Goal: Task Accomplishment & Management: Complete application form

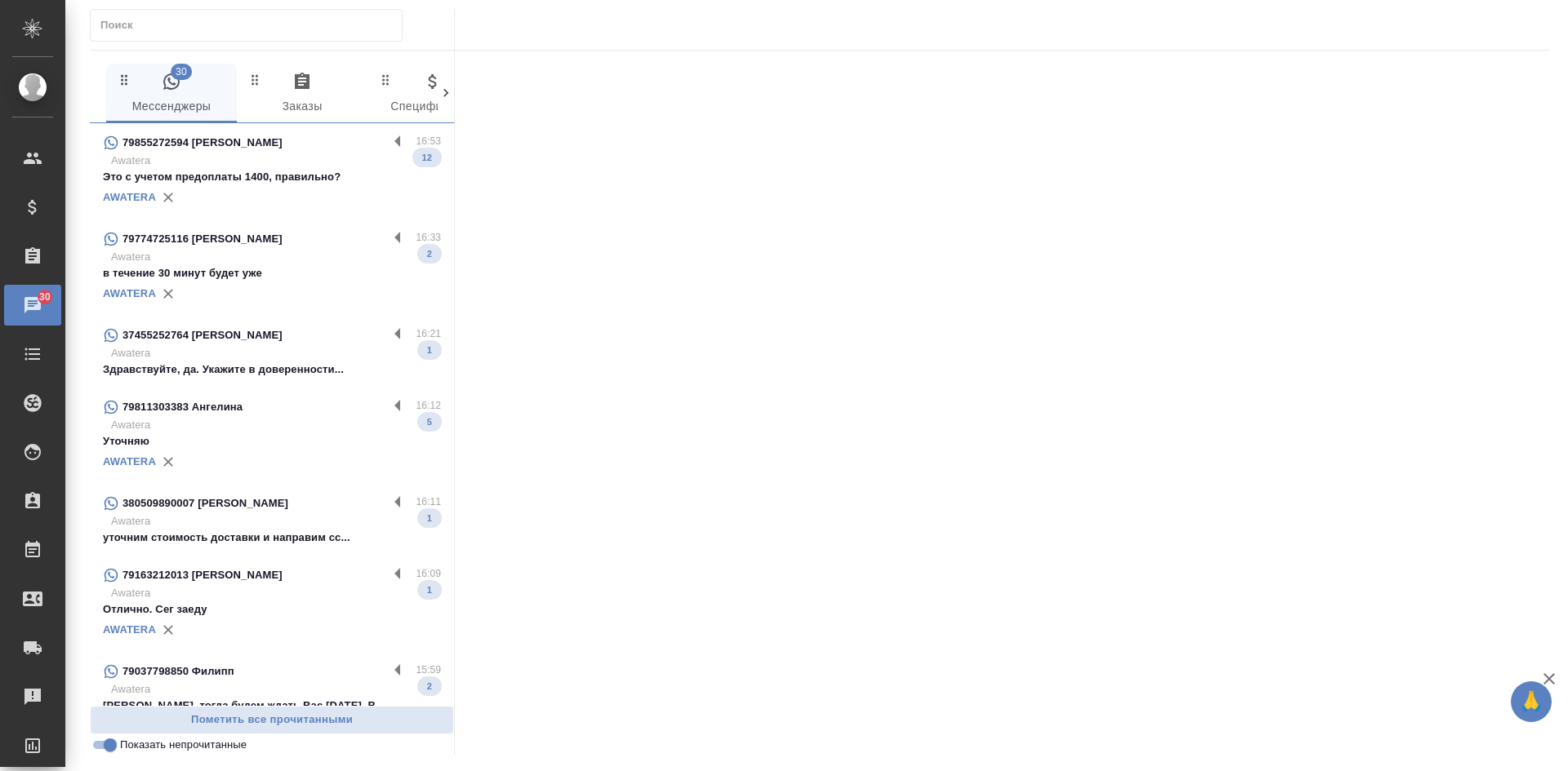
click at [245, 258] on p "Awatera" at bounding box center [276, 256] width 330 height 16
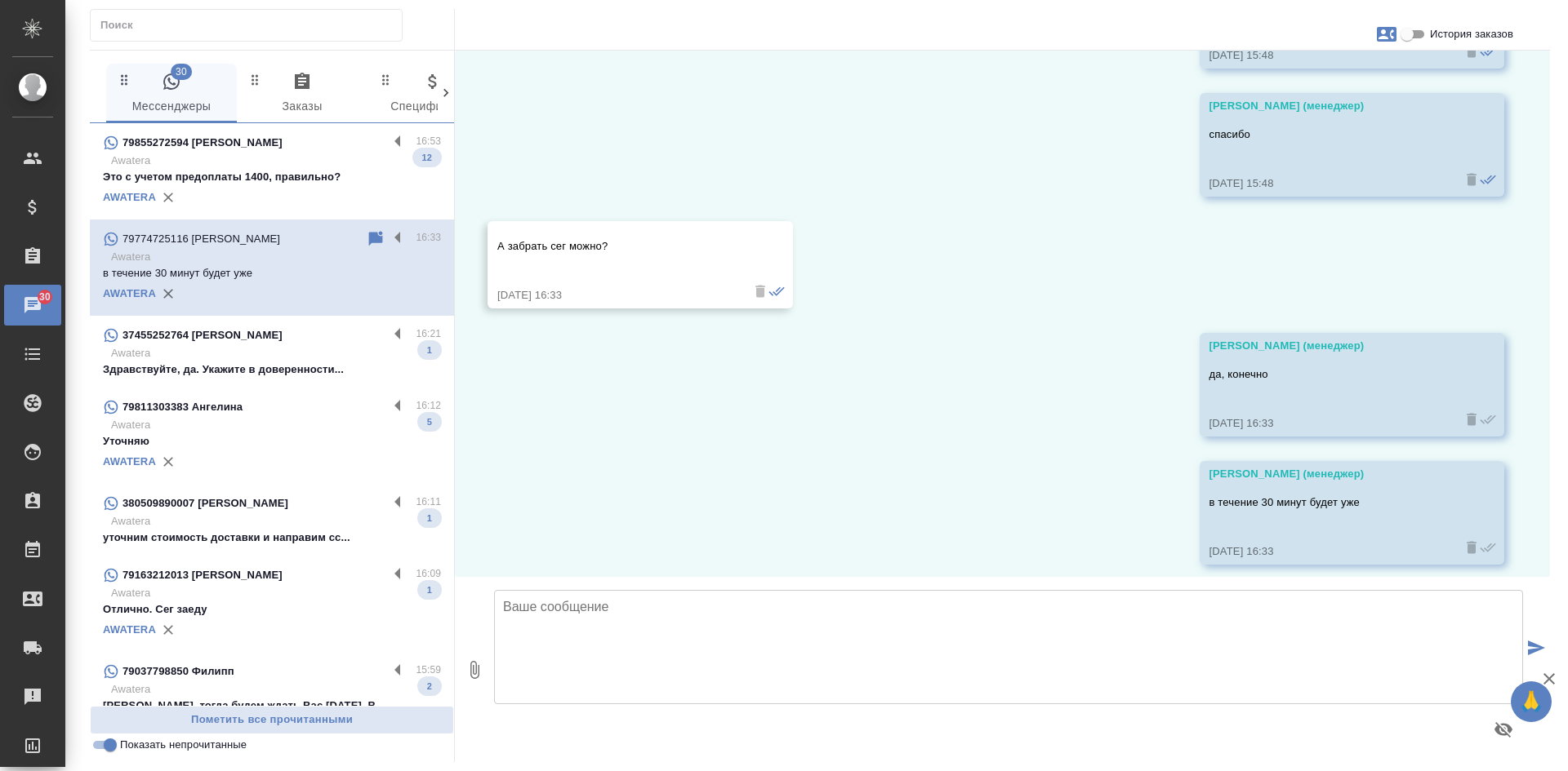
scroll to position [537, 0]
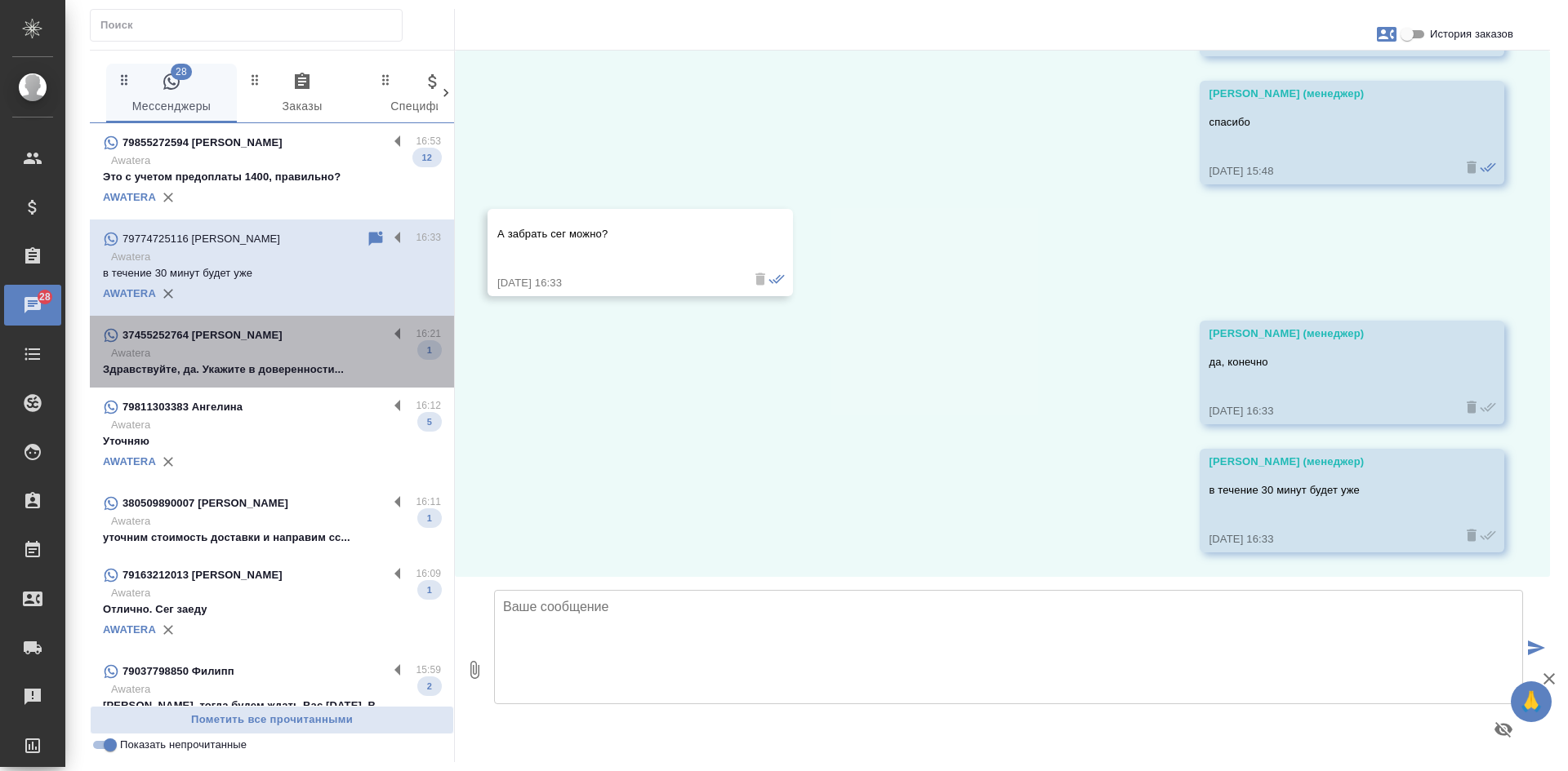
click at [308, 340] on div "37455252764 Artur" at bounding box center [245, 335] width 285 height 20
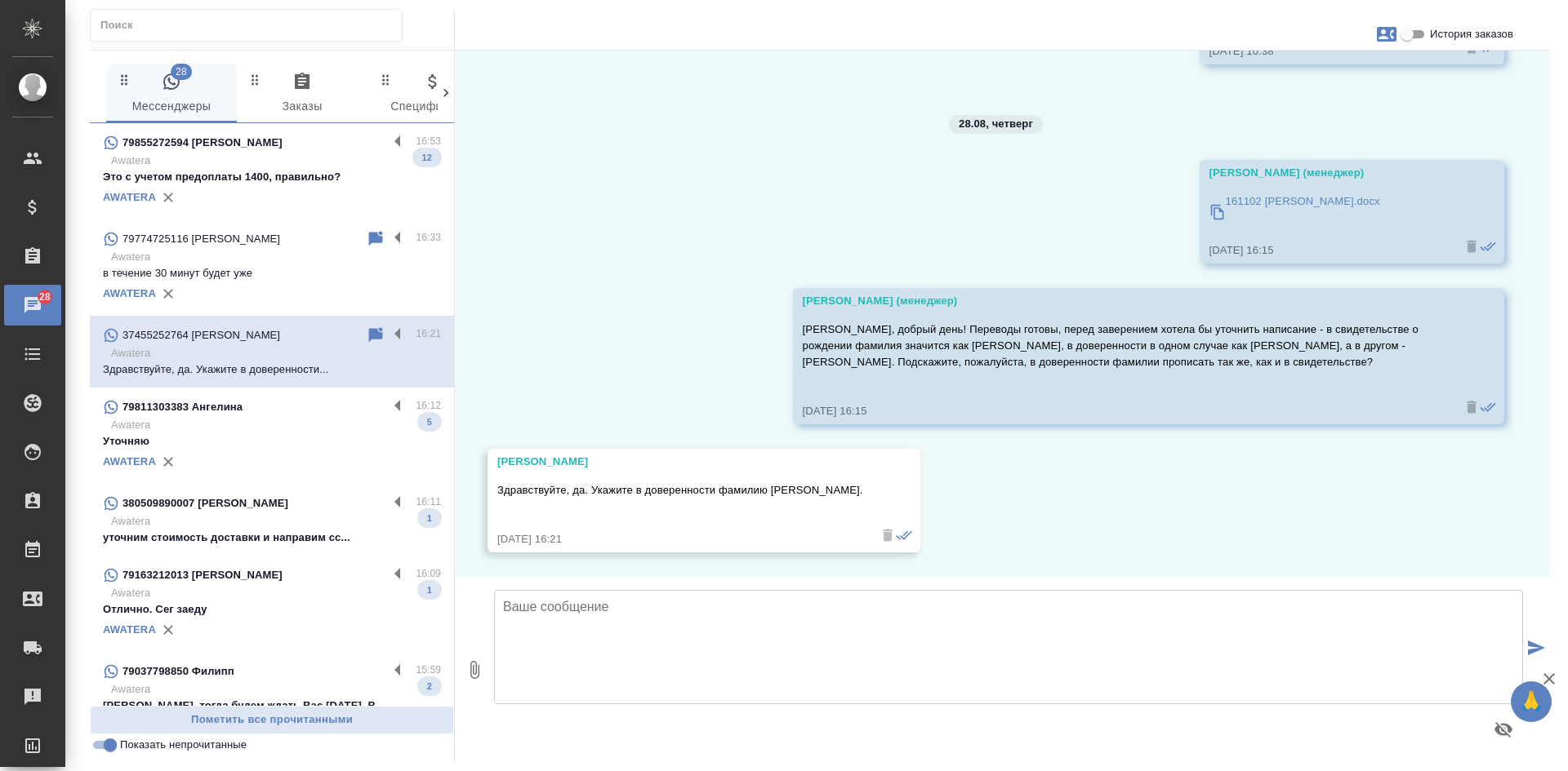
scroll to position [2149, 0]
click at [252, 432] on p "Awatera" at bounding box center [276, 424] width 330 height 16
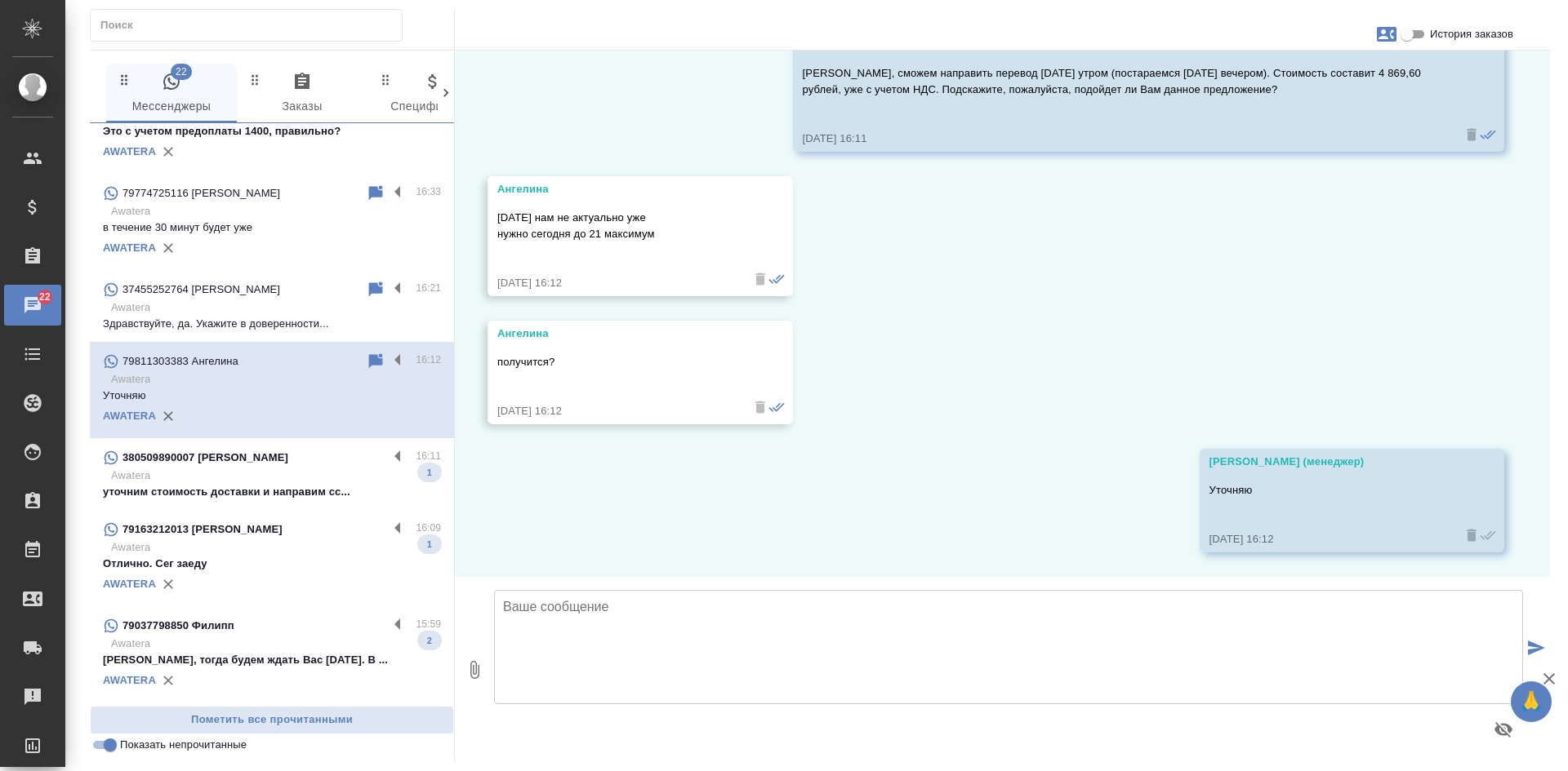
scroll to position [164, 0]
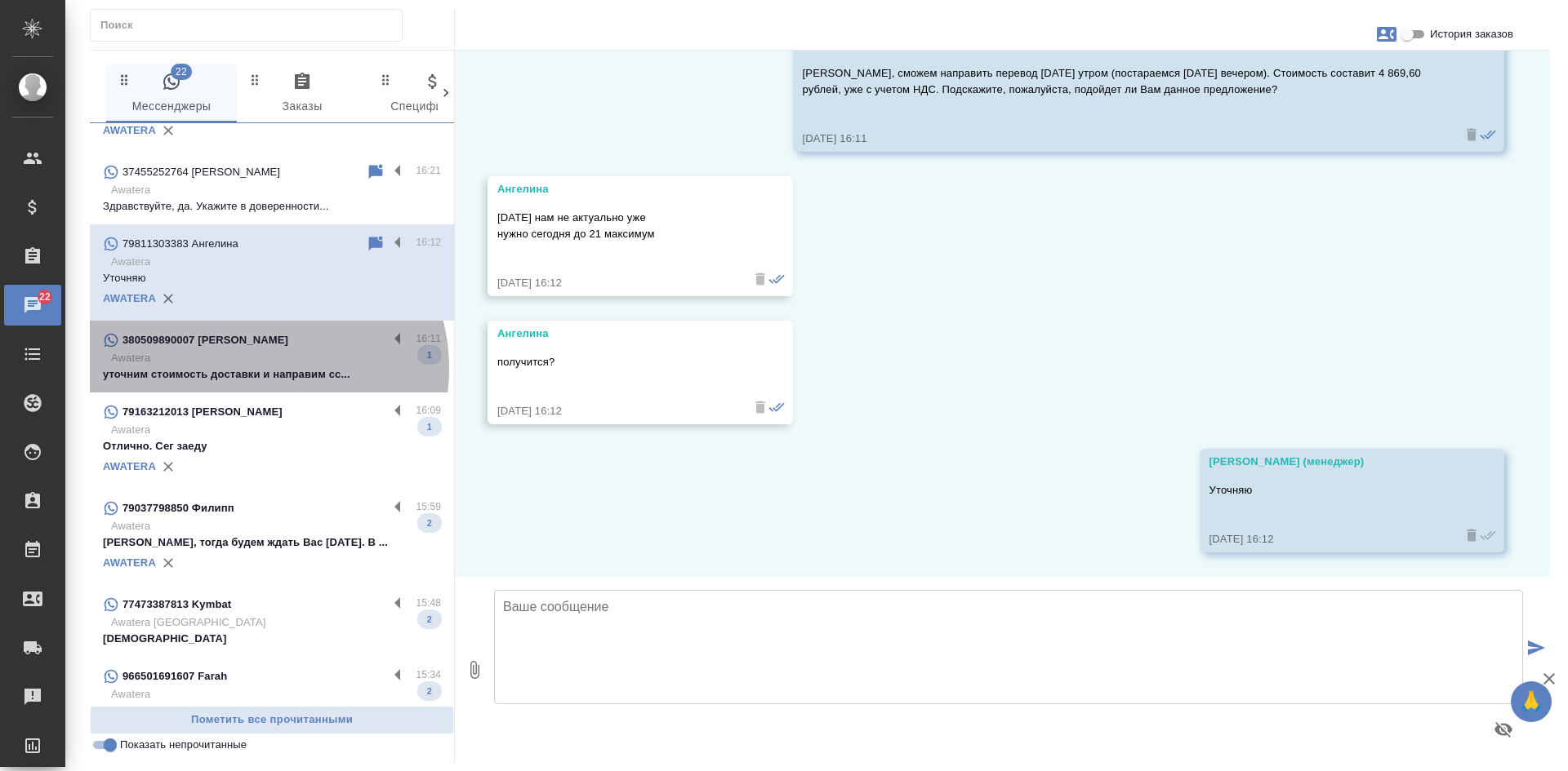
click at [253, 369] on p "уточним стоимость доставки и направим сс..." at bounding box center [272, 374] width 338 height 16
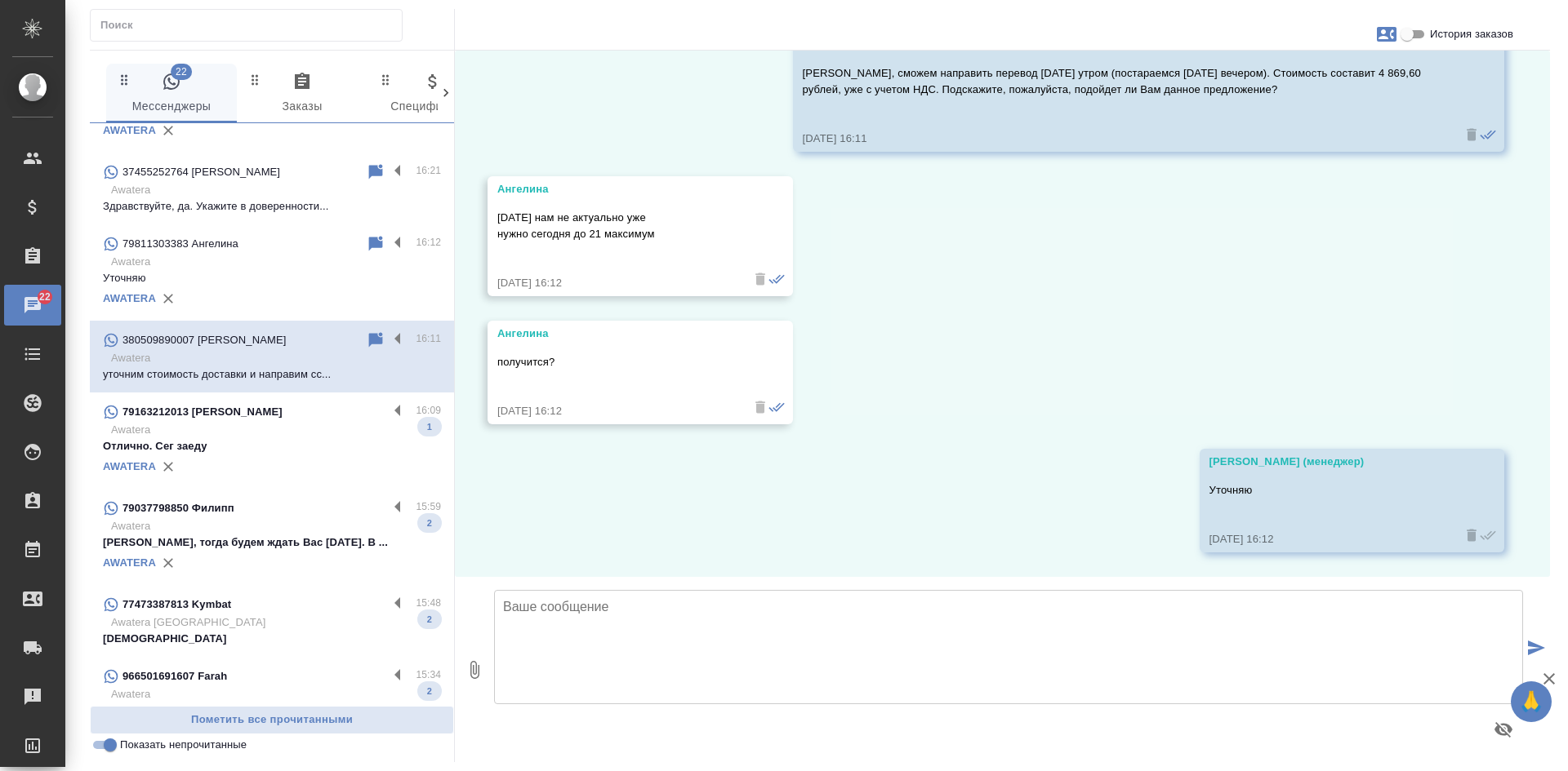
scroll to position [904, 0]
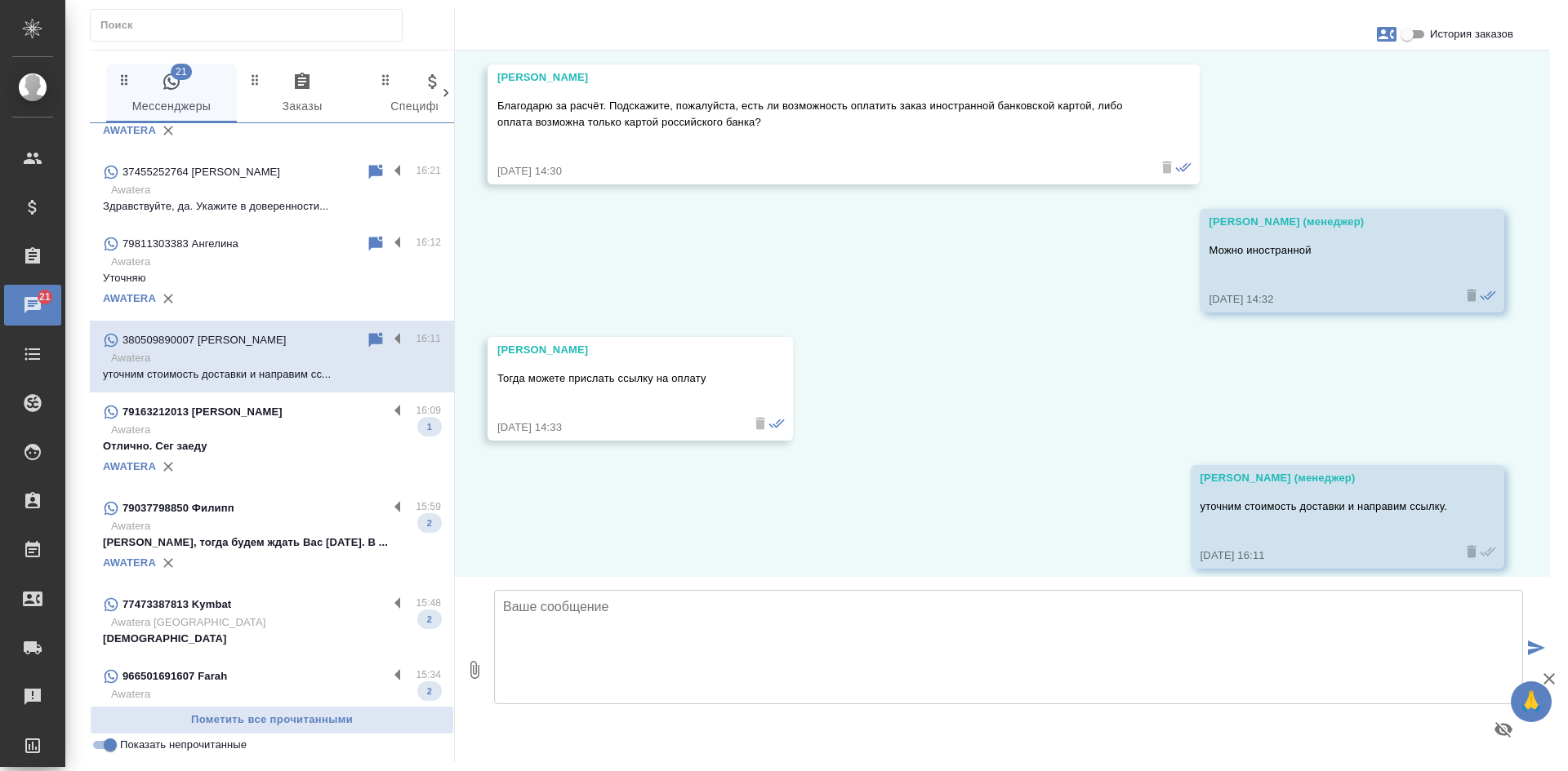
click at [336, 438] on p "Отлично. Сег заеду" at bounding box center [272, 446] width 338 height 16
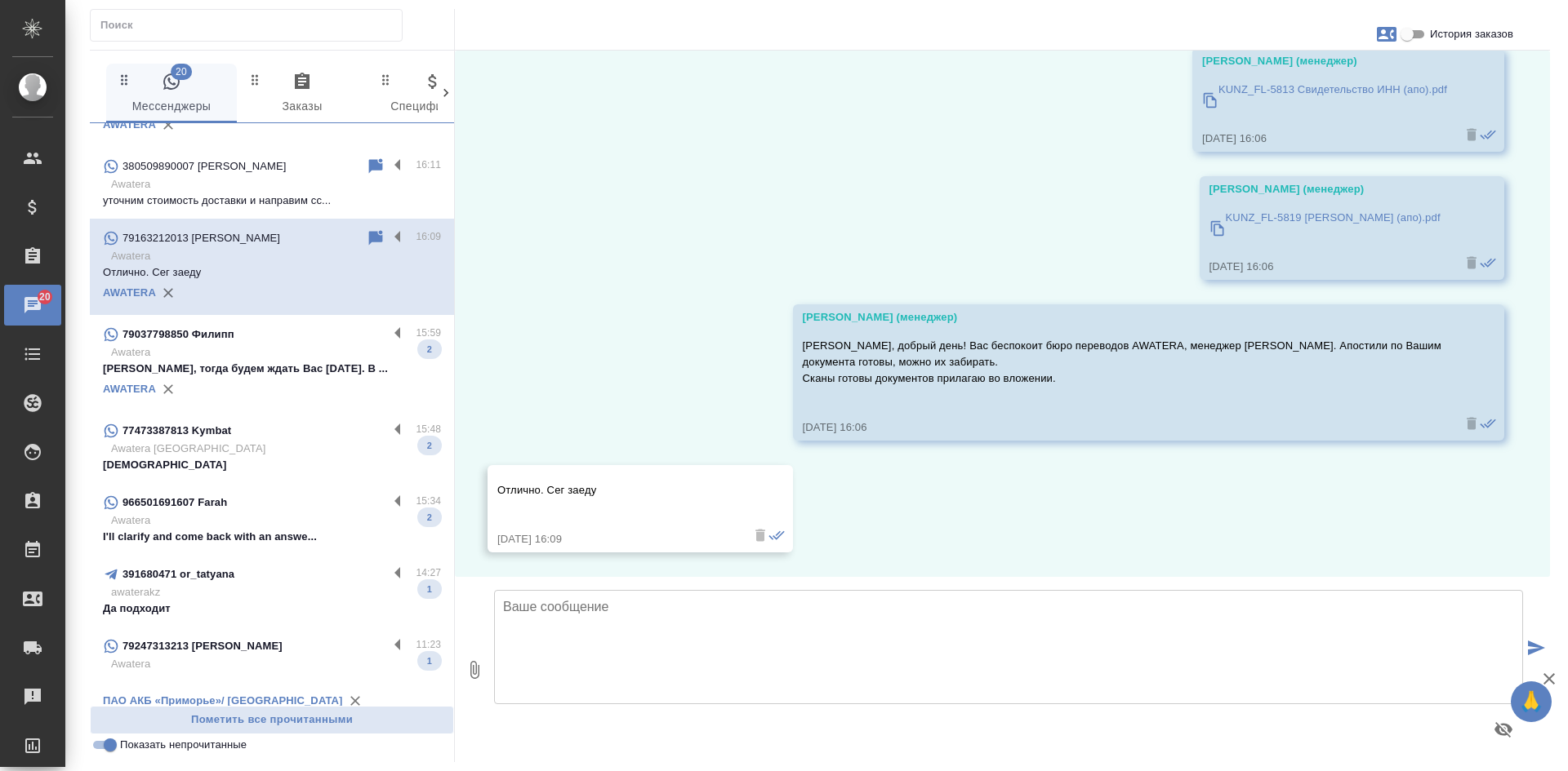
scroll to position [354, 0]
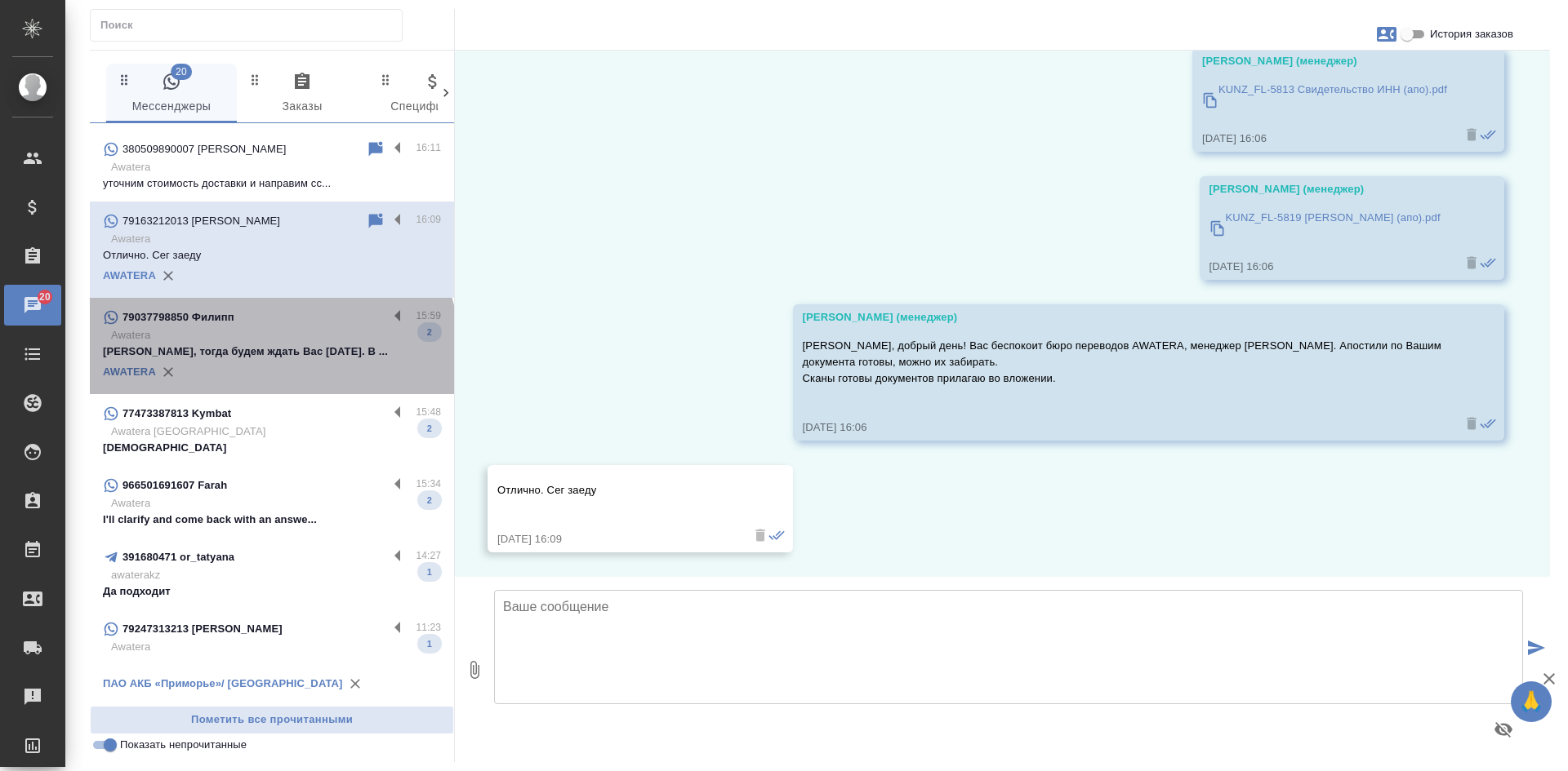
click at [270, 351] on p "Хорошо, тогда будем ждать Вас завтра. В ..." at bounding box center [272, 351] width 338 height 16
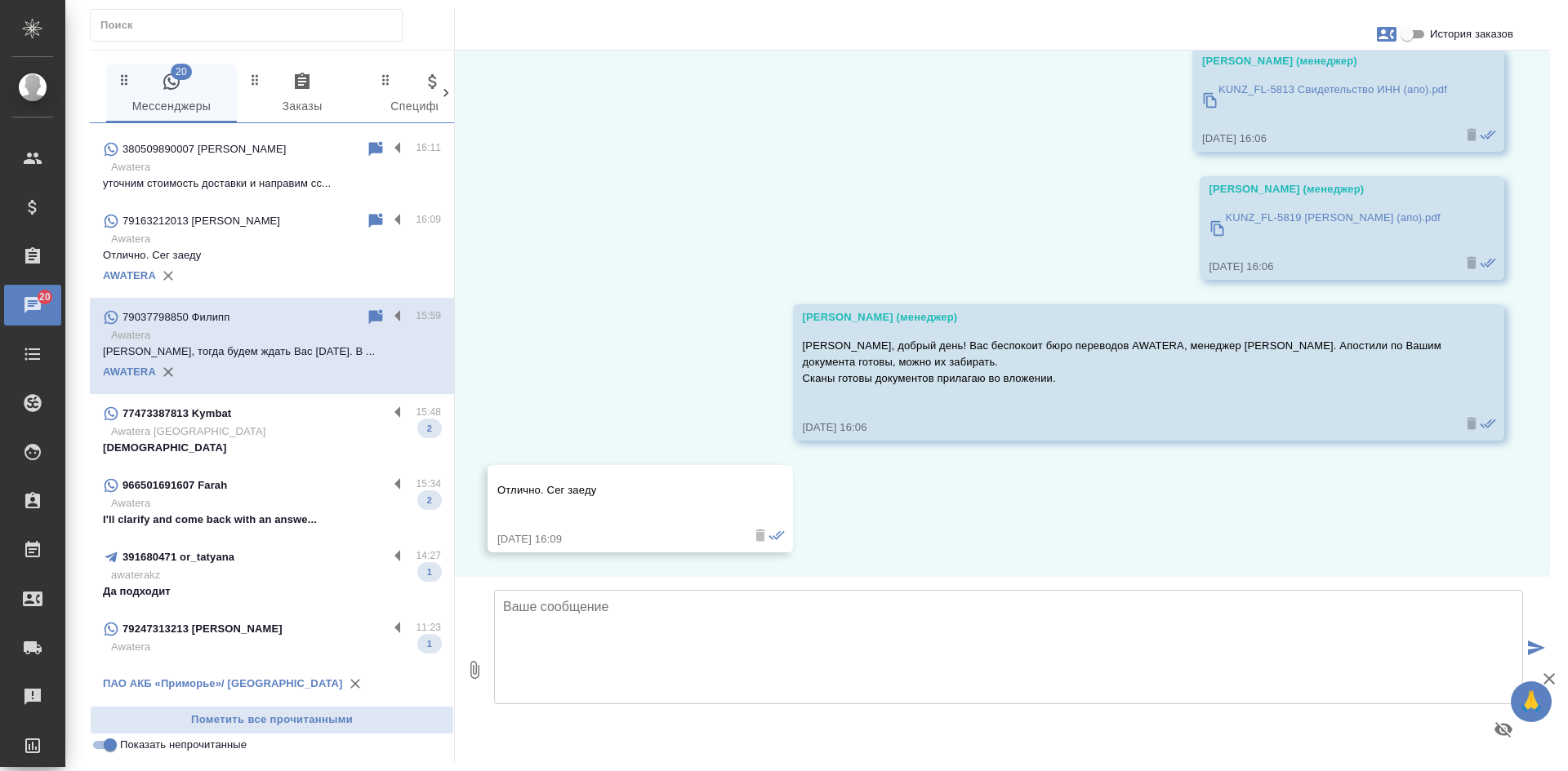
scroll to position [397, 0]
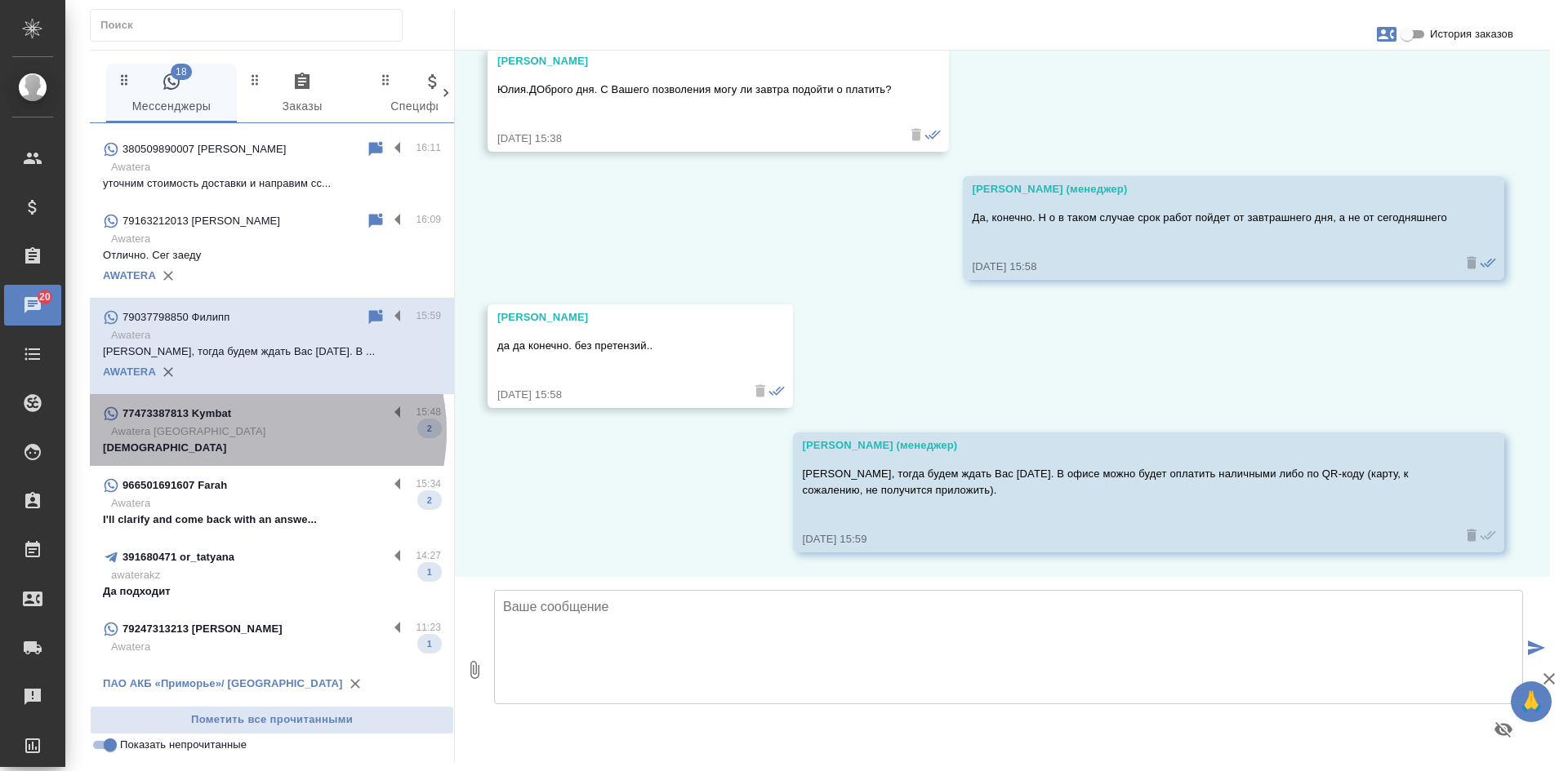
click at [252, 432] on p "Awatera Kazakhstan" at bounding box center [276, 431] width 330 height 16
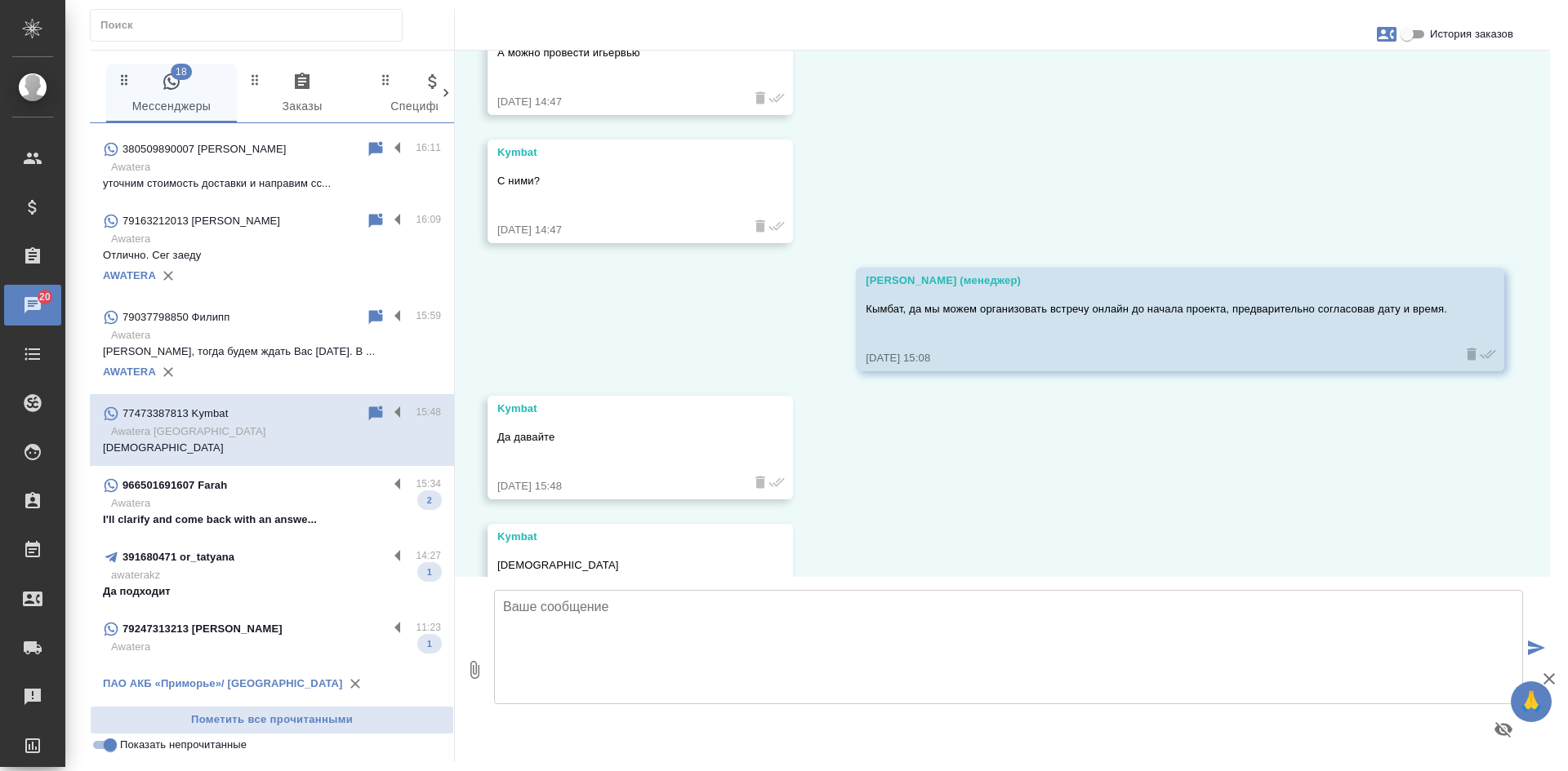
scroll to position [2772, 0]
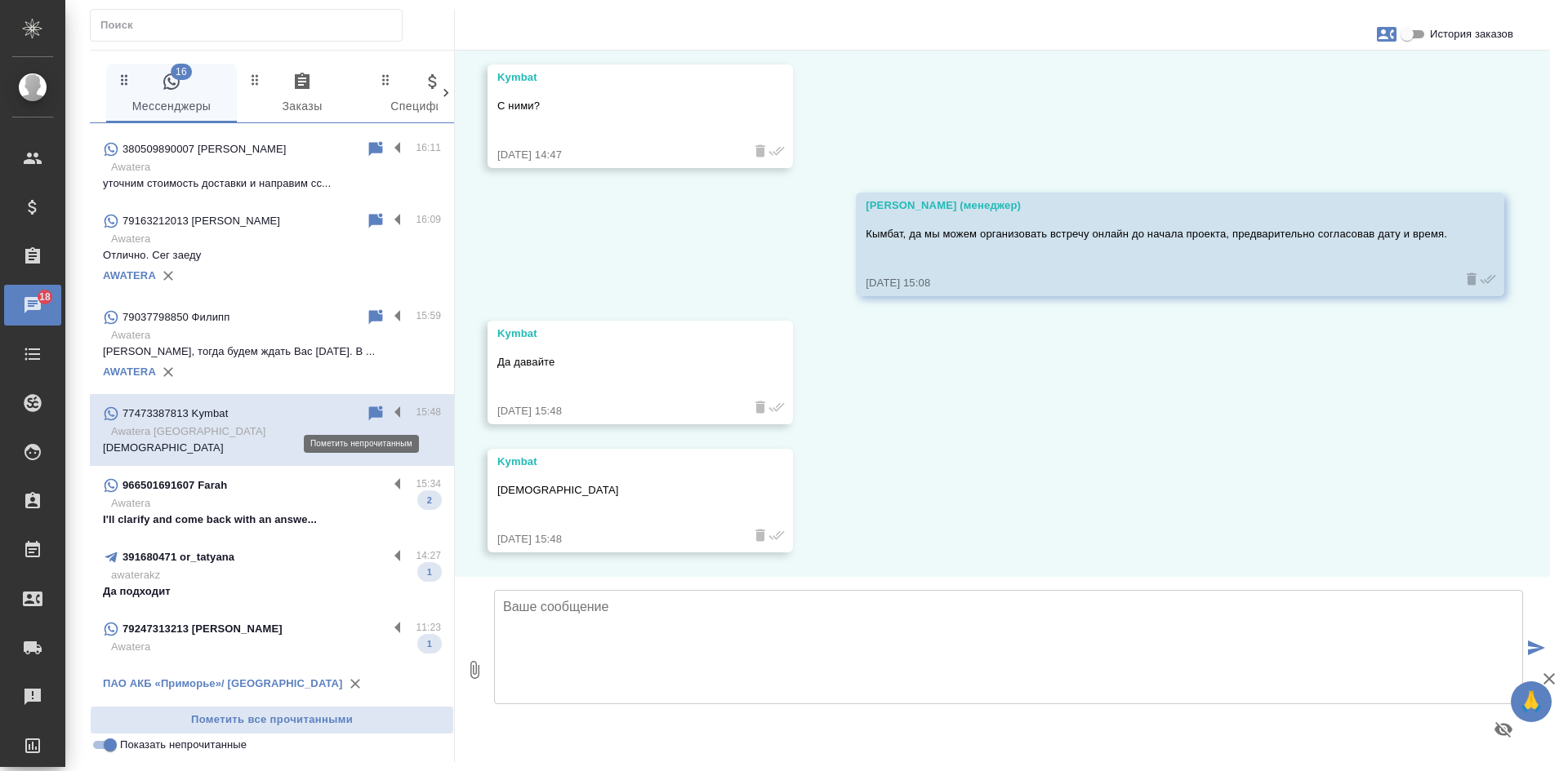
click at [366, 407] on icon at bounding box center [375, 413] width 20 height 20
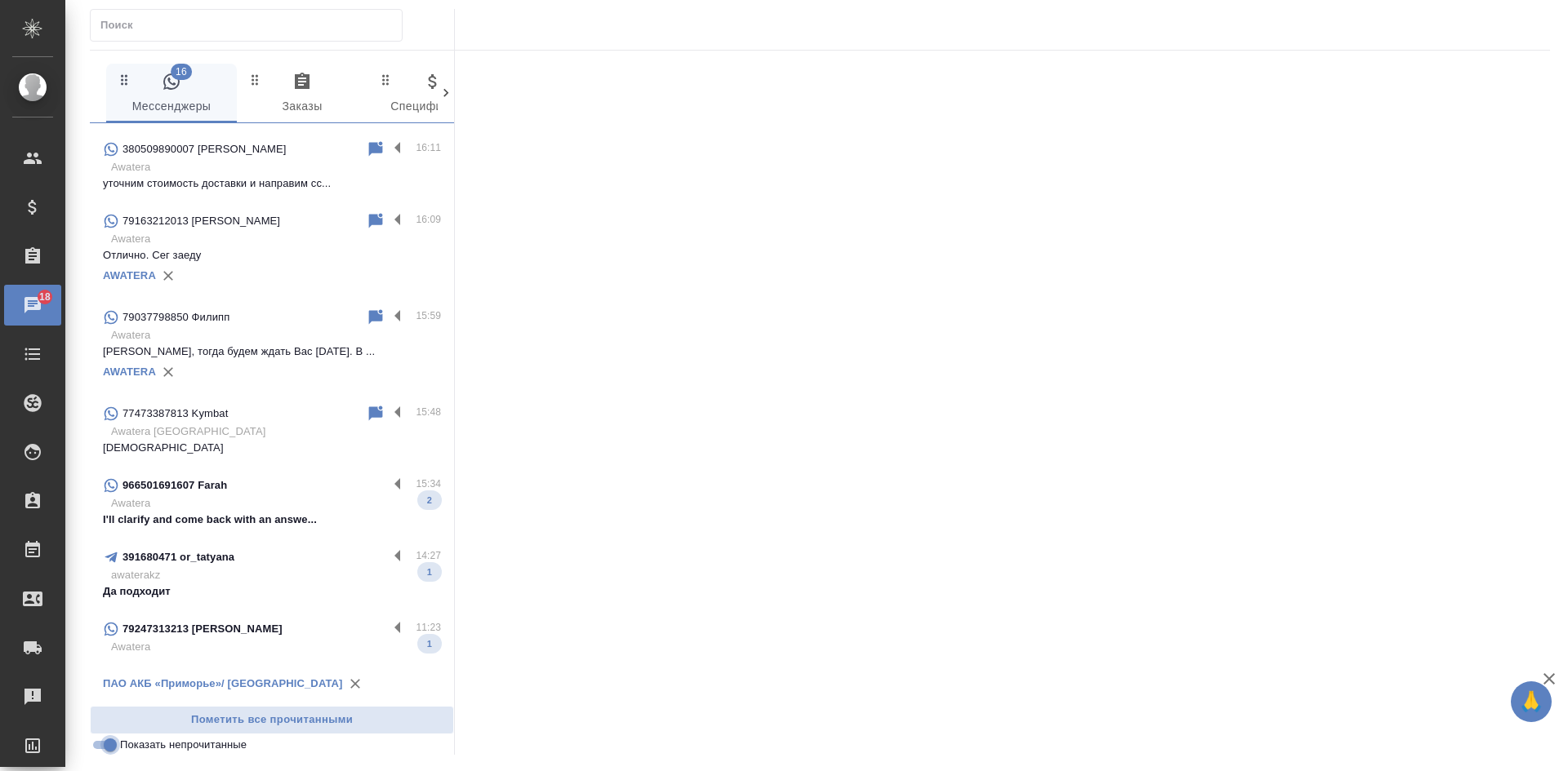
click at [112, 747] on input "Показать непрочитанные" at bounding box center [109, 745] width 59 height 20
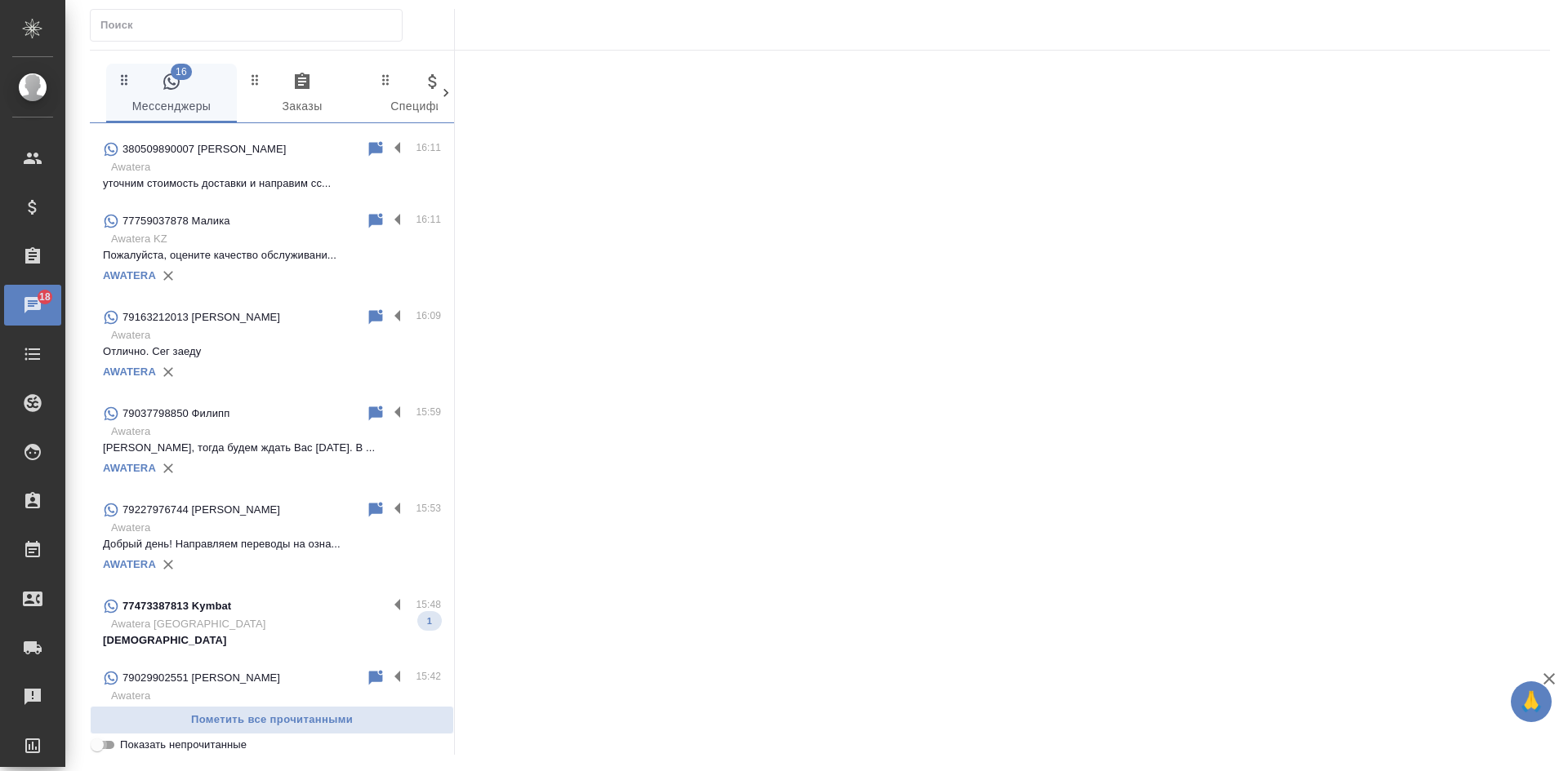
click at [108, 749] on input "Показать непрочитанные" at bounding box center [96, 745] width 59 height 20
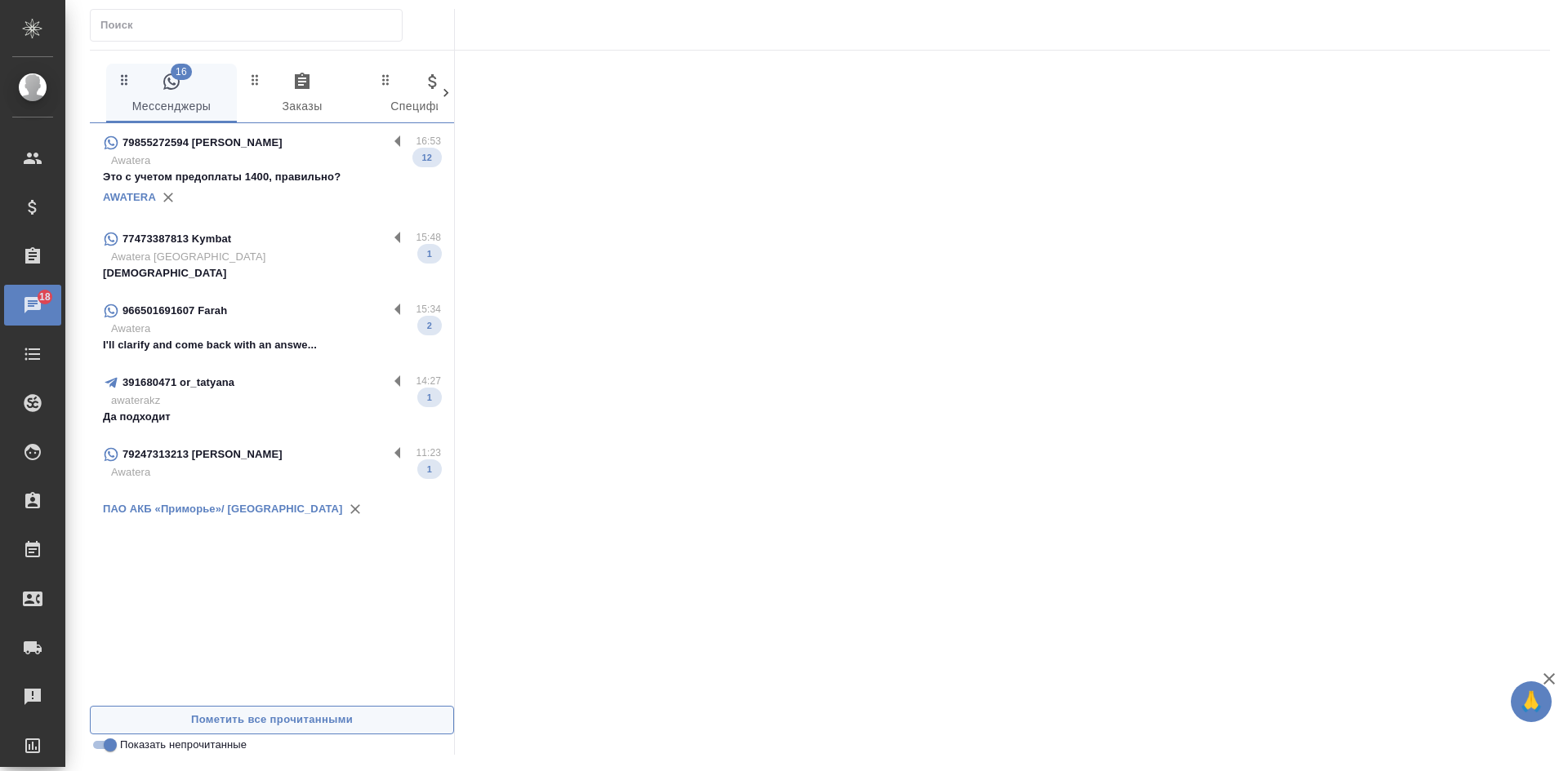
scroll to position [0, 0]
click at [1248, 378] on div at bounding box center [1001, 397] width 1095 height 694
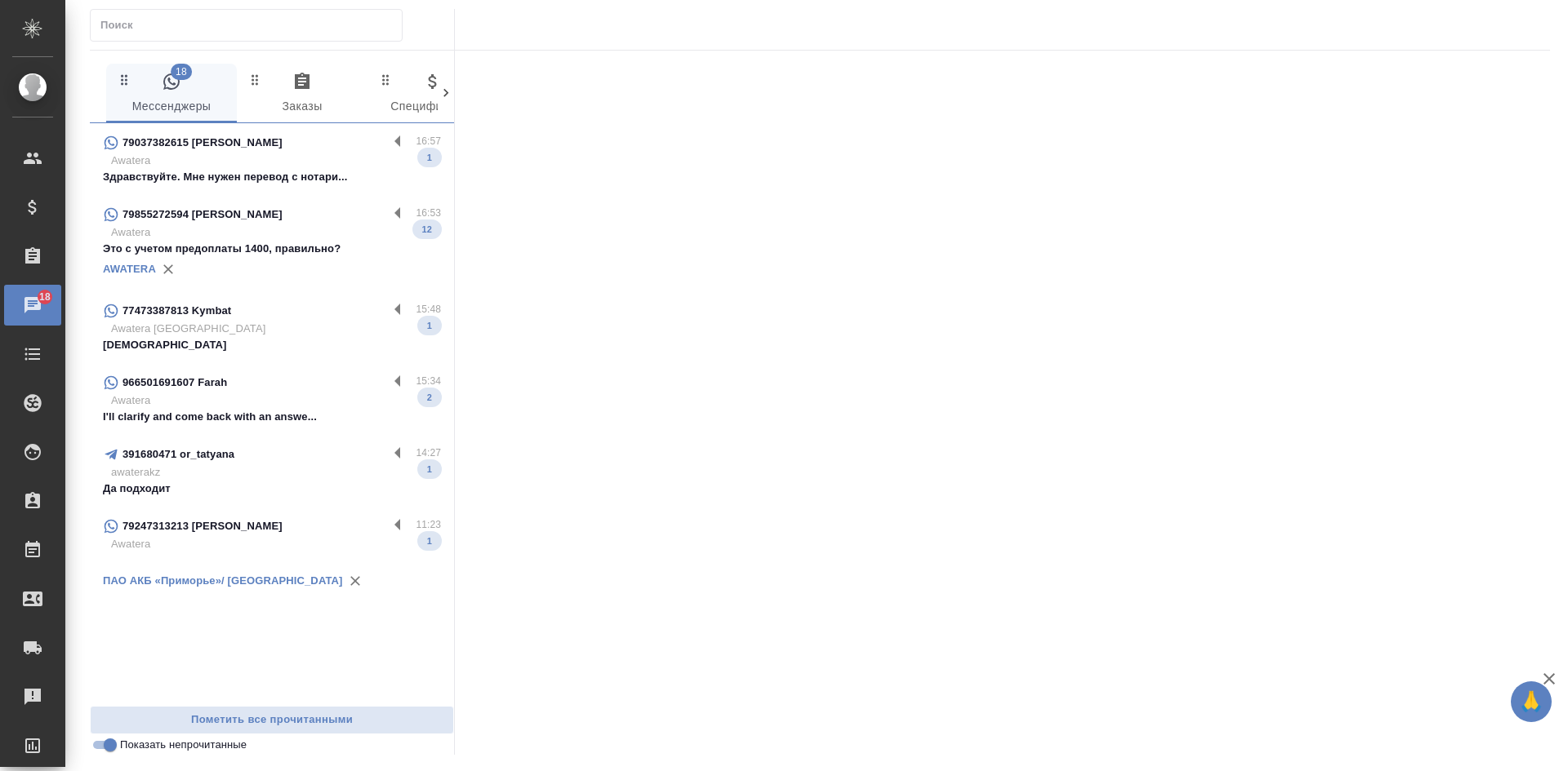
click at [202, 155] on p "Awatera" at bounding box center [276, 160] width 330 height 16
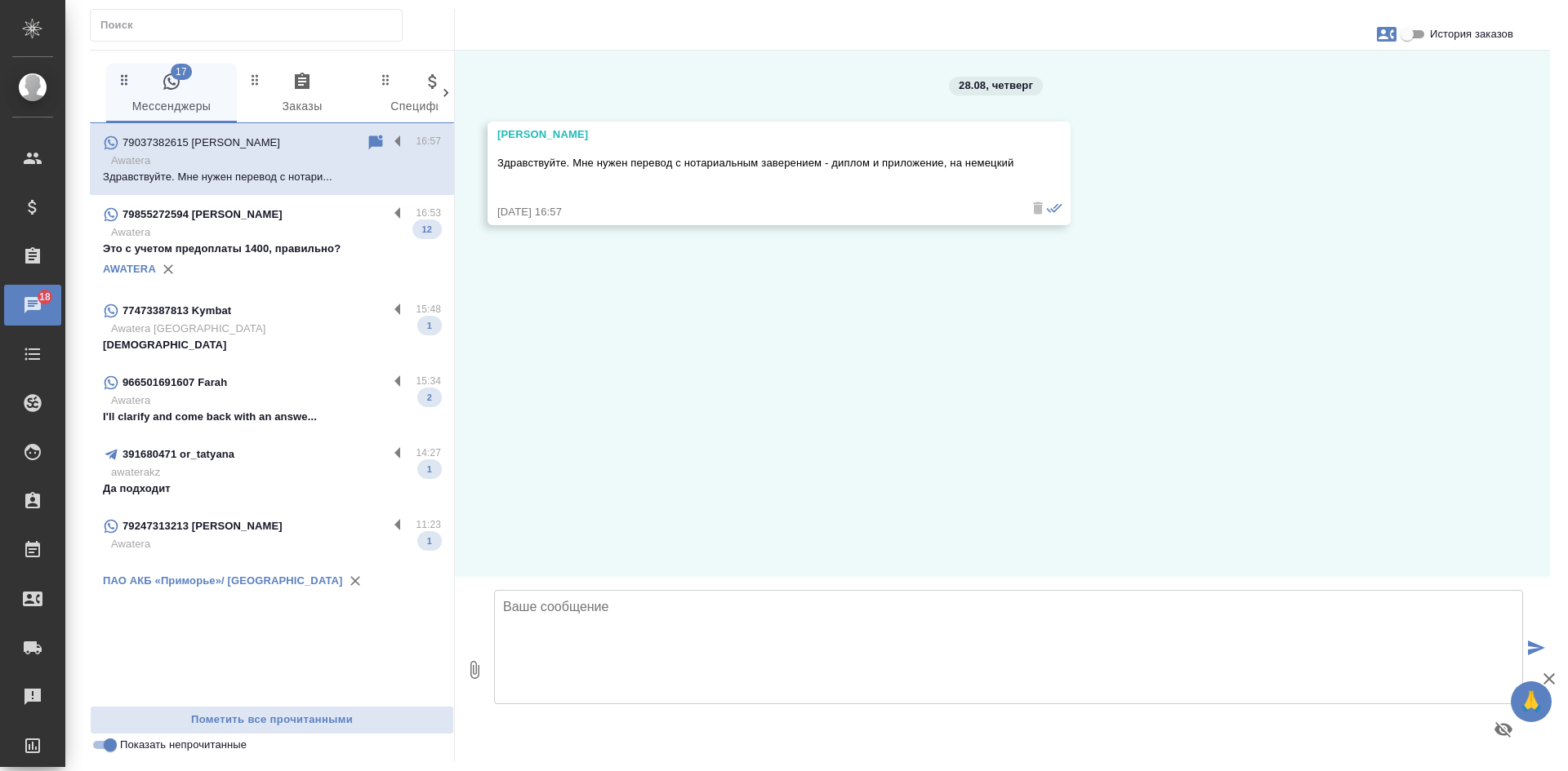
drag, startPoint x: 1487, startPoint y: 401, endPoint x: 1460, endPoint y: 393, distance: 28.2
click at [1479, 397] on div "28.08, четверг Anna Kartasheva Здравствуйте. Мне нужен перевод с нотариальным з…" at bounding box center [1001, 313] width 1095 height 526
drag, startPoint x: 496, startPoint y: 132, endPoint x: 635, endPoint y: 133, distance: 139.0
click at [635, 133] on div "Anna Kartasheva Здравствуйте. Мне нужен перевод с нотариальным заверением - дип…" at bounding box center [779, 173] width 583 height 104
copy div "Anna Kartasheva"
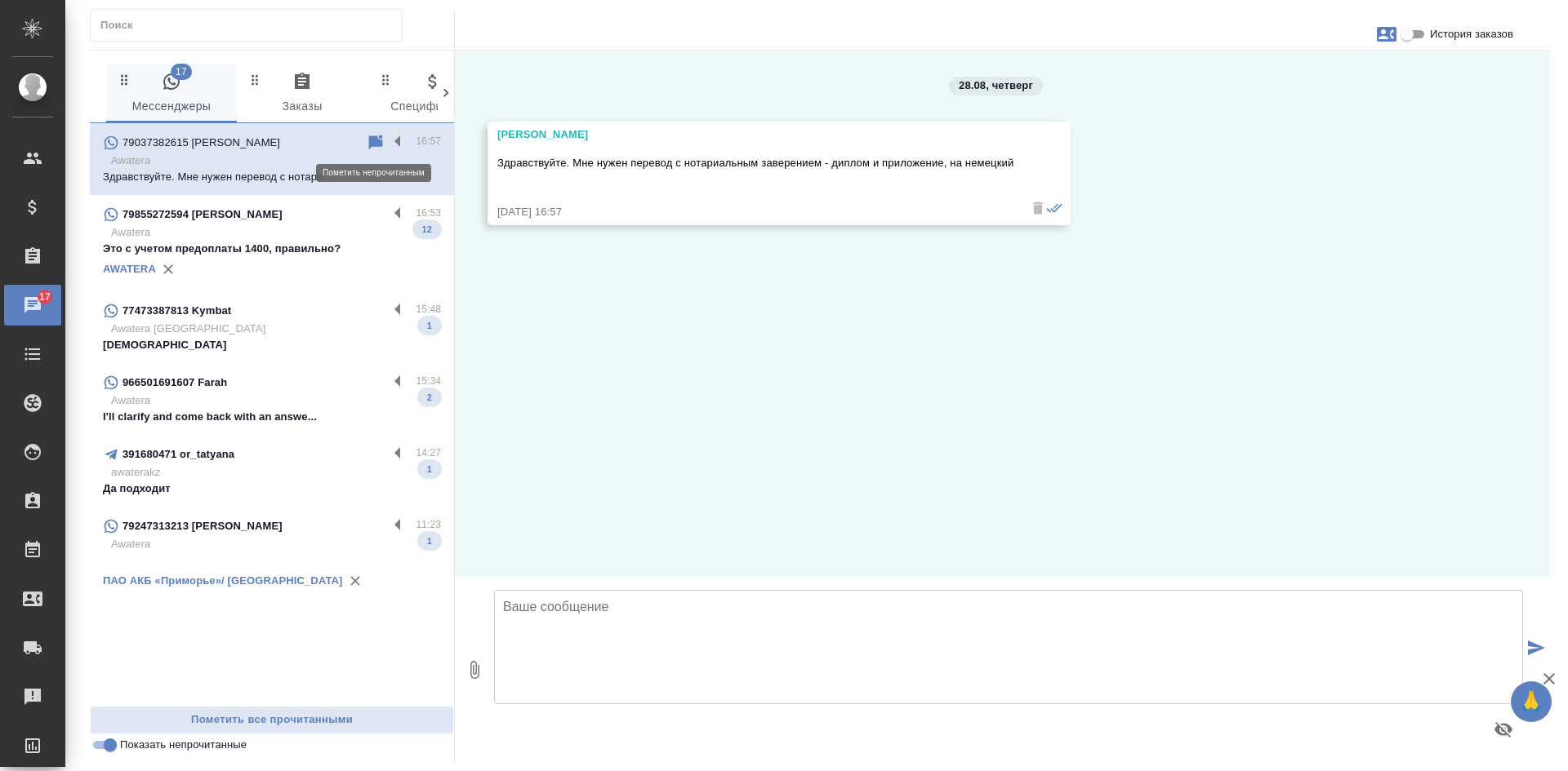
click at [369, 138] on icon at bounding box center [376, 142] width 14 height 15
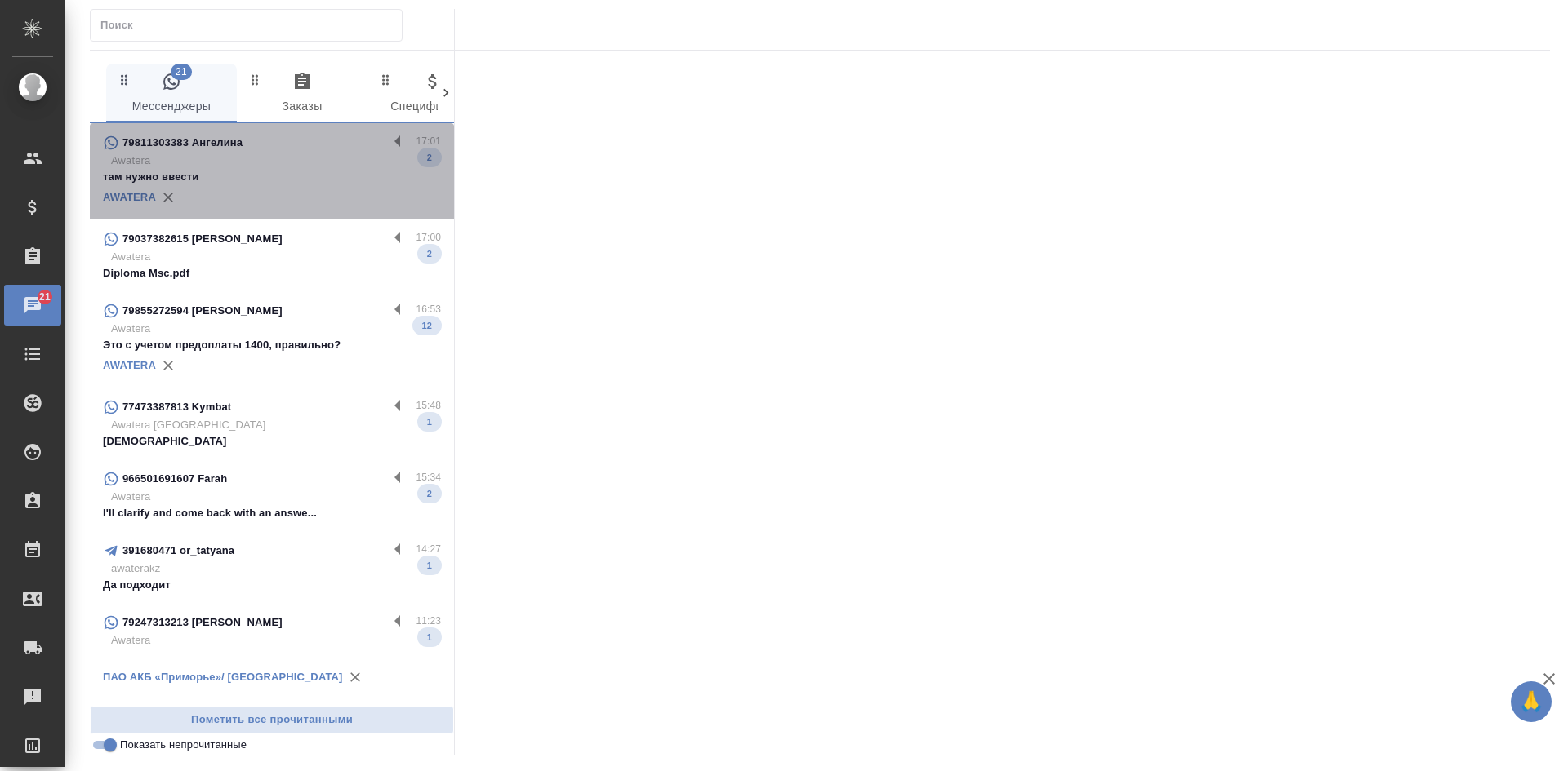
click at [228, 181] on p "там нужно ввести" at bounding box center [272, 177] width 338 height 16
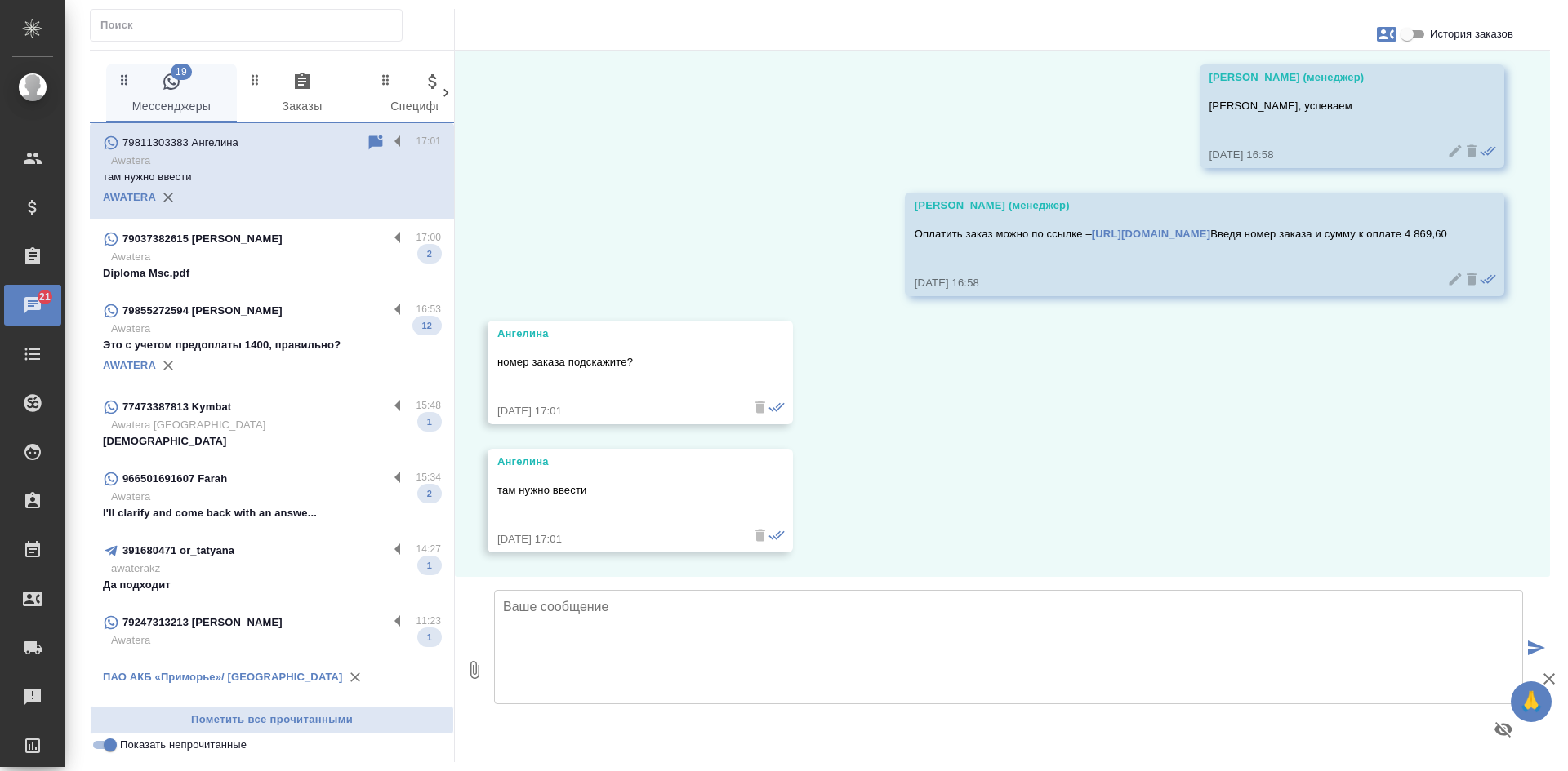
scroll to position [10512, 0]
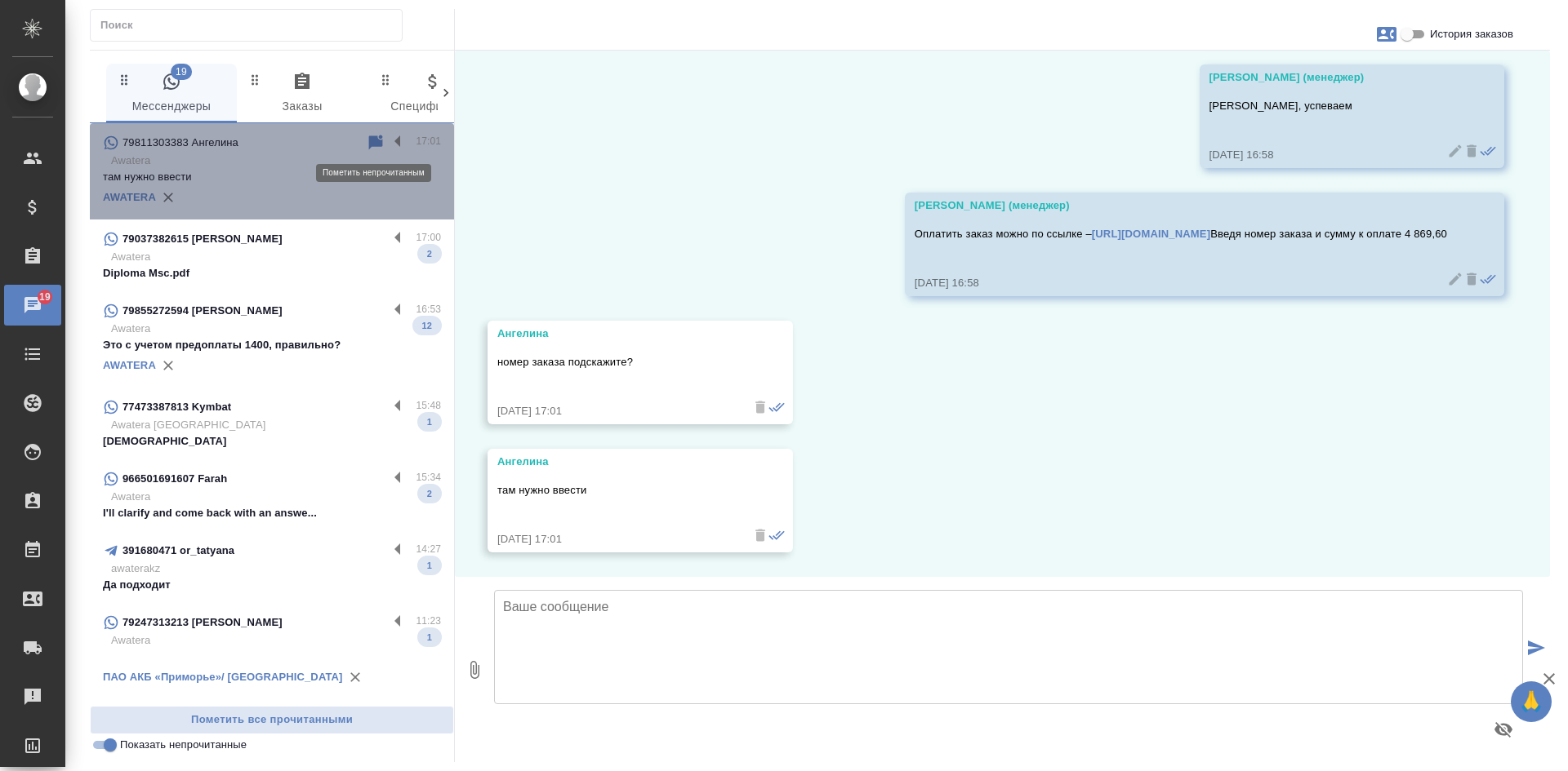
click at [383, 139] on icon at bounding box center [375, 142] width 20 height 20
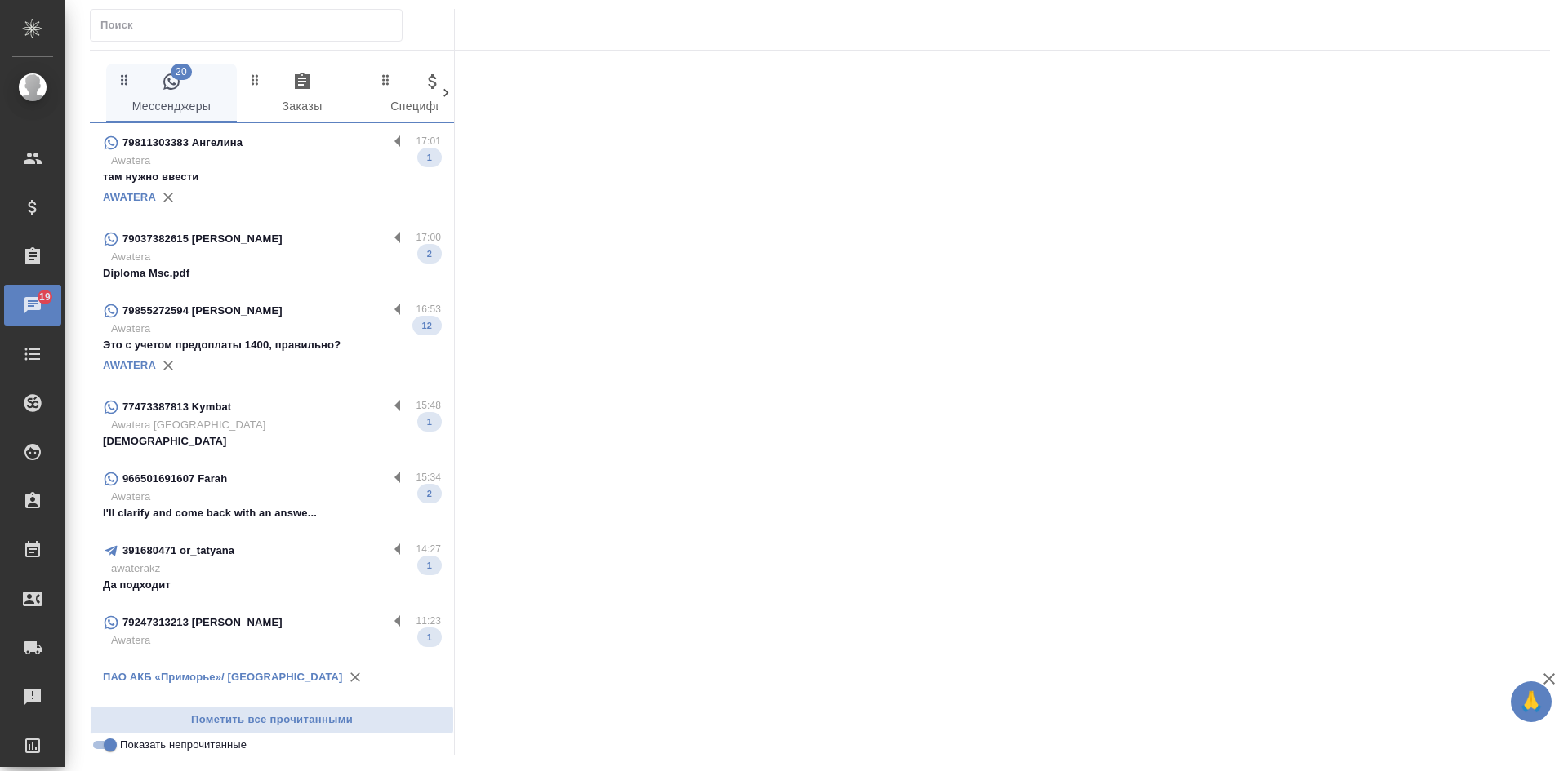
click at [305, 261] on p "Awatera" at bounding box center [276, 256] width 330 height 16
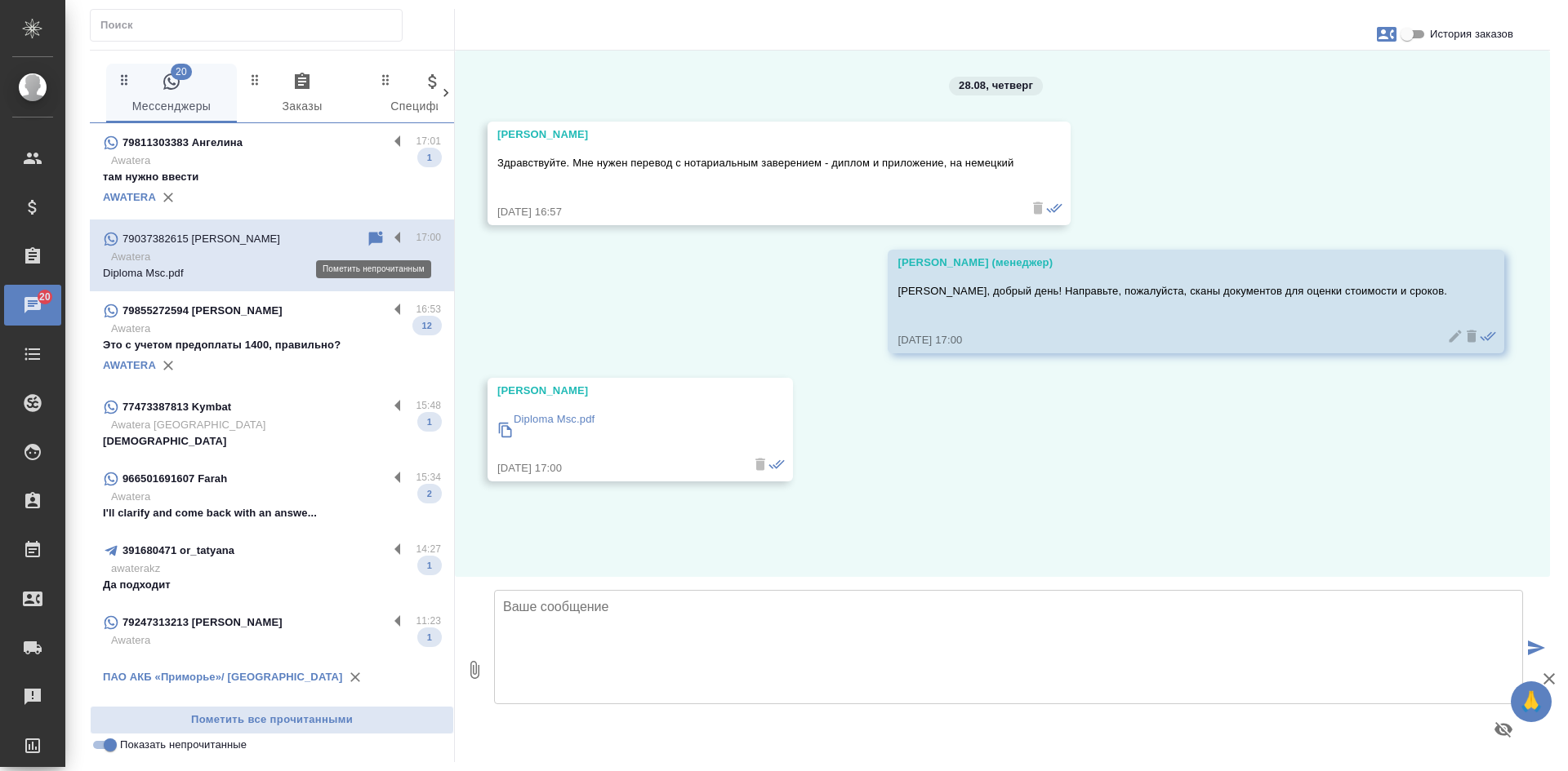
click at [367, 240] on icon at bounding box center [375, 238] width 20 height 20
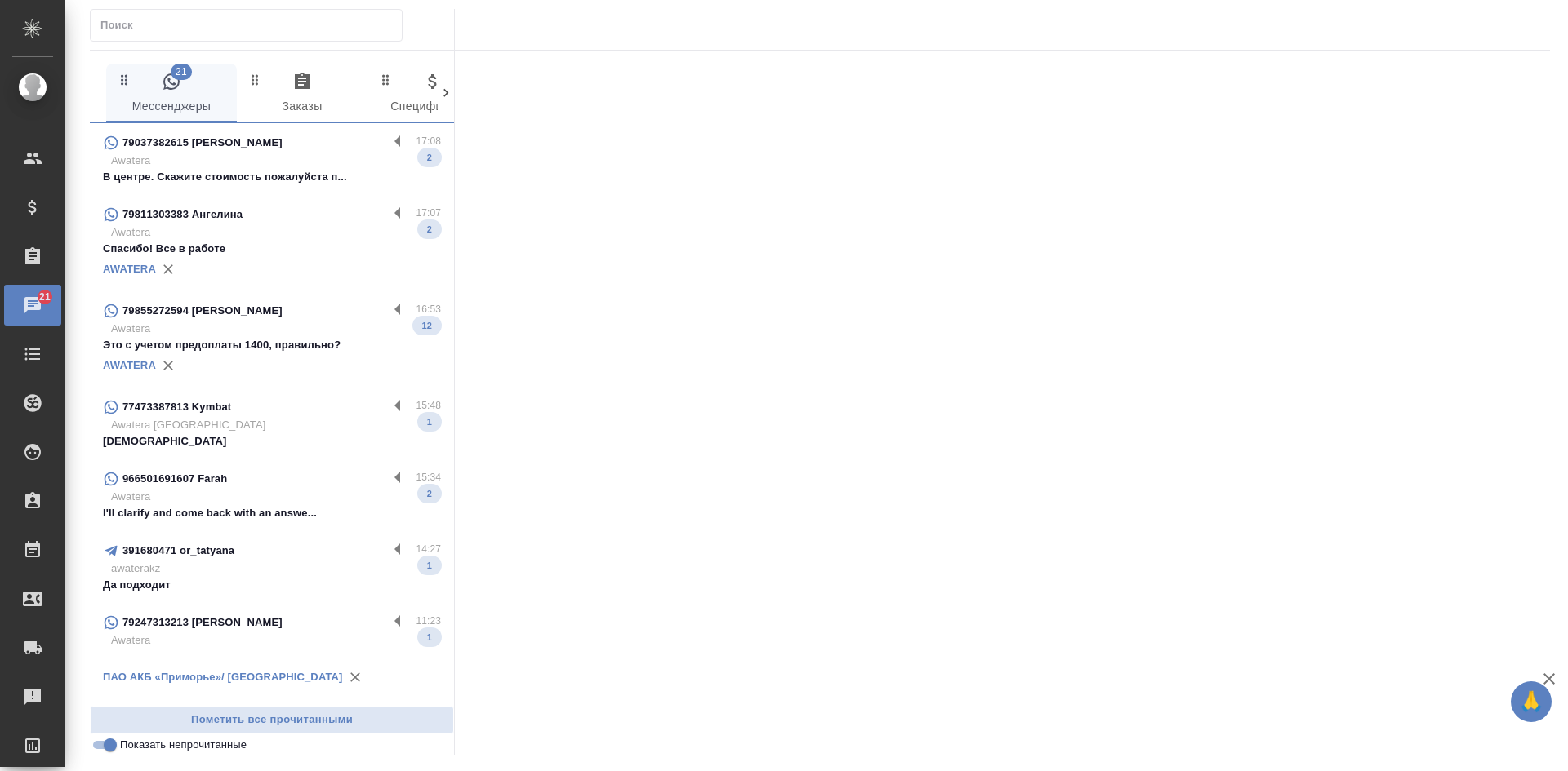
click at [301, 240] on p "Awatera" at bounding box center [276, 232] width 330 height 16
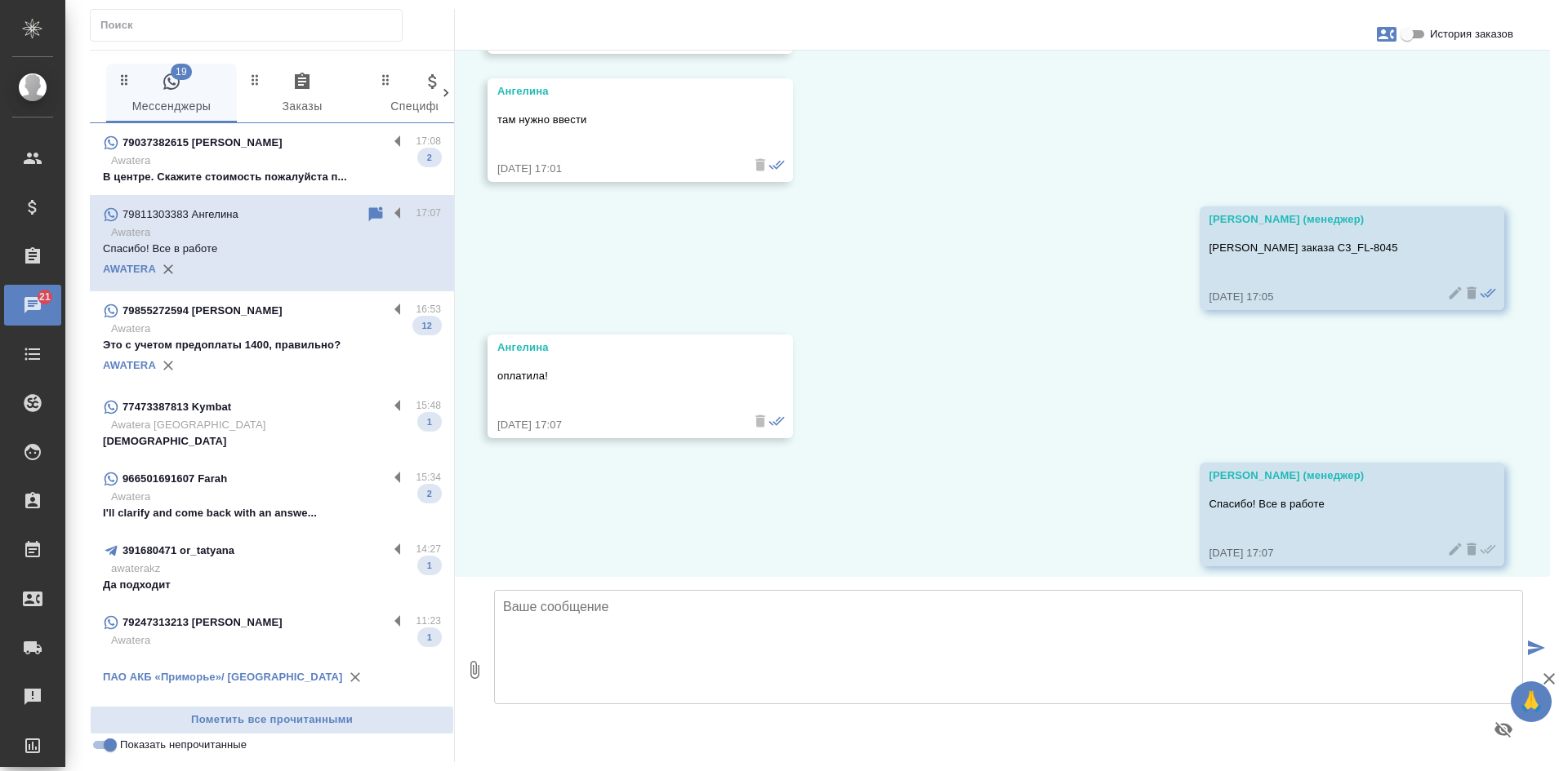
scroll to position [10896, 0]
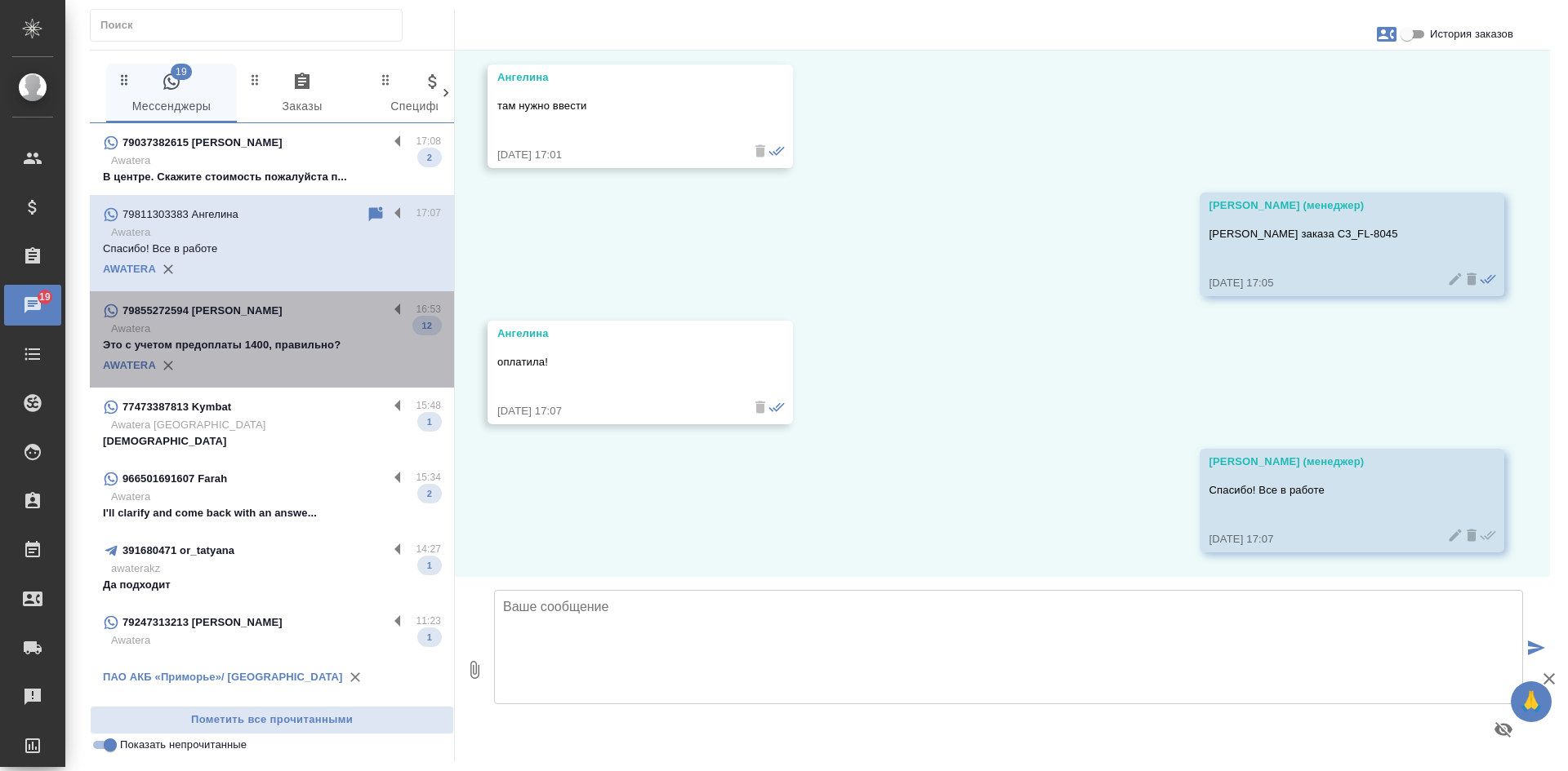
click at [247, 327] on p "Awatera" at bounding box center [276, 328] width 330 height 16
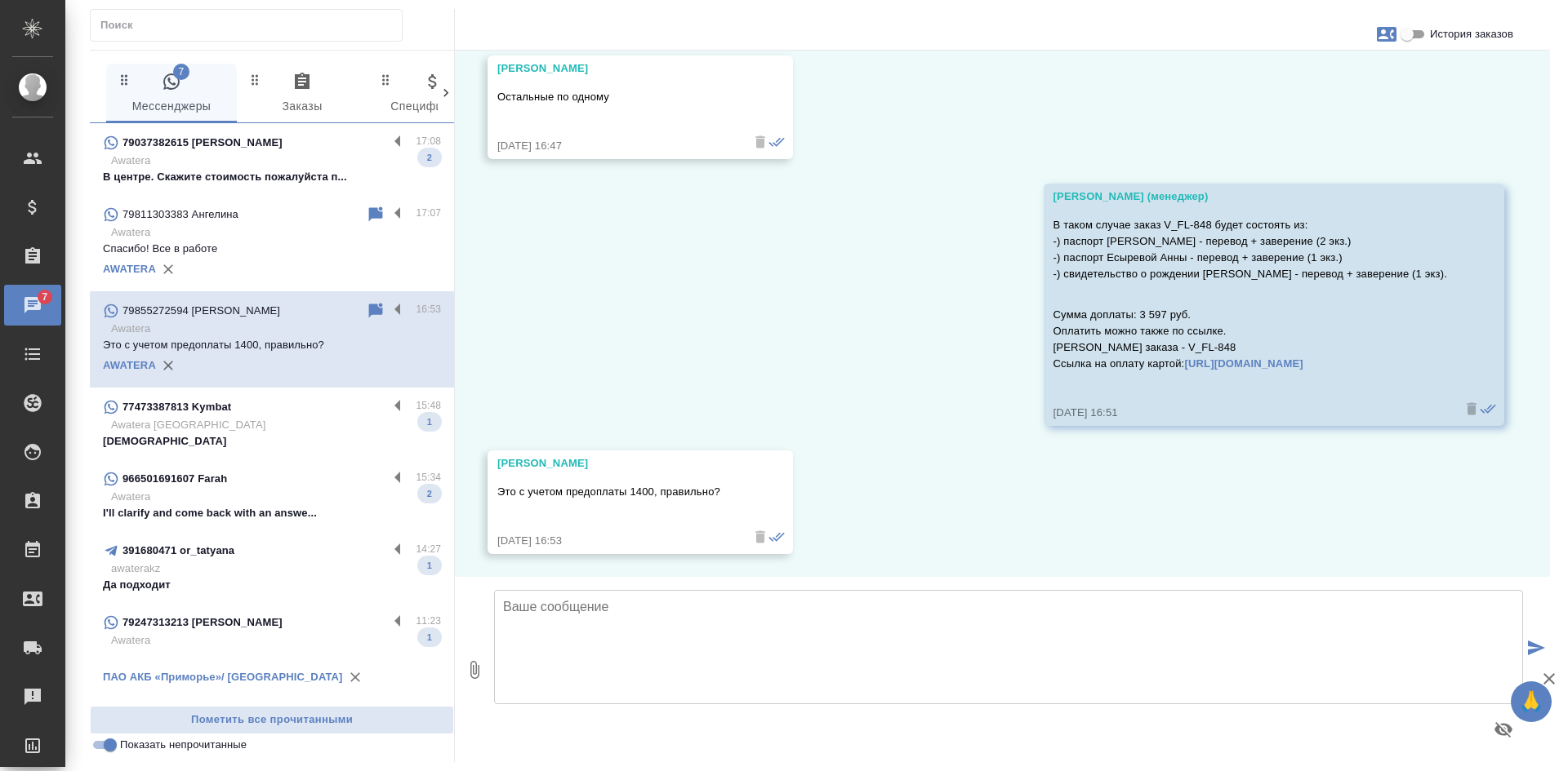
scroll to position [5374, 0]
click at [381, 314] on icon at bounding box center [376, 310] width 14 height 15
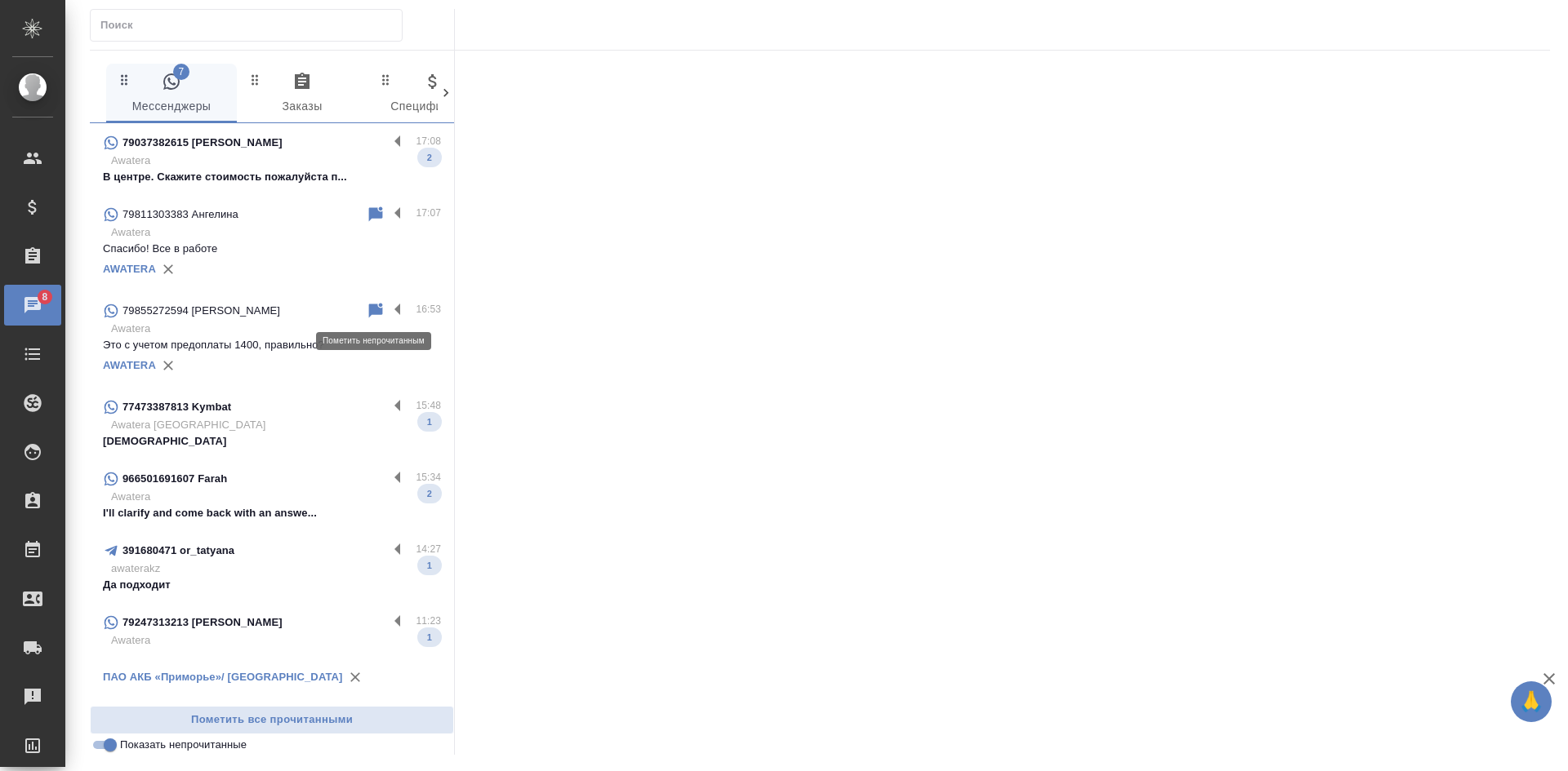
click at [367, 311] on icon at bounding box center [375, 310] width 20 height 20
click at [107, 743] on input "Показать непрочитанные" at bounding box center [109, 745] width 59 height 20
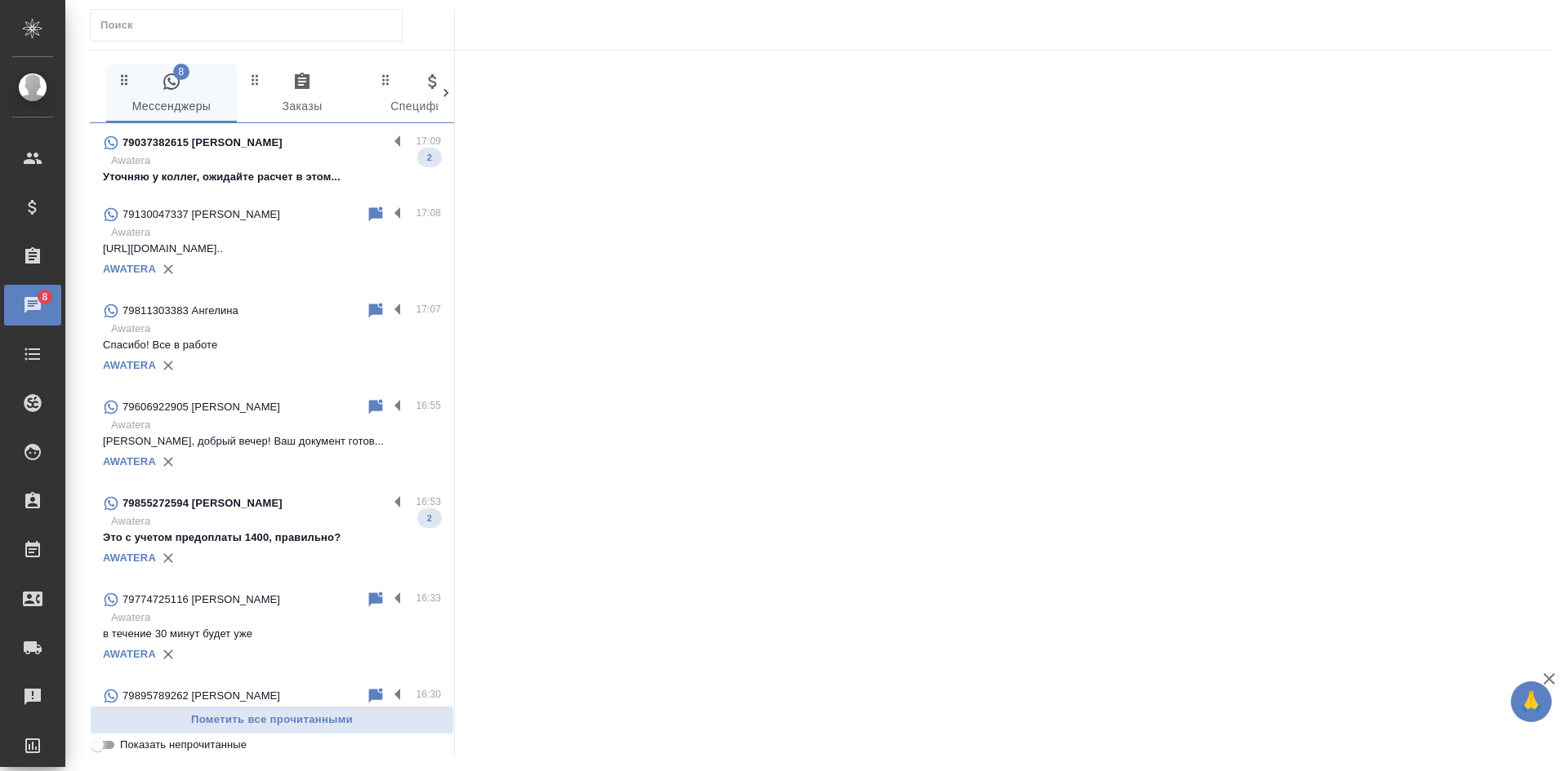
click at [107, 743] on input "Показать непрочитанные" at bounding box center [96, 745] width 59 height 20
checkbox input "true"
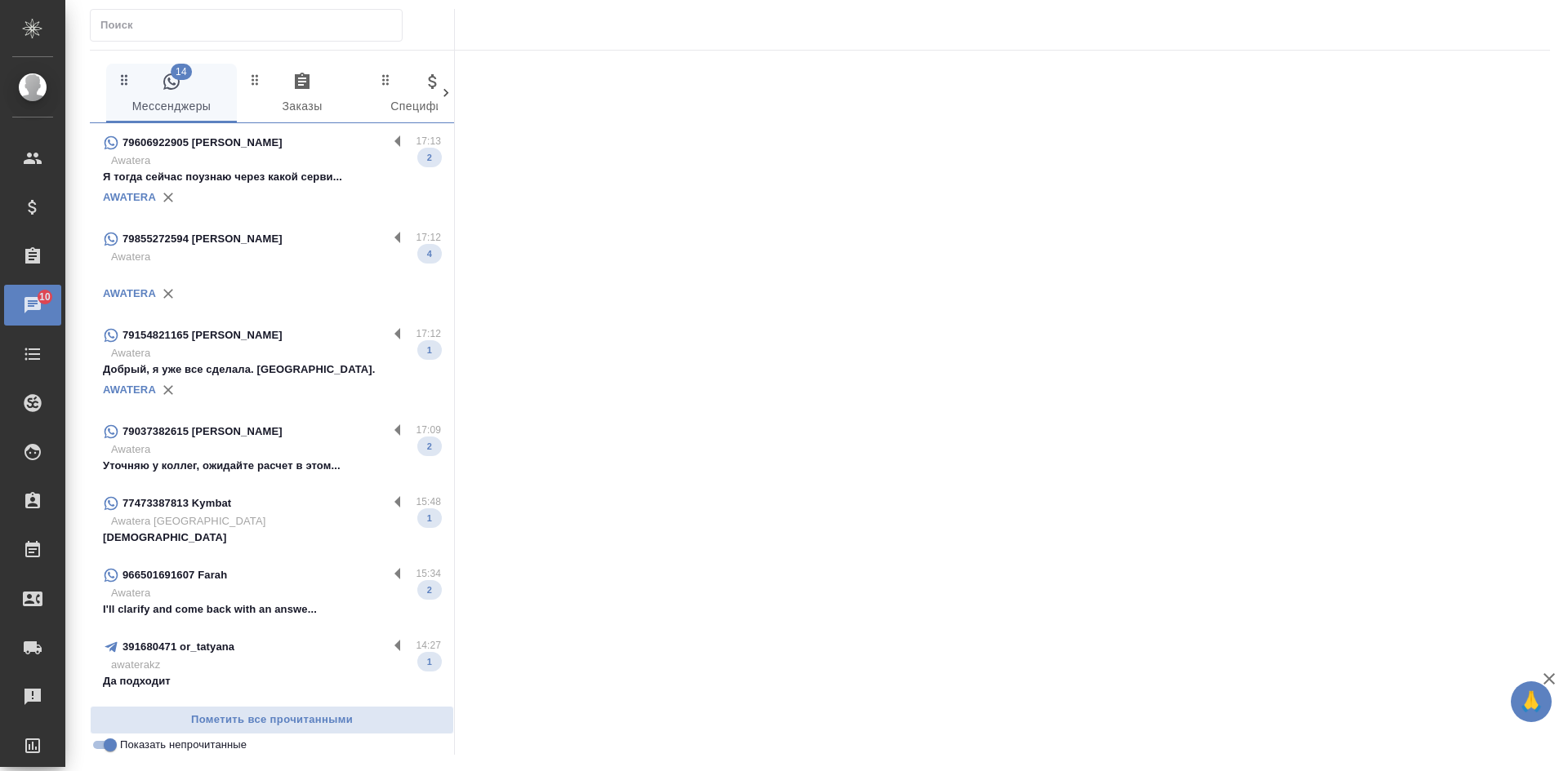
click at [272, 384] on div "AWATERA" at bounding box center [272, 390] width 338 height 24
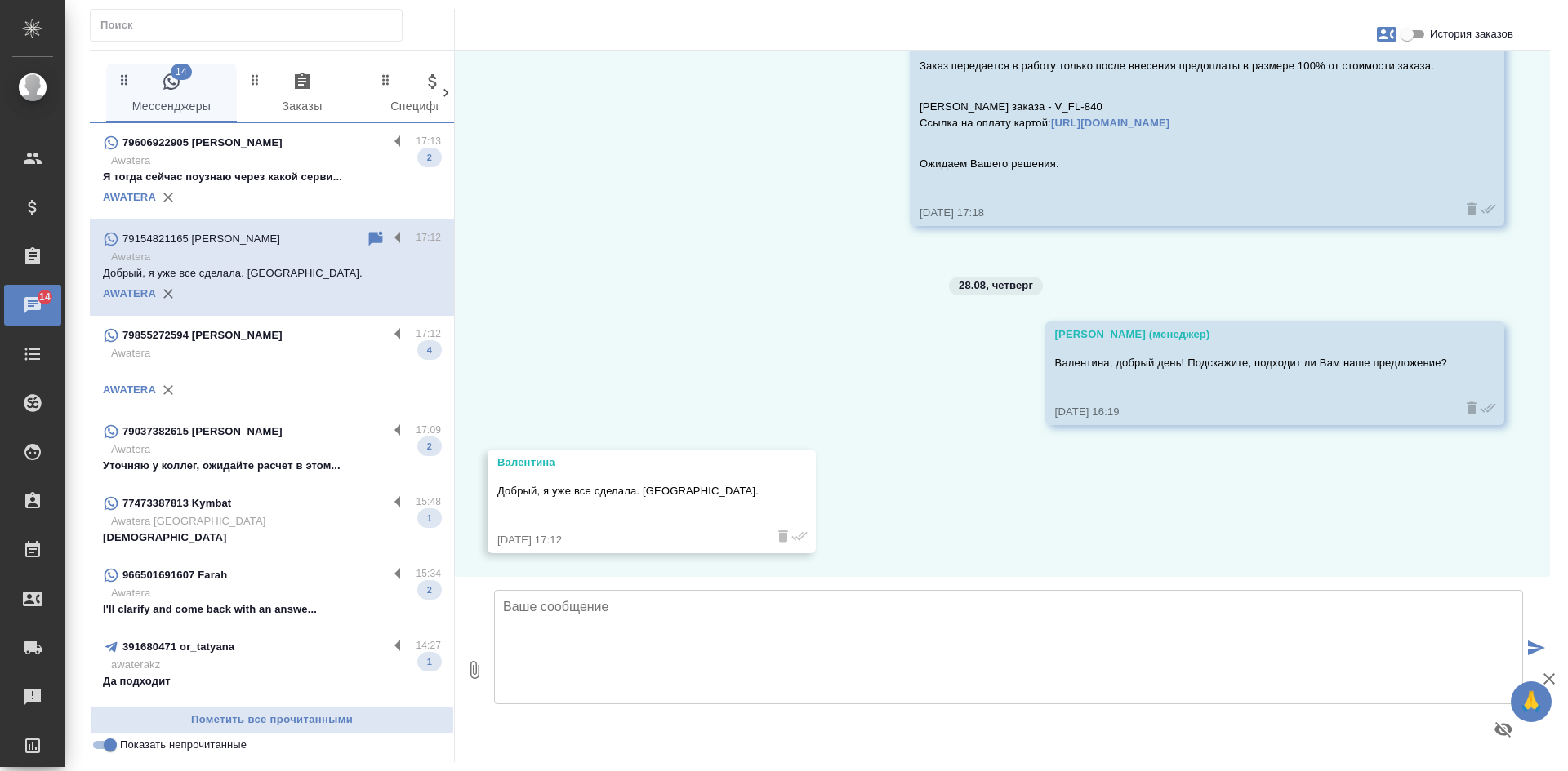
scroll to position [812, 0]
click at [211, 167] on p "Awatera" at bounding box center [276, 160] width 330 height 16
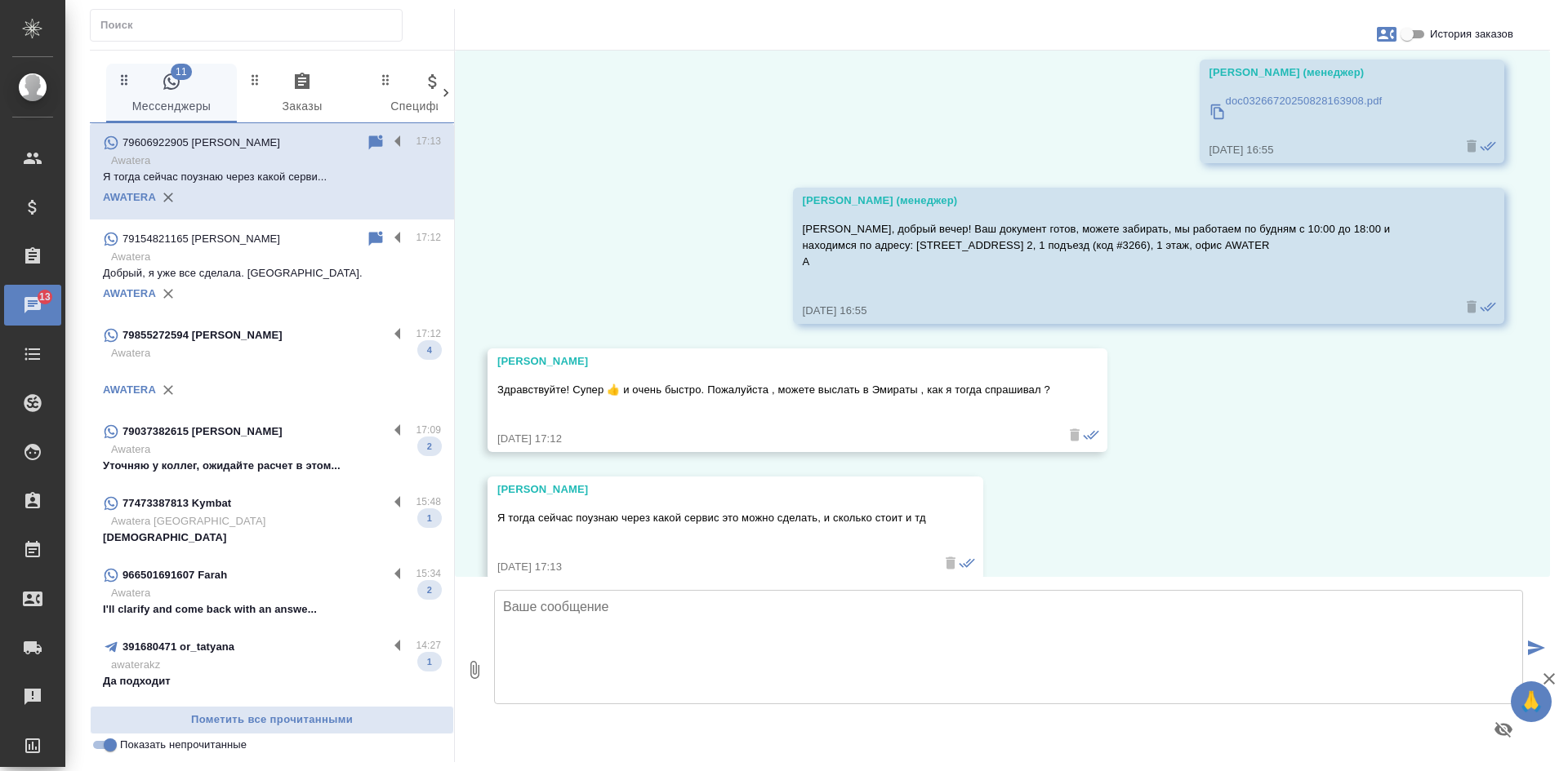
scroll to position [4844, 0]
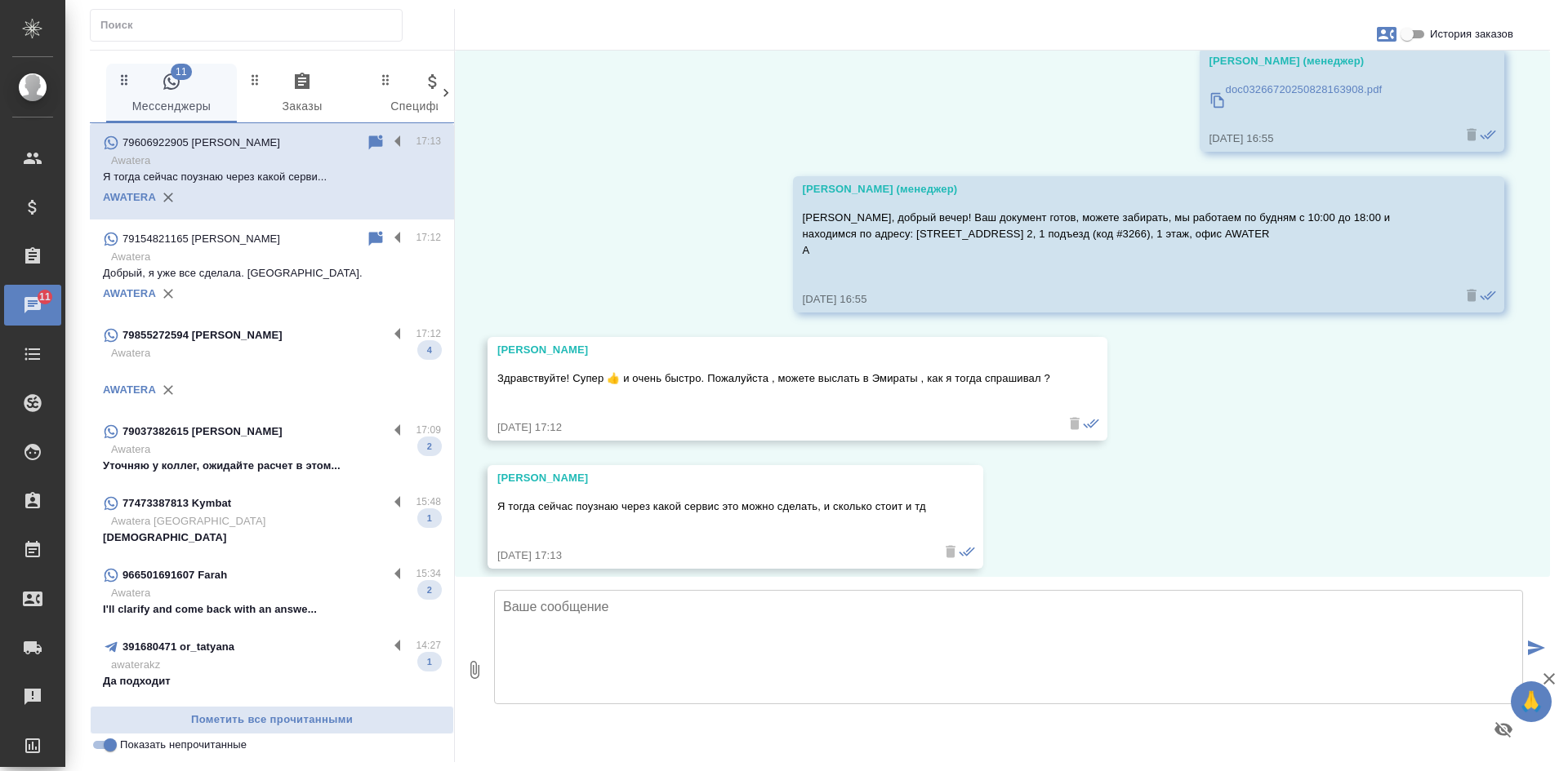
click at [226, 451] on p "Awatera" at bounding box center [276, 449] width 330 height 16
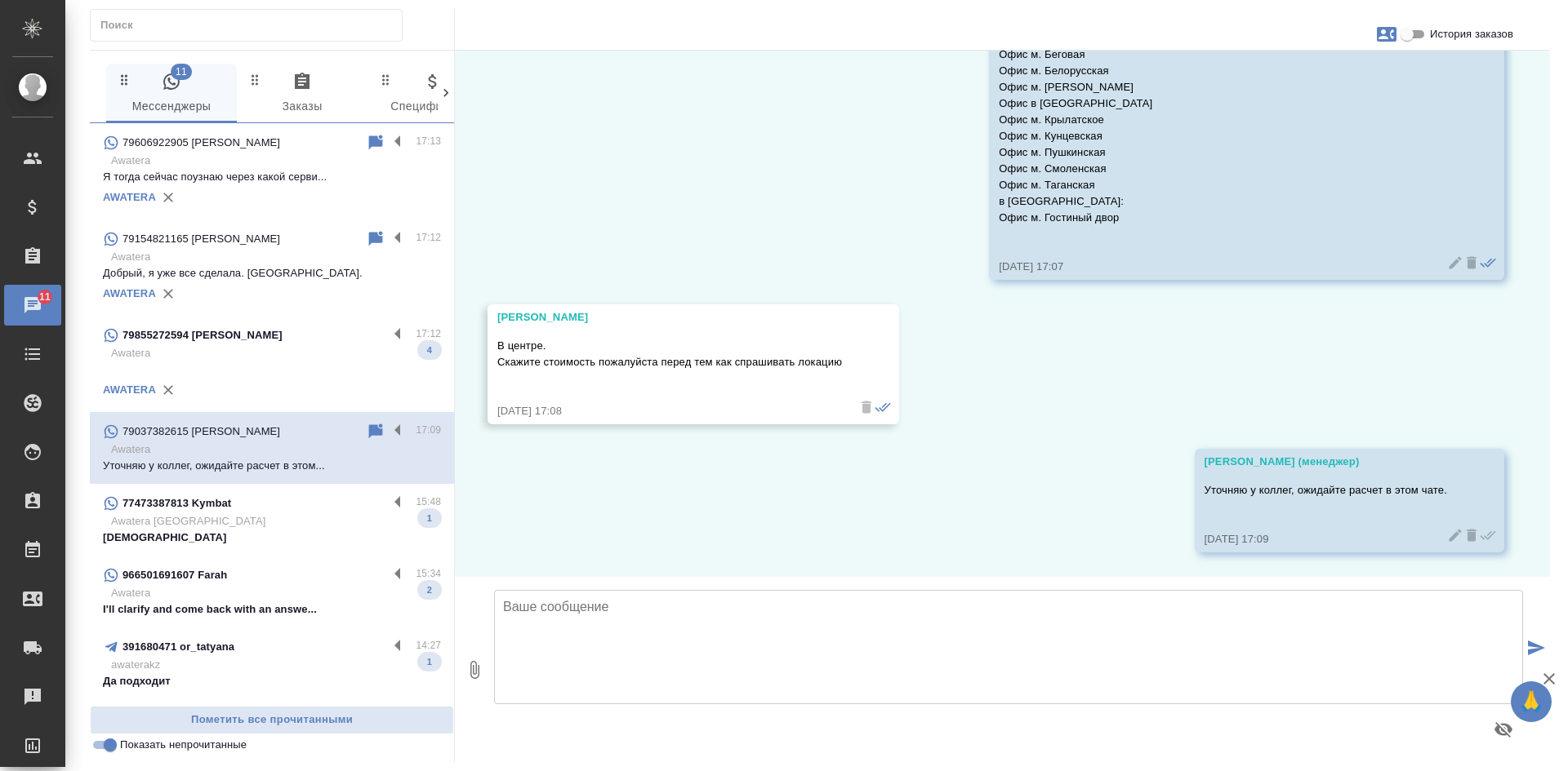
click at [255, 371] on p at bounding box center [272, 369] width 338 height 16
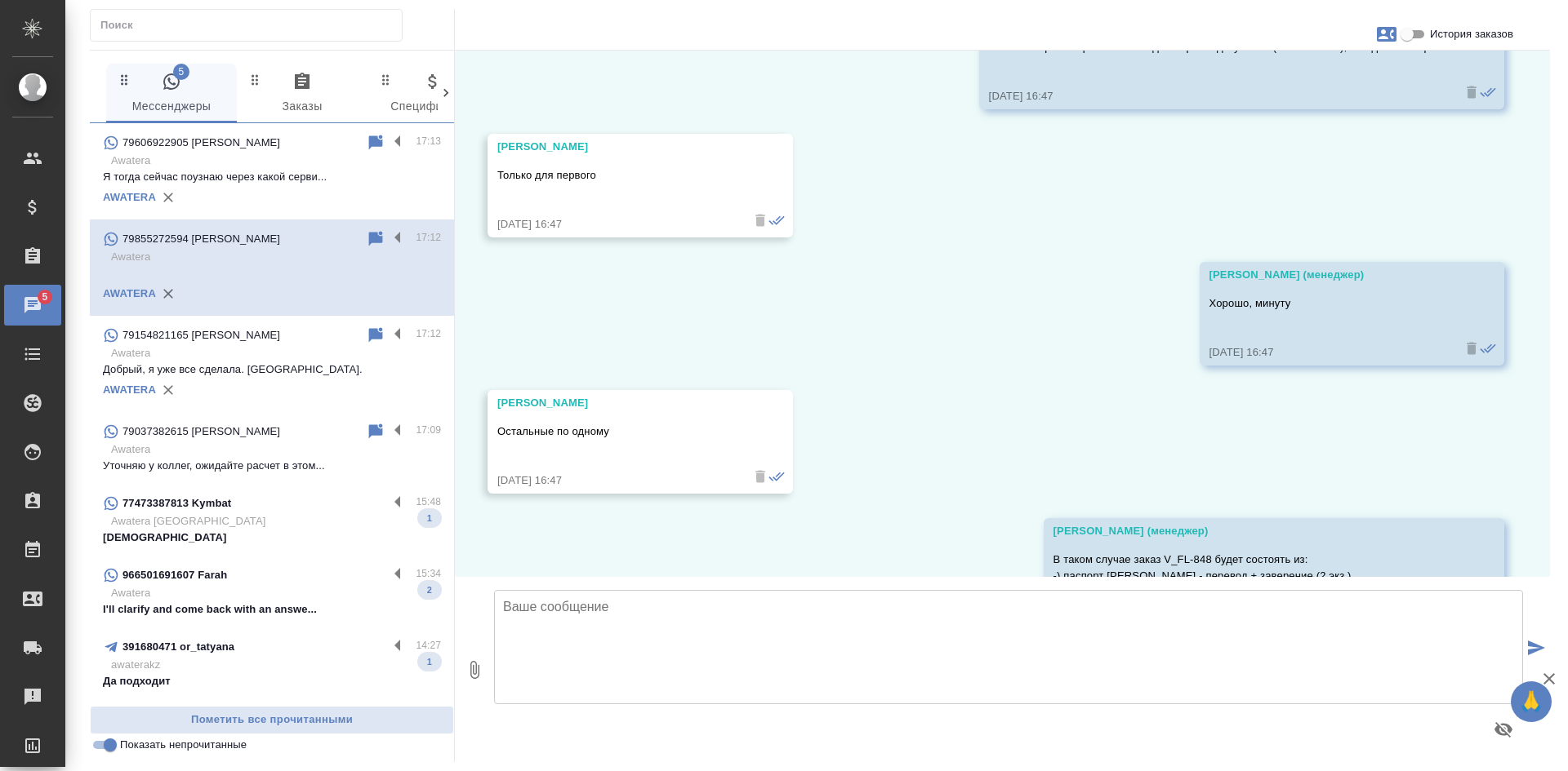
scroll to position [5035, 0]
click at [1413, 28] on input "История заказов" at bounding box center [1406, 34] width 59 height 20
checkbox input "true"
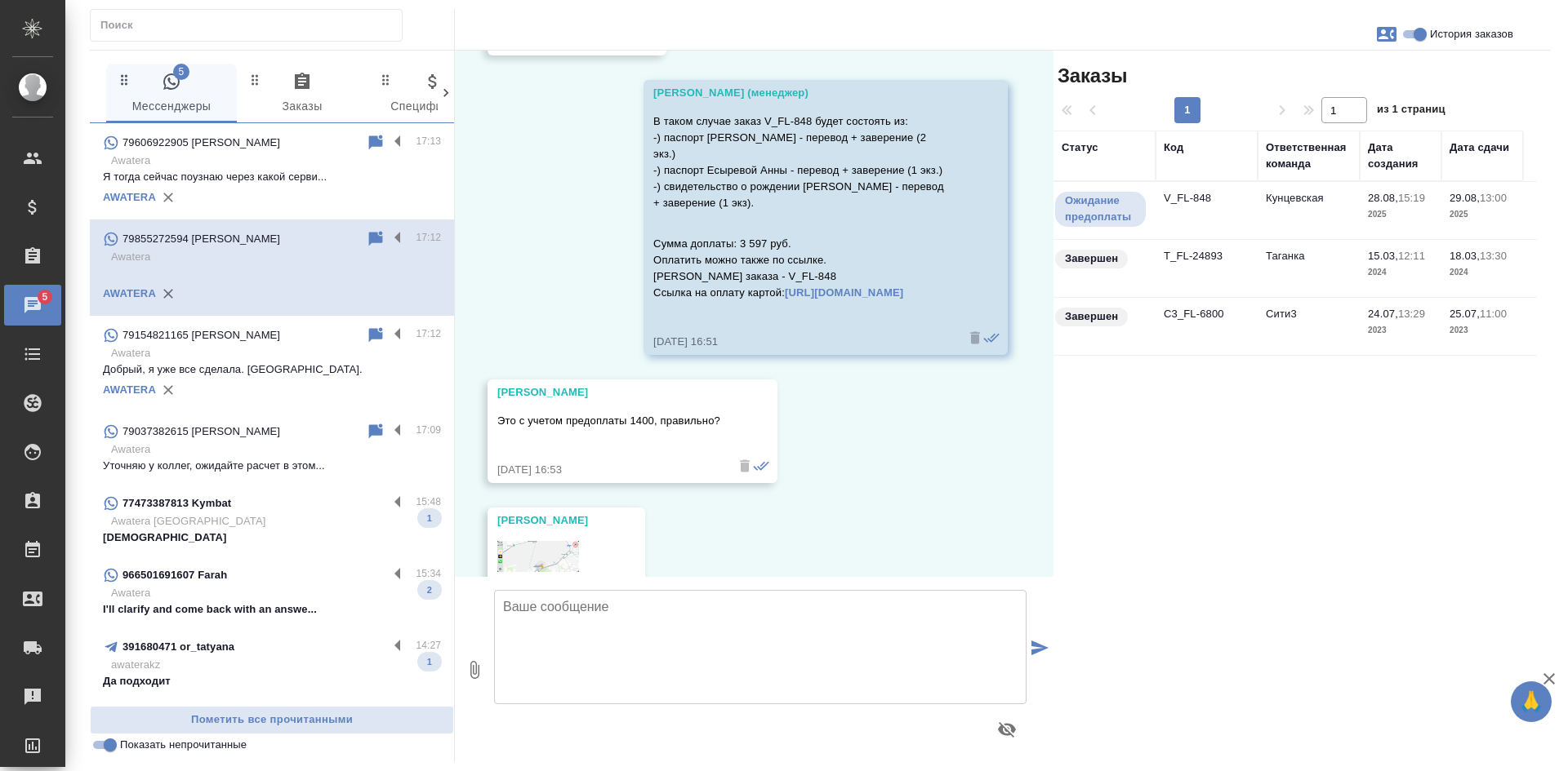
scroll to position [6080, 0]
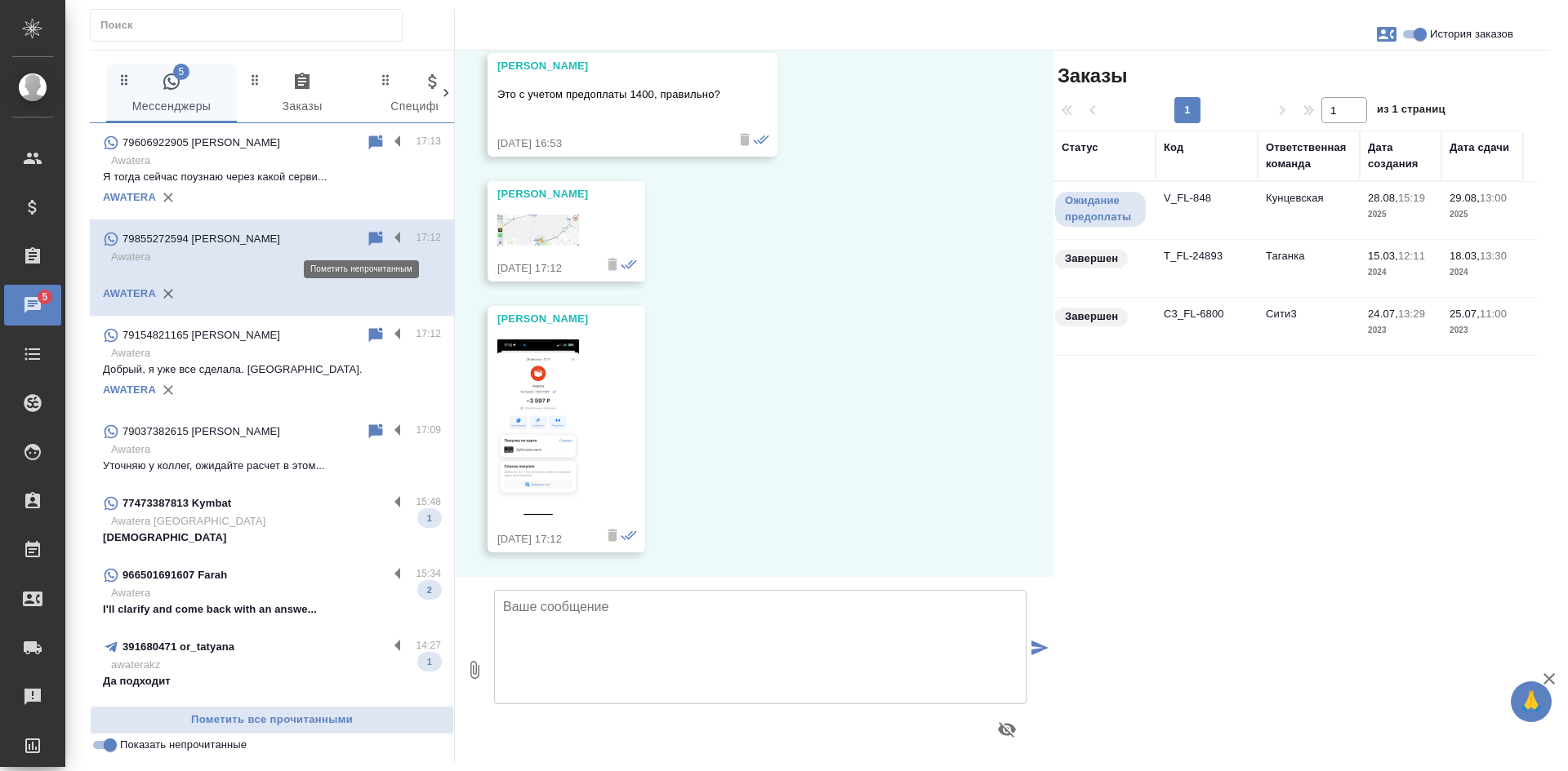
click at [369, 241] on icon at bounding box center [376, 238] width 14 height 15
click at [105, 749] on input "Показать непрочитанные" at bounding box center [109, 745] width 59 height 20
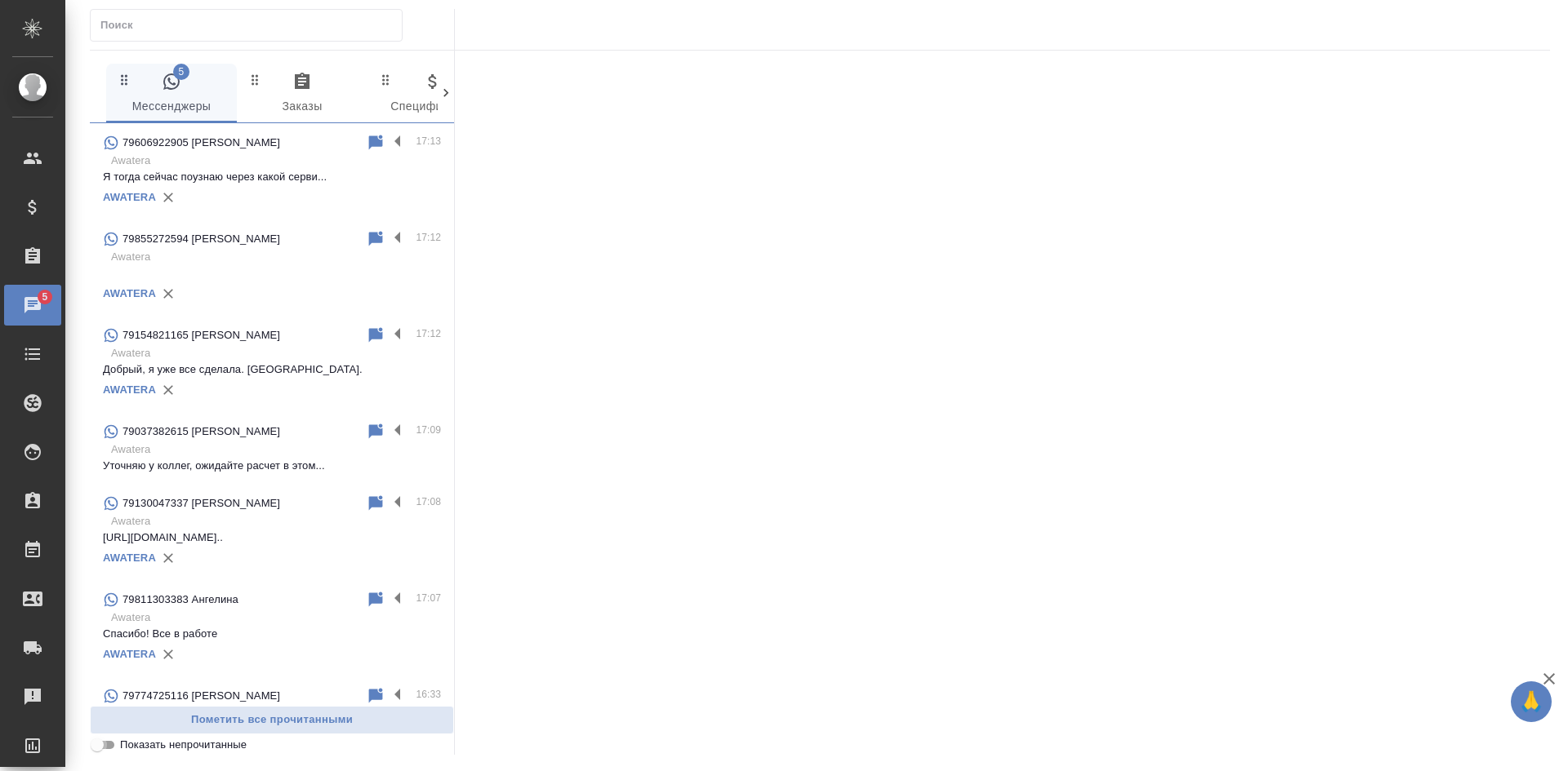
click at [105, 749] on input "Показать непрочитанные" at bounding box center [96, 745] width 59 height 20
checkbox input "true"
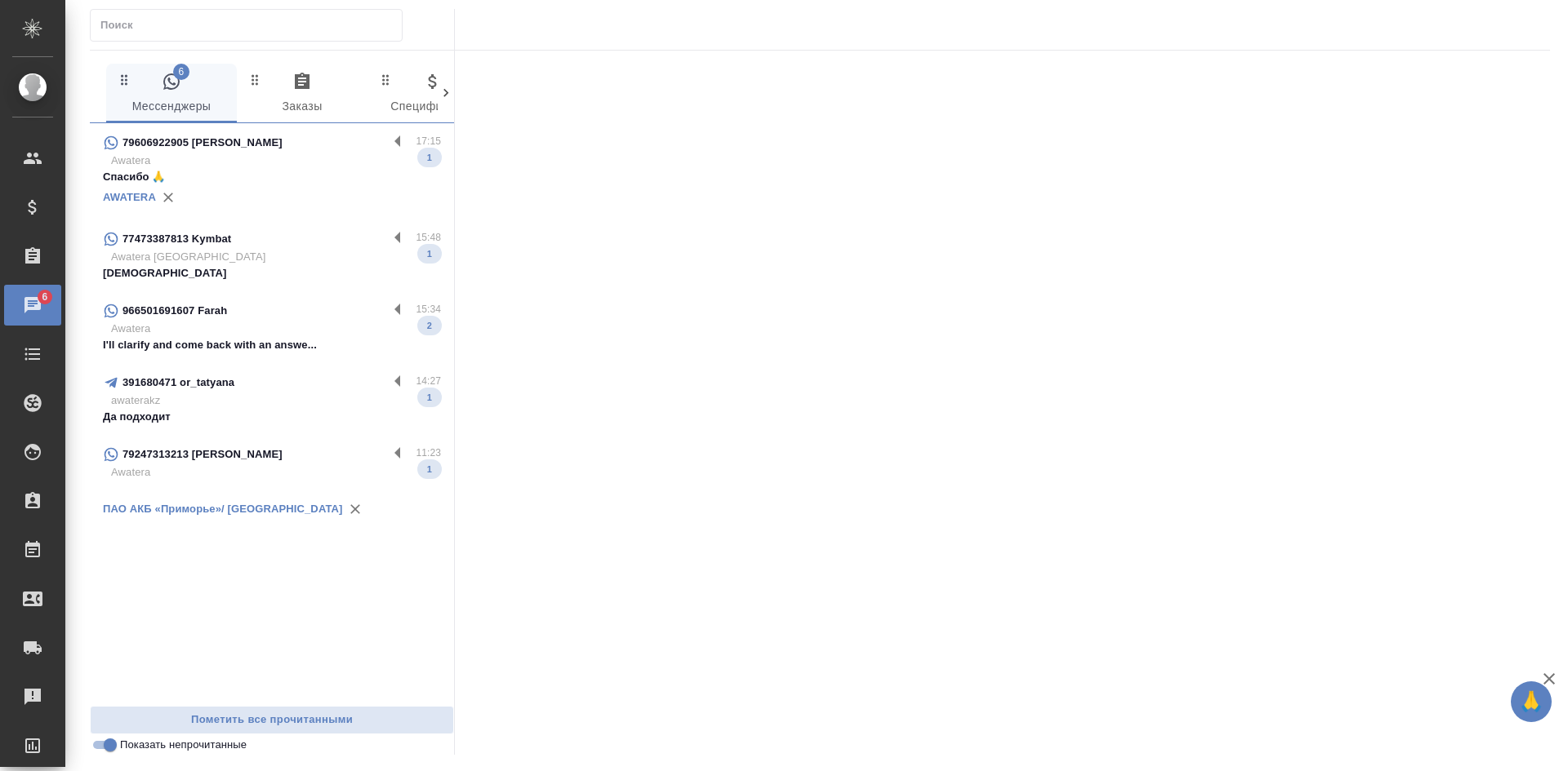
click at [267, 164] on p "Awatera" at bounding box center [276, 160] width 330 height 16
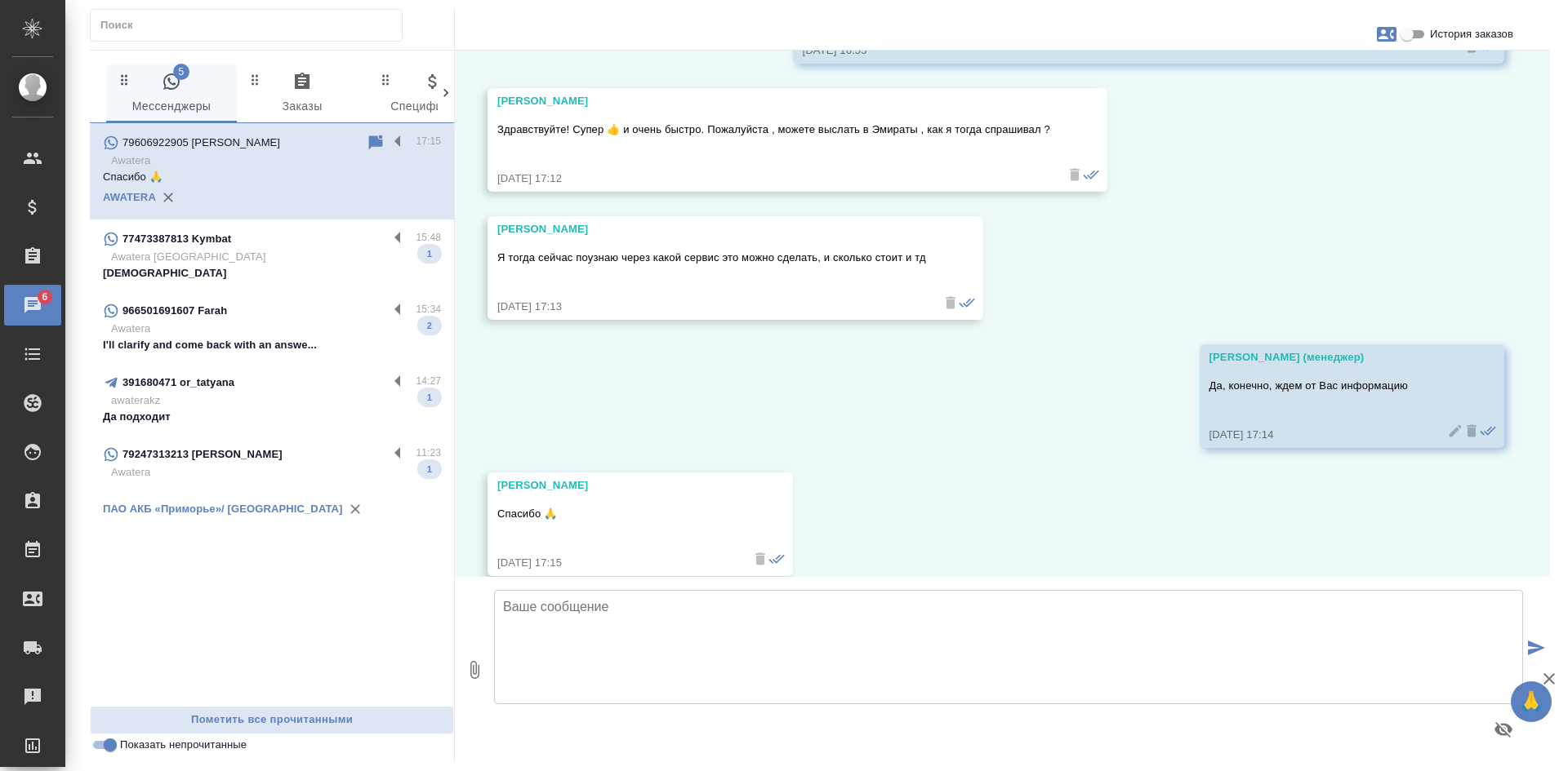
scroll to position [5100, 0]
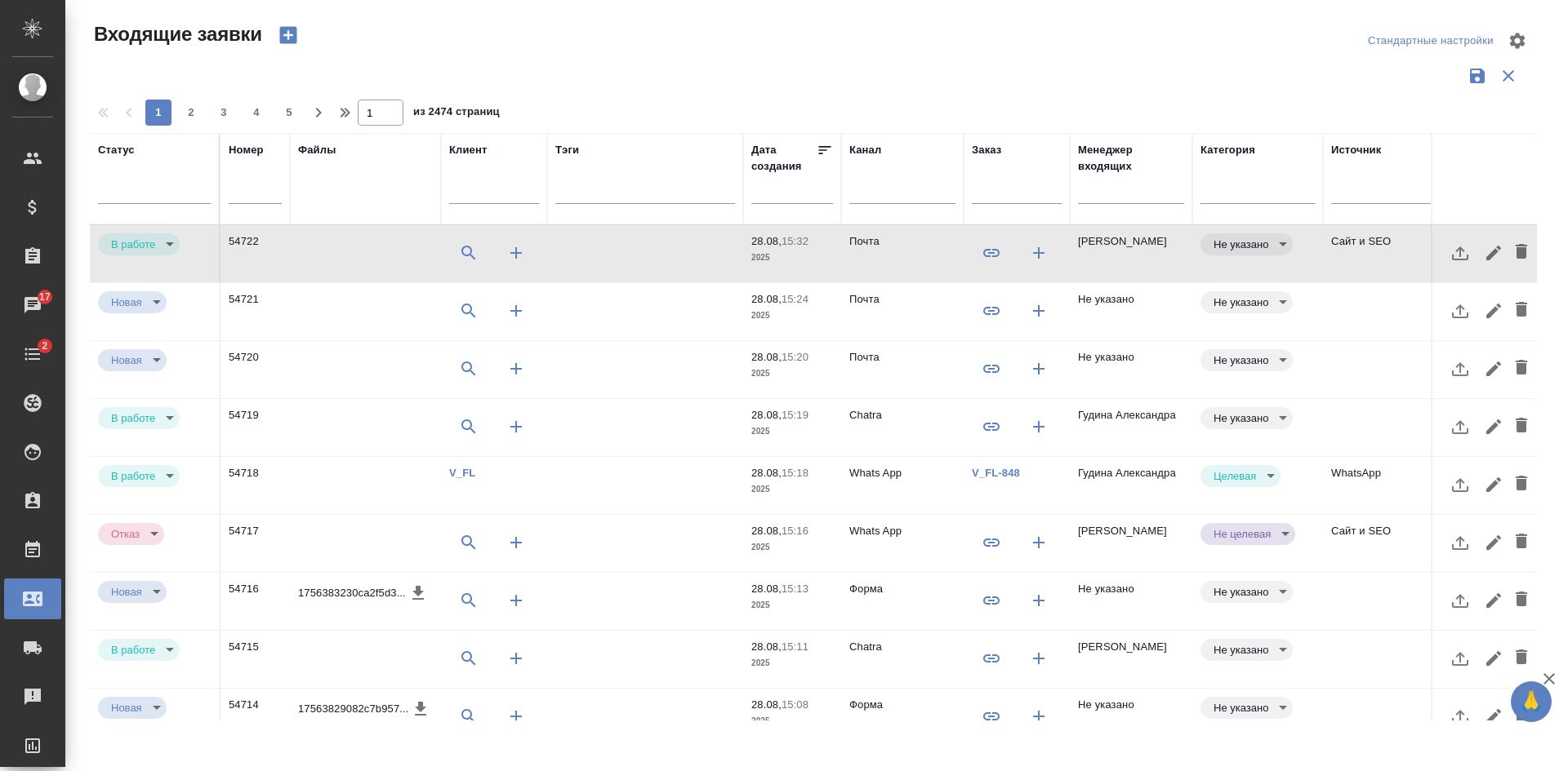
select select "RU"
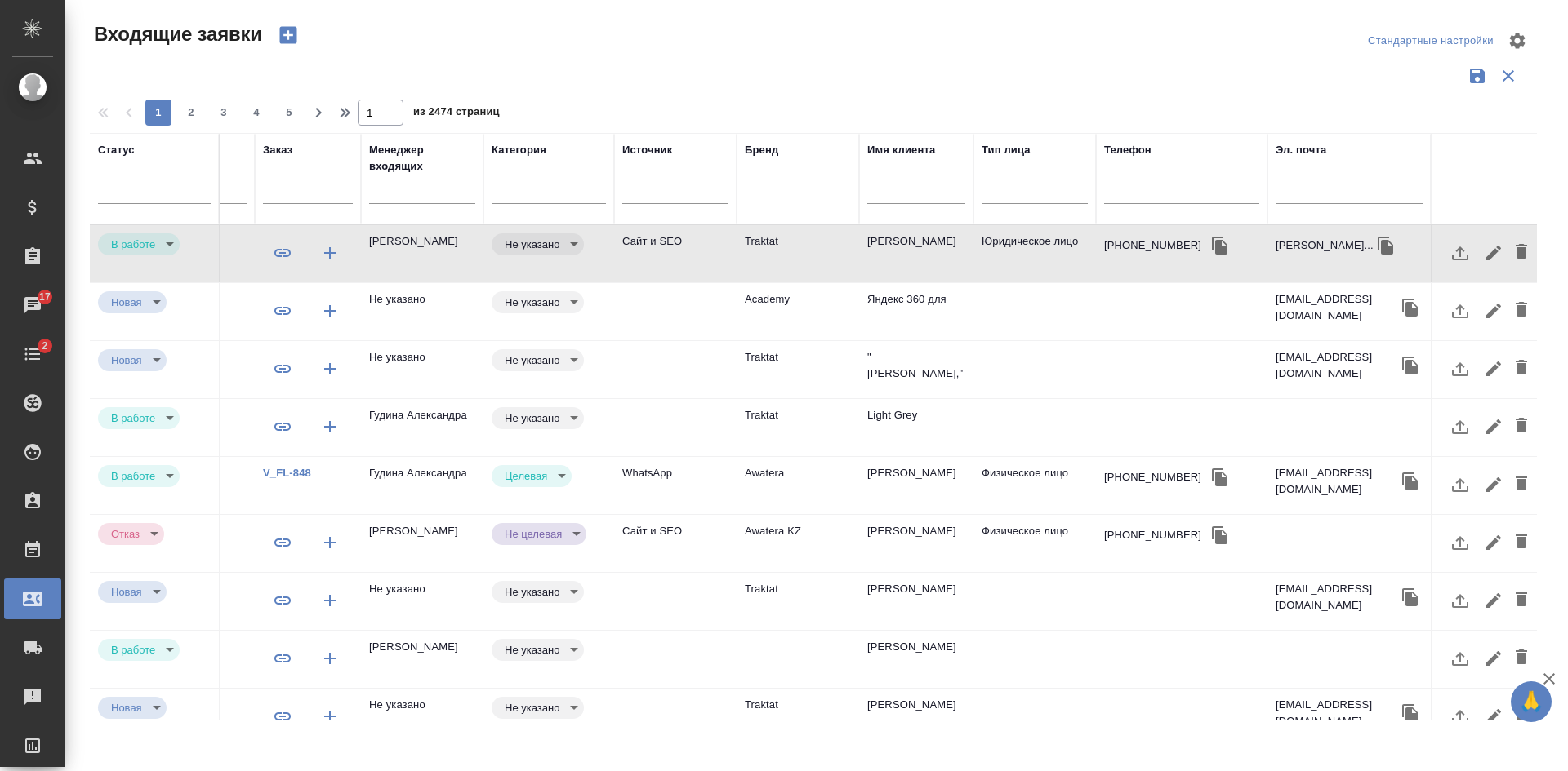
click at [1303, 182] on div at bounding box center [1348, 194] width 147 height 40
click at [1186, 183] on input "text" at bounding box center [1182, 193] width 155 height 21
paste input "79997118124"
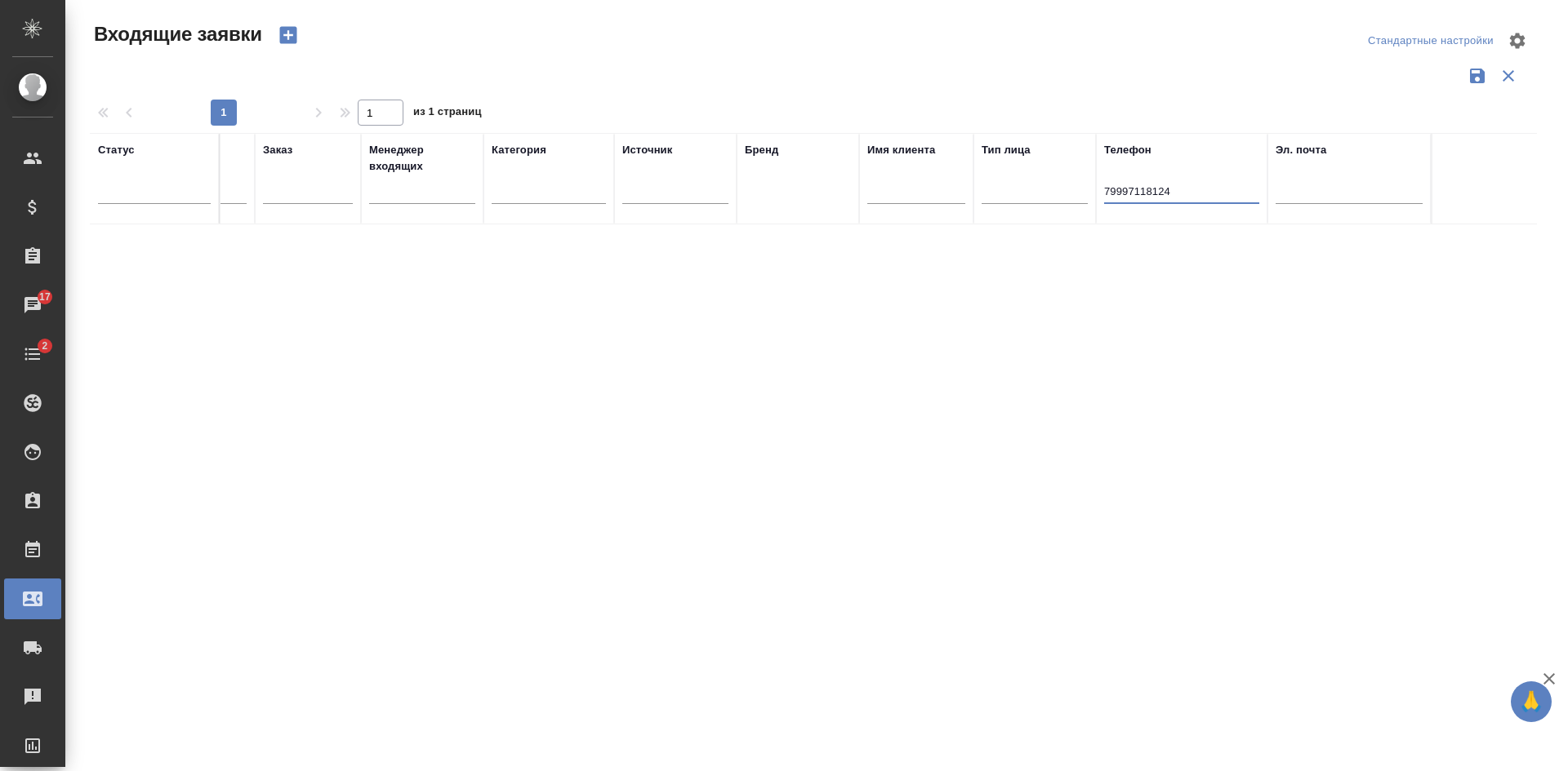
type input "79997118124"
drag, startPoint x: 1189, startPoint y: 187, endPoint x: 976, endPoint y: 190, distance: 213.0
click at [976, 190] on tr "Статус Номер Файлы Клиент Тэги Дата создания Канал Заказ Менеджер входящих Кате…" at bounding box center [459, 178] width 2156 height 92
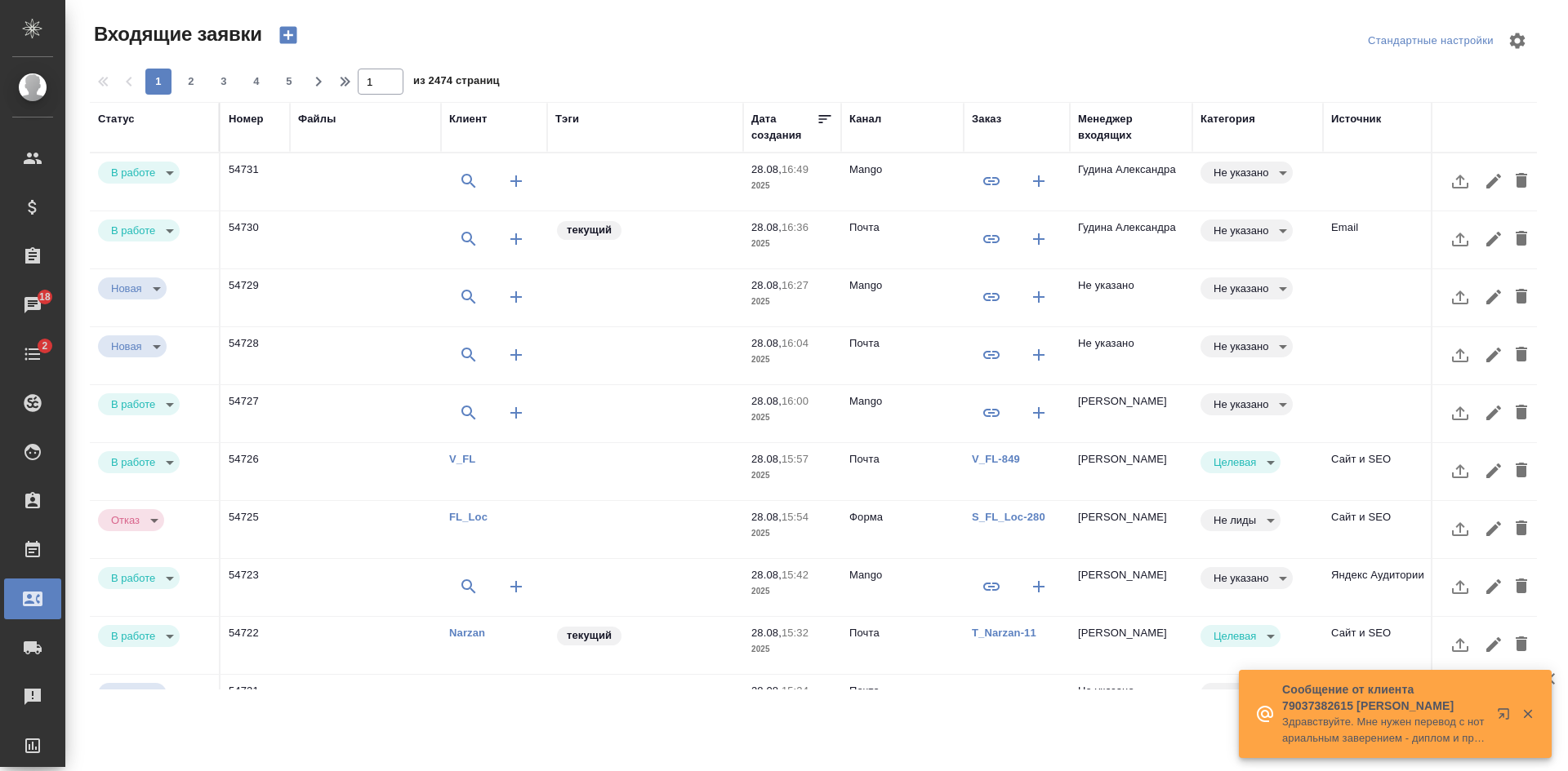
select select "RU"
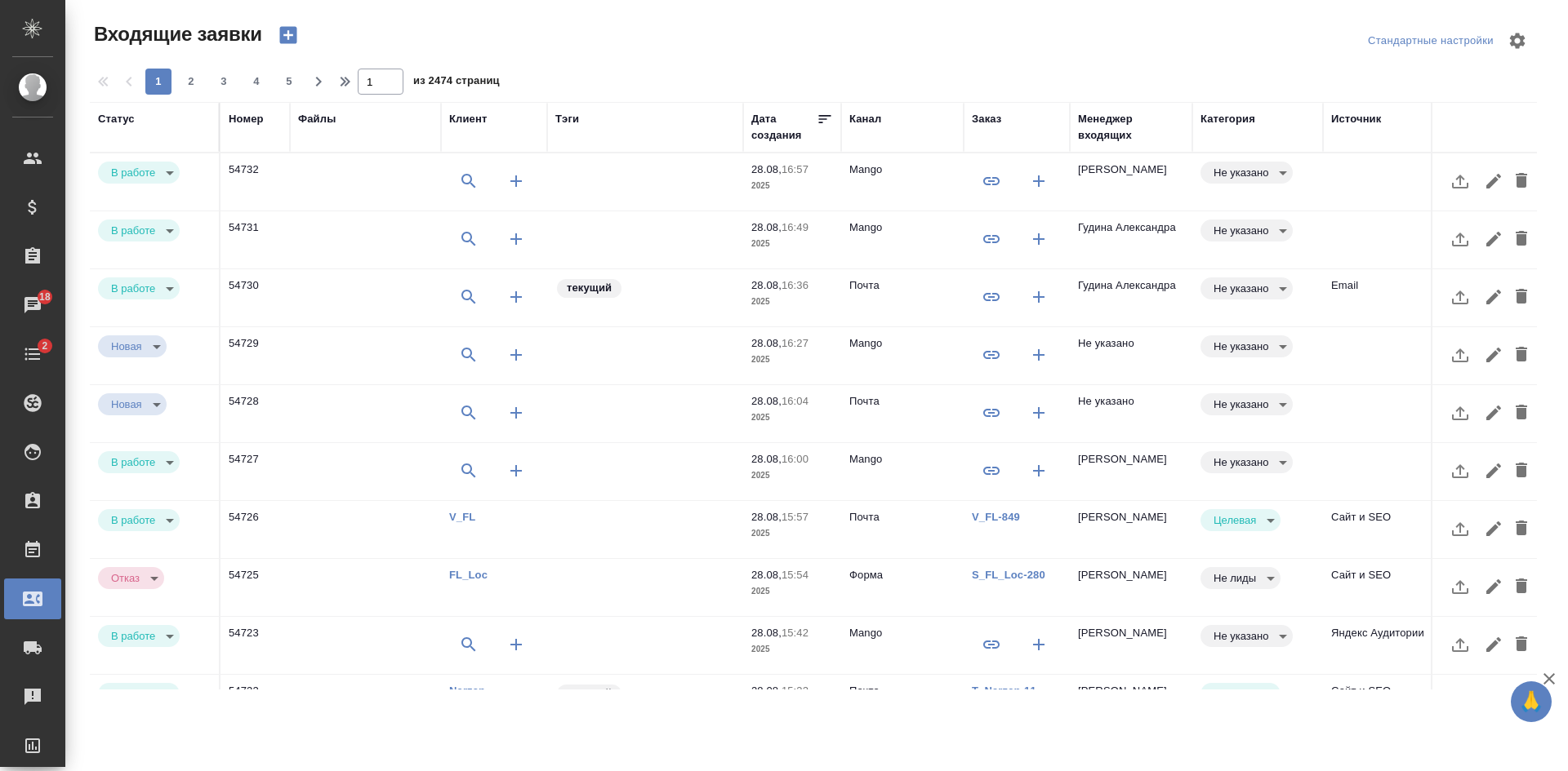
select select "RU"
click at [1165, 181] on td "[PERSON_NAME]" at bounding box center [1130, 181] width 122 height 57
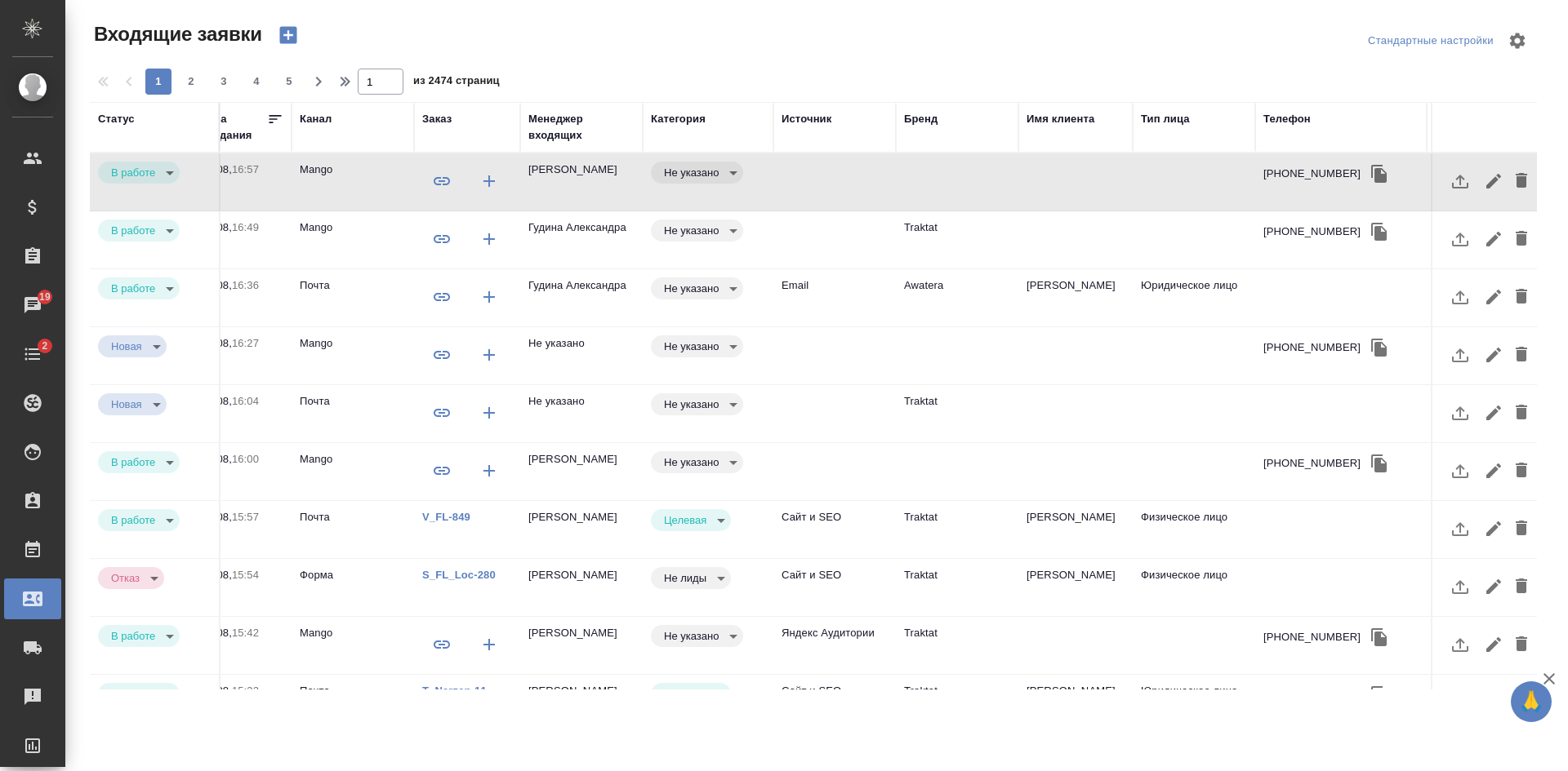
scroll to position [0, 555]
click at [1037, 179] on td at bounding box center [1070, 181] width 114 height 57
click at [429, 120] on div "Заказ" at bounding box center [430, 119] width 29 height 16
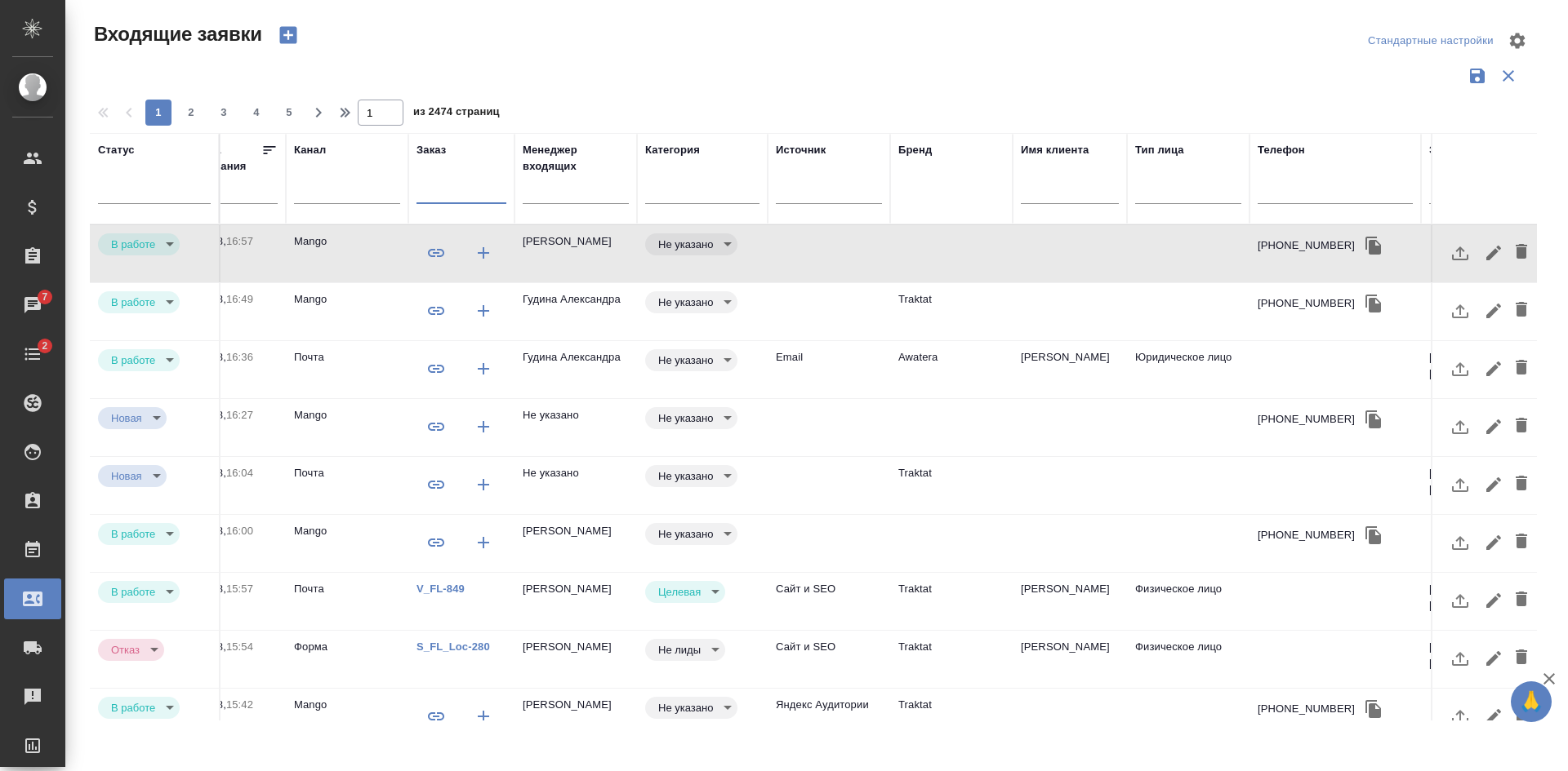
click at [431, 196] on input "text" at bounding box center [461, 193] width 90 height 21
paste input "KRL_EUROTEC-1"
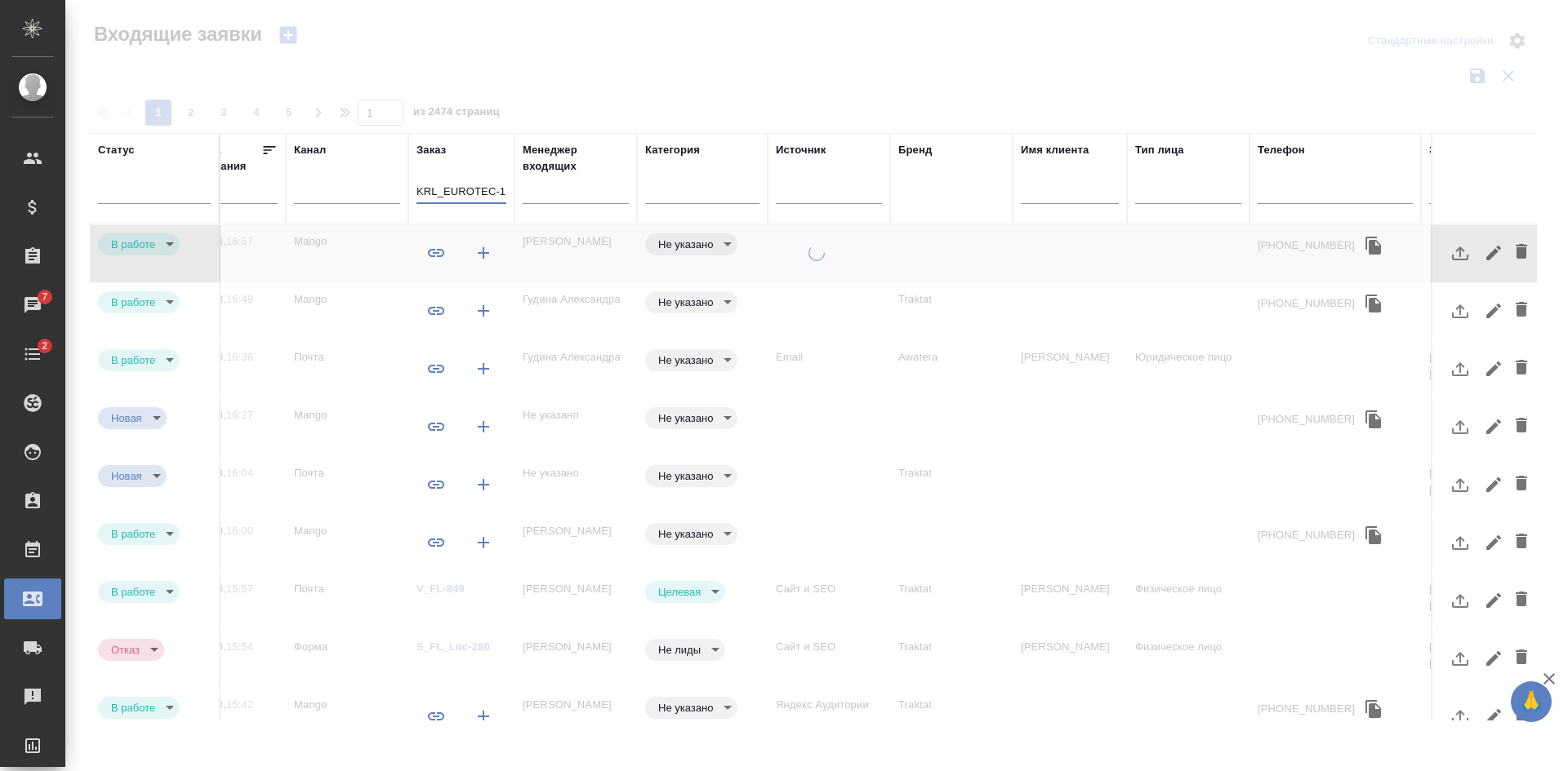
scroll to position [0, 0]
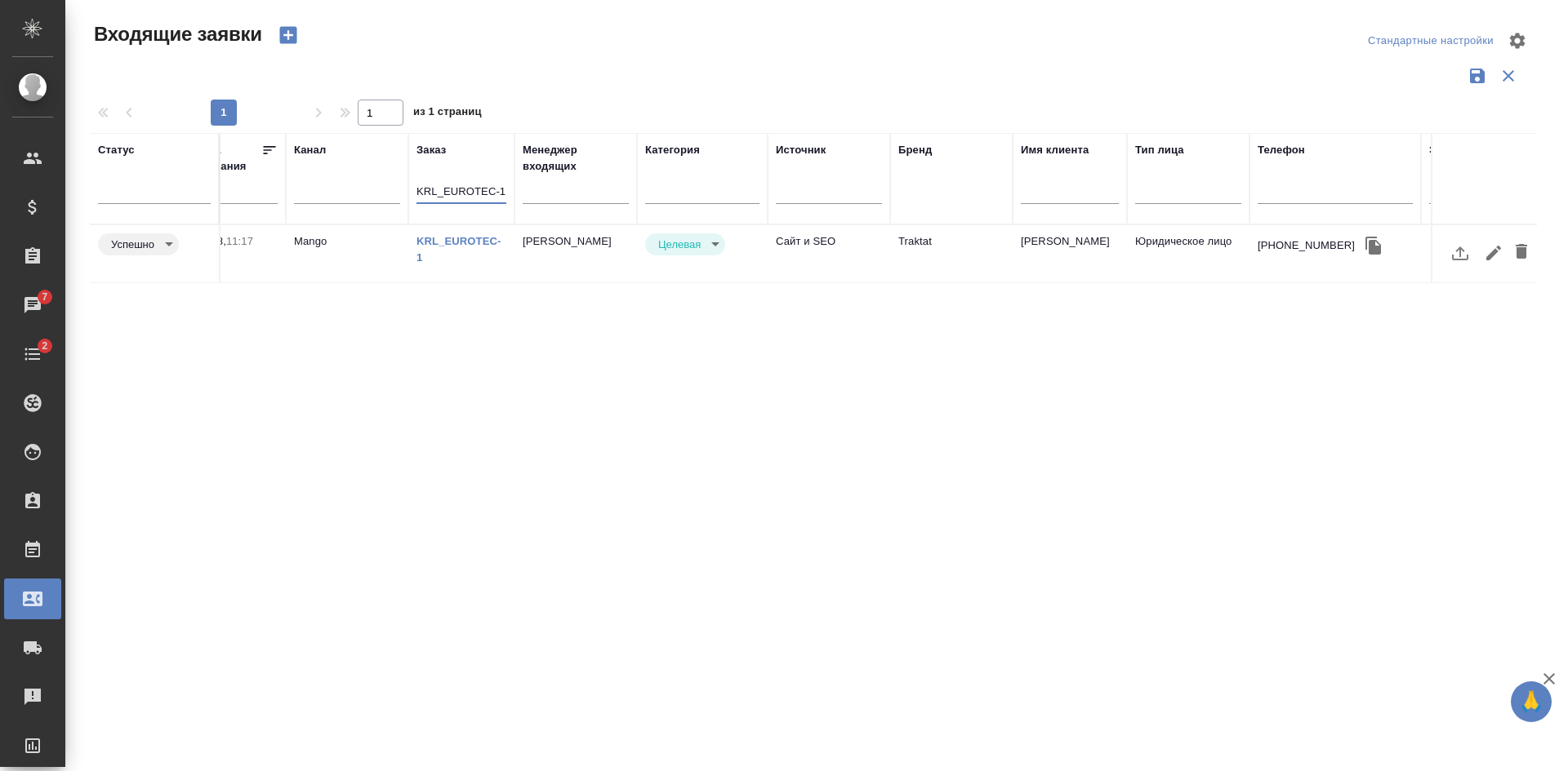
click at [648, 254] on div "Целевая target" at bounding box center [685, 245] width 80 height 22
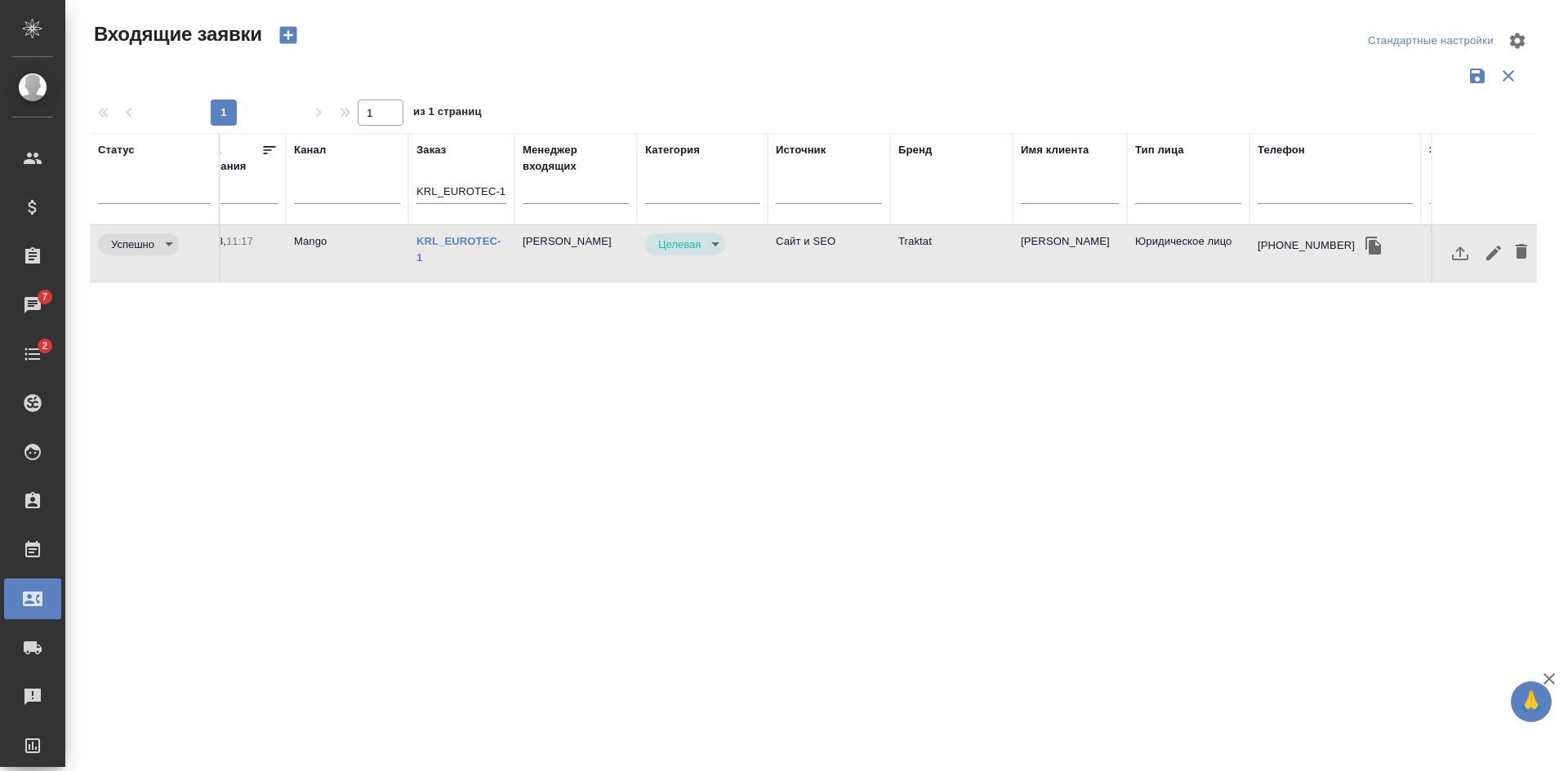
click at [595, 249] on td "[PERSON_NAME]" at bounding box center [575, 253] width 122 height 57
drag, startPoint x: 424, startPoint y: 191, endPoint x: 526, endPoint y: 190, distance: 102.0
click at [526, 190] on tr "Статус Номер Файлы Клиент Тэги Дата создания Канал Заказ KRL_EUROTEC-1 Менеджер…" at bounding box center [612, 178] width 2156 height 92
type input "K"
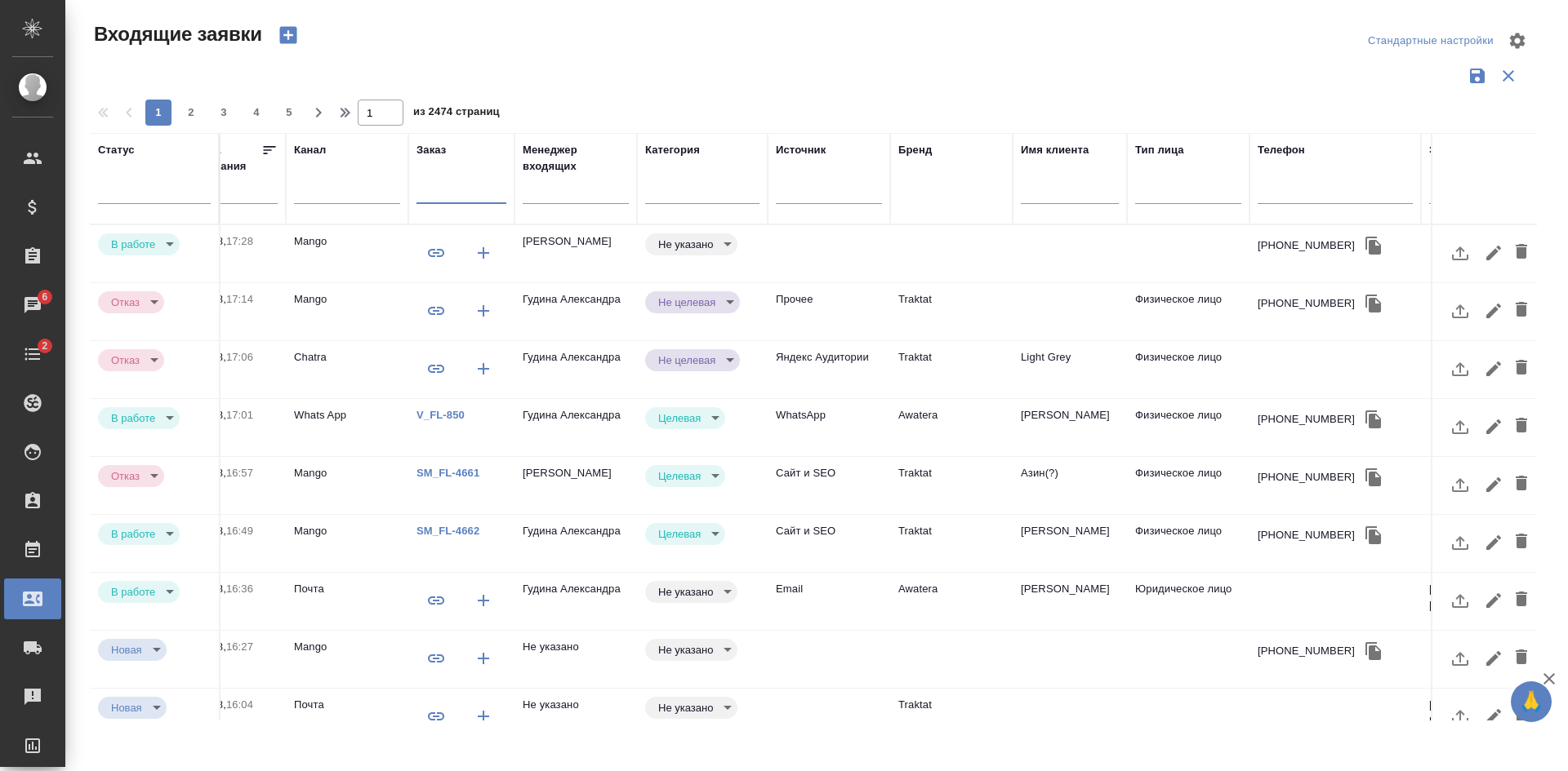
click at [784, 246] on td at bounding box center [828, 253] width 122 height 57
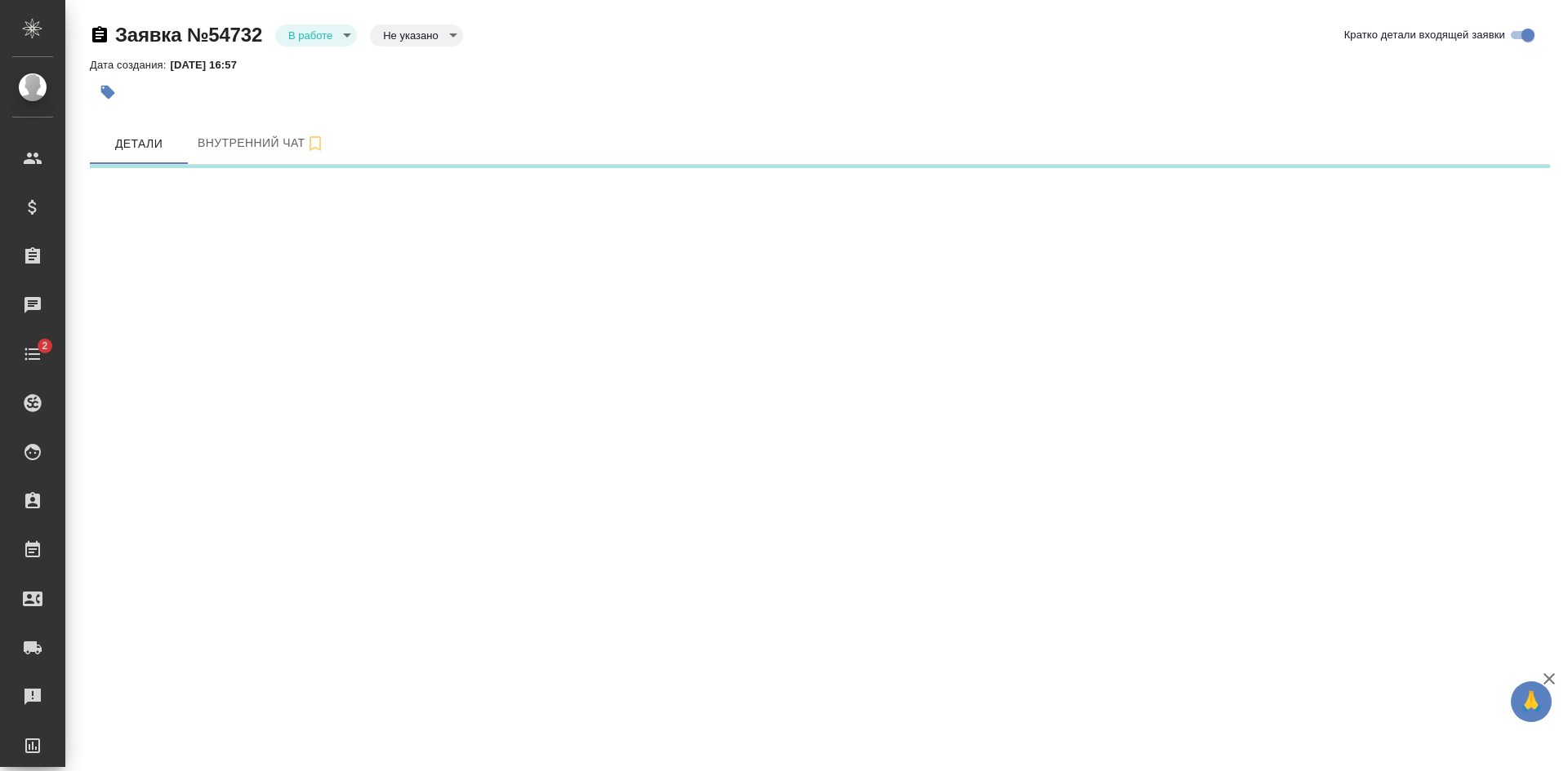
select select "RU"
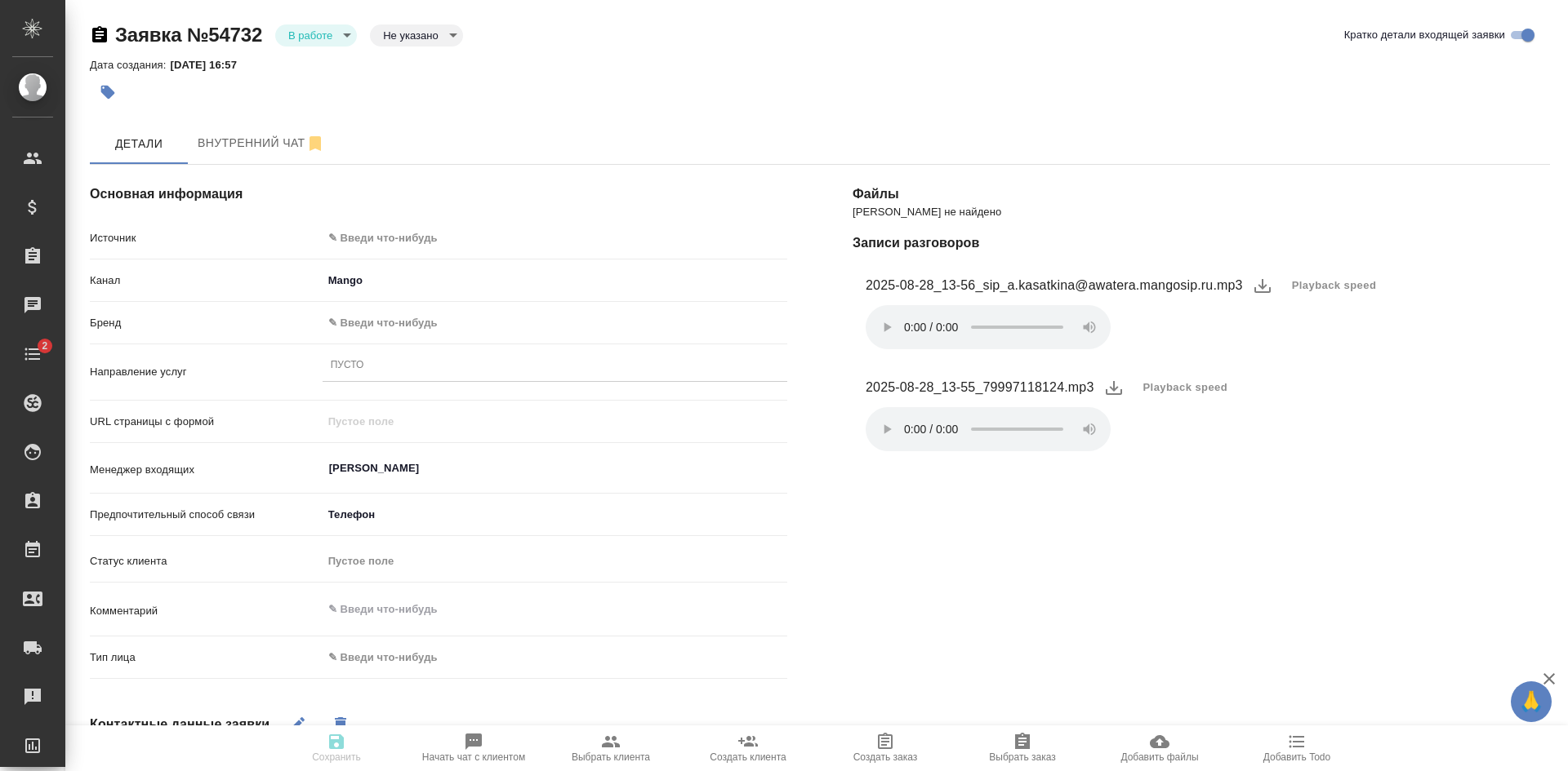
type textarea "x"
click at [417, 234] on body "🙏 .cls-1 fill:#fff; AWATERA [PERSON_NAME] Спецификации Заказы 19 Чаты 2 Todo Пр…" at bounding box center [784, 385] width 1568 height 771
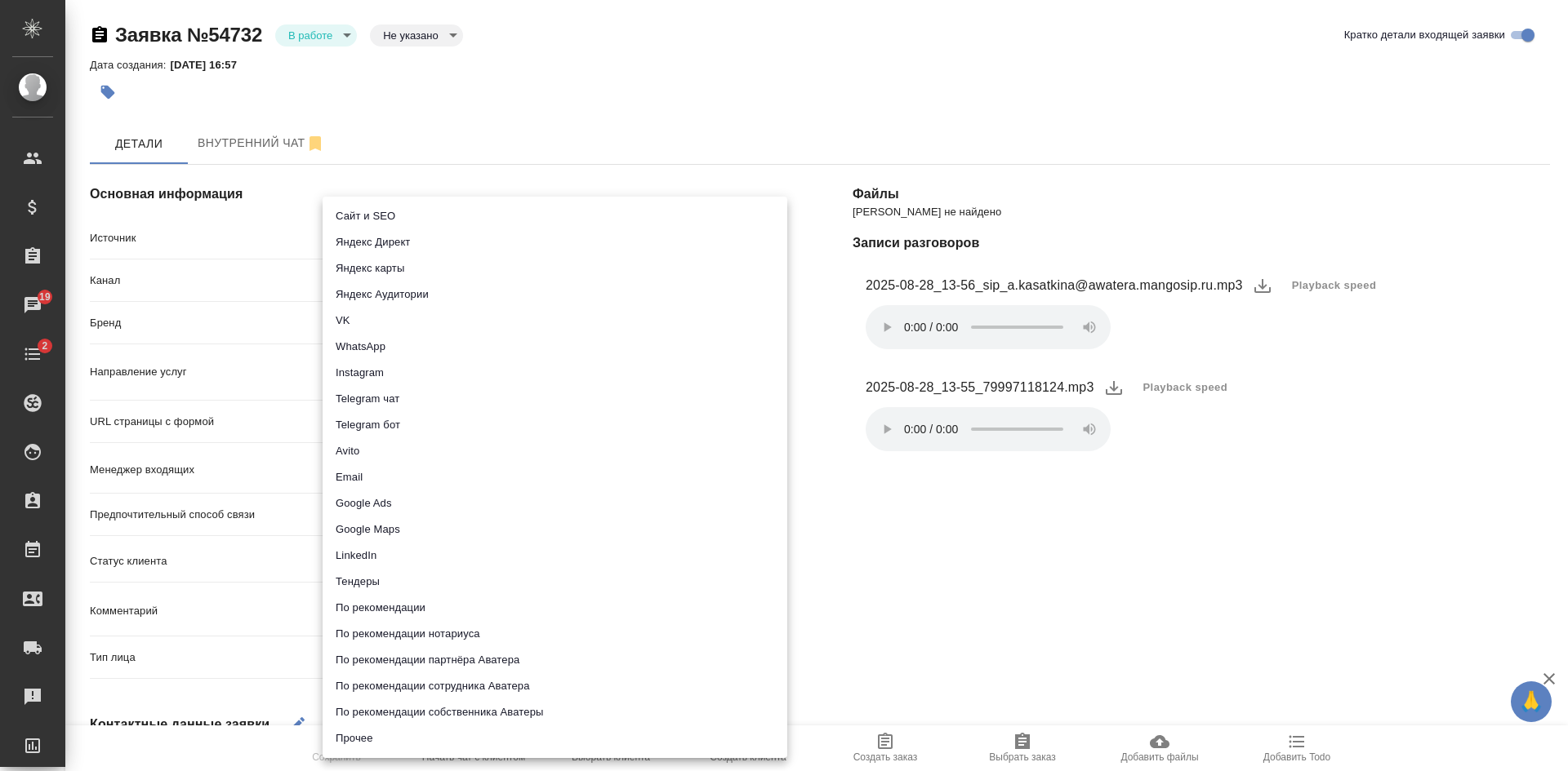
click at [382, 216] on li "Сайт и SEO" at bounding box center [554, 216] width 465 height 26
type input "seo"
type textarea "x"
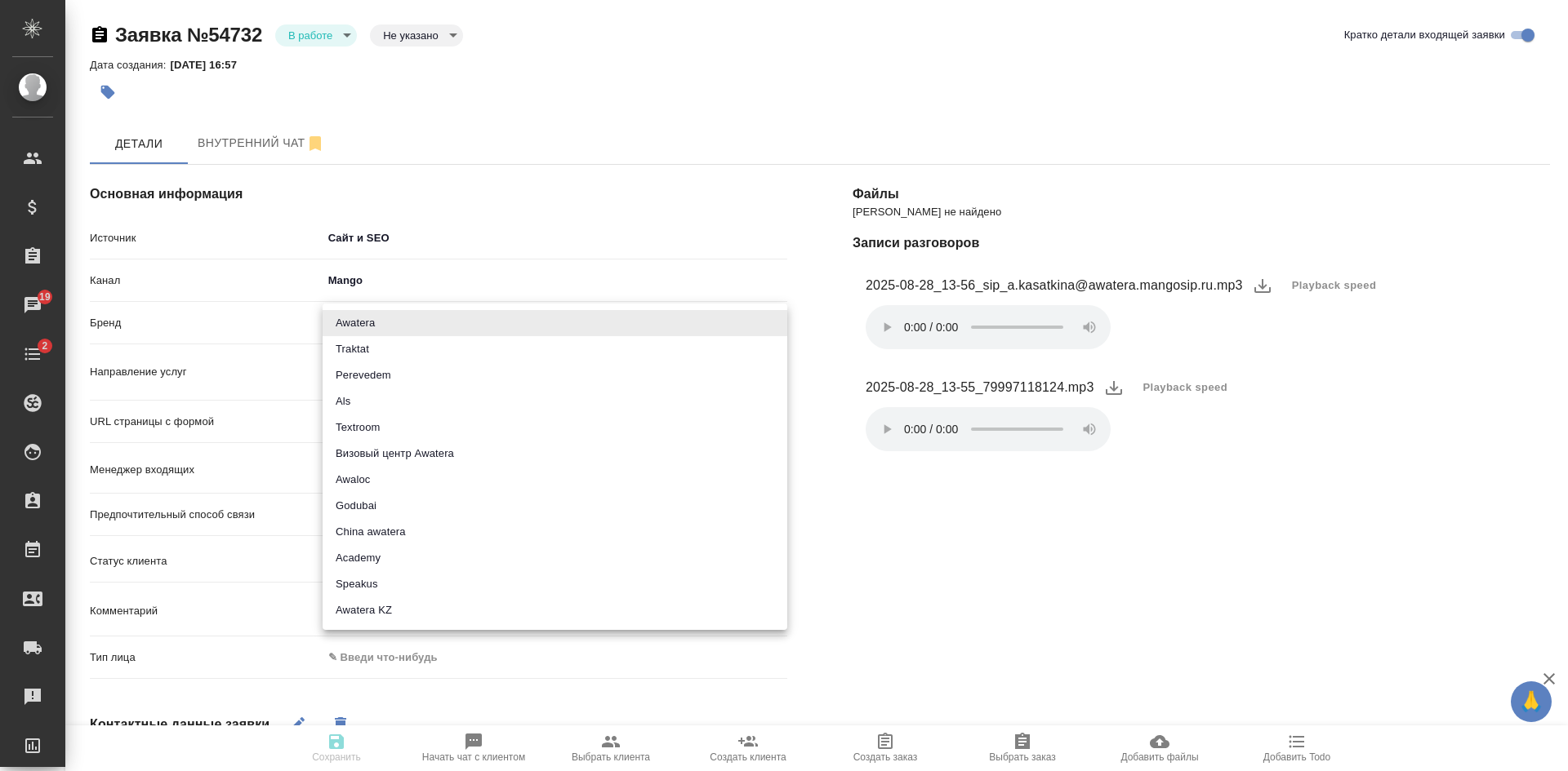
click at [351, 332] on body "🙏 .cls-1 fill:#fff; AWATERA [PERSON_NAME] Спецификации Заказы 19 Чаты 2 Todo Пр…" at bounding box center [784, 385] width 1568 height 771
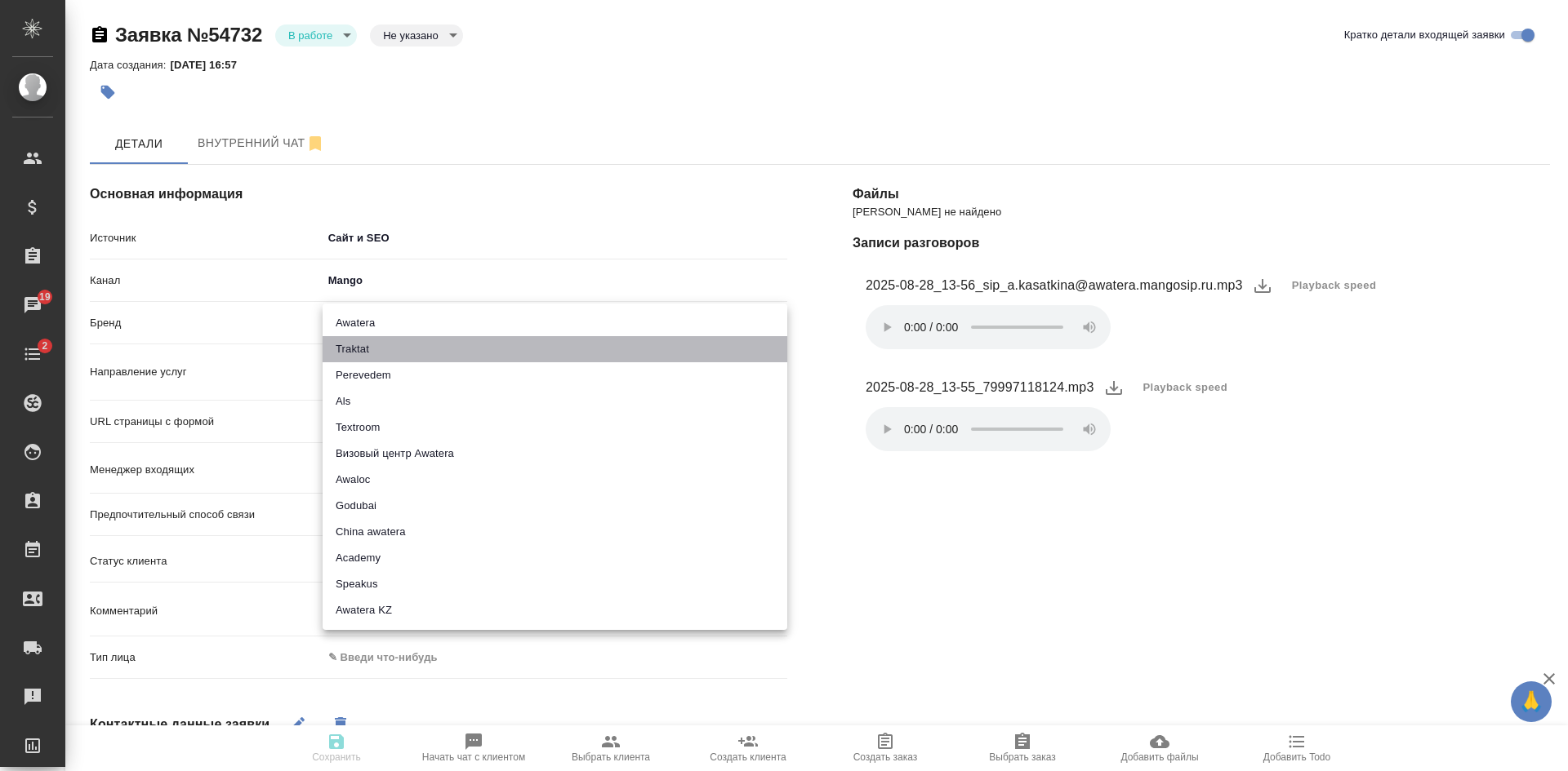
click at [362, 341] on li "Traktat" at bounding box center [554, 350] width 465 height 26
type input "traktat"
type textarea "x"
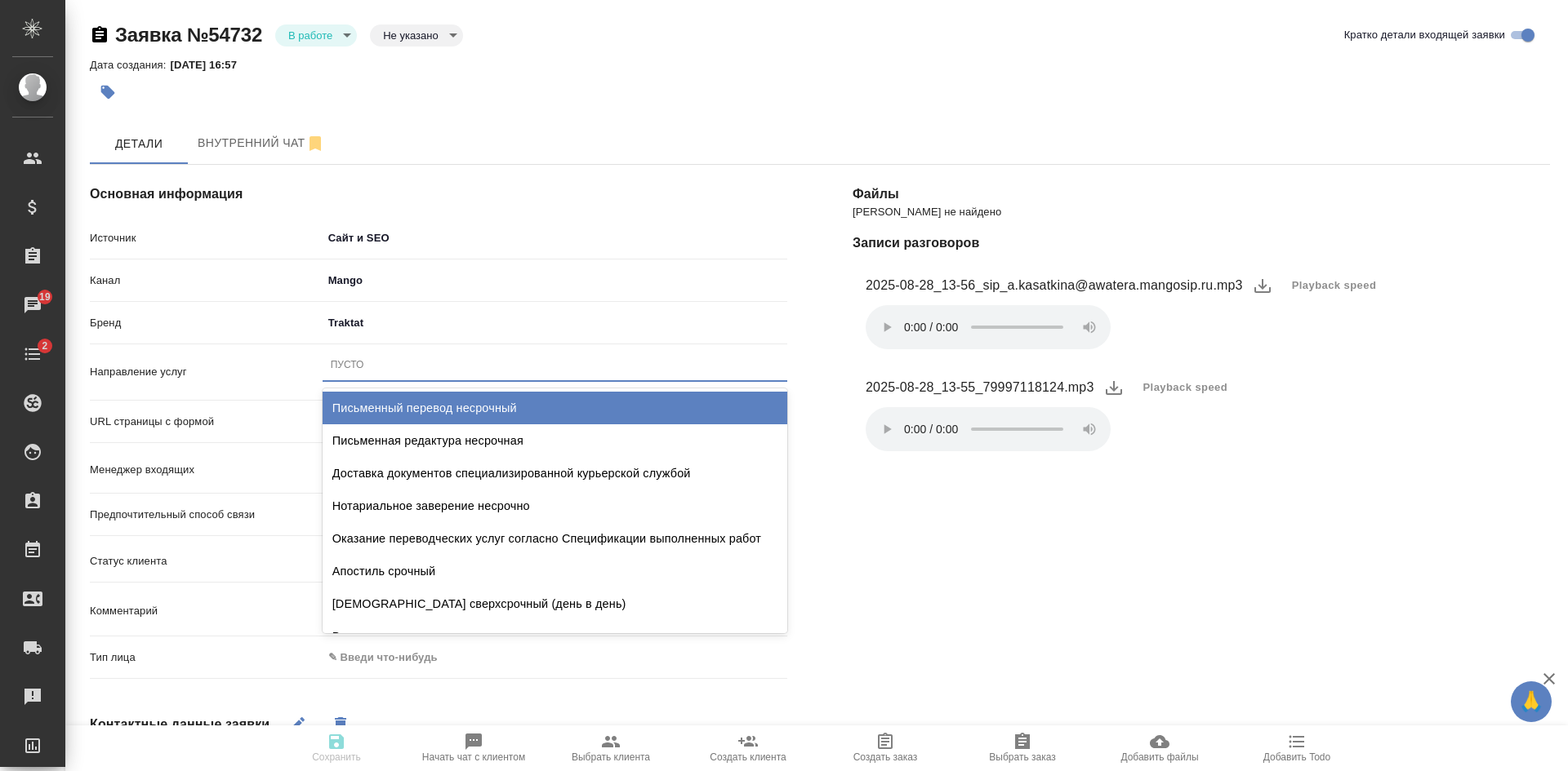
click at [365, 375] on div "Пусто" at bounding box center [554, 364] width 465 height 23
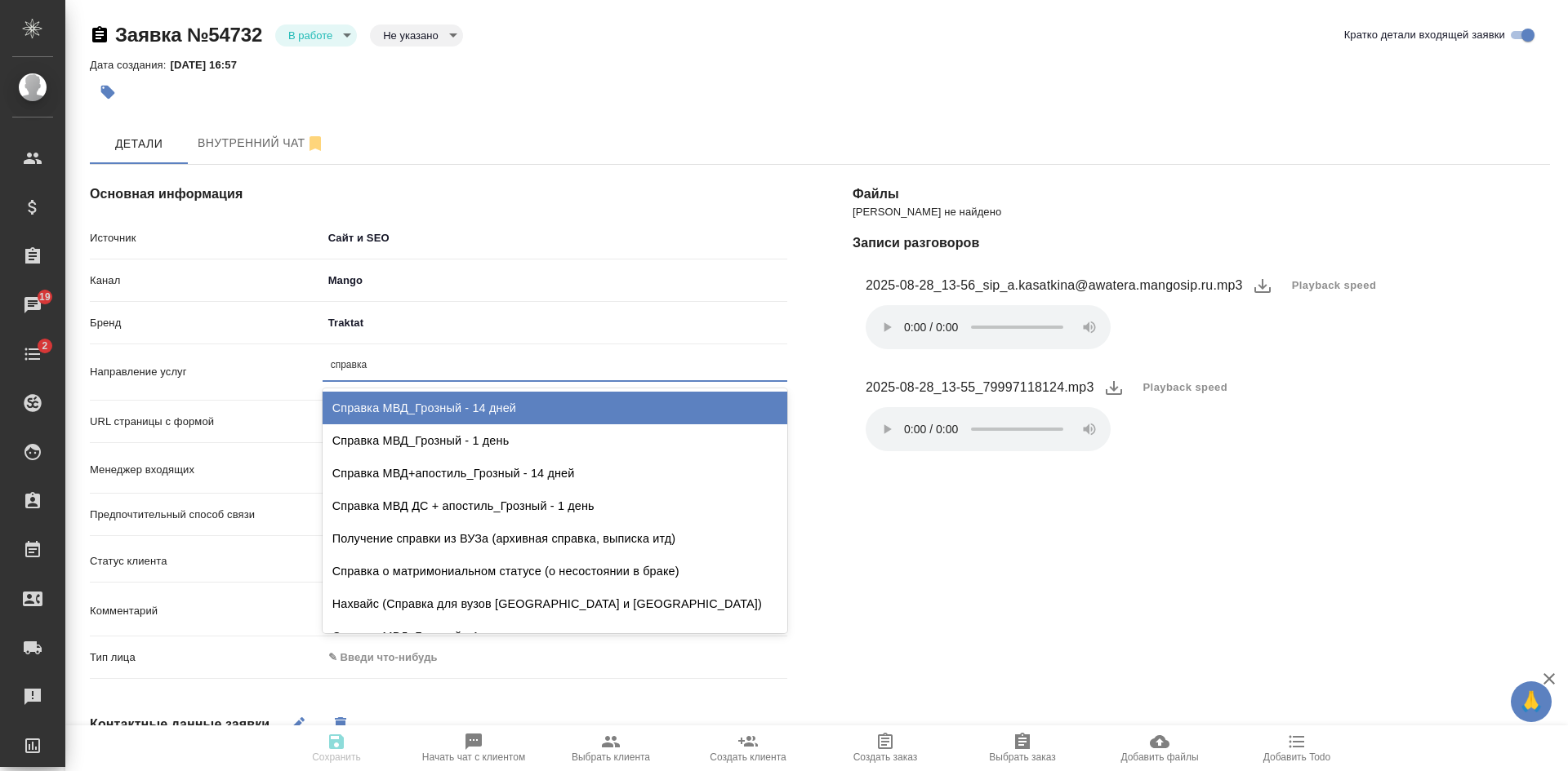
type input "справка"
click at [443, 405] on div "Справка МВД_Грозный - 14 дней" at bounding box center [554, 407] width 465 height 33
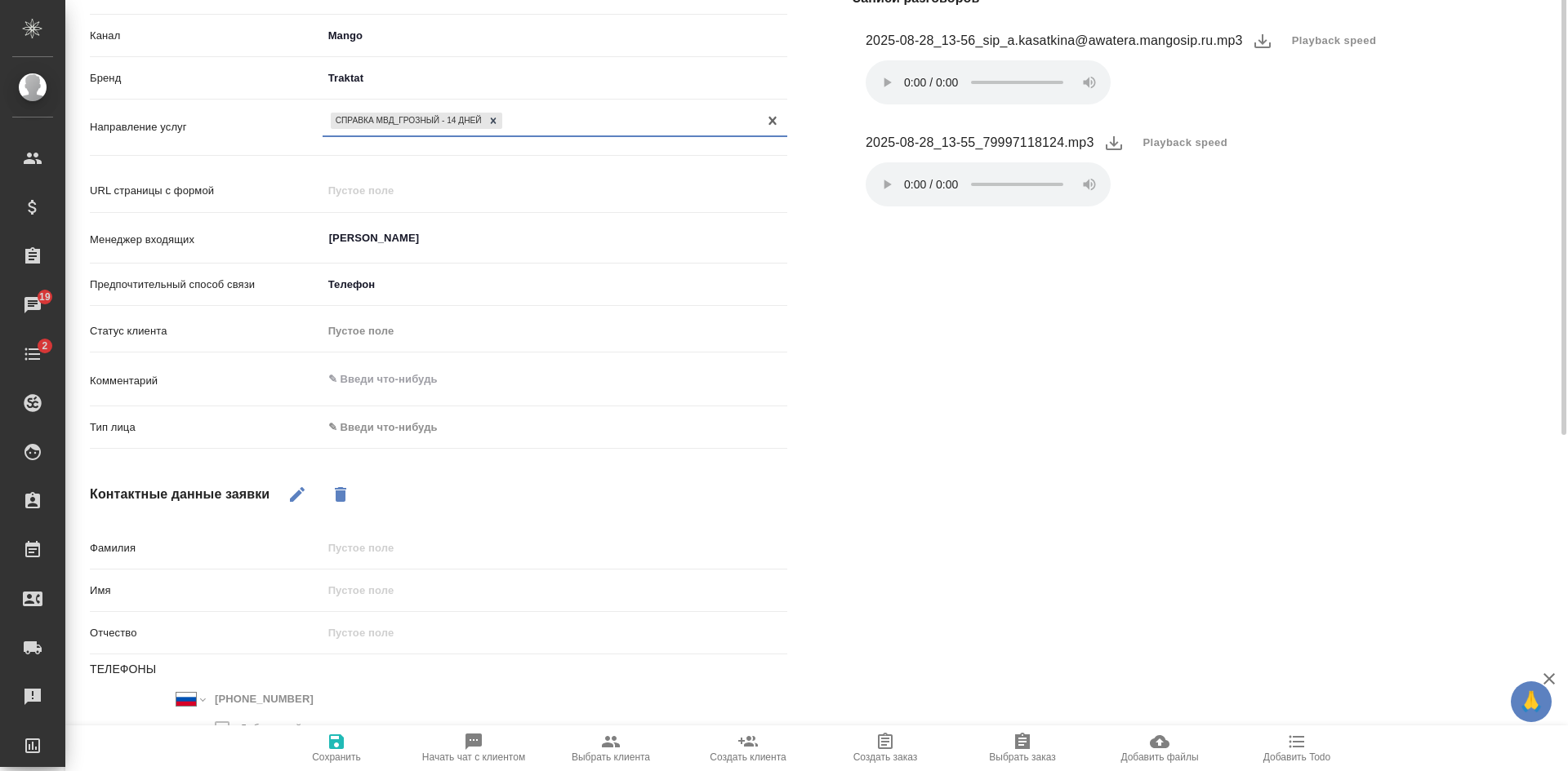
scroll to position [326, 0]
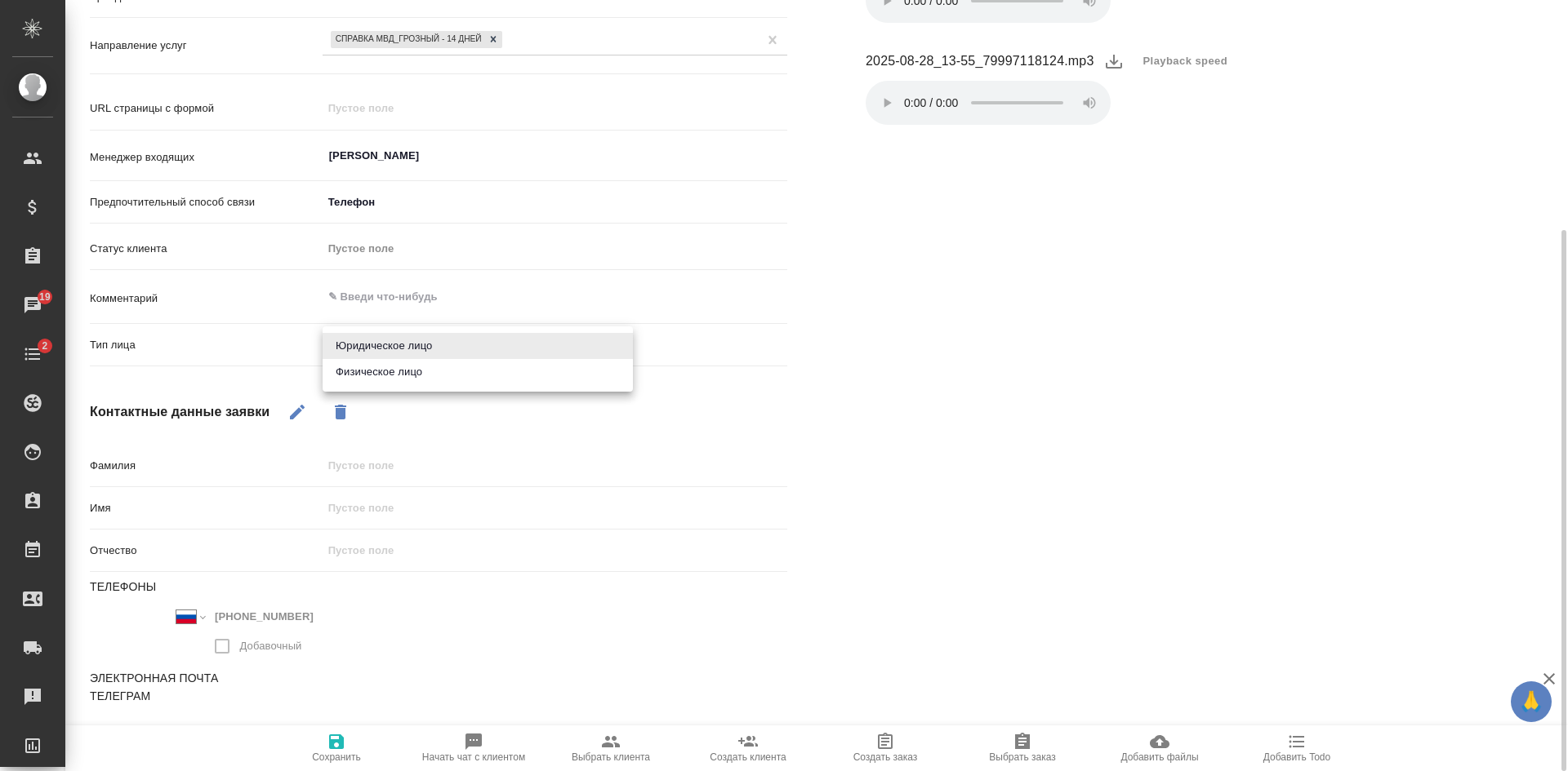
click at [393, 349] on body "🙏 .cls-1 fill:#fff; AWATERA [PERSON_NAME] Спецификации Заказы 19 Чаты 2 Todo Пр…" at bounding box center [784, 385] width 1568 height 771
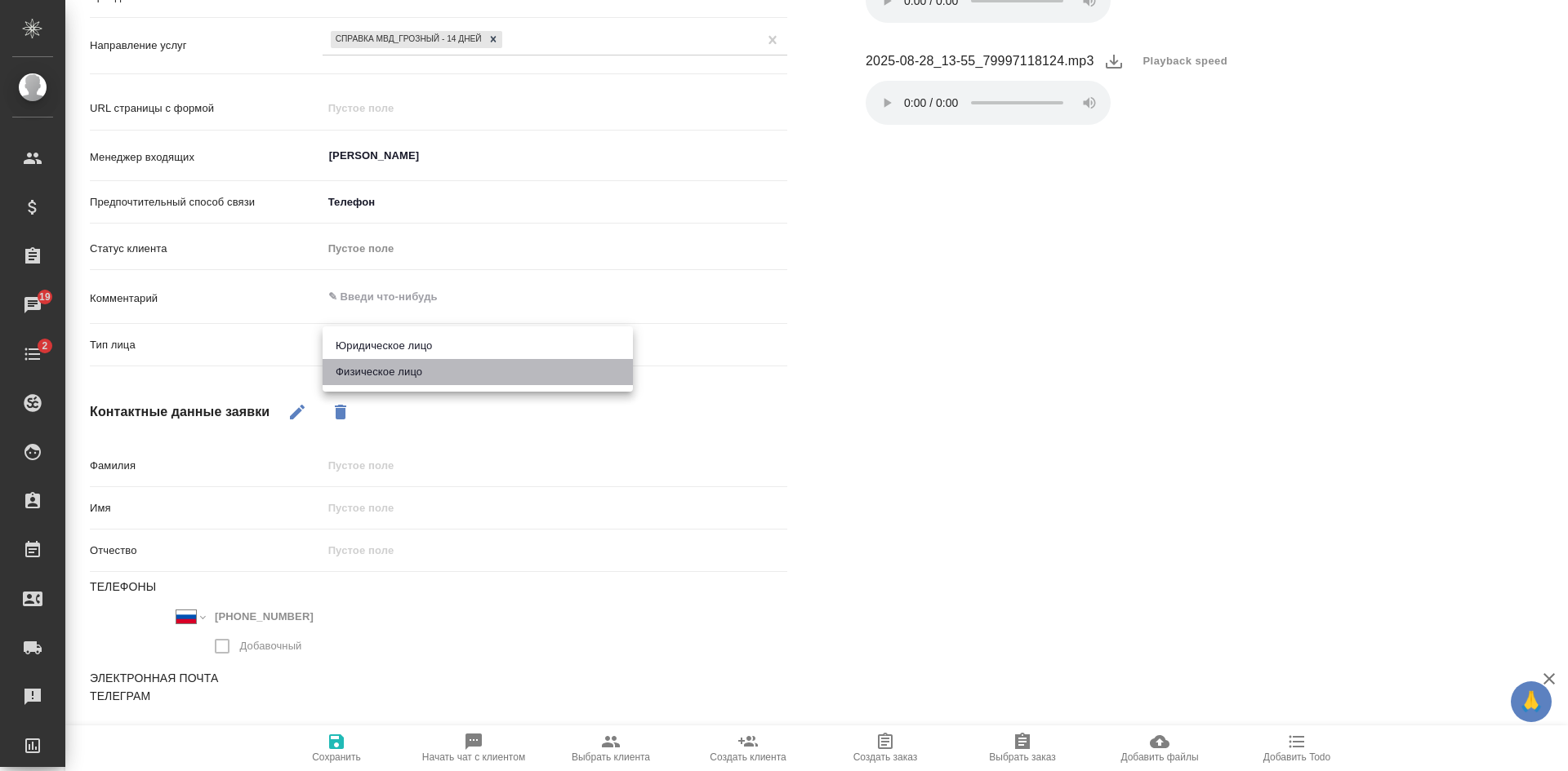
click at [383, 374] on li "Физическое лицо" at bounding box center [478, 372] width 310 height 26
type textarea "x"
type input "private"
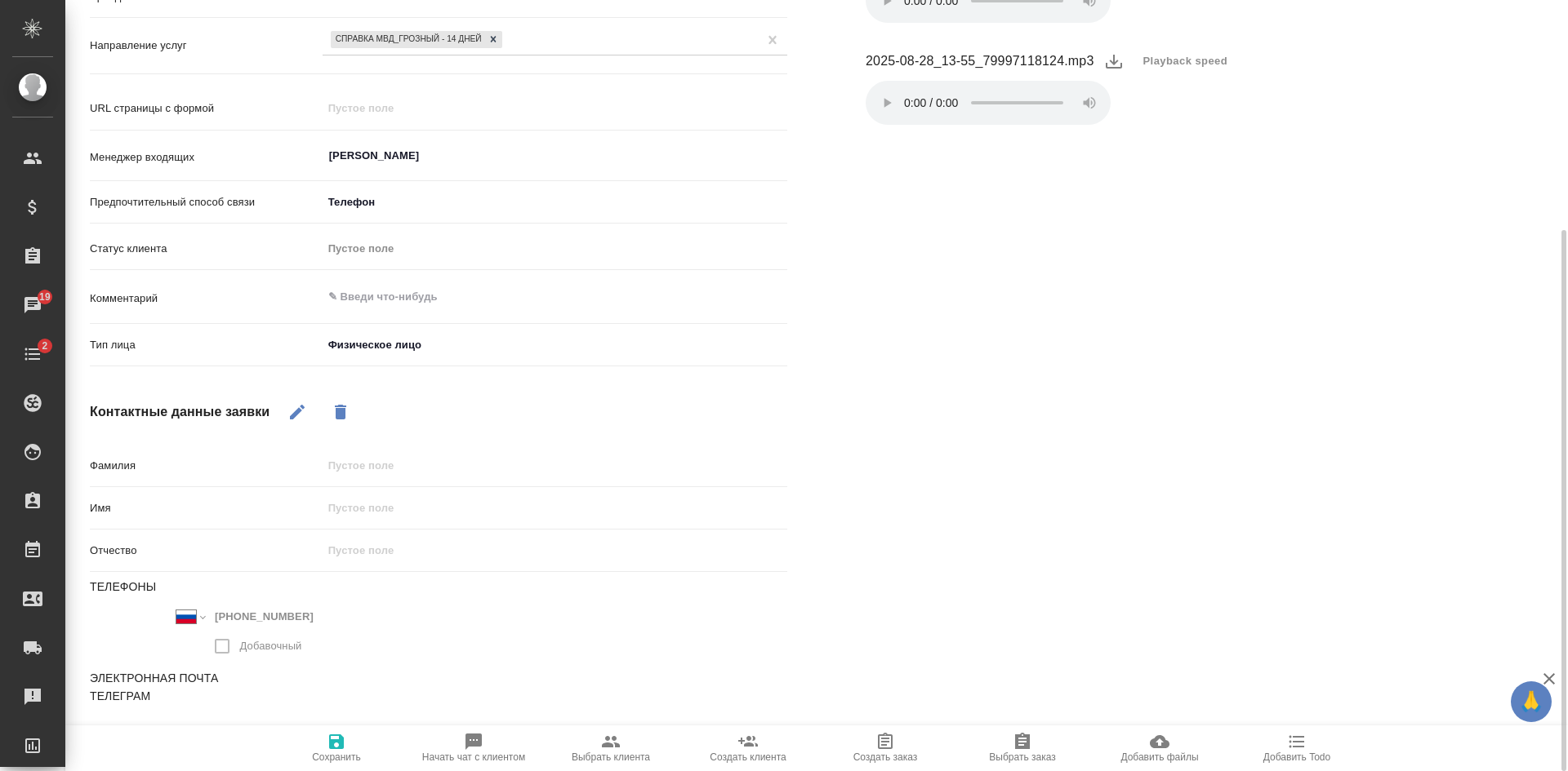
click at [309, 409] on button "button" at bounding box center [297, 412] width 39 height 39
click at [355, 511] on input "text" at bounding box center [554, 507] width 465 height 23
type textarea "x"
type input "[PERSON_NAME]"
type textarea "x"
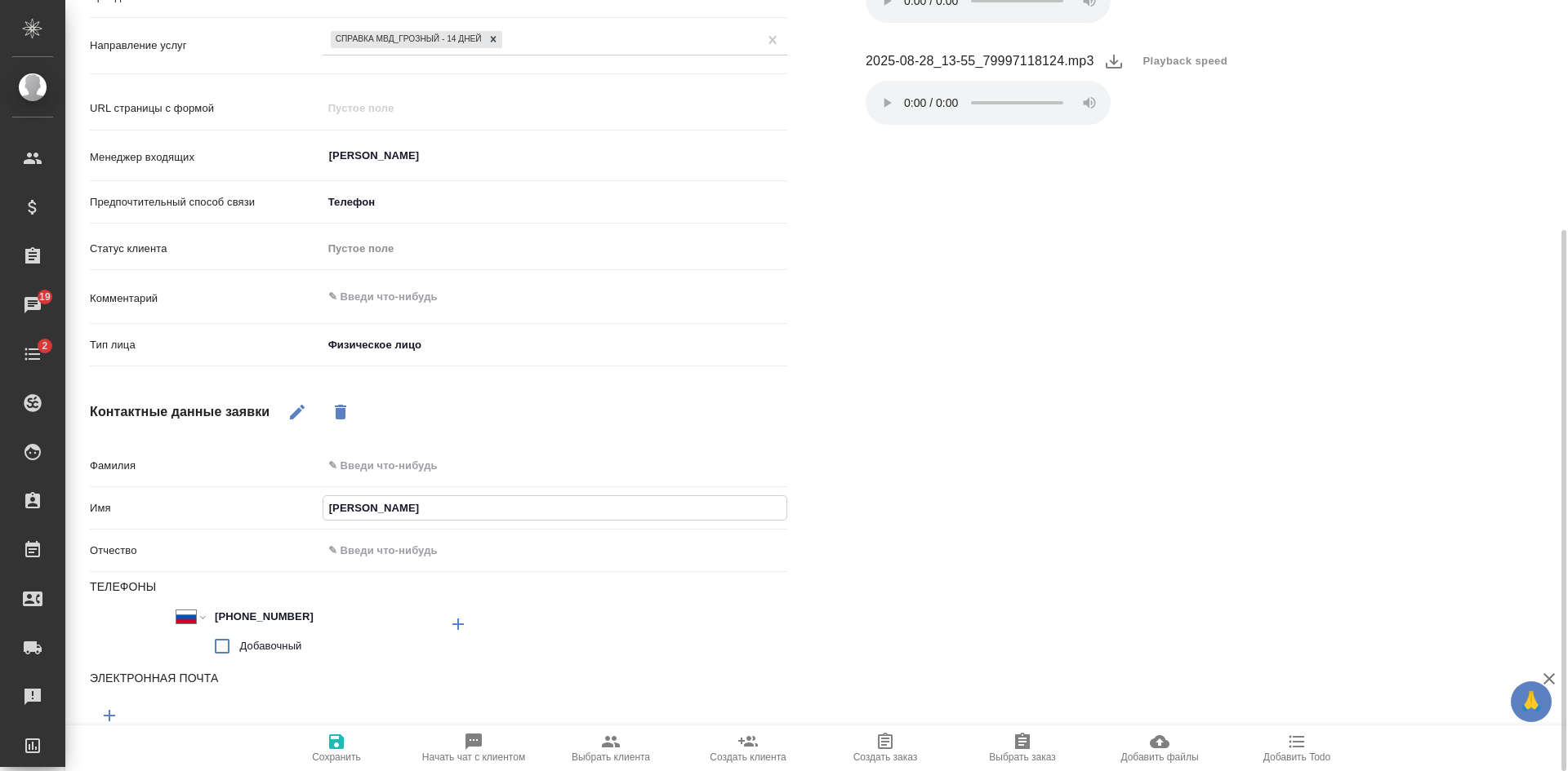
type input "Аз"
type textarea "x"
type input "Ази"
type textarea "x"
type input "Азин"
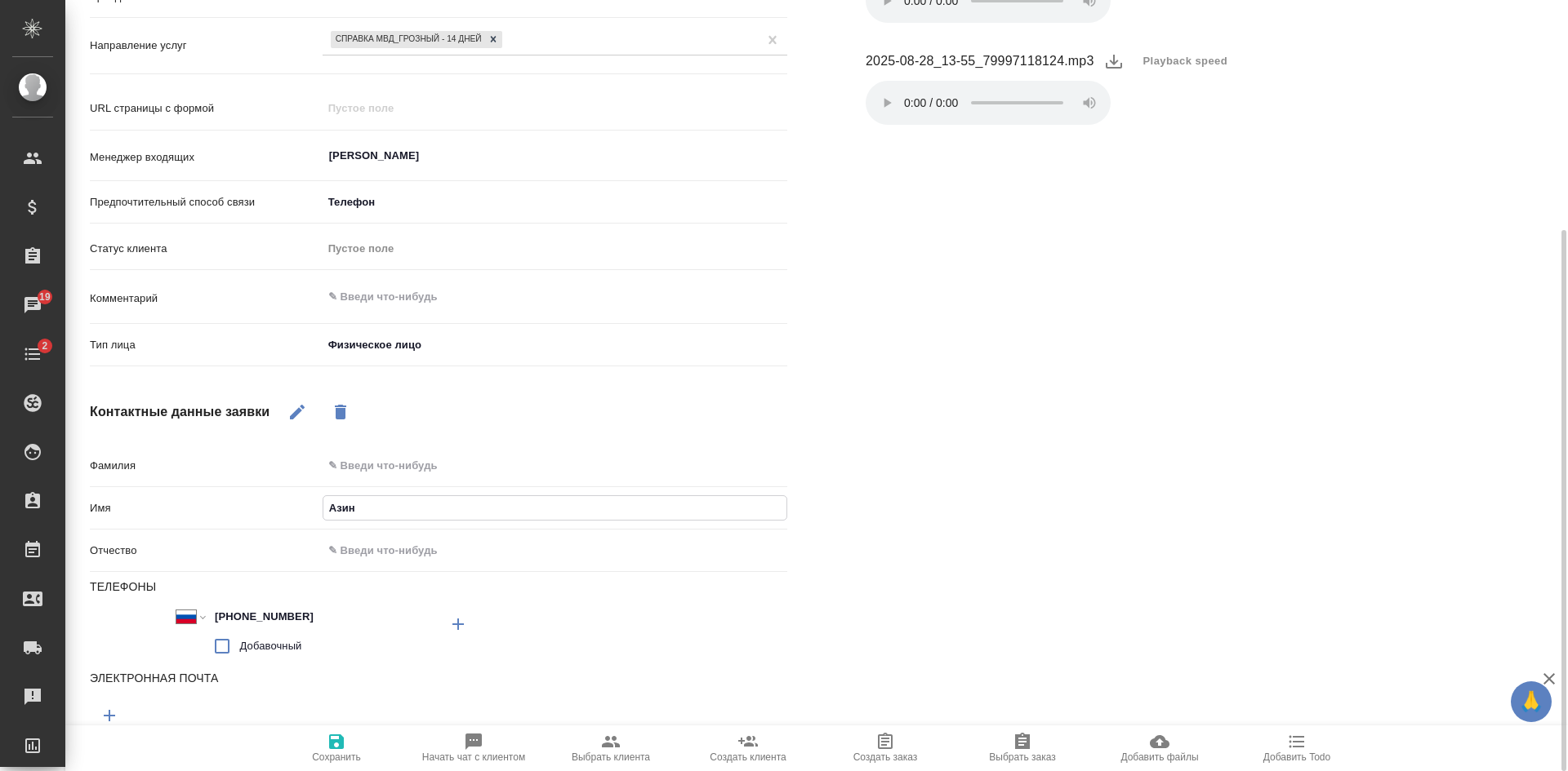
type textarea "x"
type input "Азин("
type textarea "x"
type input "Азин(:"
type textarea "x"
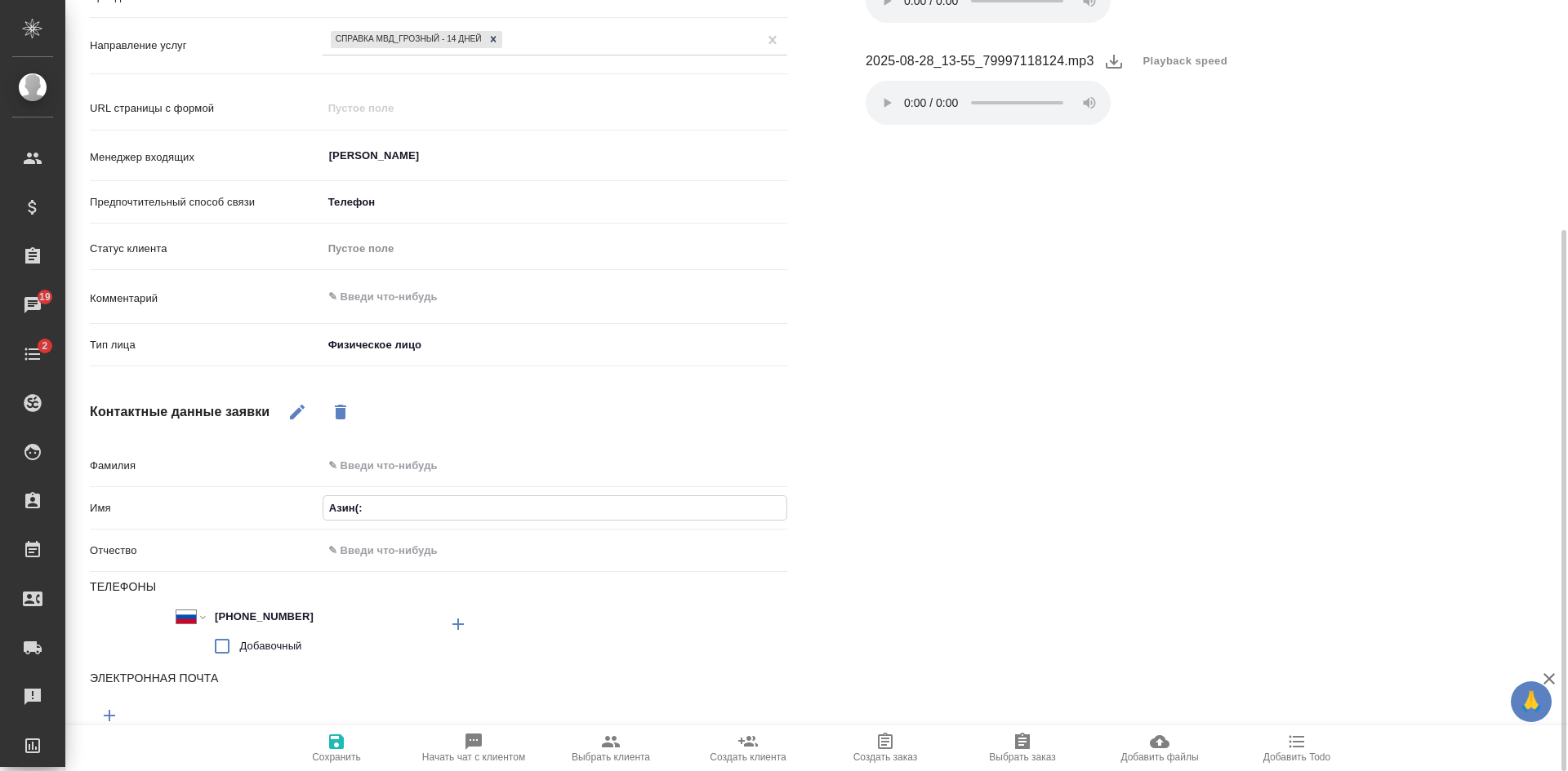
type input "Азин("
type textarea "x"
type input "Азин(?"
type textarea "x"
type input "Азин(?)"
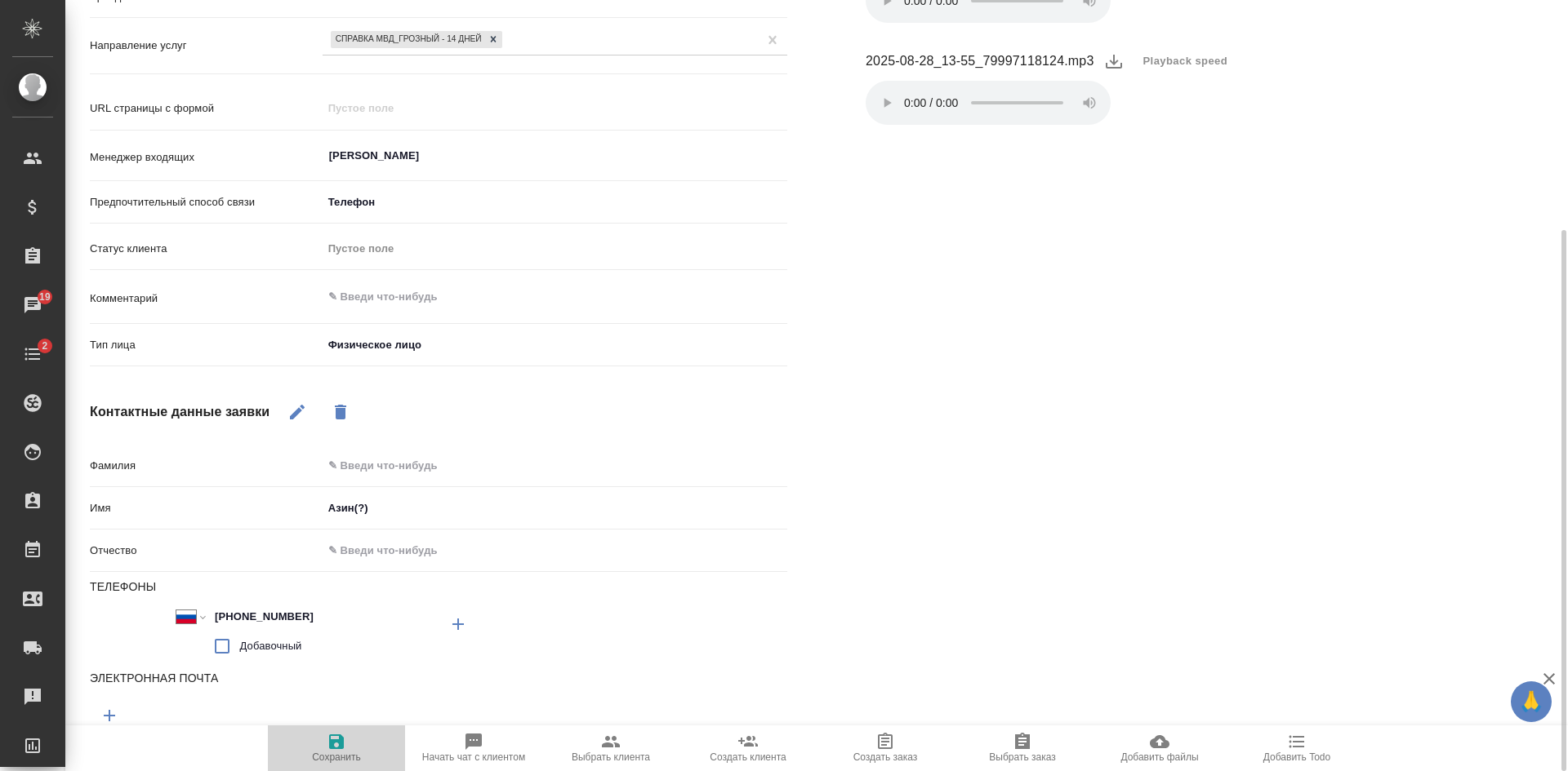
click at [356, 749] on span "Сохранить" at bounding box center [337, 747] width 118 height 31
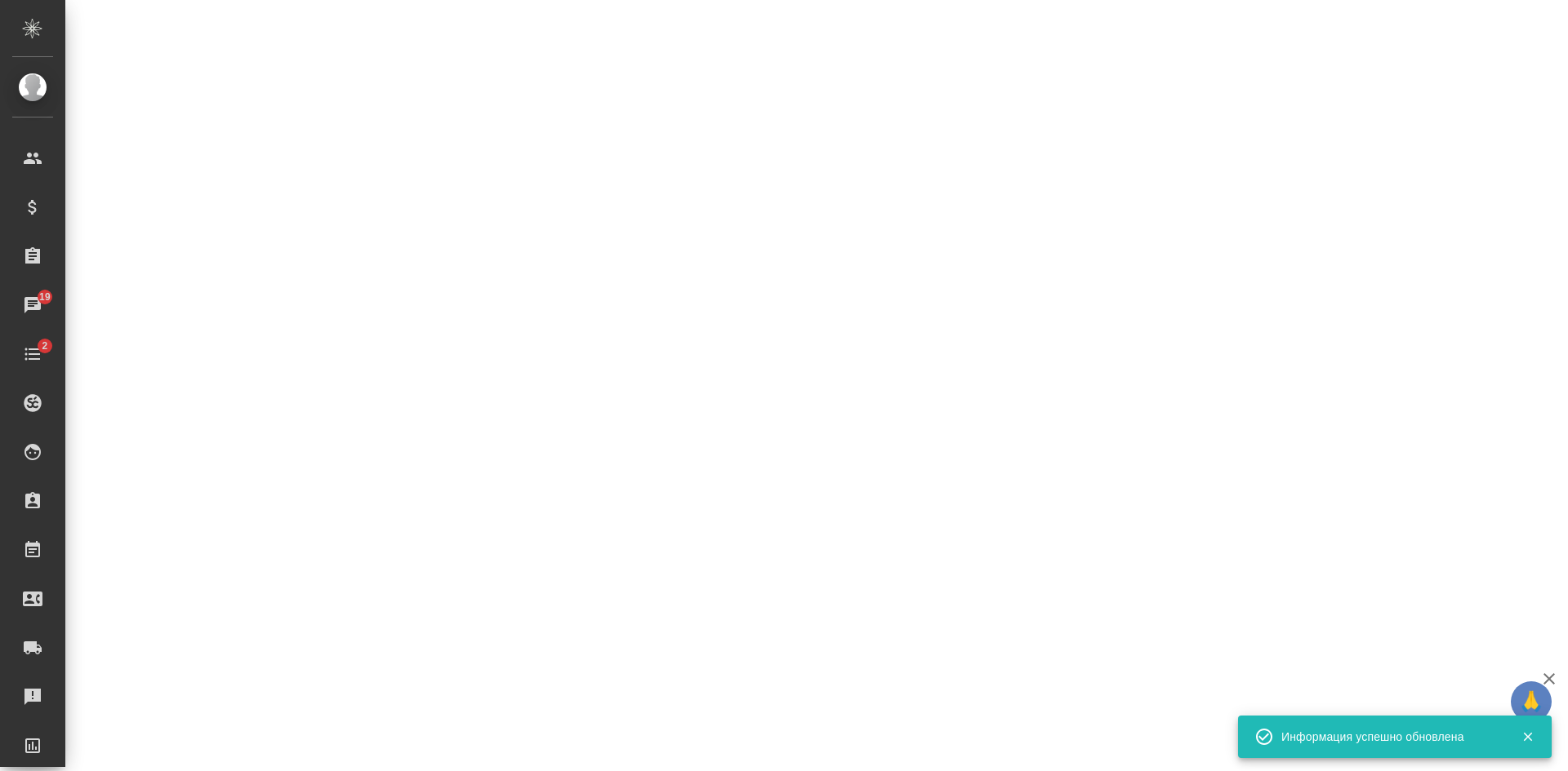
select select "RU"
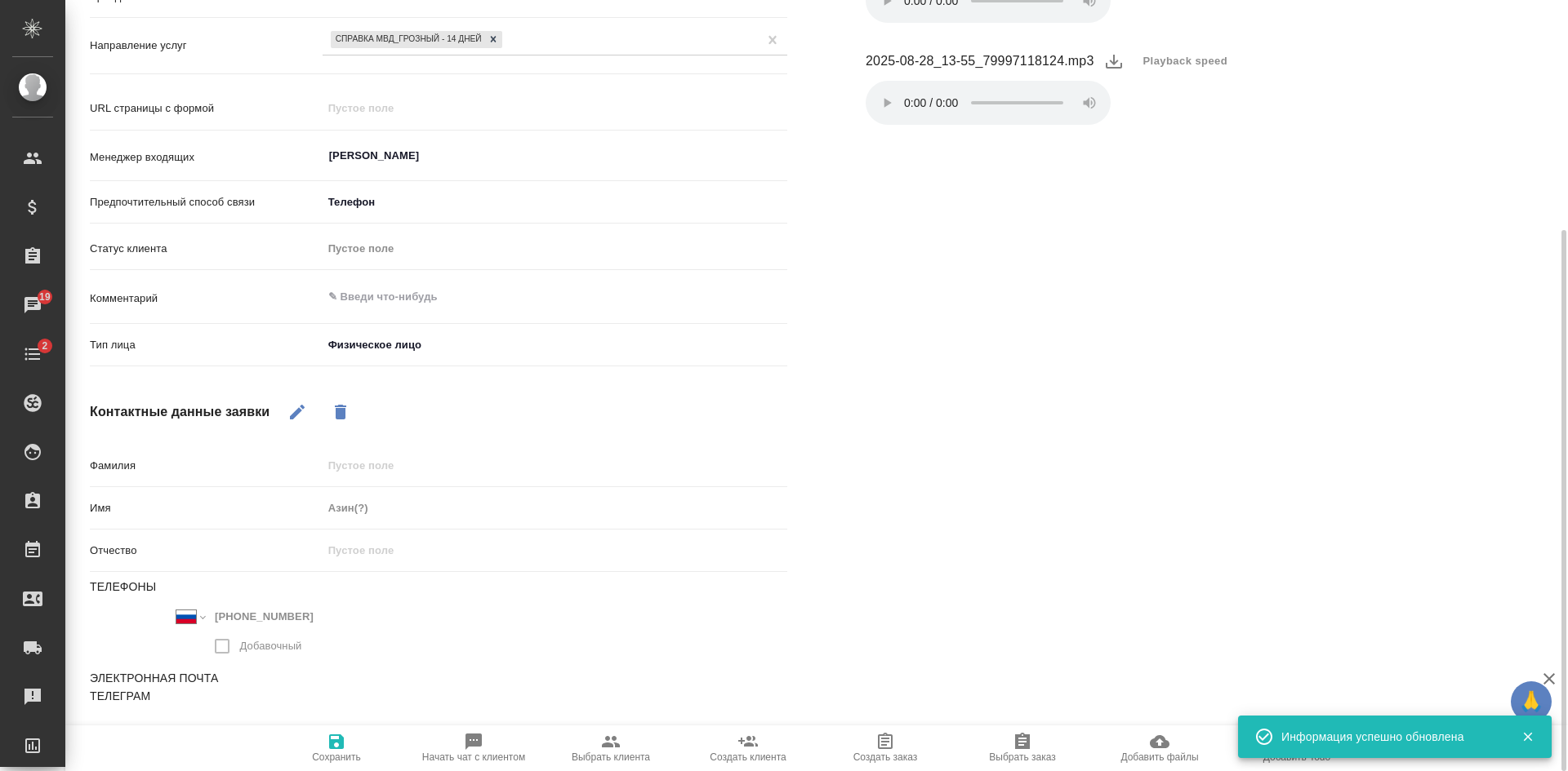
type textarea "x"
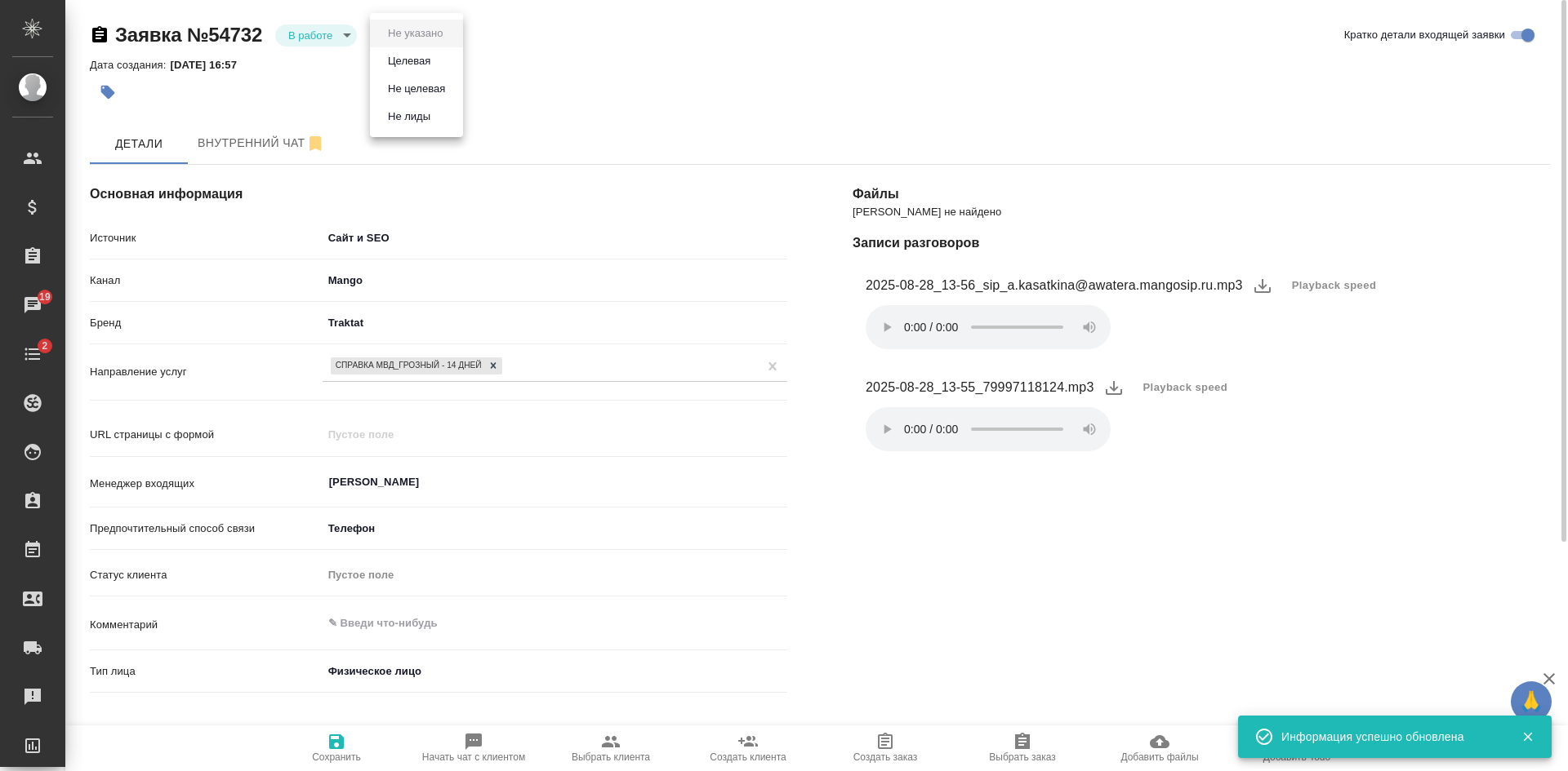
click at [409, 43] on body "🙏 .cls-1 fill:#fff; AWATERA Kasatkina Aleksandra Клиенты Спецификации Заказы 19…" at bounding box center [784, 385] width 1568 height 771
click at [409, 64] on button "Целевая" at bounding box center [410, 61] width 52 height 18
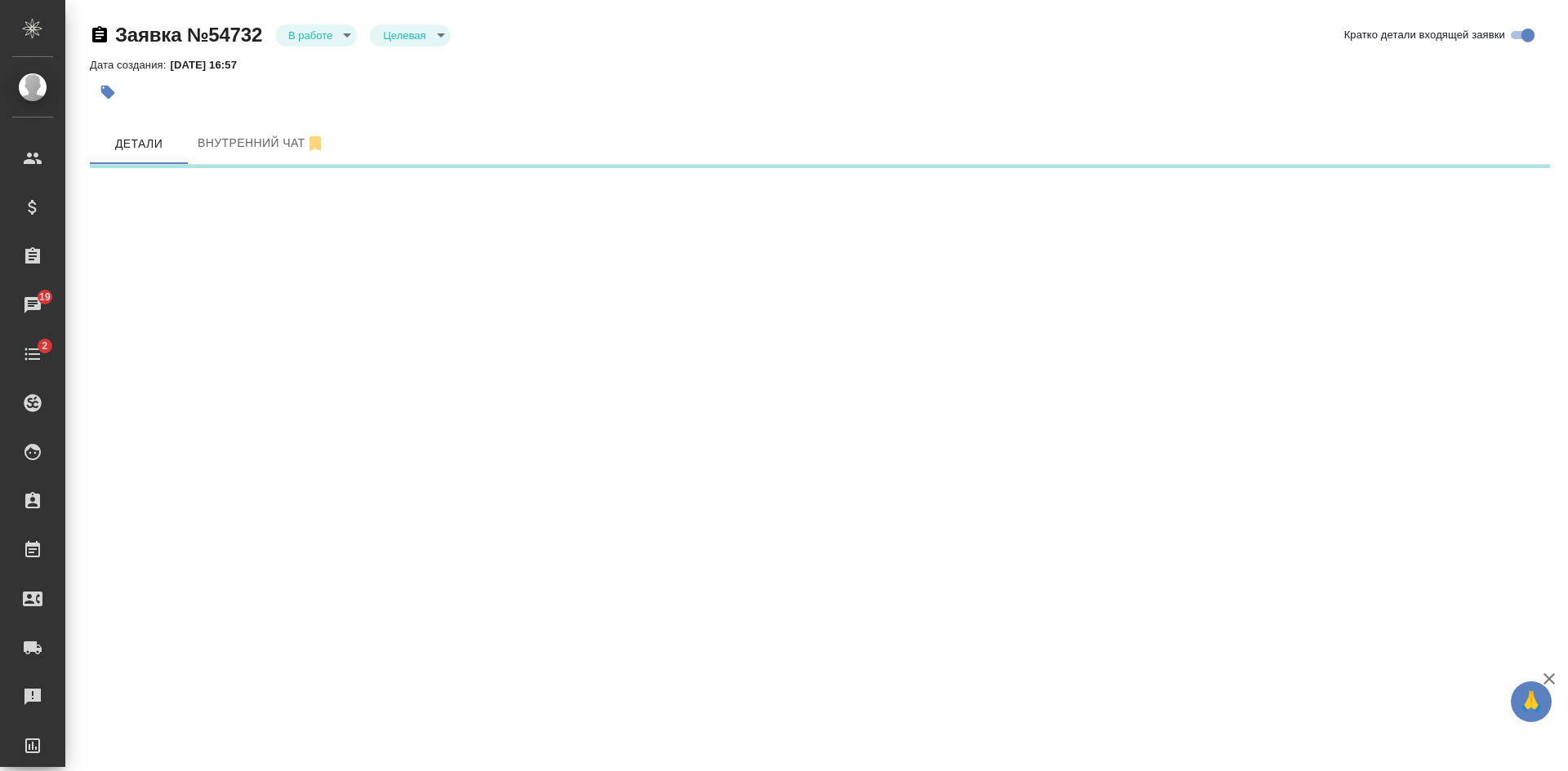
select select "RU"
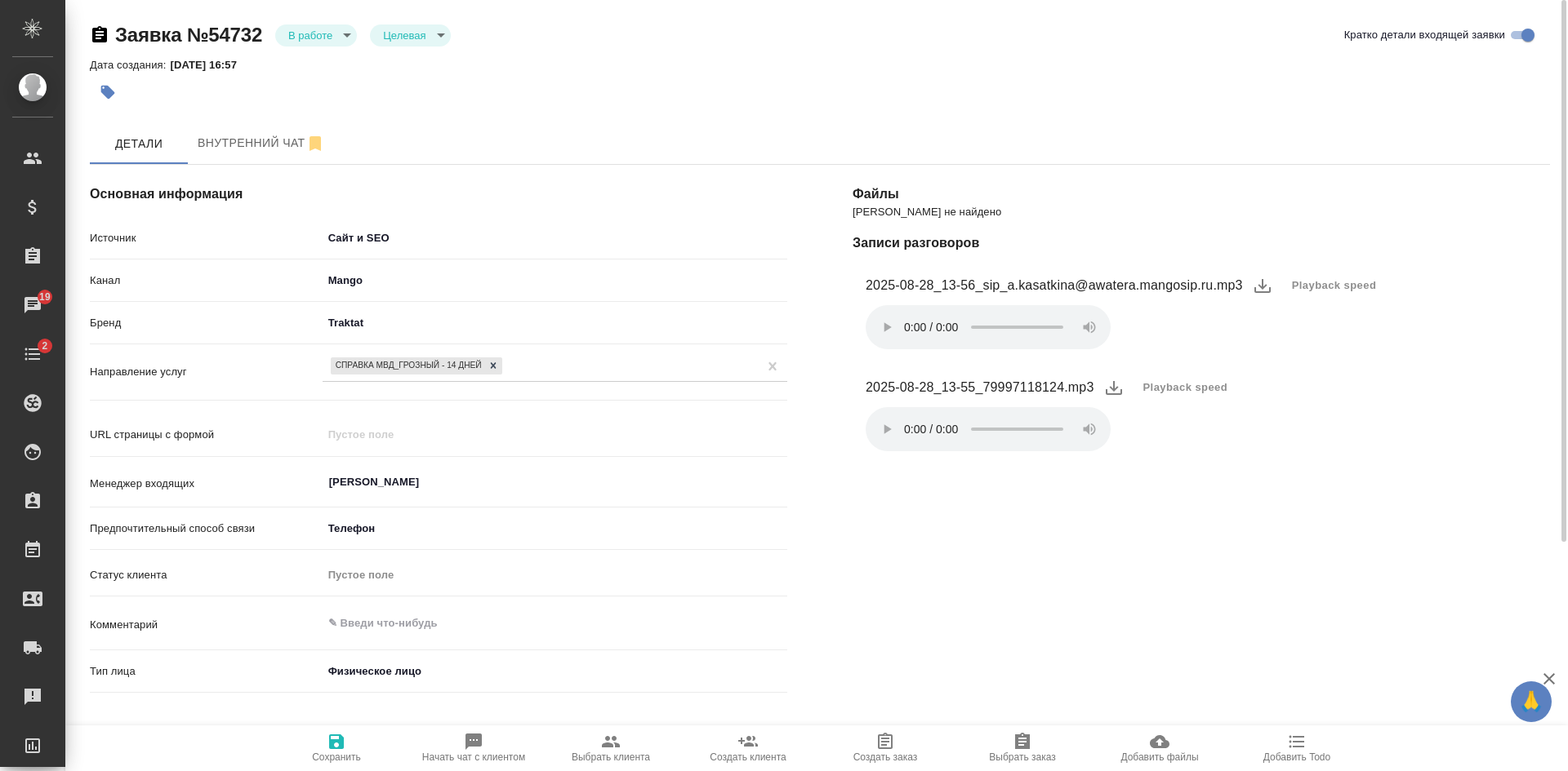
type textarea "x"
click at [328, 750] on icon "button" at bounding box center [336, 741] width 20 height 20
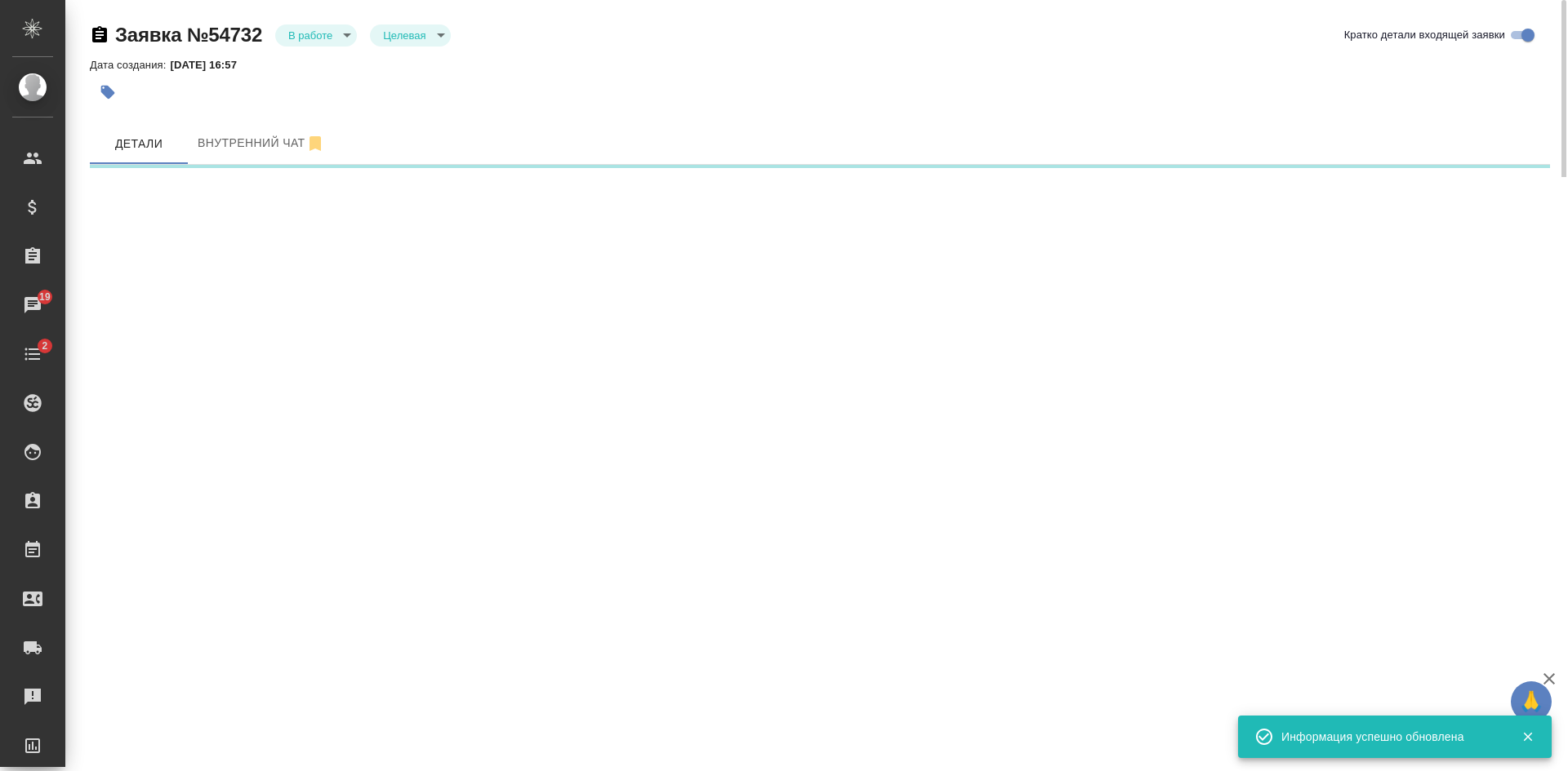
select select "RU"
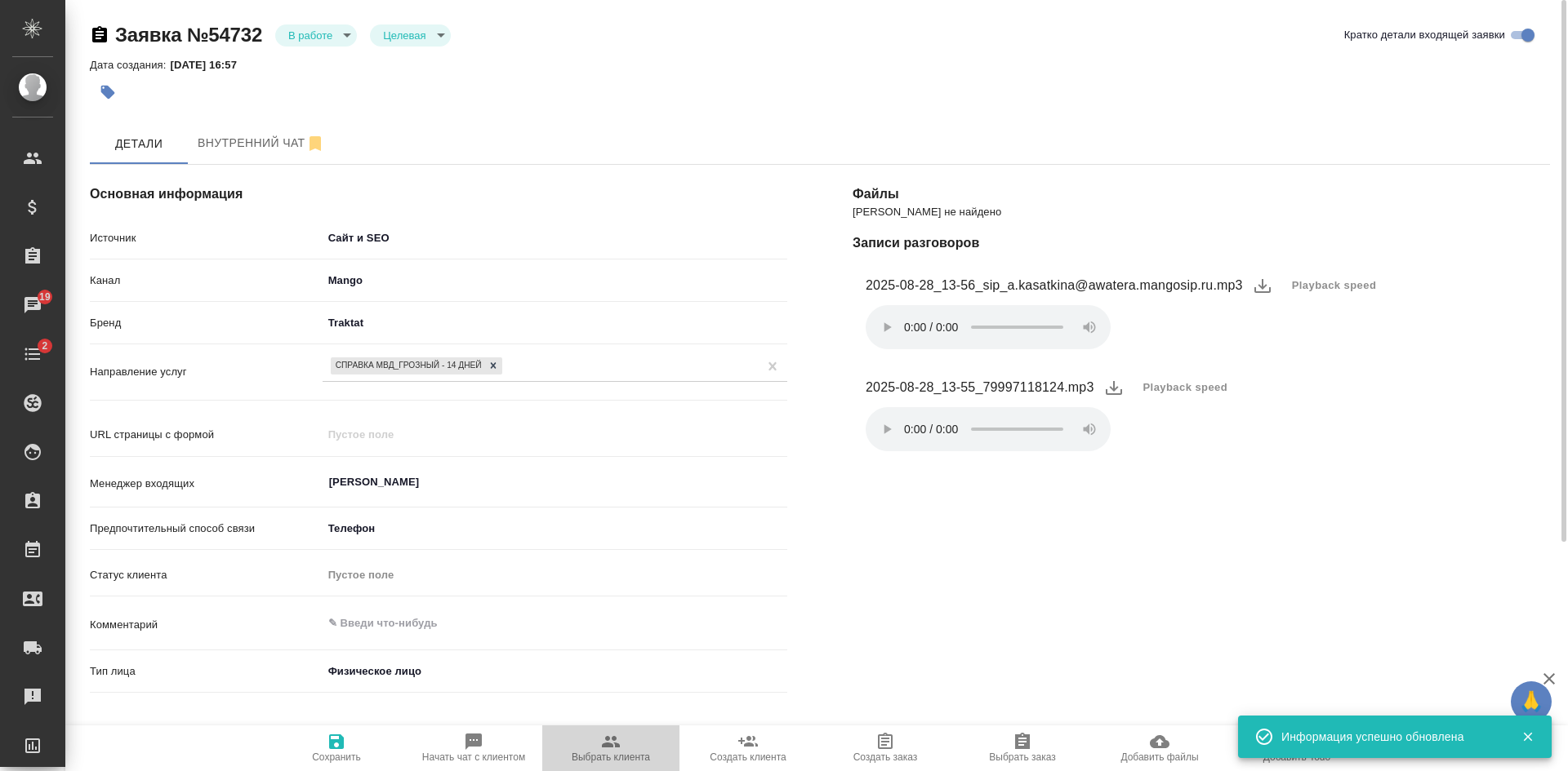
click at [610, 732] on icon "button" at bounding box center [611, 741] width 20 height 20
type textarea "x"
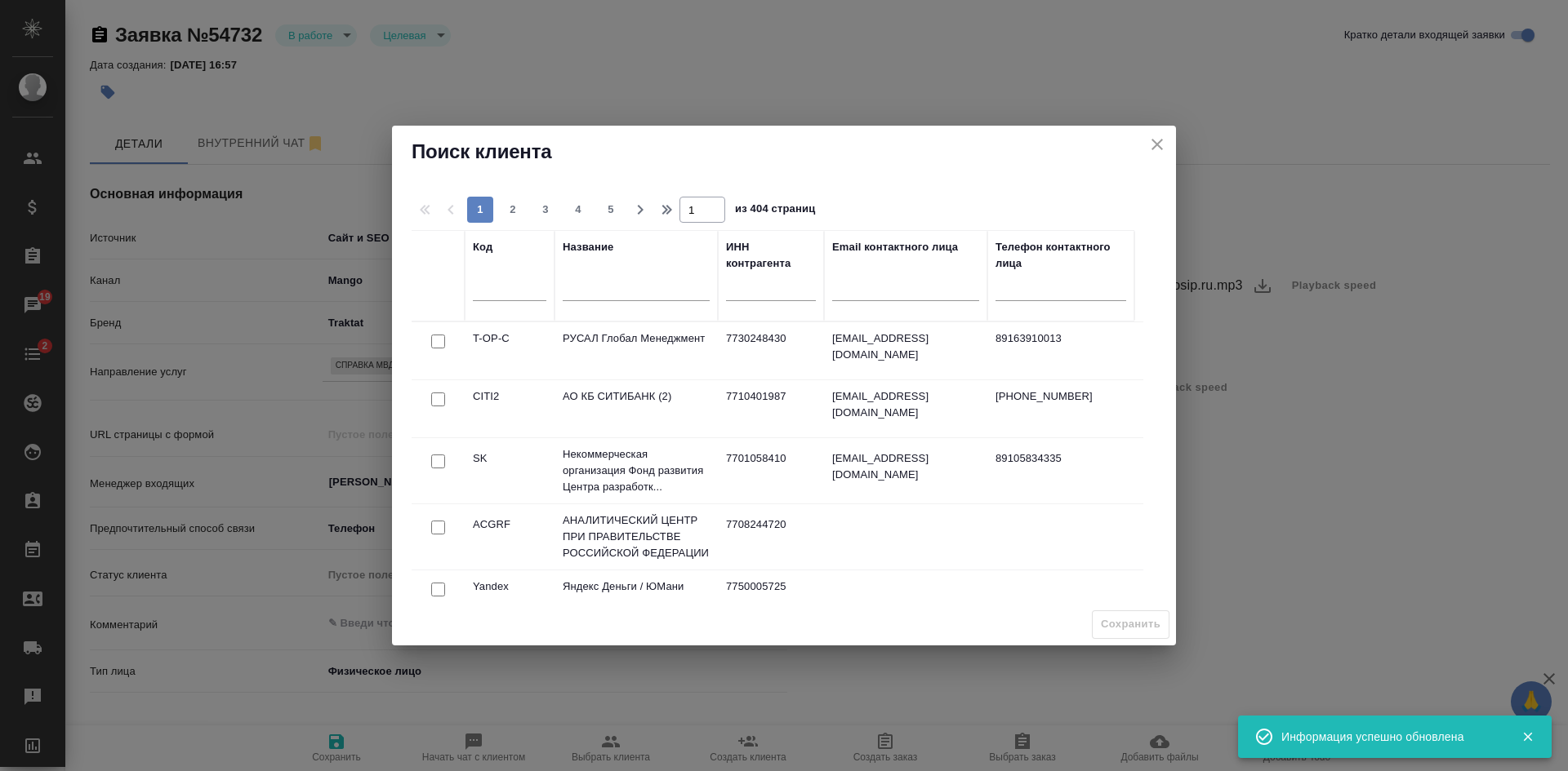
click at [603, 293] on input "text" at bounding box center [636, 291] width 147 height 21
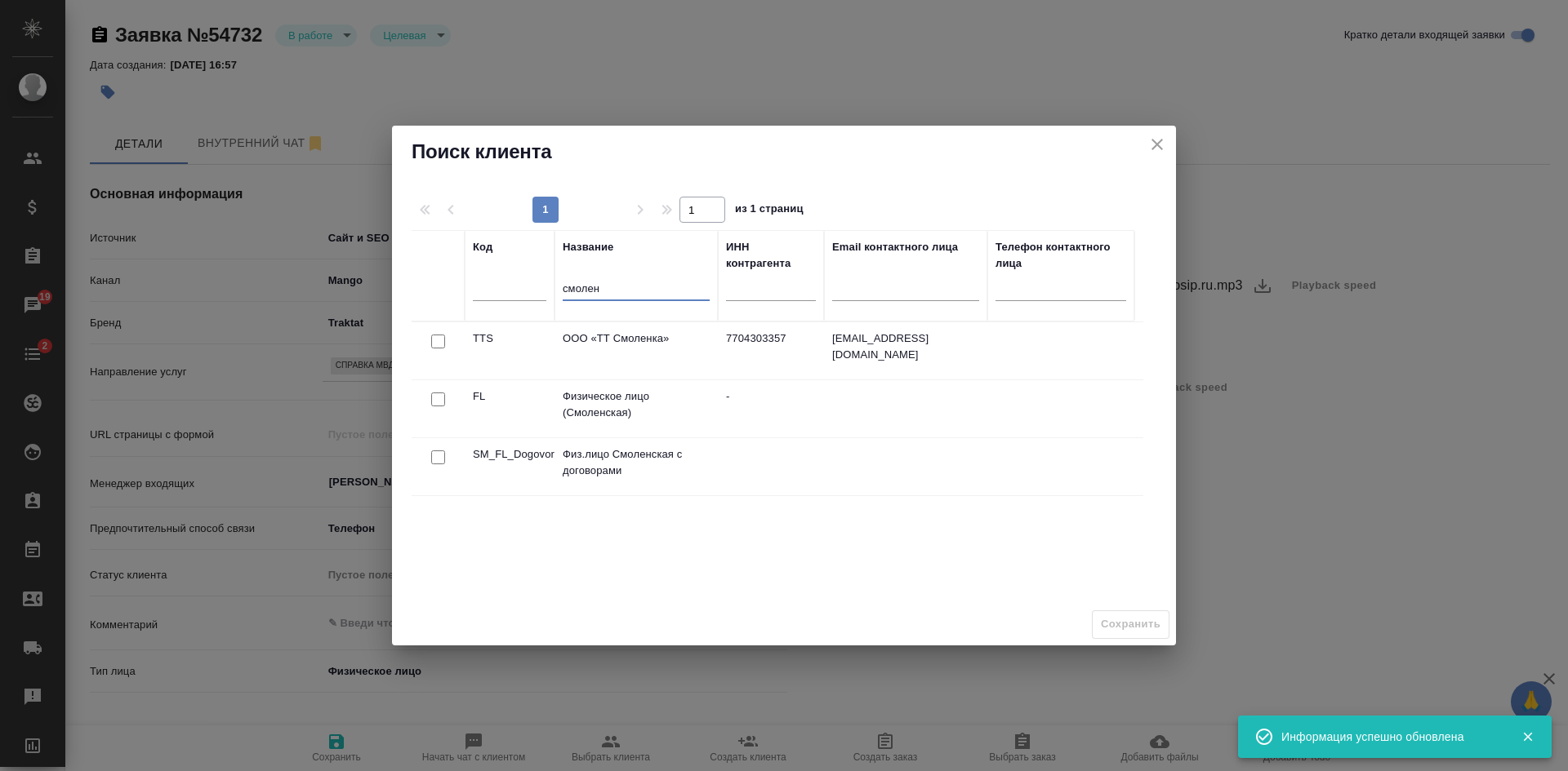
type input "смолен"
click at [441, 395] on input "checkbox" at bounding box center [438, 399] width 14 height 14
checkbox input "true"
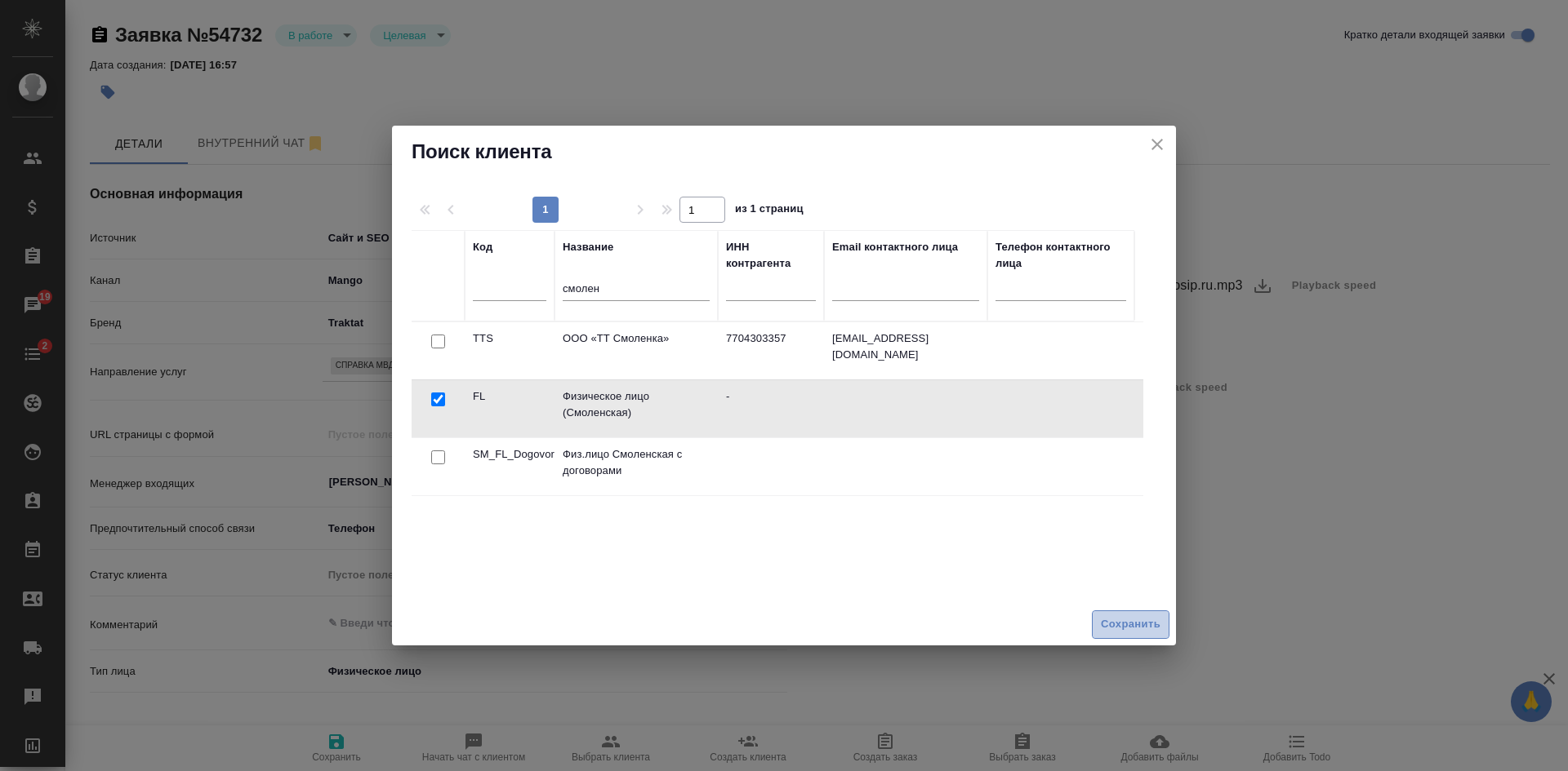
click at [1166, 620] on button "Сохранить" at bounding box center [1130, 624] width 78 height 29
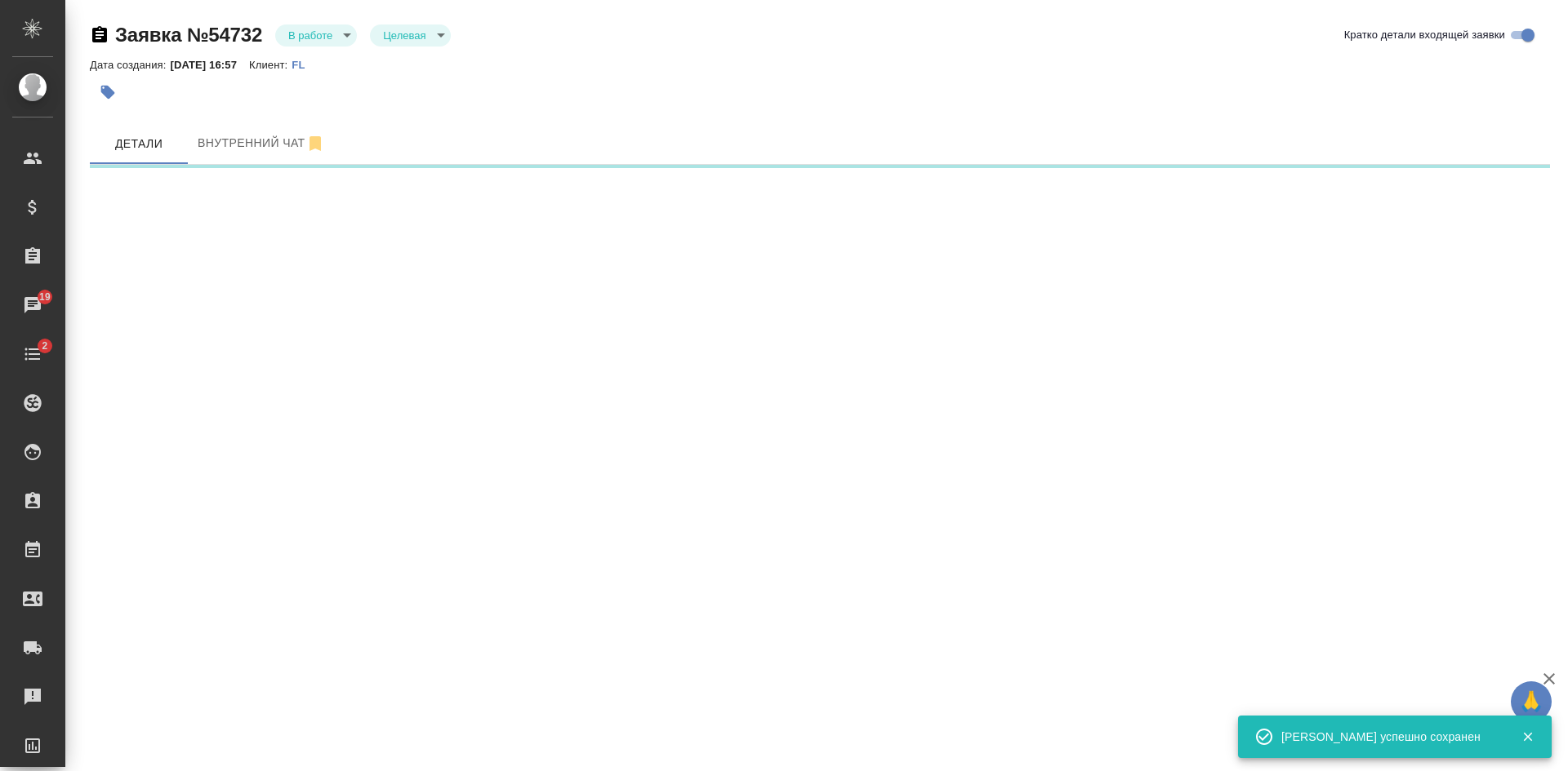
select select "RU"
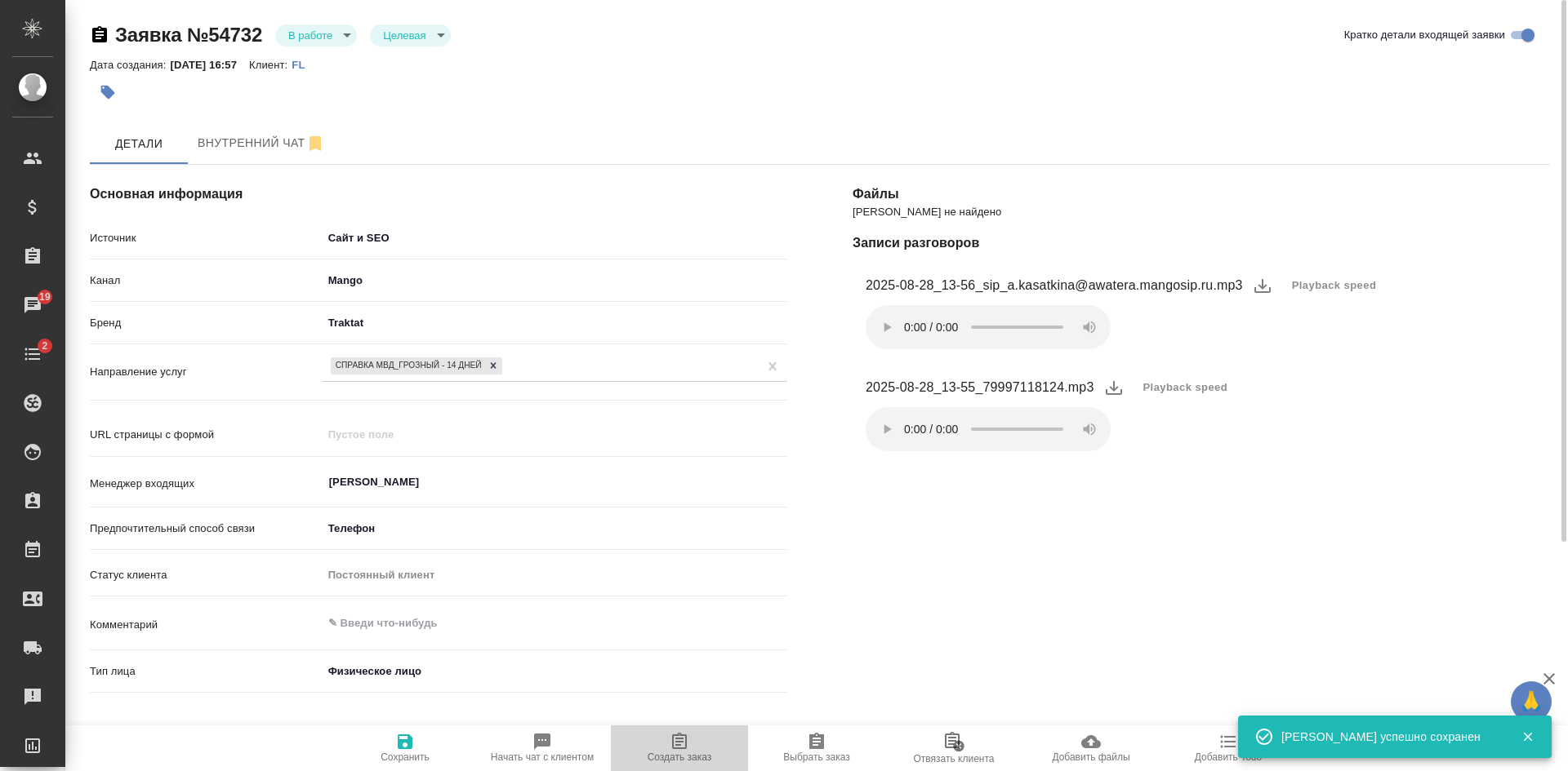
click at [706, 751] on span "Создать заказ" at bounding box center [680, 757] width 65 height 11
type textarea "x"
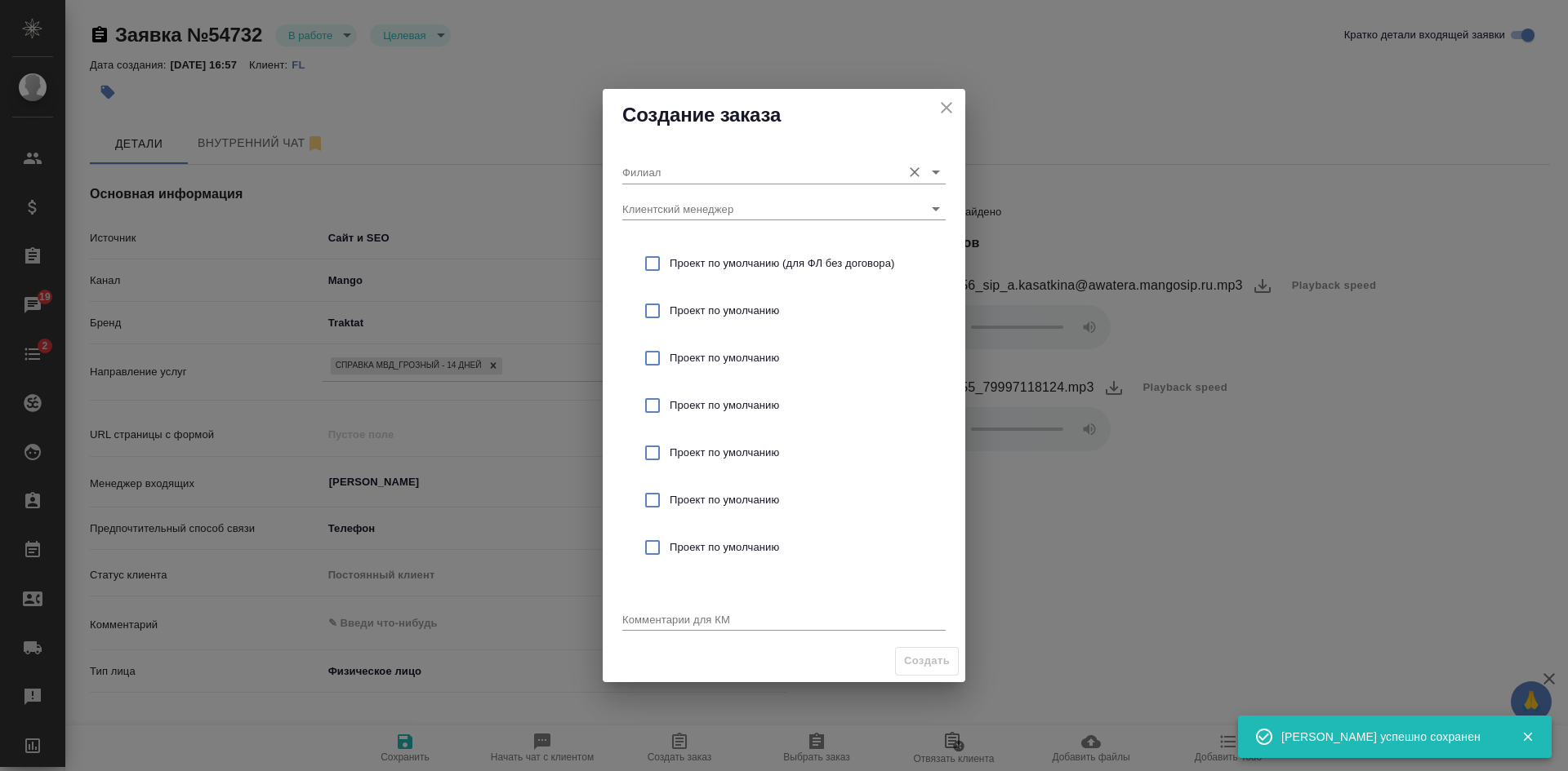
click at [699, 171] on input "Филиал" at bounding box center [757, 172] width 271 height 22
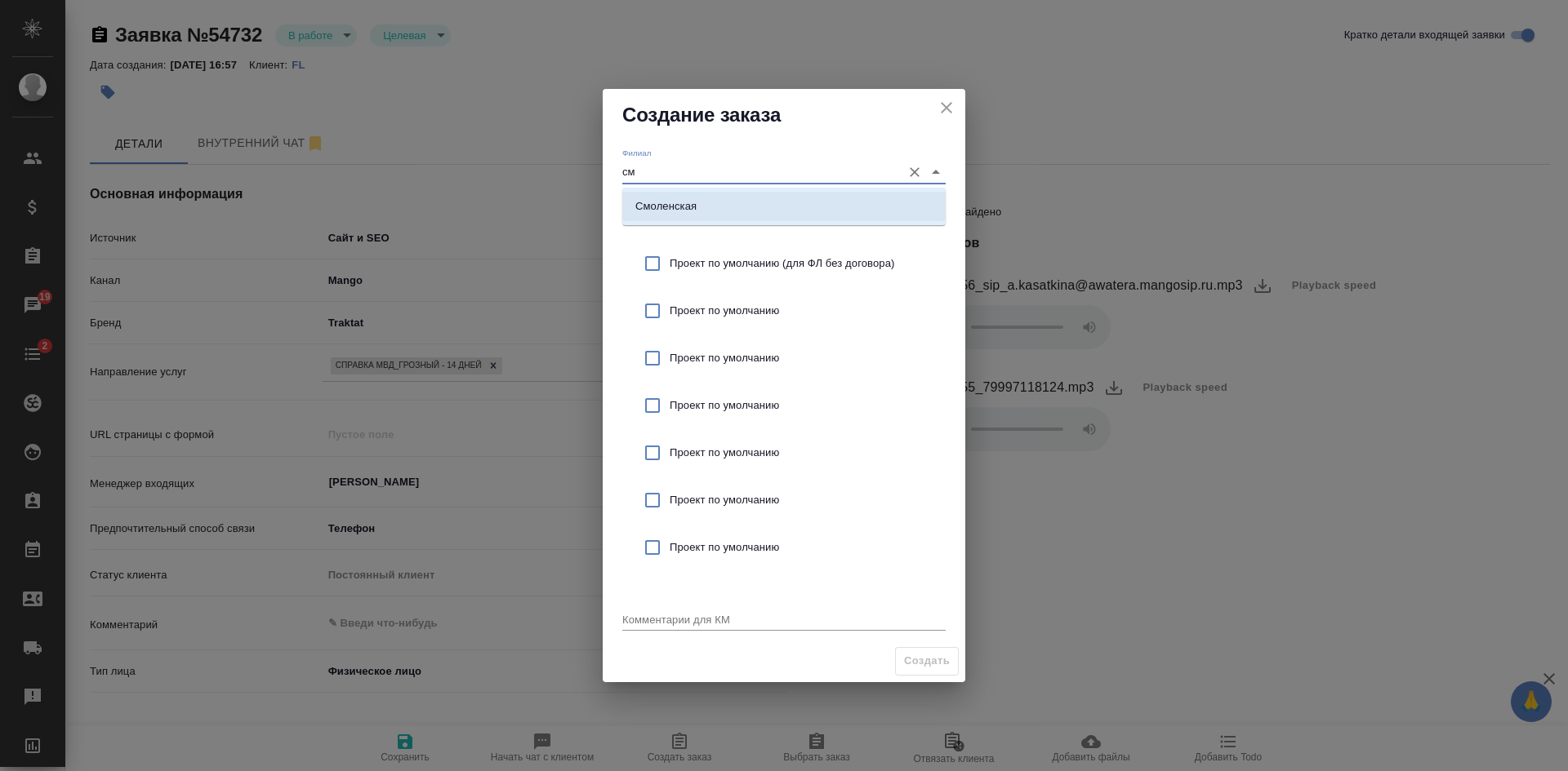
click at [691, 197] on li "Смоленская" at bounding box center [784, 206] width 324 height 29
type input "Смоленская"
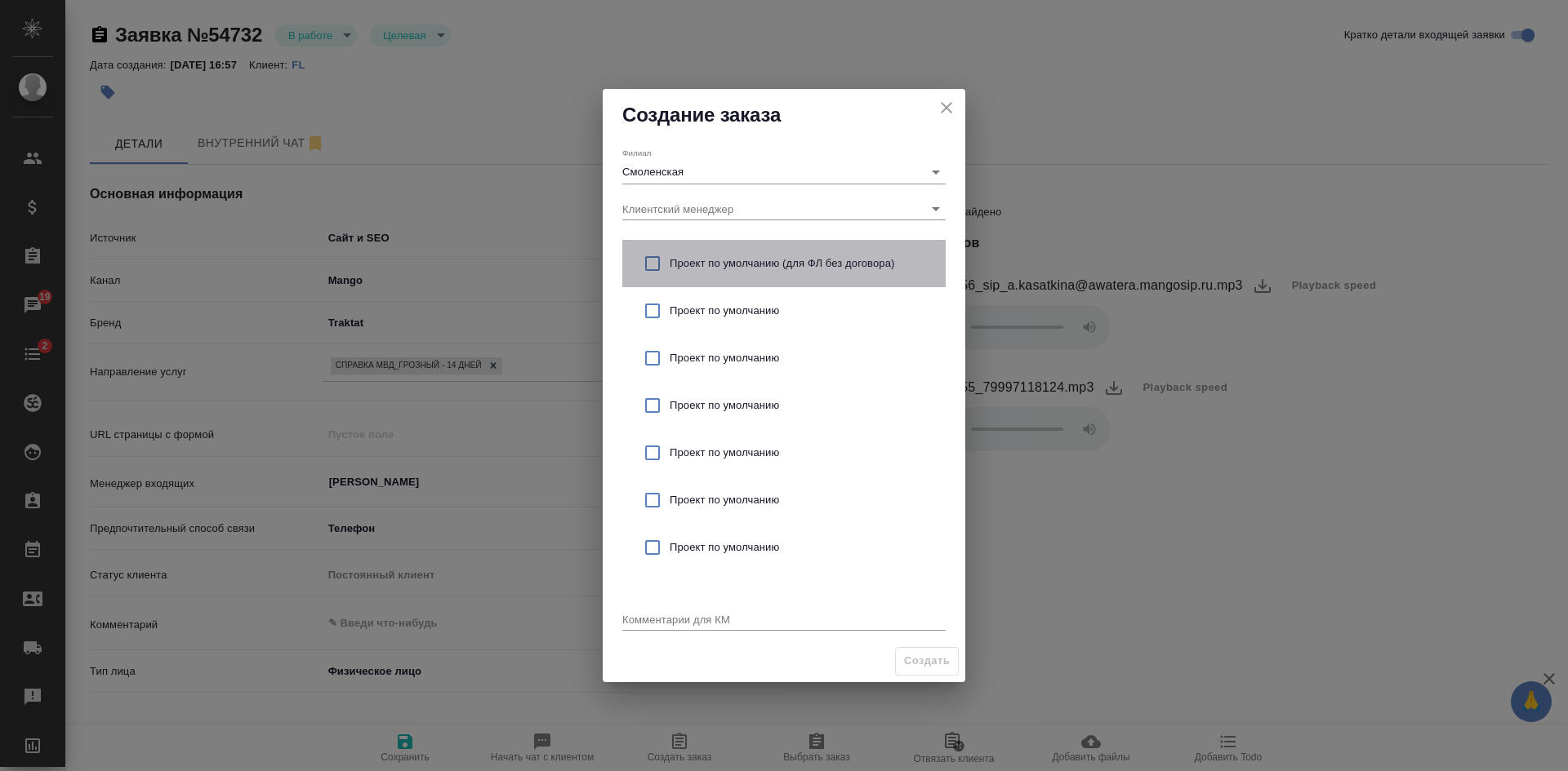
click at [691, 251] on div "Проект по умолчанию (для ФЛ без договора)" at bounding box center [784, 264] width 324 height 48
checkbox input "true"
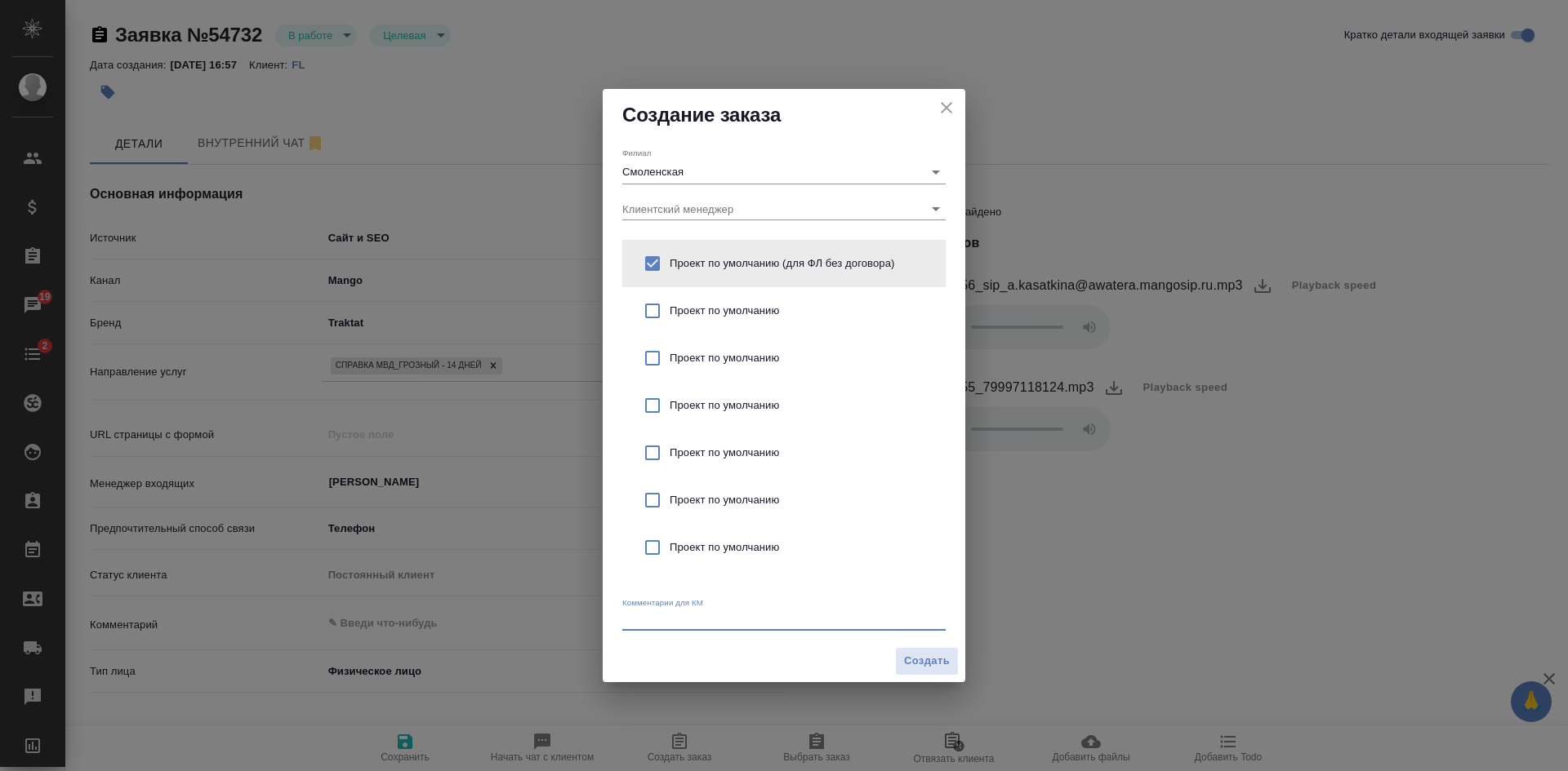
click at [661, 618] on textarea at bounding box center [784, 619] width 324 height 12
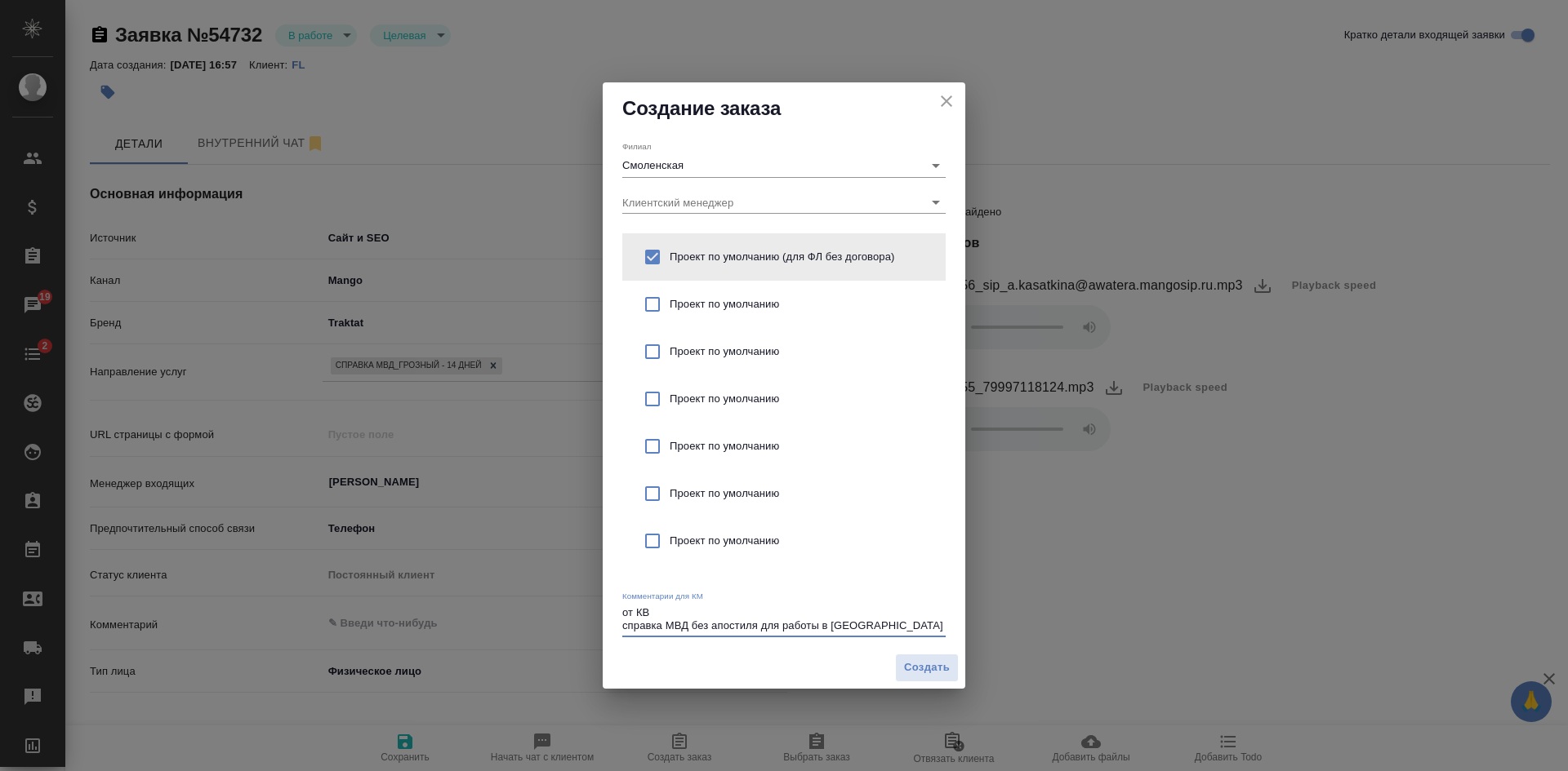
type textarea "от КВ справка МВД без апостиля для работы в РФ"
click at [925, 685] on div "Создать" at bounding box center [784, 668] width 363 height 42
click at [925, 668] on span "Создать" at bounding box center [927, 668] width 46 height 19
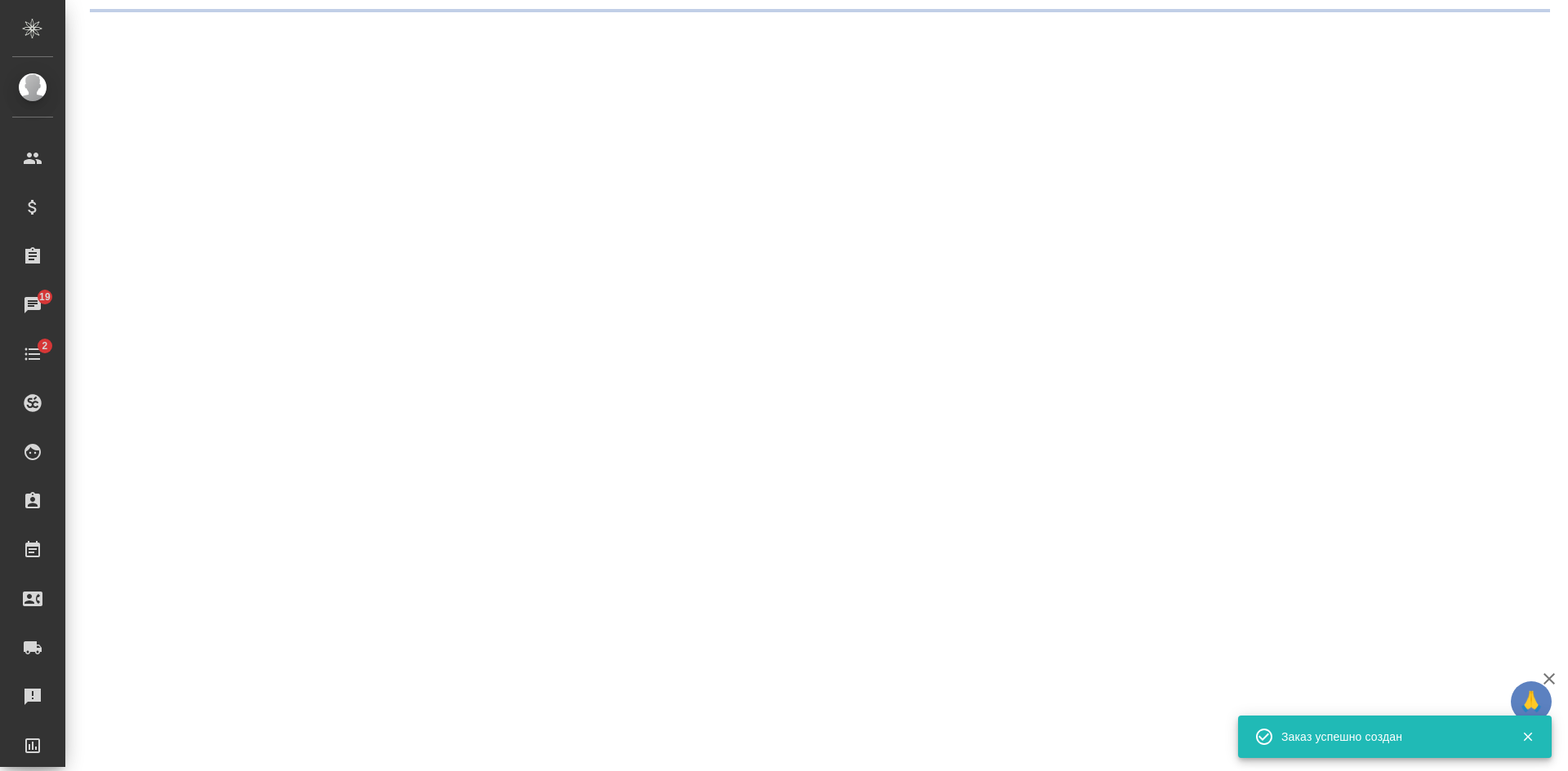
select select "RU"
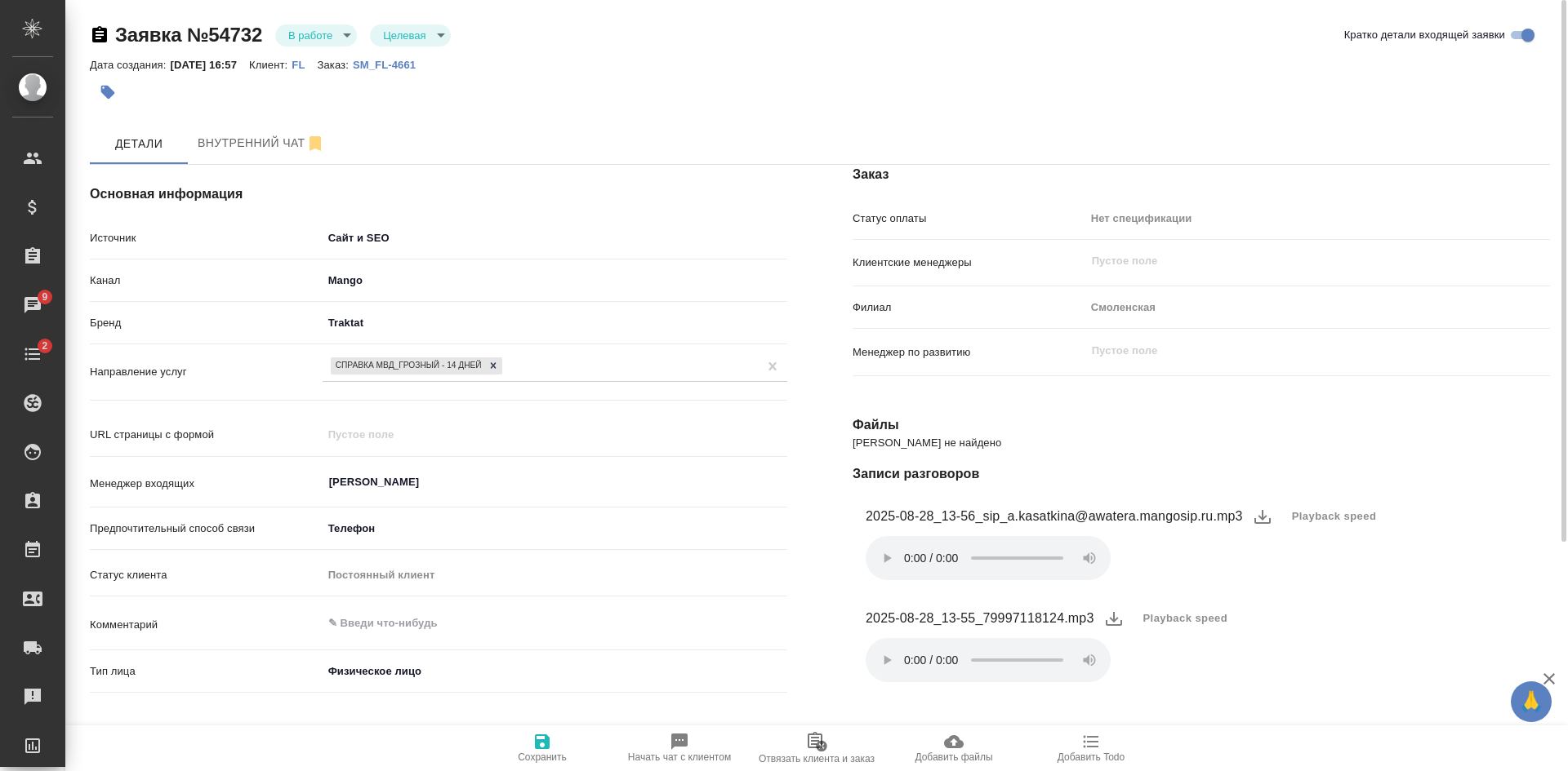
type textarea "x"
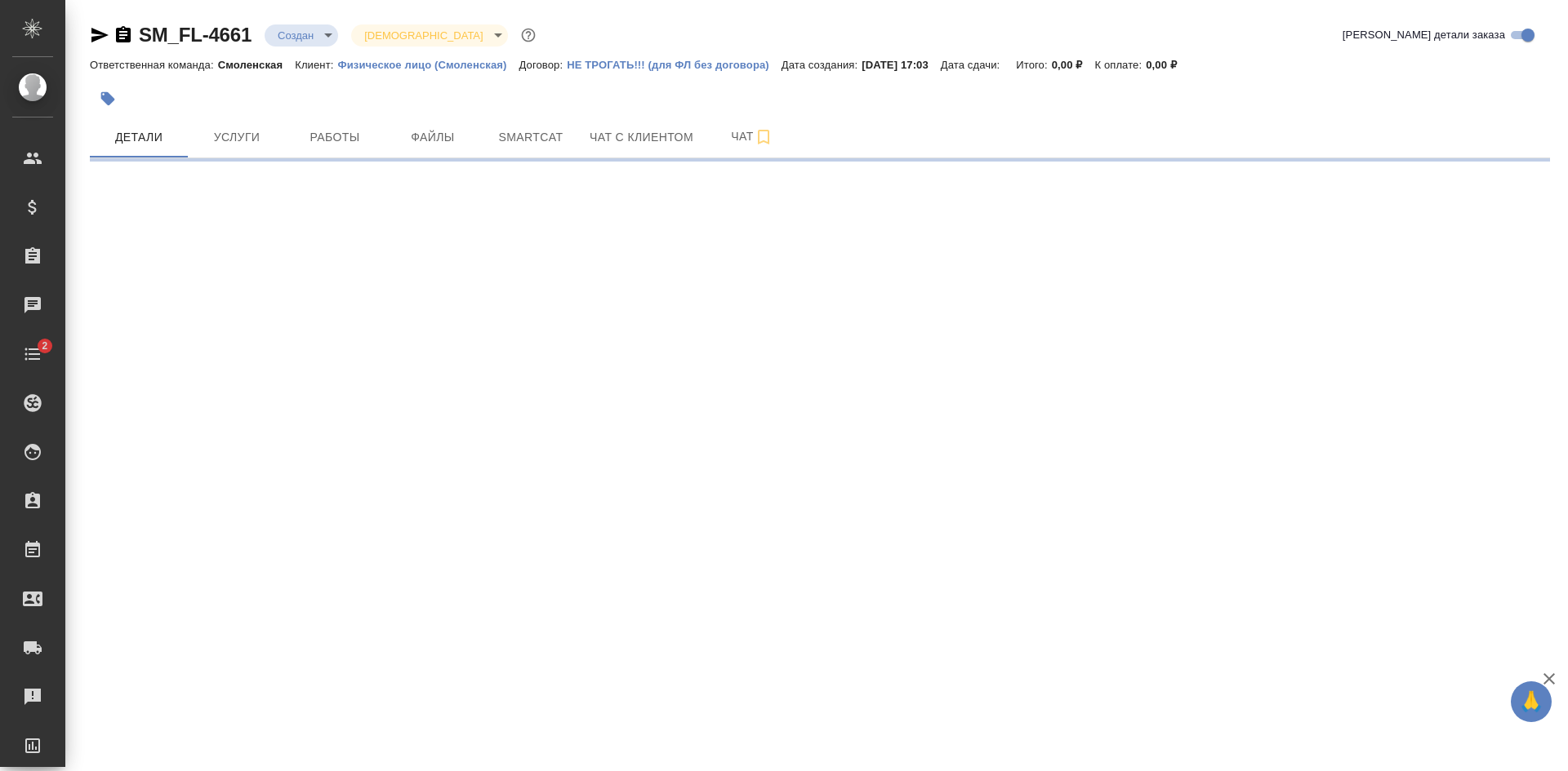
click at [117, 32] on icon "button" at bounding box center [123, 34] width 15 height 16
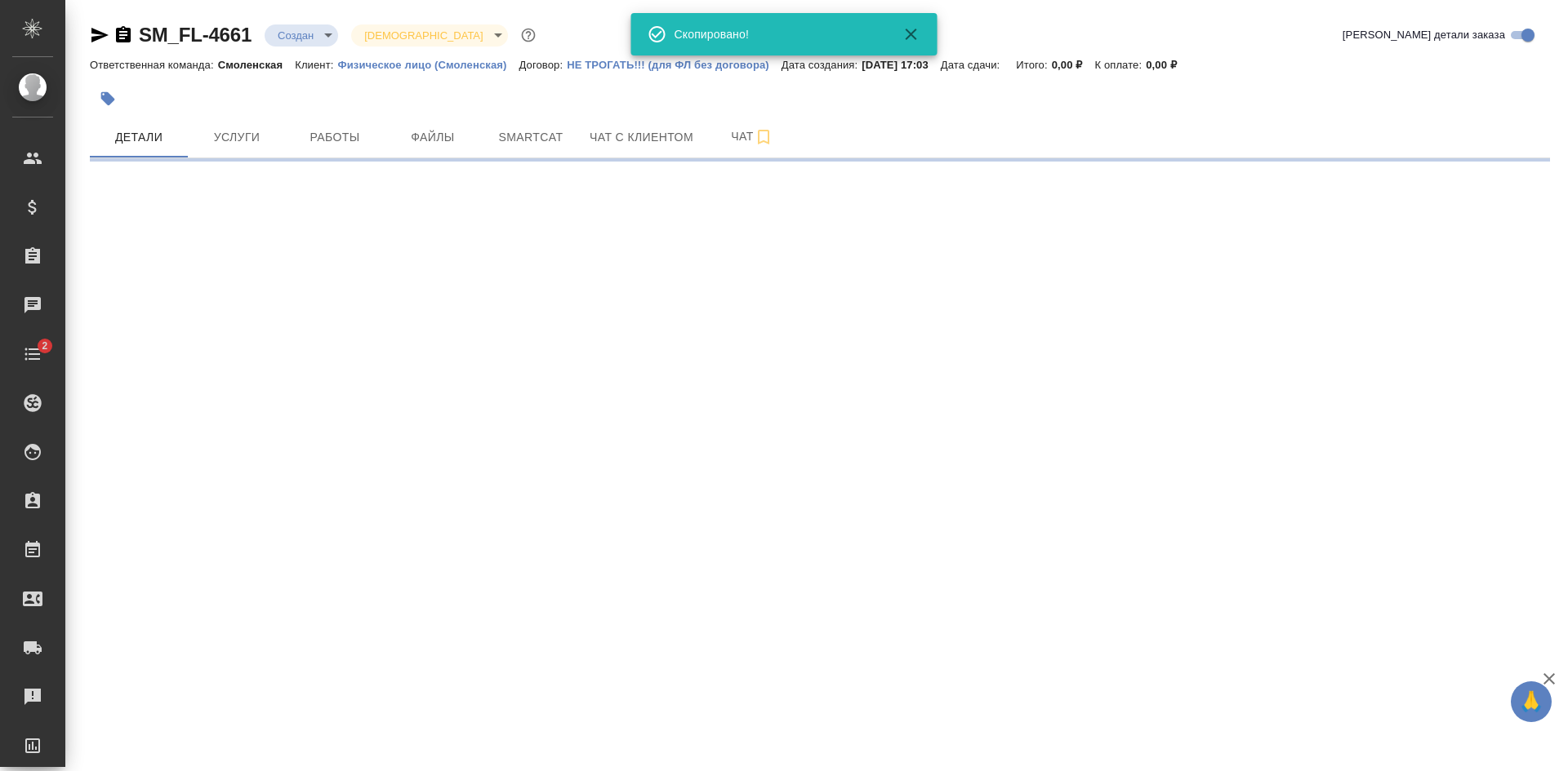
select select "RU"
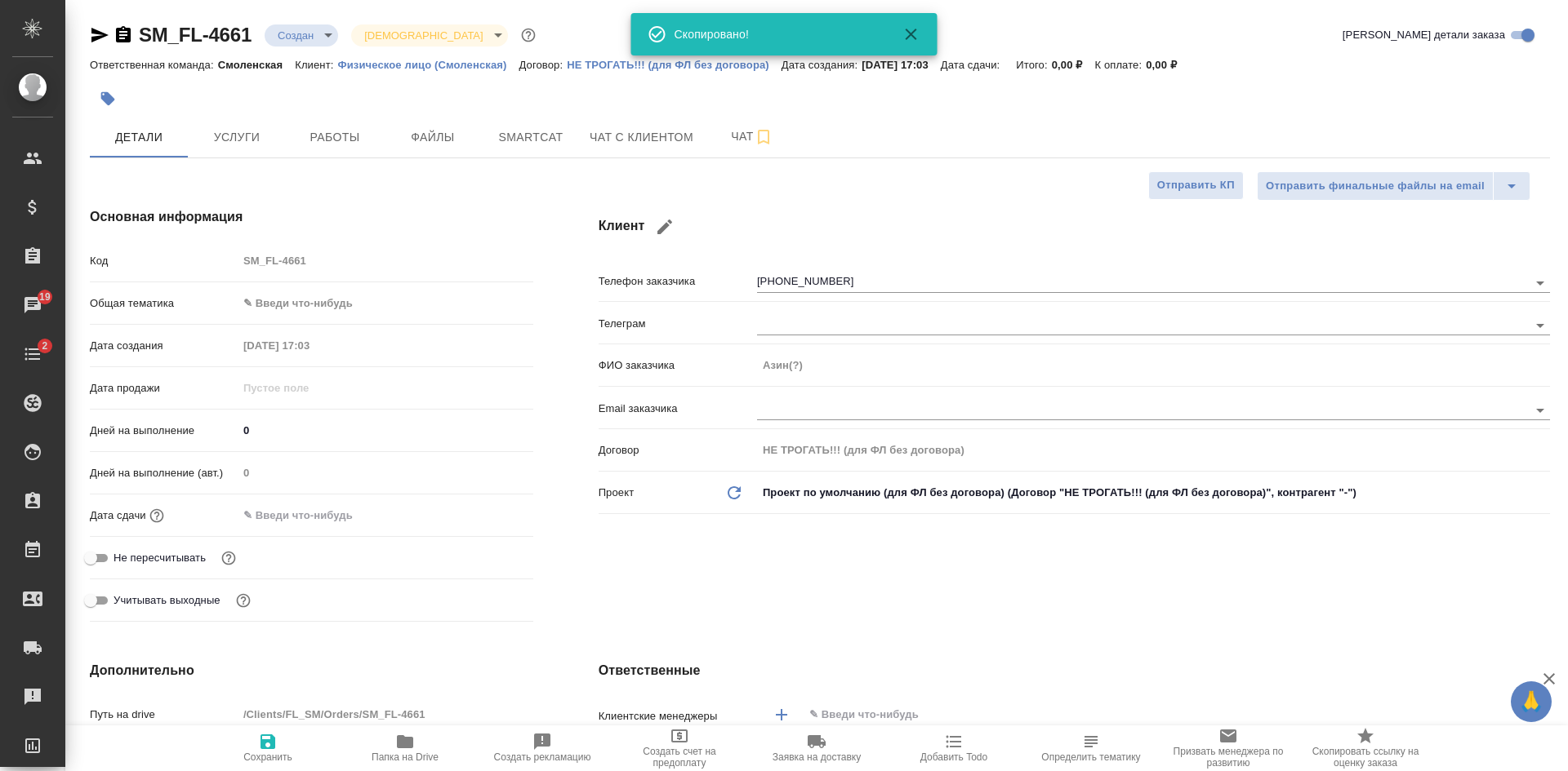
type textarea "x"
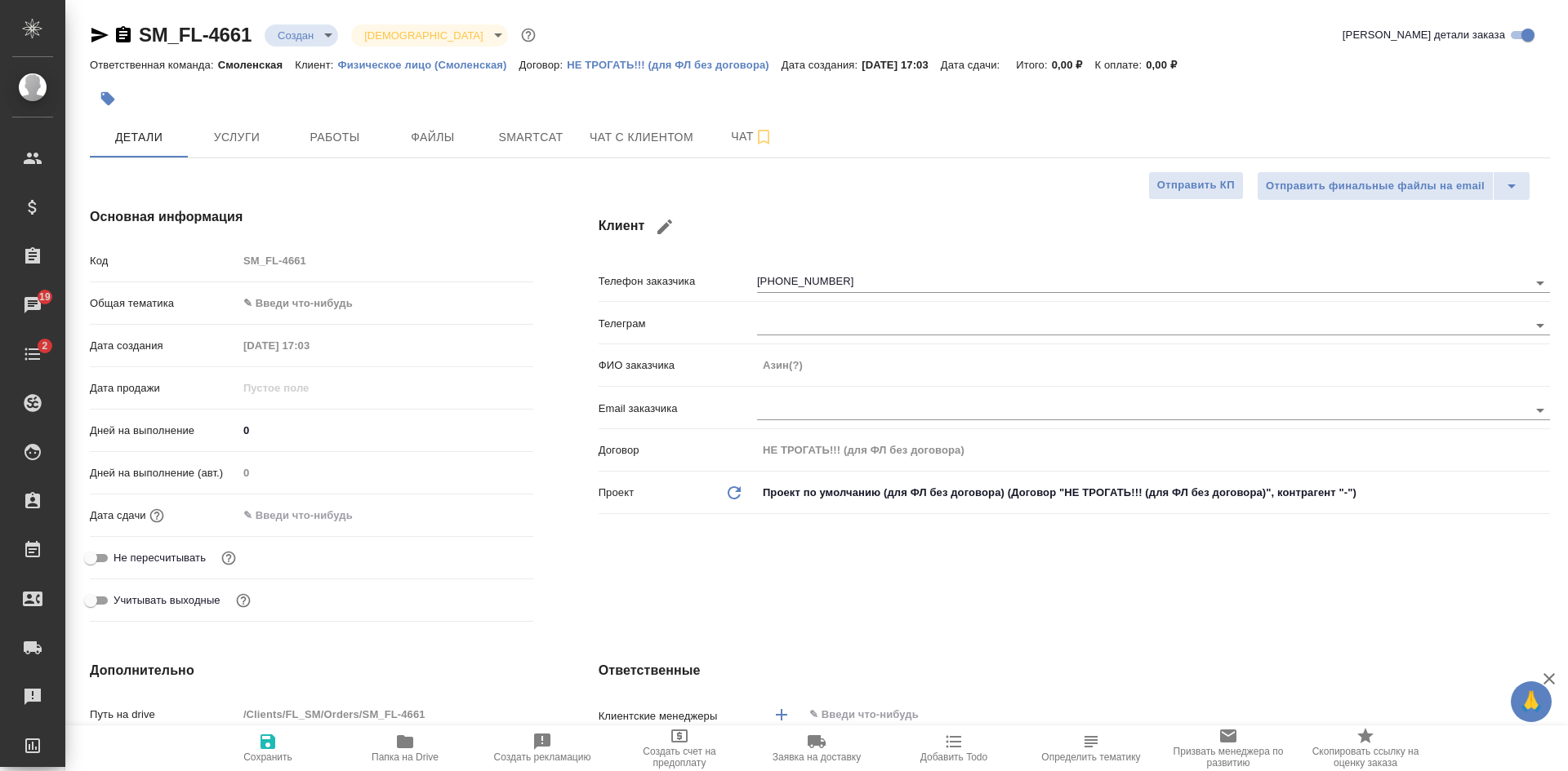
type textarea "x"
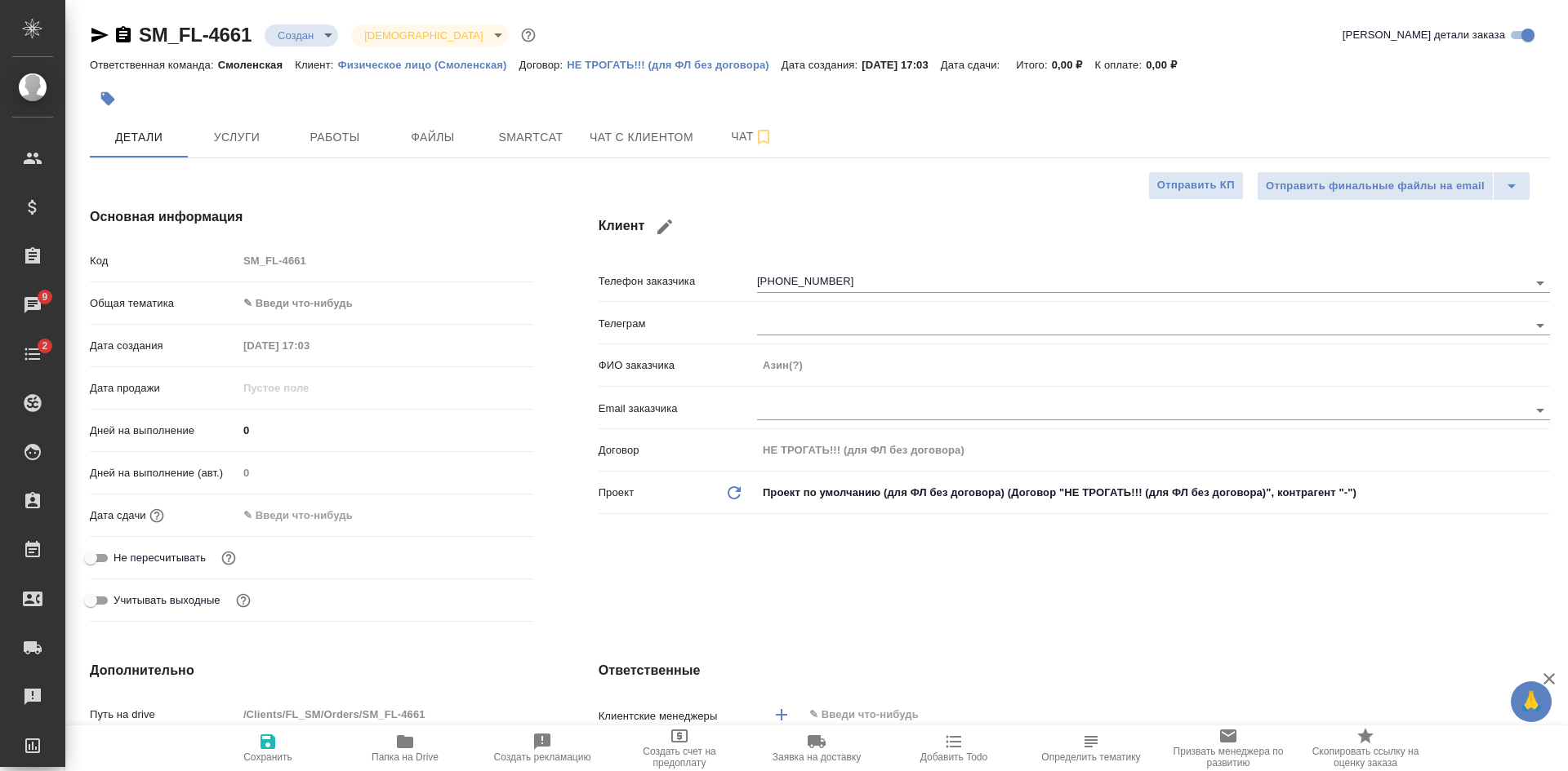
type textarea "x"
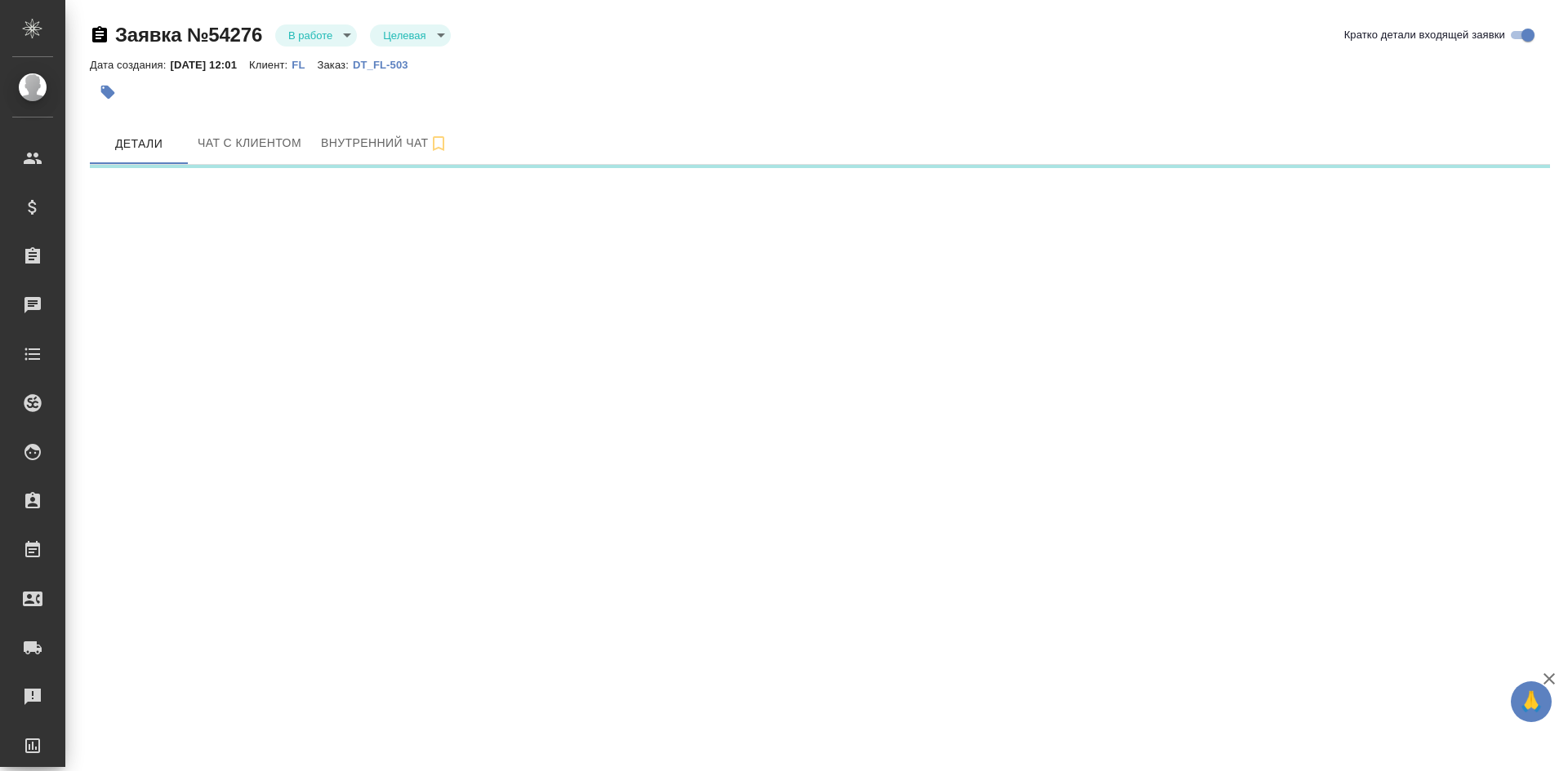
select select "RU"
select select "AE"
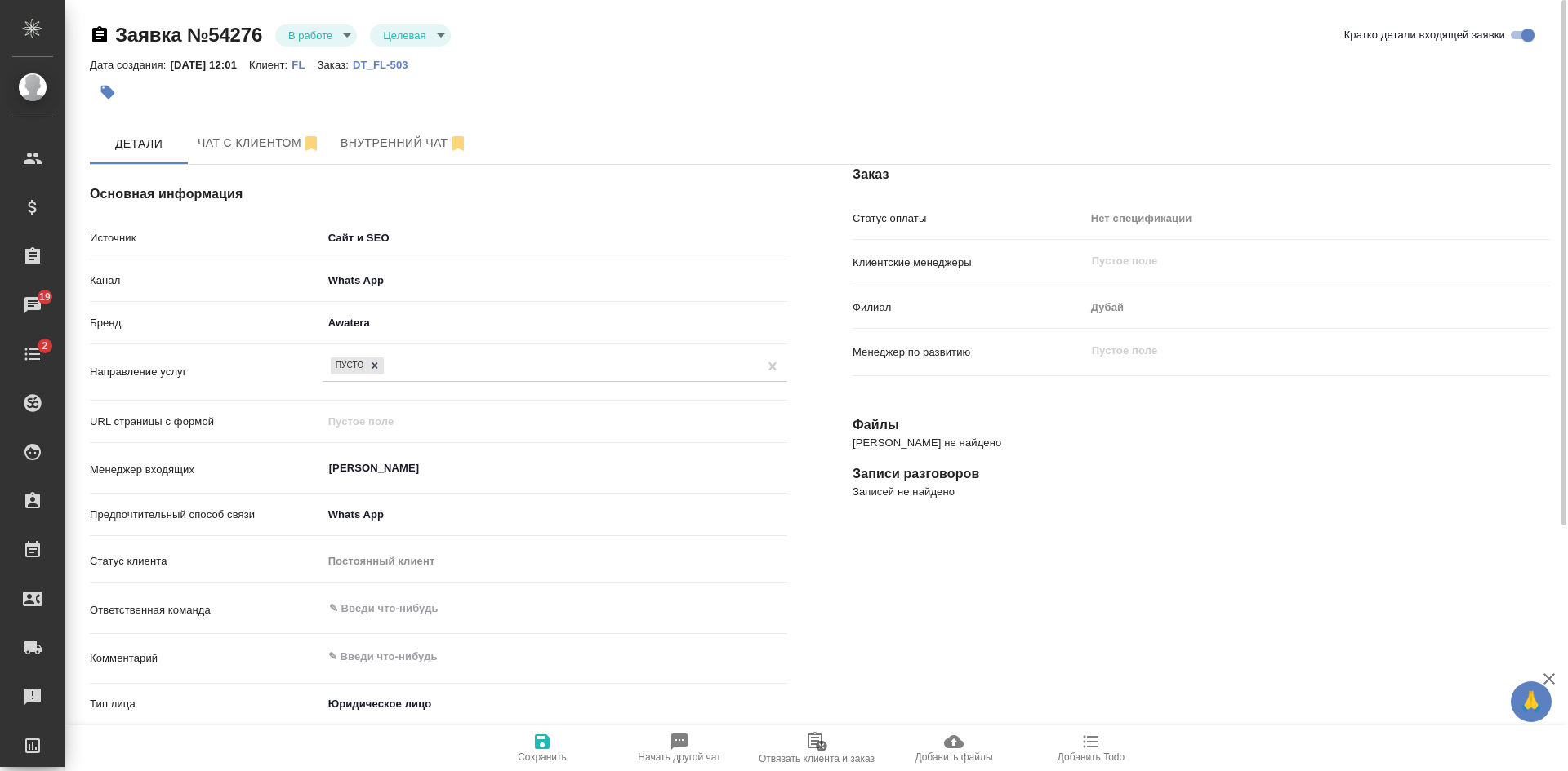
click at [409, 66] on p "DT_FL-503" at bounding box center [386, 64] width 67 height 12
type textarea "x"
click at [271, 145] on span "Чат с клиентом" at bounding box center [259, 143] width 123 height 21
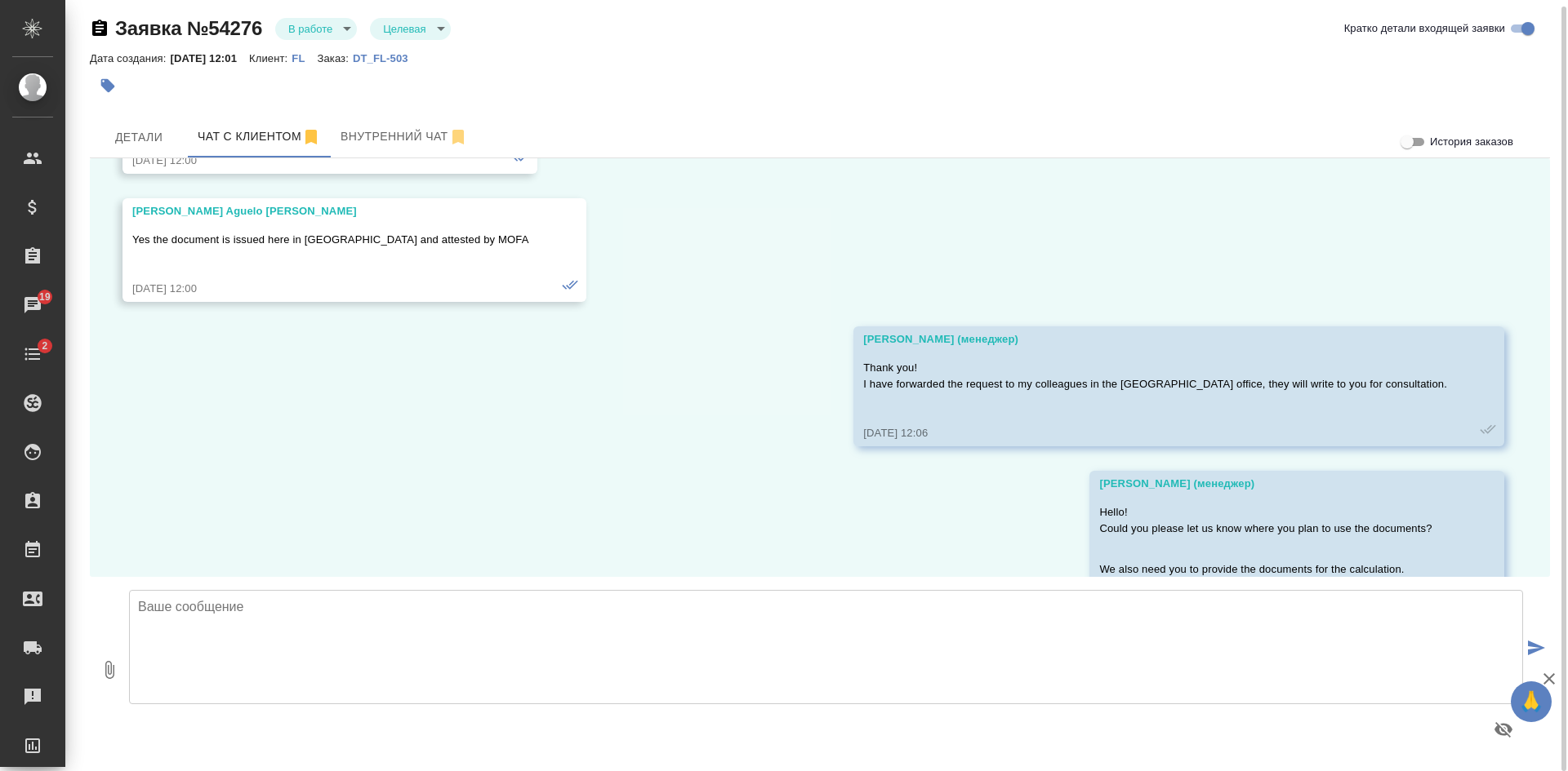
scroll to position [895, 0]
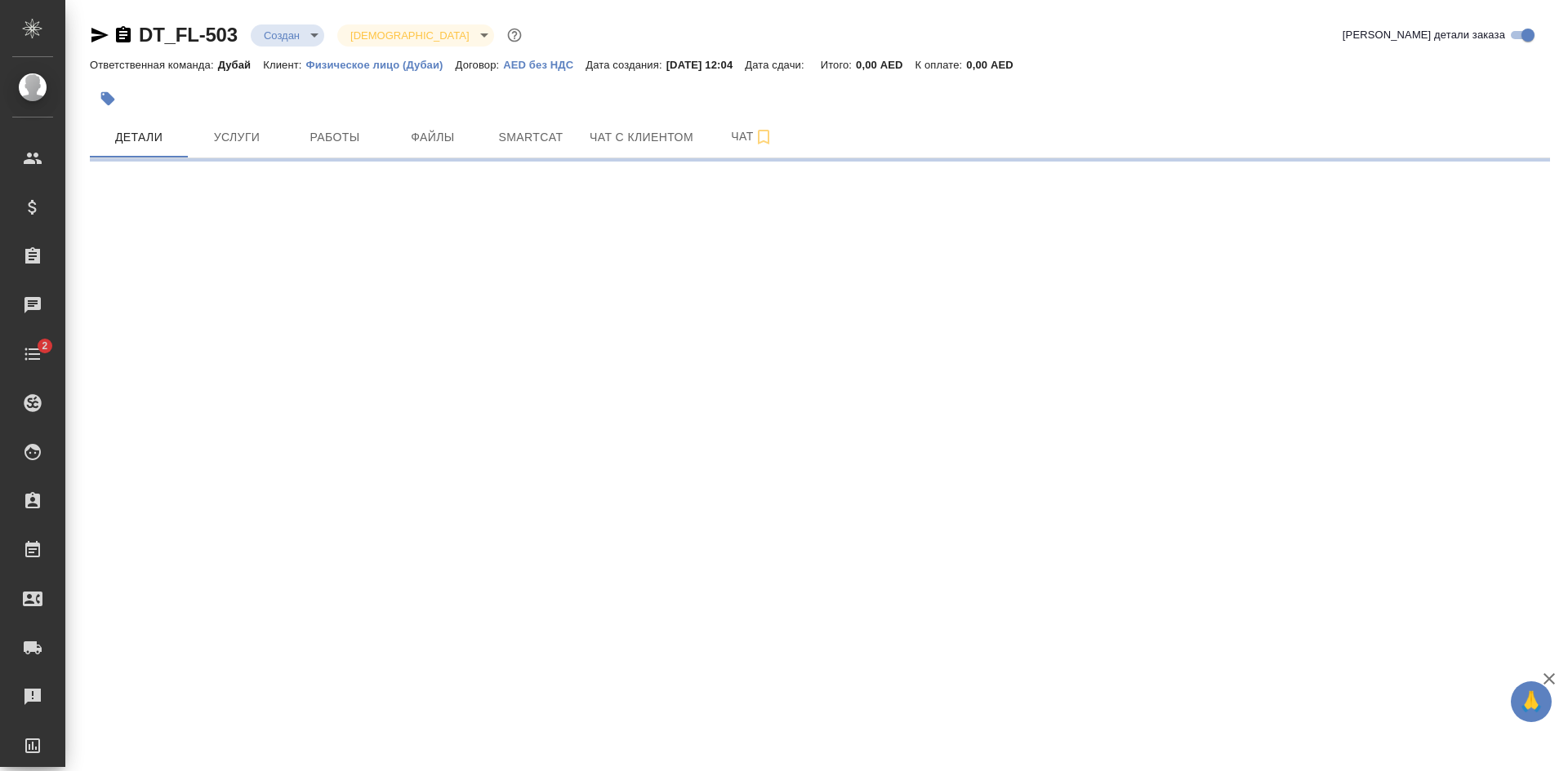
select select "RU"
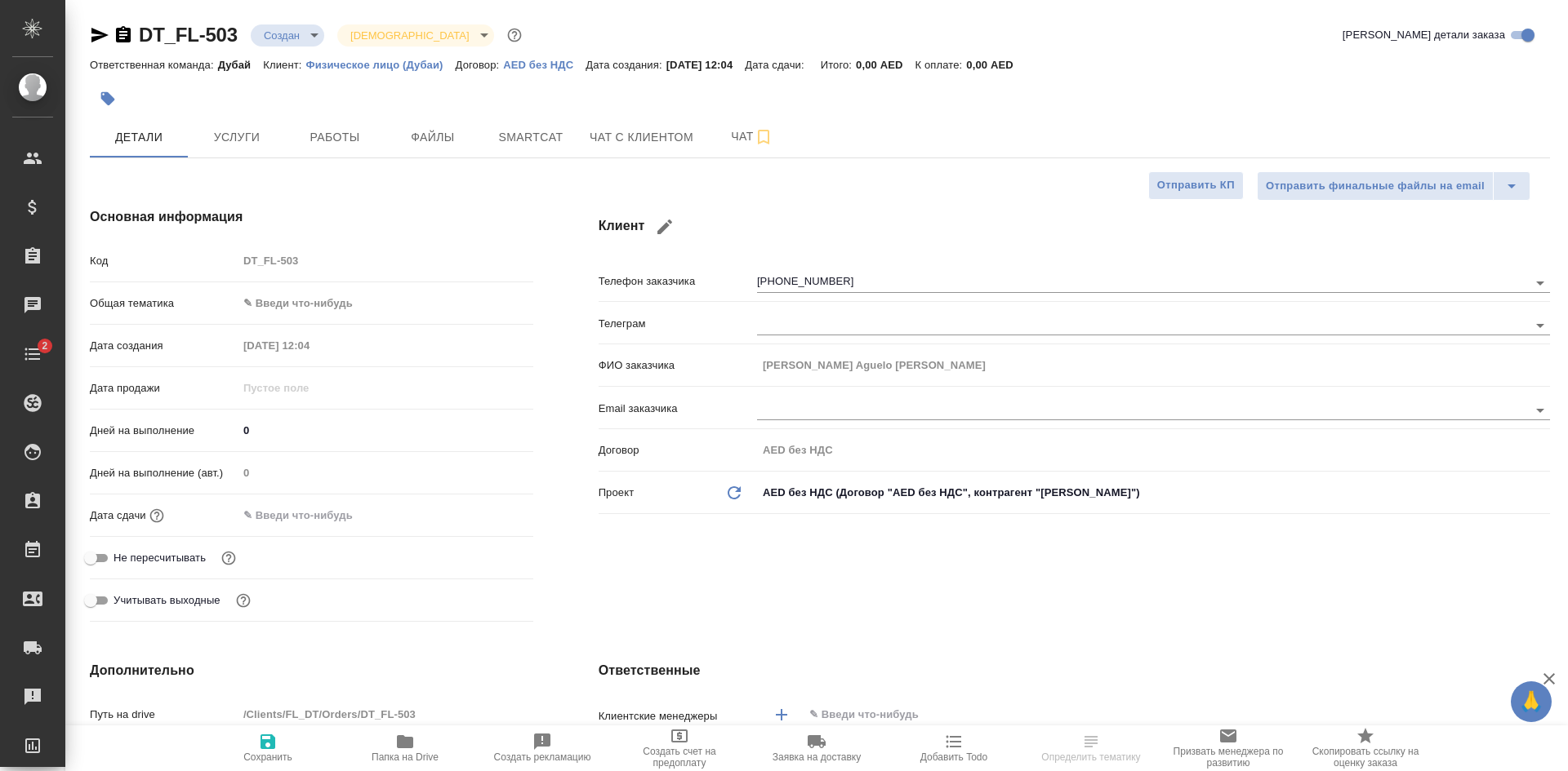
type textarea "x"
click at [120, 29] on icon "button" at bounding box center [123, 34] width 15 height 16
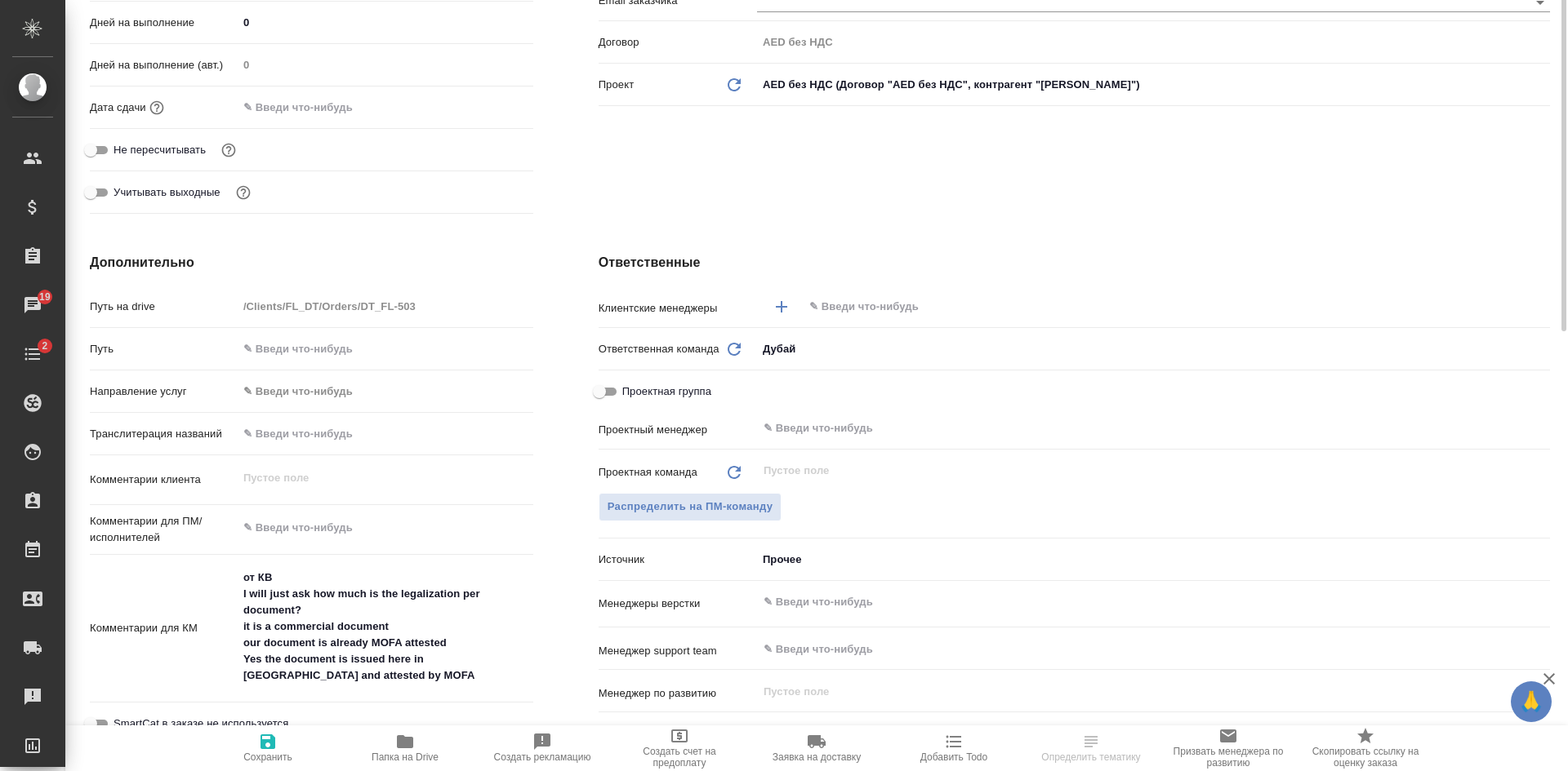
scroll to position [245, 0]
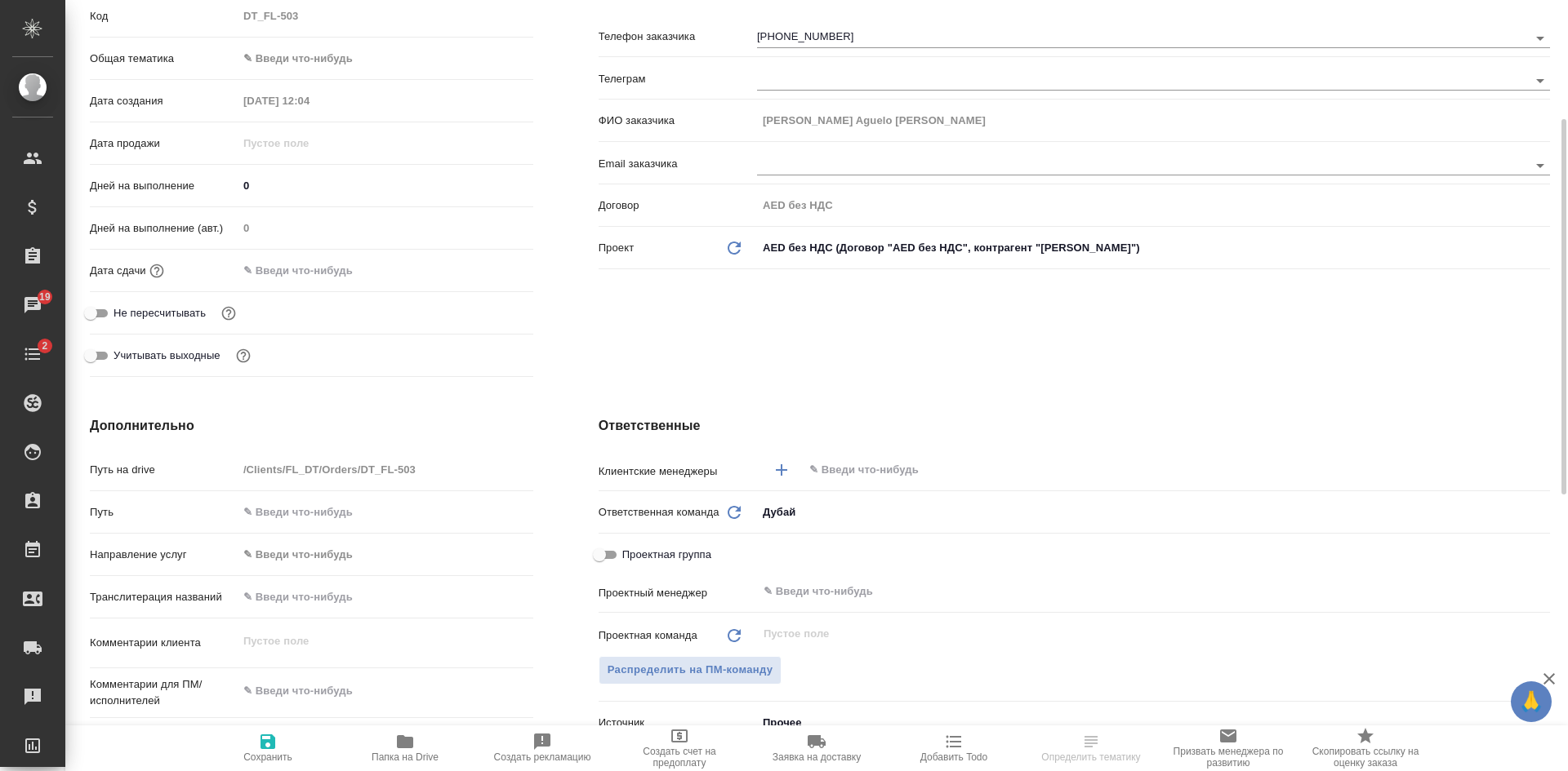
select select "RU"
type textarea "x"
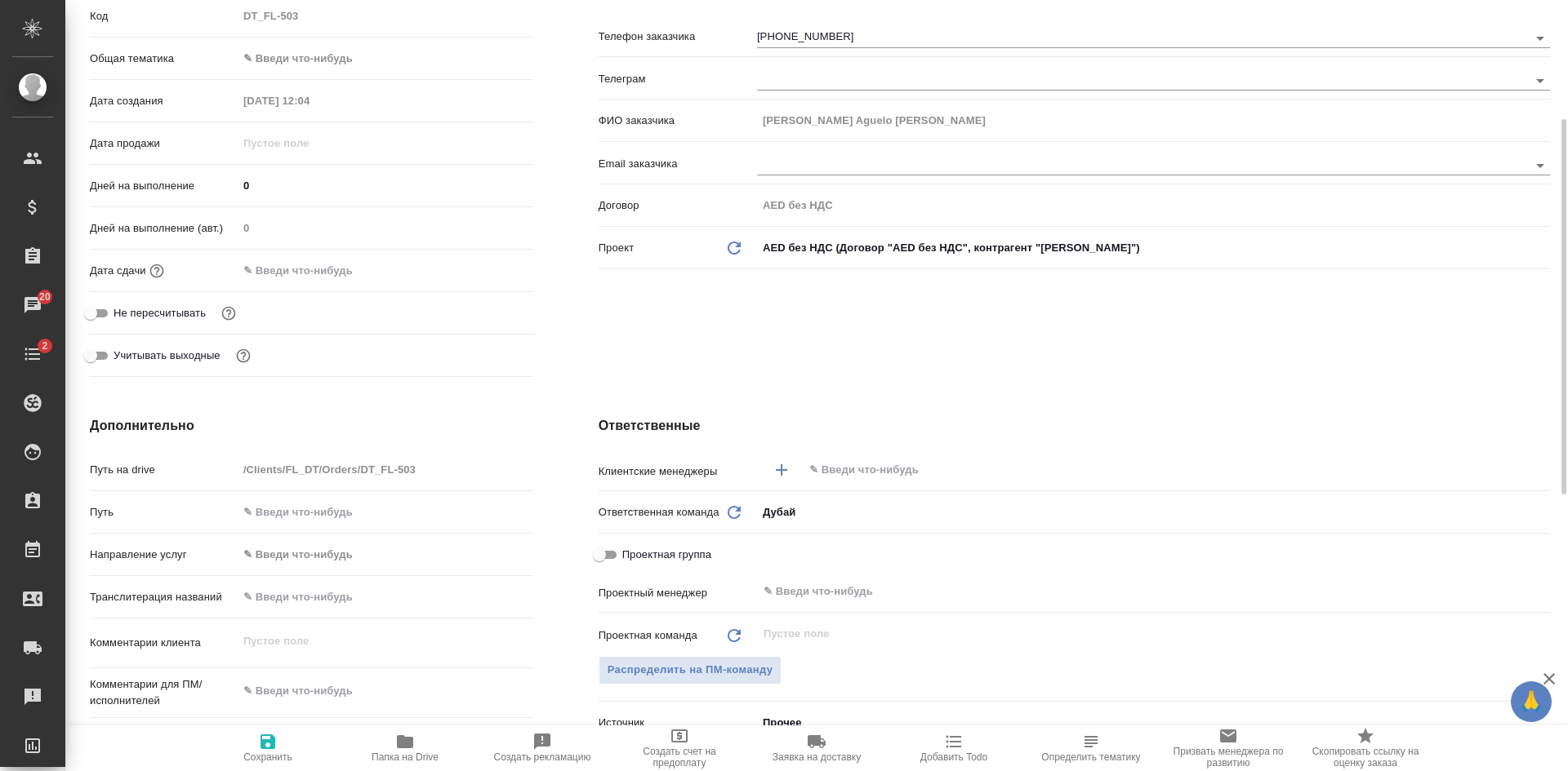
type textarea "x"
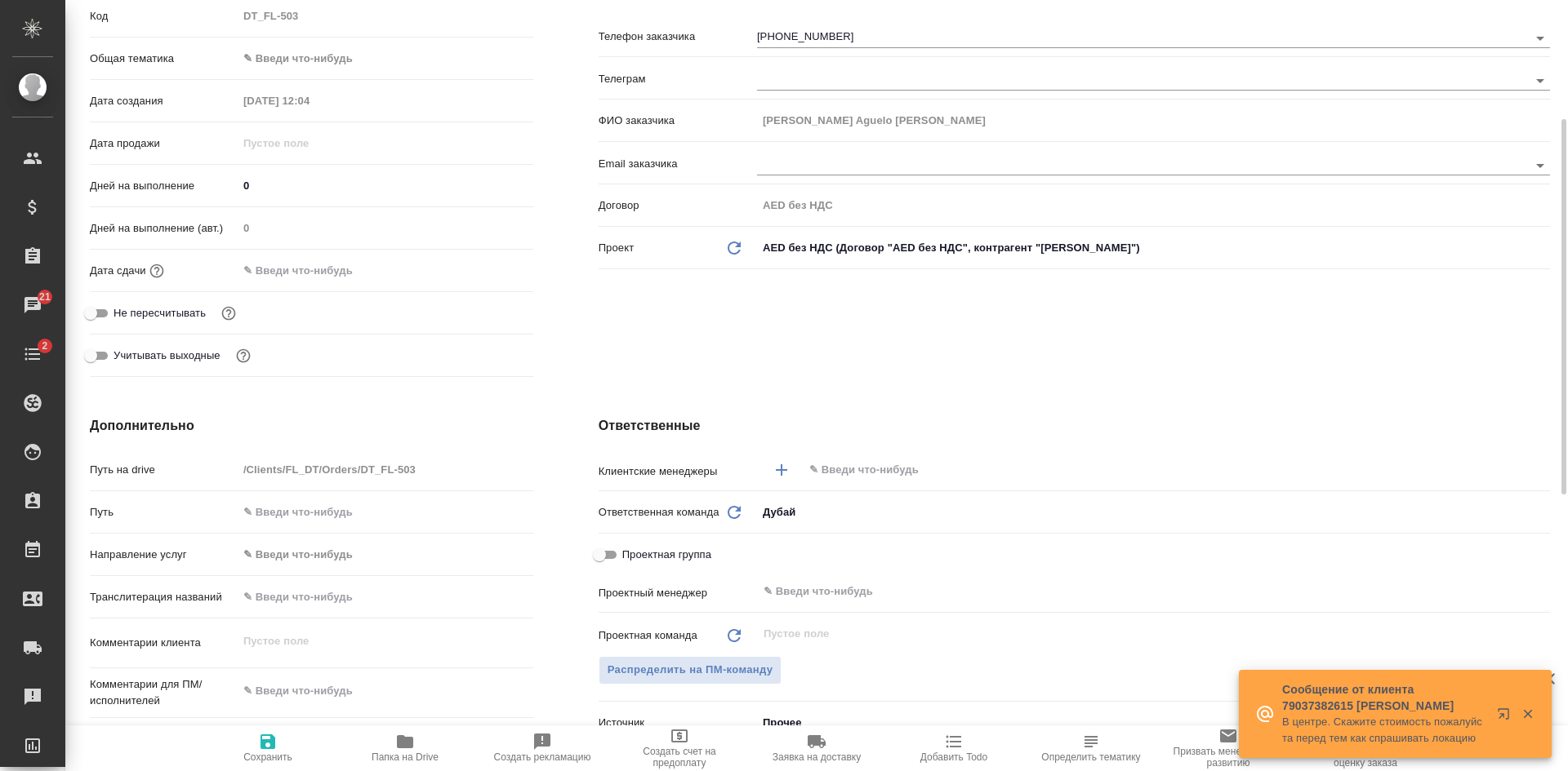
type textarea "x"
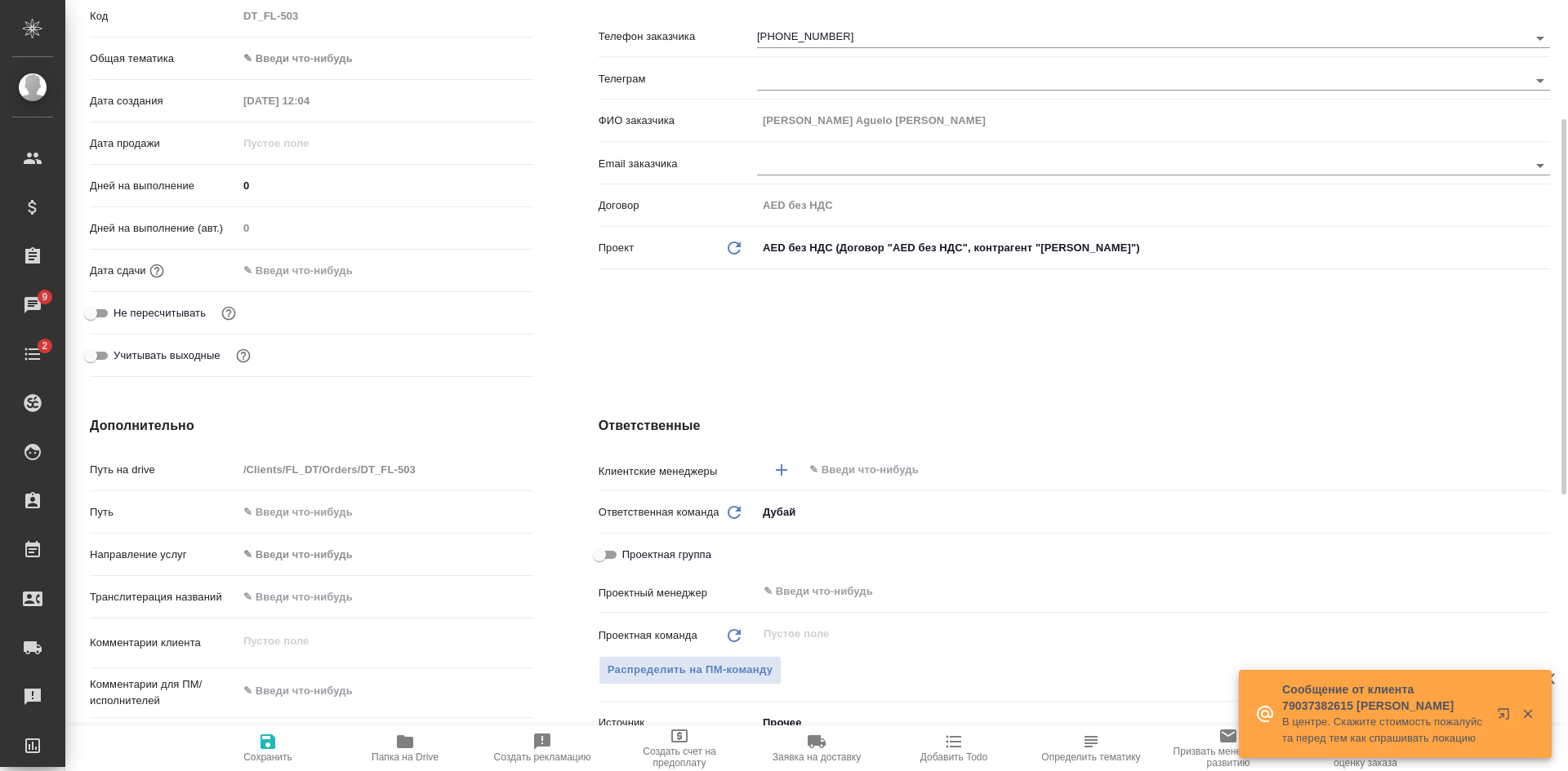
type textarea "x"
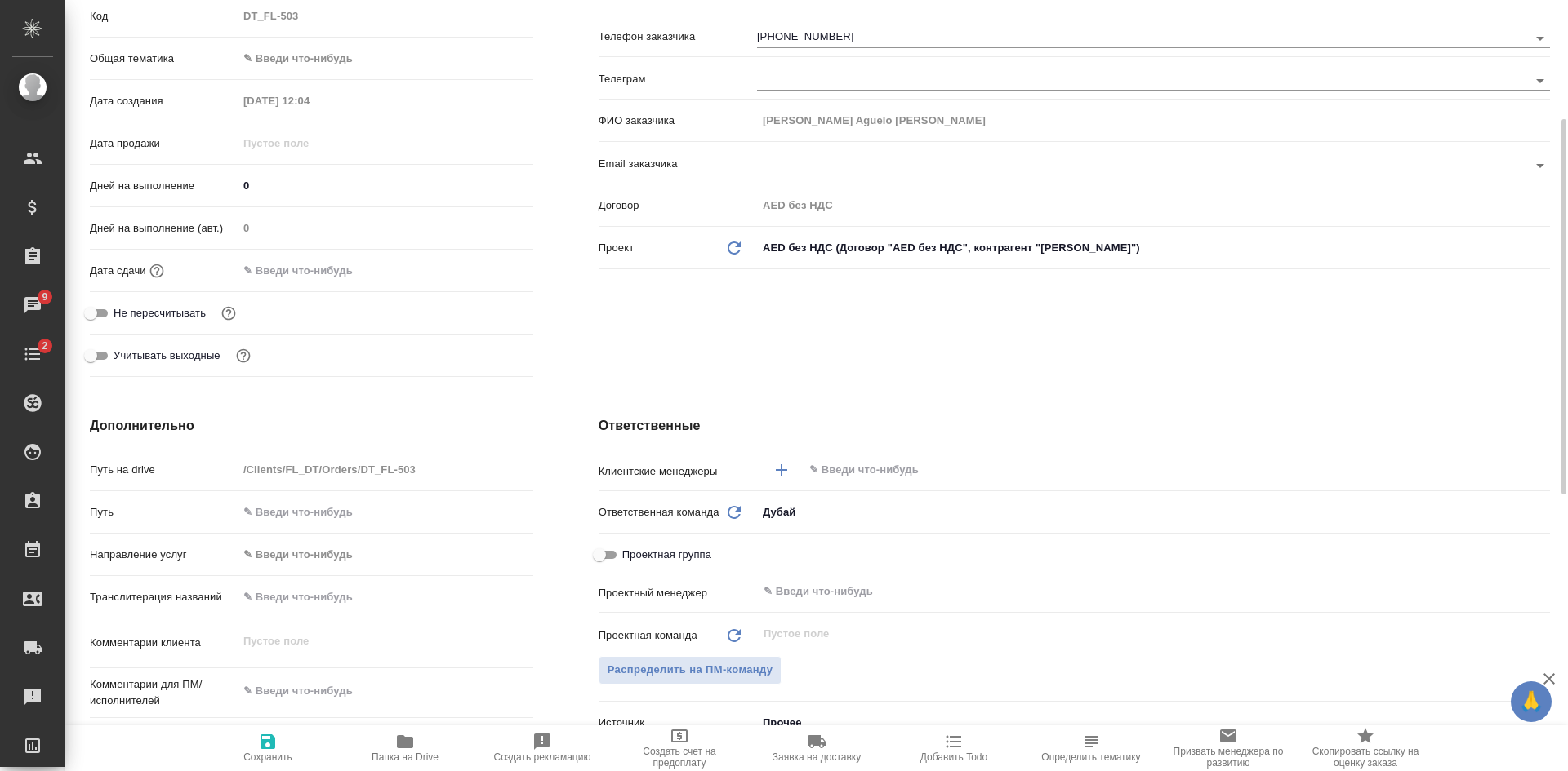
scroll to position [0, 0]
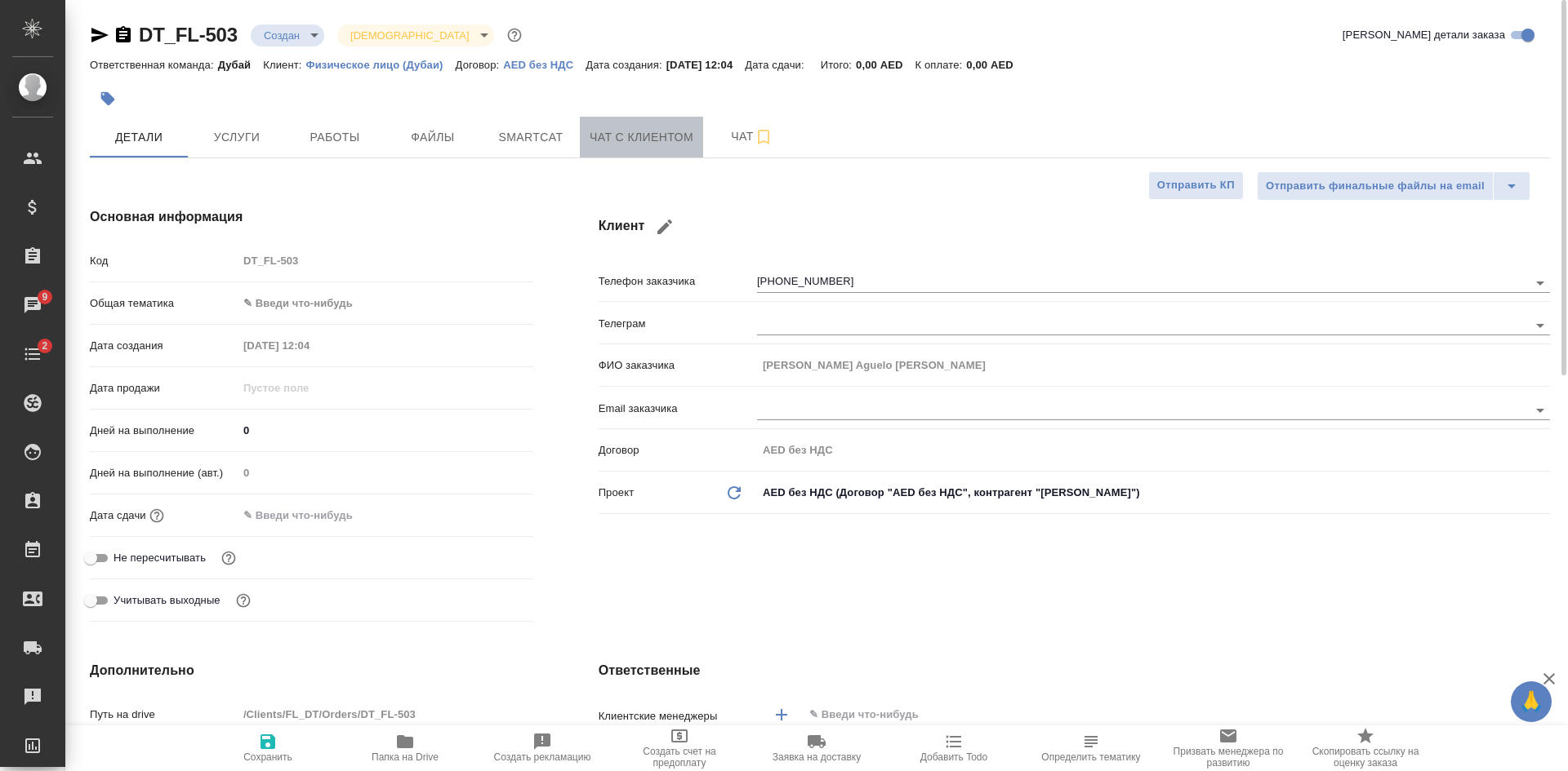
click at [611, 135] on span "Чат с клиентом" at bounding box center [641, 137] width 104 height 21
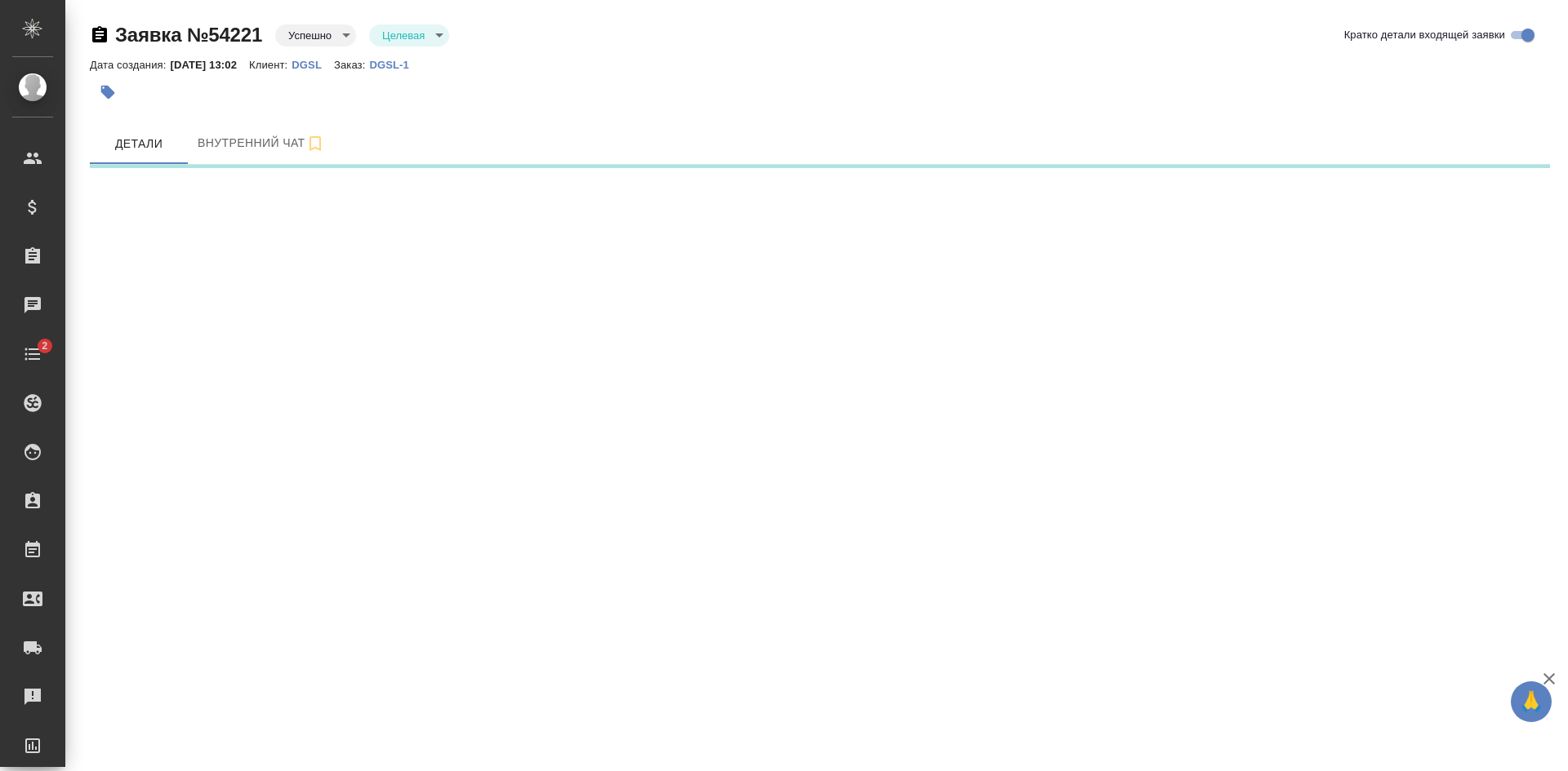
select select "RU"
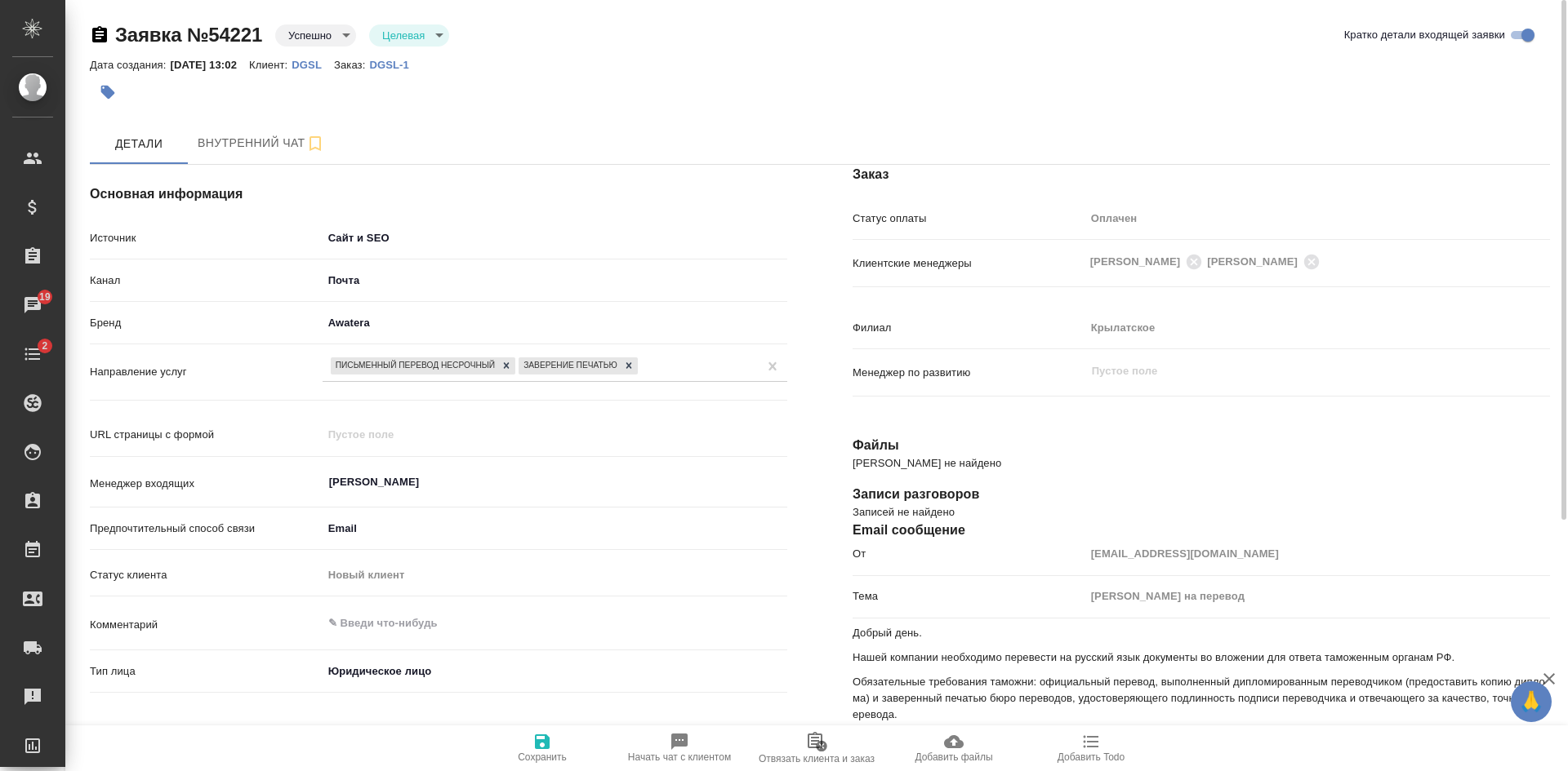
click at [406, 60] on p "DGSL-1" at bounding box center [396, 64] width 52 height 12
click at [415, 69] on p "DGSL-1" at bounding box center [396, 64] width 52 height 12
type textarea "x"
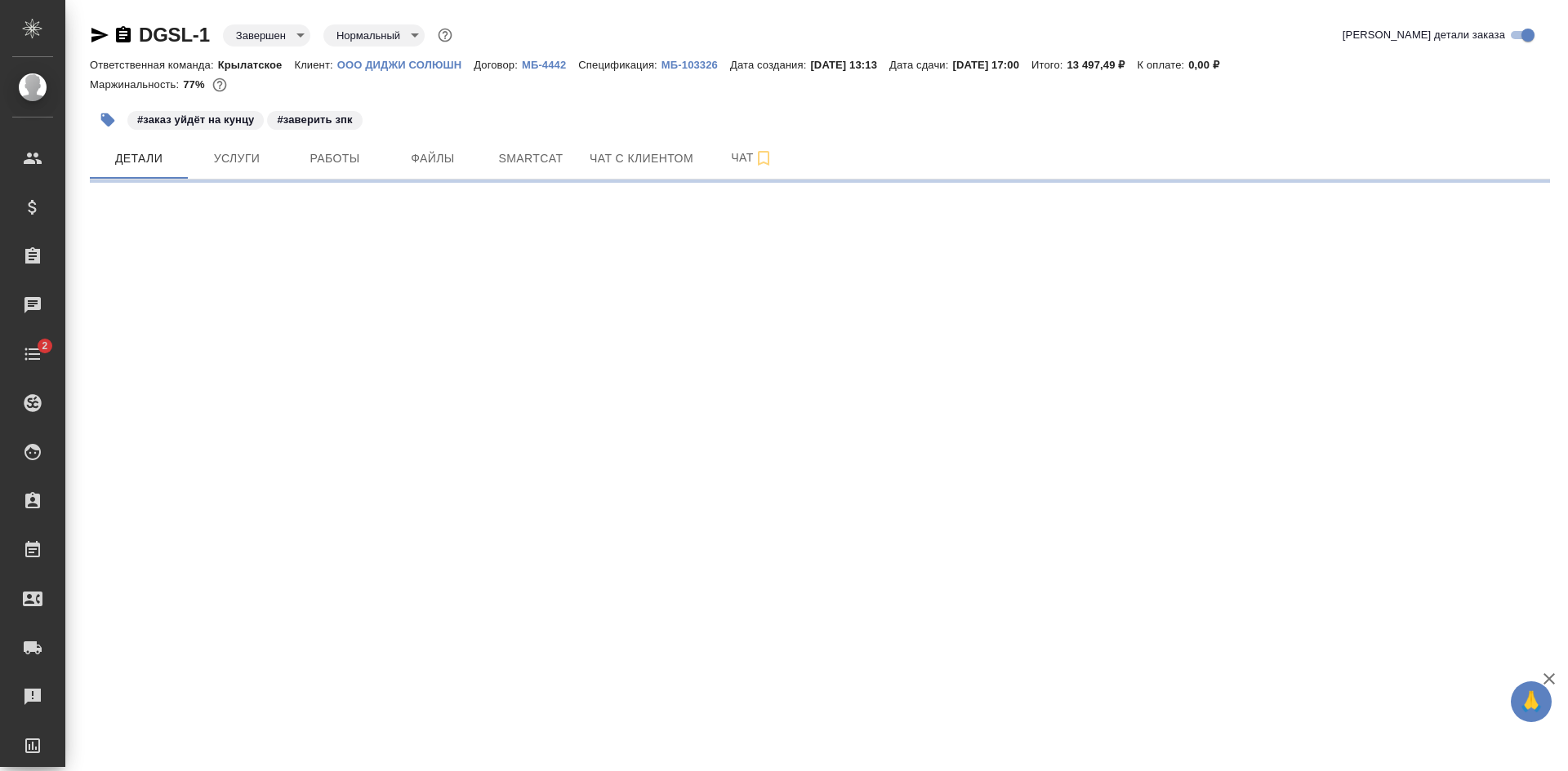
select select "RU"
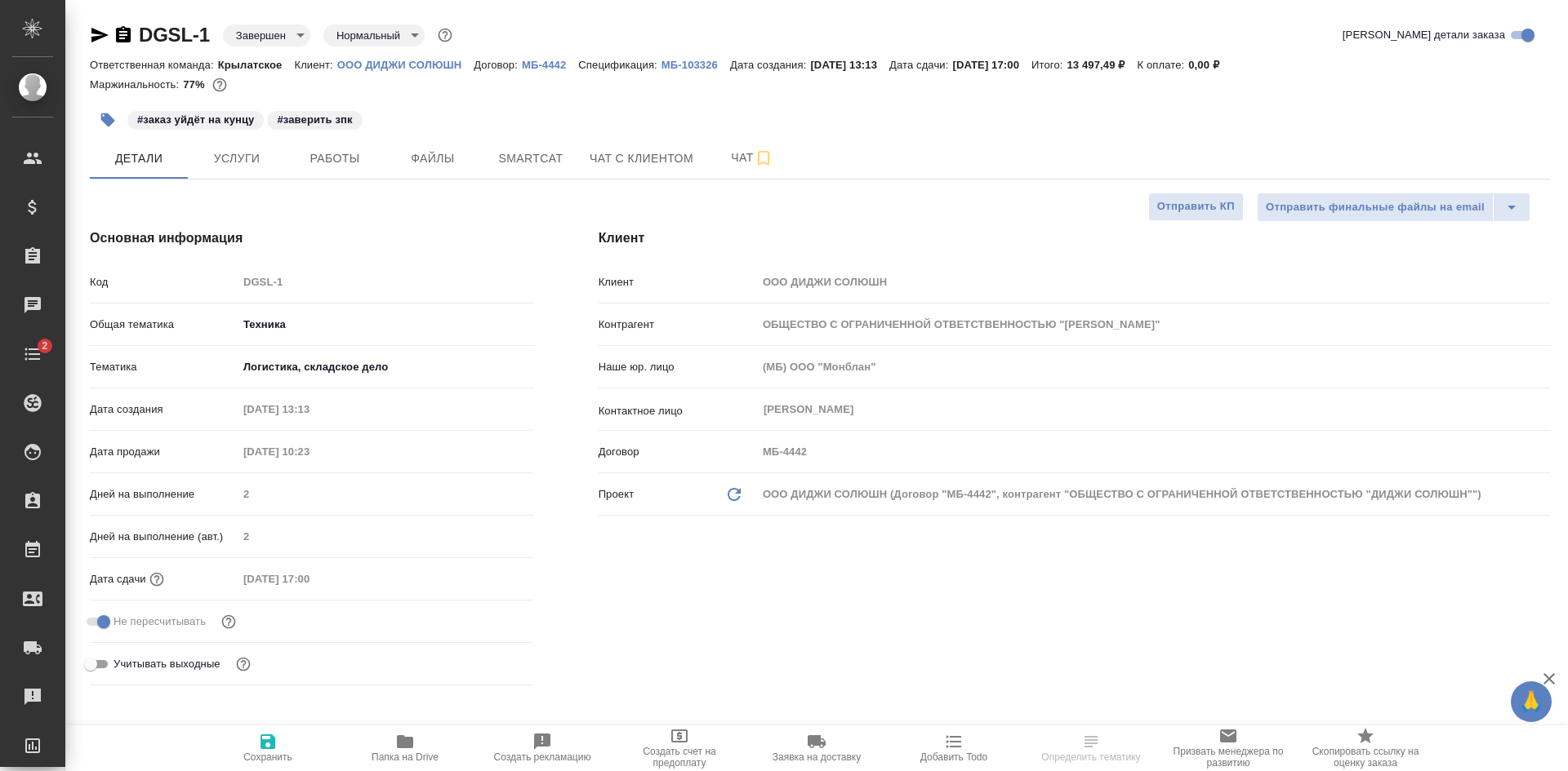
type textarea "x"
type input "ОБЩЕСТВО С ОГРАНИЧЕННОЙ ОТВЕТСТВЕННОСТЬЮ "[PERSON_NAME]""
type textarea "x"
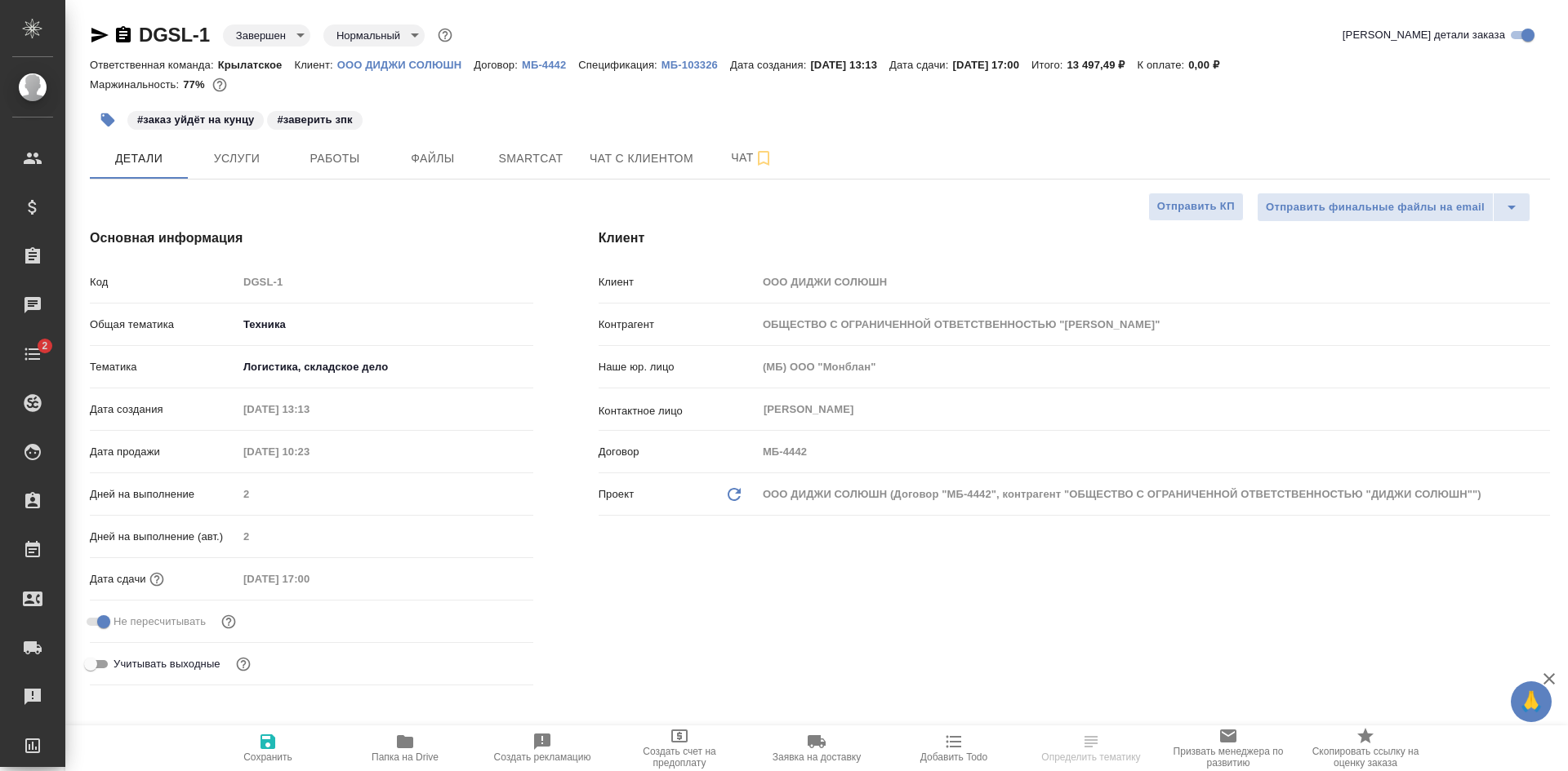
type textarea "x"
type input "ОБЩЕСТВО С ОГРАНИЧЕННОЙ ОТВЕТСТВЕННОСТЬЮ "[PERSON_NAME]""
type textarea "x"
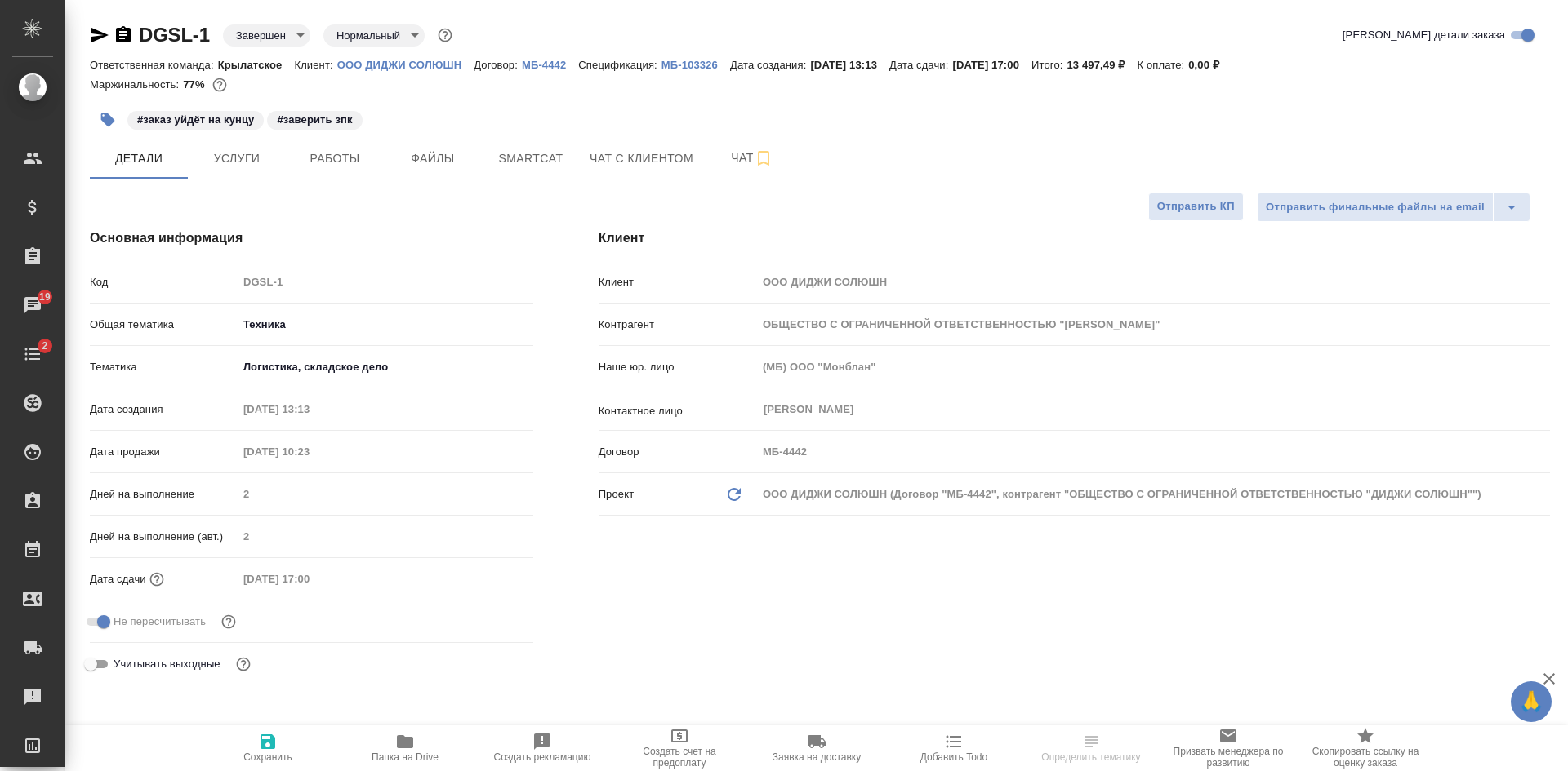
type textarea "x"
select select "RU"
type textarea "x"
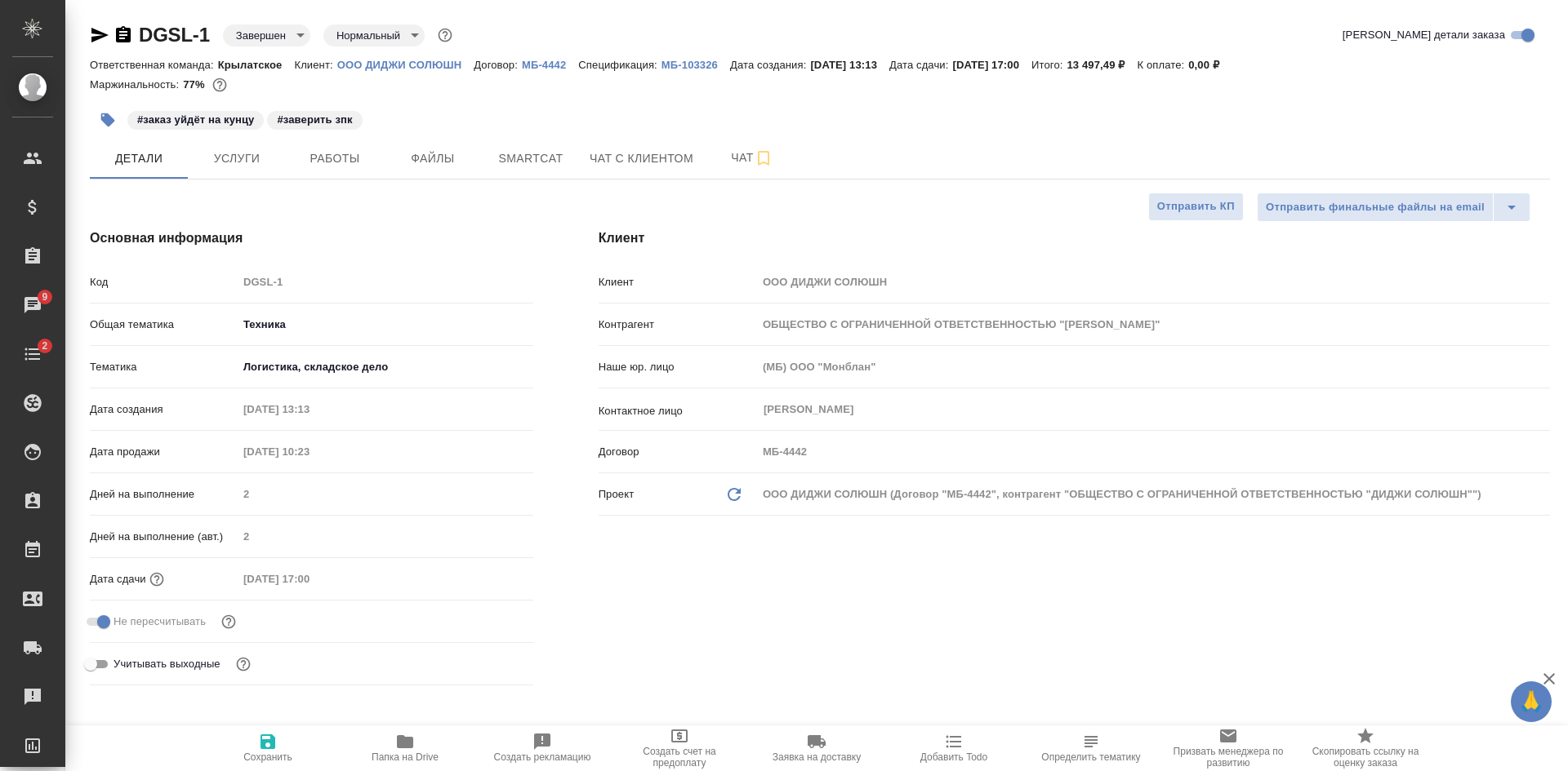
type input "ОБЩЕСТВО С ОГРАНИЧЕННОЙ ОТВЕТСТВЕННОСТЬЮ "[PERSON_NAME]""
type textarea "x"
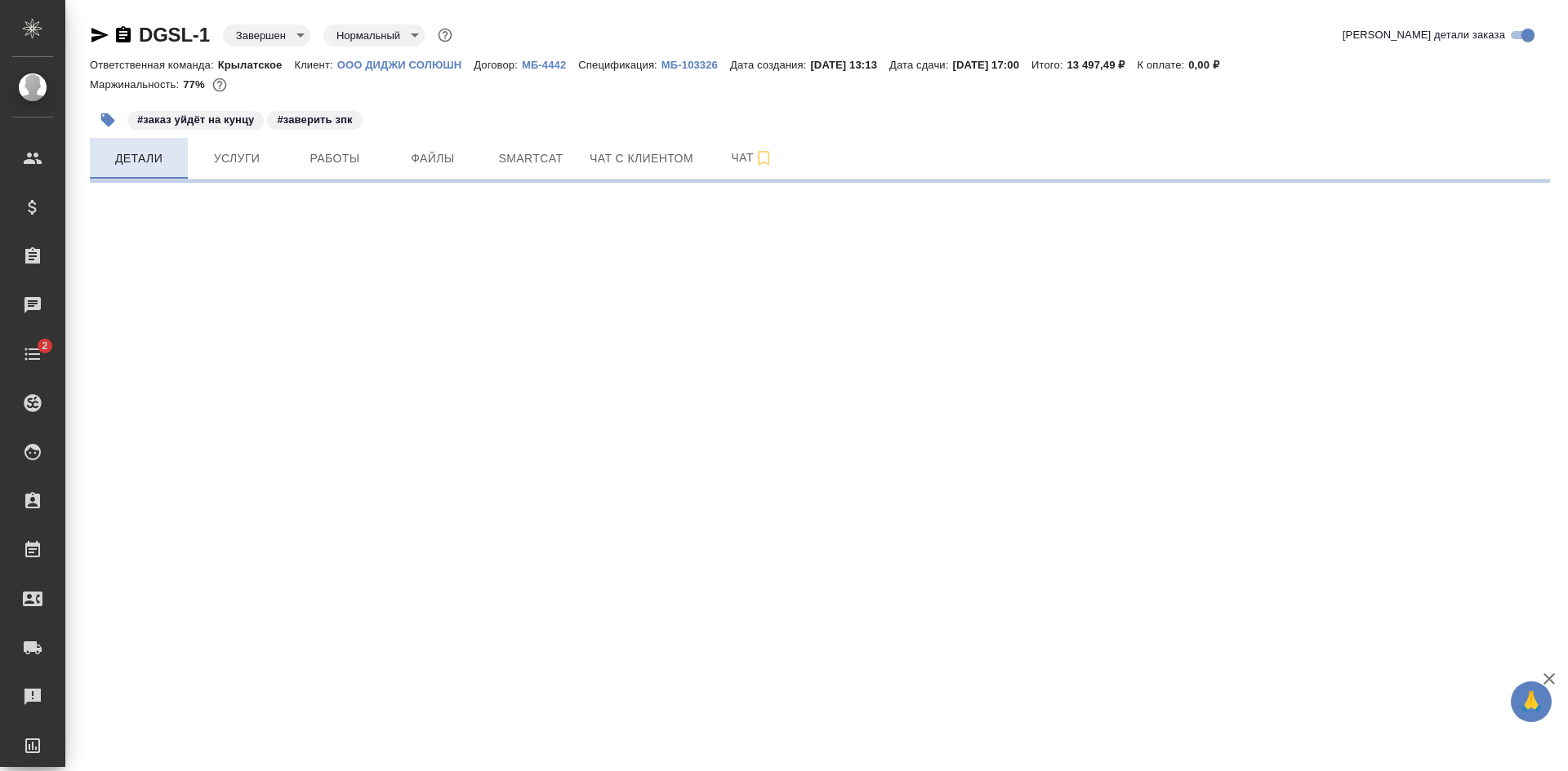
select select "RU"
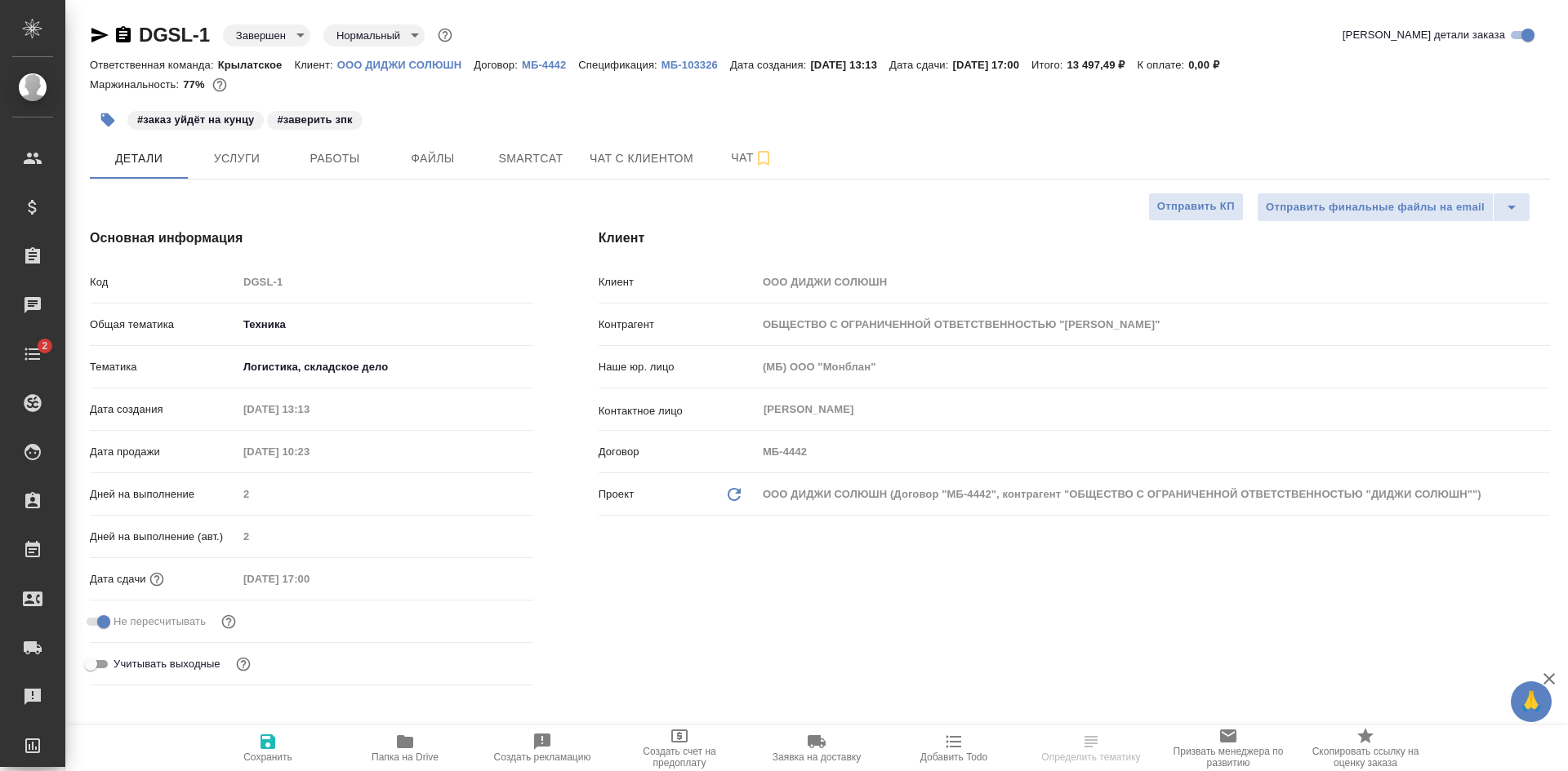
type input "ОБЩЕСТВО С ОГРАНИЧЕННОЙ ОТВЕТСТВЕННОСТЬЮ "[PERSON_NAME]""
type textarea "x"
click at [117, 31] on icon "button" at bounding box center [123, 34] width 15 height 16
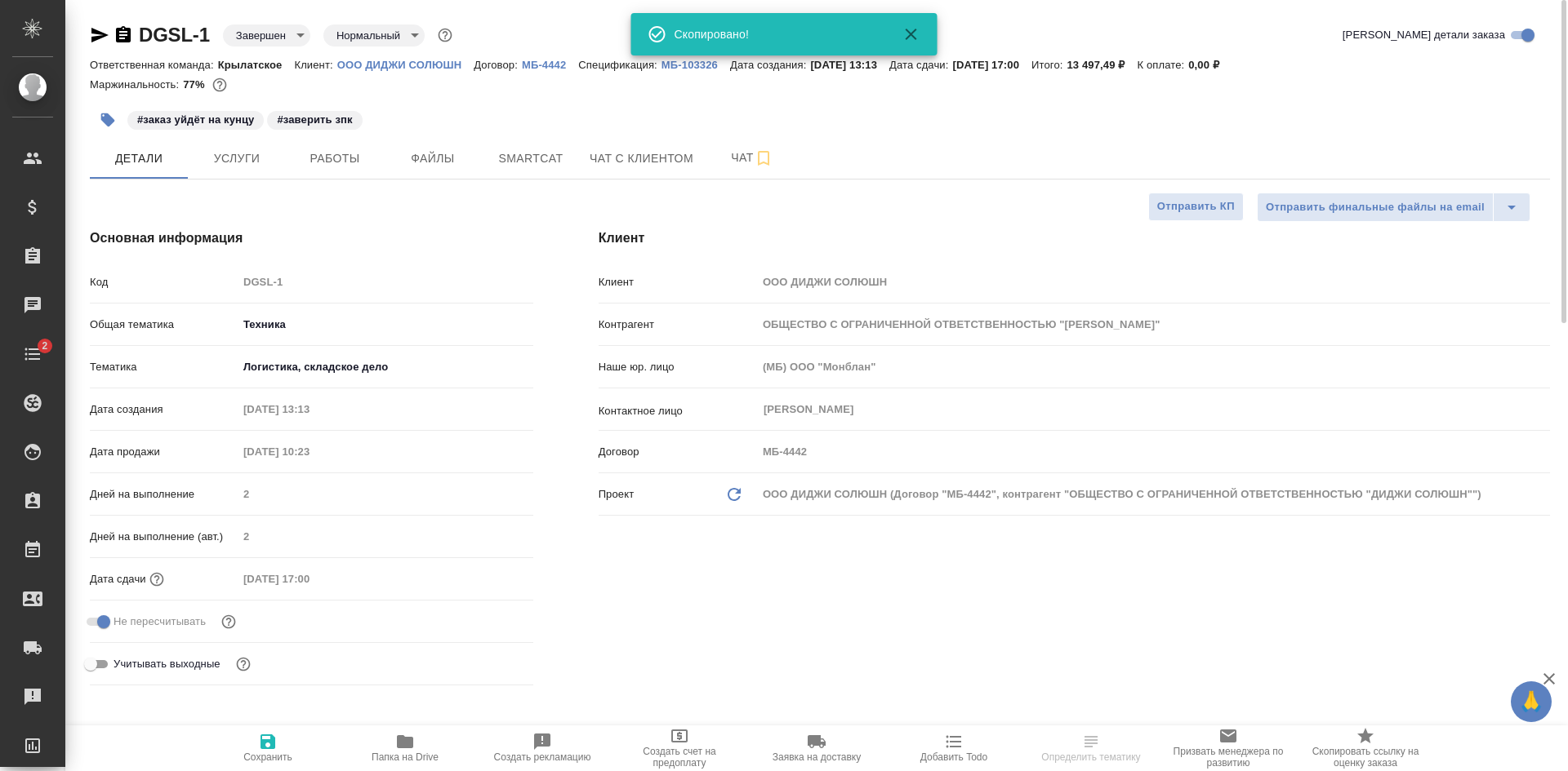
type input "ОБЩЕСТВО С ОГРАНИЧЕННОЙ ОТВЕТСТВЕННОСТЬЮ "[PERSON_NAME]""
type textarea "x"
select select "RU"
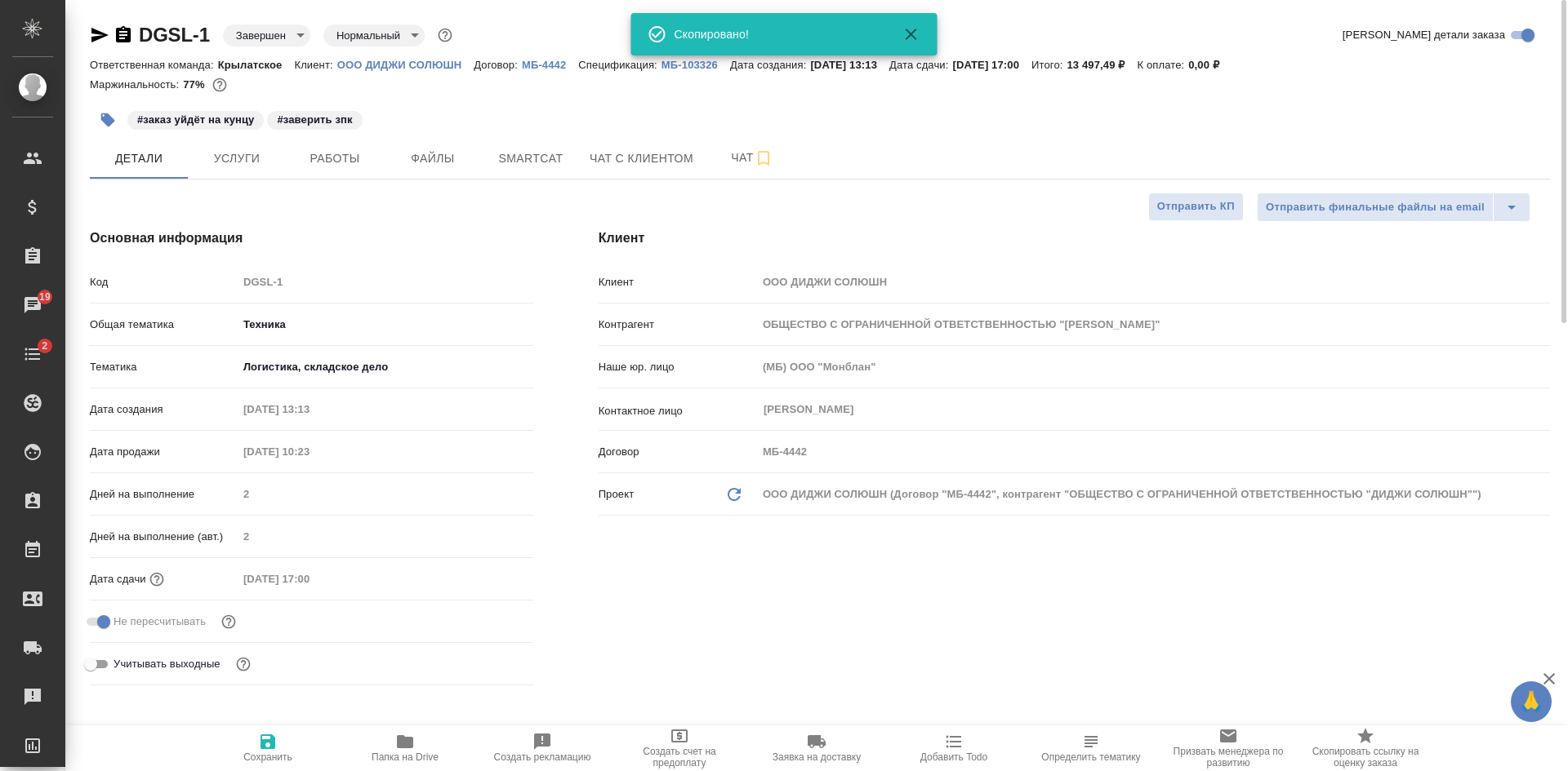
type textarea "x"
type input "ОБЩЕСТВО С ОГРАНИЧЕННОЙ ОТВЕТСТВЕННОСТЬЮ "ДИДЖИ СОЛЮШН""
type textarea "x"
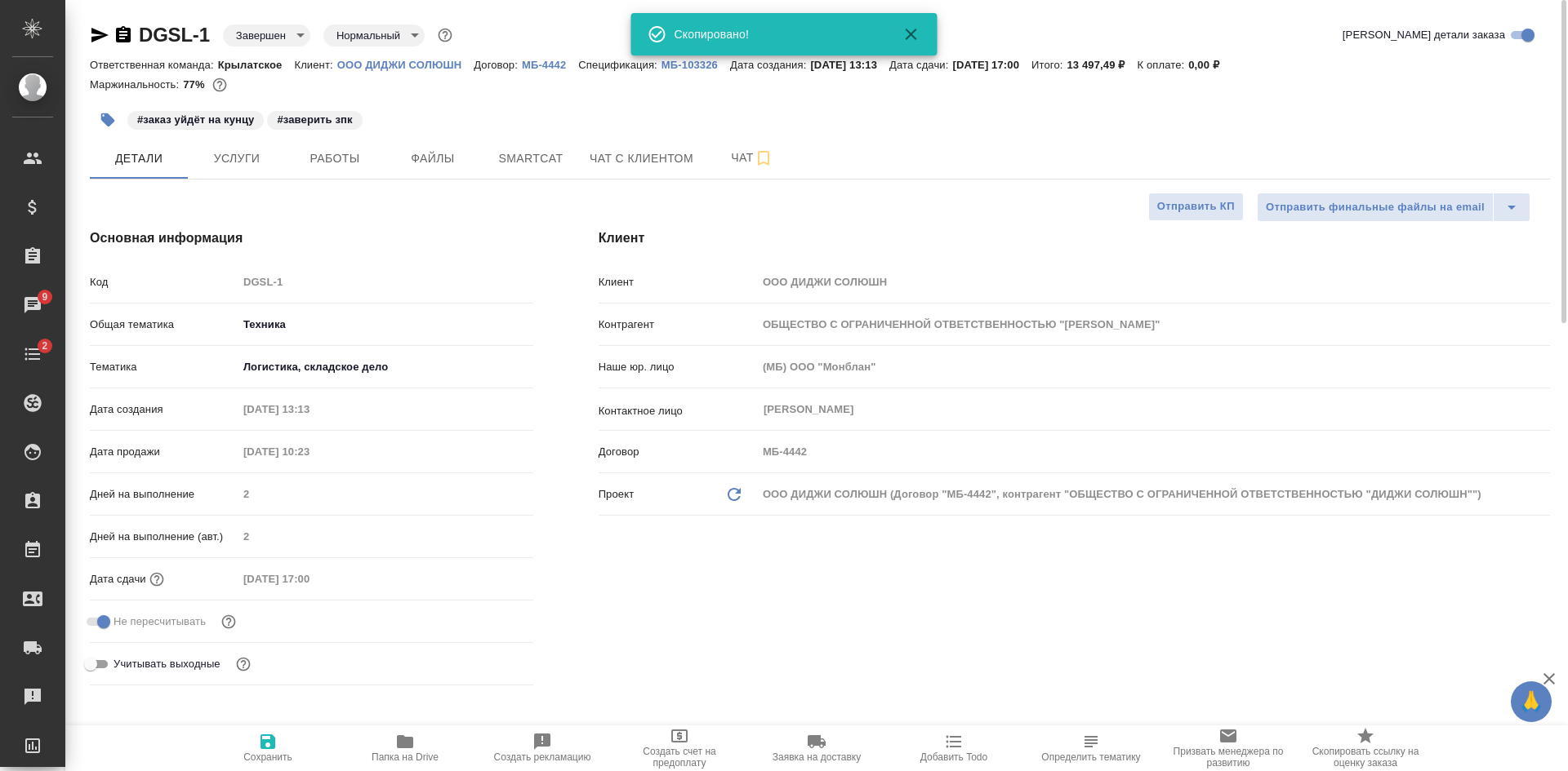
type textarea "x"
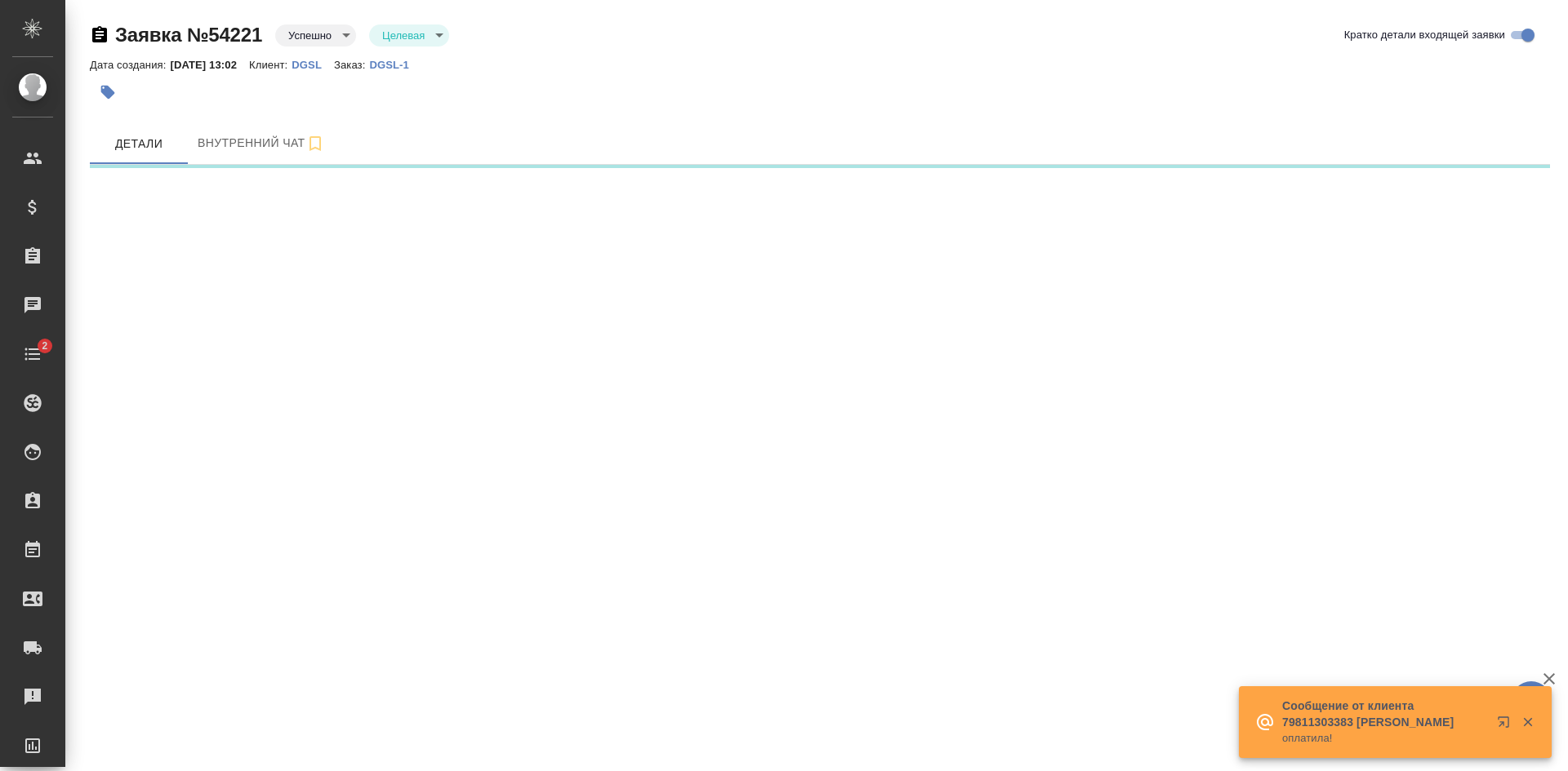
select select "RU"
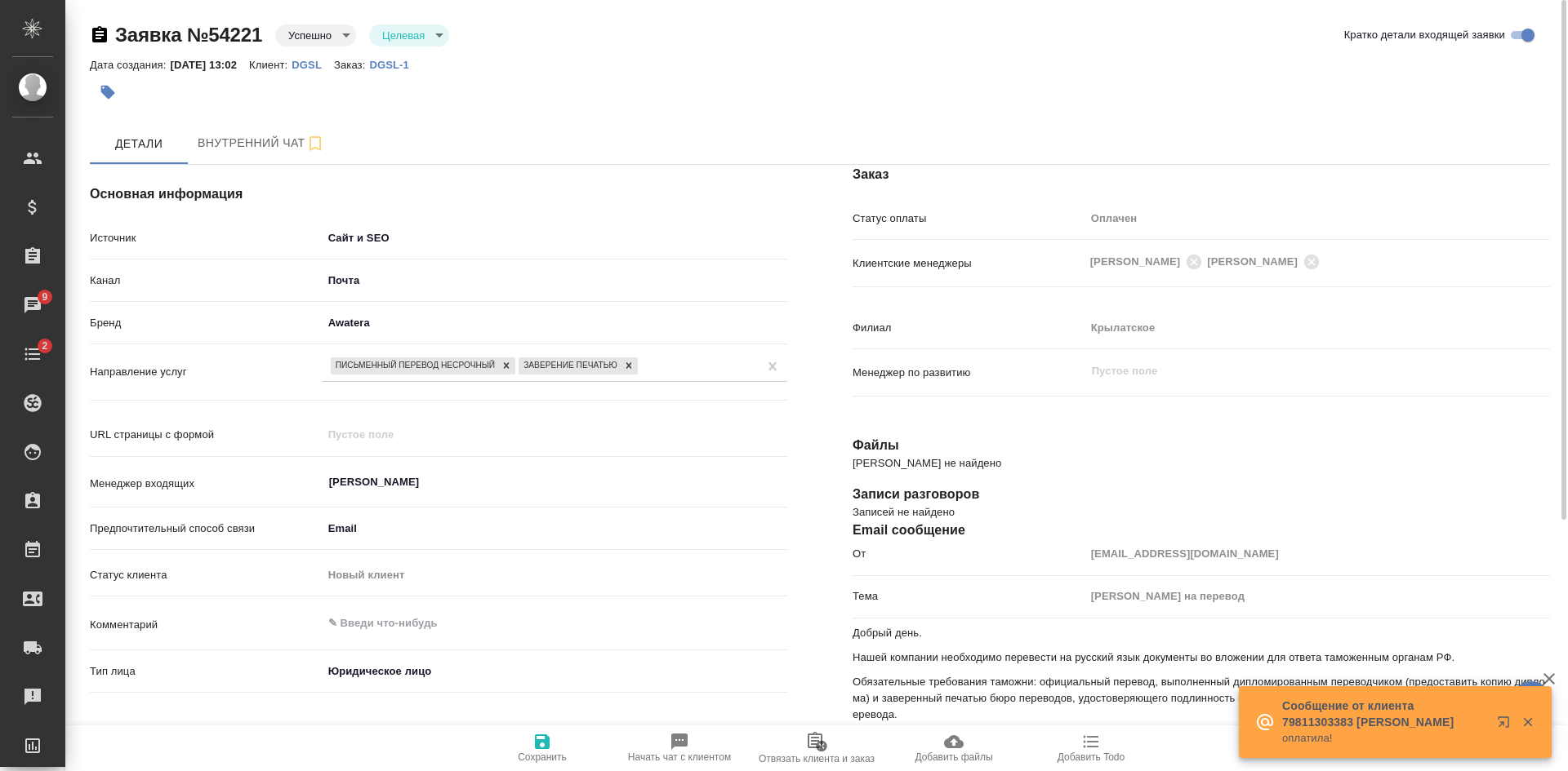
type textarea "x"
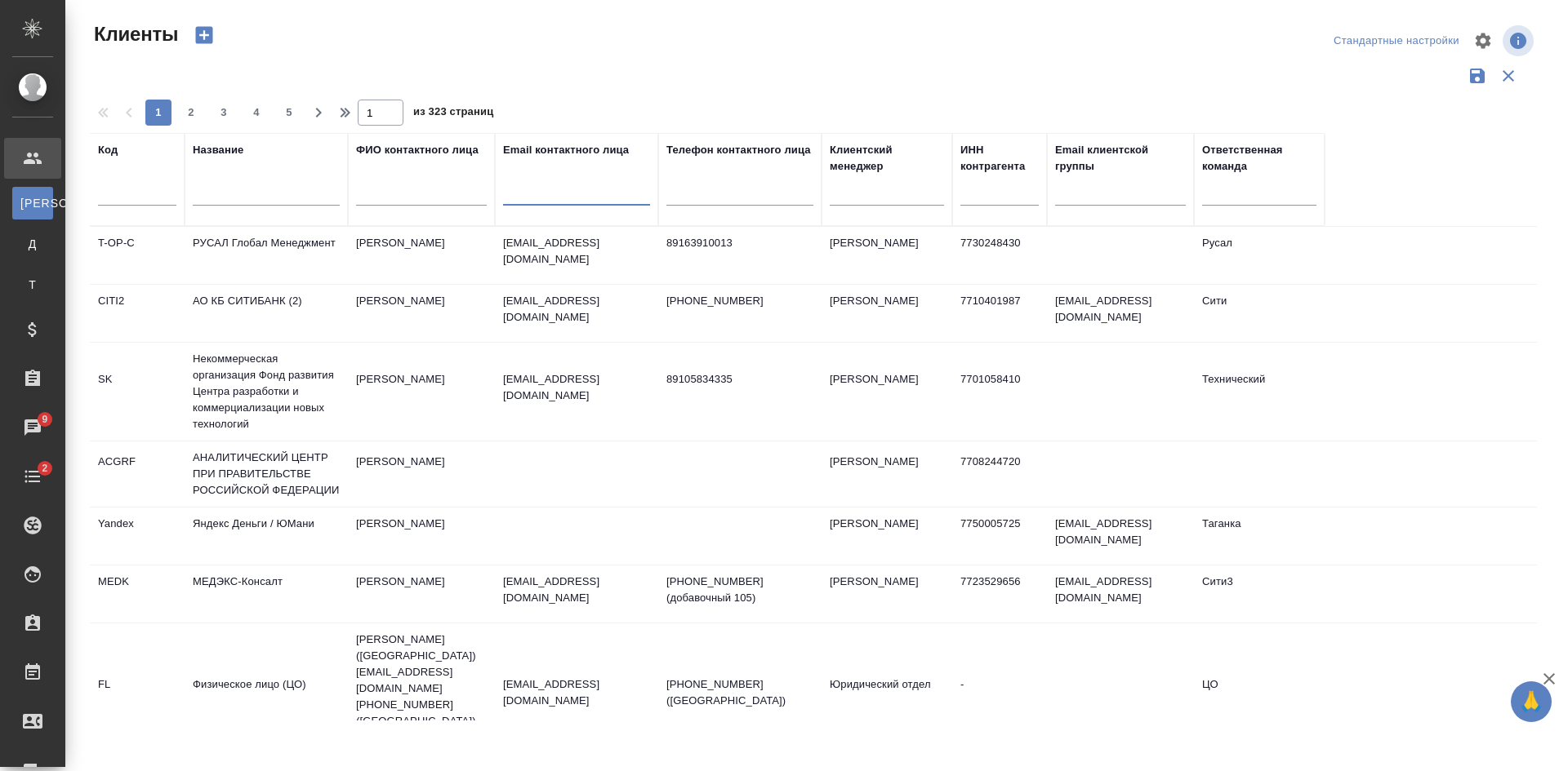
select select "RU"
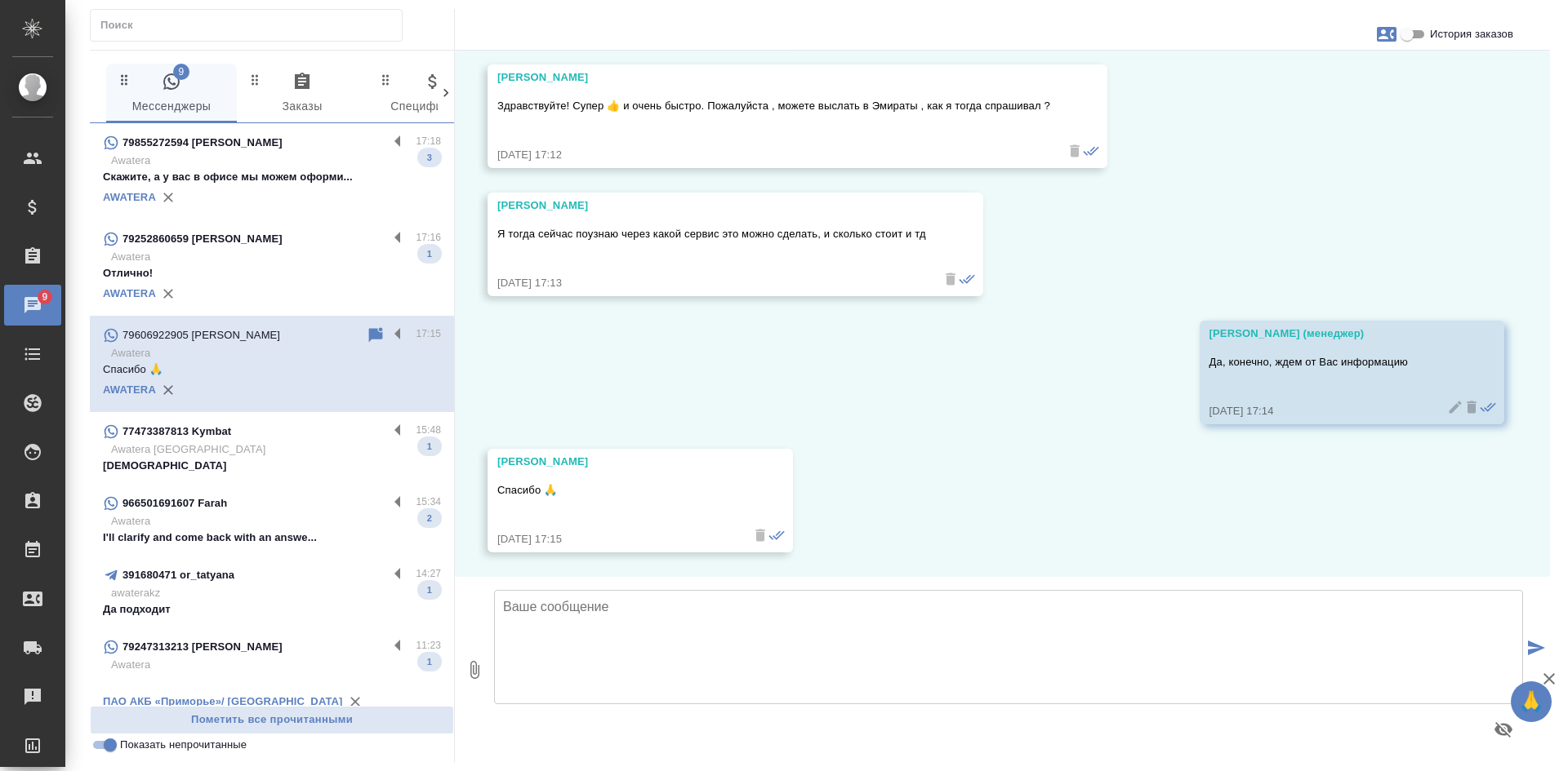
scroll to position [5100, 0]
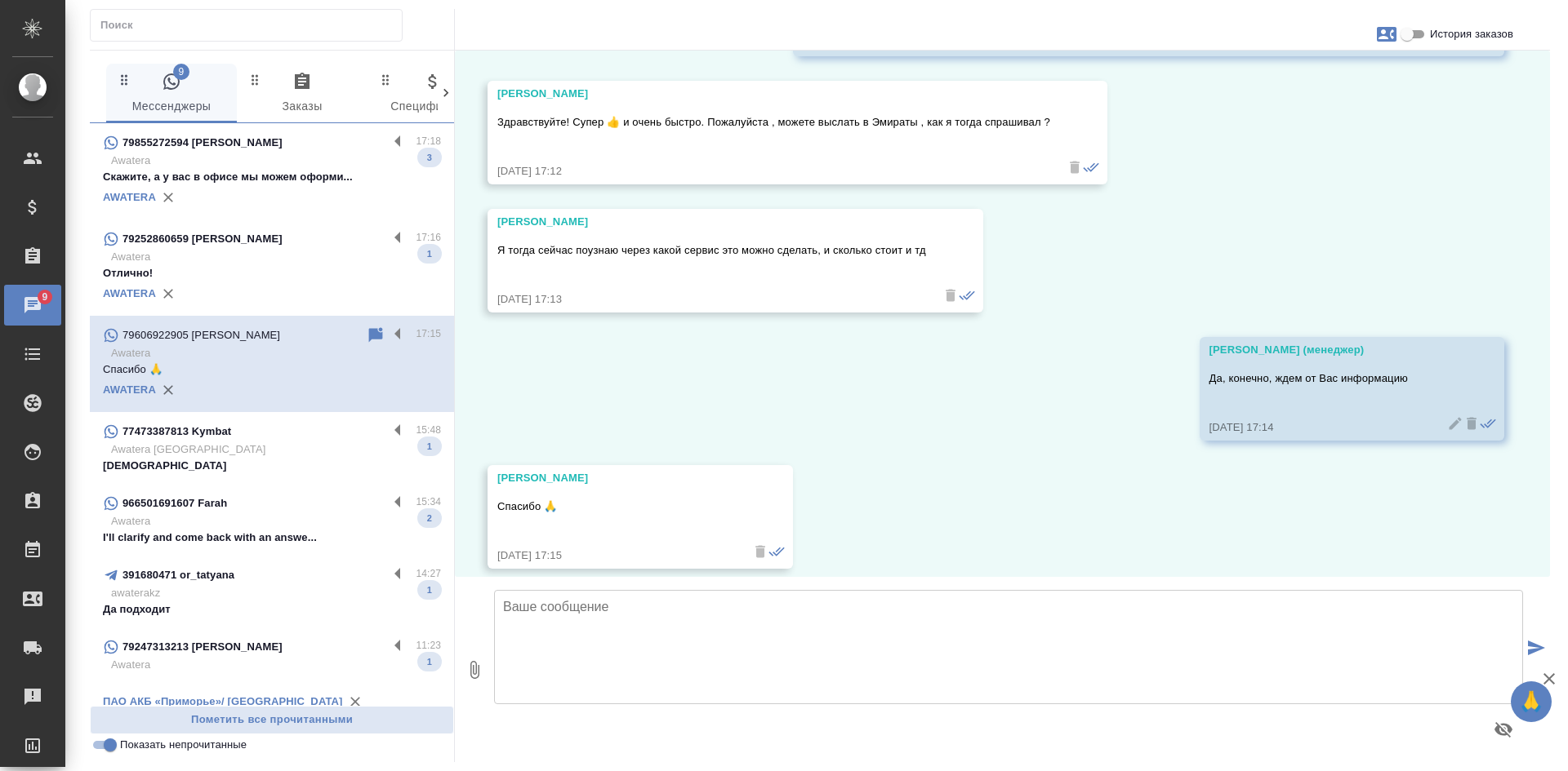
click at [284, 261] on p "Awatera" at bounding box center [276, 256] width 330 height 16
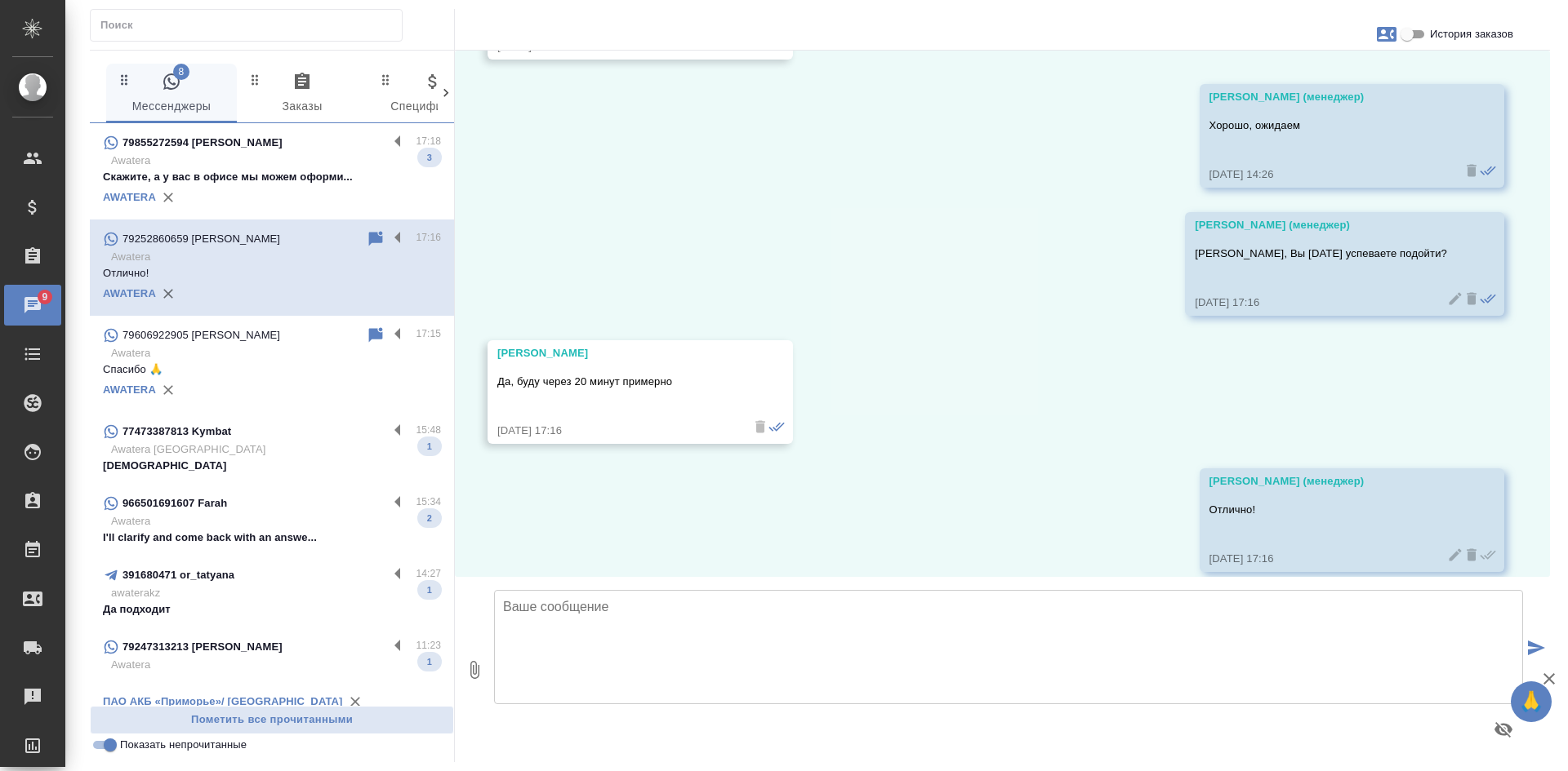
scroll to position [5795, 0]
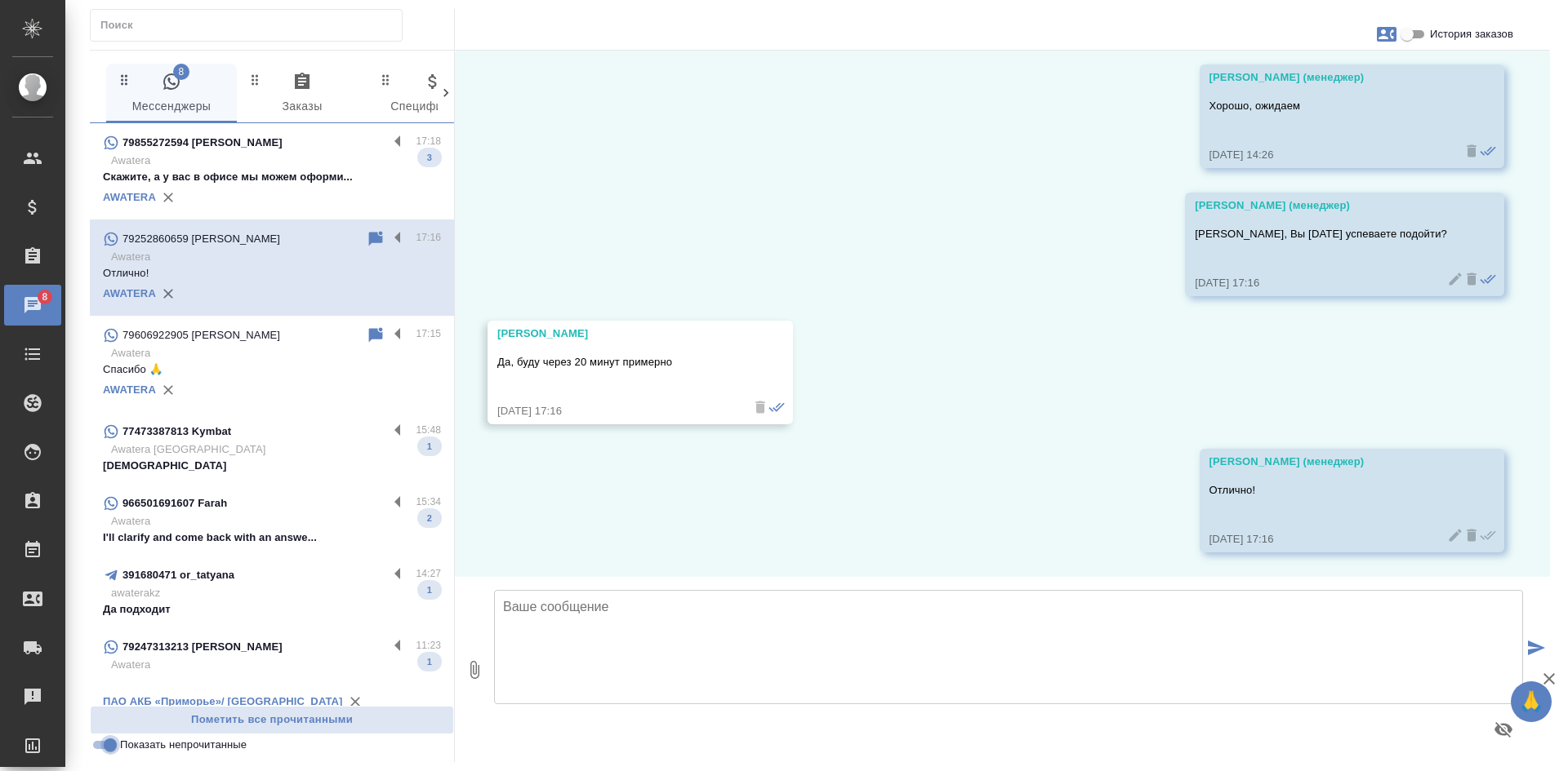
click at [110, 744] on input "Показать непрочитанные" at bounding box center [109, 745] width 59 height 20
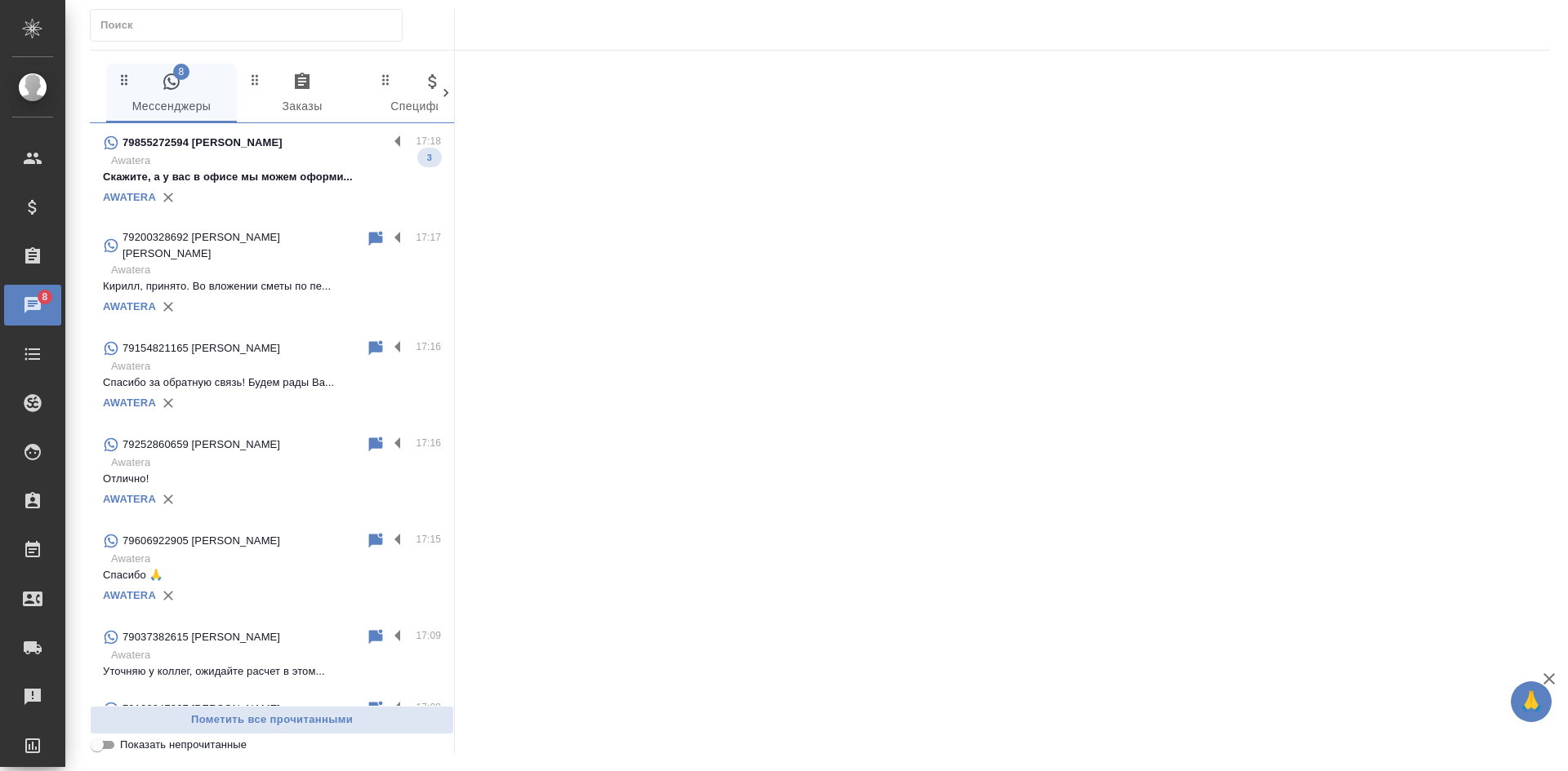
click at [110, 744] on input "Показать непрочитанные" at bounding box center [96, 745] width 59 height 20
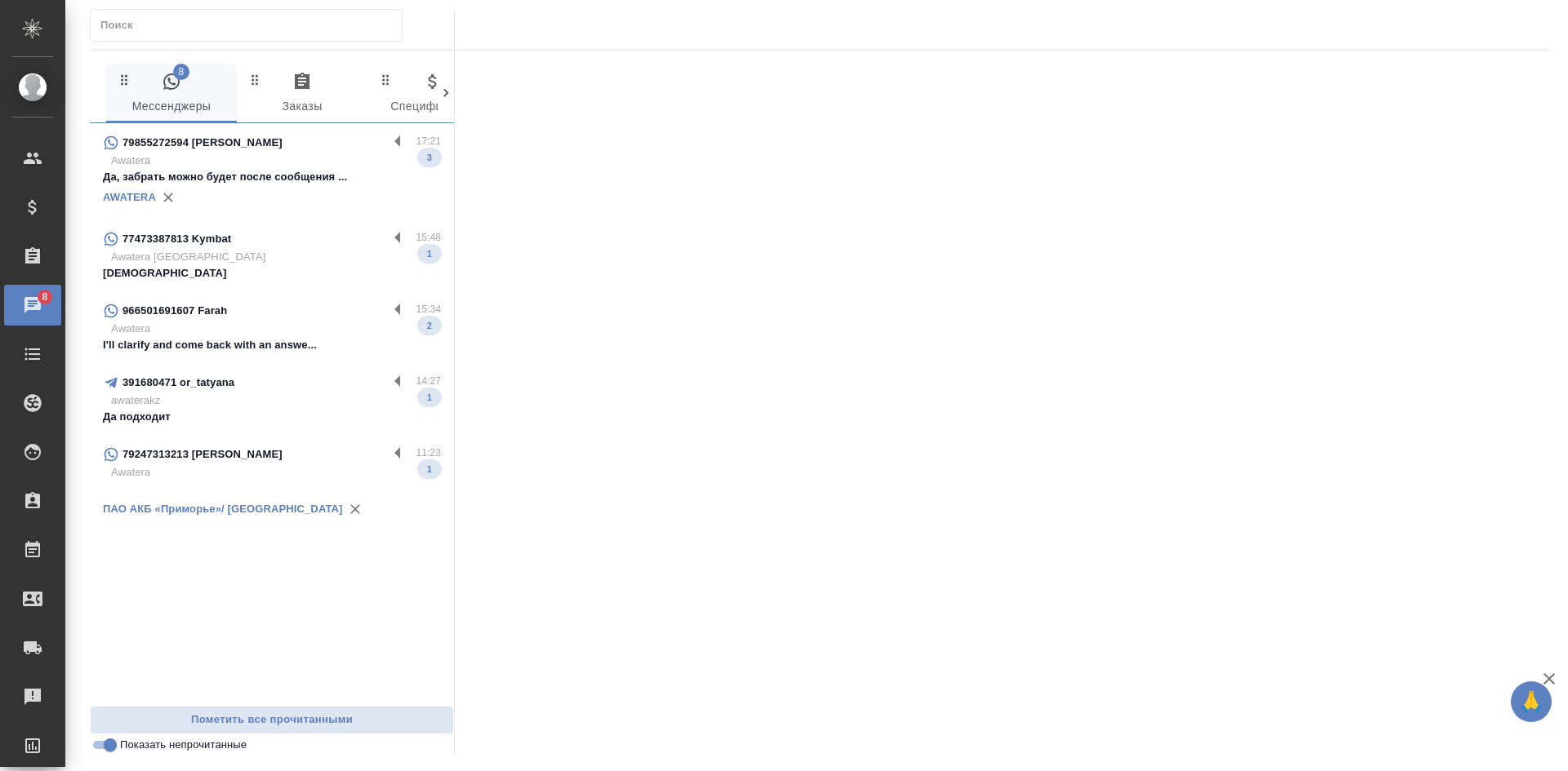
click at [232, 184] on p "Да, забрать можно будет после сообщения ..." at bounding box center [272, 177] width 338 height 16
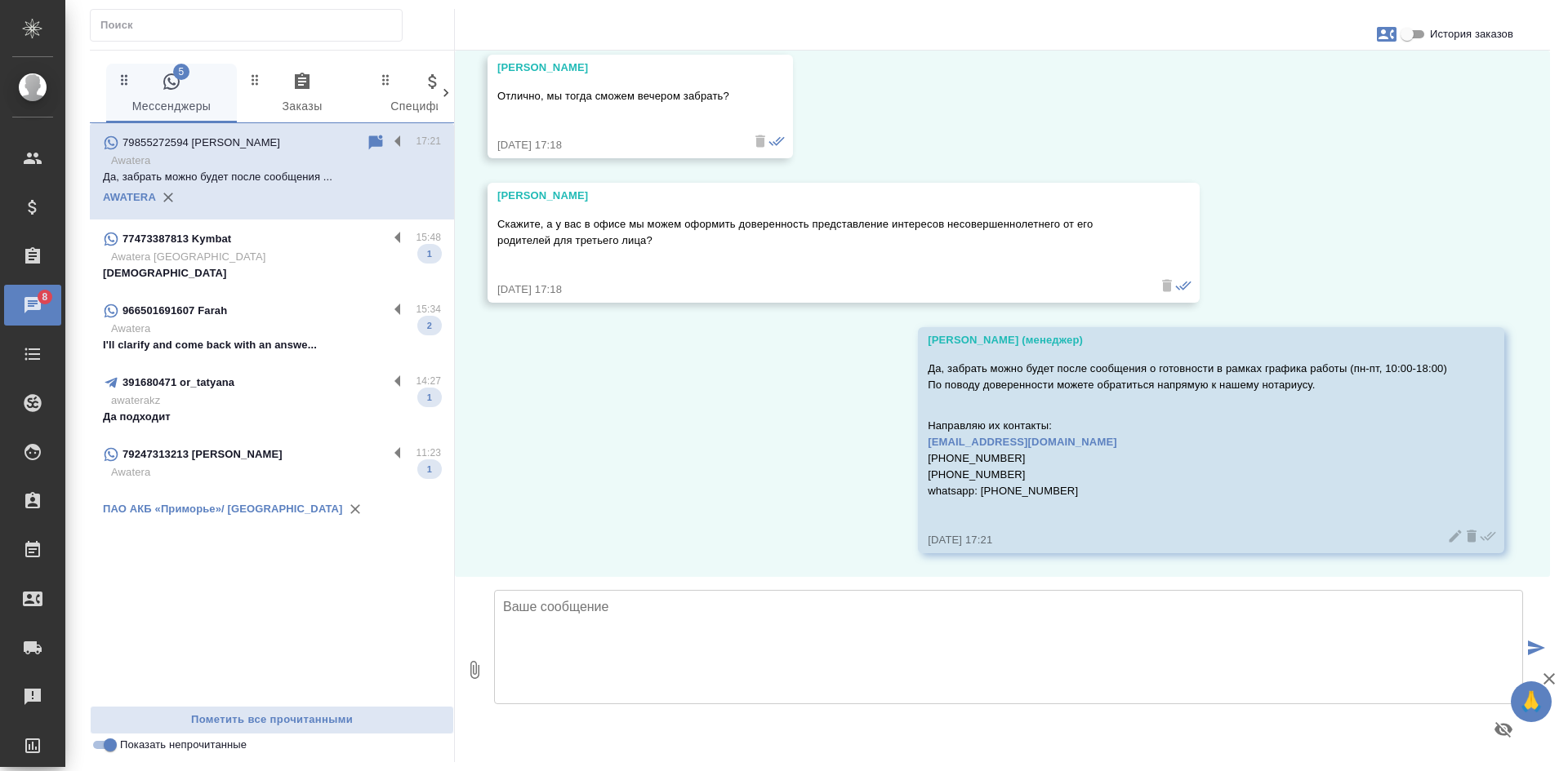
scroll to position [6693, 0]
click at [104, 752] on input "Показать непрочитанные" at bounding box center [109, 745] width 59 height 20
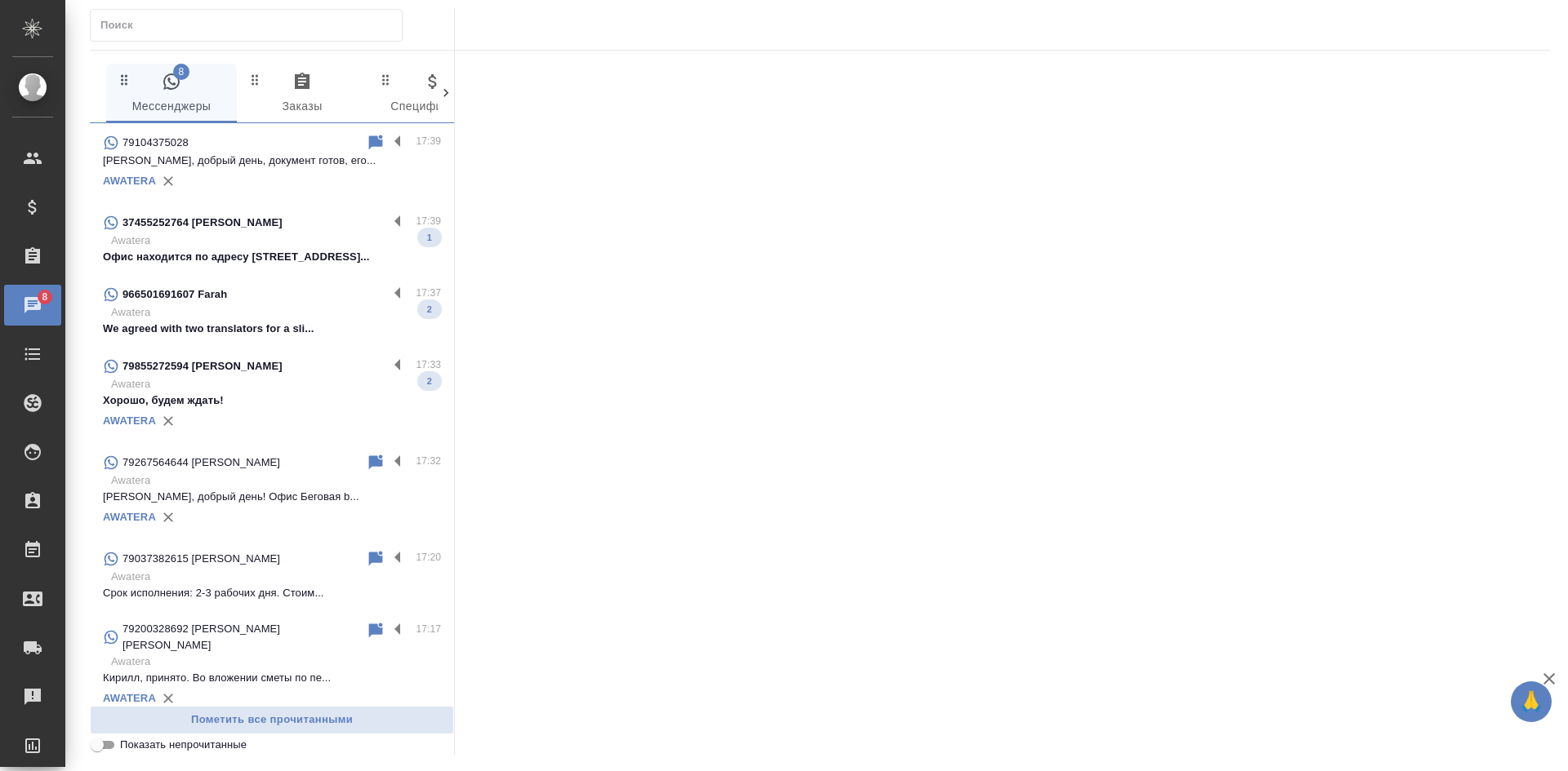
click at [252, 418] on div "AWATERA" at bounding box center [272, 421] width 338 height 24
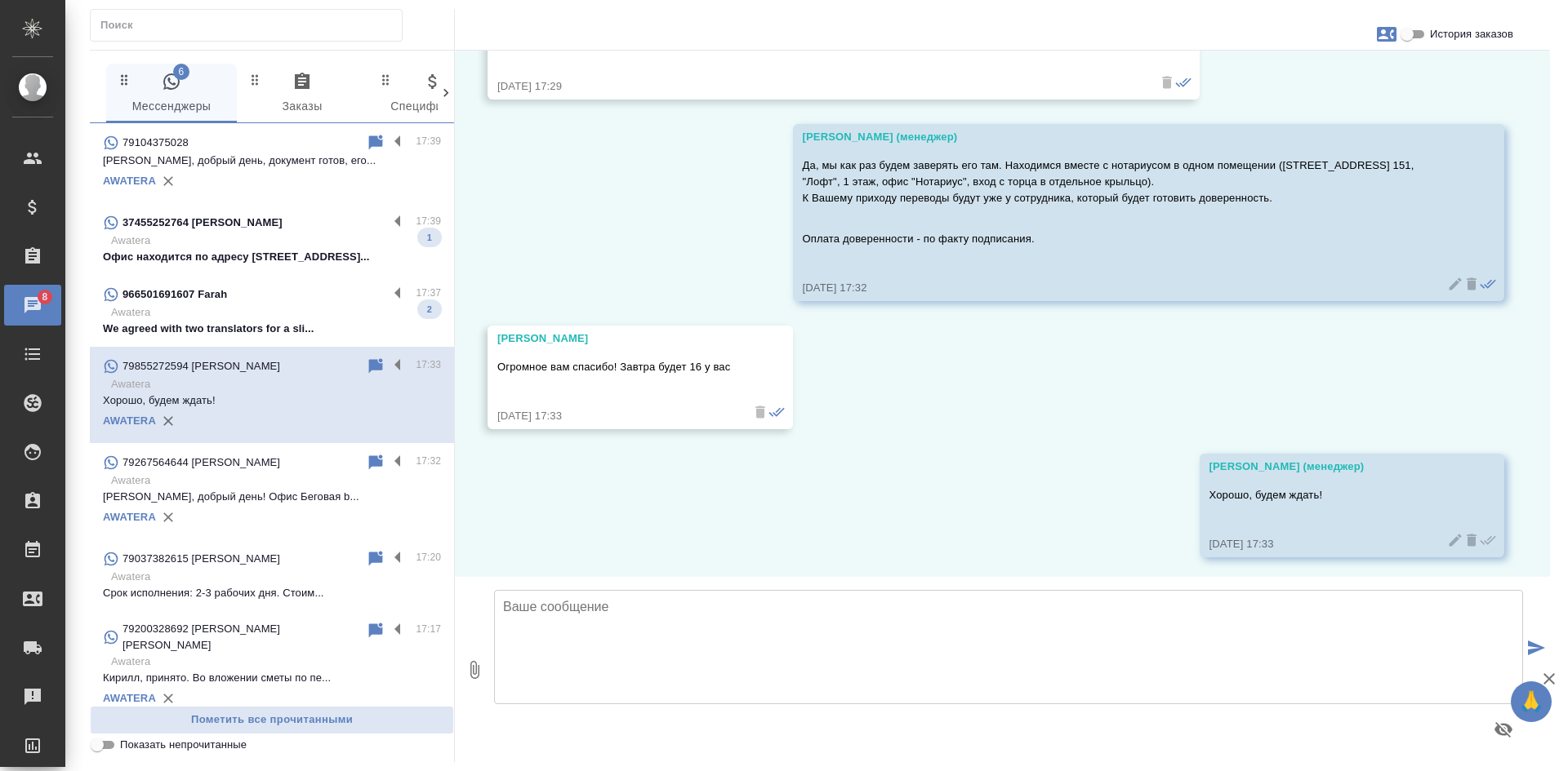
scroll to position [7296, 0]
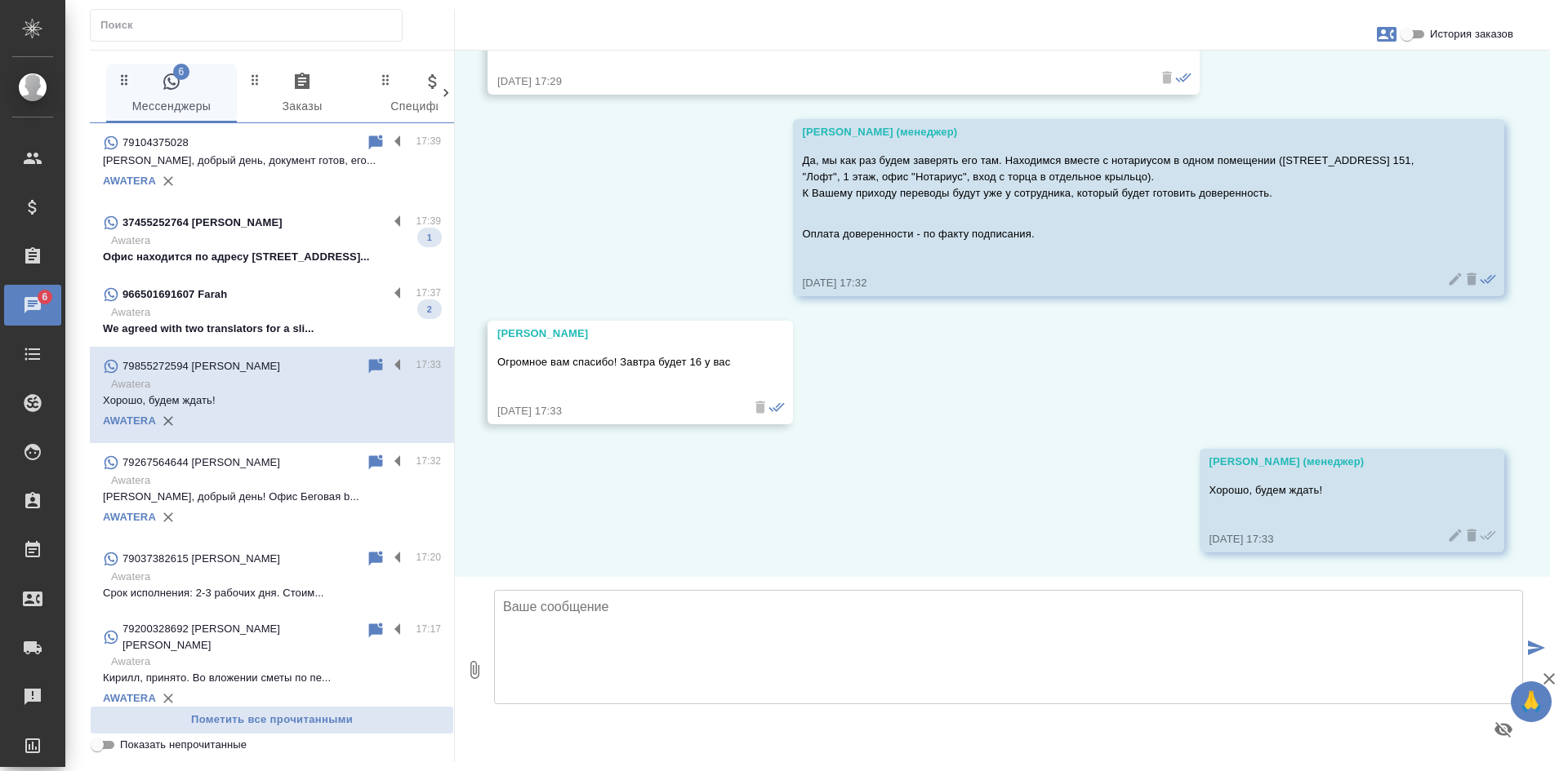
click at [251, 222] on div "37455252764 Artur" at bounding box center [245, 222] width 285 height 20
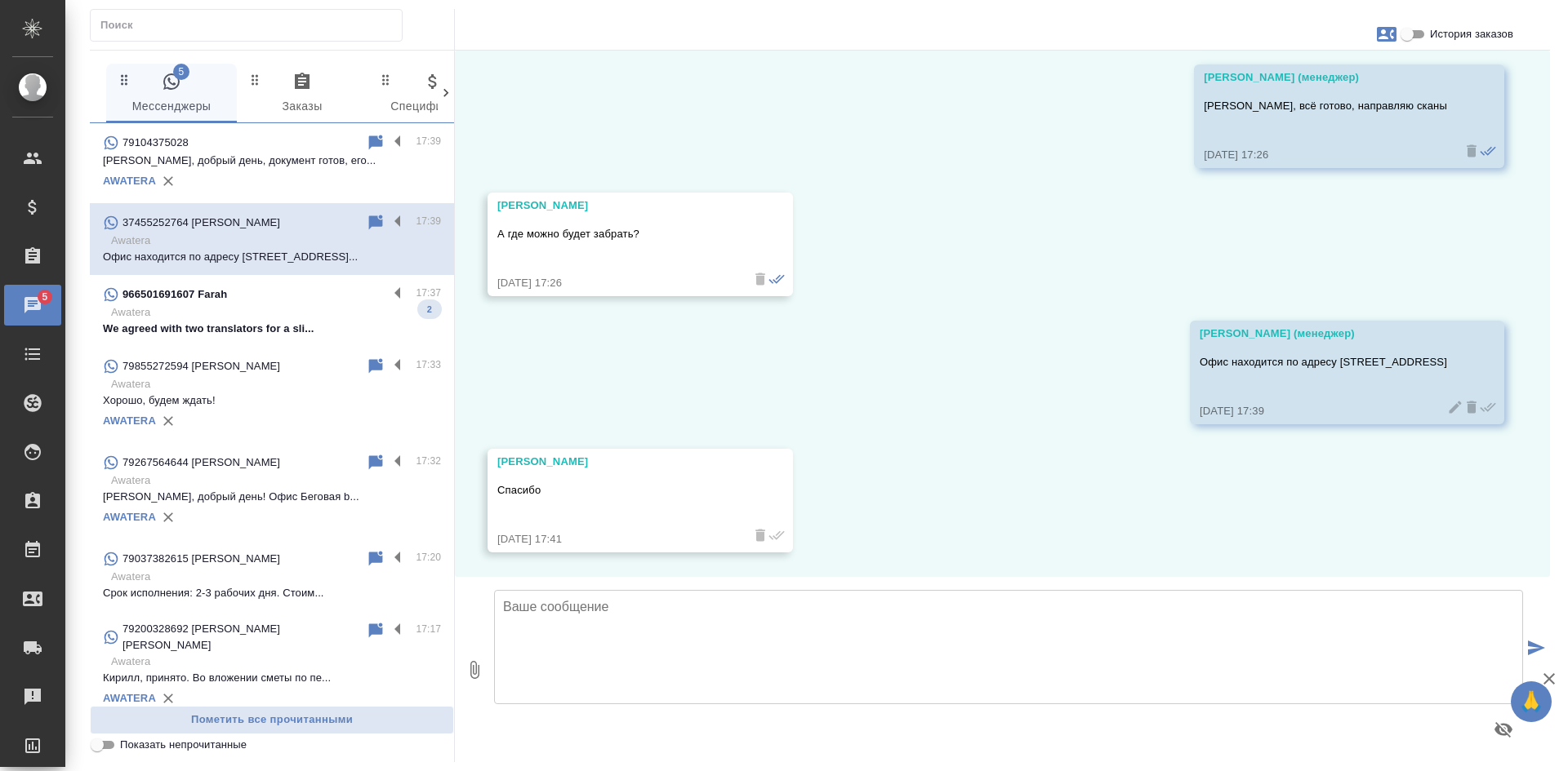
scroll to position [3045, 0]
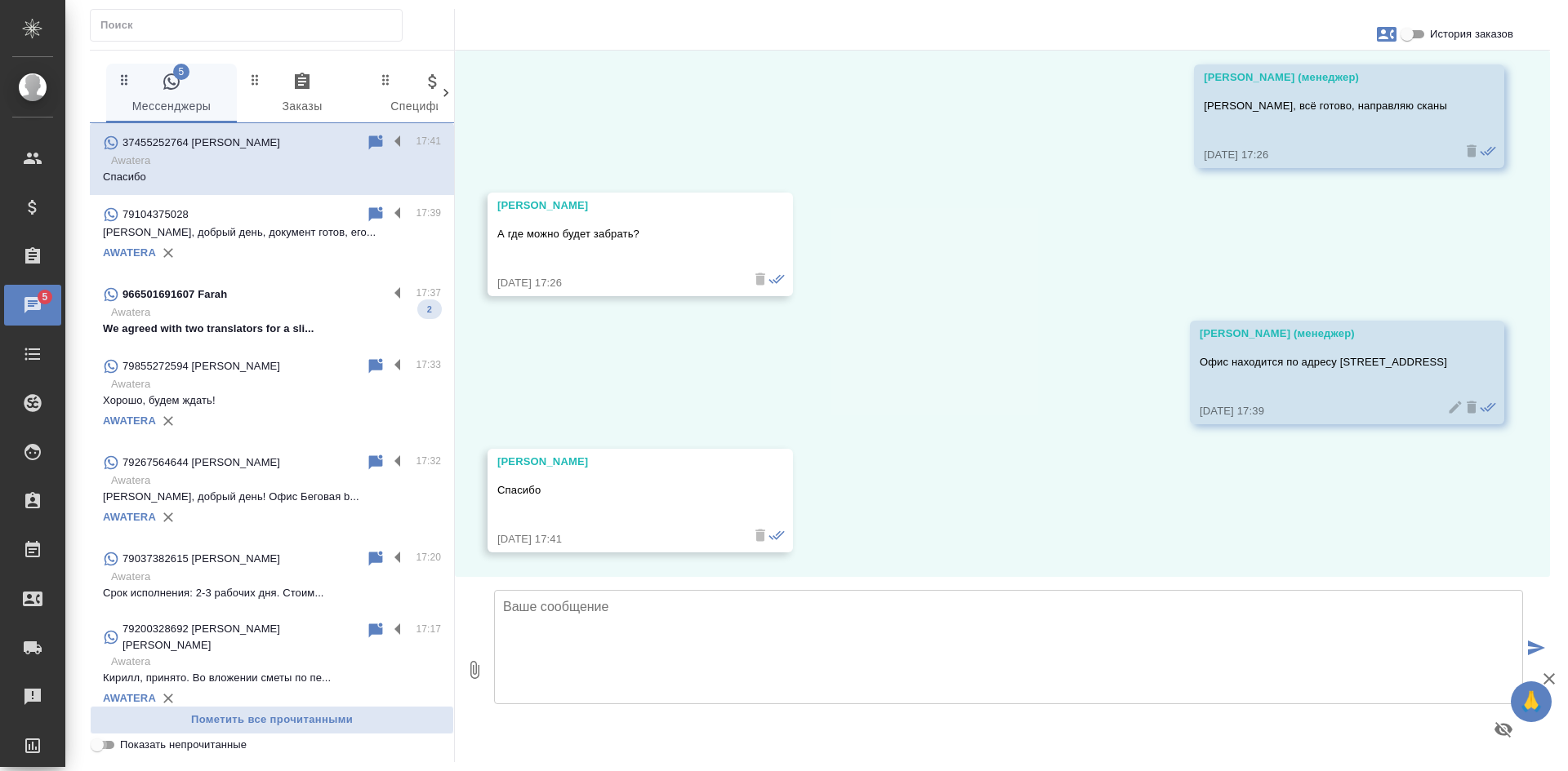
click at [100, 746] on input "Показать непрочитанные" at bounding box center [96, 745] width 59 height 20
checkbox input "true"
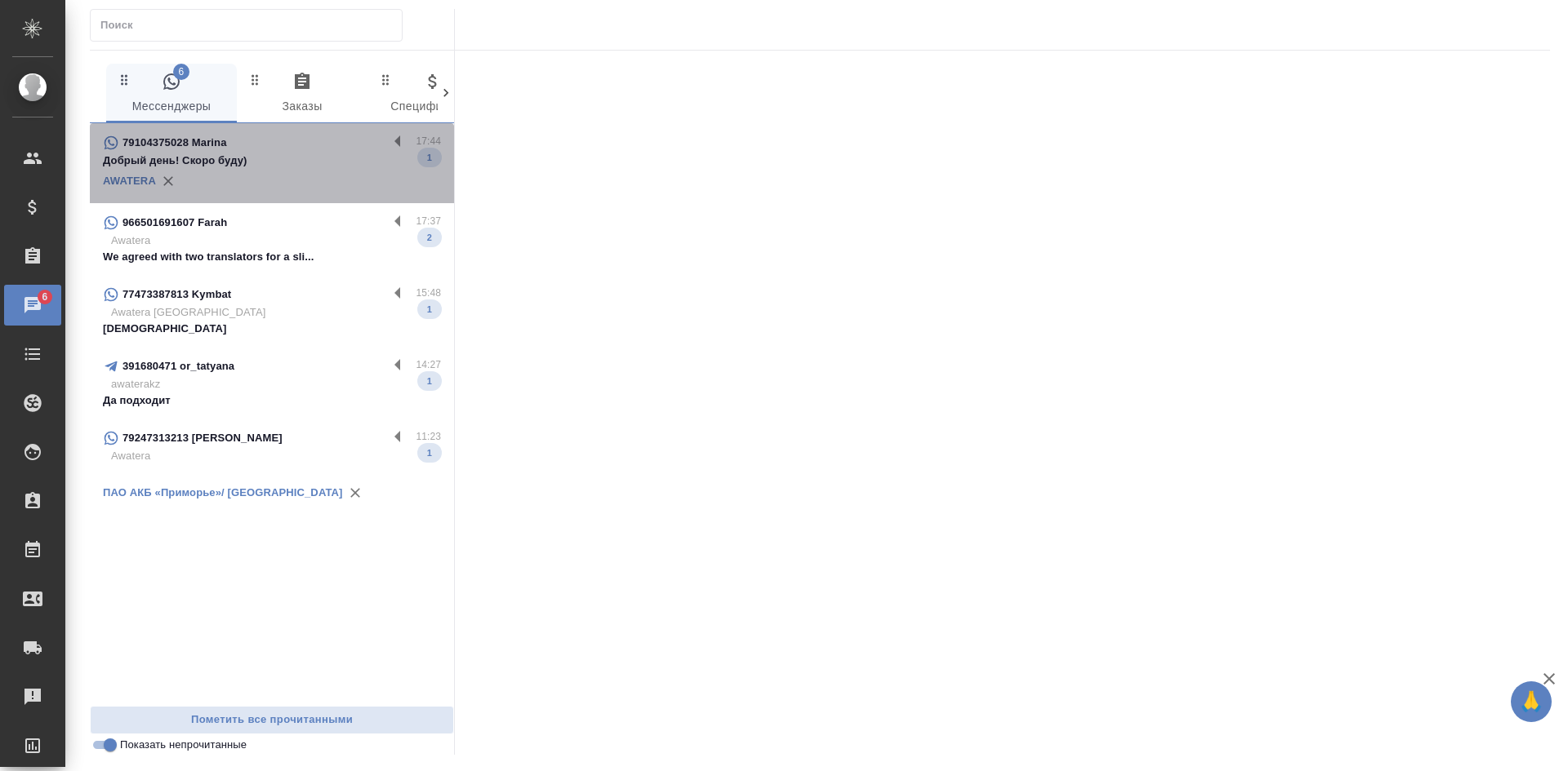
click at [195, 181] on div "AWATERA" at bounding box center [272, 181] width 338 height 24
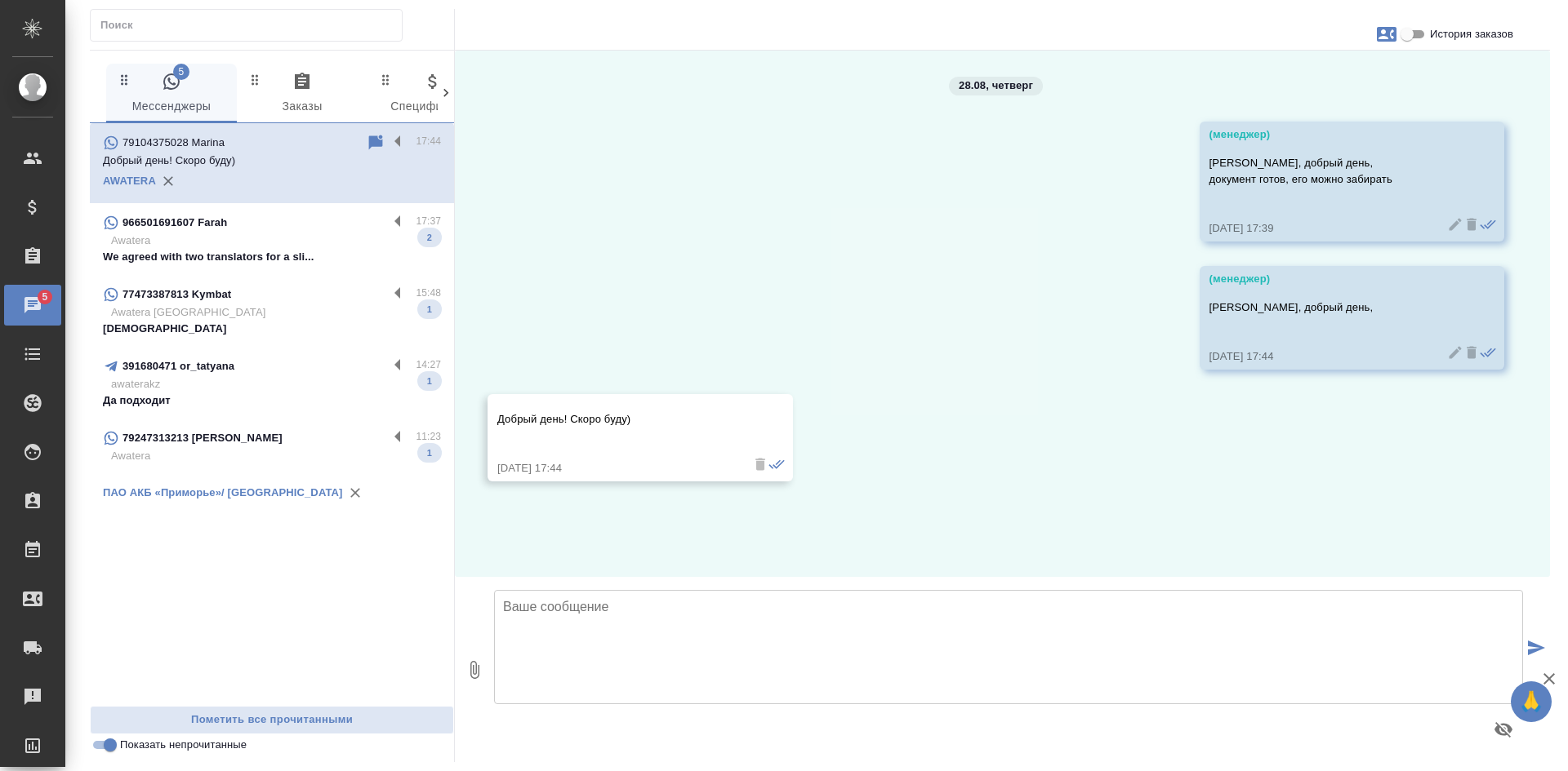
click at [1398, 36] on input "История заказов" at bounding box center [1406, 34] width 59 height 20
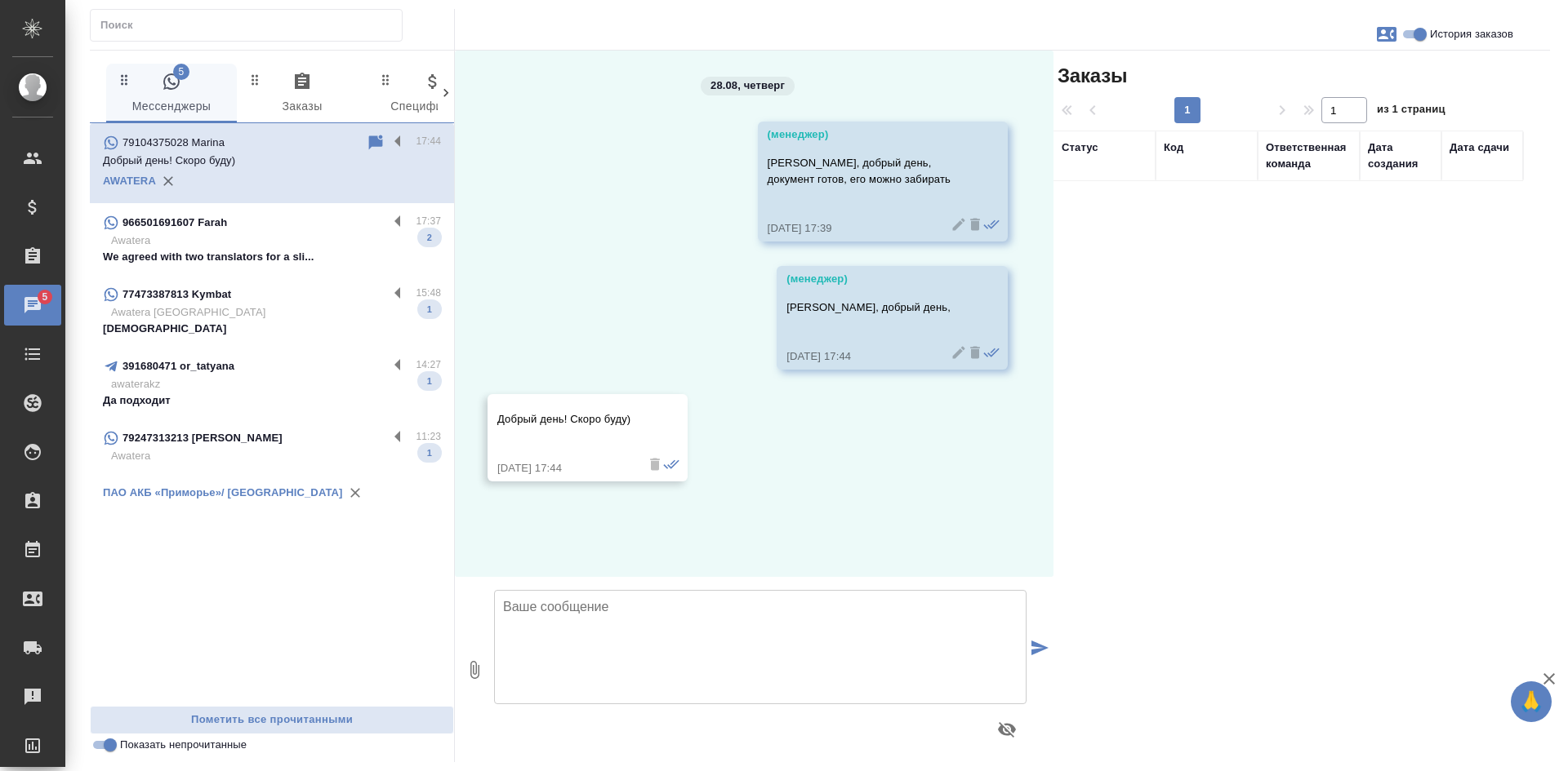
click at [1398, 36] on input "История заказов" at bounding box center [1419, 34] width 59 height 20
checkbox input "false"
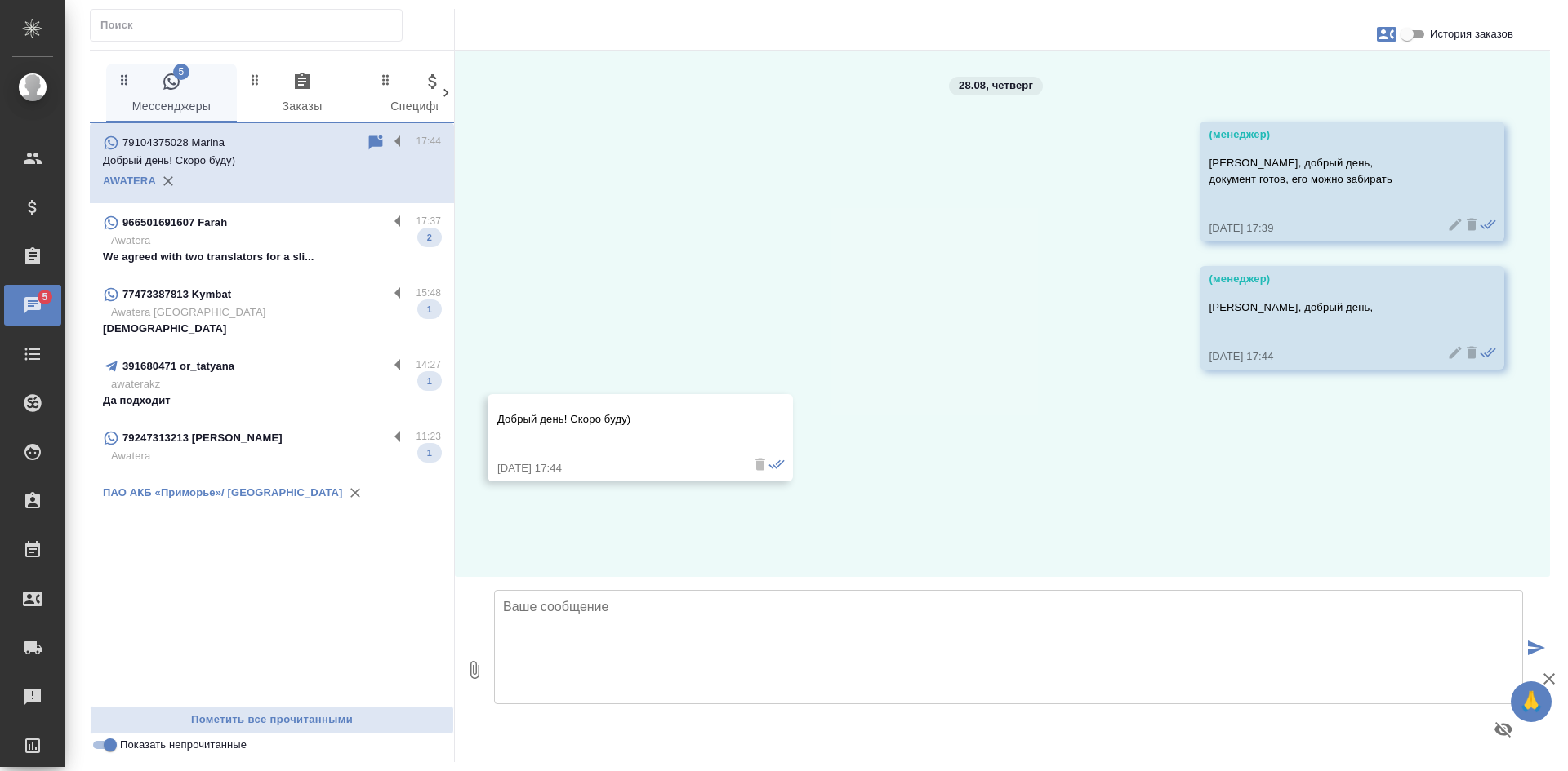
click at [107, 749] on input "Показать непрочитанные" at bounding box center [109, 745] width 59 height 20
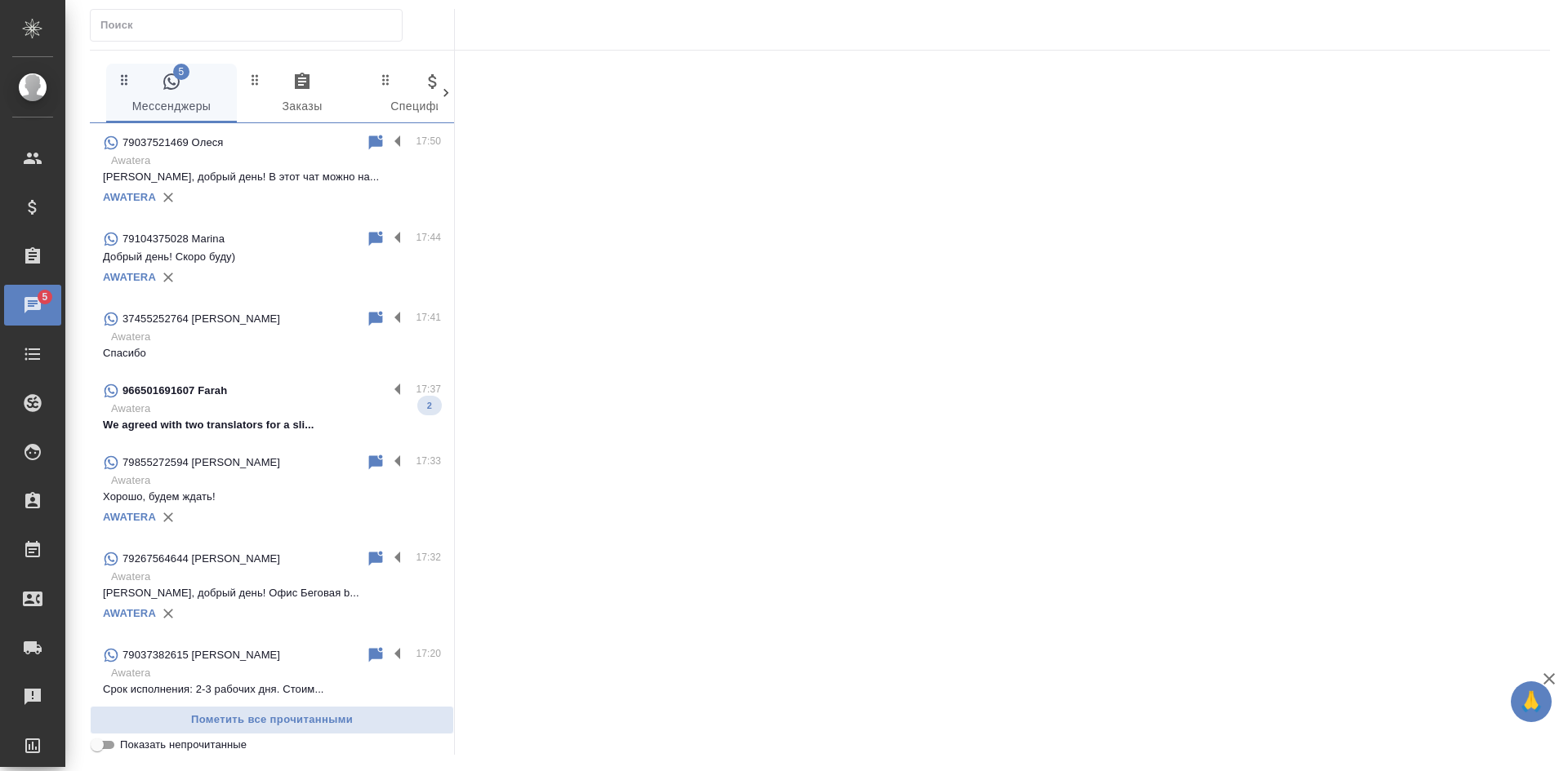
click at [107, 749] on input "Показать непрочитанные" at bounding box center [96, 745] width 59 height 20
checkbox input "true"
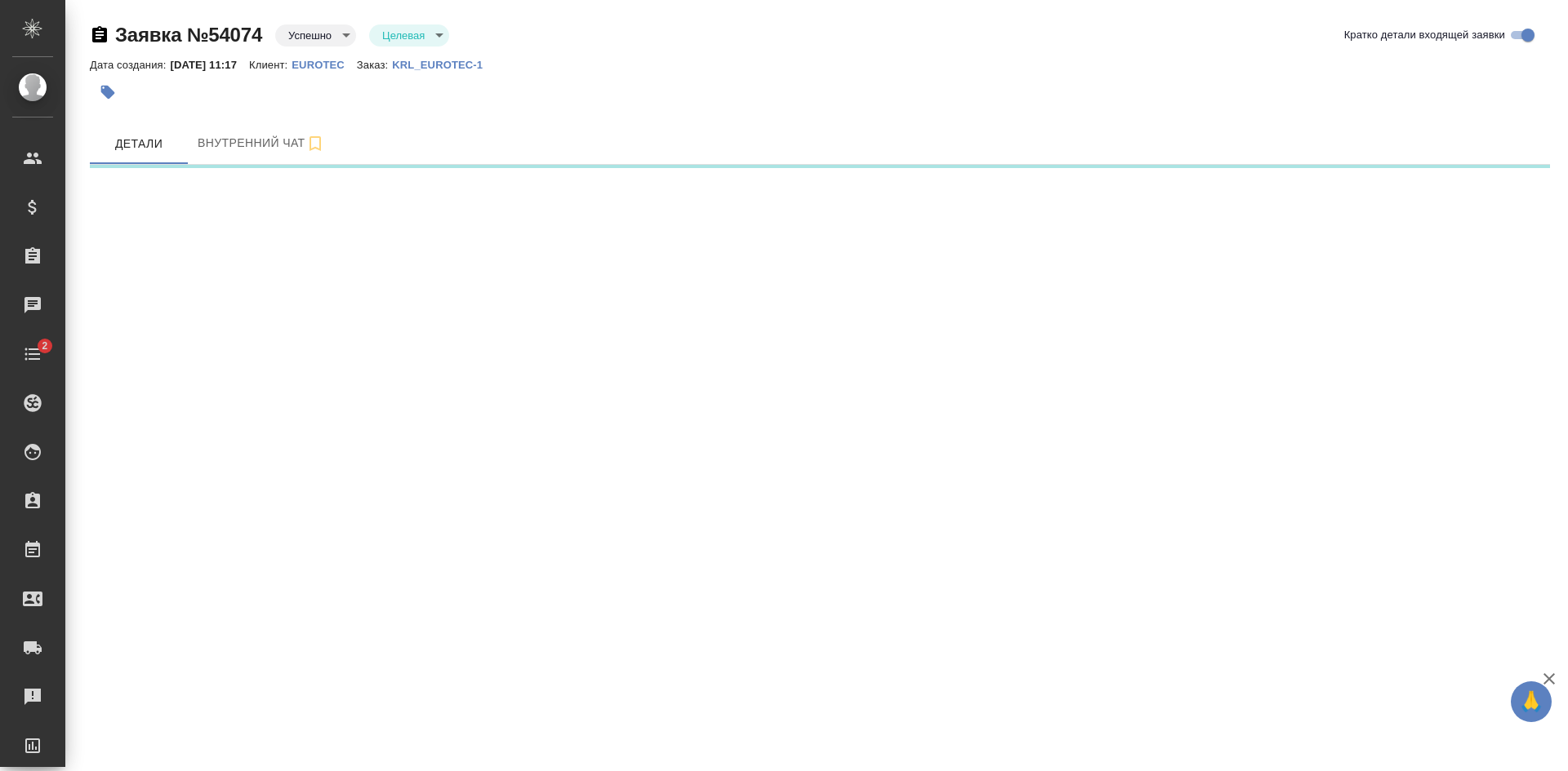
select select "RU"
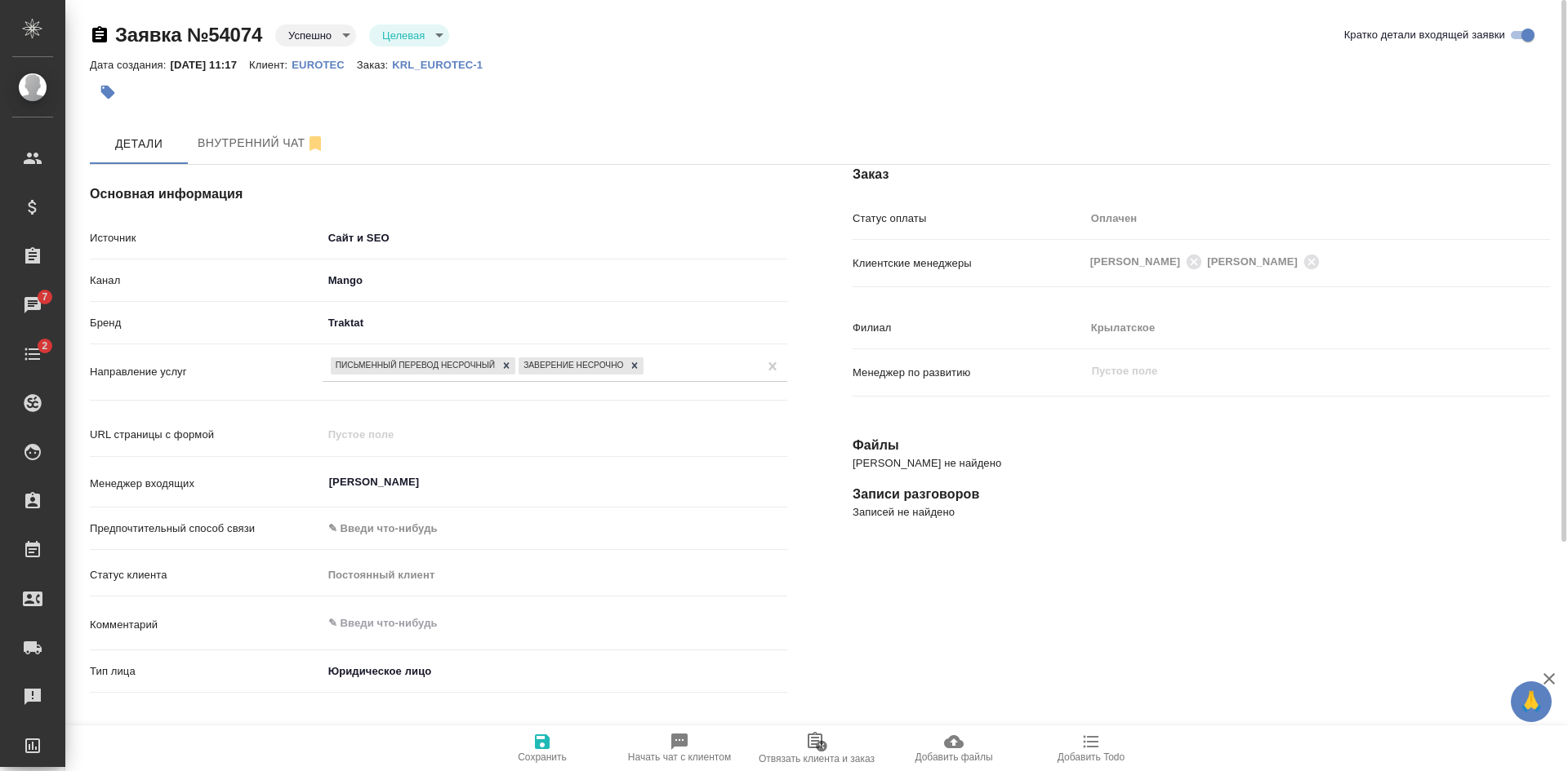
scroll to position [325, 0]
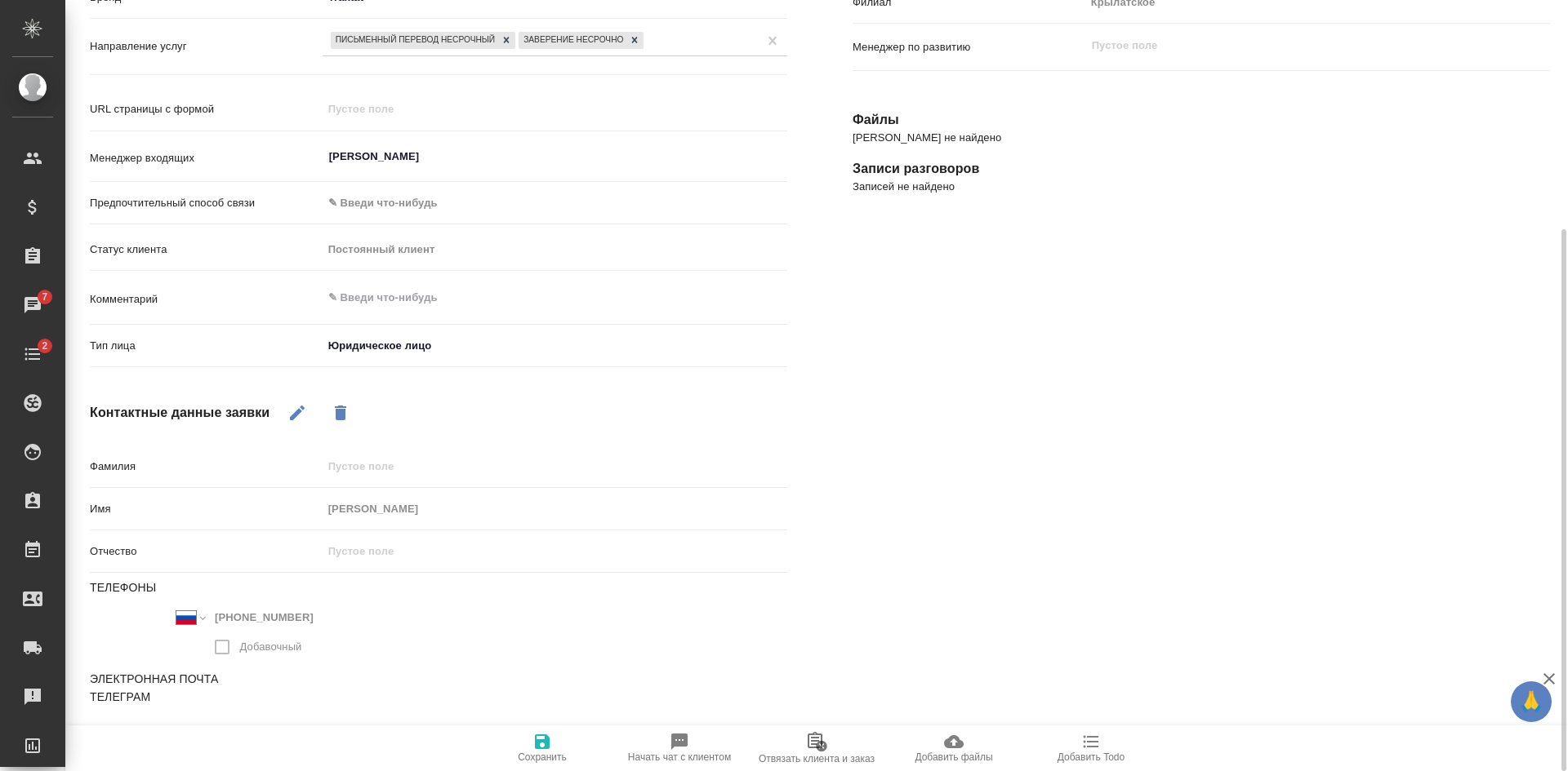
click at [1368, 461] on div "Заказ Статус оплаты Оплачен payed Клиентские менеджеры Касымов Тимур Голубев Дм…" at bounding box center [1201, 289] width 763 height 964
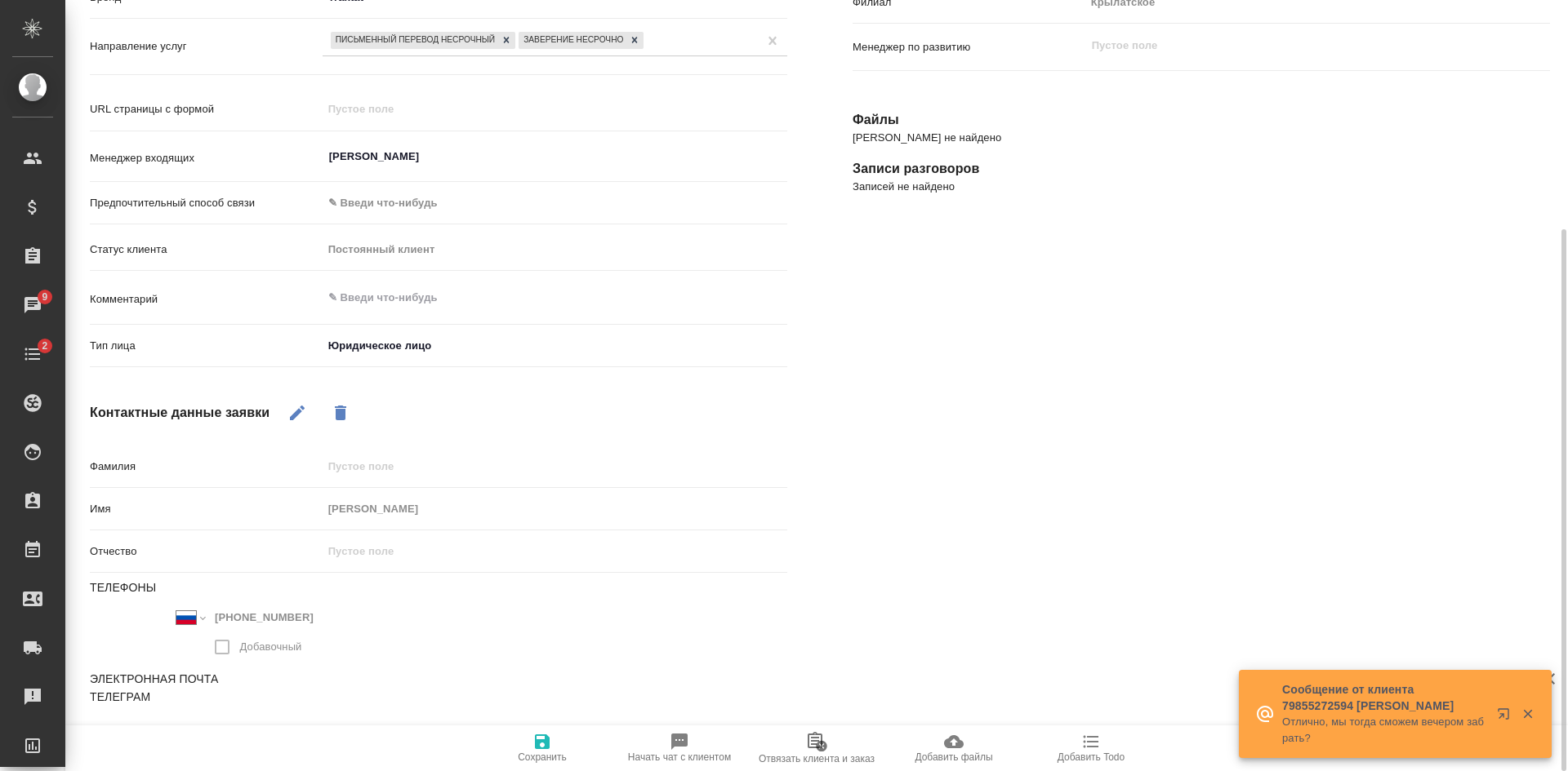
click at [1413, 302] on div "Заказ Статус оплаты Оплачен payed Клиентские менеджеры Касымов Тимур Голубев Дм…" at bounding box center [1201, 289] width 763 height 964
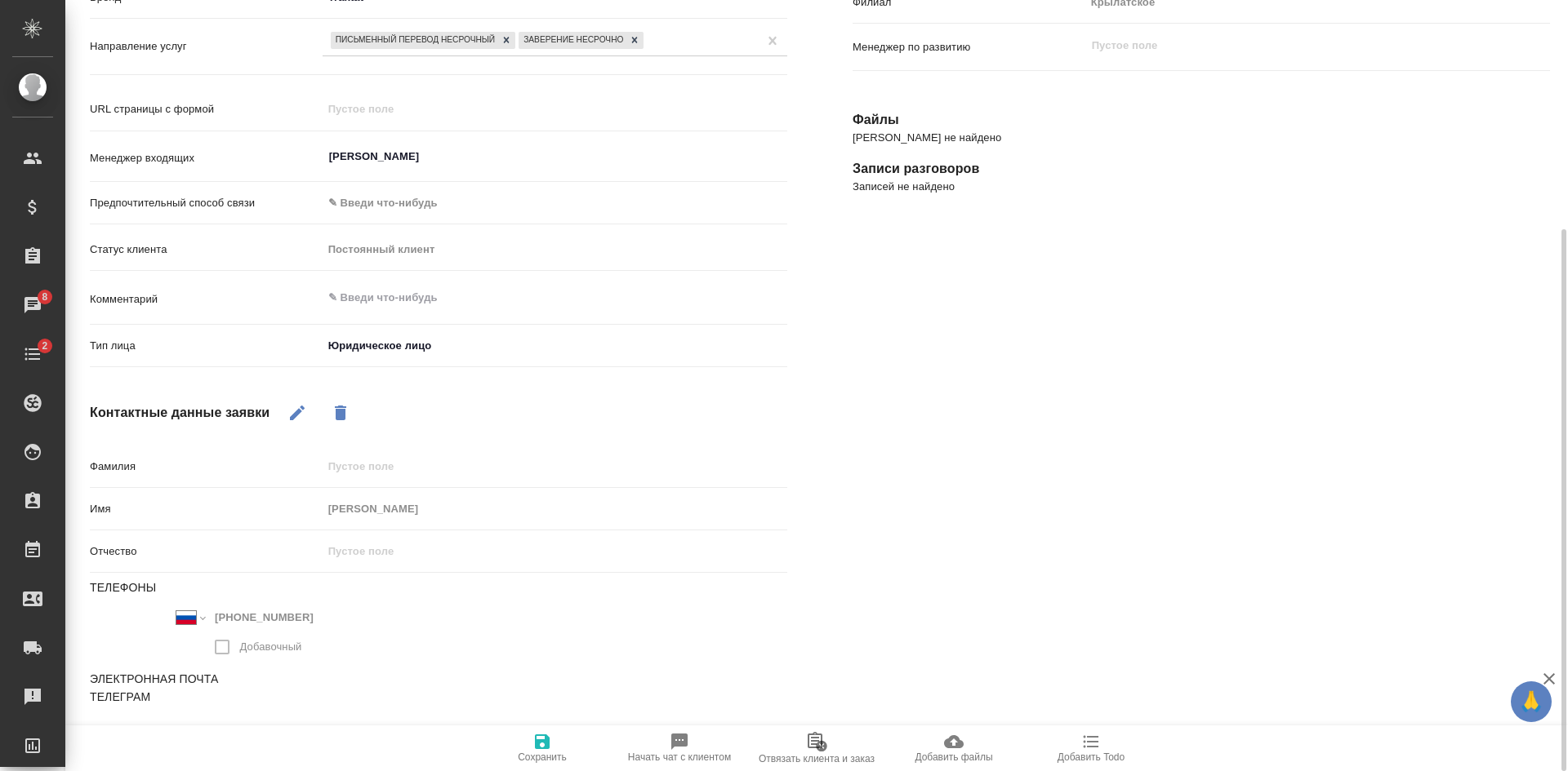
type textarea "x"
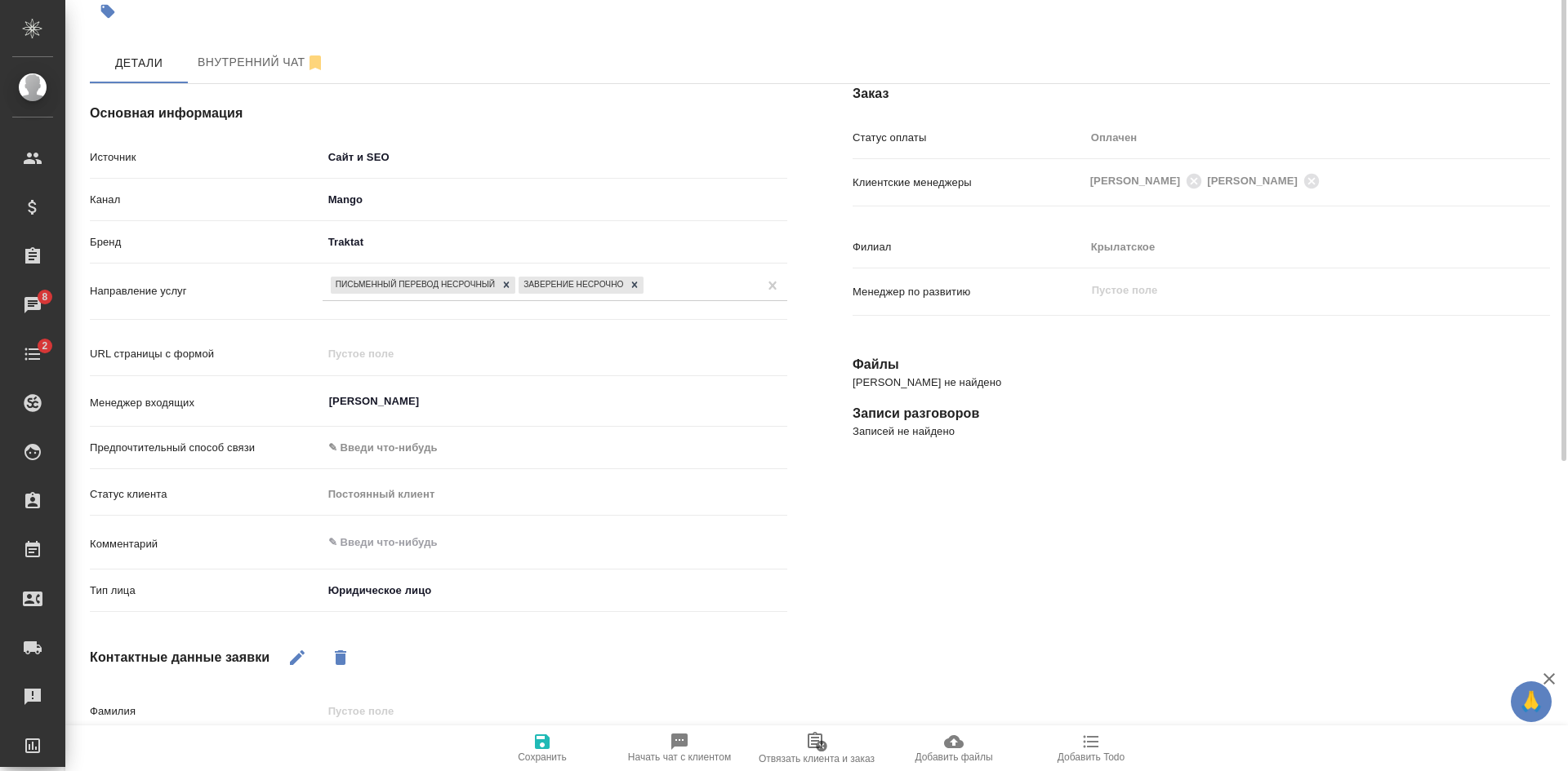
scroll to position [0, 0]
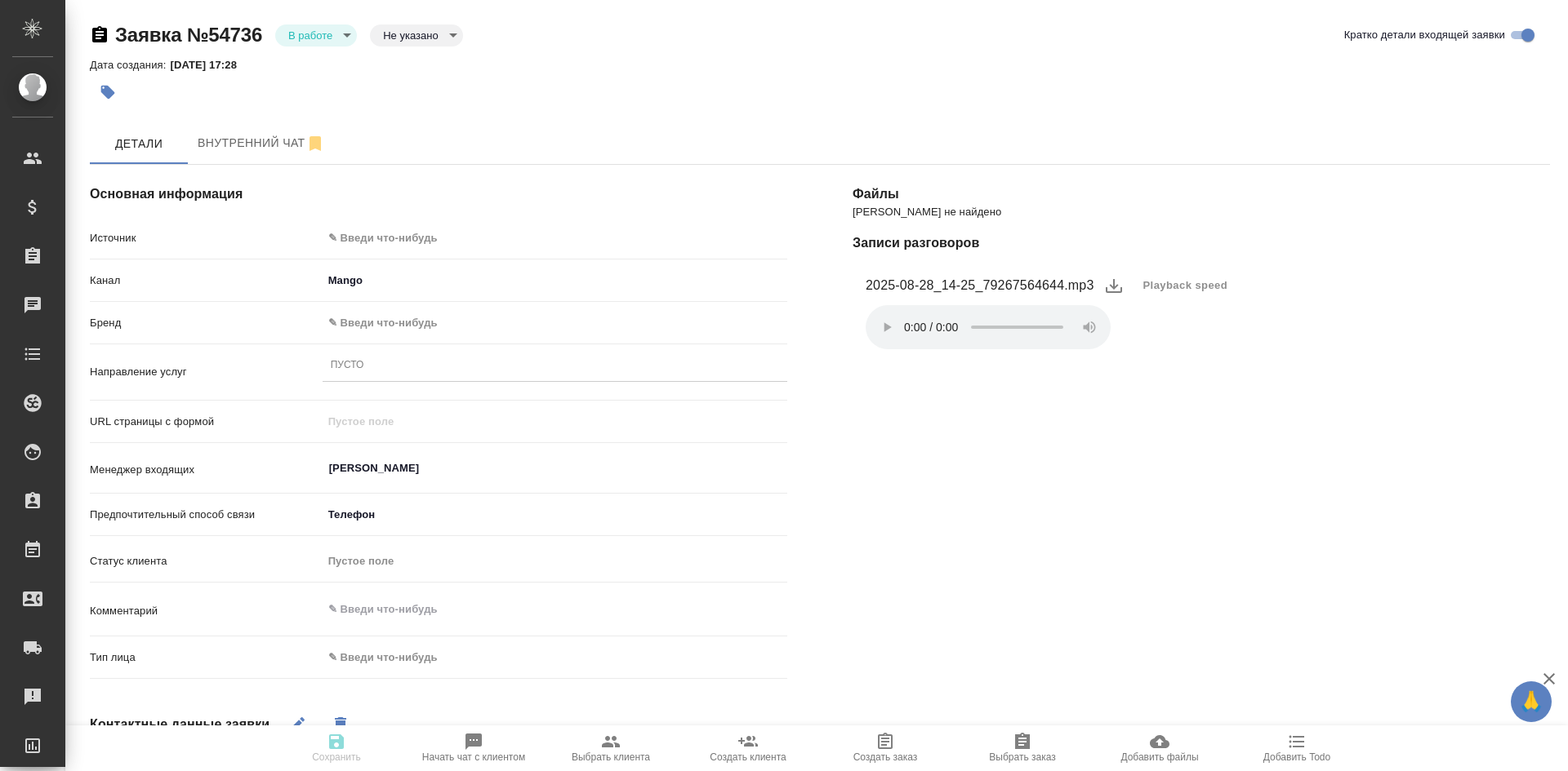
select select "RU"
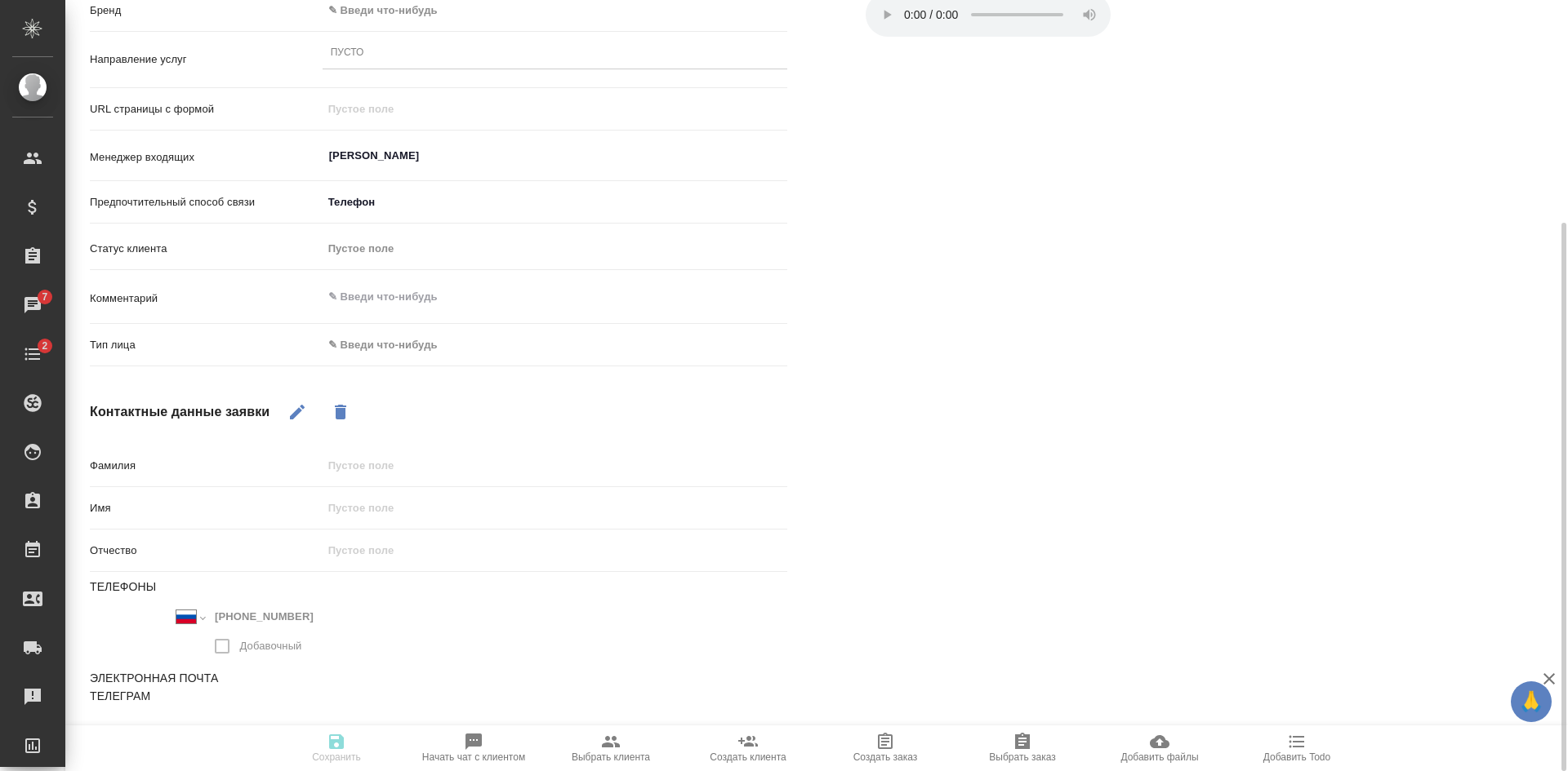
drag, startPoint x: 295, startPoint y: 404, endPoint x: 305, endPoint y: 418, distance: 17.2
click at [295, 404] on icon "button" at bounding box center [296, 412] width 20 height 20
click at [371, 521] on div "Имя" at bounding box center [439, 507] width 698 height 29
drag, startPoint x: 367, startPoint y: 509, endPoint x: 370, endPoint y: 483, distance: 26.2
click at [367, 509] on input "text" at bounding box center [554, 507] width 463 height 23
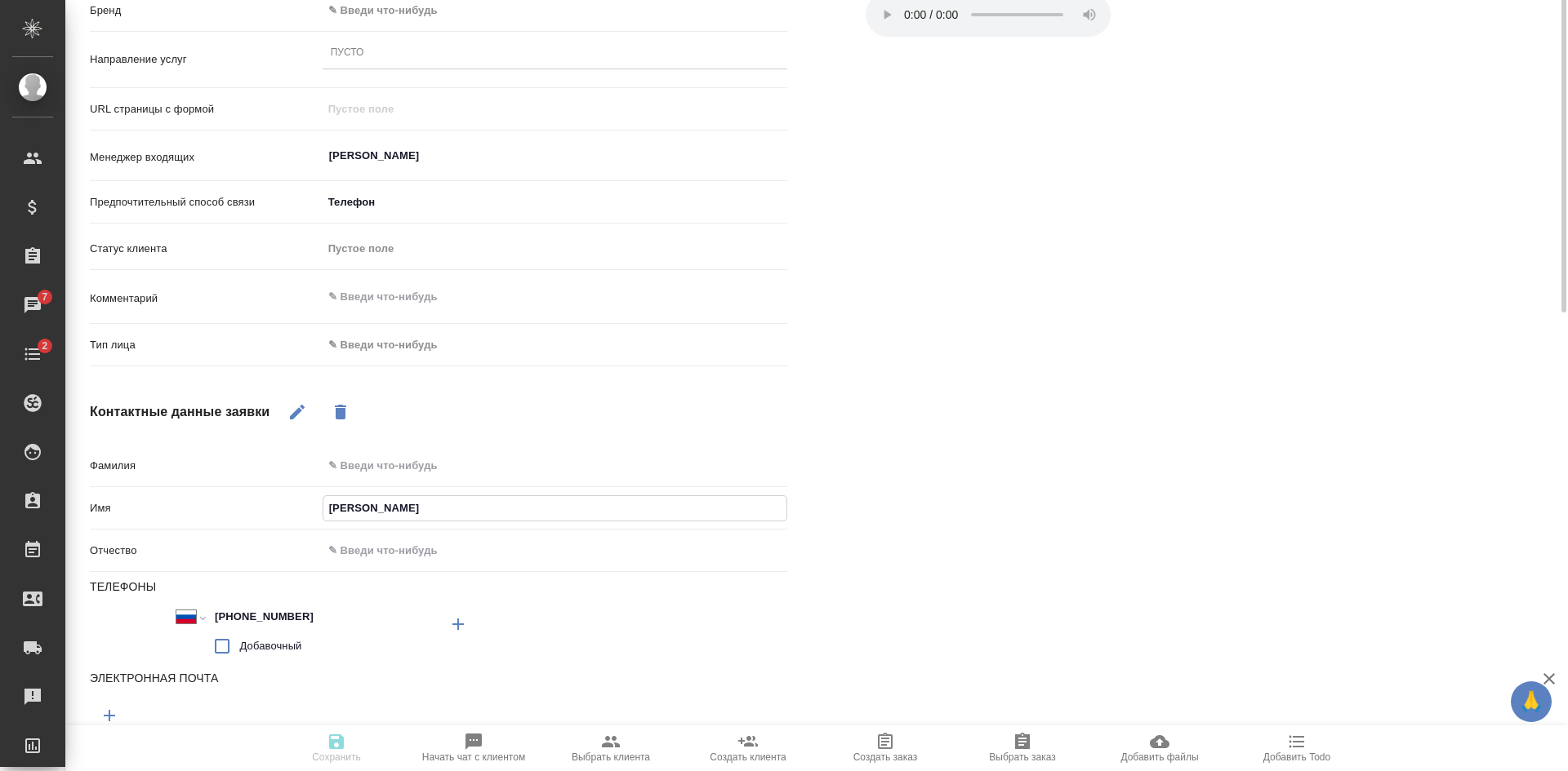
scroll to position [67, 0]
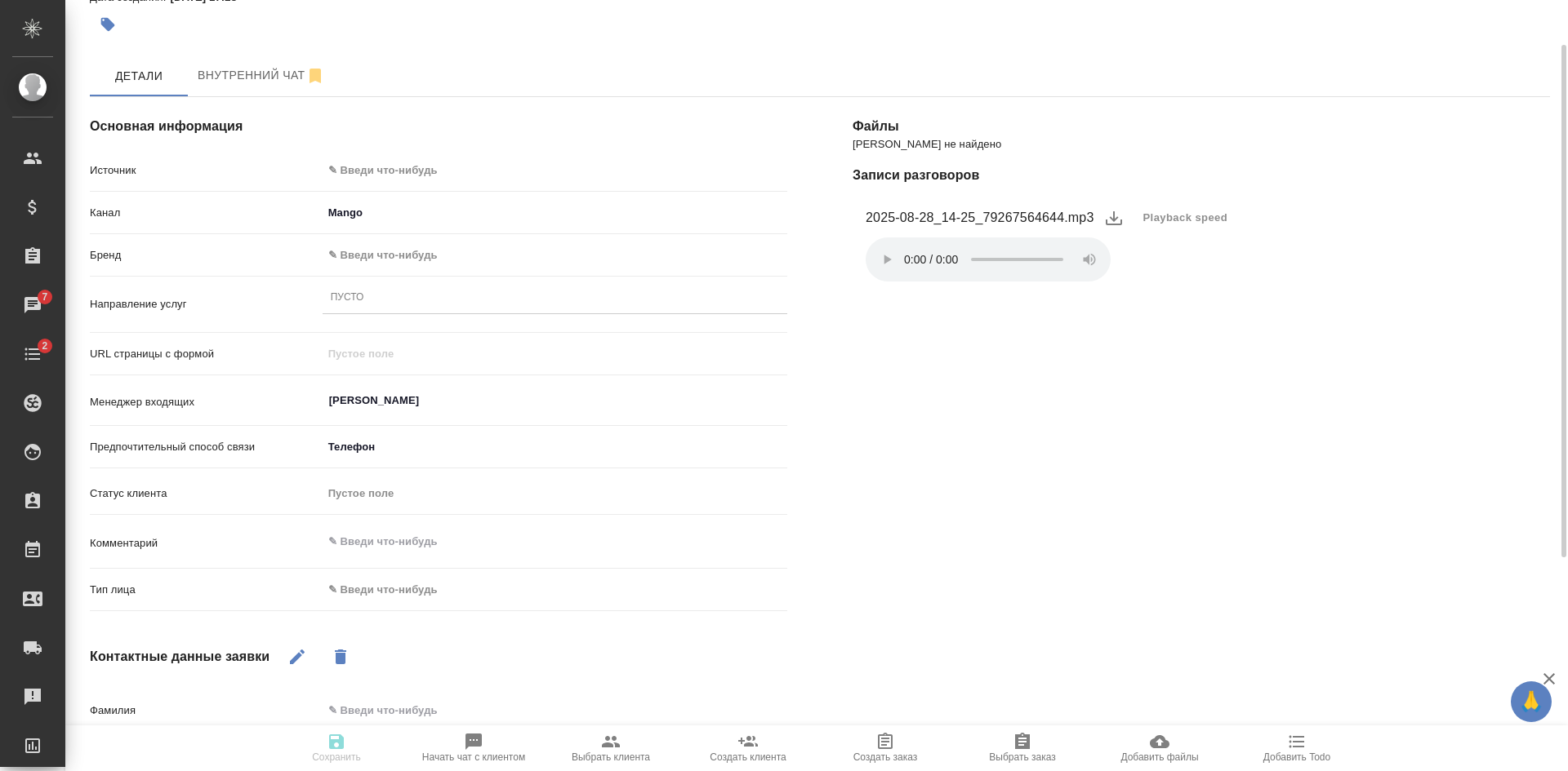
type input "[PERSON_NAME]"
click at [370, 163] on body "🙏 .cls-1 fill:#fff; AWATERA Kasatkina Aleksandra Клиенты Спецификации Заказы 7 …" at bounding box center [784, 385] width 1568 height 771
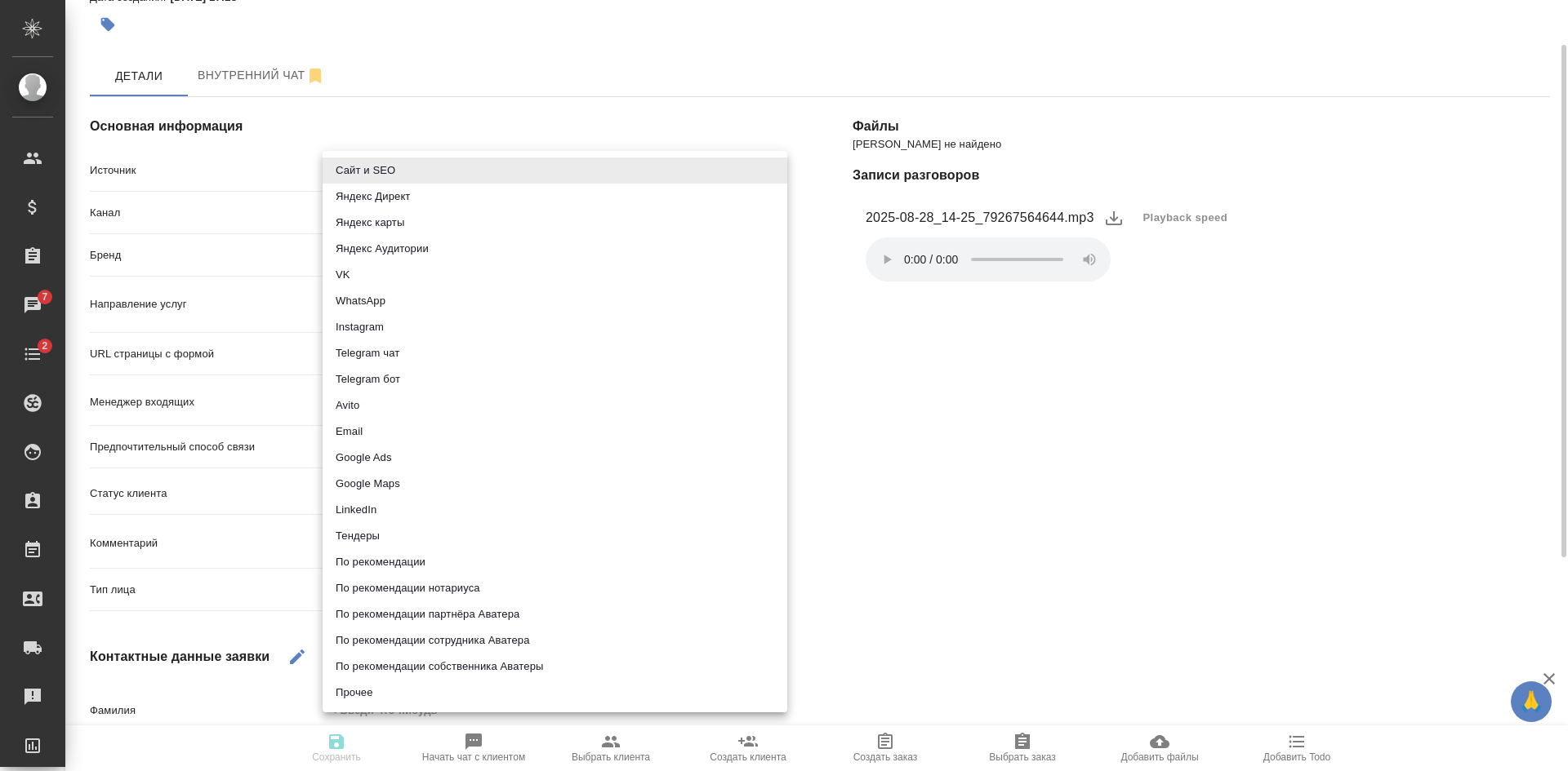
click at [370, 163] on li "Сайт и SEO" at bounding box center [554, 171] width 465 height 26
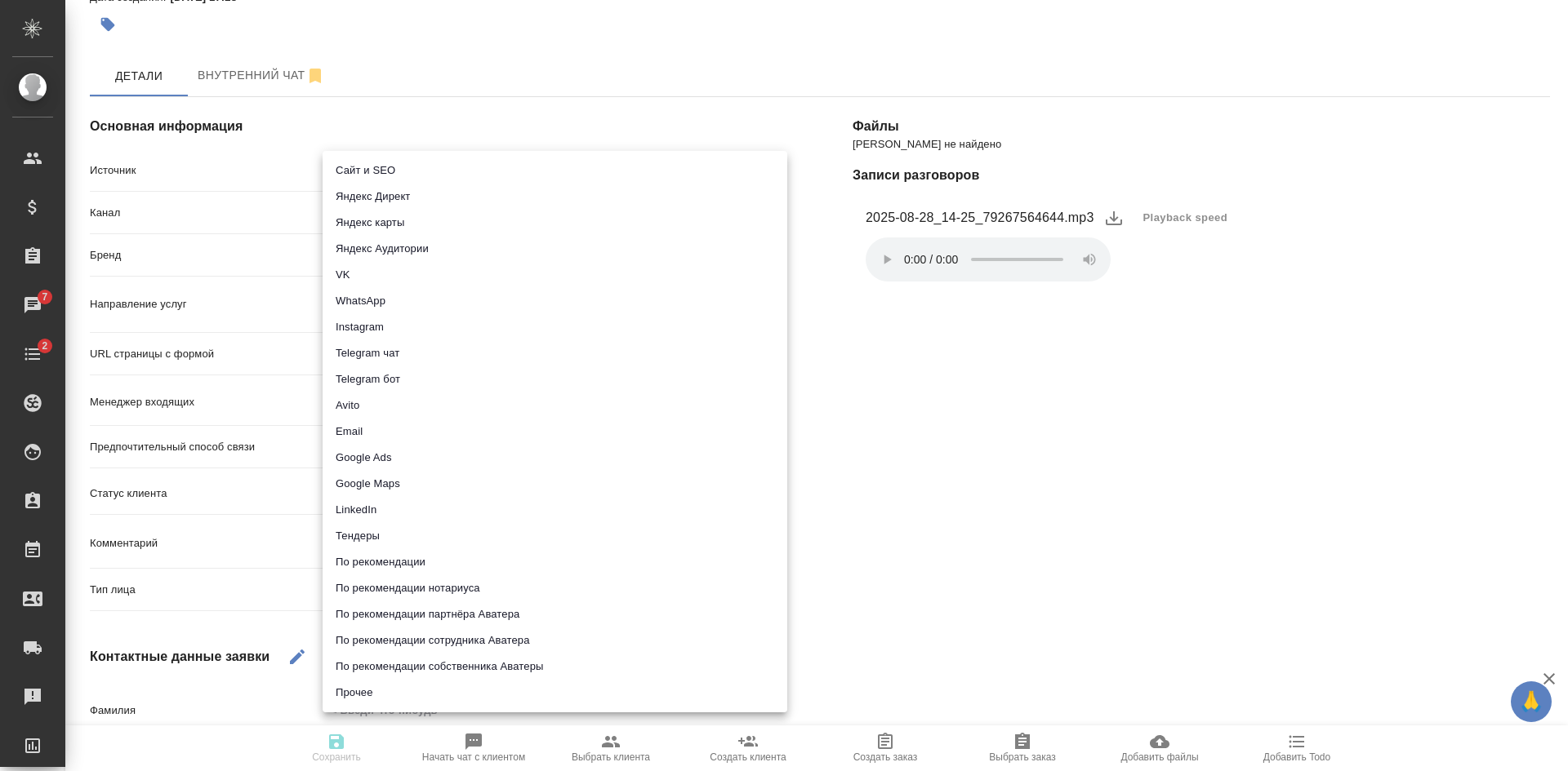
type input "seo"
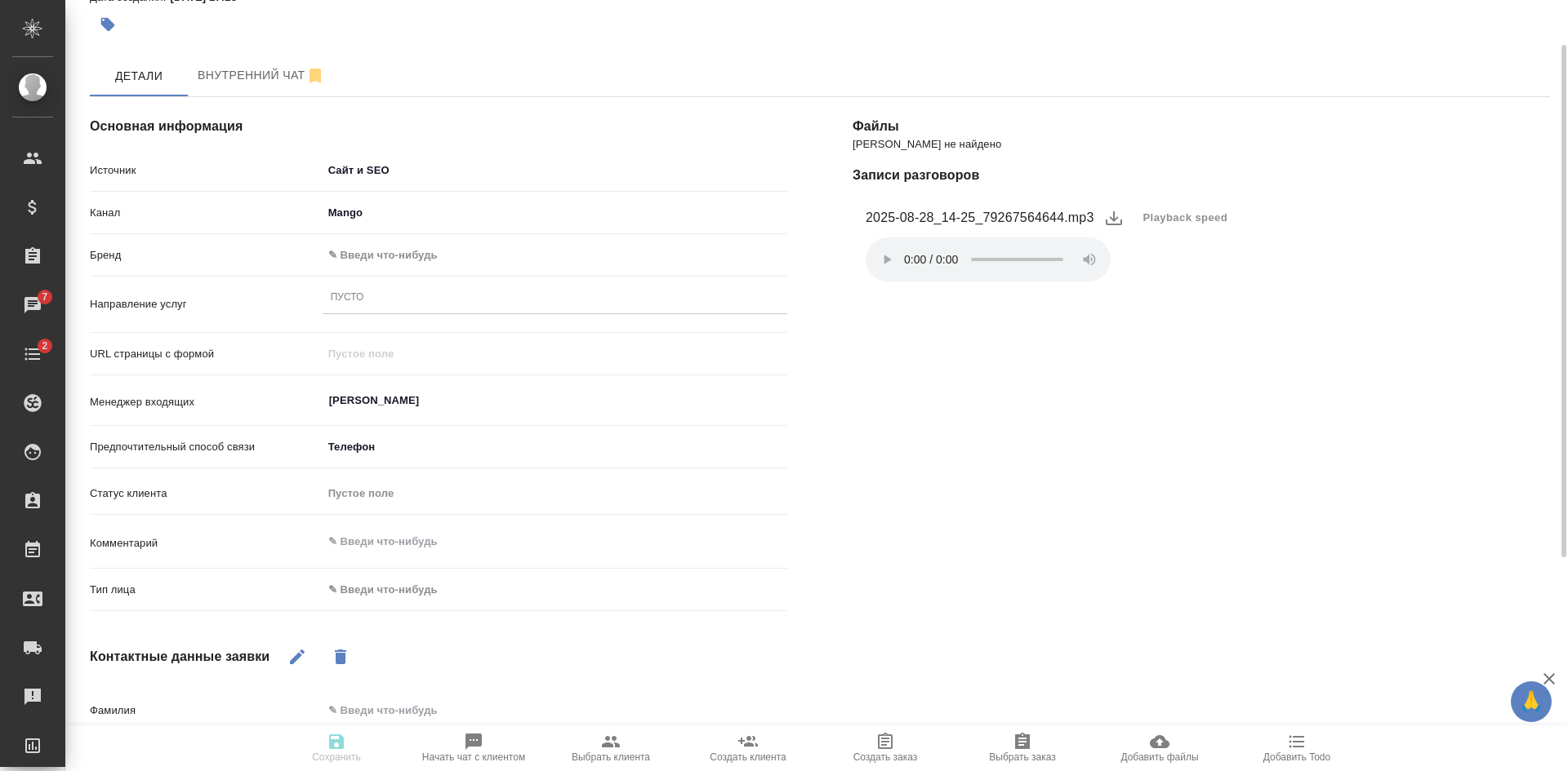
click at [345, 256] on body "🙏 .cls-1 fill:#fff; AWATERA Kasatkina Aleksandra Клиенты Спецификации Заказы 7 …" at bounding box center [784, 385] width 1568 height 771
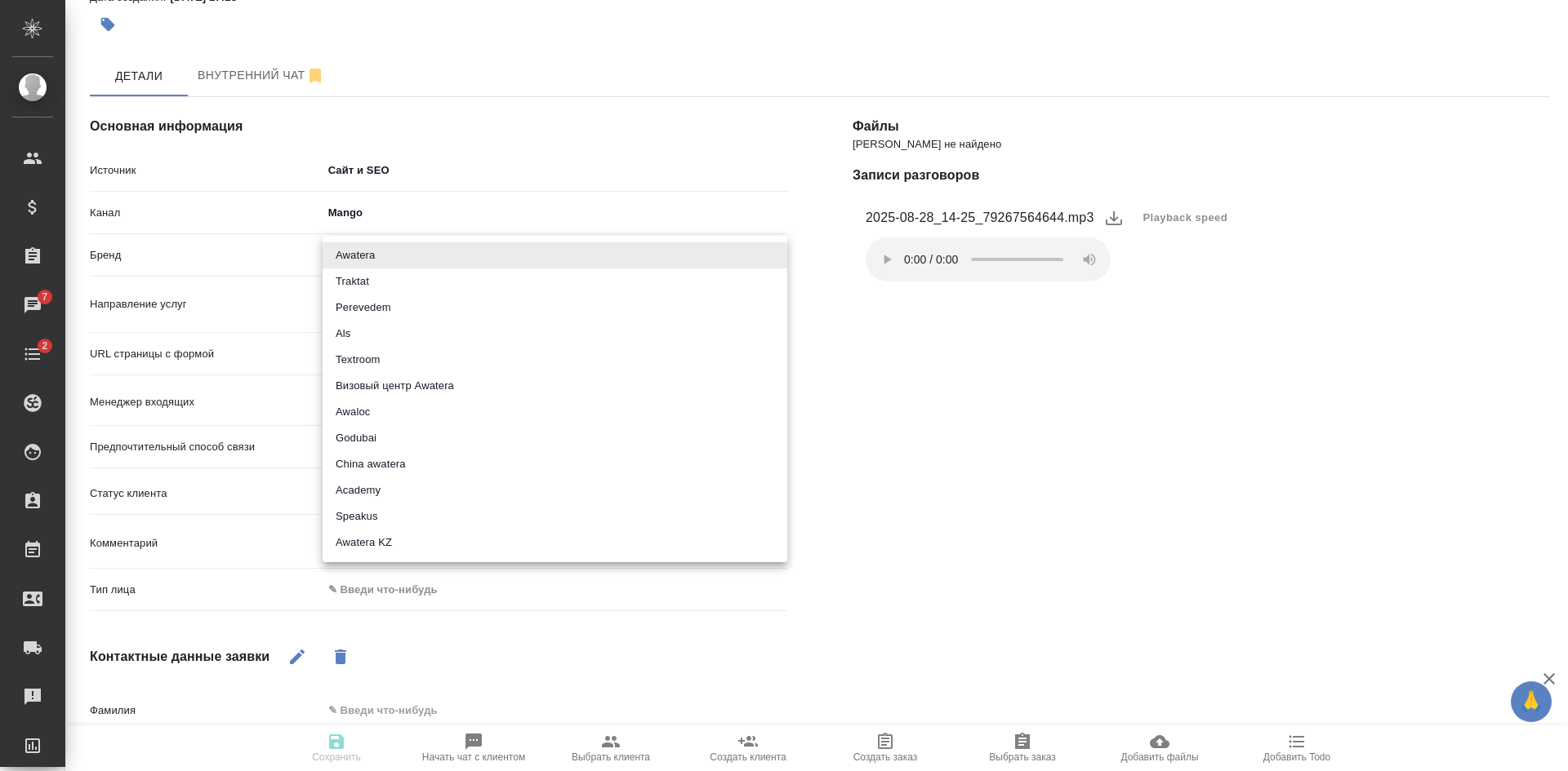
click at [352, 278] on li "Traktat" at bounding box center [554, 281] width 465 height 26
type input "traktat"
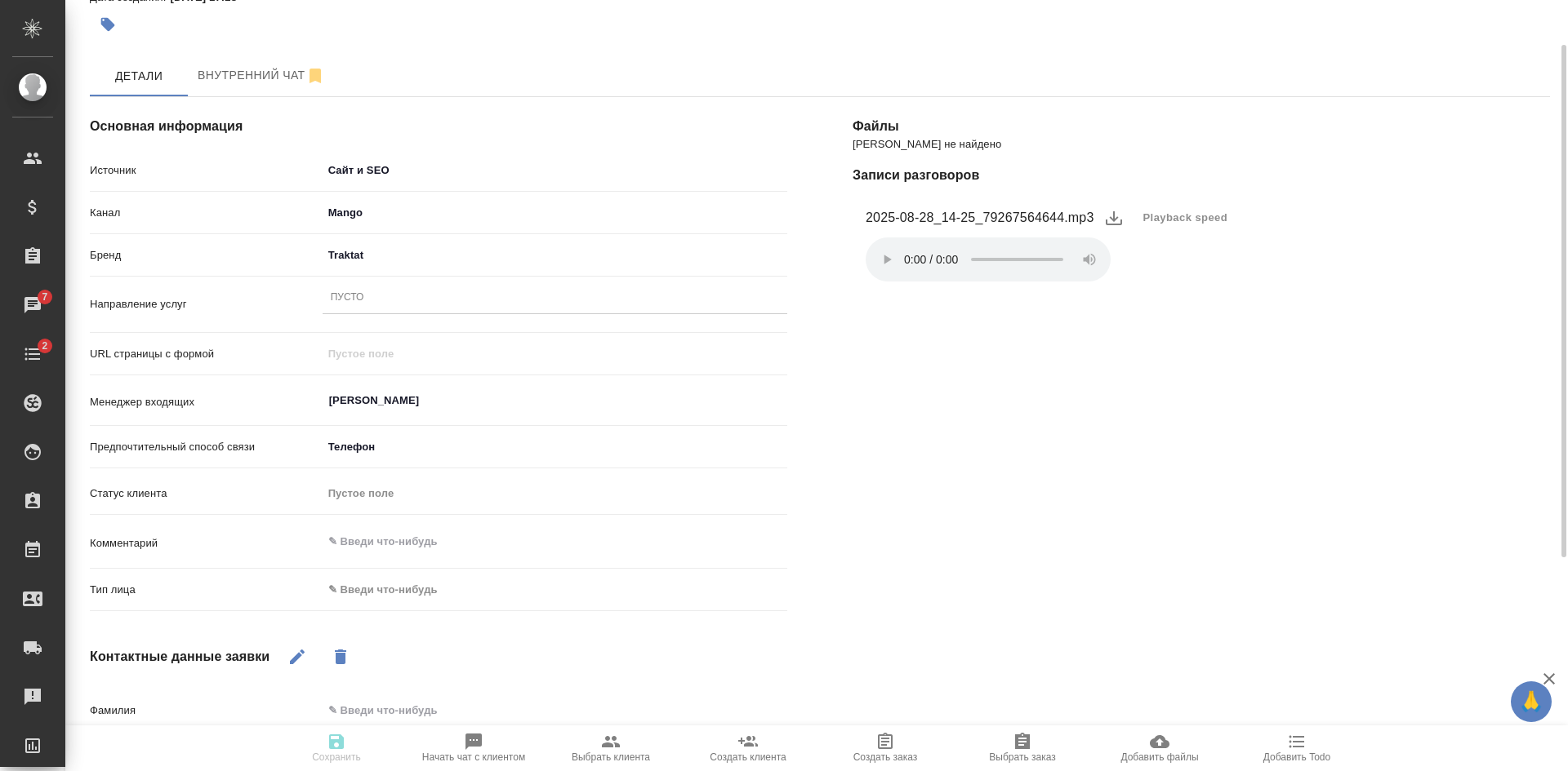
click at [357, 300] on div "Пусто" at bounding box center [348, 298] width 34 height 14
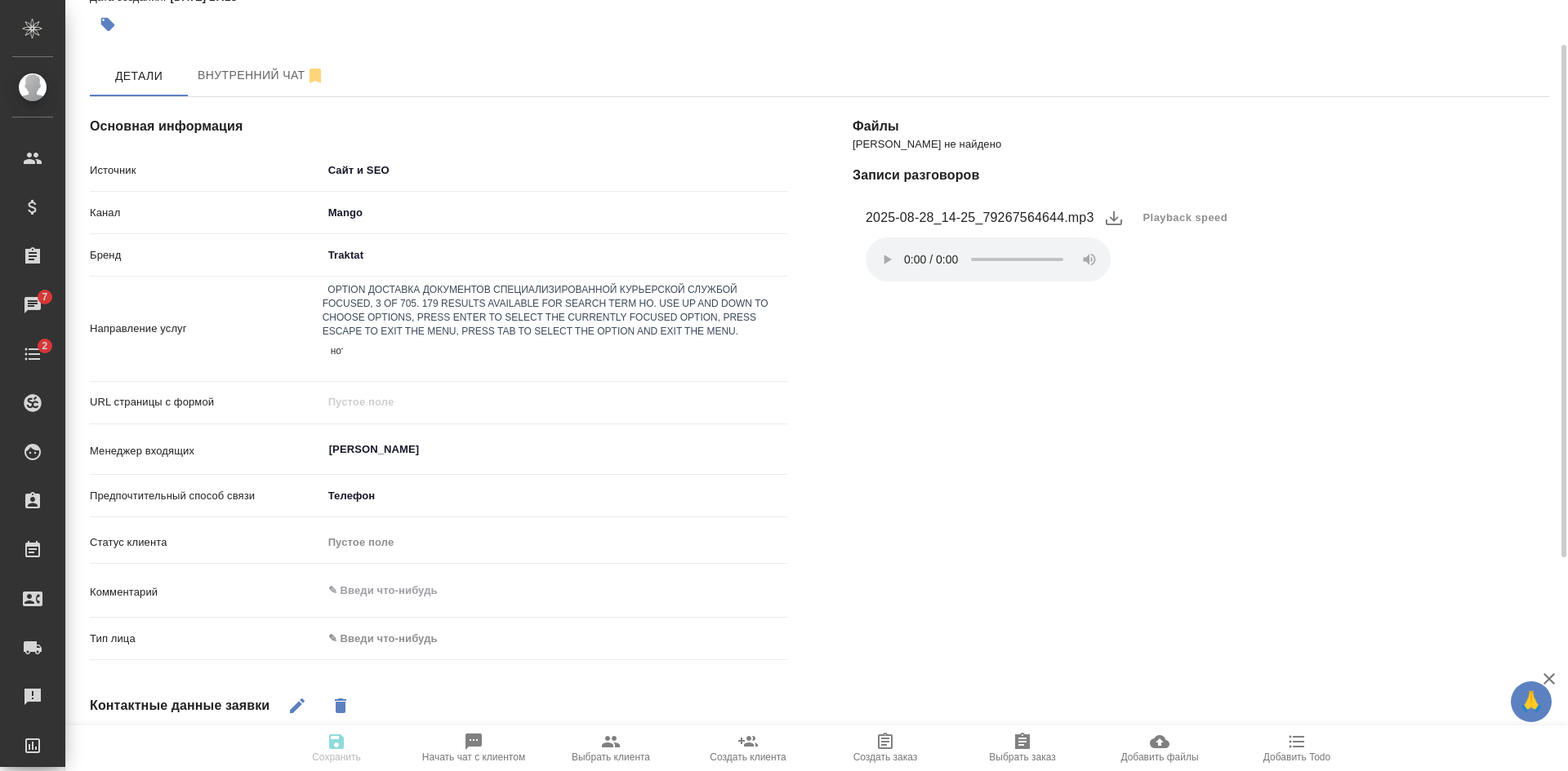
type input "нота"
click at [426, 770] on div "Нотариальное заверение несрочно" at bounding box center [784, 780] width 1568 height 20
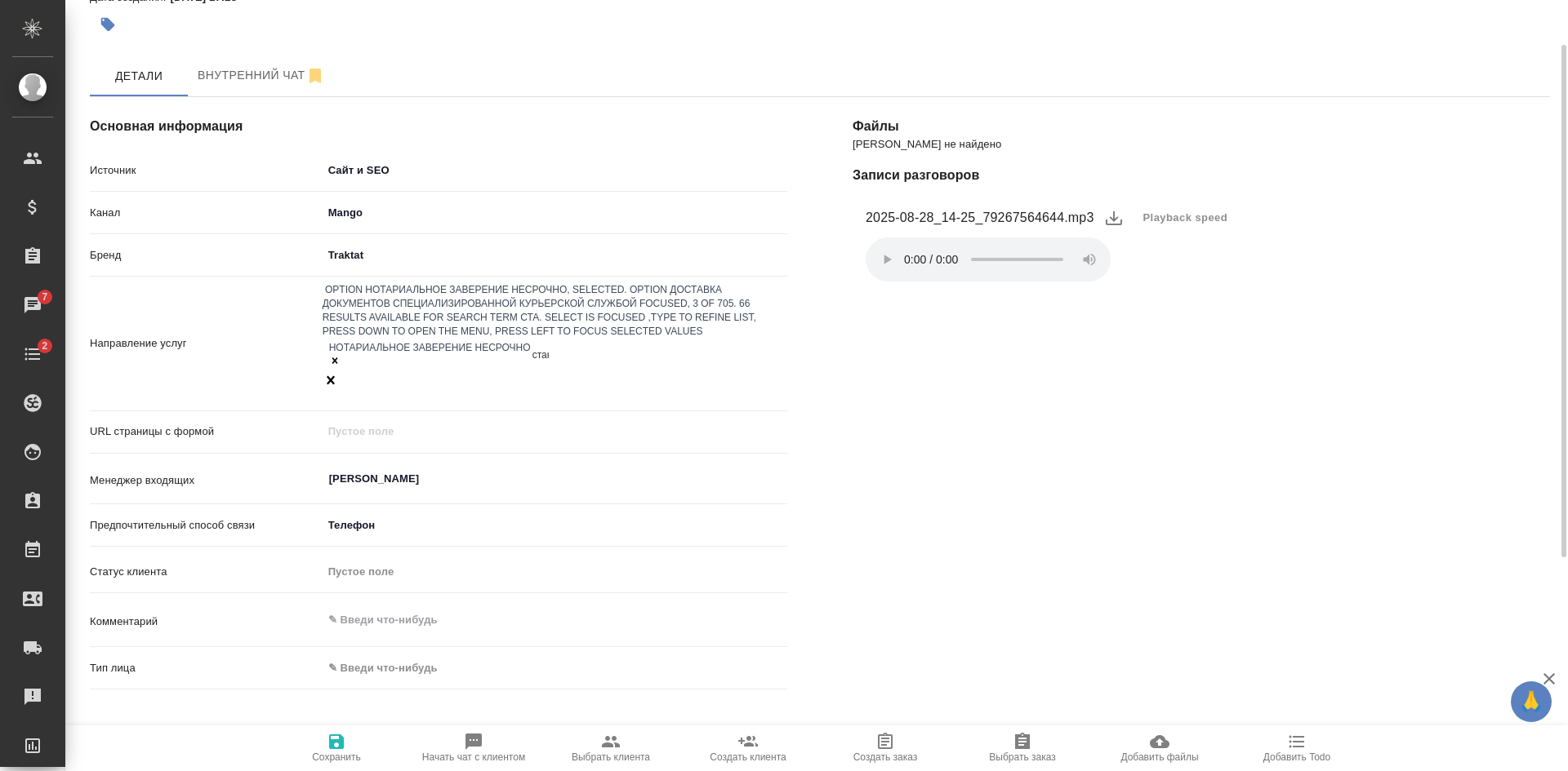
type input "станд"
click at [415, 770] on div "Перевод станд. несрочный" at bounding box center [784, 780] width 1568 height 20
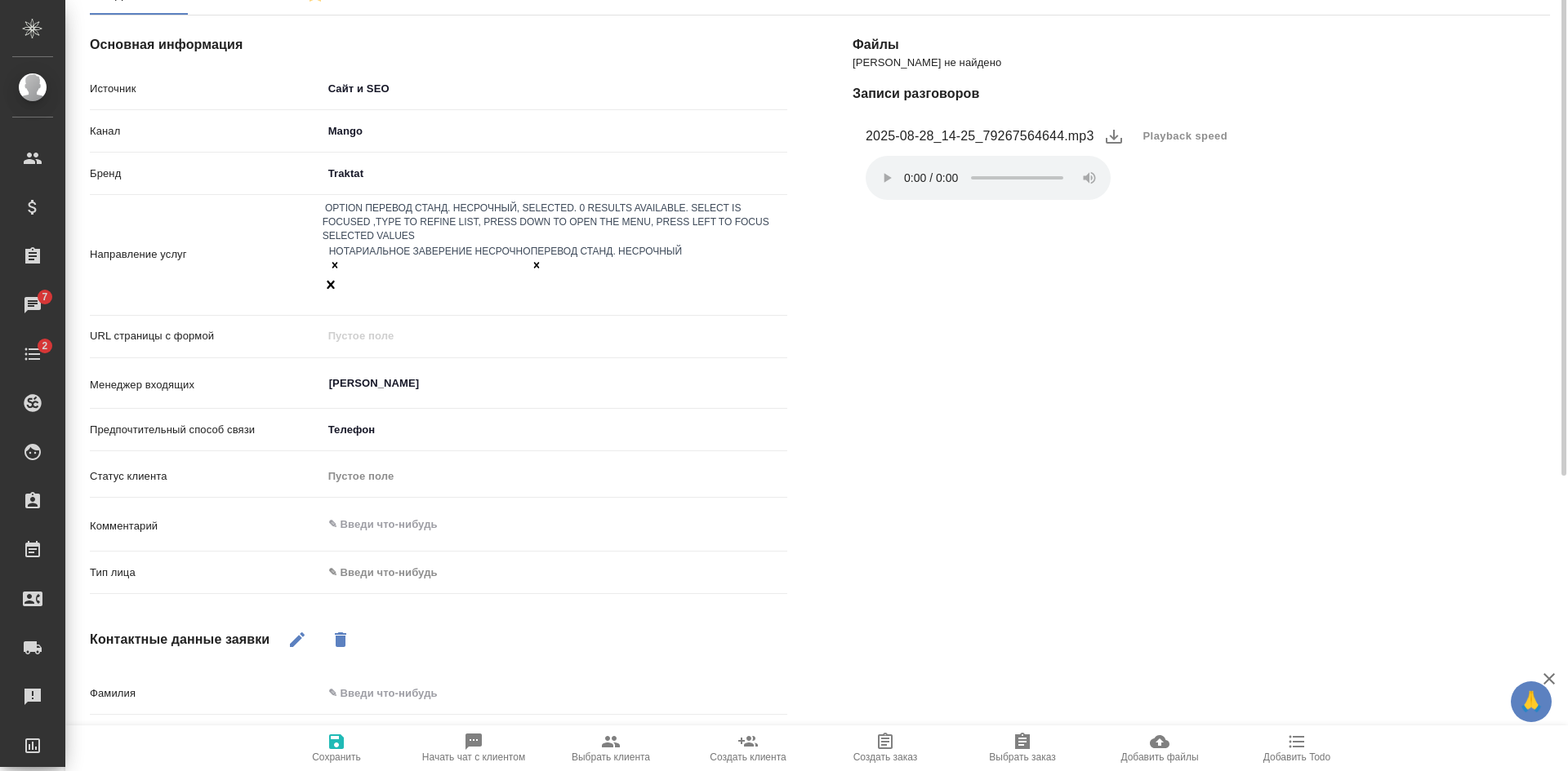
scroll to position [231, 0]
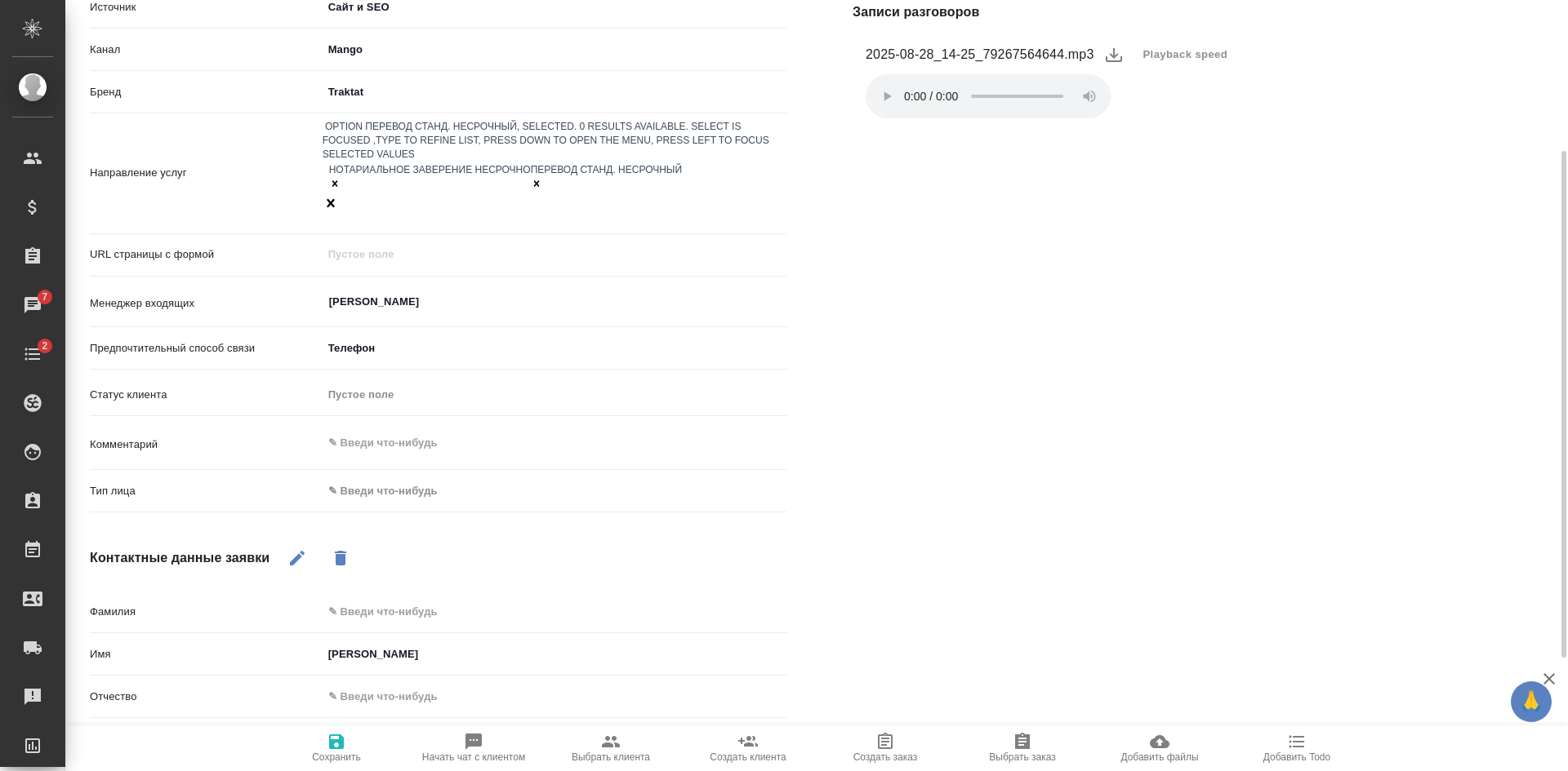
click at [379, 435] on body "🙏 .cls-1 fill:#fff; AWATERA Kasatkina Aleksandra Клиенты Спецификации Заказы 7 …" at bounding box center [784, 385] width 1568 height 771
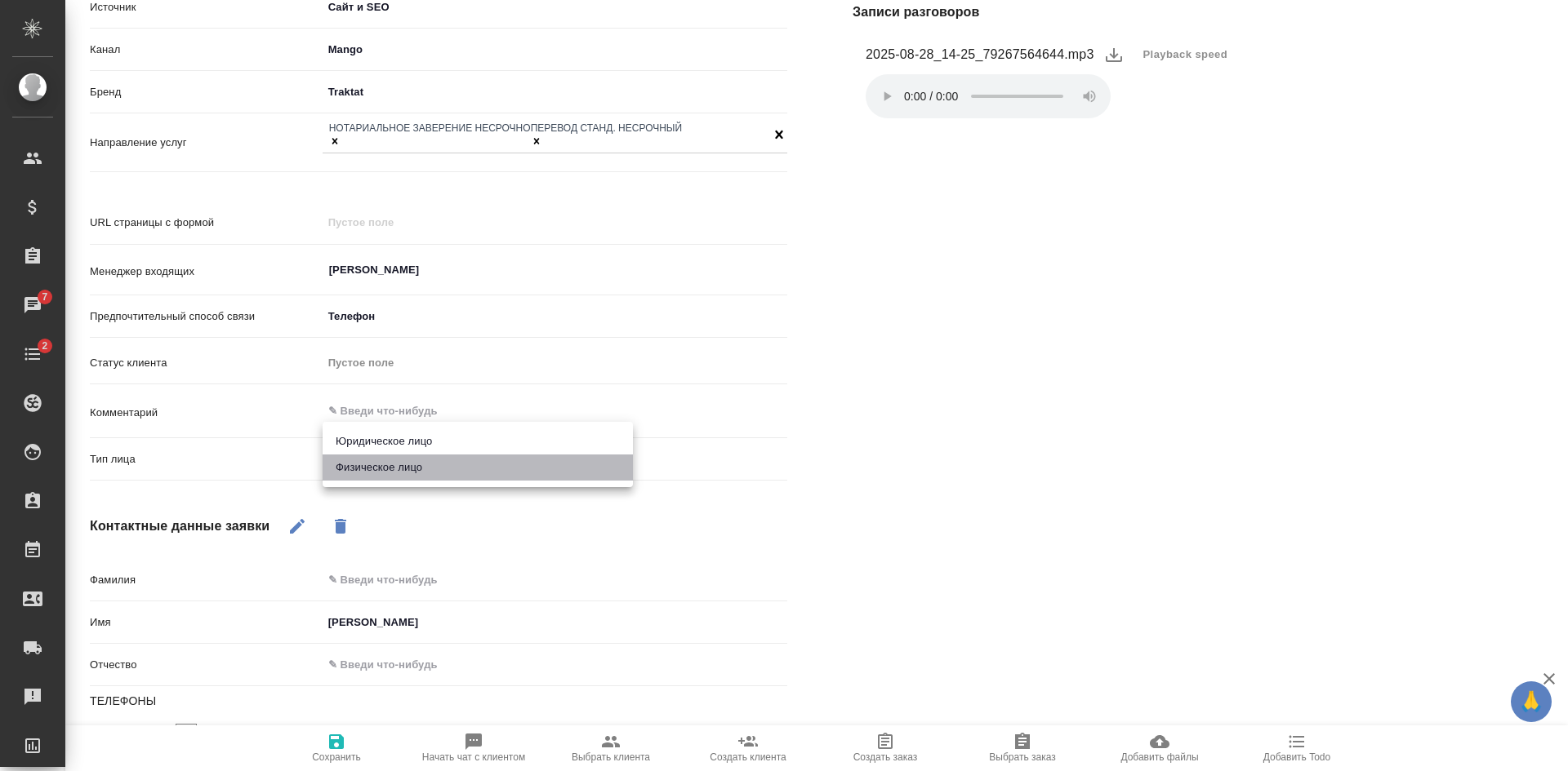
click at [371, 475] on li "Физическое лицо" at bounding box center [478, 467] width 310 height 26
type input "private"
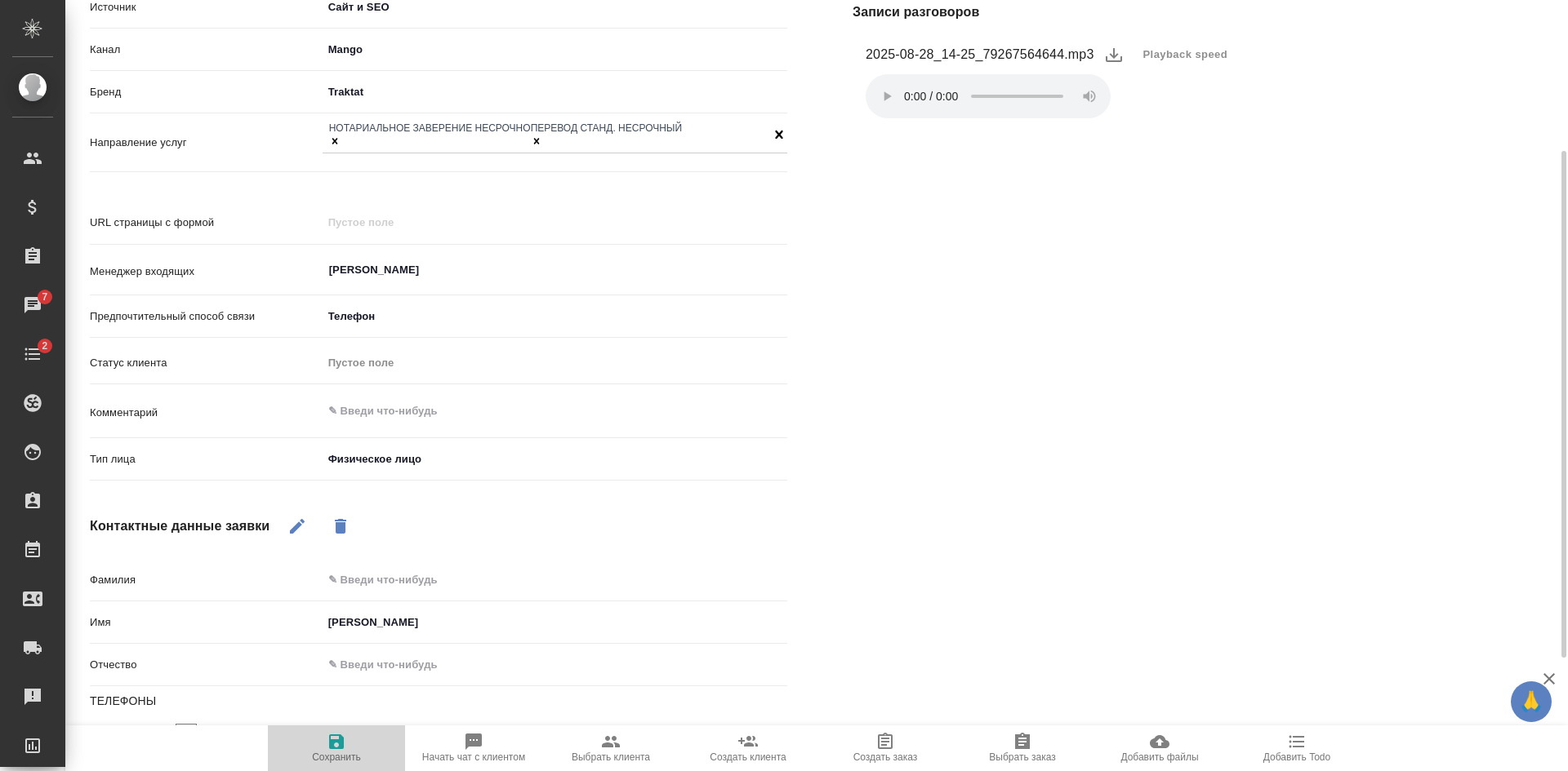
click at [334, 743] on icon "button" at bounding box center [337, 742] width 15 height 15
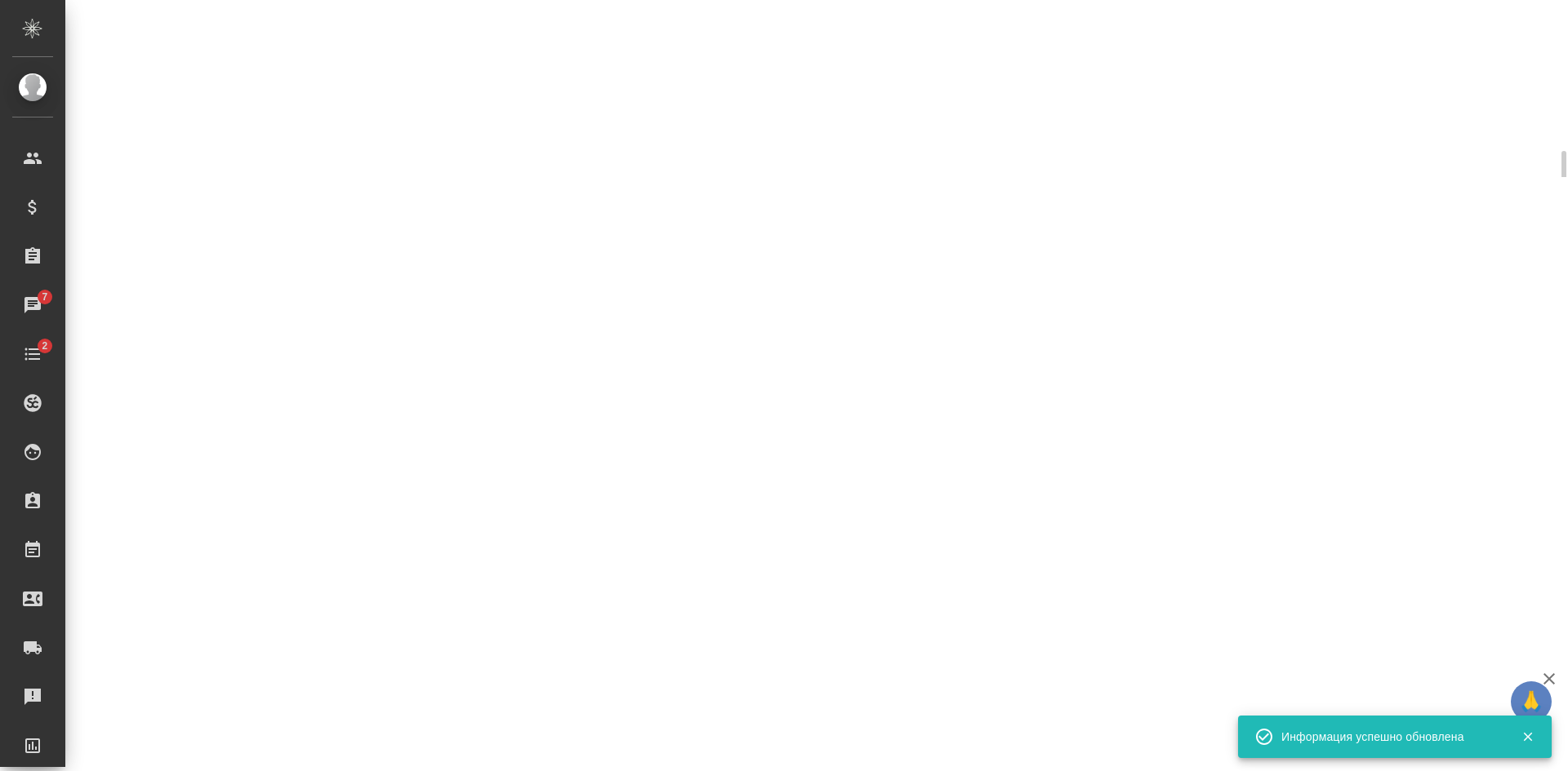
select select "RU"
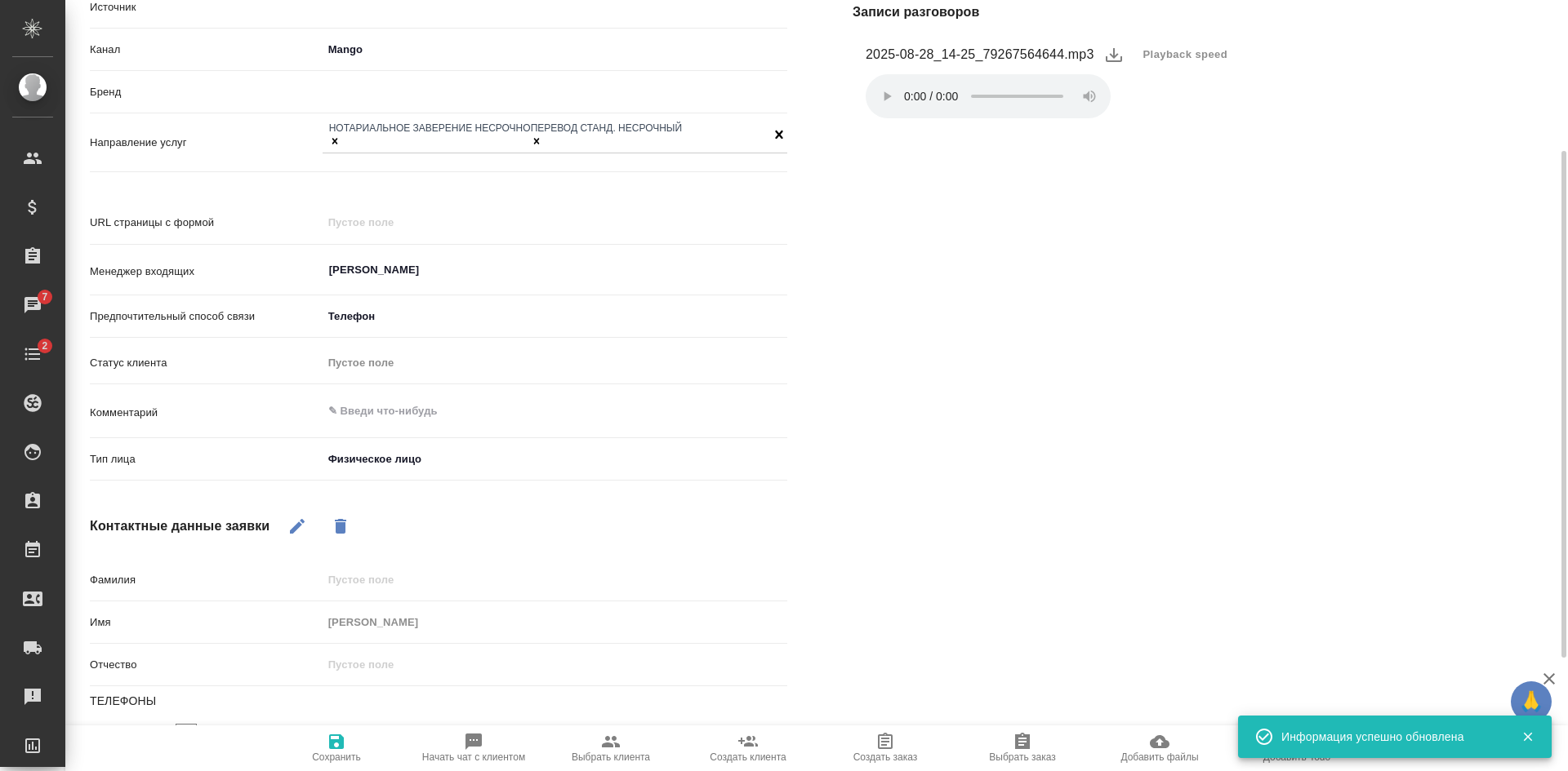
type textarea "x"
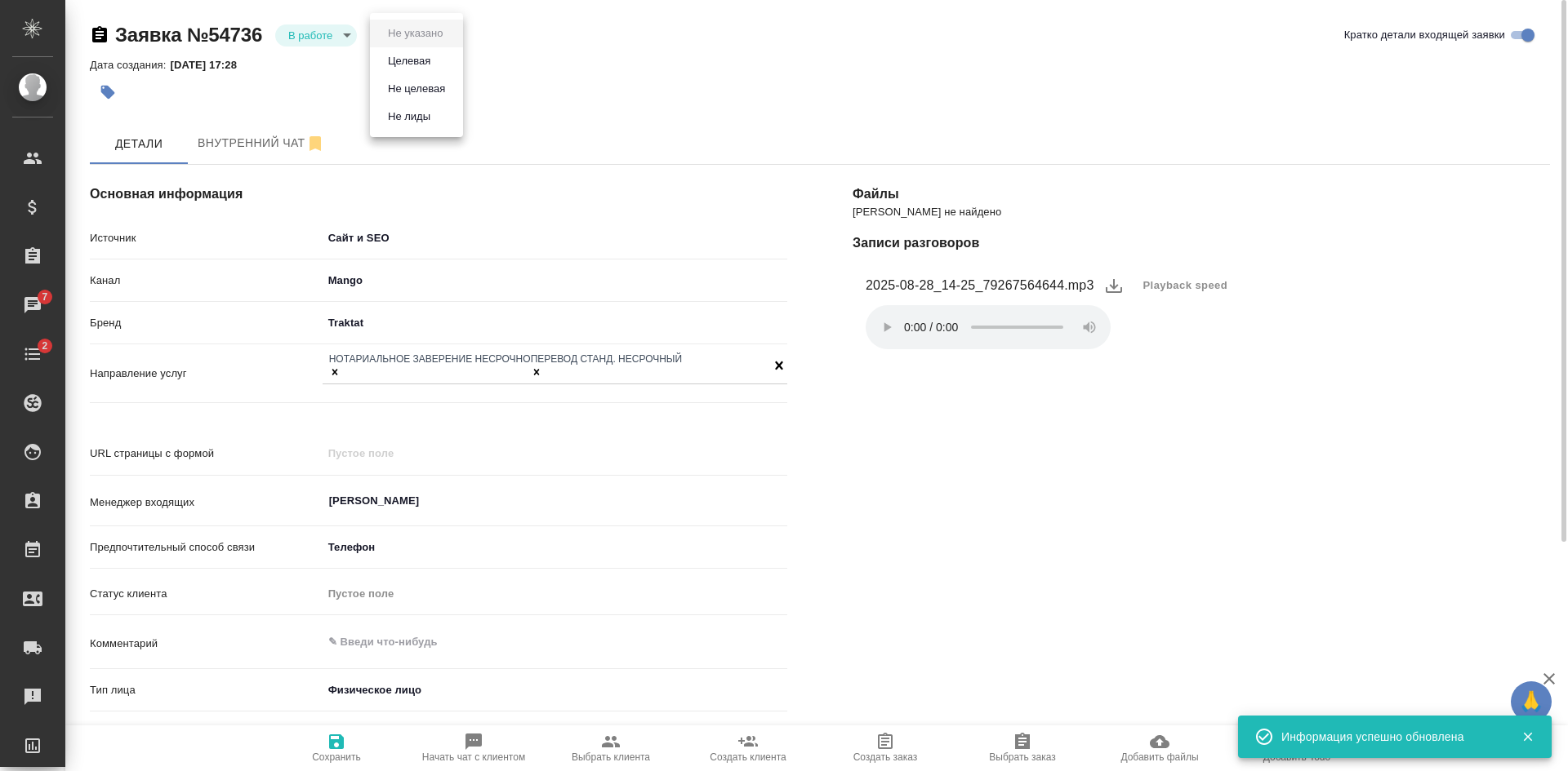
click at [414, 30] on body "🙏 .cls-1 fill:#fff; AWATERA Kasatkina Aleksandra Клиенты Спецификации Заказы 7 …" at bounding box center [784, 385] width 1568 height 771
click at [421, 56] on button "Целевая" at bounding box center [410, 61] width 52 height 18
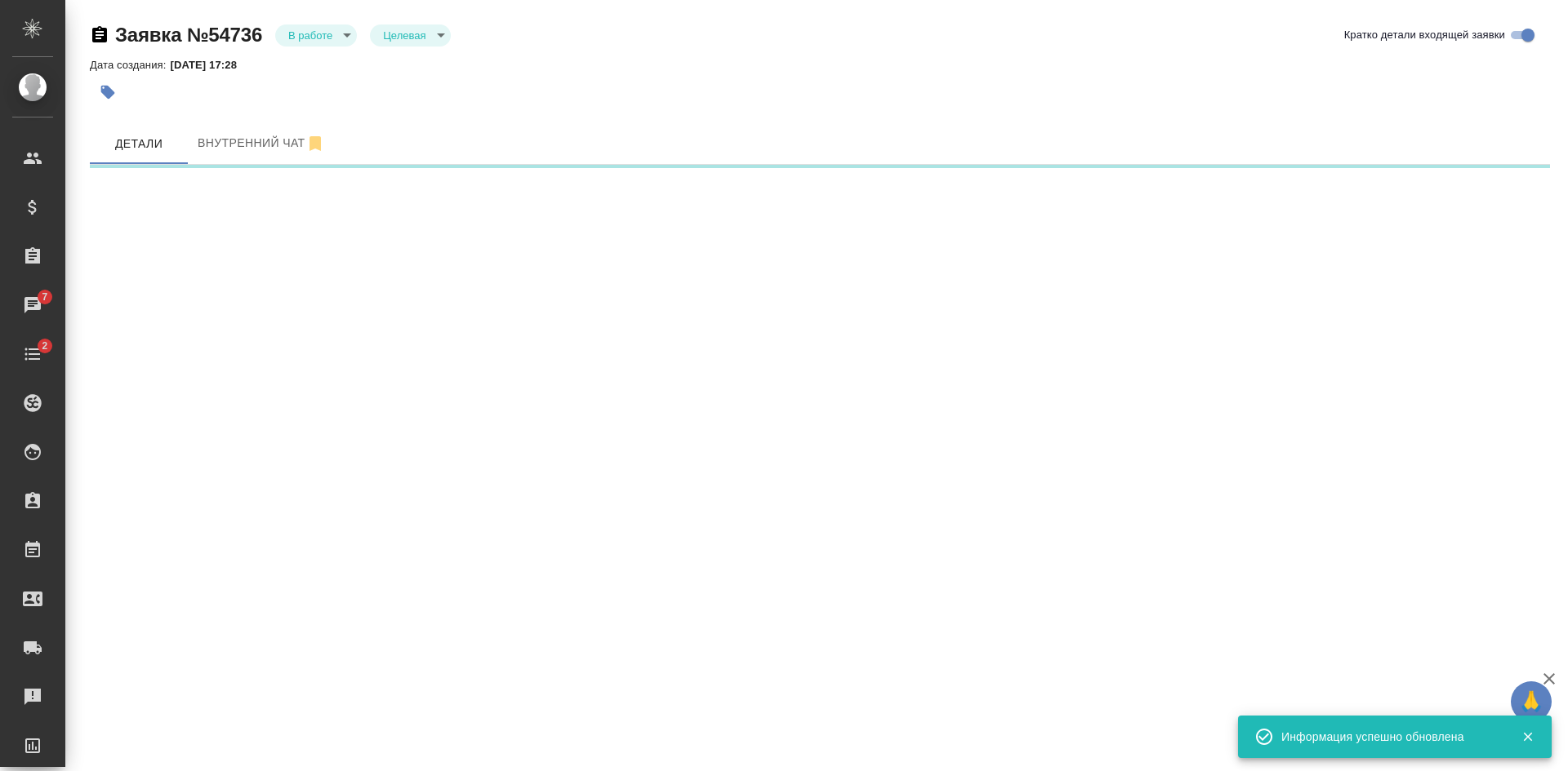
select select "RU"
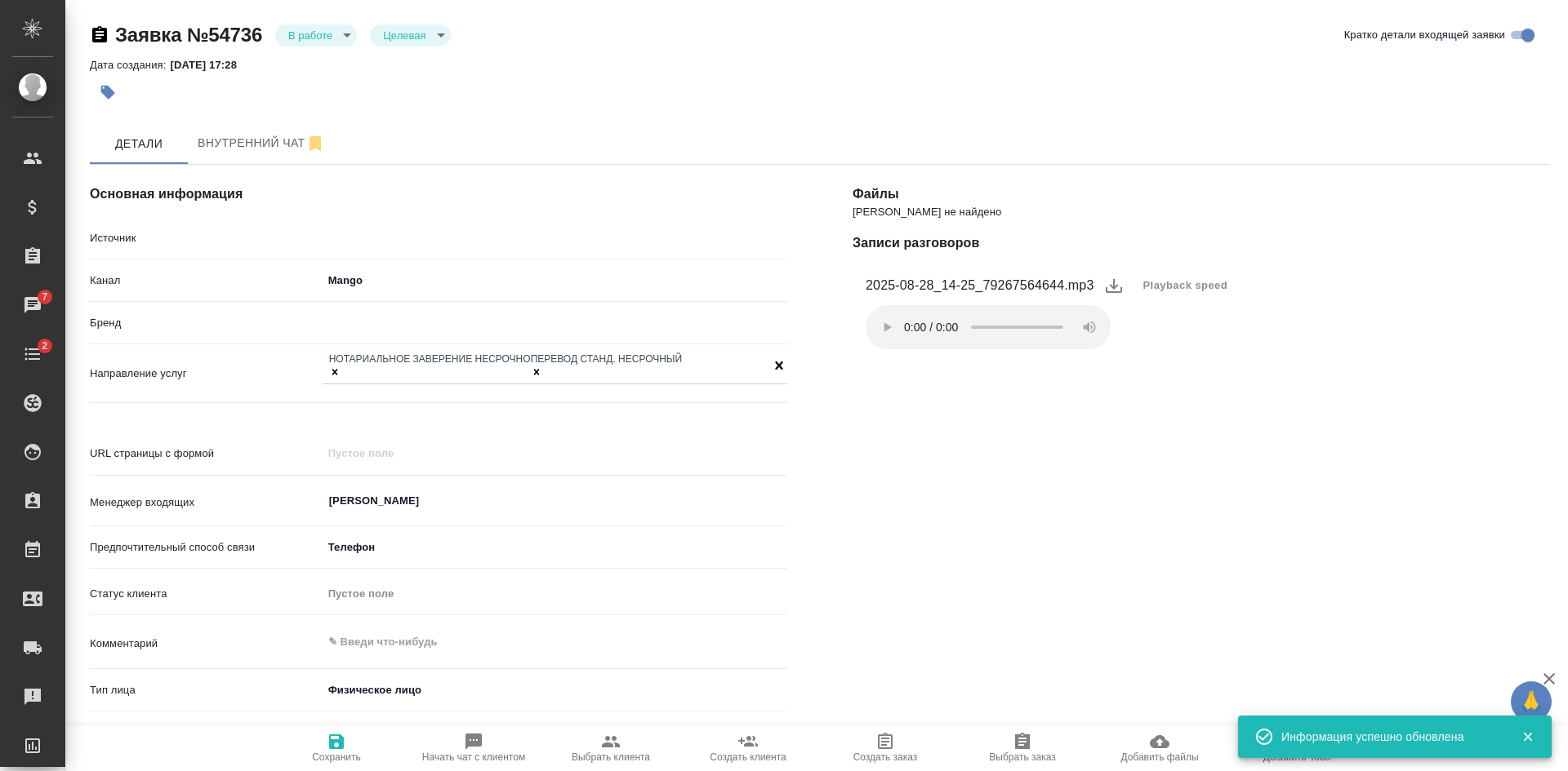
type textarea "x"
click at [1358, 309] on li "2025-08-28_14-25_79267564644.mp3 Playback speed Ваш браузер не поддерживает эле…" at bounding box center [1201, 310] width 698 height 102
click at [332, 761] on span "Сохранить" at bounding box center [337, 757] width 49 height 11
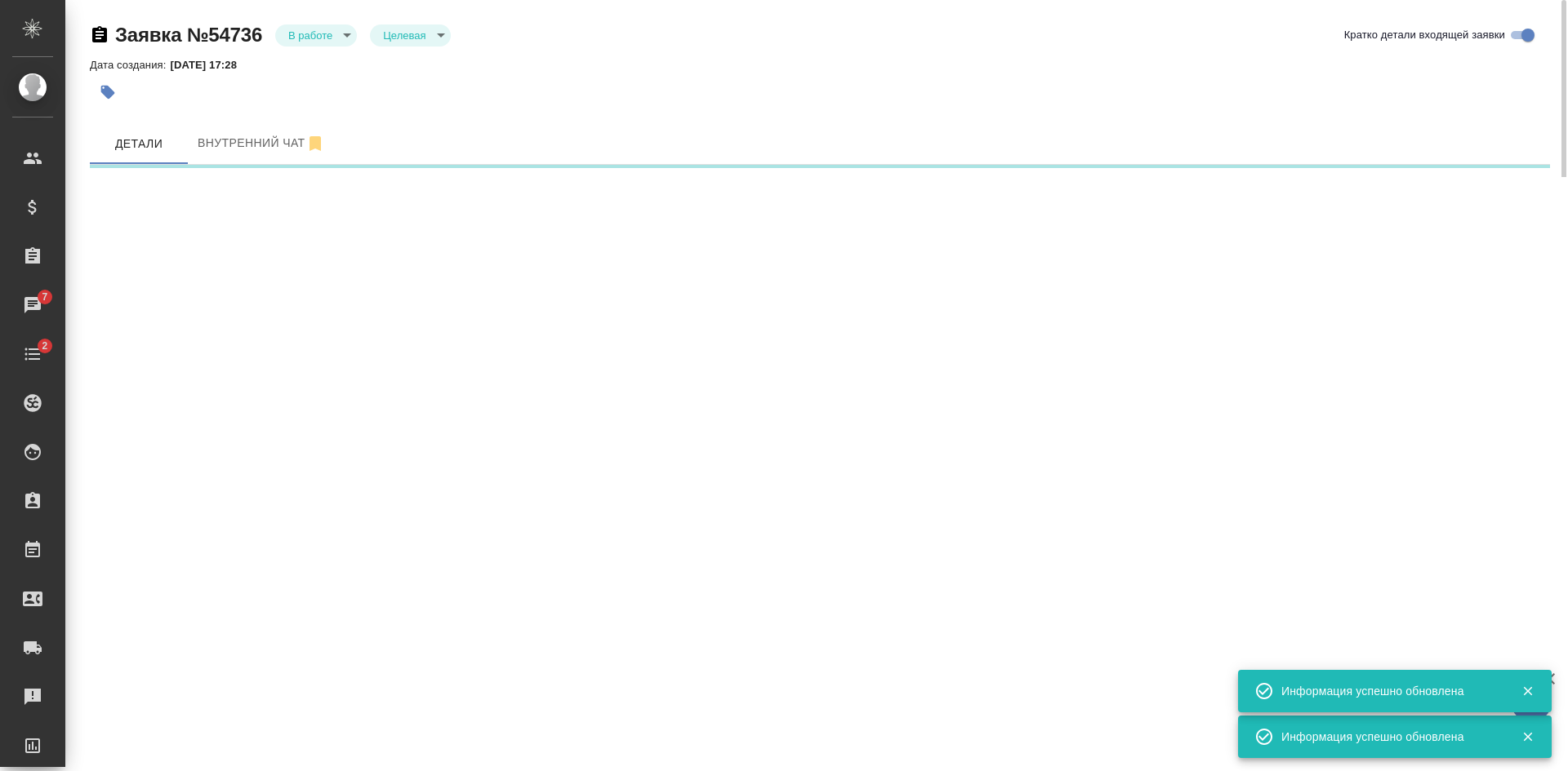
select select "RU"
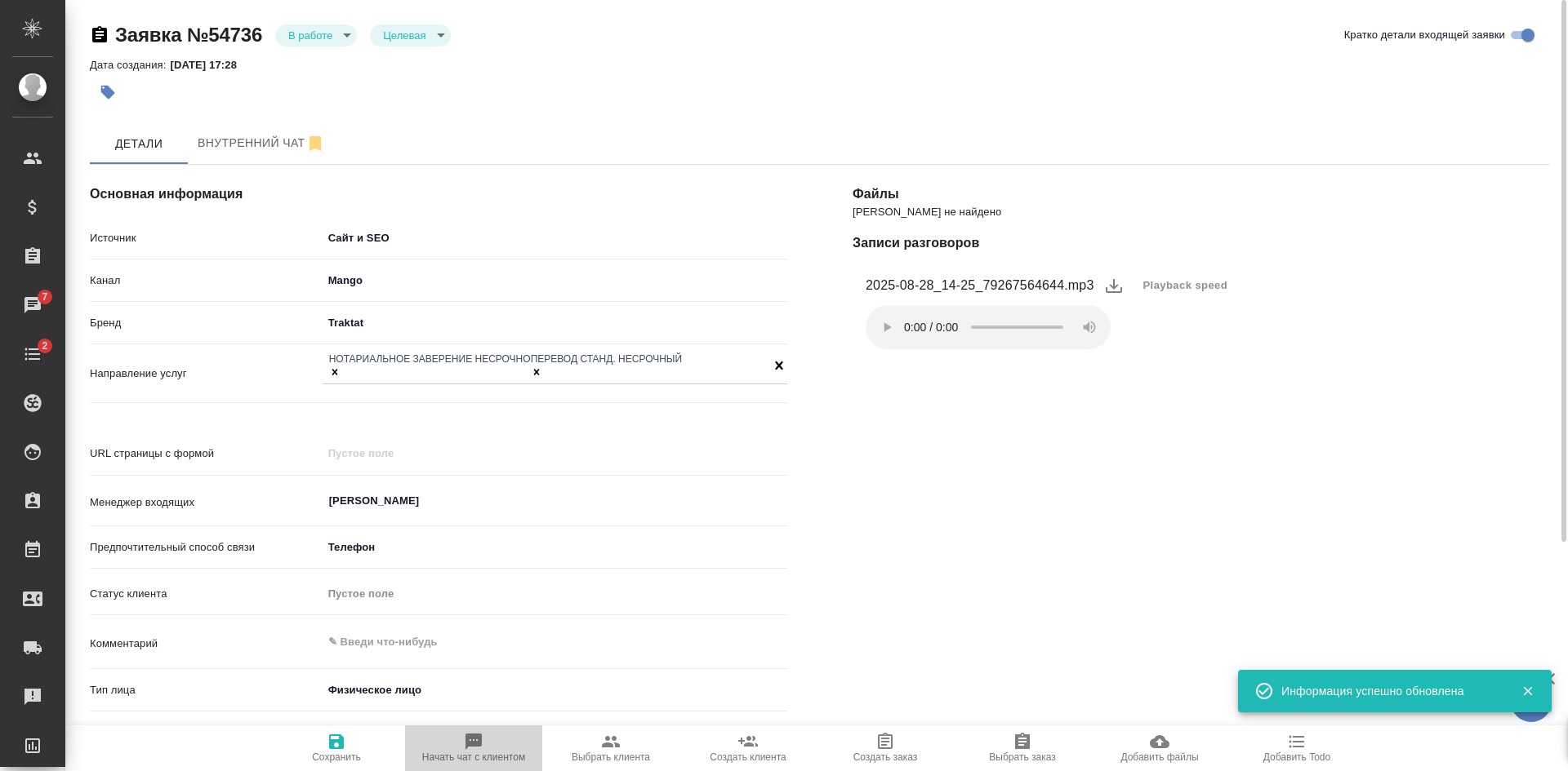
click at [472, 748] on icon "button" at bounding box center [473, 741] width 20 height 20
type textarea "x"
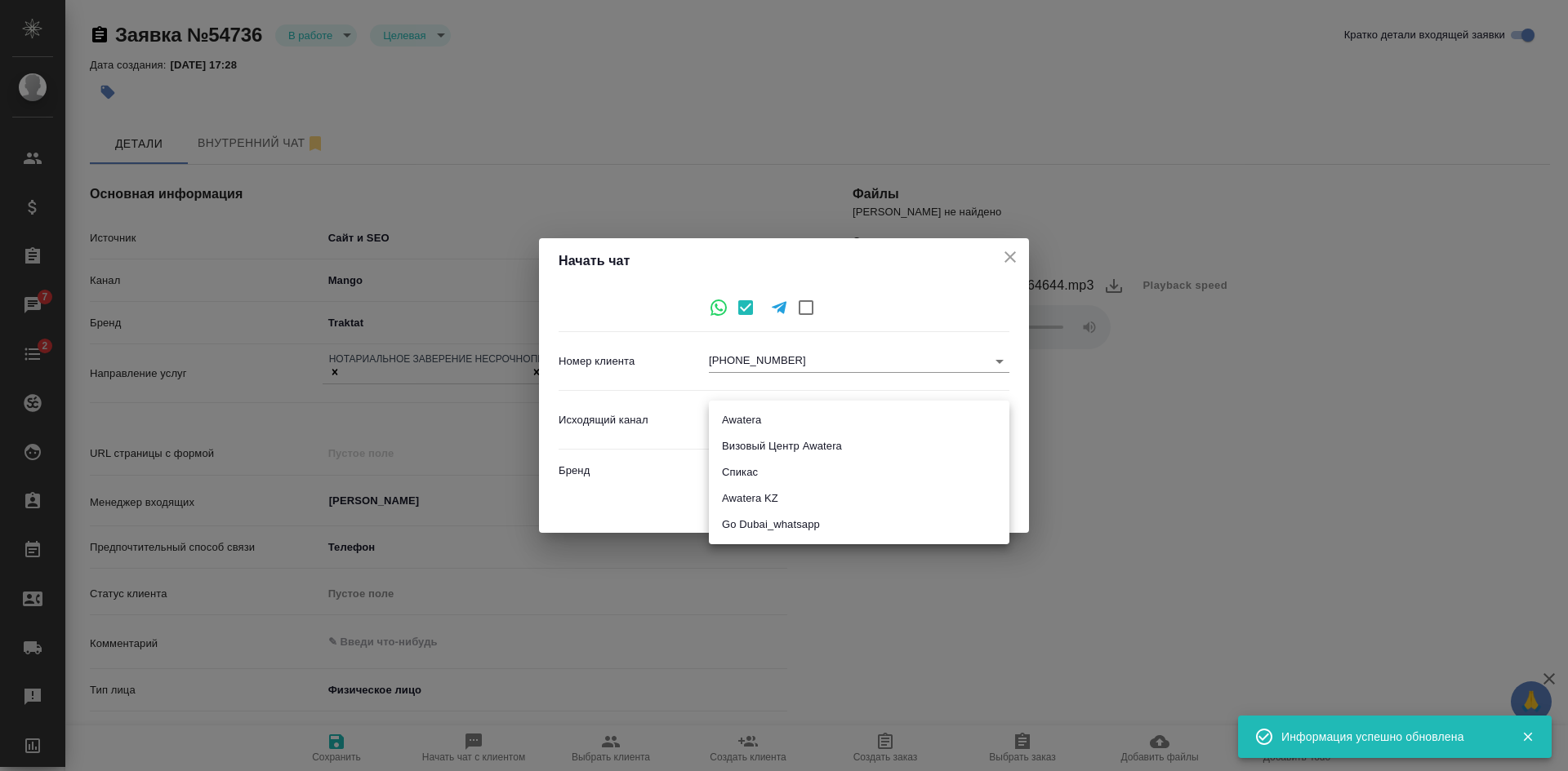
click at [739, 424] on body "🙏 .cls-1 fill:#fff; AWATERA Kasatkina Aleksandra Клиенты Спецификации Заказы 7 …" at bounding box center [784, 385] width 1568 height 771
click at [739, 424] on li "Awatera" at bounding box center [858, 421] width 300 height 26
type input "2"
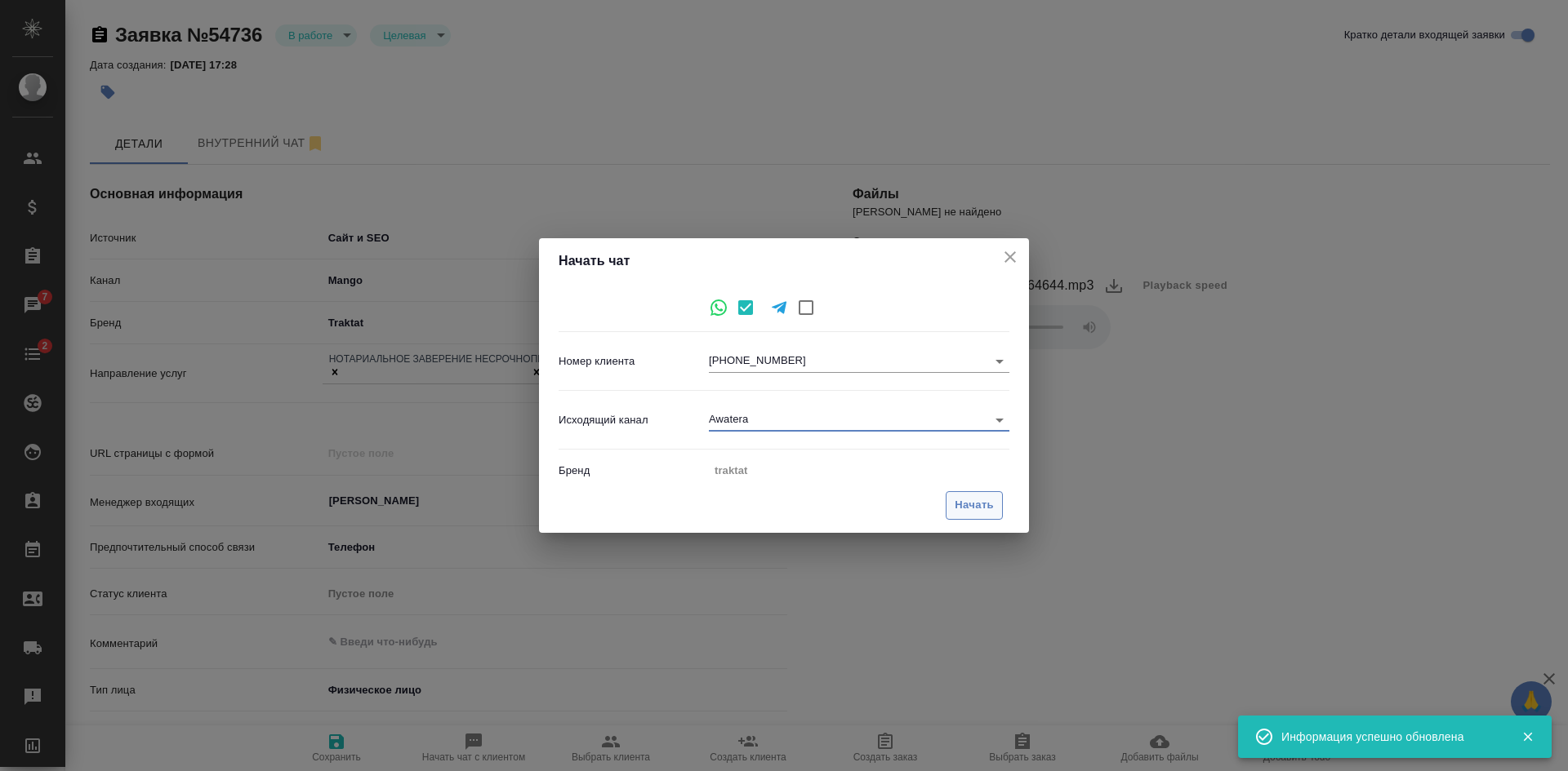
click at [996, 507] on button "Начать" at bounding box center [973, 506] width 57 height 29
type textarea "x"
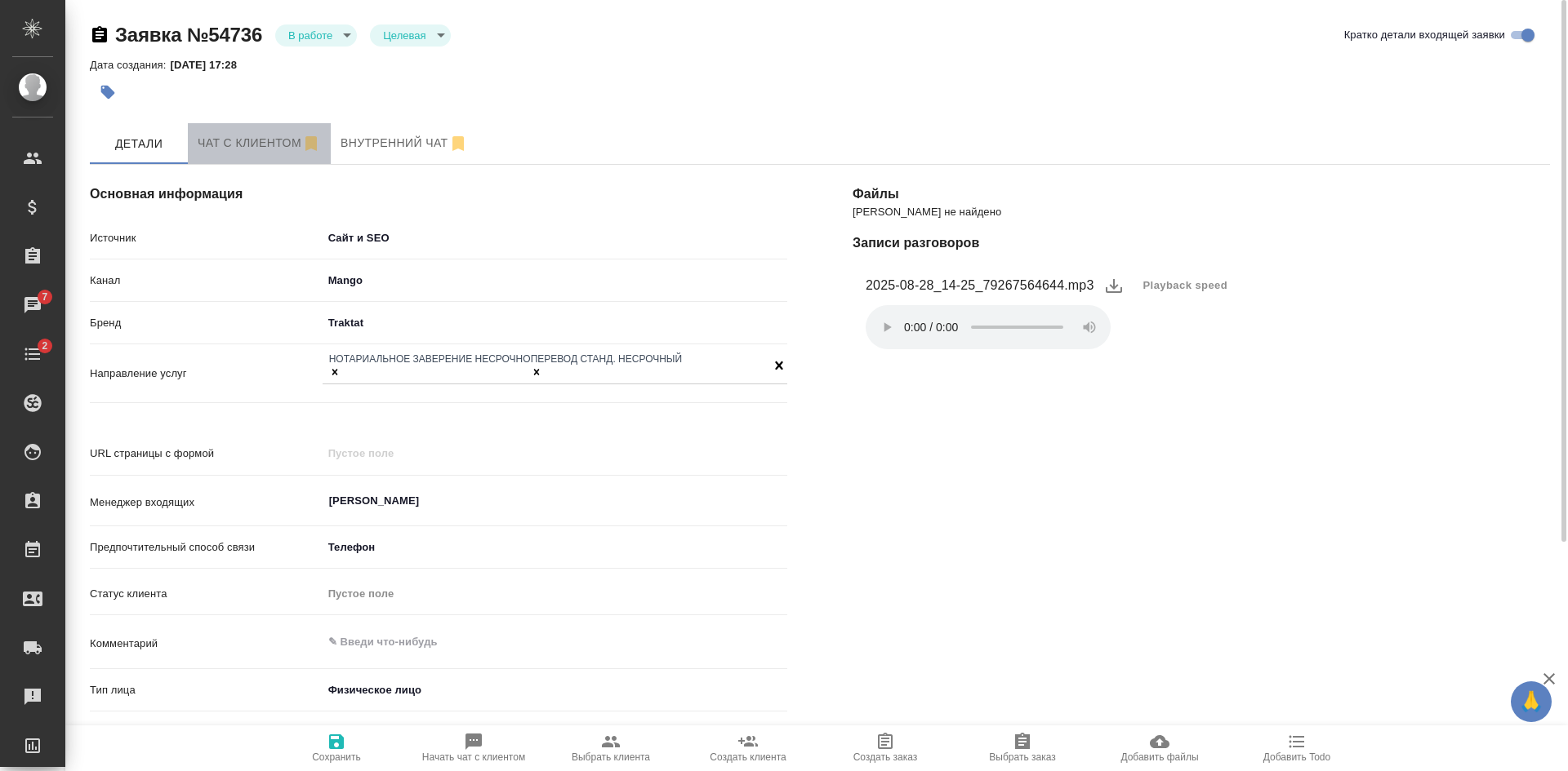
click at [249, 146] on span "Чат с клиентом" at bounding box center [259, 143] width 123 height 21
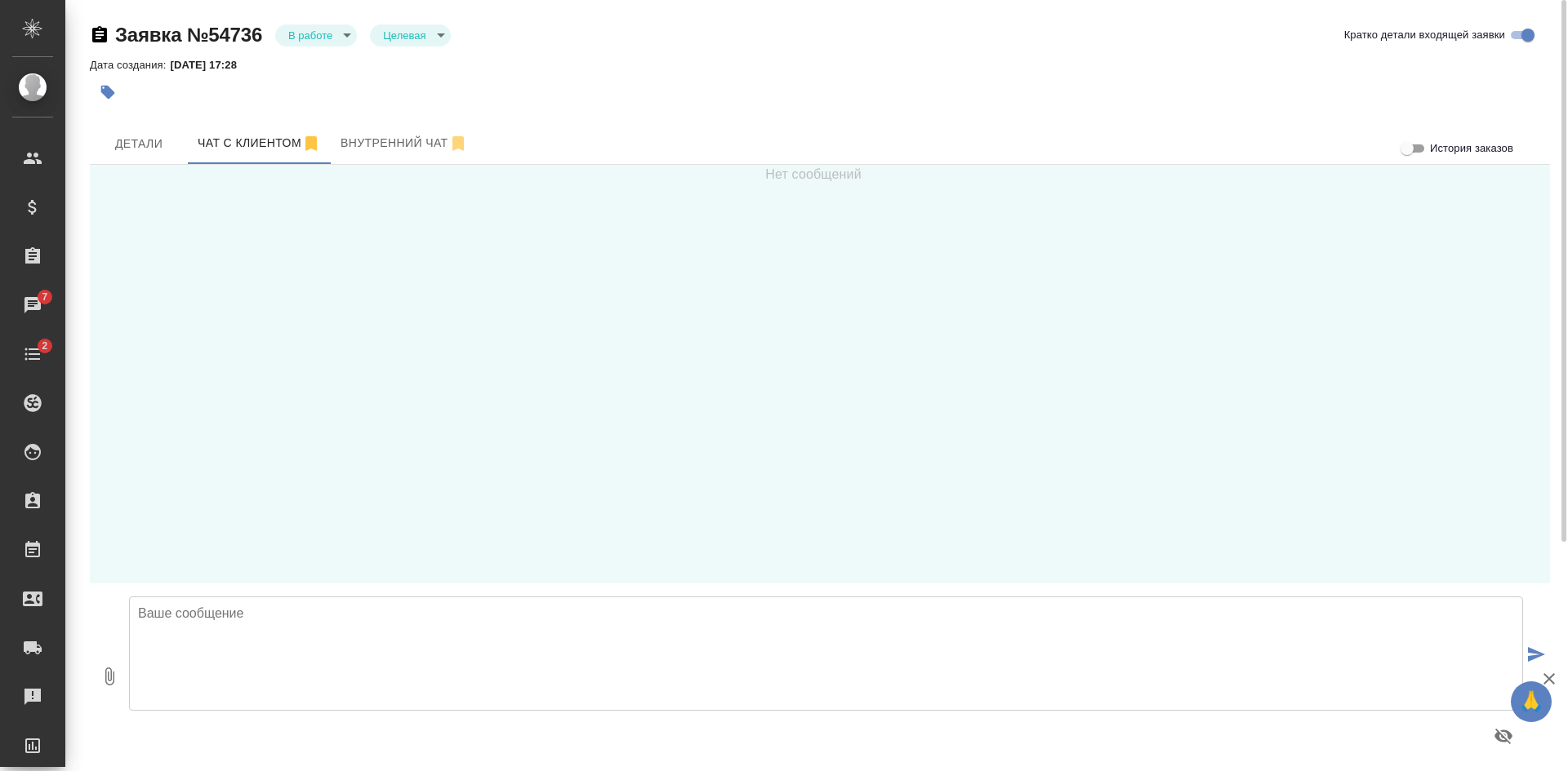
click at [377, 739] on div at bounding box center [826, 736] width 1394 height 39
click at [377, 666] on textarea at bounding box center [826, 653] width 1394 height 114
paste textarea "Офис Беговая begovaya@awatera.com +7 495 120 23 35 Москва, 1-й Магистральный ту…"
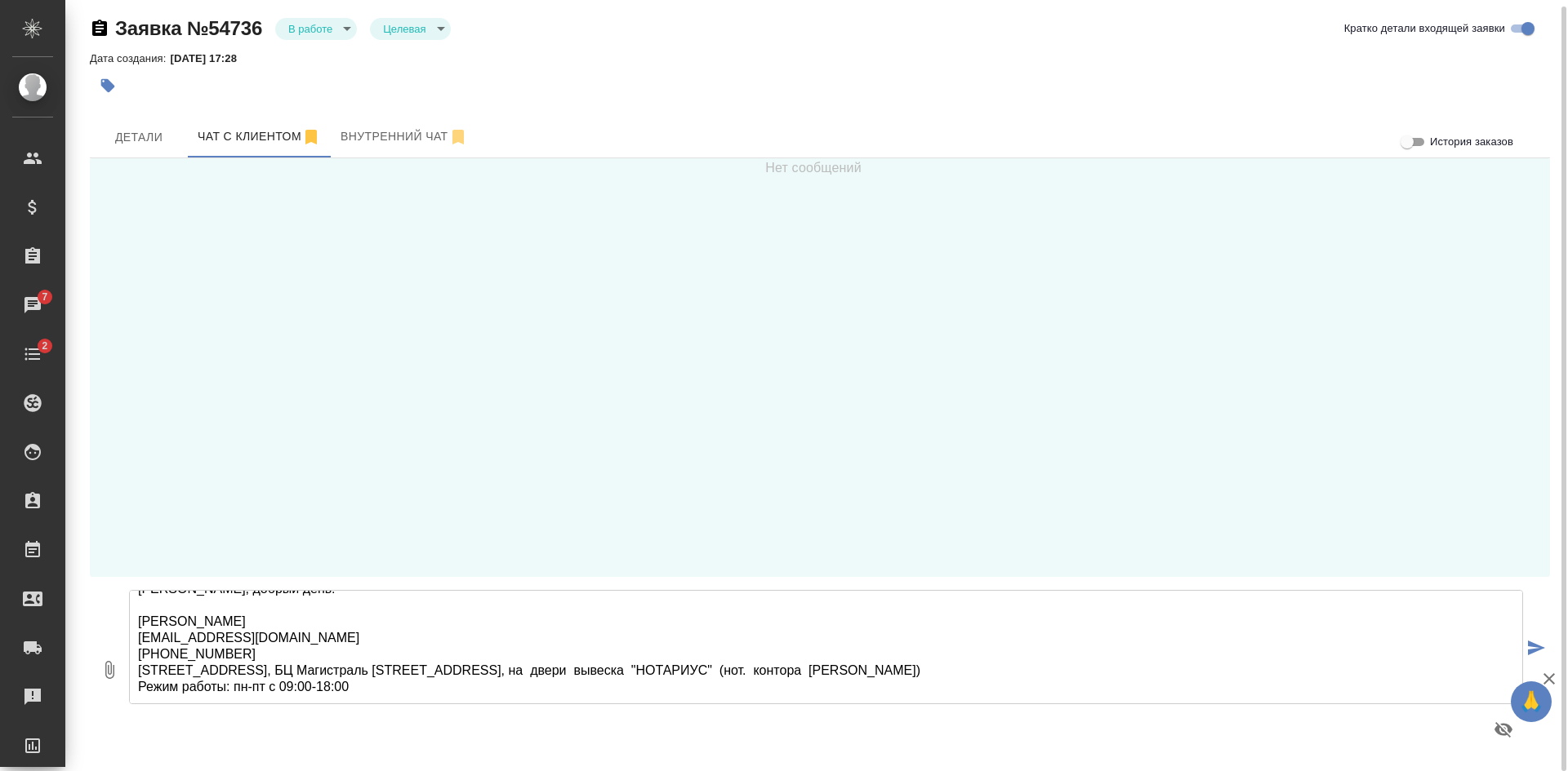
scroll to position [50, 0]
click at [331, 687] on textarea "Константин, добрый день! Офис Беговая begovaya@awatera.com +7 495 120 23 35 Мос…" at bounding box center [826, 647] width 1394 height 114
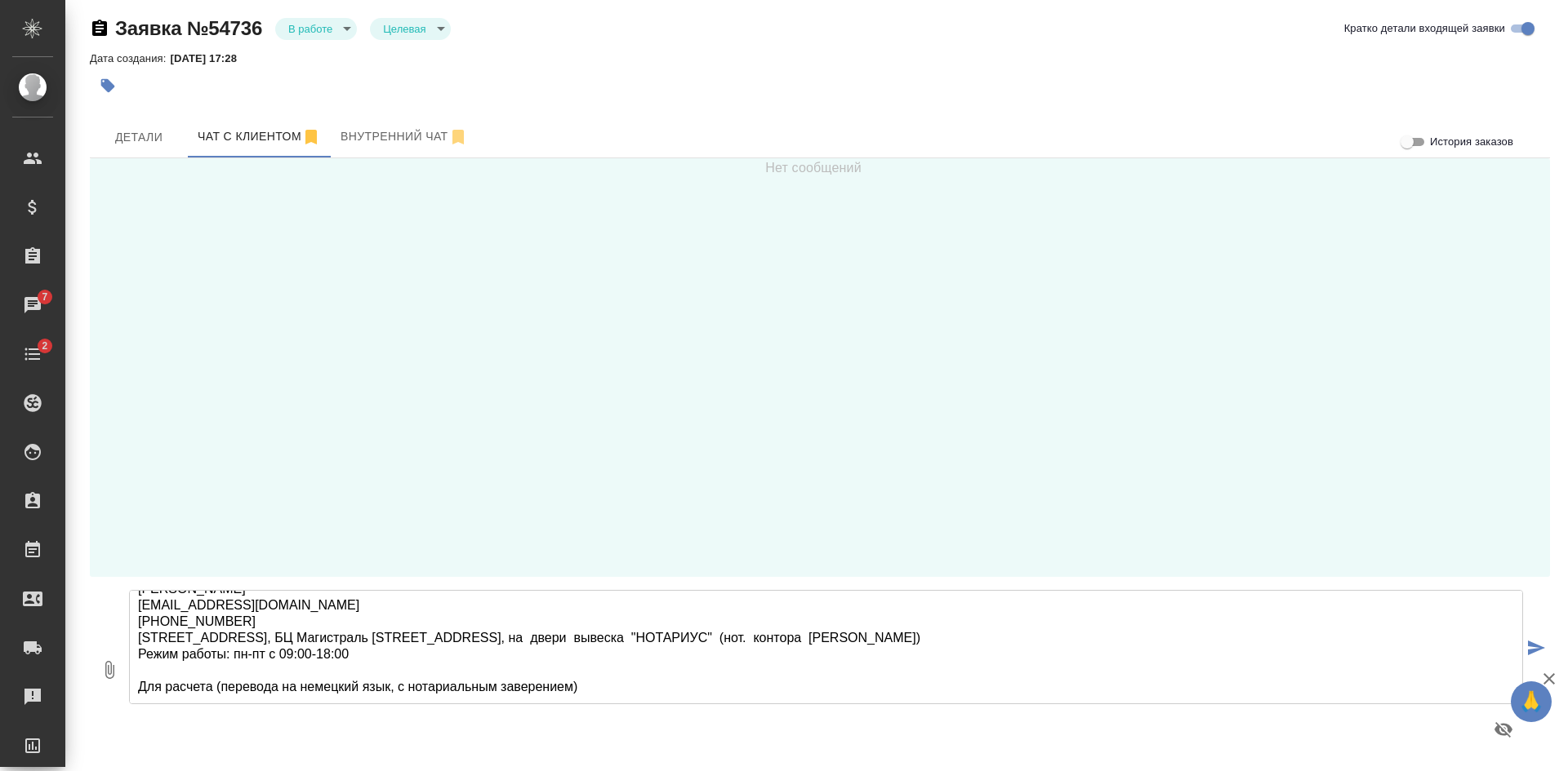
click at [165, 698] on textarea "Константин, добрый день! Офис Беговая begovaya@awatera.com +7 495 120 23 35 Мос…" at bounding box center [826, 647] width 1394 height 114
click at [656, 692] on textarea "Константин, добрый день! Офис Беговая begovaya@awatera.com +7 495 120 23 35 Мос…" at bounding box center [826, 647] width 1394 height 114
click at [918, 697] on textarea "Константин, добрый день! Офис Беговая begovaya@awatera.com +7 495 120 23 35 Мос…" at bounding box center [826, 647] width 1394 height 114
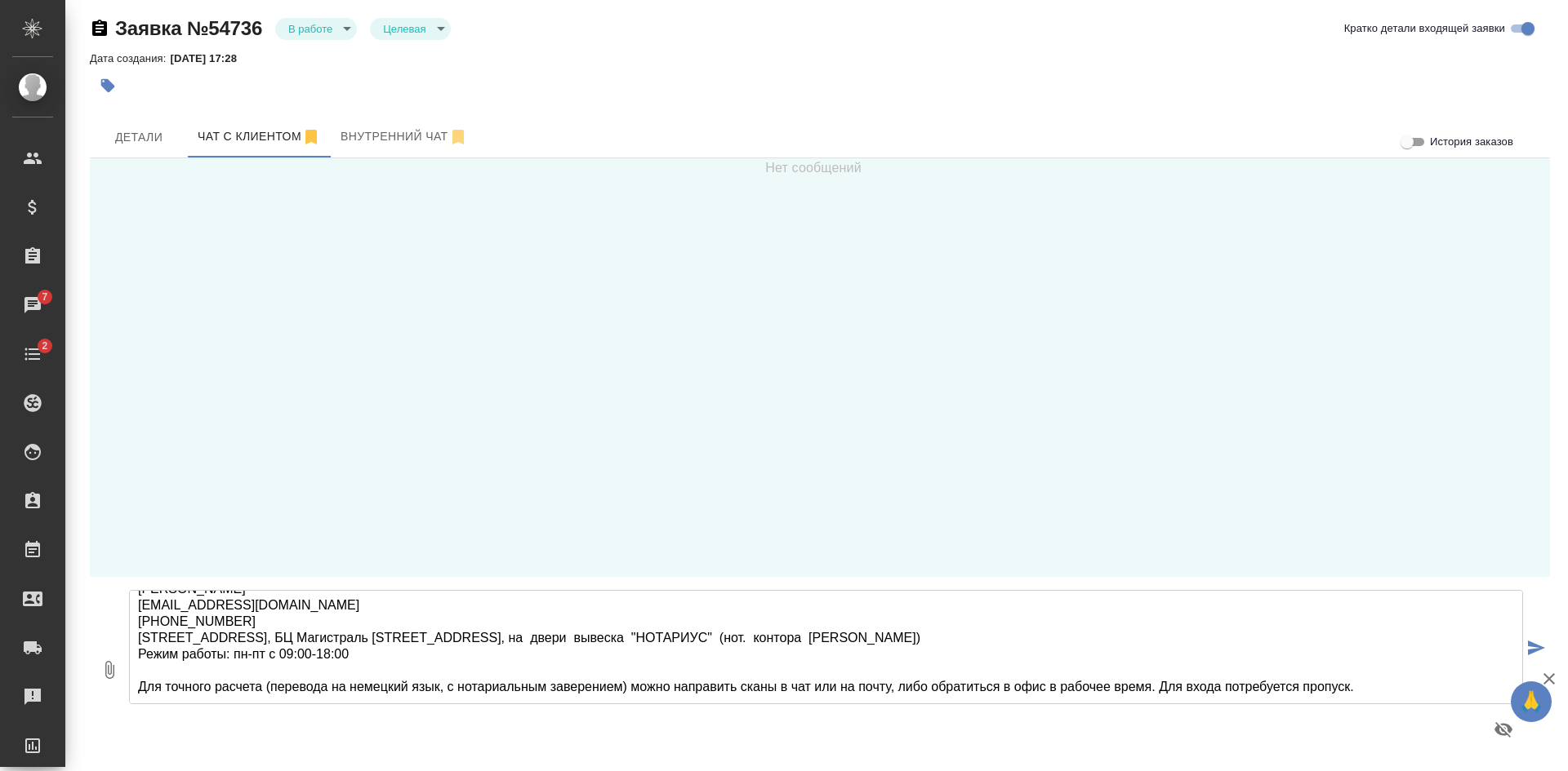
click at [1159, 693] on textarea "Константин, добрый день! Офис Беговая begovaya@awatera.com +7 495 120 23 35 Мос…" at bounding box center [826, 647] width 1394 height 114
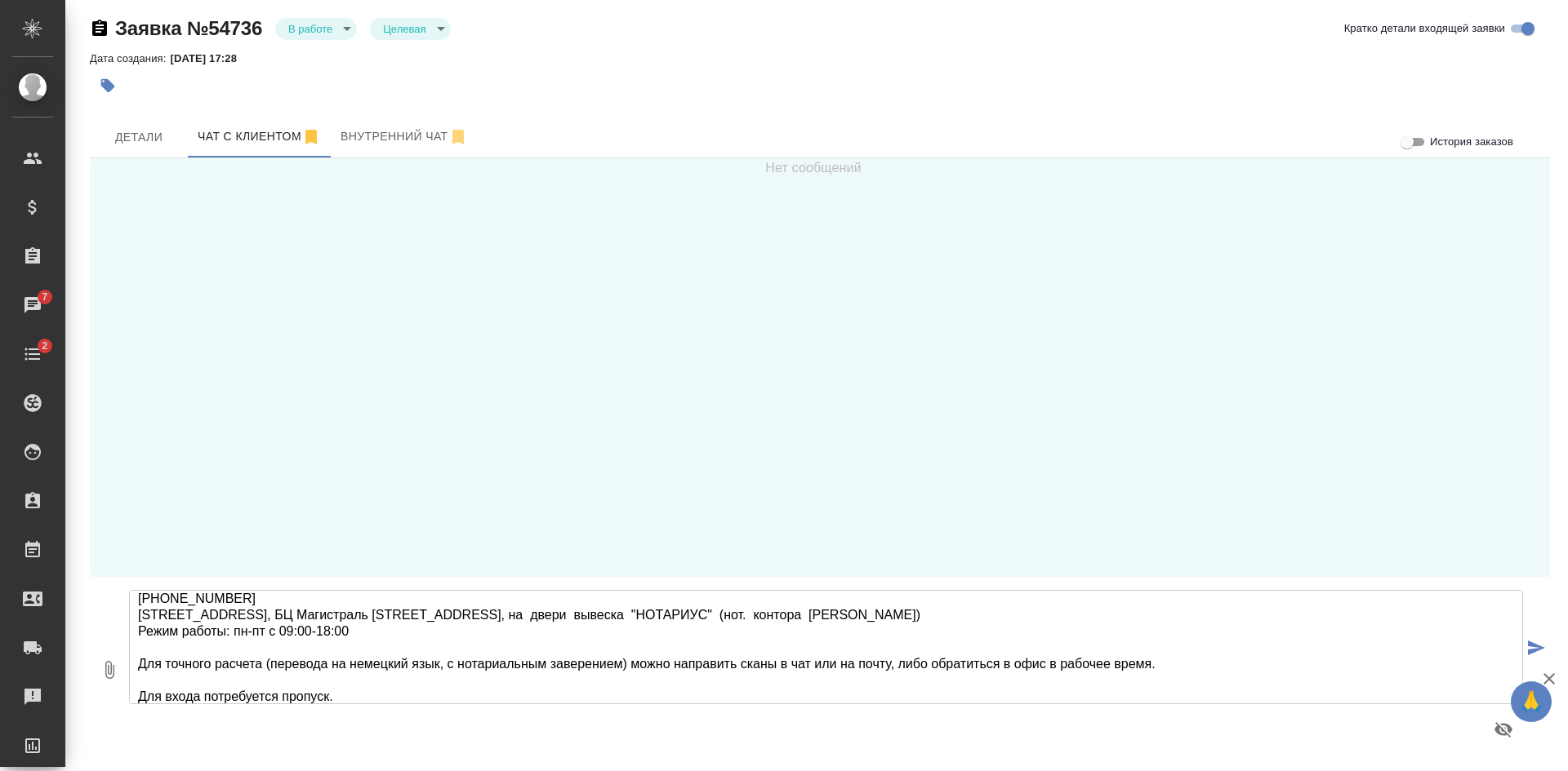
scroll to position [90, 0]
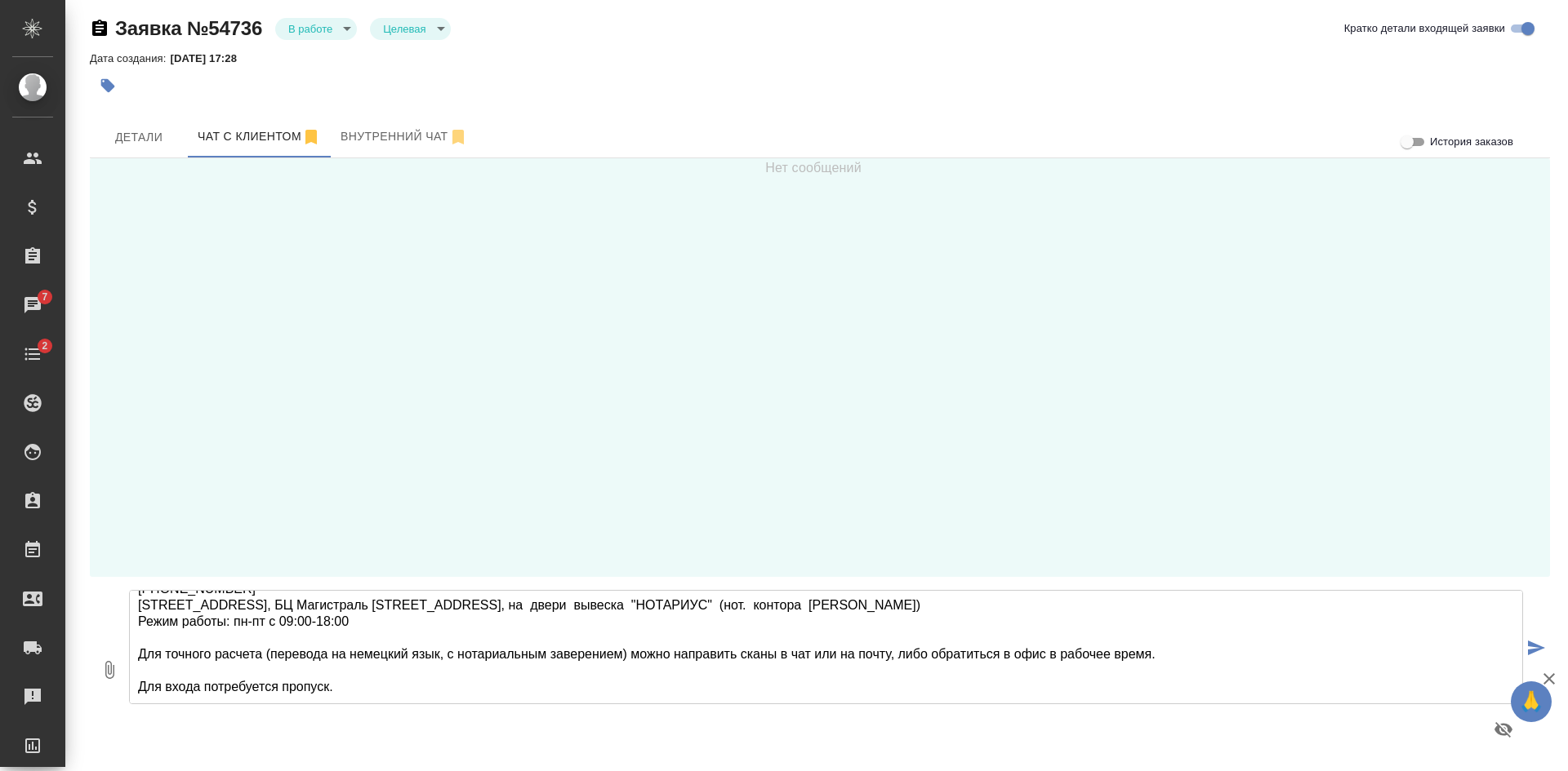
click at [426, 696] on textarea "Константин, добрый день! Офис Беговая begovaya@awatera.com +7 495 120 23 35 Мос…" at bounding box center [826, 647] width 1394 height 114
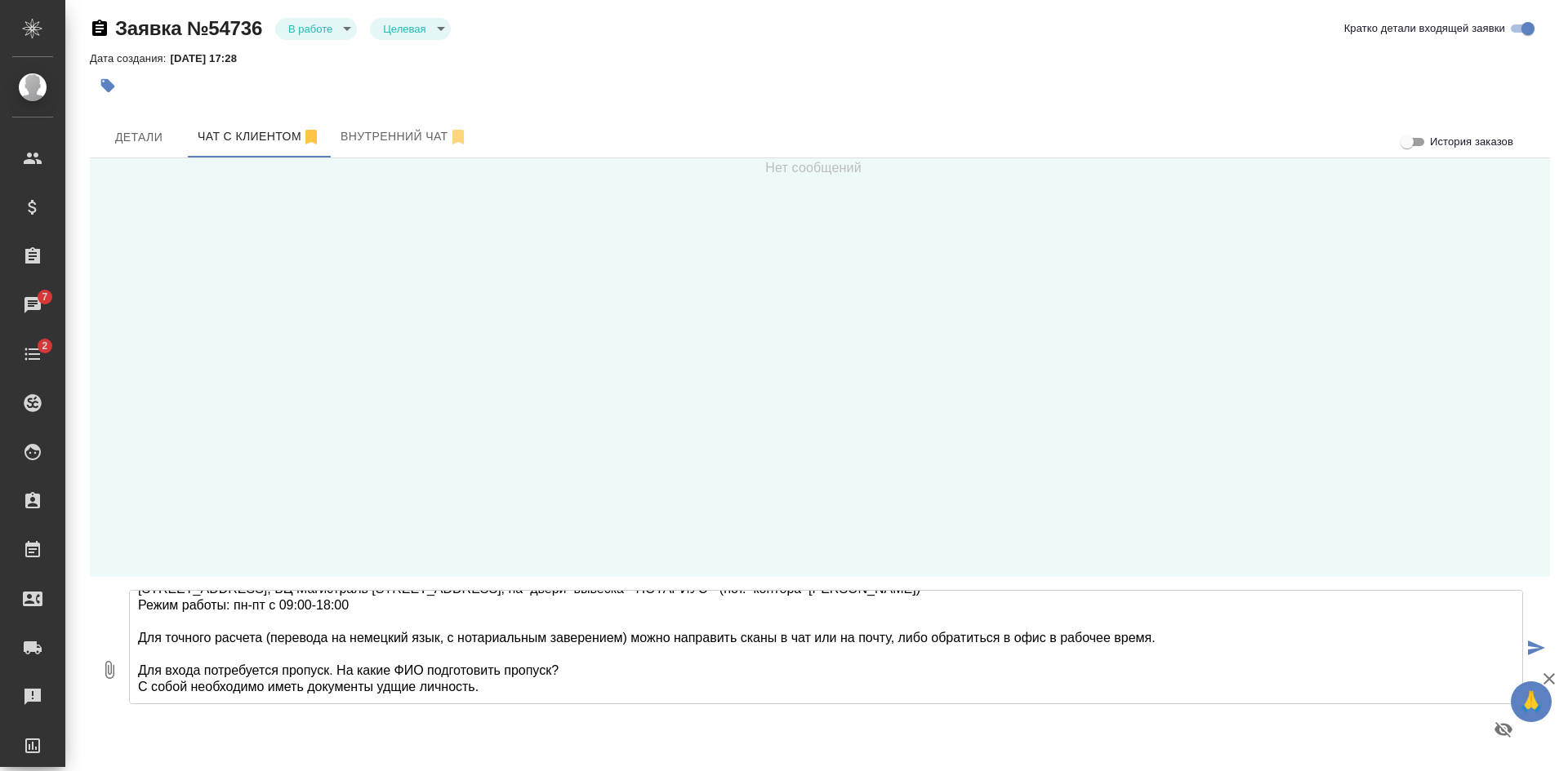
click at [381, 704] on textarea "Константин, добрый день! Офис Беговая begovaya@awatera.com +7 495 120 23 35 Мос…" at bounding box center [826, 647] width 1394 height 114
drag, startPoint x: 417, startPoint y: 698, endPoint x: 386, endPoint y: 698, distance: 31.0
click at [386, 698] on textarea "Константин, добрый день! Офис Беговая begovaya@awatera.com +7 495 120 23 35 Мос…" at bounding box center [826, 647] width 1394 height 114
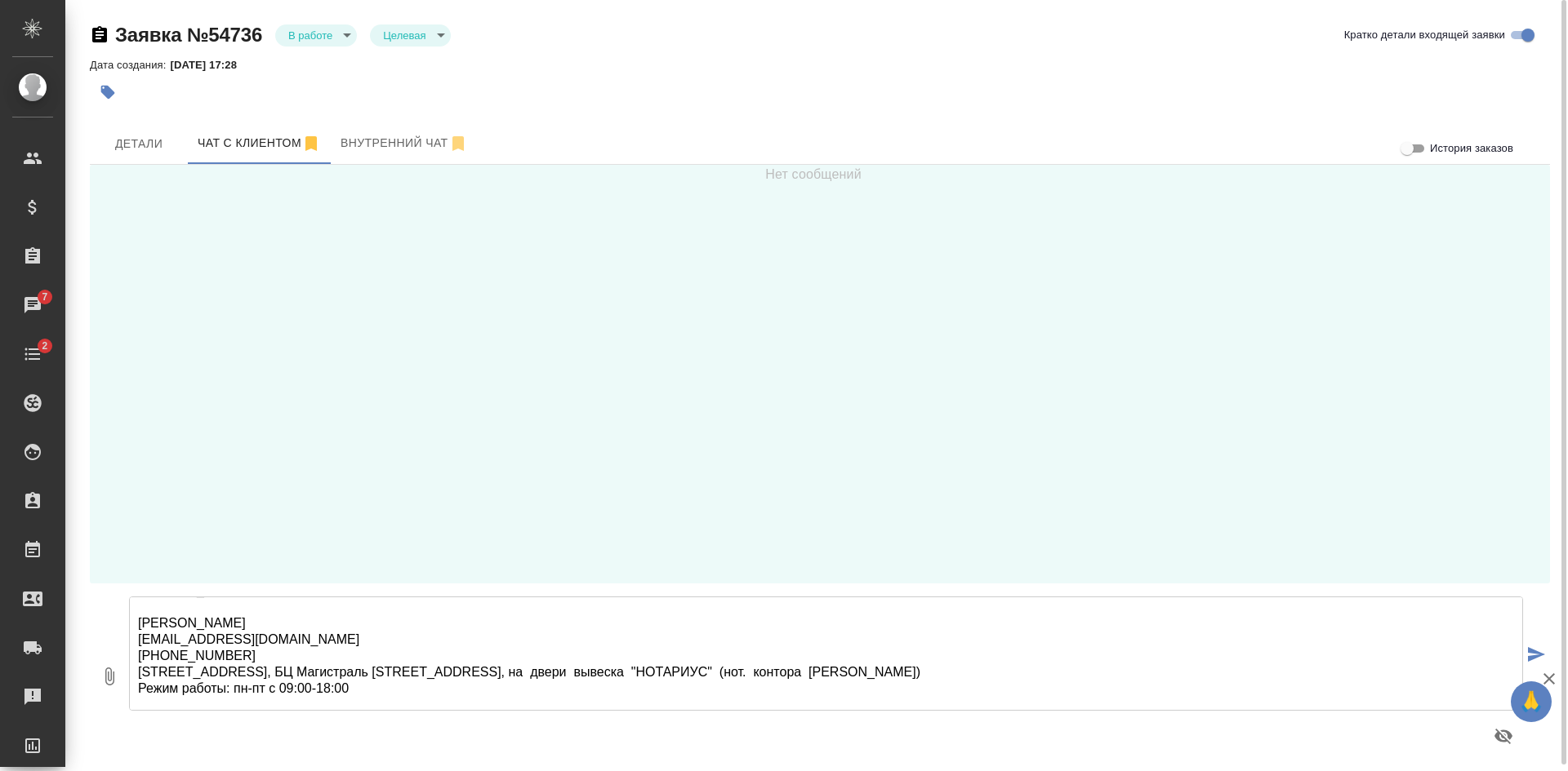
scroll to position [0, 0]
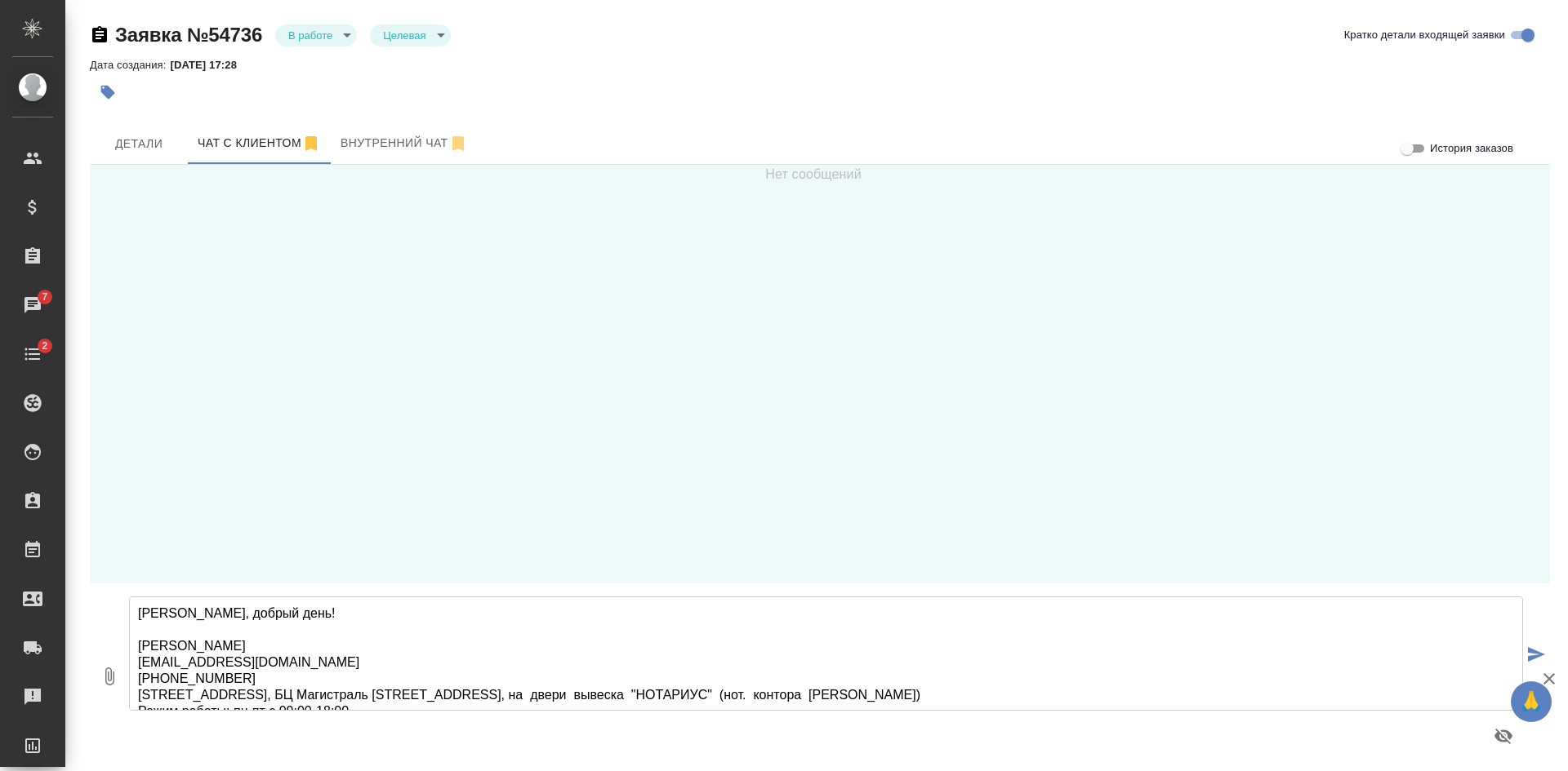
click at [282, 658] on textarea "Константин, добрый день! Офис Беговая begovaya@awatera.com +7 495 120 23 35 Мос…" at bounding box center [826, 653] width 1394 height 114
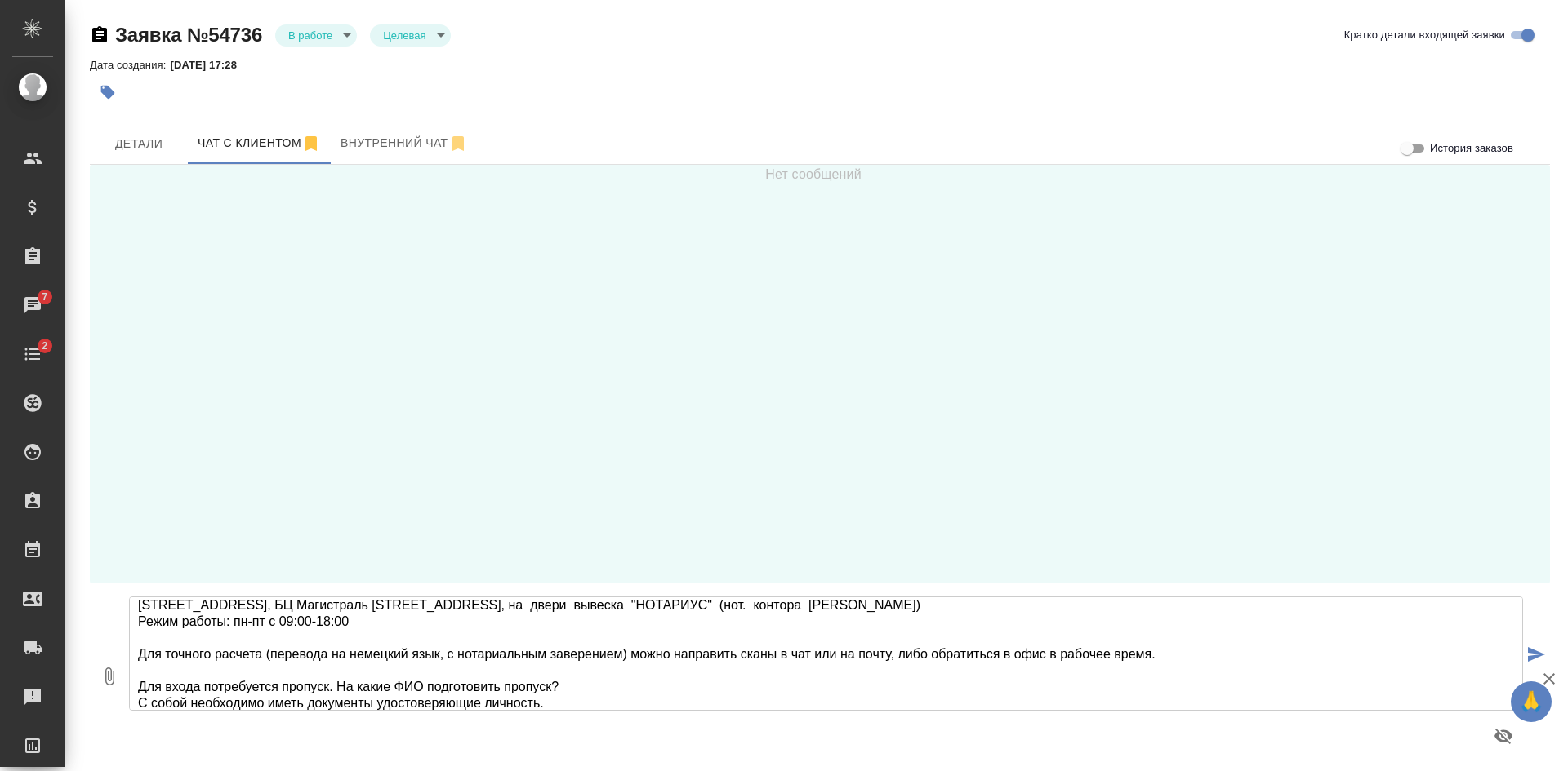
scroll to position [107, 0]
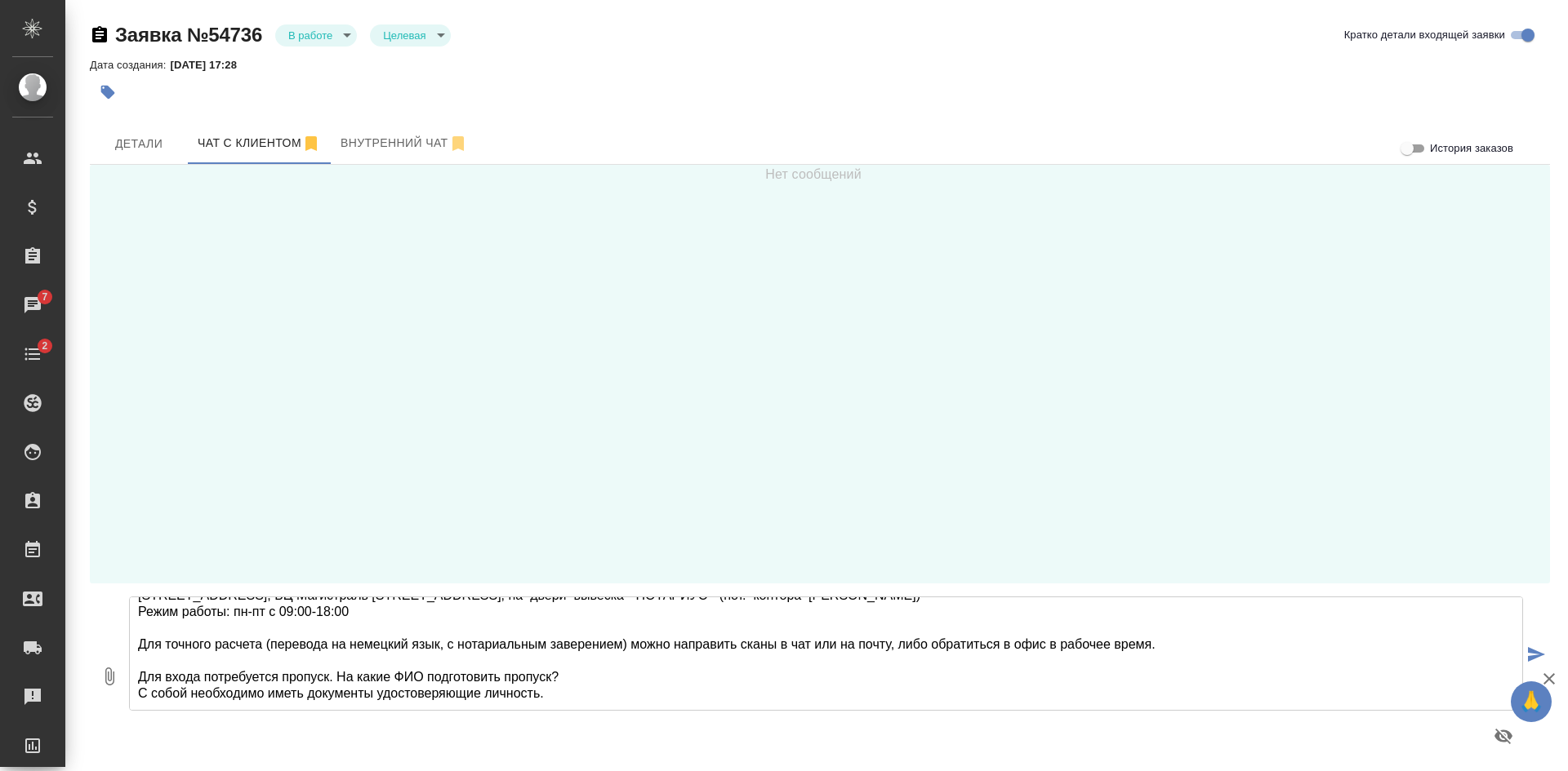
type textarea "Константин, добрый день! Офис Беговая begovaya@awatera.com +7 495 120 23 35 Мос…"
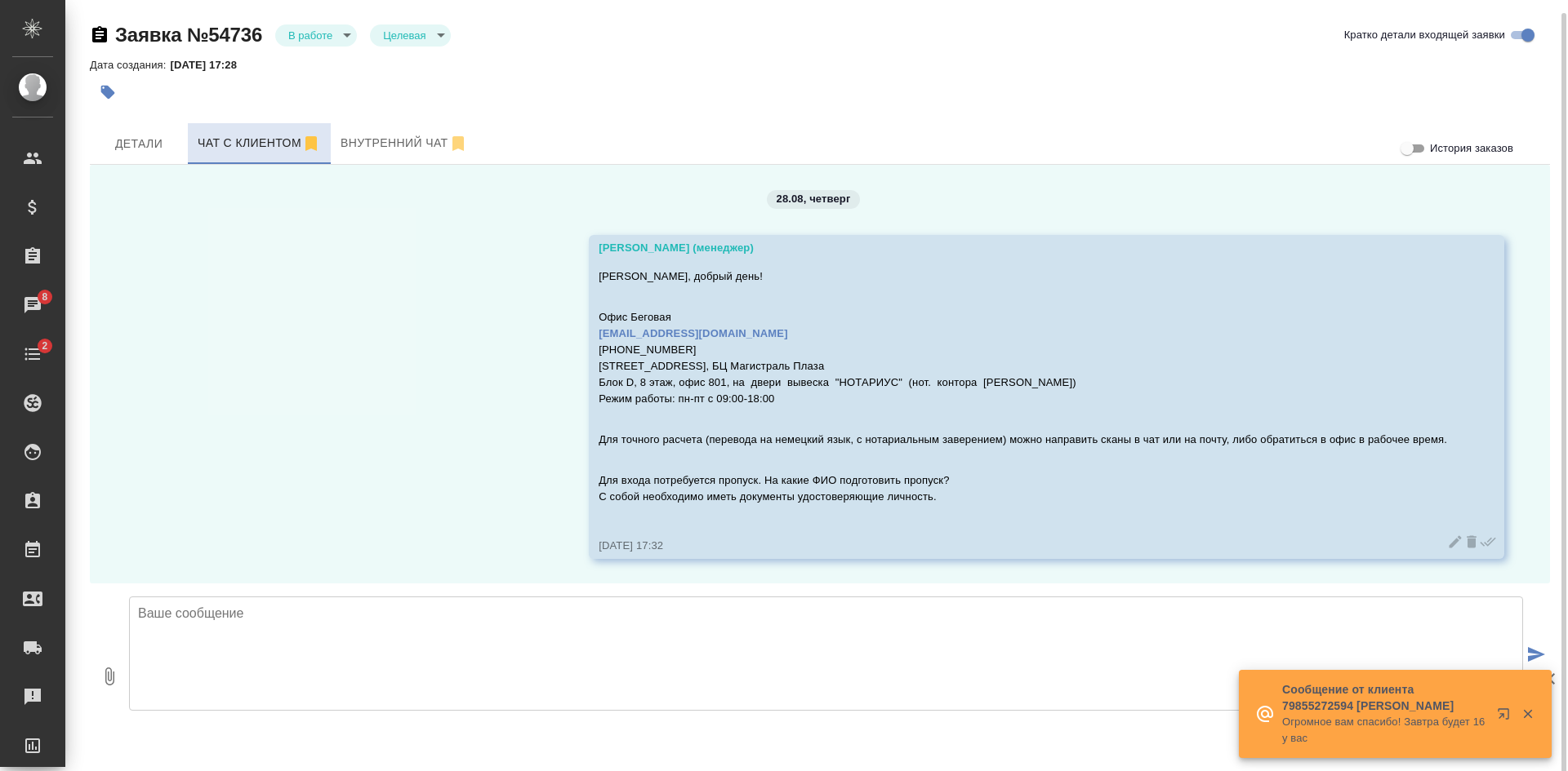
scroll to position [7, 0]
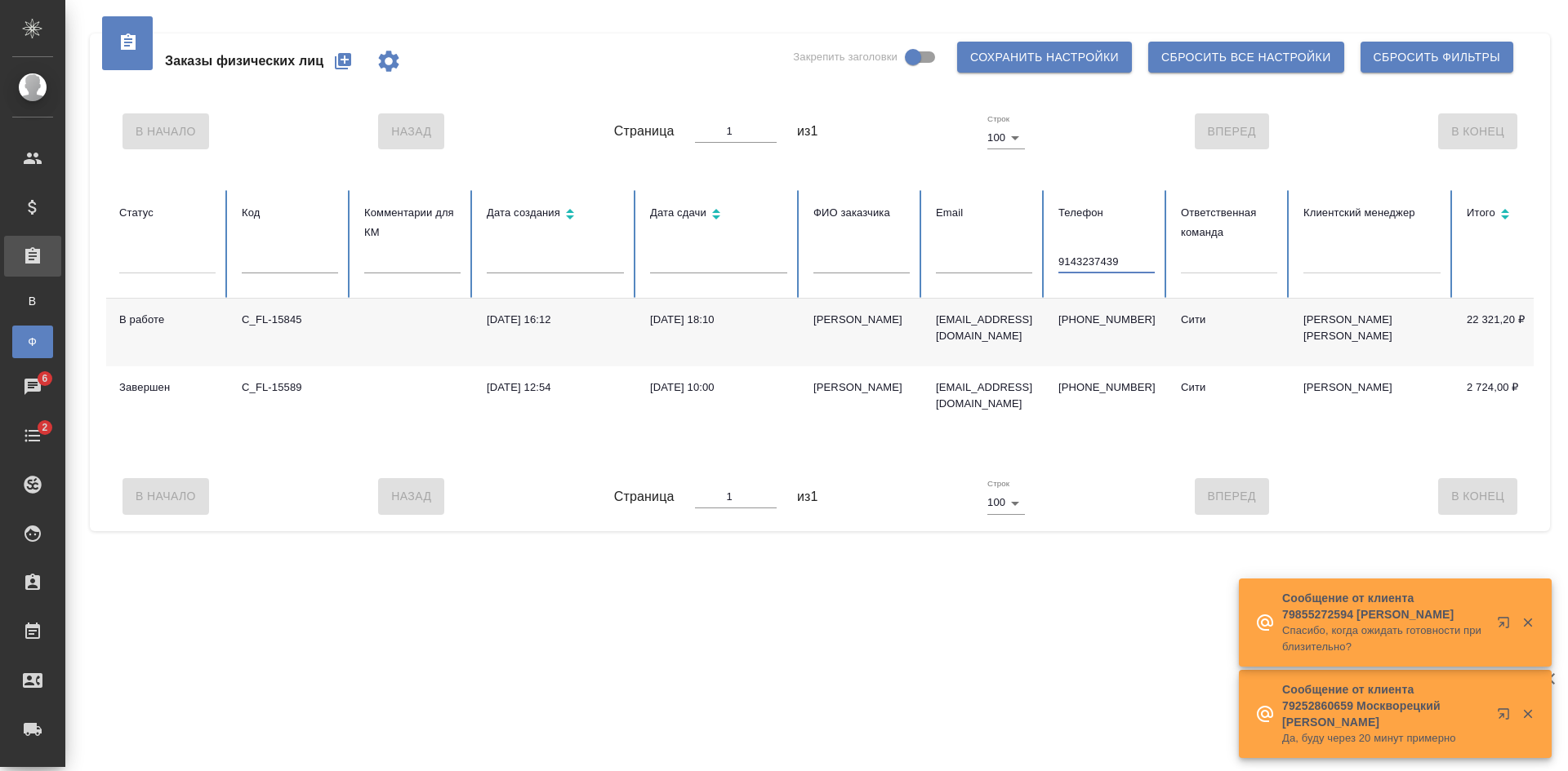
drag, startPoint x: 1133, startPoint y: 273, endPoint x: 1009, endPoint y: 259, distance: 124.8
click at [1014, 259] on tr "Статус Код Комментарии для КМ Дата создания Дата сдачи ФИО заказчика Email Теле…" at bounding box center [1025, 244] width 1837 height 108
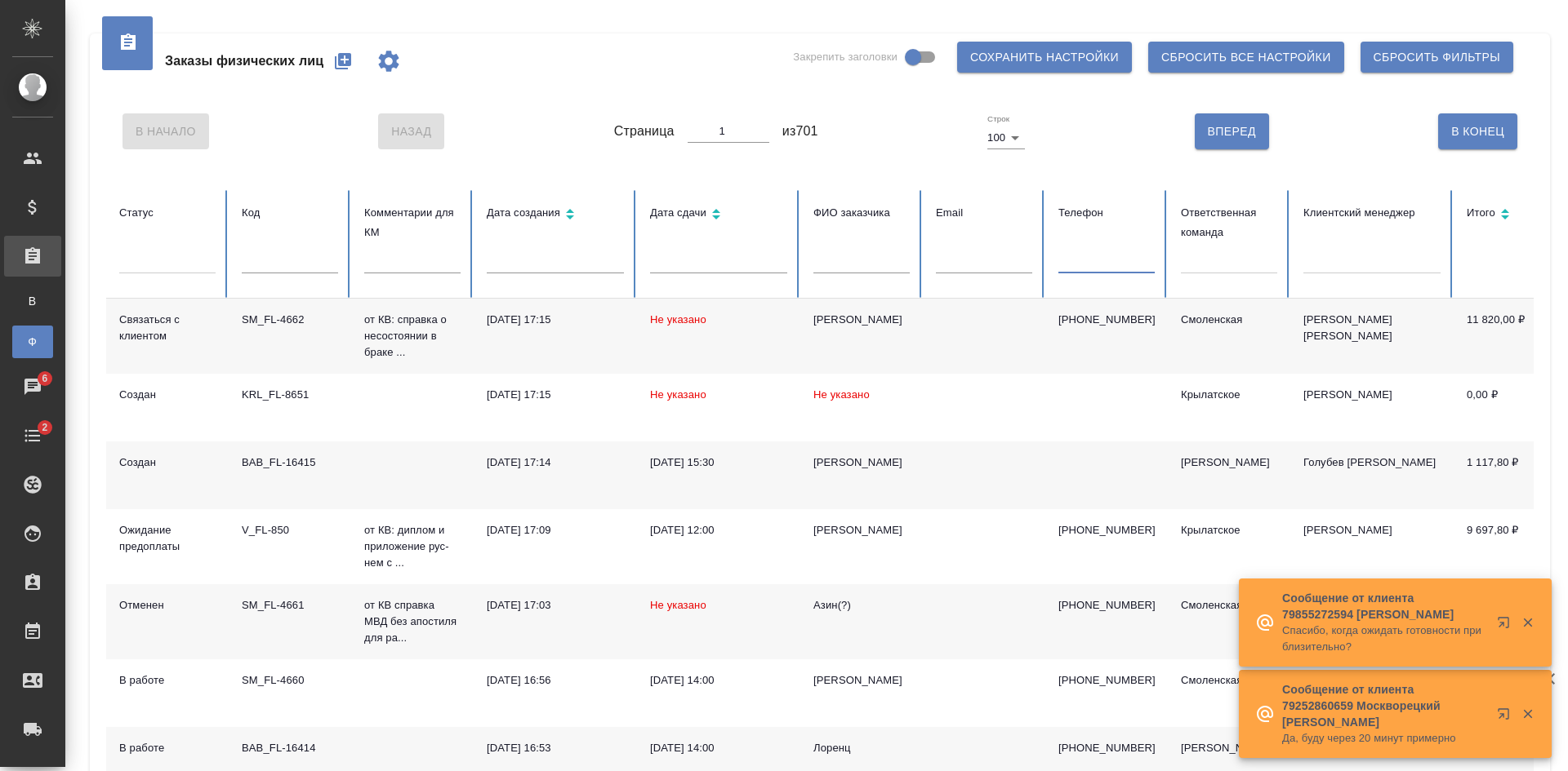
click at [1229, 259] on div at bounding box center [1229, 257] width 96 height 23
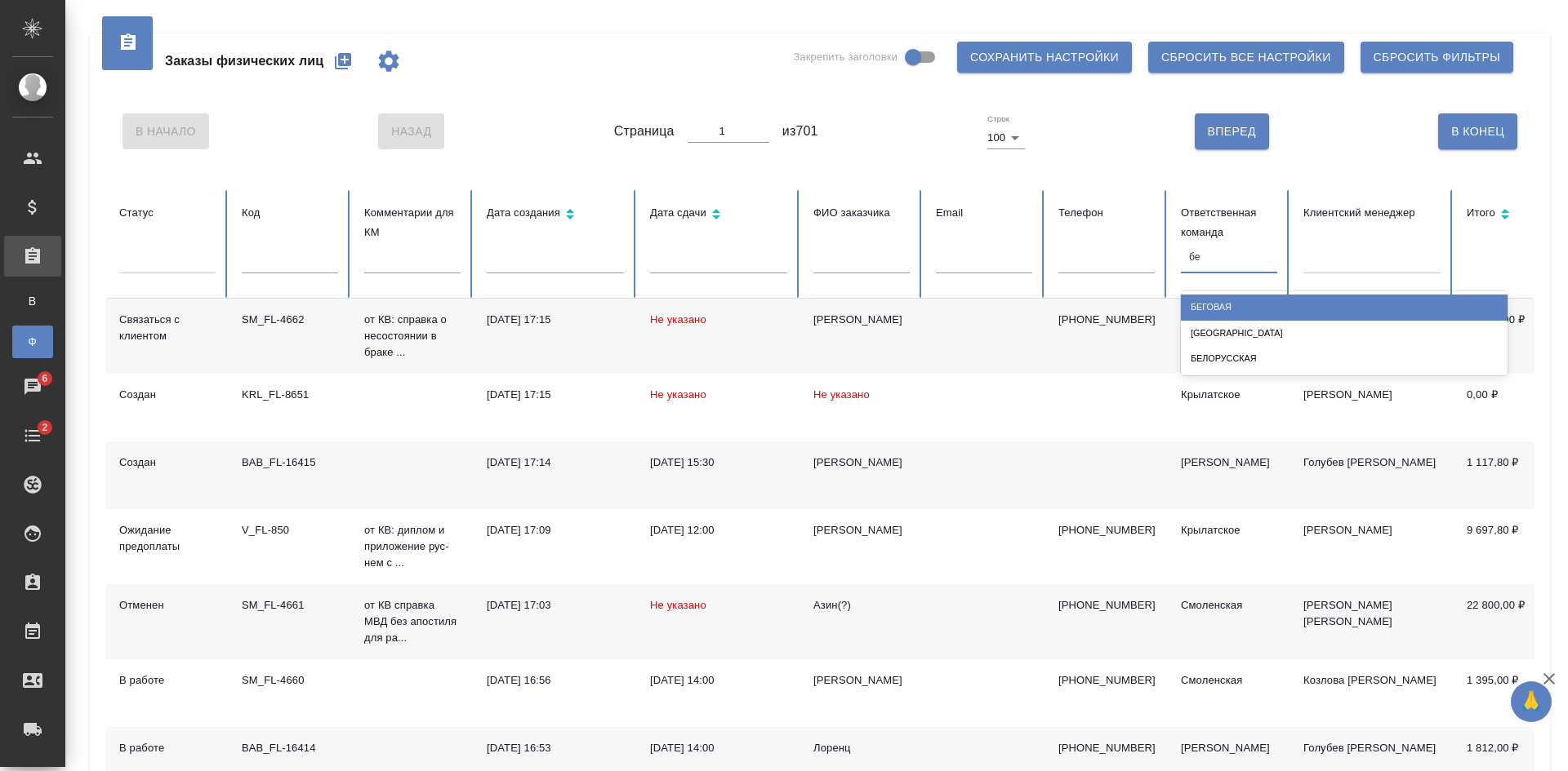
type input "бег"
click at [1216, 302] on div "Беговая" at bounding box center [1344, 307] width 326 height 25
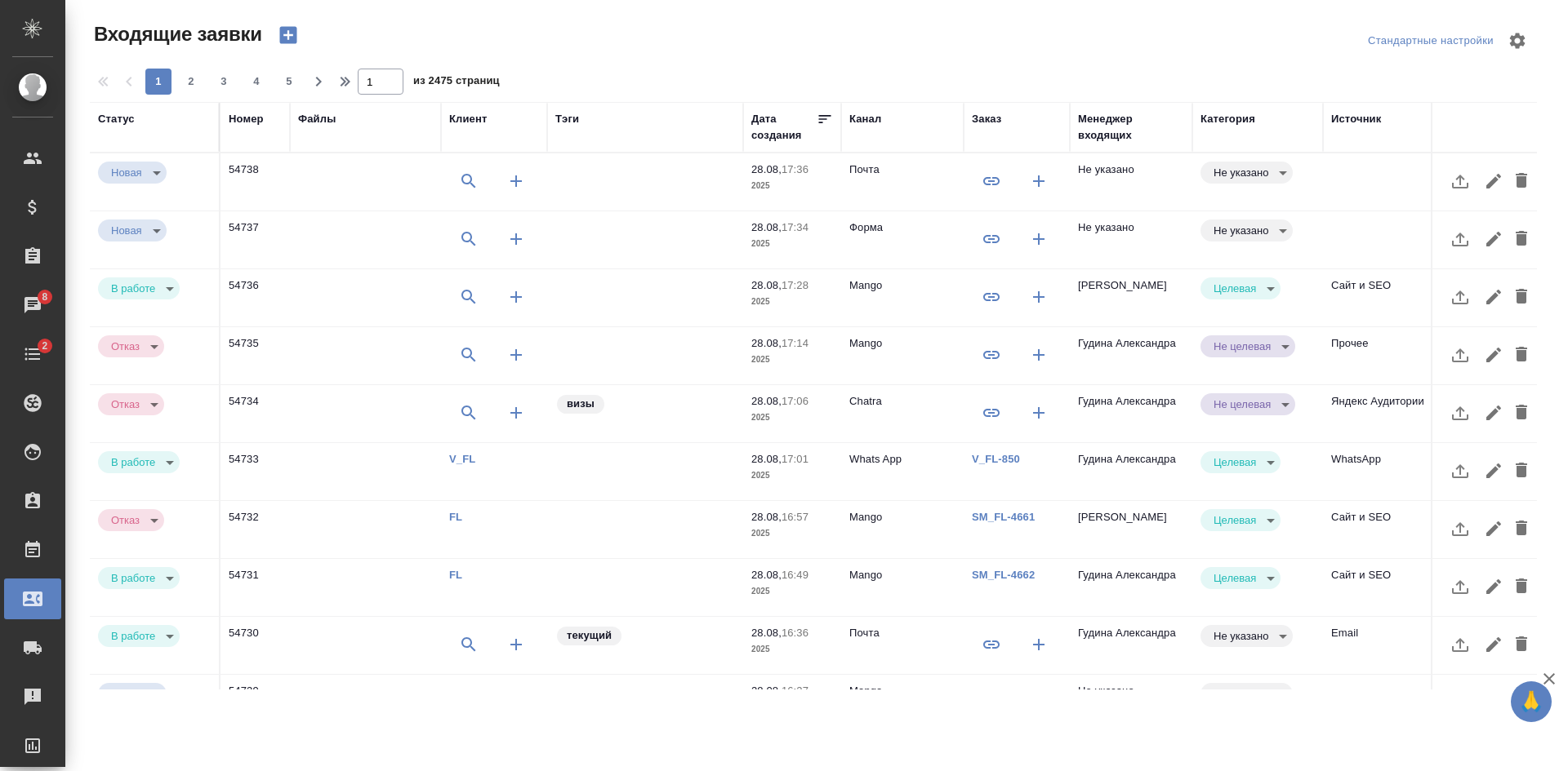
select select "RU"
click at [590, 184] on td at bounding box center [645, 181] width 196 height 57
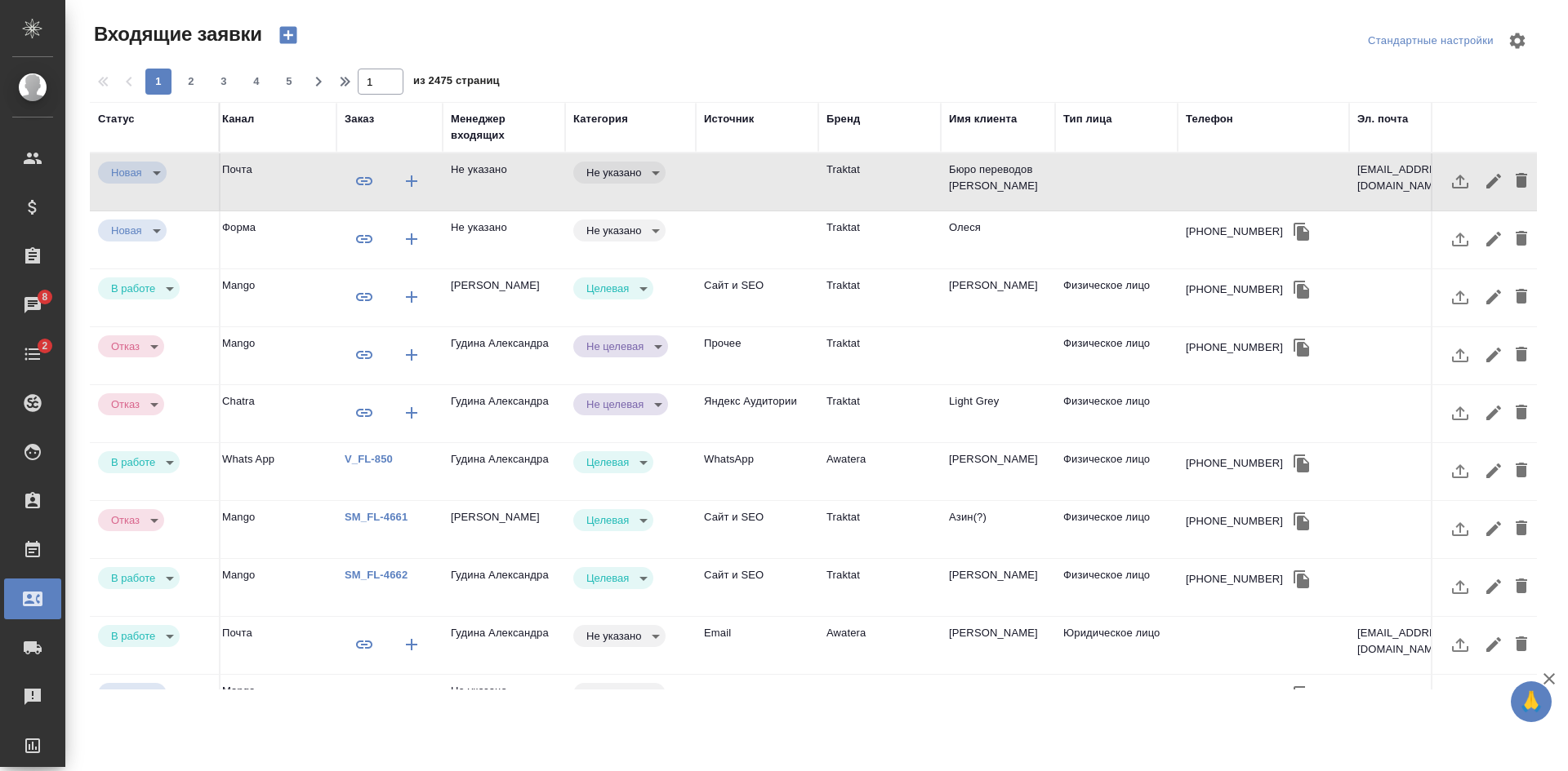
scroll to position [0, 654]
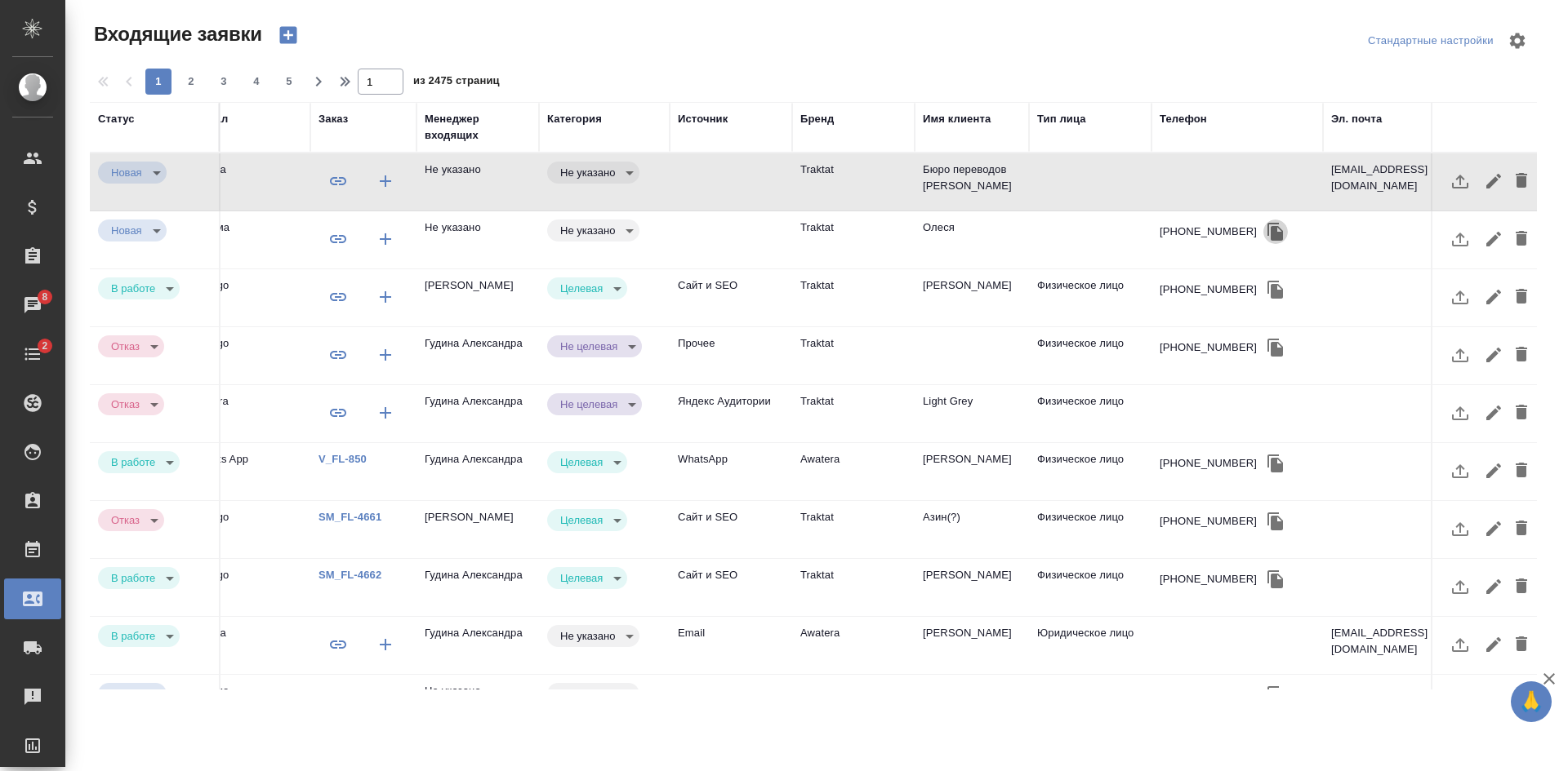
click at [1267, 230] on icon "button" at bounding box center [1274, 231] width 16 height 18
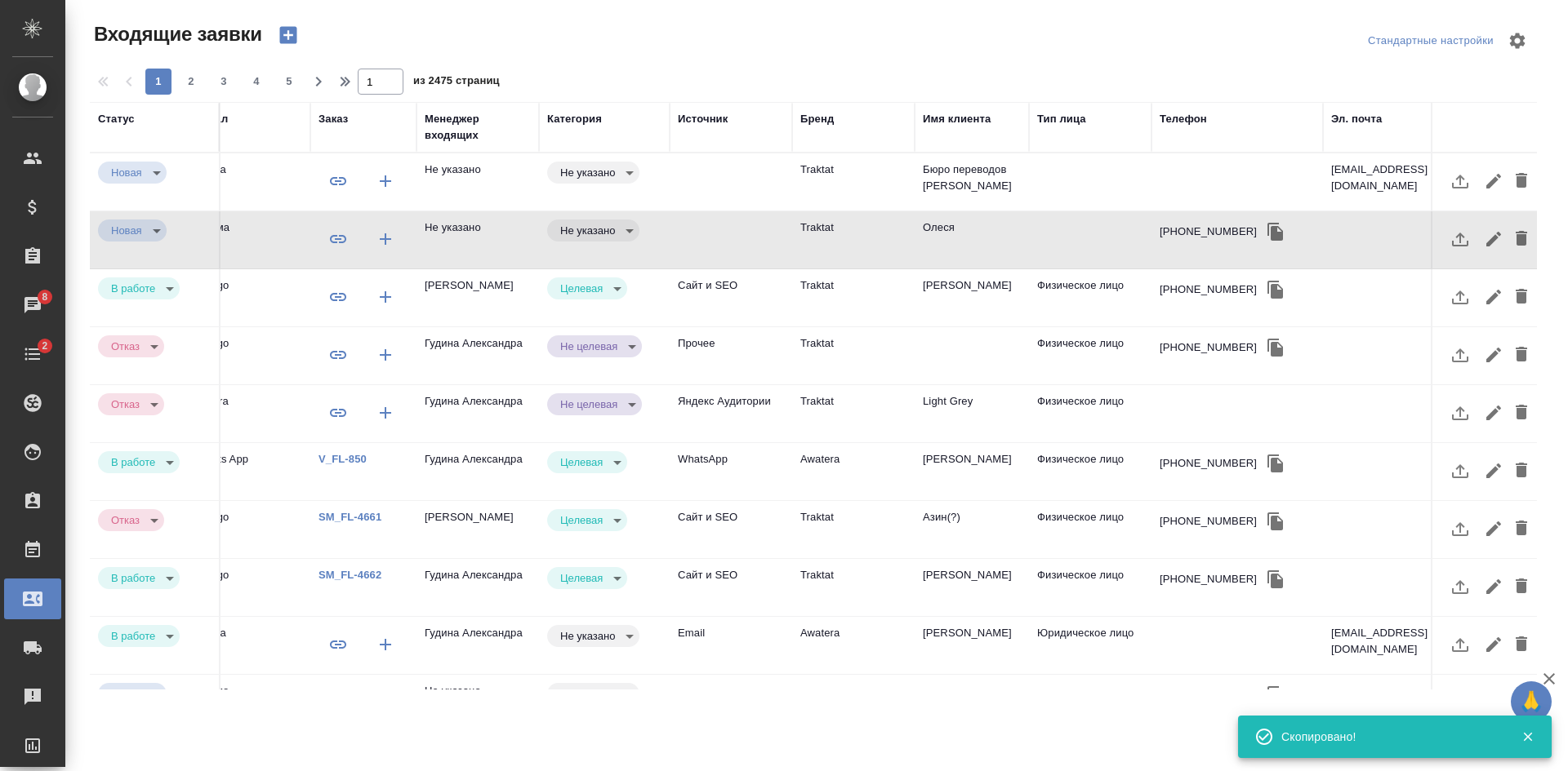
click at [1073, 227] on td at bounding box center [1089, 239] width 122 height 57
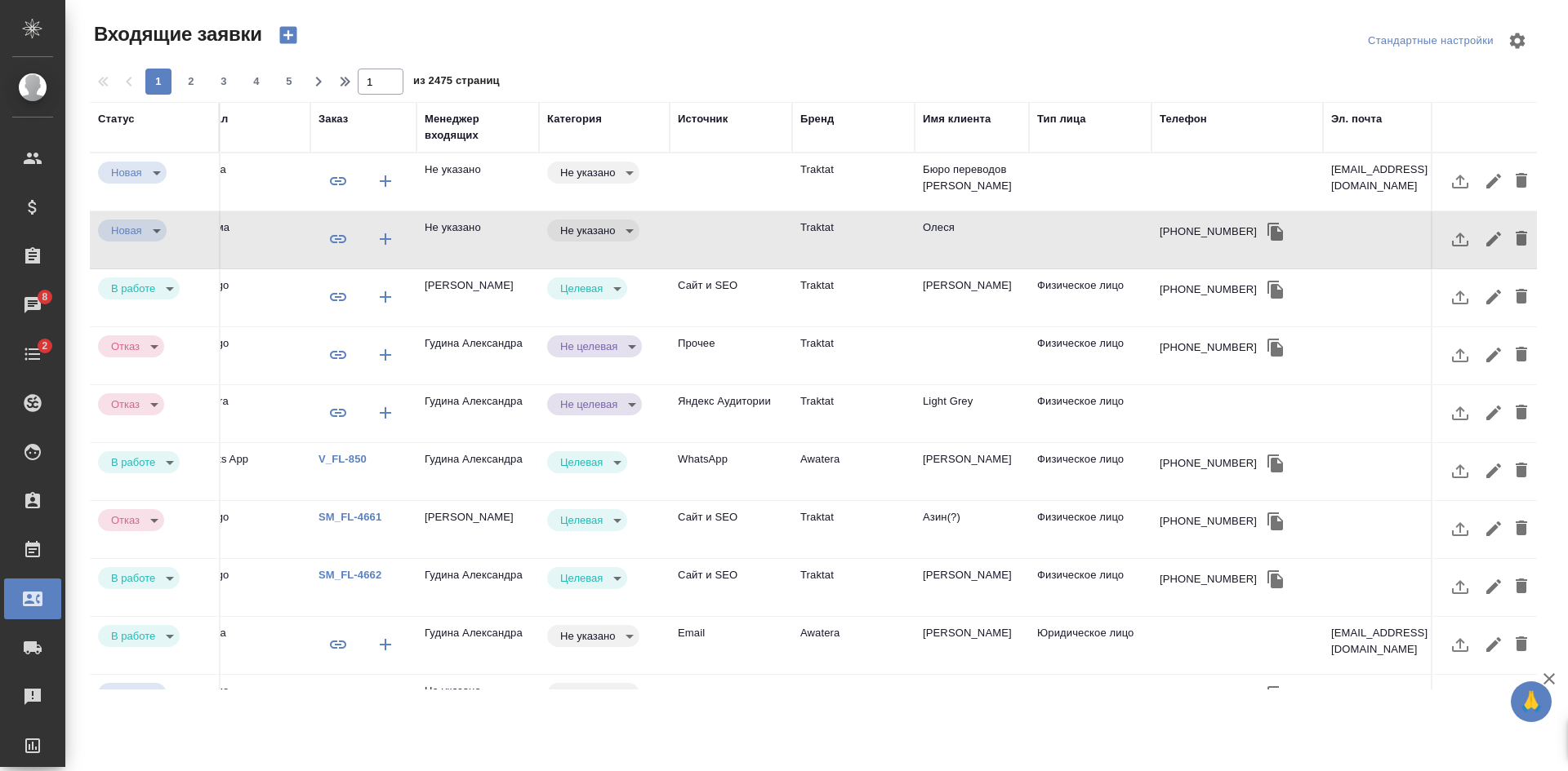
click at [1266, 224] on icon "button" at bounding box center [1275, 232] width 20 height 20
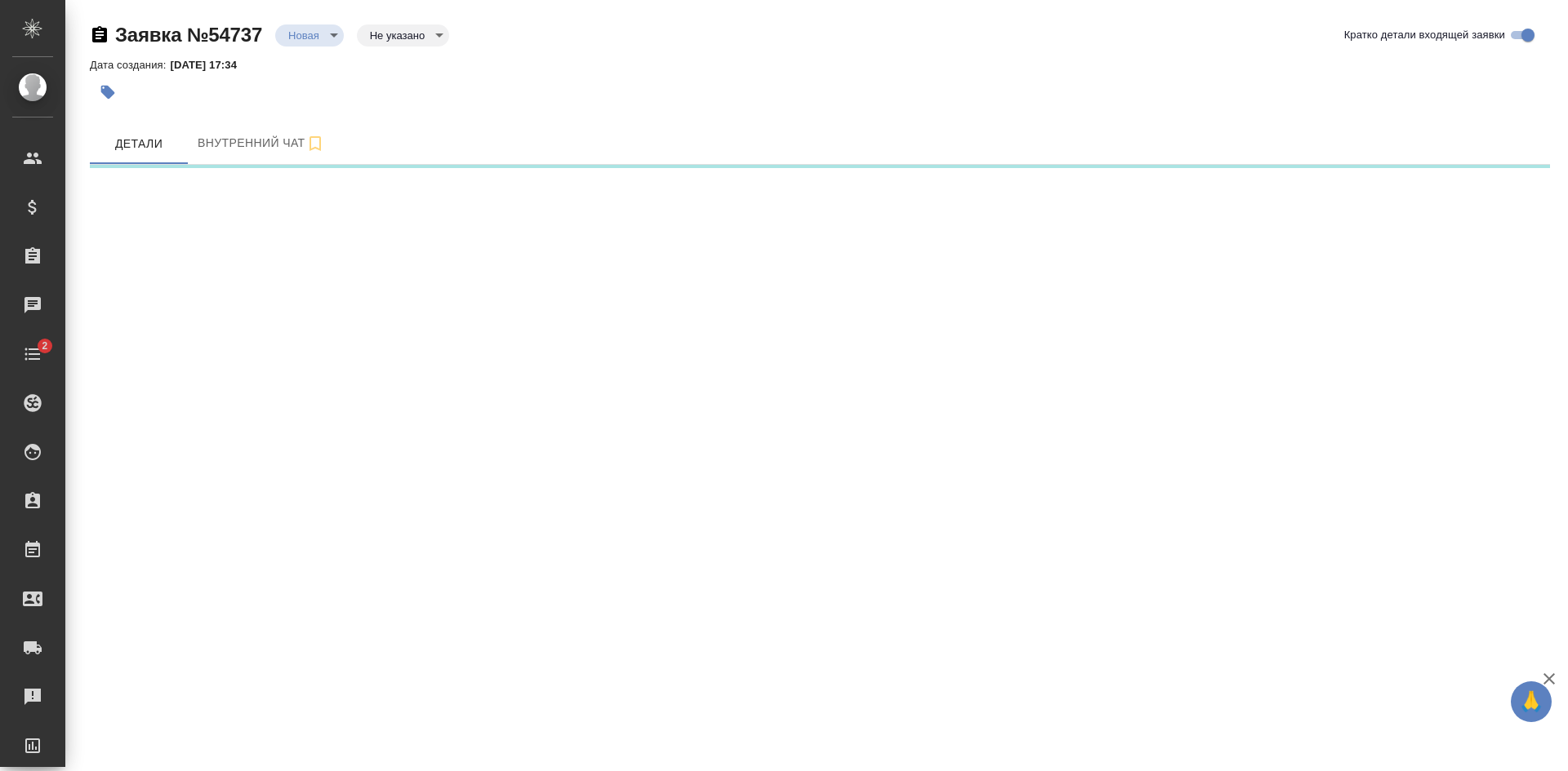
select select "RU"
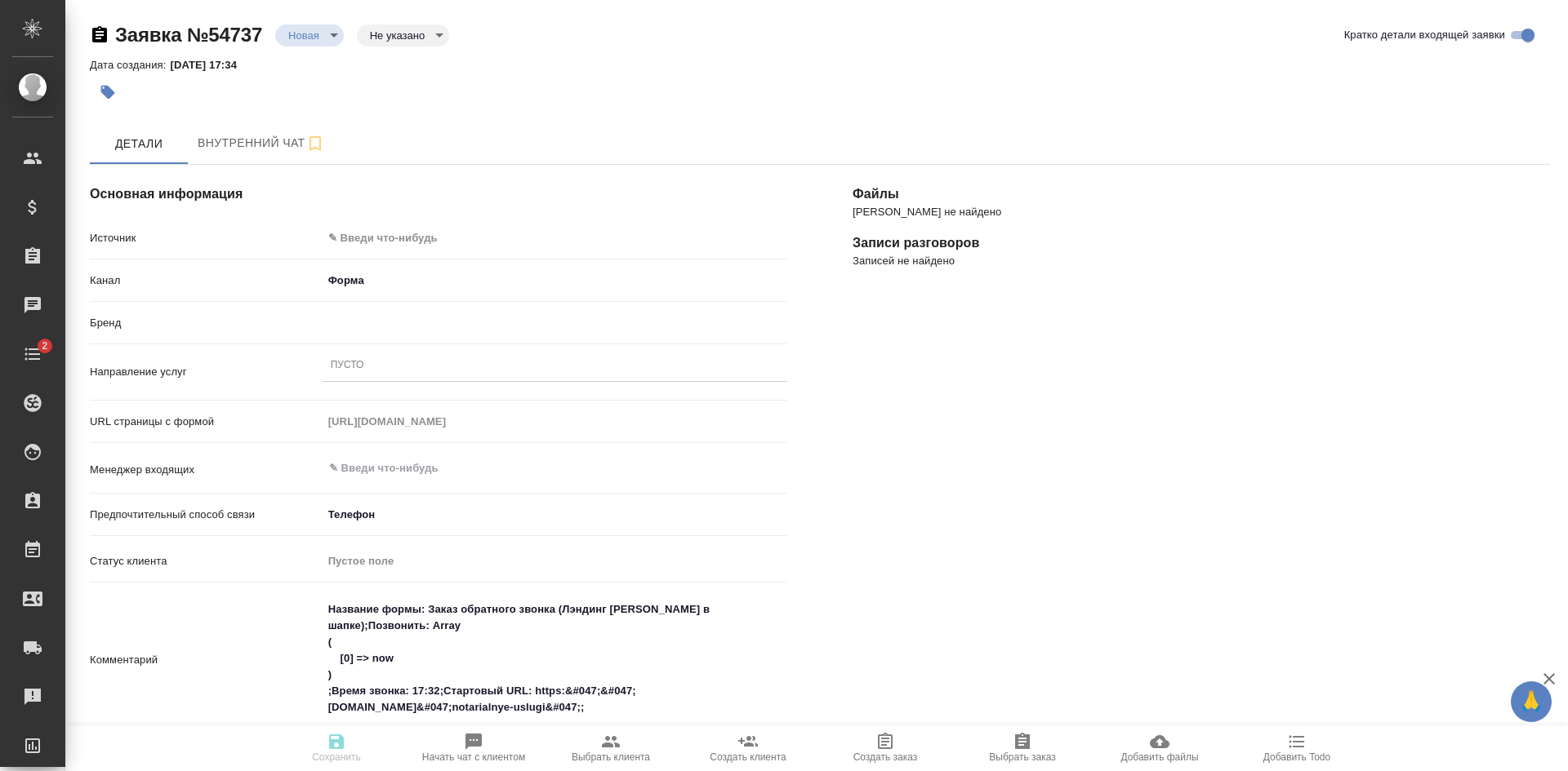
type textarea "x"
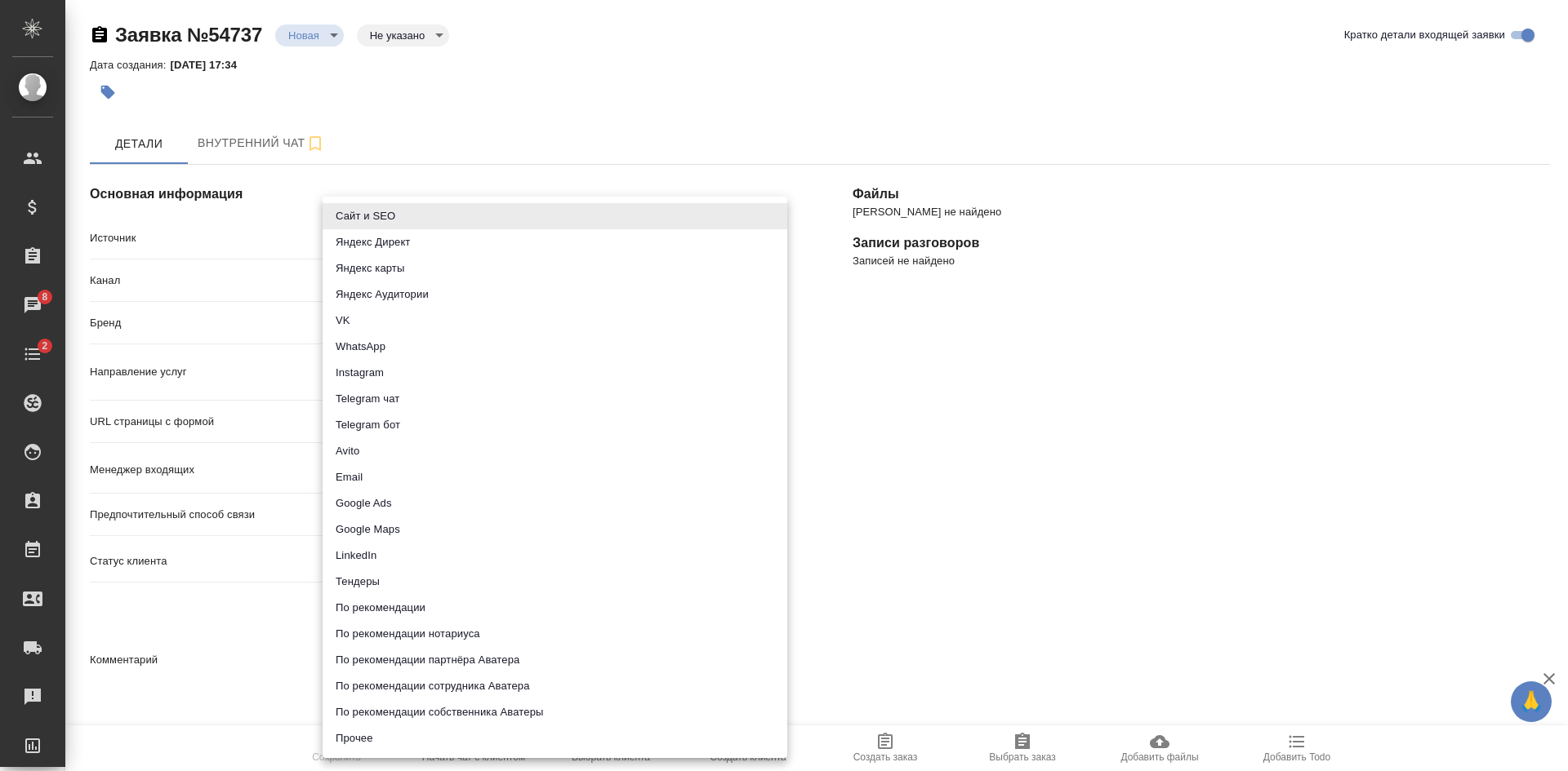
click at [352, 245] on body "🙏 .cls-1 fill:#fff; AWATERA Kasatkina Aleksandra Клиенты Спецификации Заказы 8 …" at bounding box center [784, 385] width 1568 height 771
click at [382, 222] on li "Сайт и SEO" at bounding box center [554, 216] width 465 height 26
type input "seo"
type textarea "x"
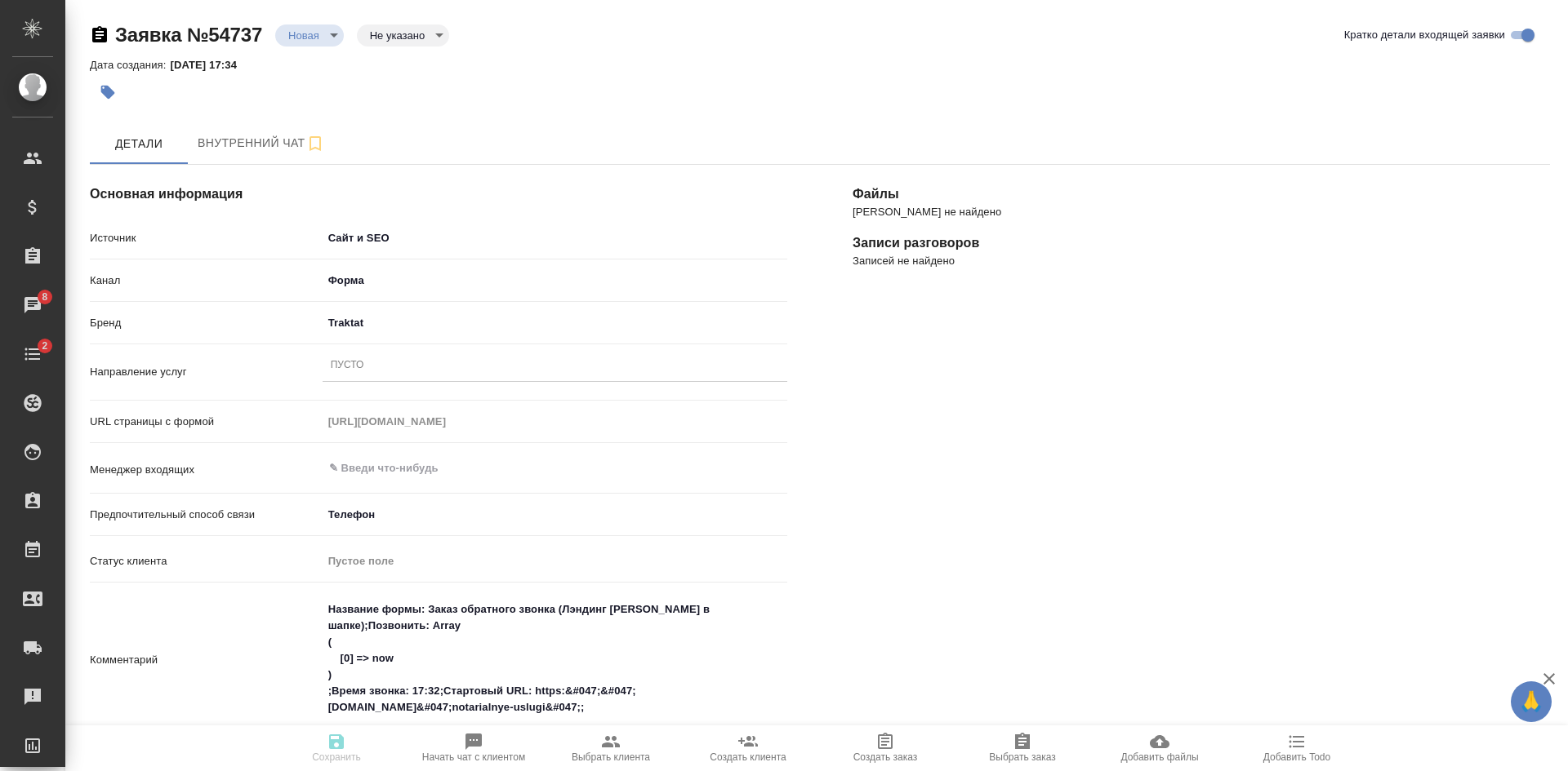
click at [390, 365] on div "Пусто" at bounding box center [554, 365] width 465 height 23
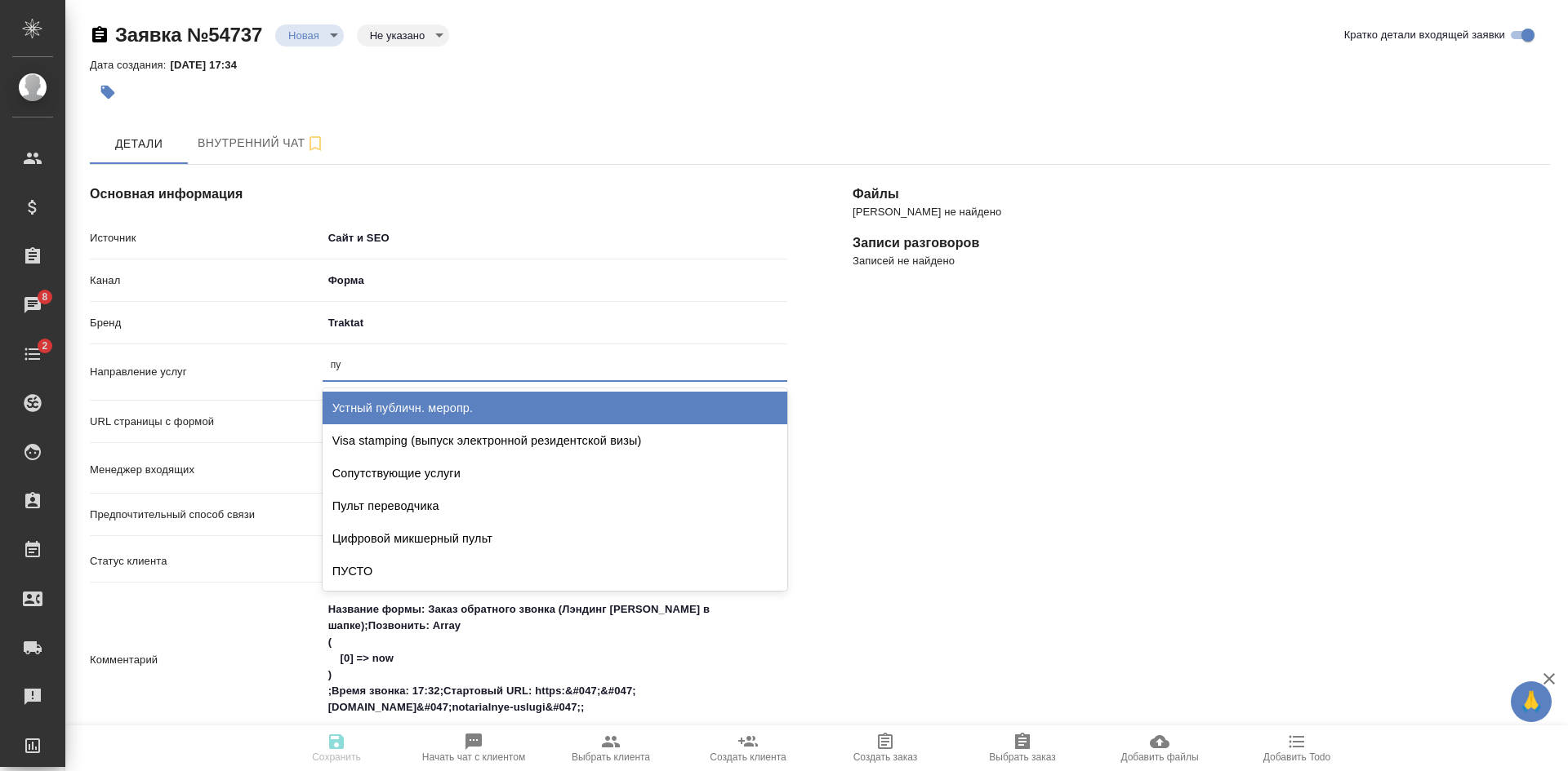
type input "пус"
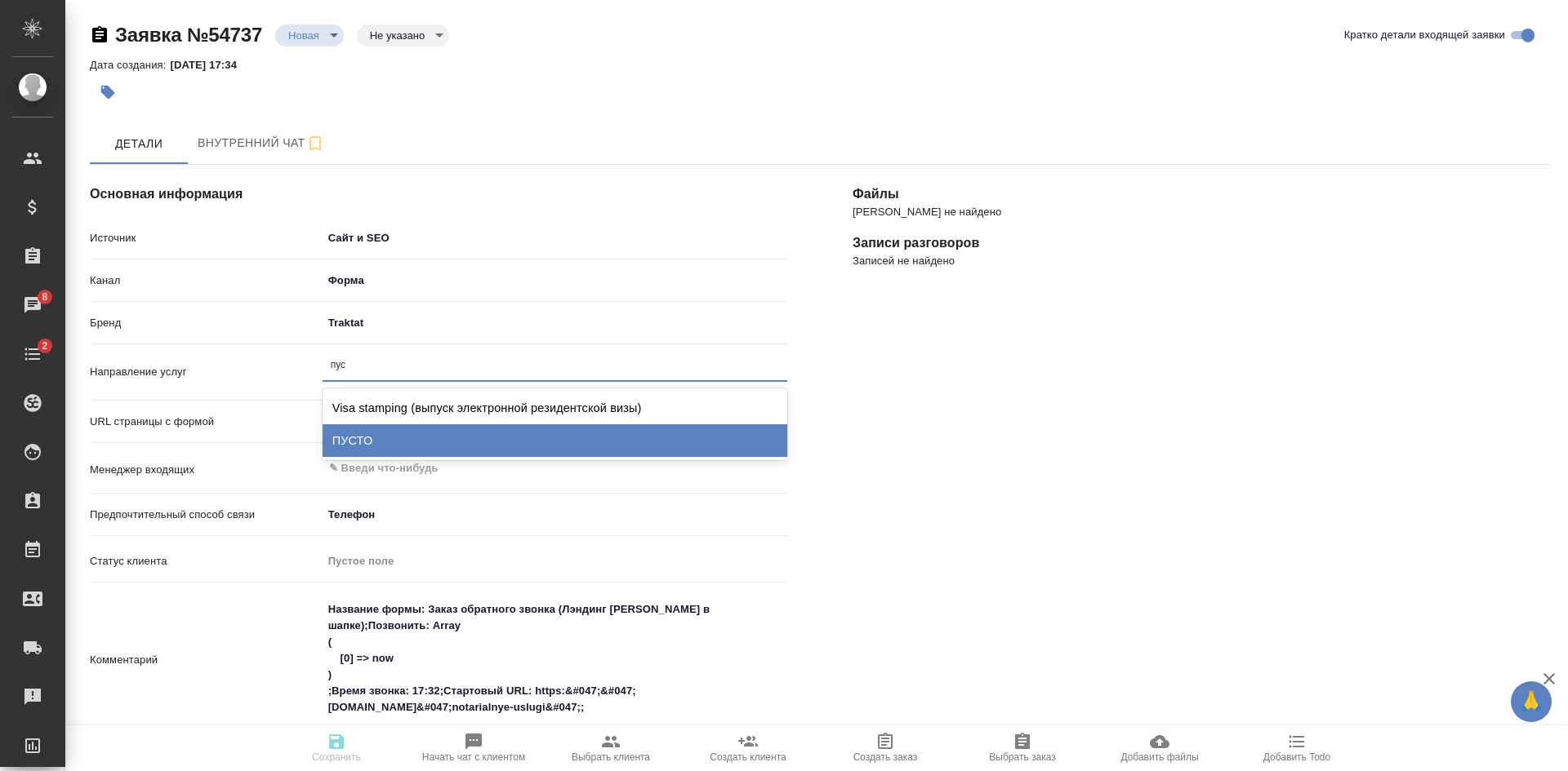
click at [385, 433] on div "ПУСТО" at bounding box center [554, 440] width 465 height 33
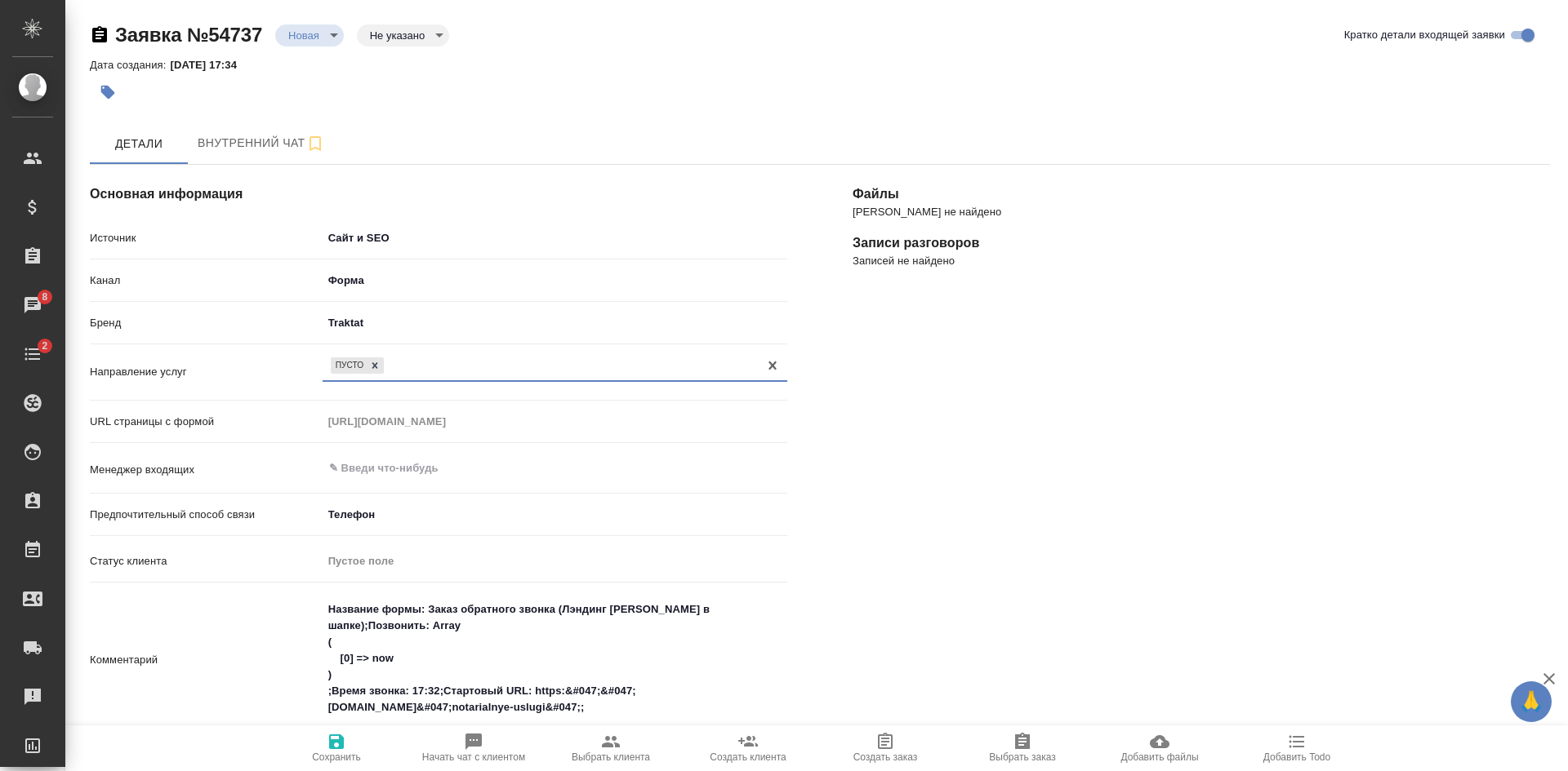
scroll to position [245, 0]
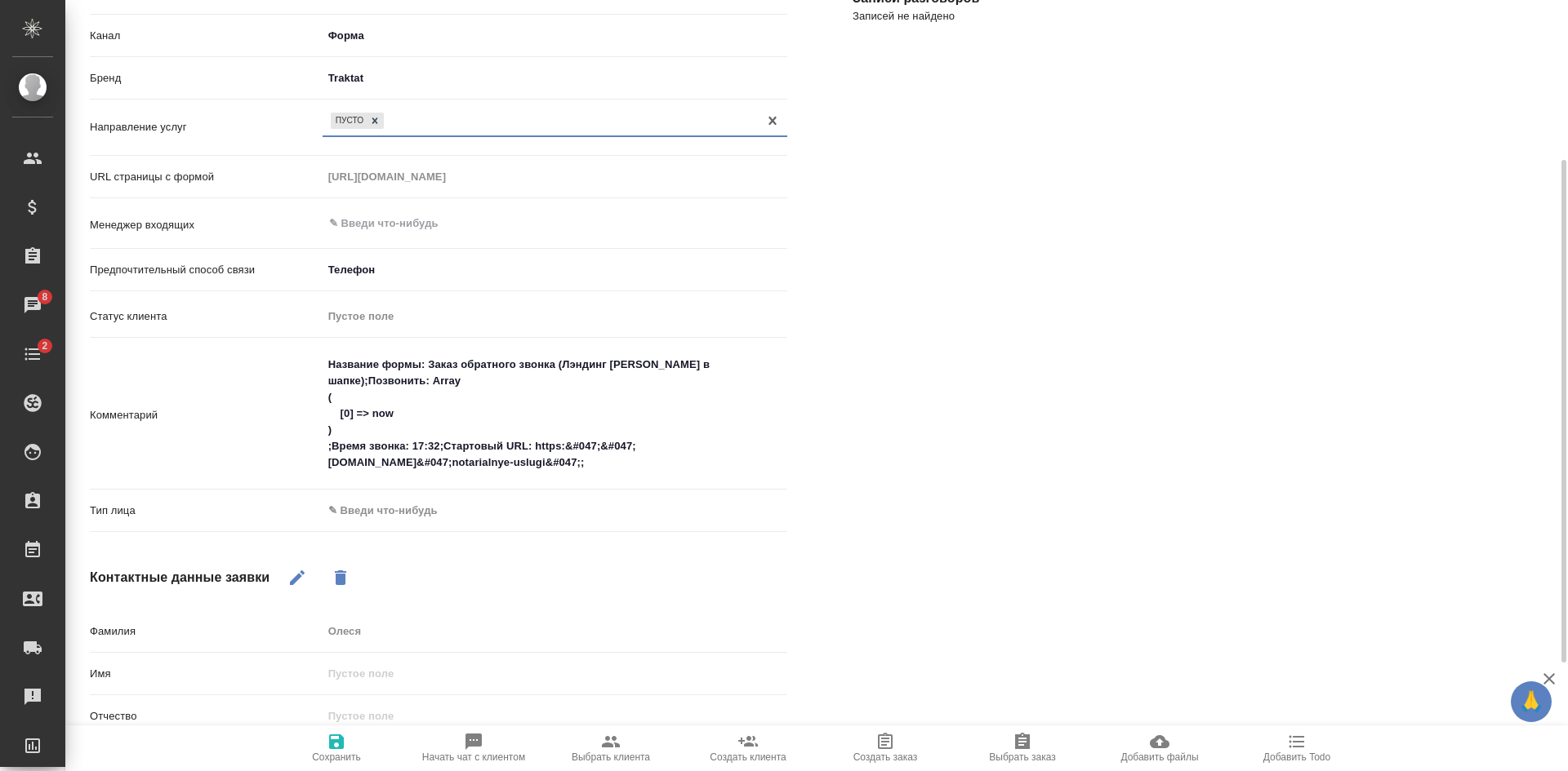
click at [382, 495] on div "Комментарий Название формы: Заказ обратного звонка (Лэндинг Баннер в шапке);Поз…" at bounding box center [439, 422] width 698 height 148
click at [382, 509] on body "🙏 .cls-1 fill:#fff; AWATERA Kasatkina Aleksandra Клиенты Спецификации Заказы 8 …" at bounding box center [784, 385] width 1568 height 771
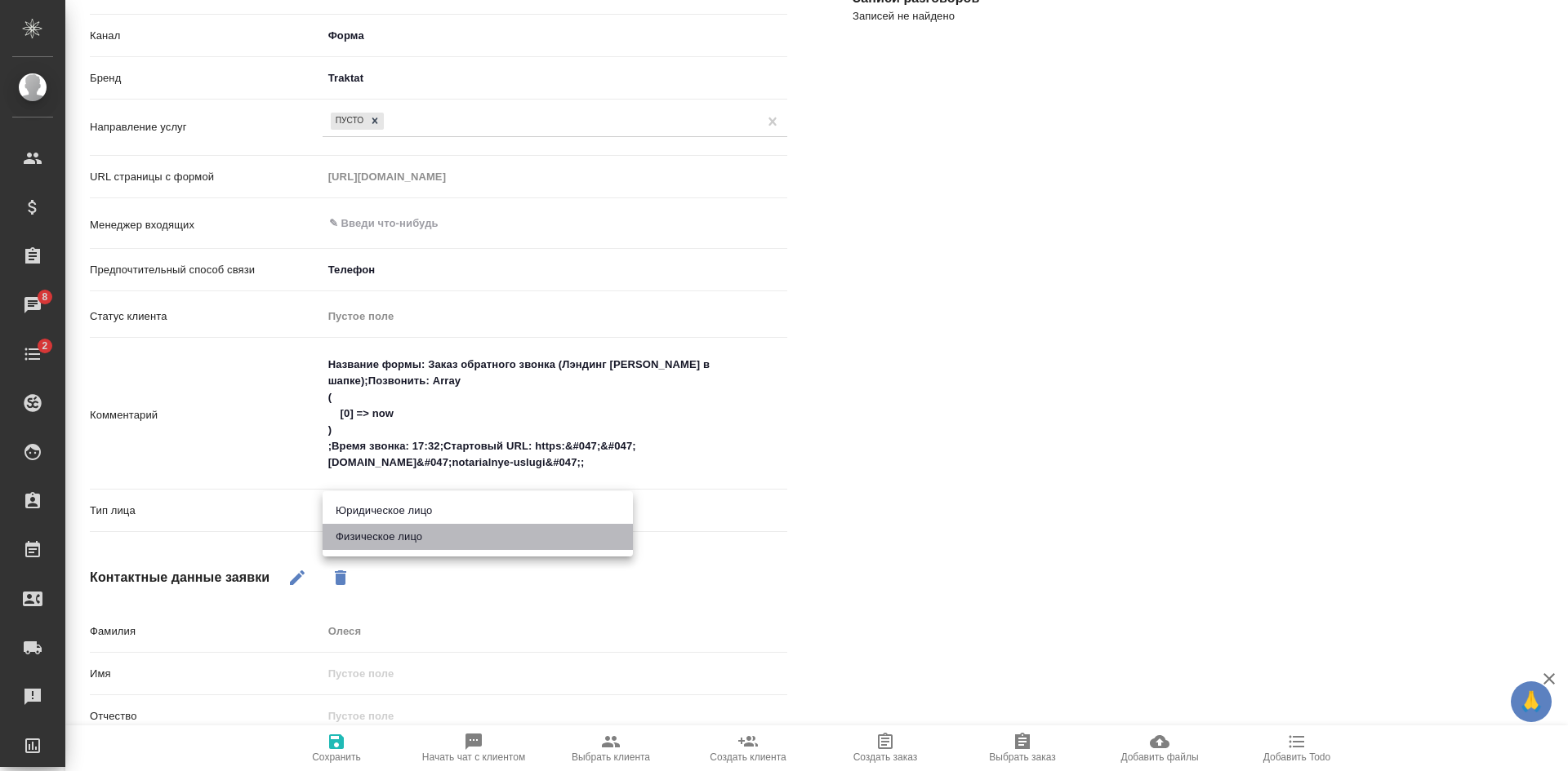
click at [400, 541] on li "Физическое лицо" at bounding box center [478, 537] width 310 height 26
type textarea "x"
type input "private"
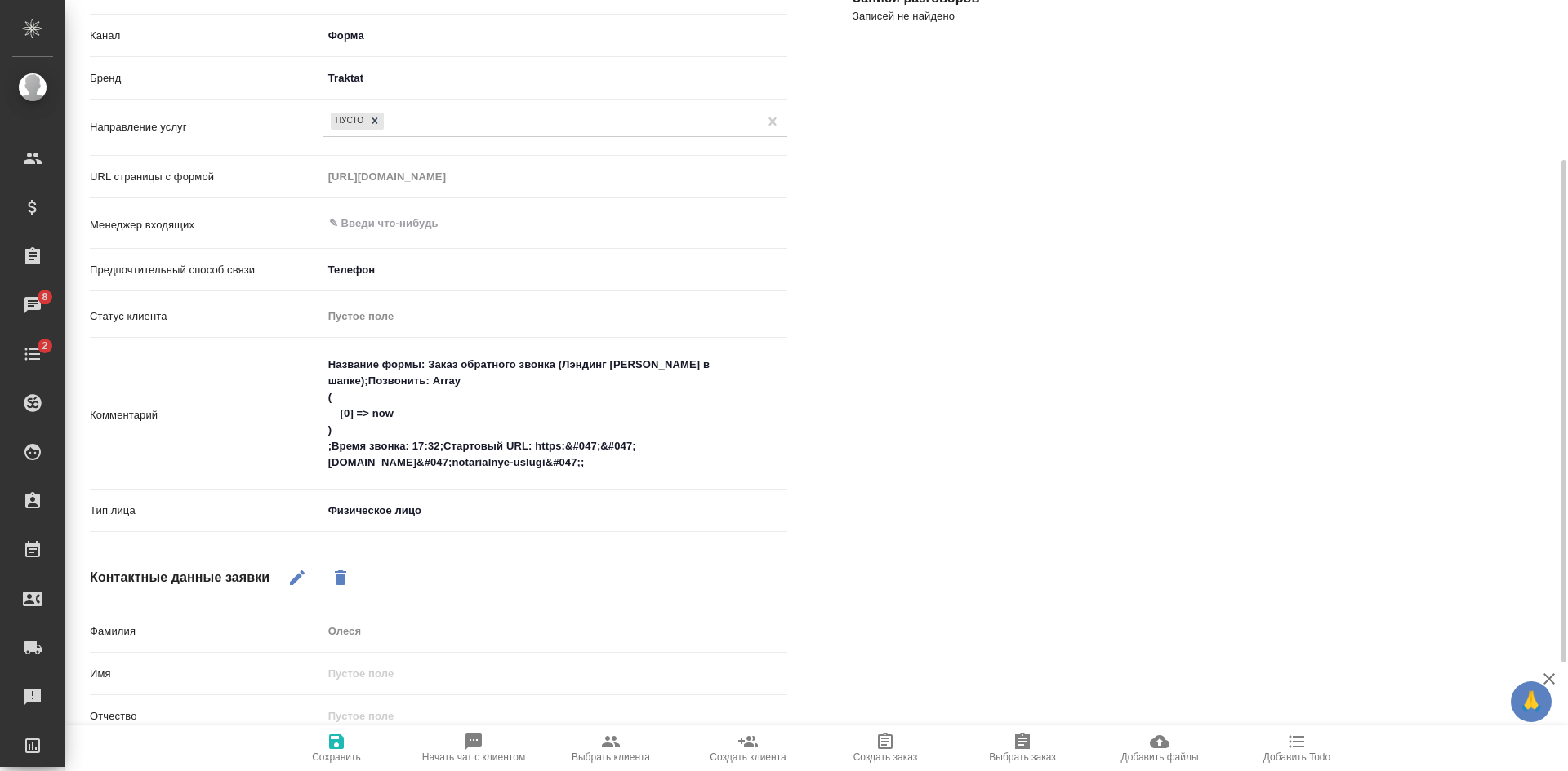
click at [332, 754] on span "Сохранить" at bounding box center [337, 757] width 49 height 11
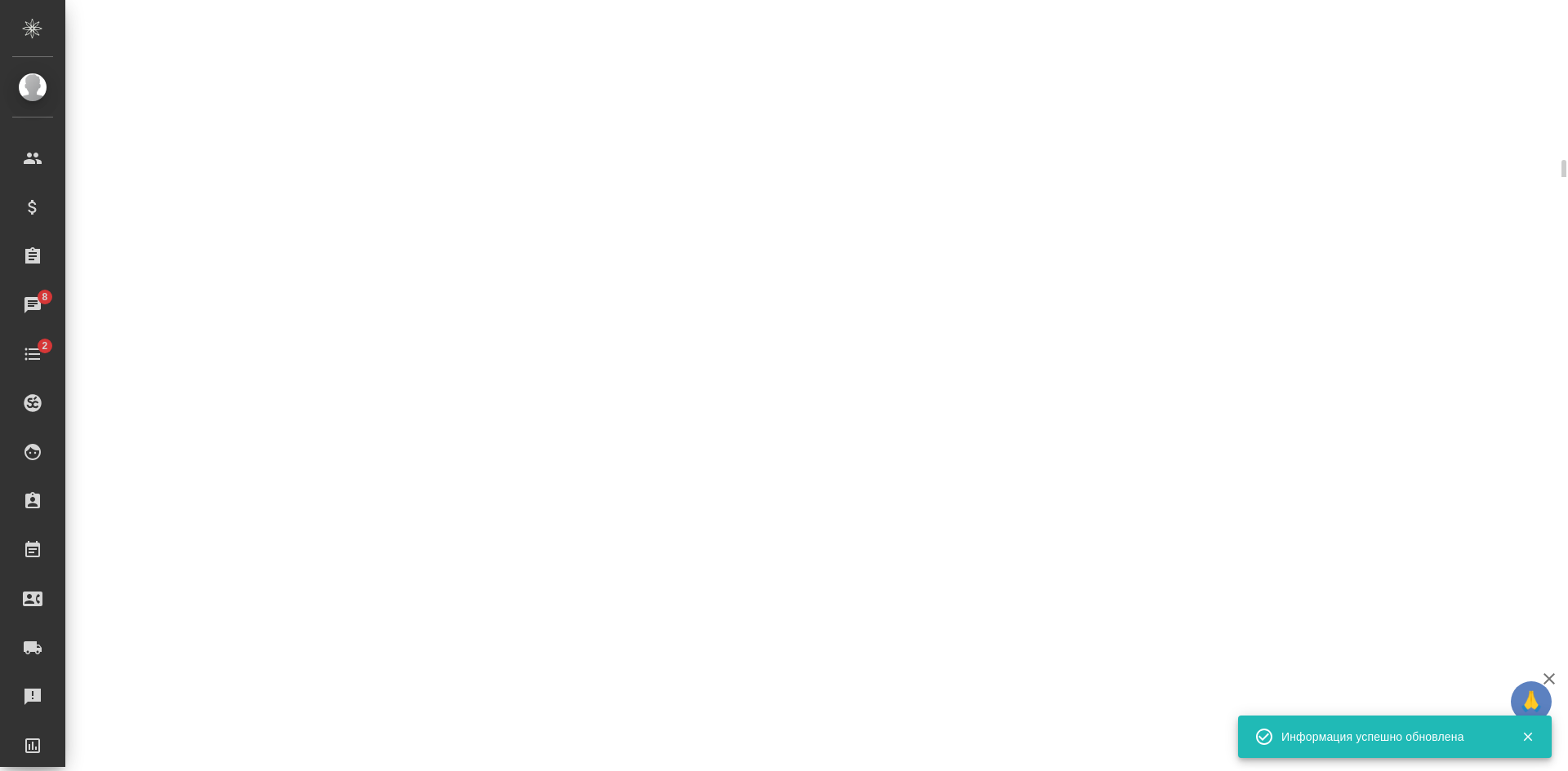
select select "RU"
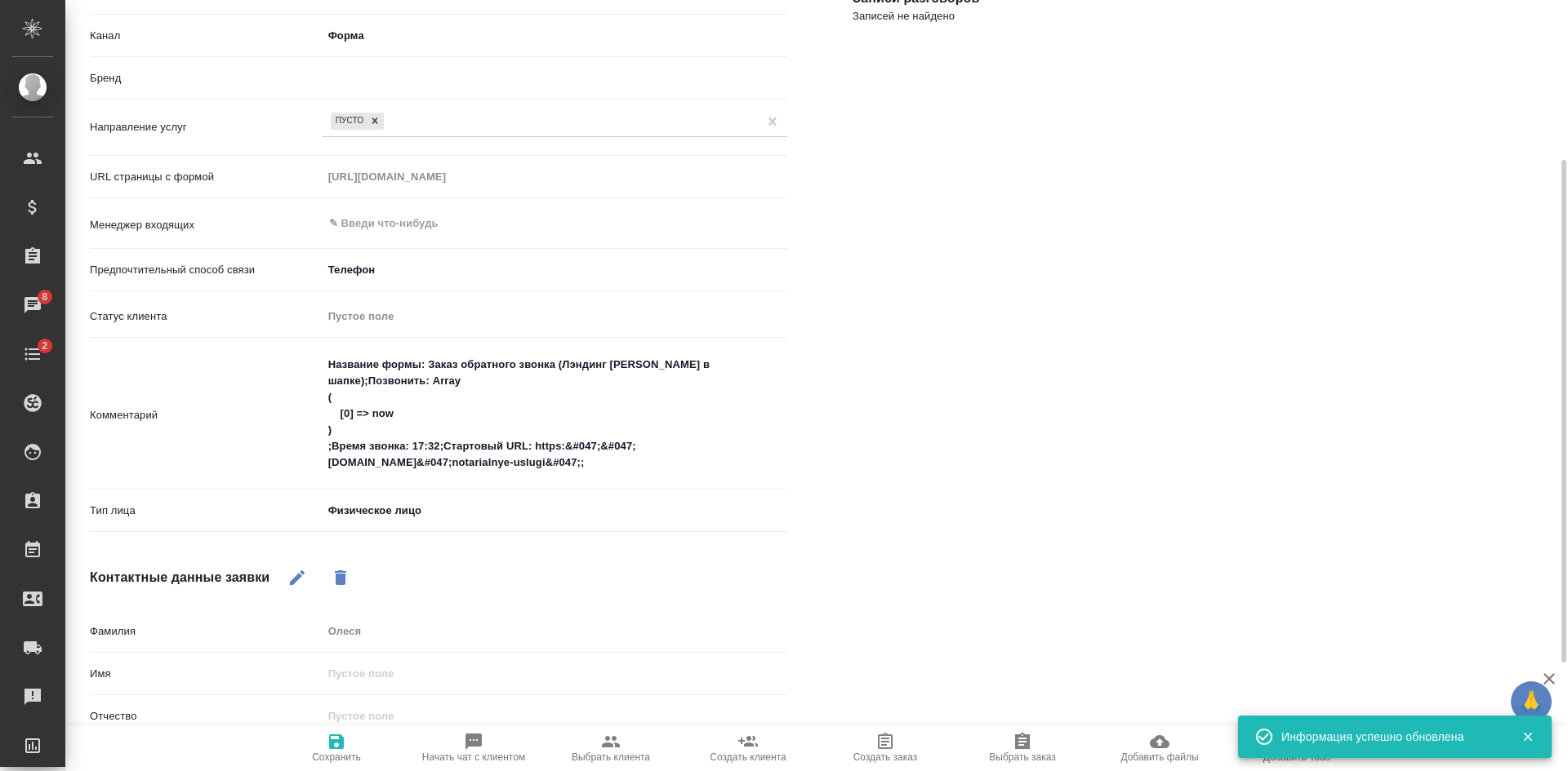
type textarea "x"
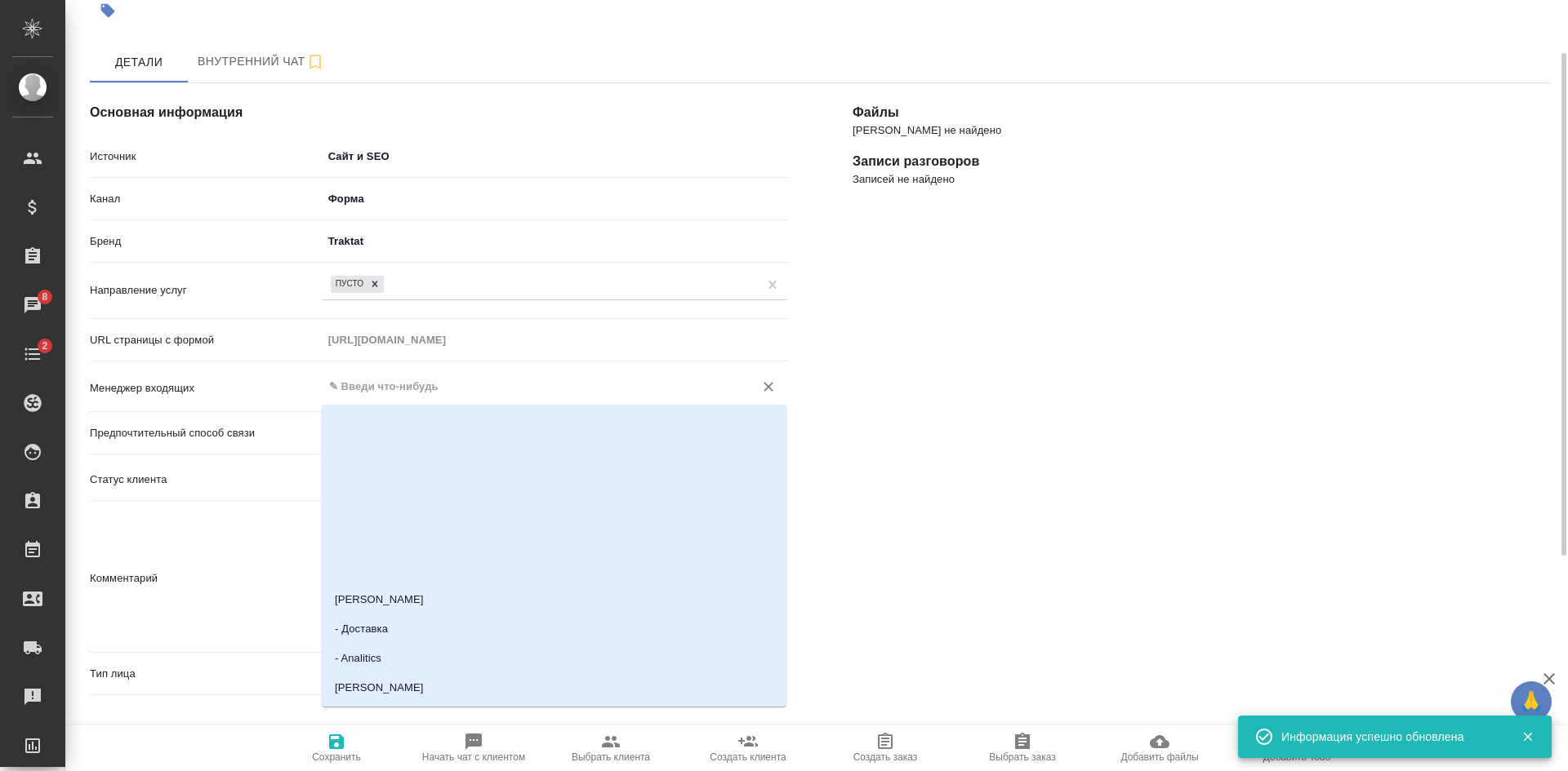
click at [389, 386] on input "text" at bounding box center [527, 386] width 400 height 20
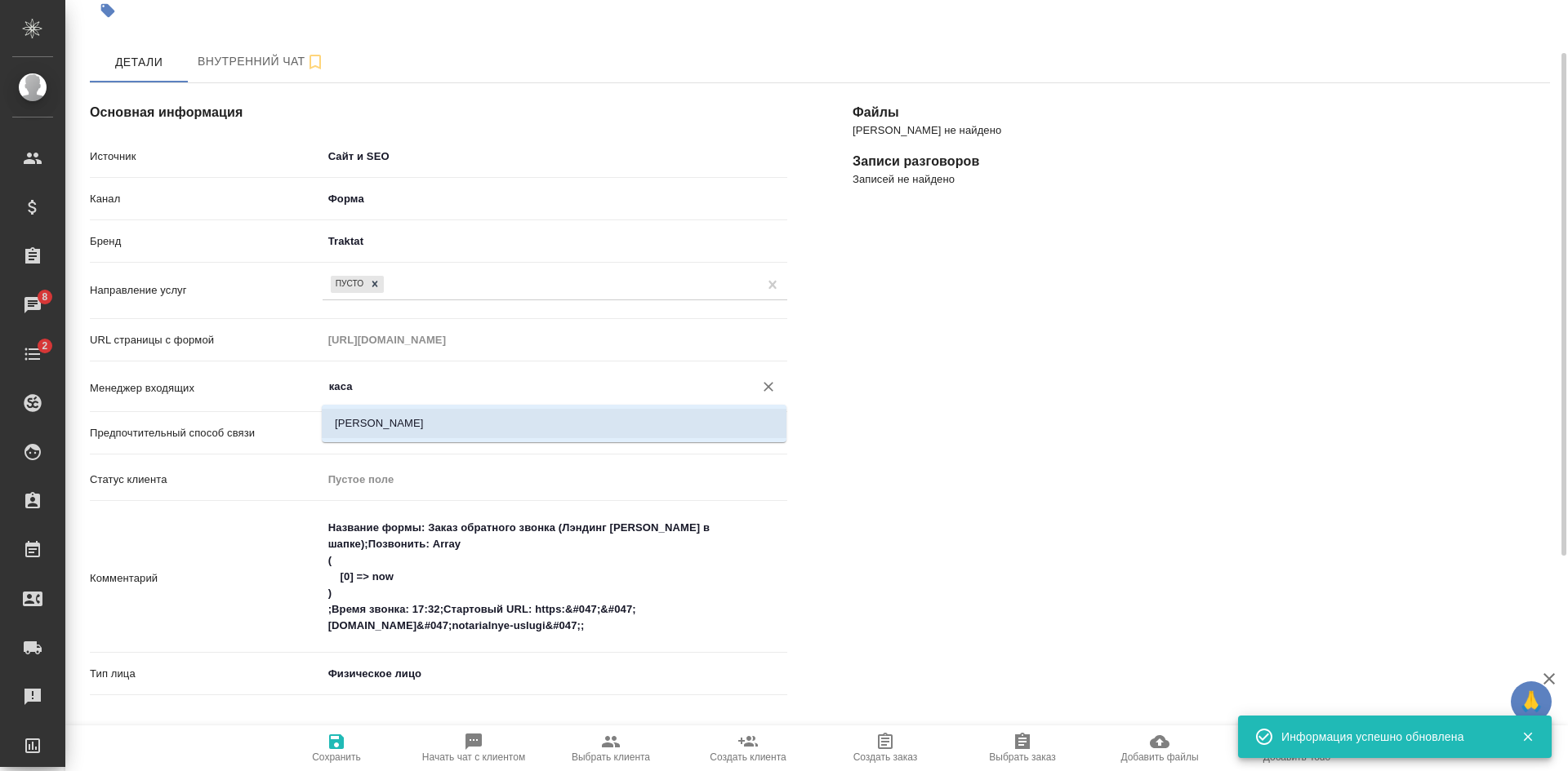
click at [375, 425] on li "Касаткина Александра" at bounding box center [554, 423] width 465 height 29
type input "Касаткина Александра"
type textarea "x"
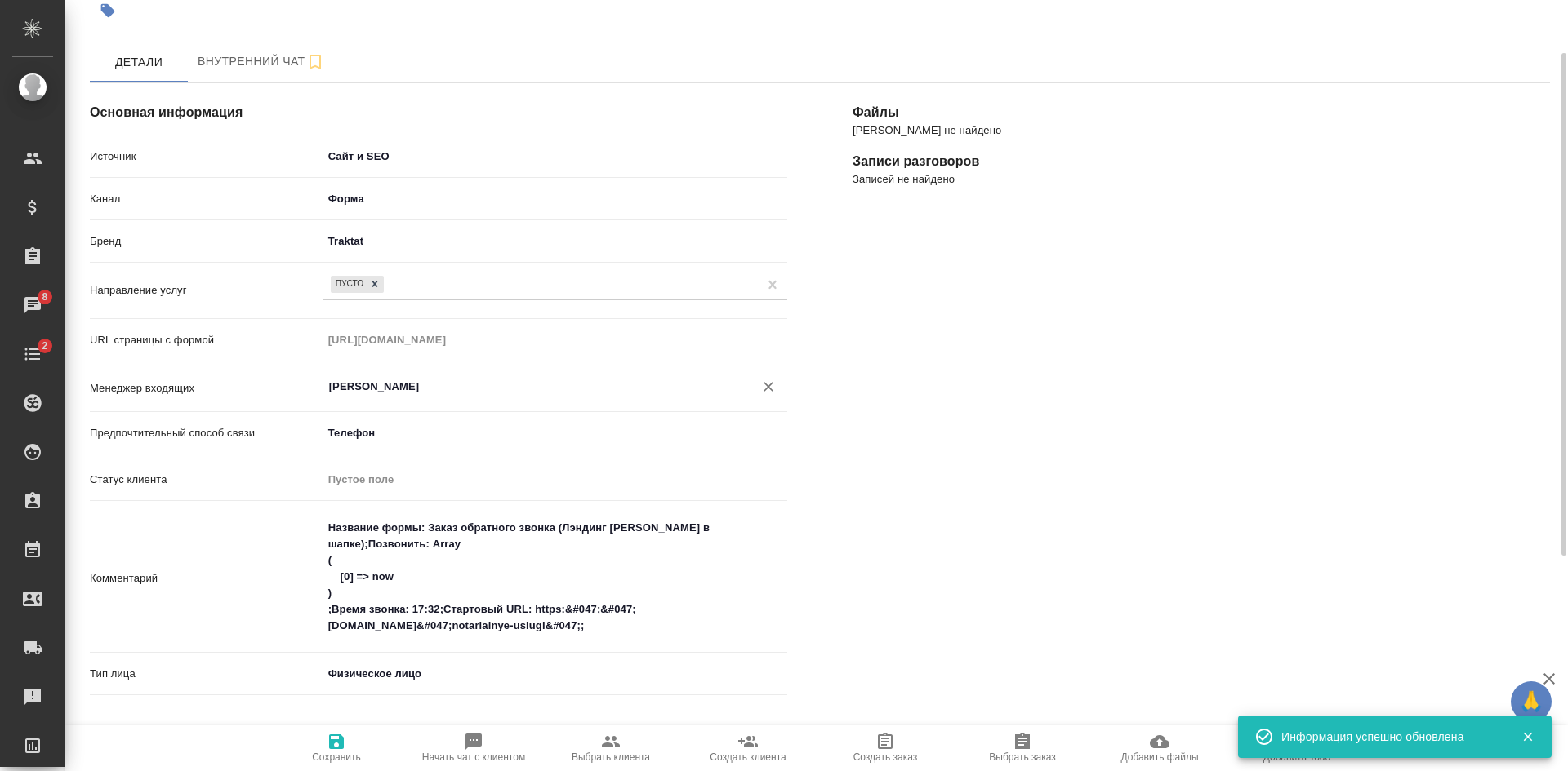
type input "Касаткина Александра"
click at [352, 750] on span "Сохранить" at bounding box center [337, 747] width 118 height 31
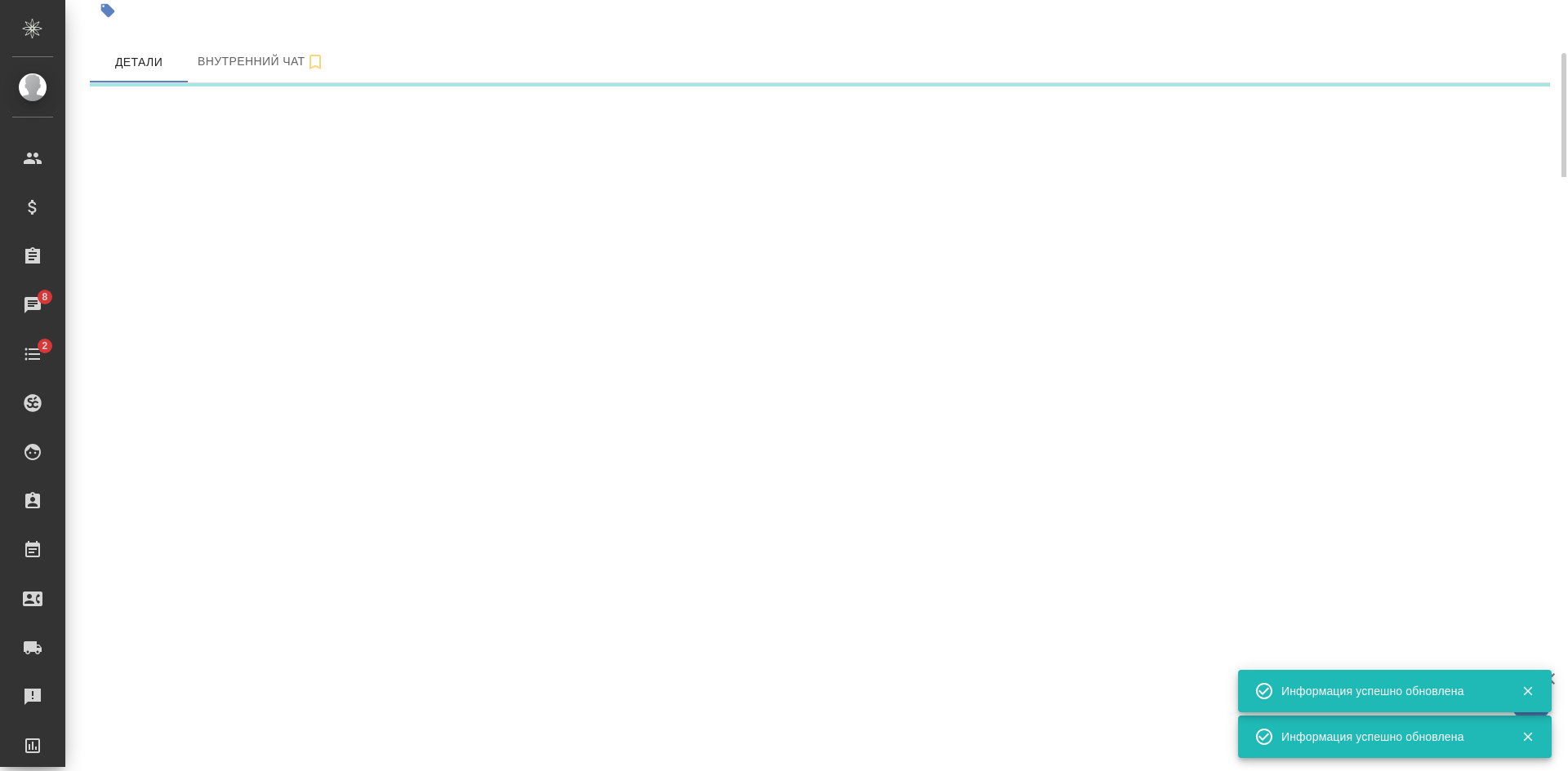
select select "RU"
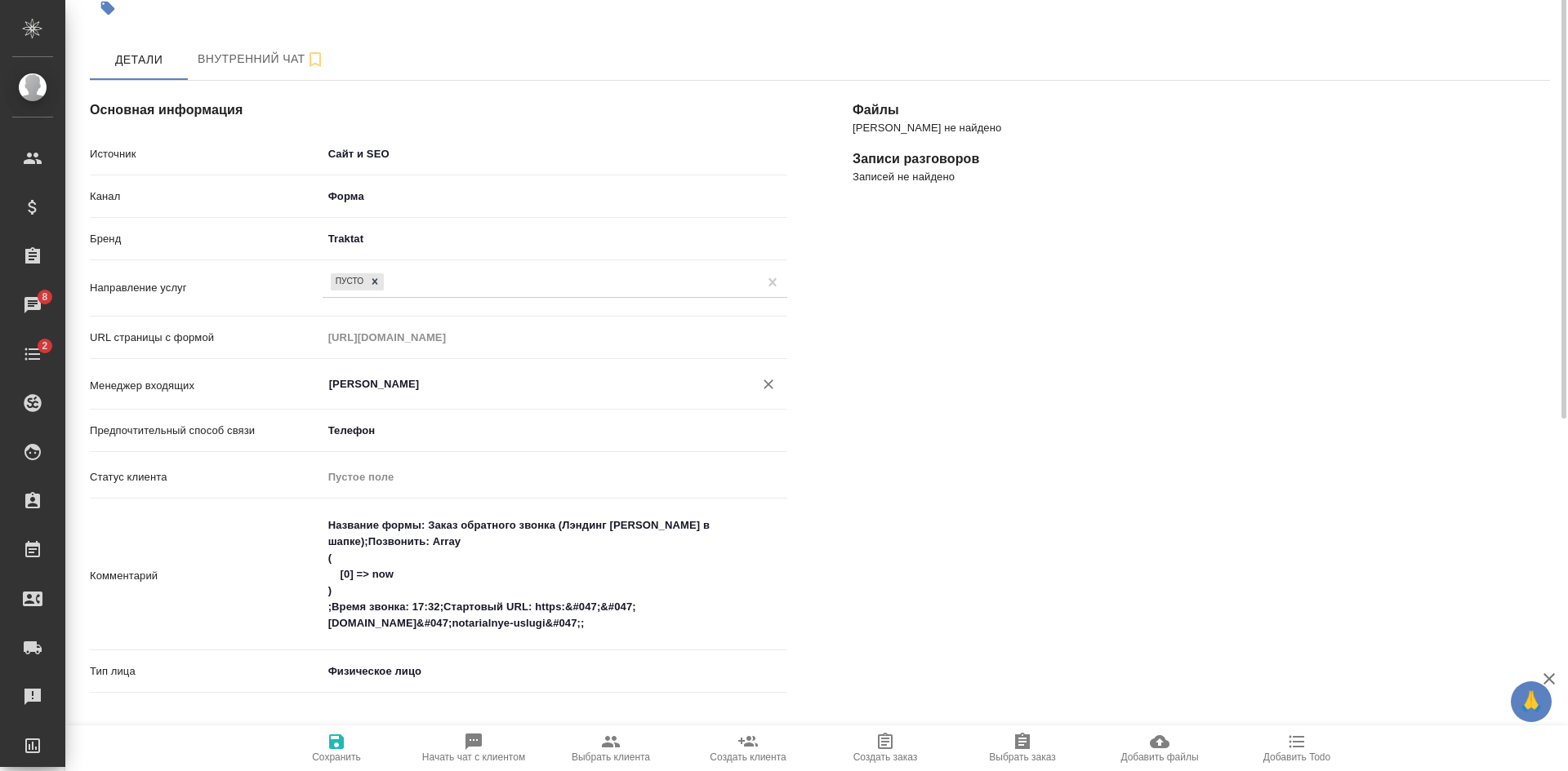
scroll to position [0, 0]
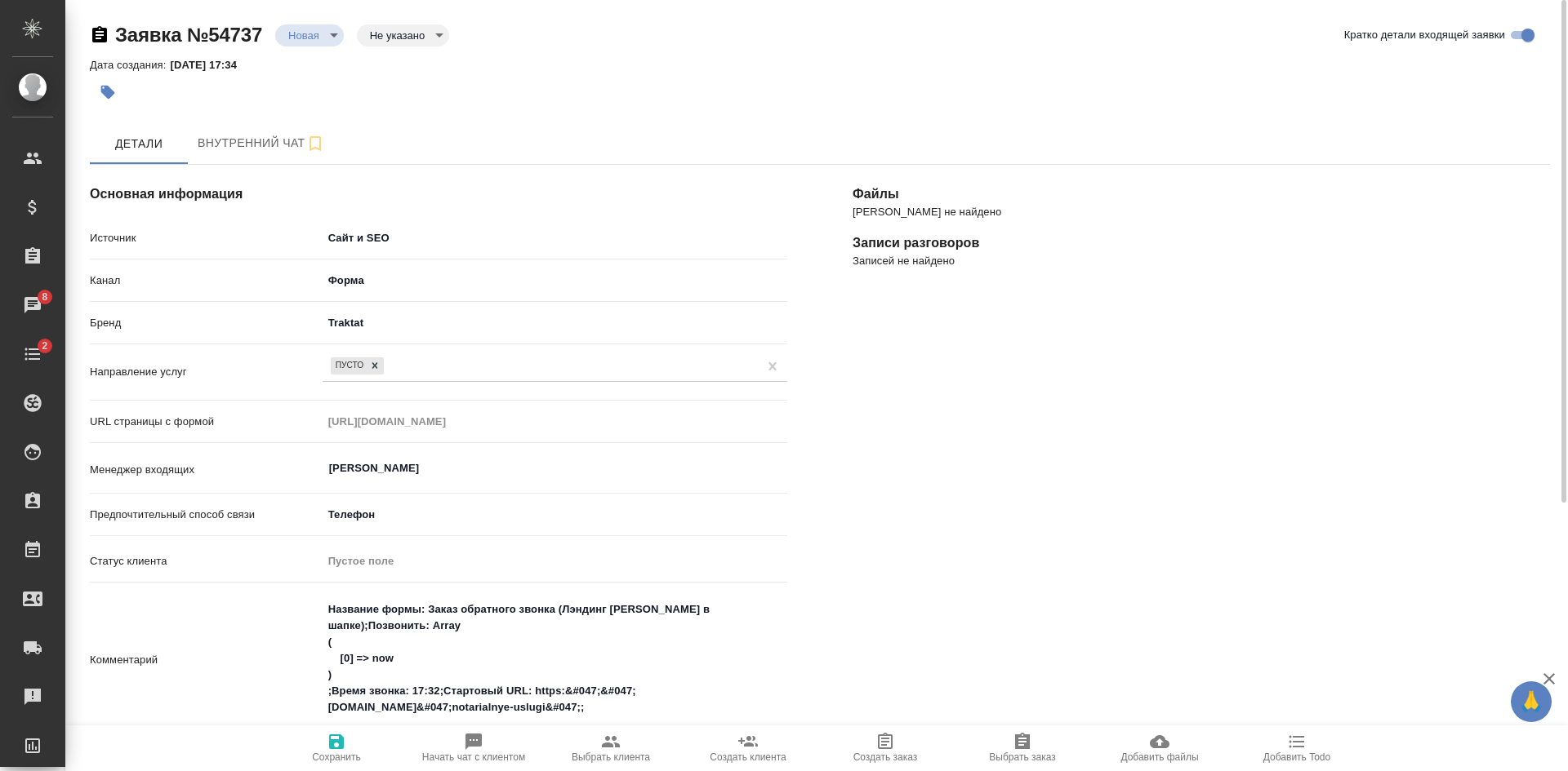
drag, startPoint x: 1389, startPoint y: 349, endPoint x: 1323, endPoint y: 365, distance: 67.9
click at [1389, 349] on div "Файлы Файлов не найдено Записи разговоров Записей не найдено" at bounding box center [1201, 656] width 763 height 1049
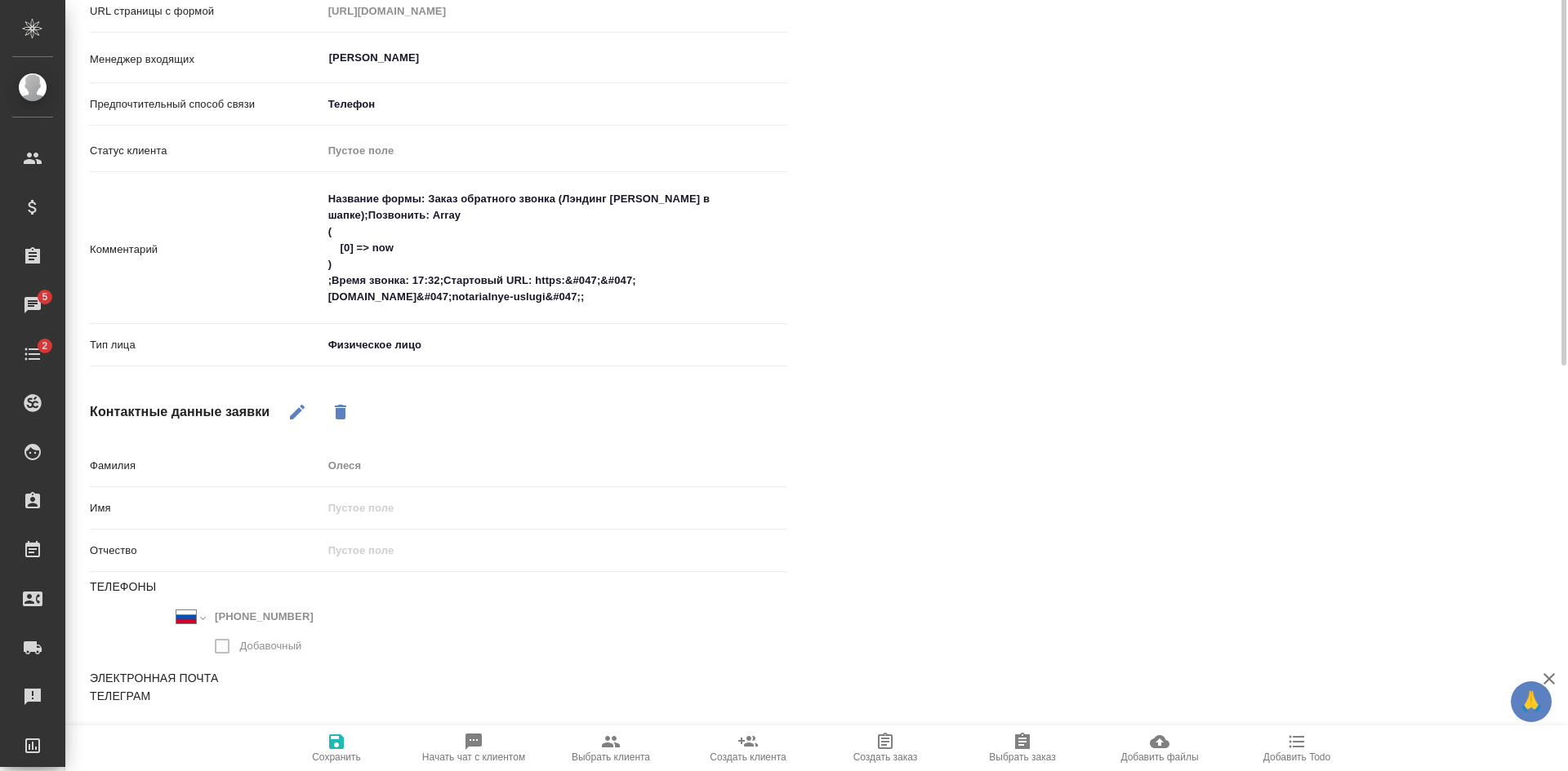
scroll to position [84, 0]
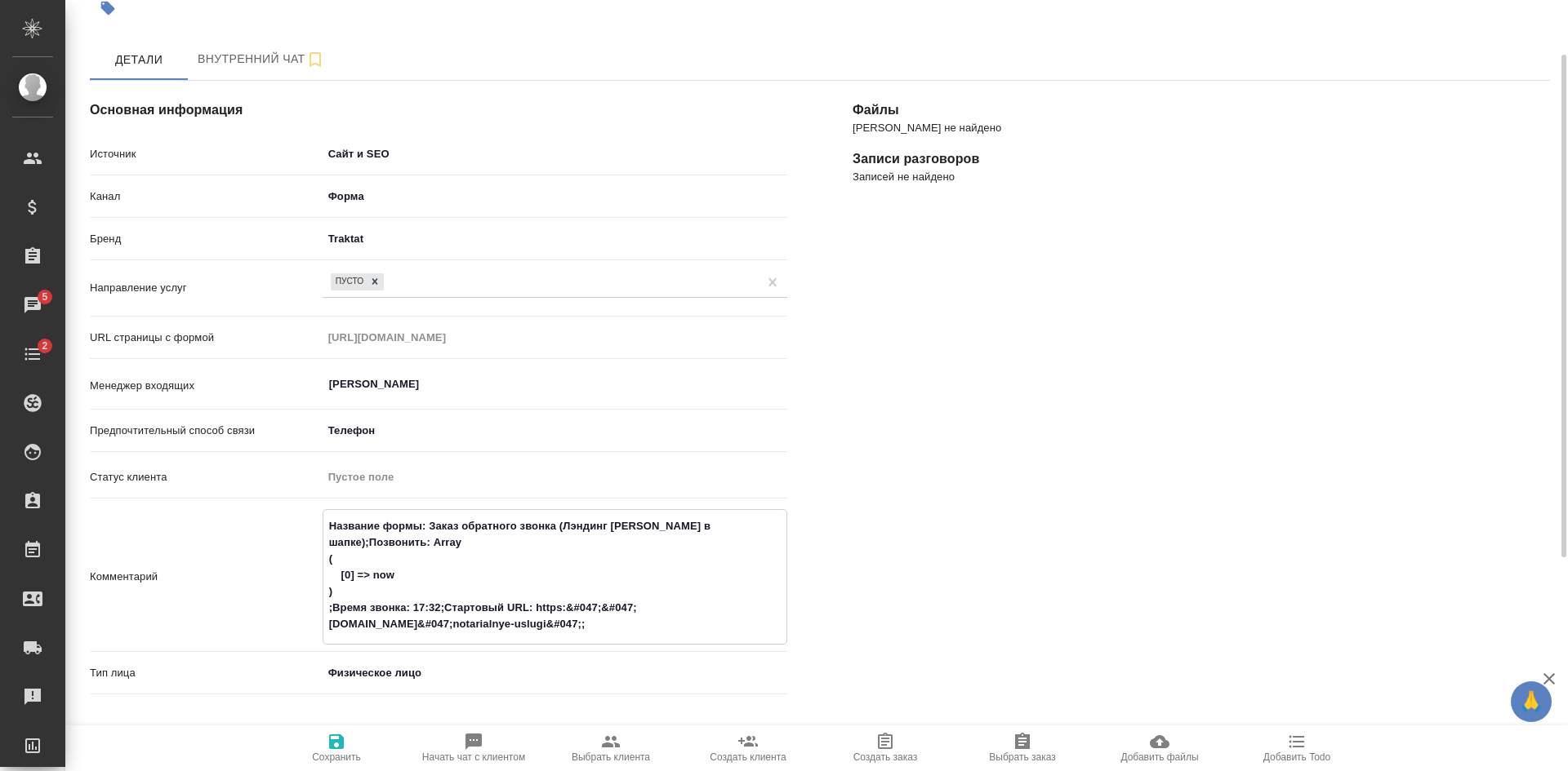
drag, startPoint x: 509, startPoint y: 518, endPoint x: 949, endPoint y: 325, distance: 480.5
click at [949, 325] on div "Файлы Файлов не найдено Записи разговоров Записей не найдено" at bounding box center [1201, 574] width 763 height 1051
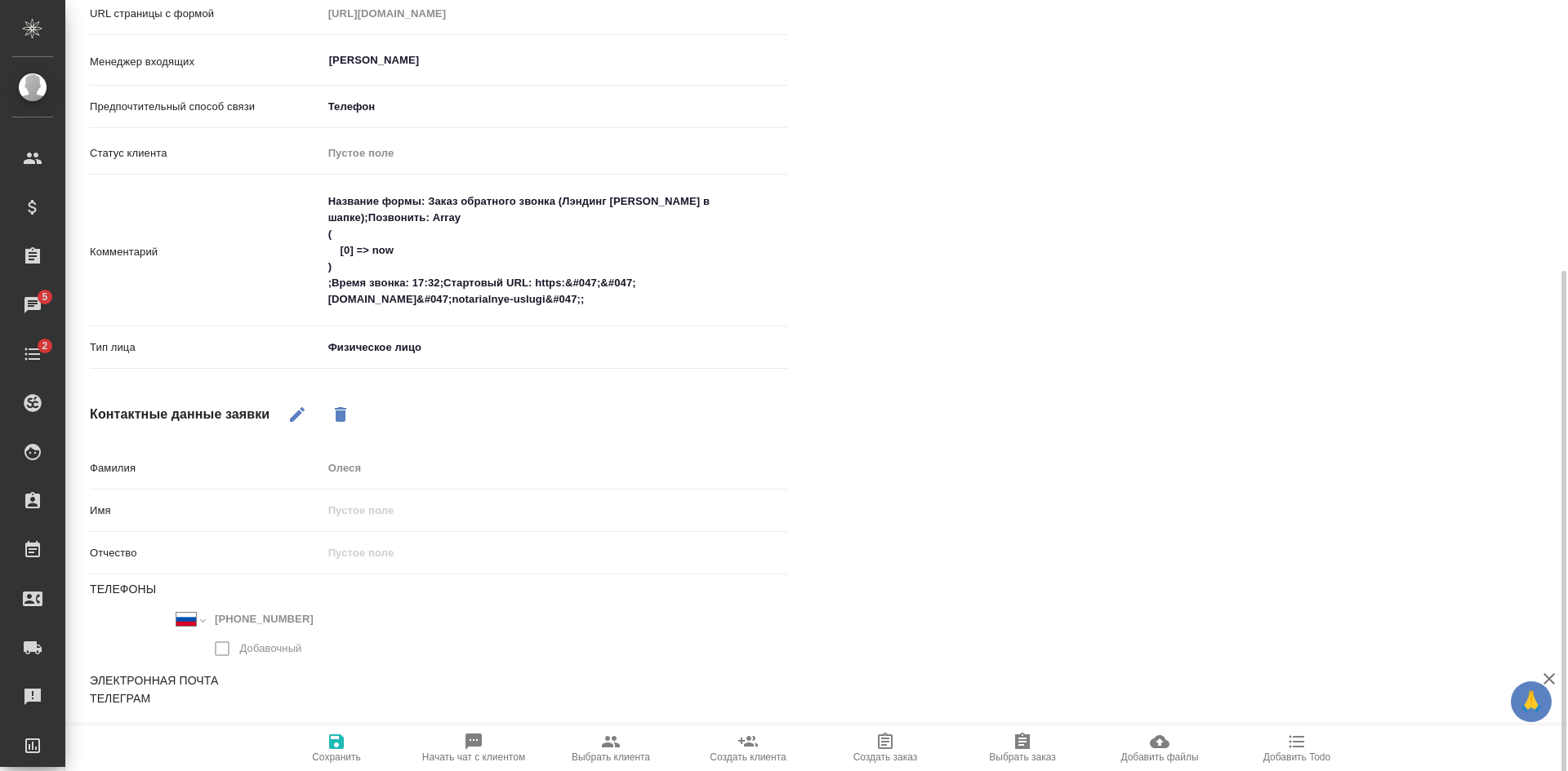
scroll to position [410, 0]
drag, startPoint x: 1518, startPoint y: 358, endPoint x: 1483, endPoint y: 354, distance: 35.2
click at [1486, 354] on div "Файлы Файлов не найдено Записи разговоров Записей не найдено" at bounding box center [1201, 246] width 763 height 1049
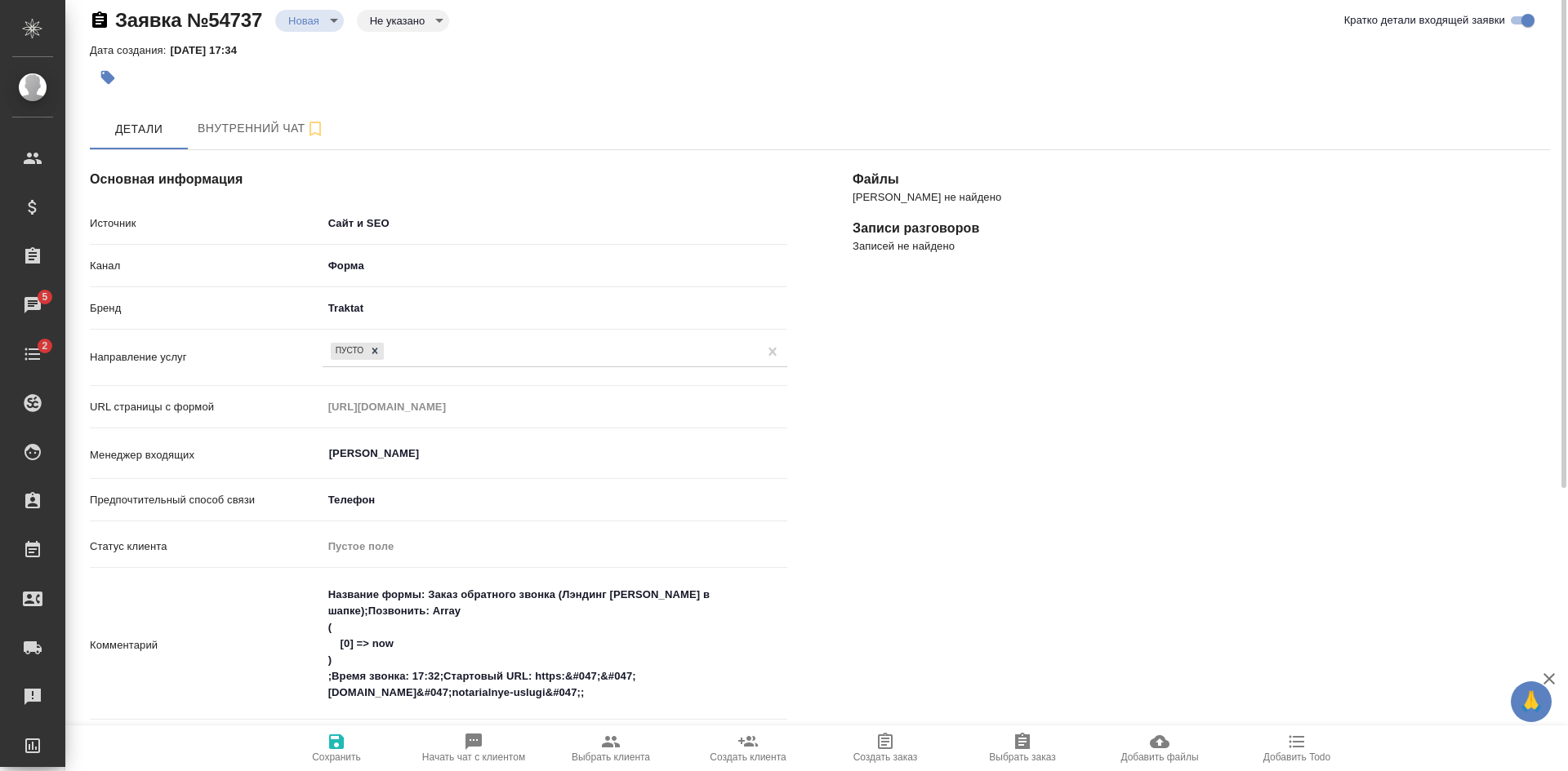
scroll to position [0, 0]
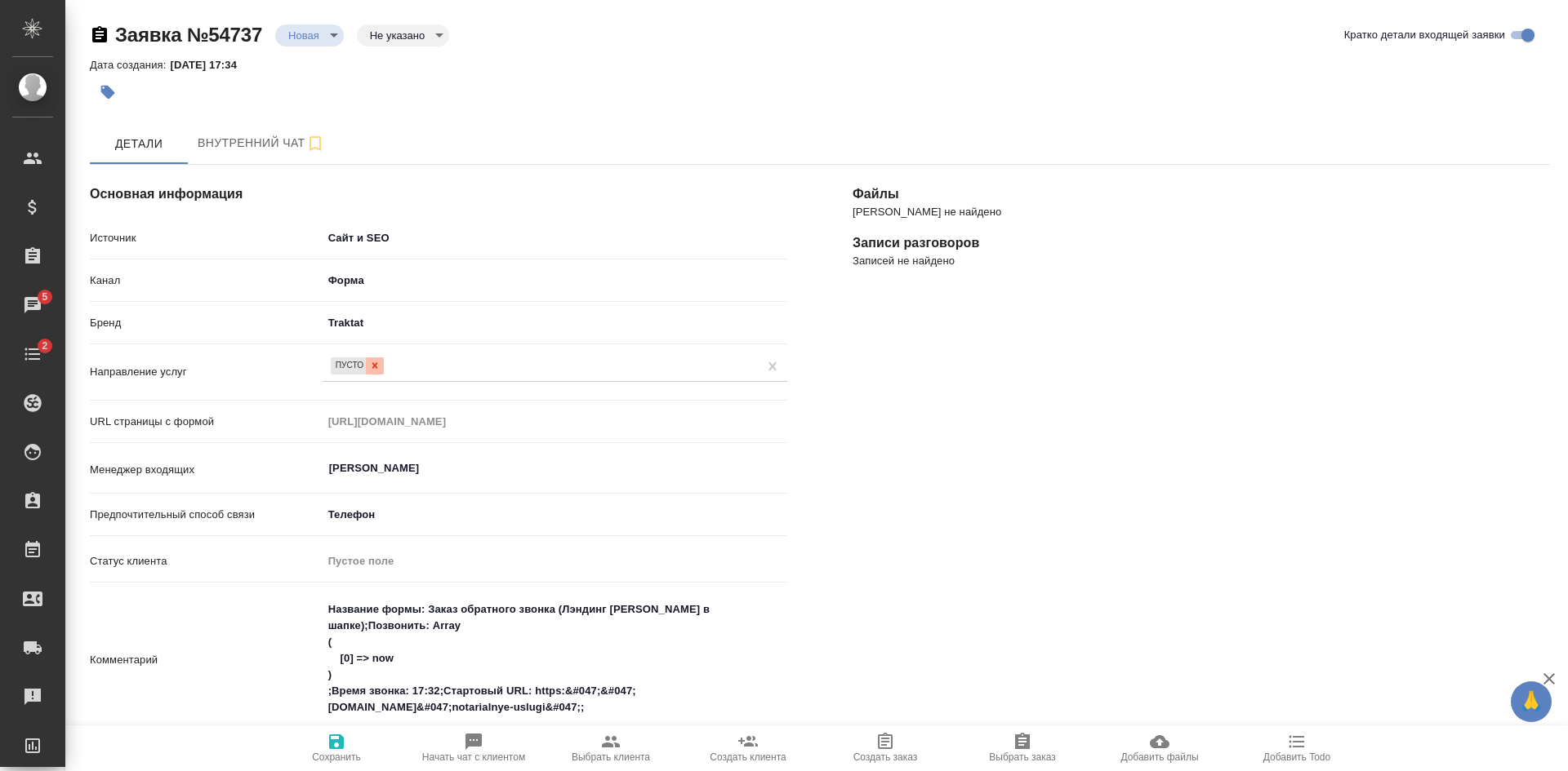
click at [377, 364] on icon at bounding box center [375, 365] width 11 height 11
type textarea "x"
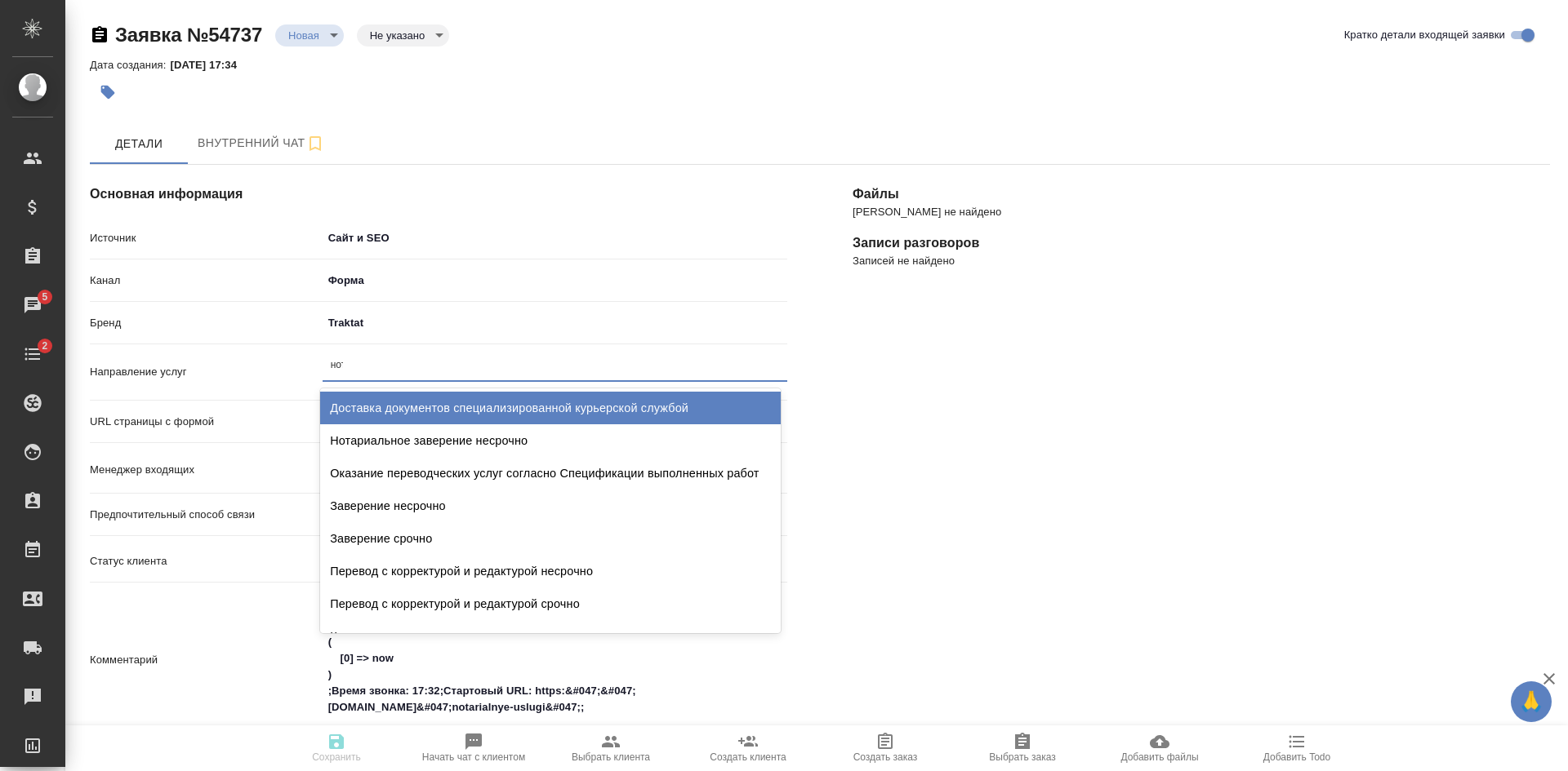
type input "нота"
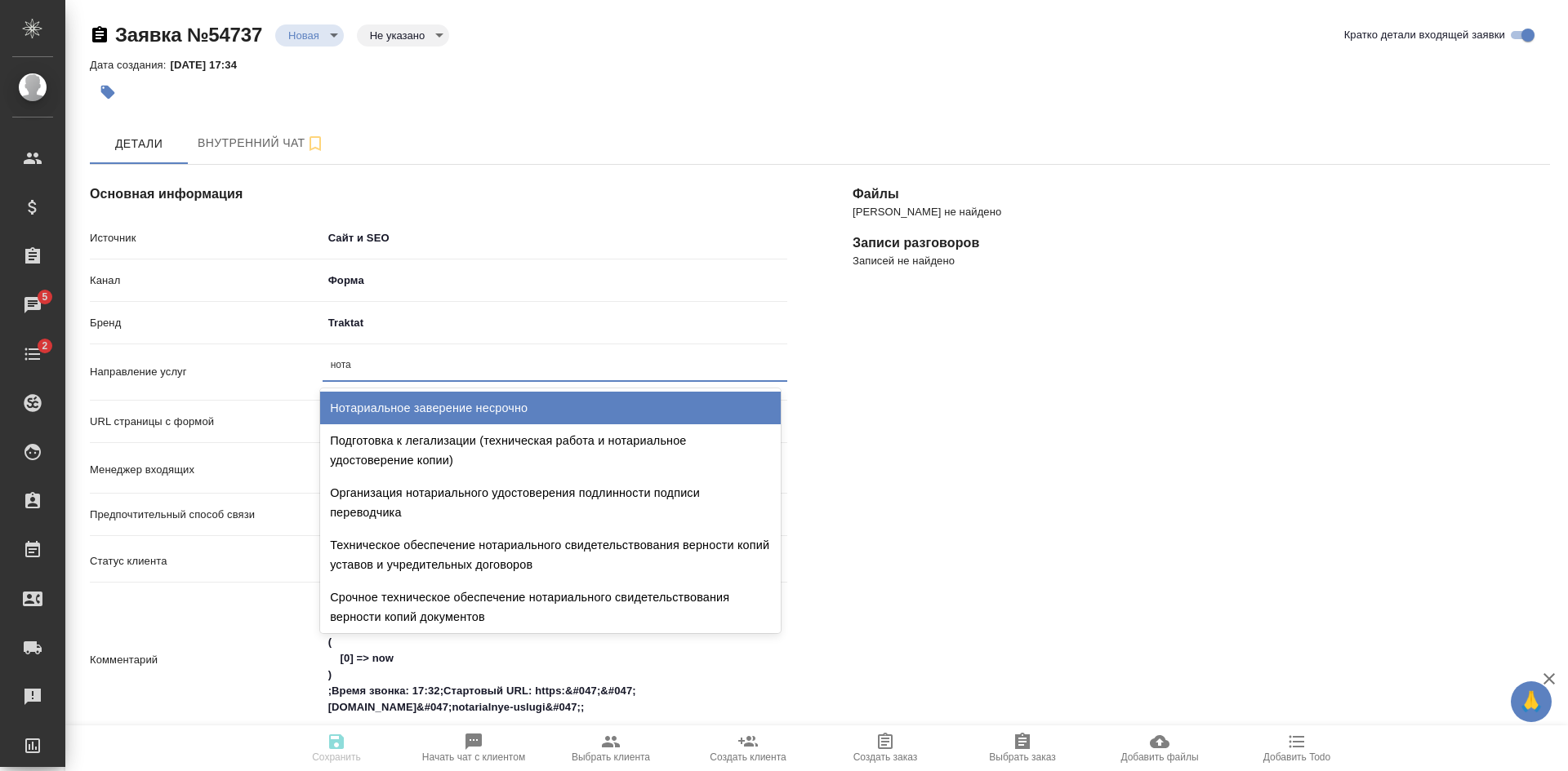
click at [422, 411] on div "Нотариальное заверение несрочно" at bounding box center [550, 407] width 461 height 33
type textarea "x"
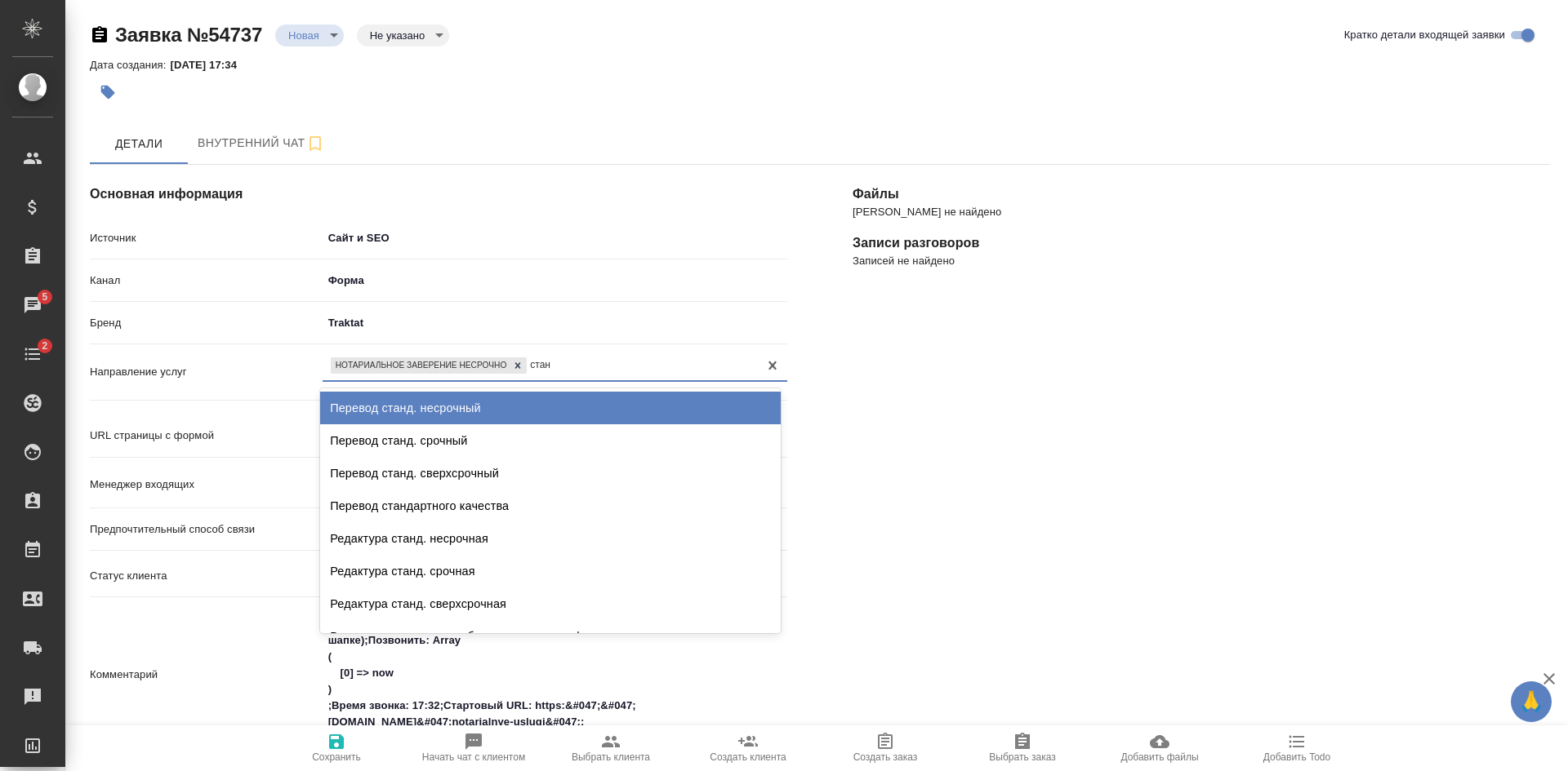
type input "станд"
click at [422, 415] on div "Перевод станд. несрочный" at bounding box center [550, 407] width 461 height 33
type textarea "x"
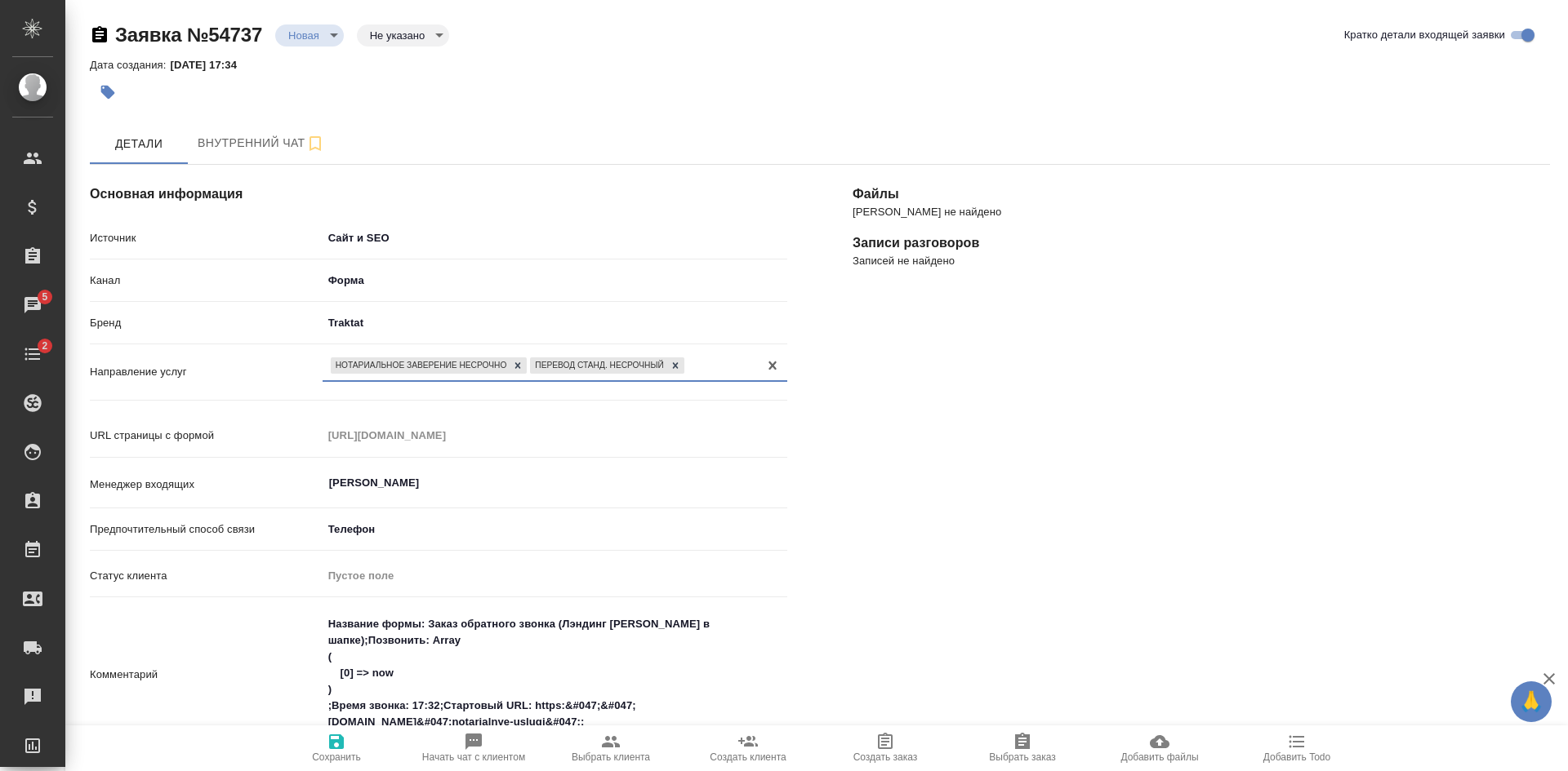
click at [342, 748] on icon "button" at bounding box center [337, 742] width 15 height 15
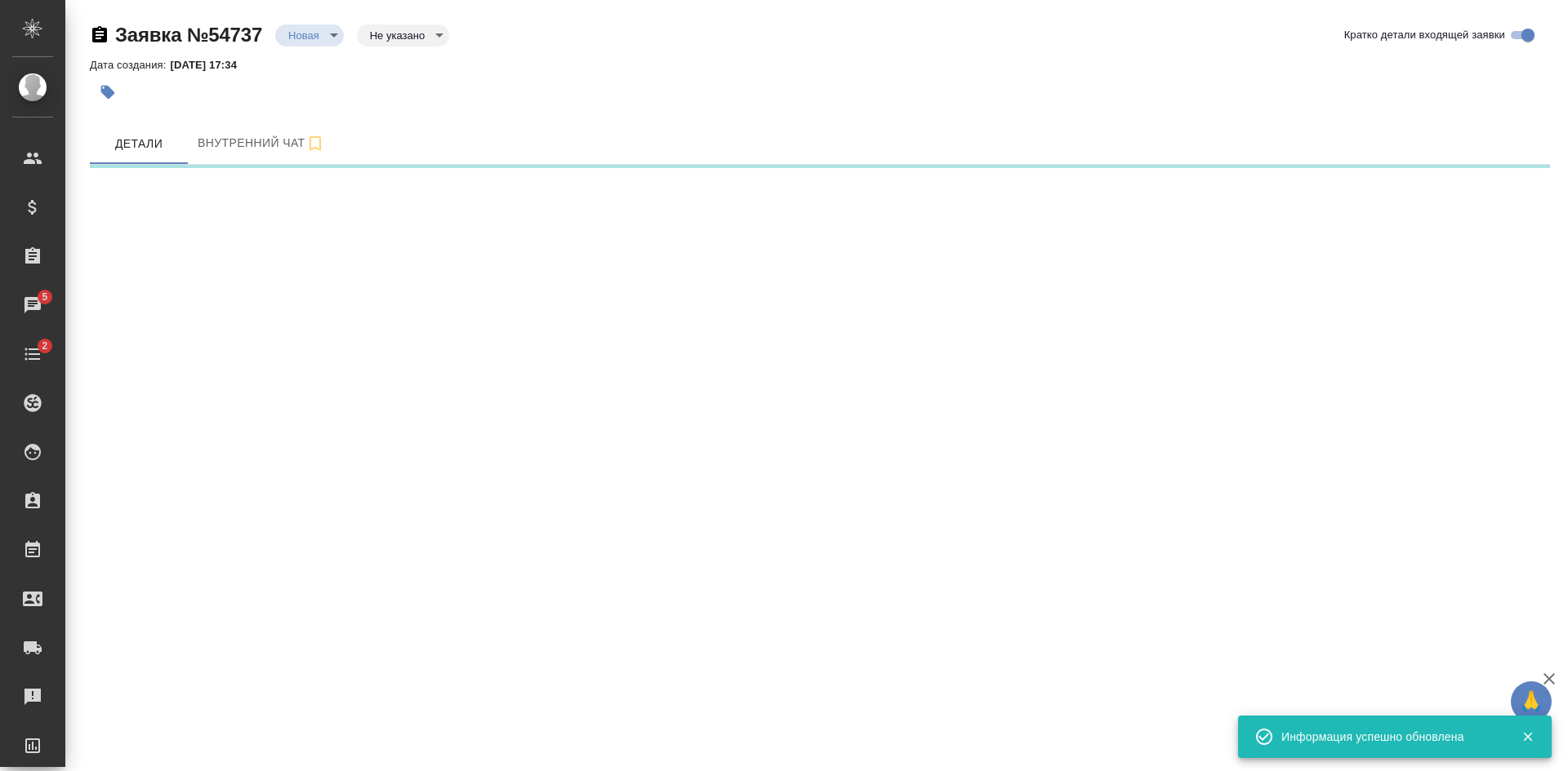
select select "RU"
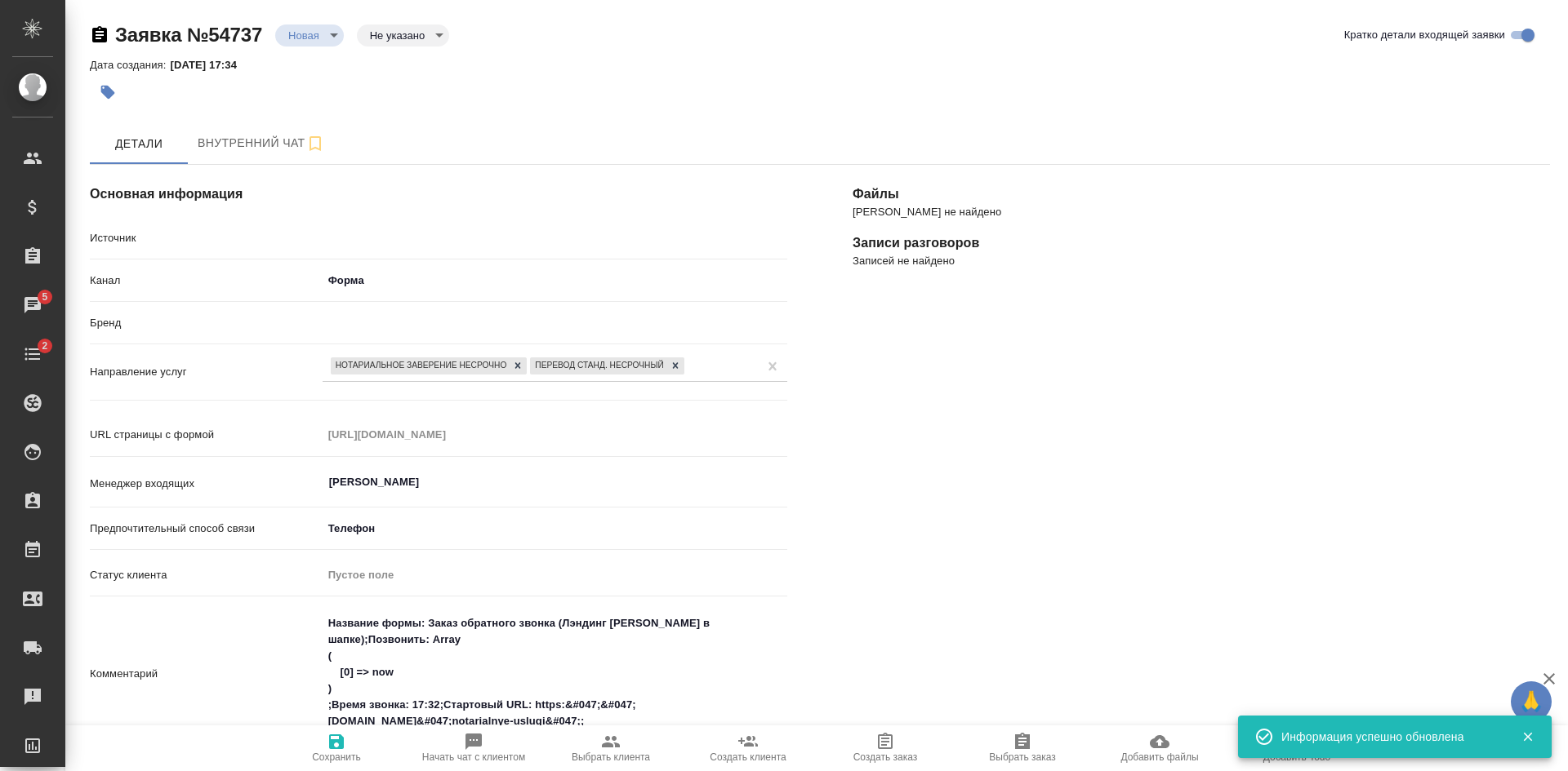
type textarea "x"
click at [398, 31] on body "🙏 .cls-1 fill:#fff; AWATERA Kasatkina Aleksandra Клиенты Спецификации Заказы 5 …" at bounding box center [784, 385] width 1568 height 771
click at [397, 68] on button "Целевая" at bounding box center [396, 61] width 52 height 18
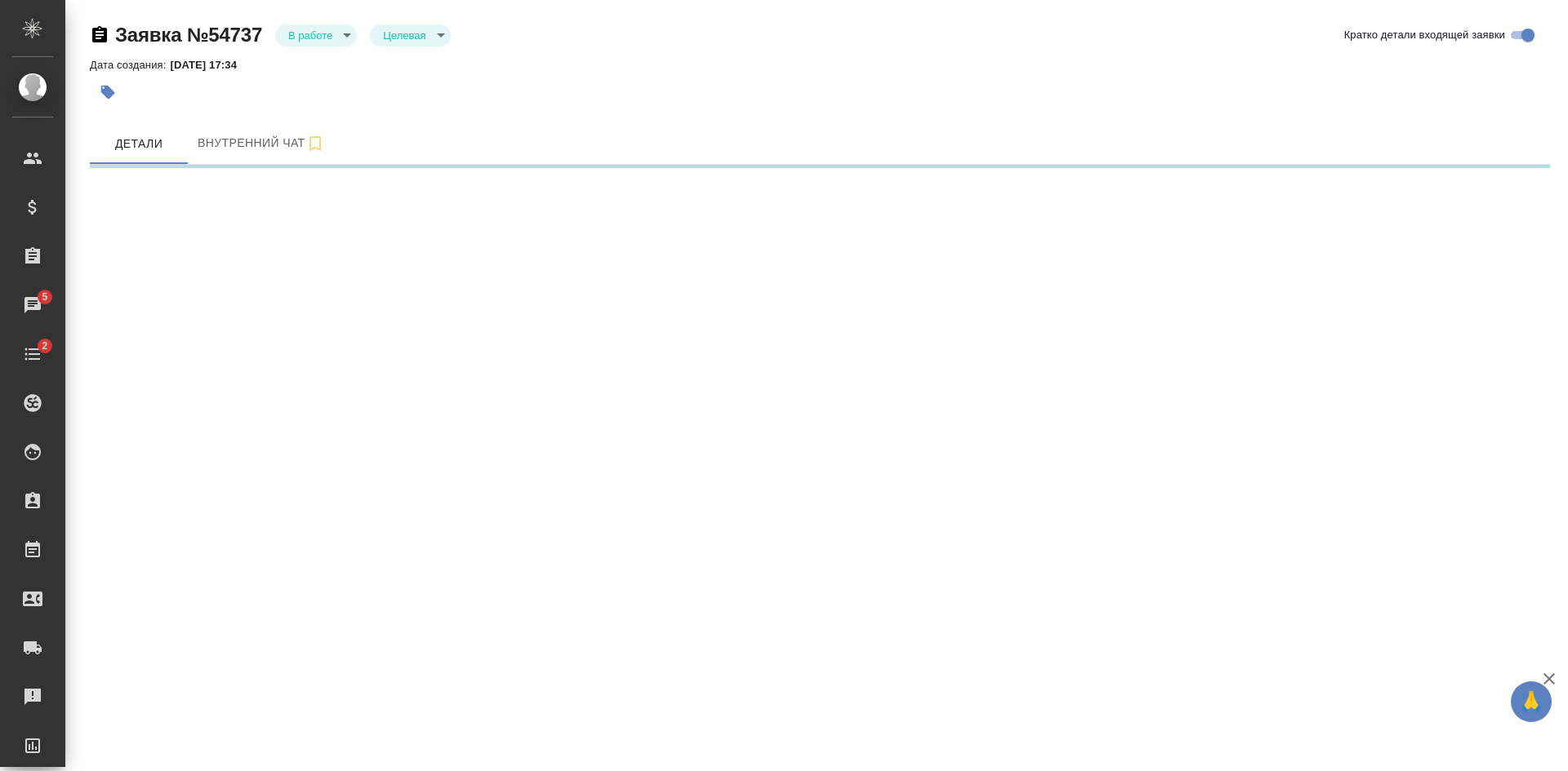
select select "RU"
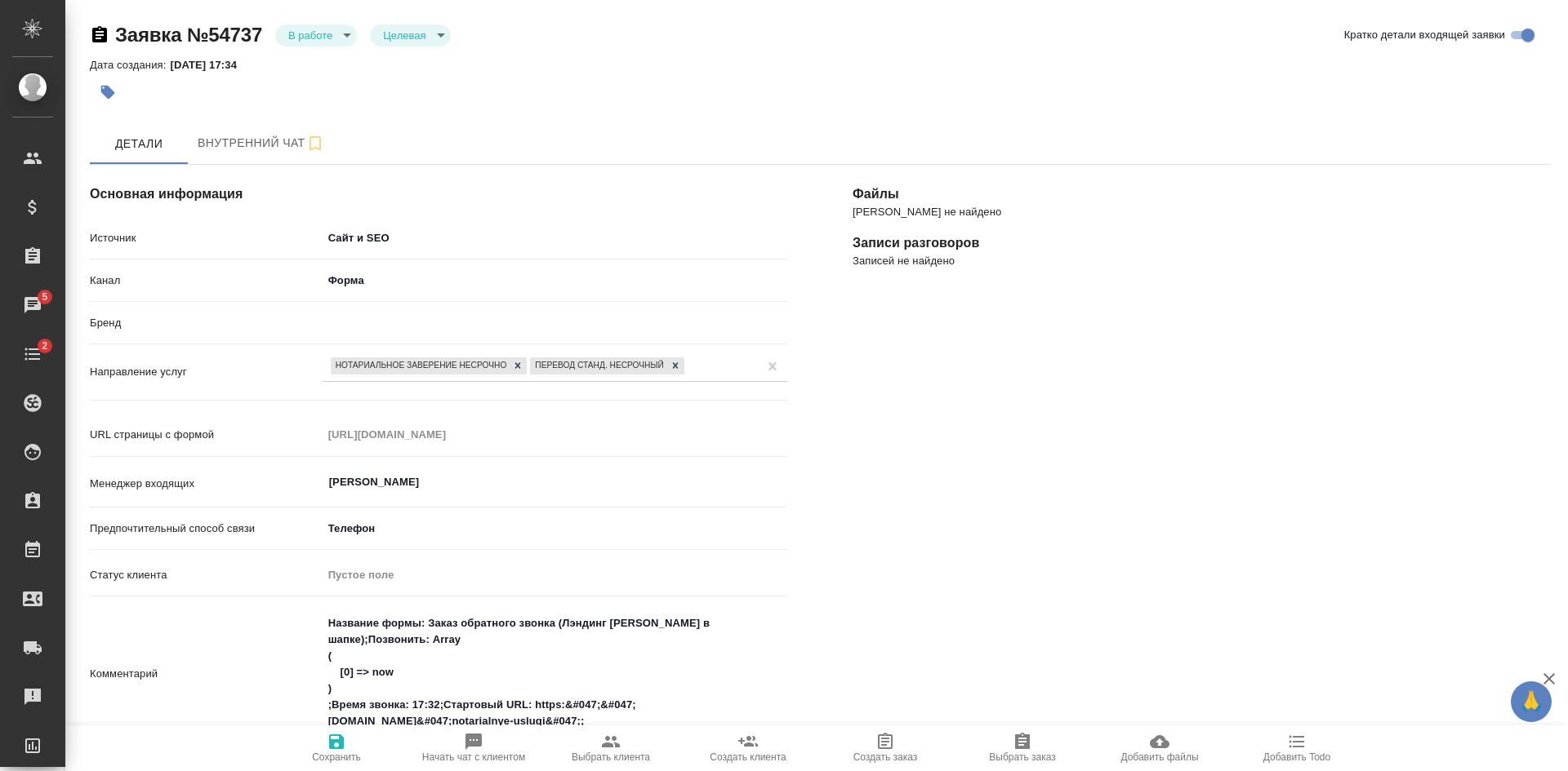
type textarea "x"
click at [332, 737] on icon "button" at bounding box center [336, 741] width 20 height 20
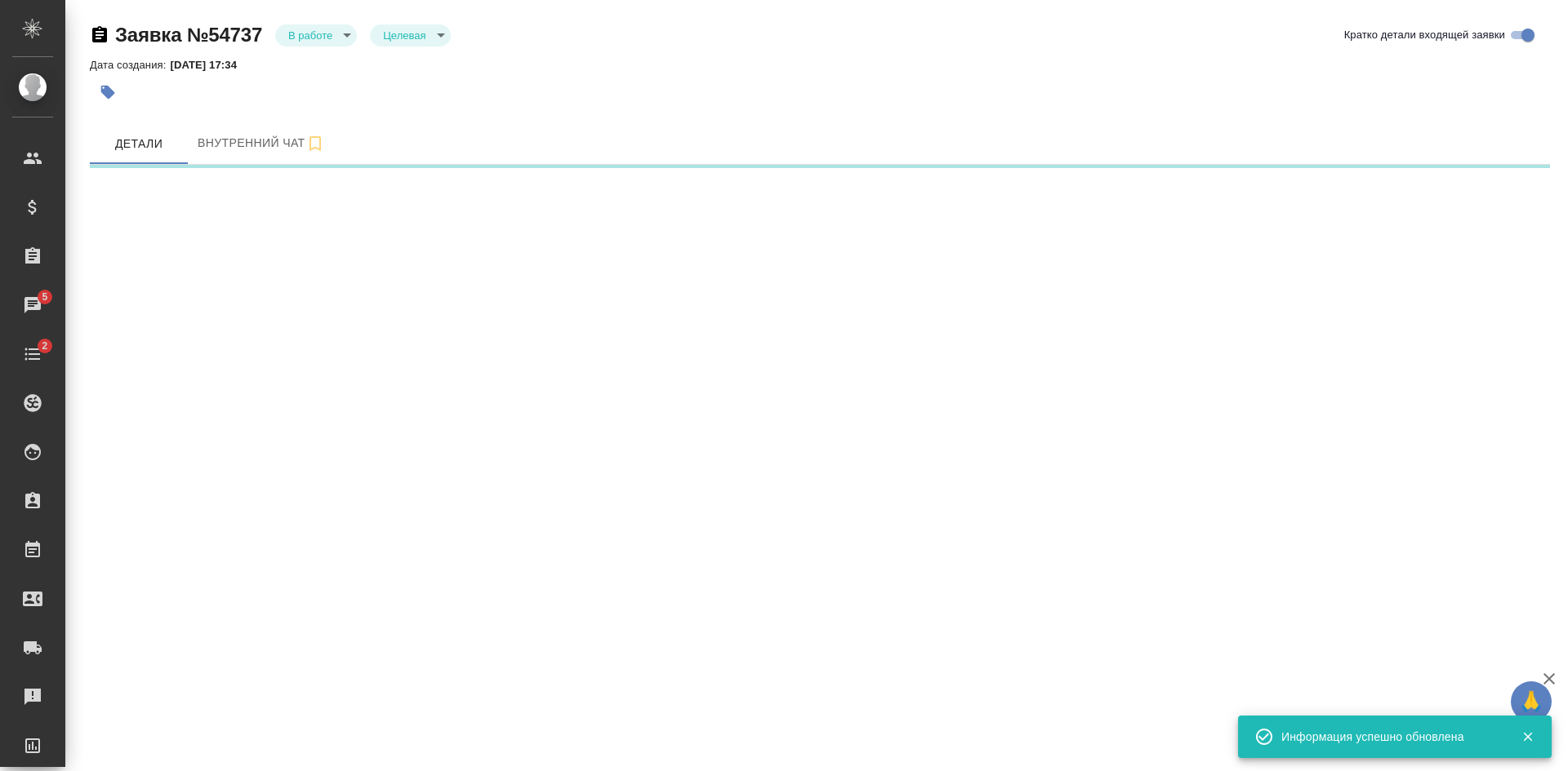
select select "RU"
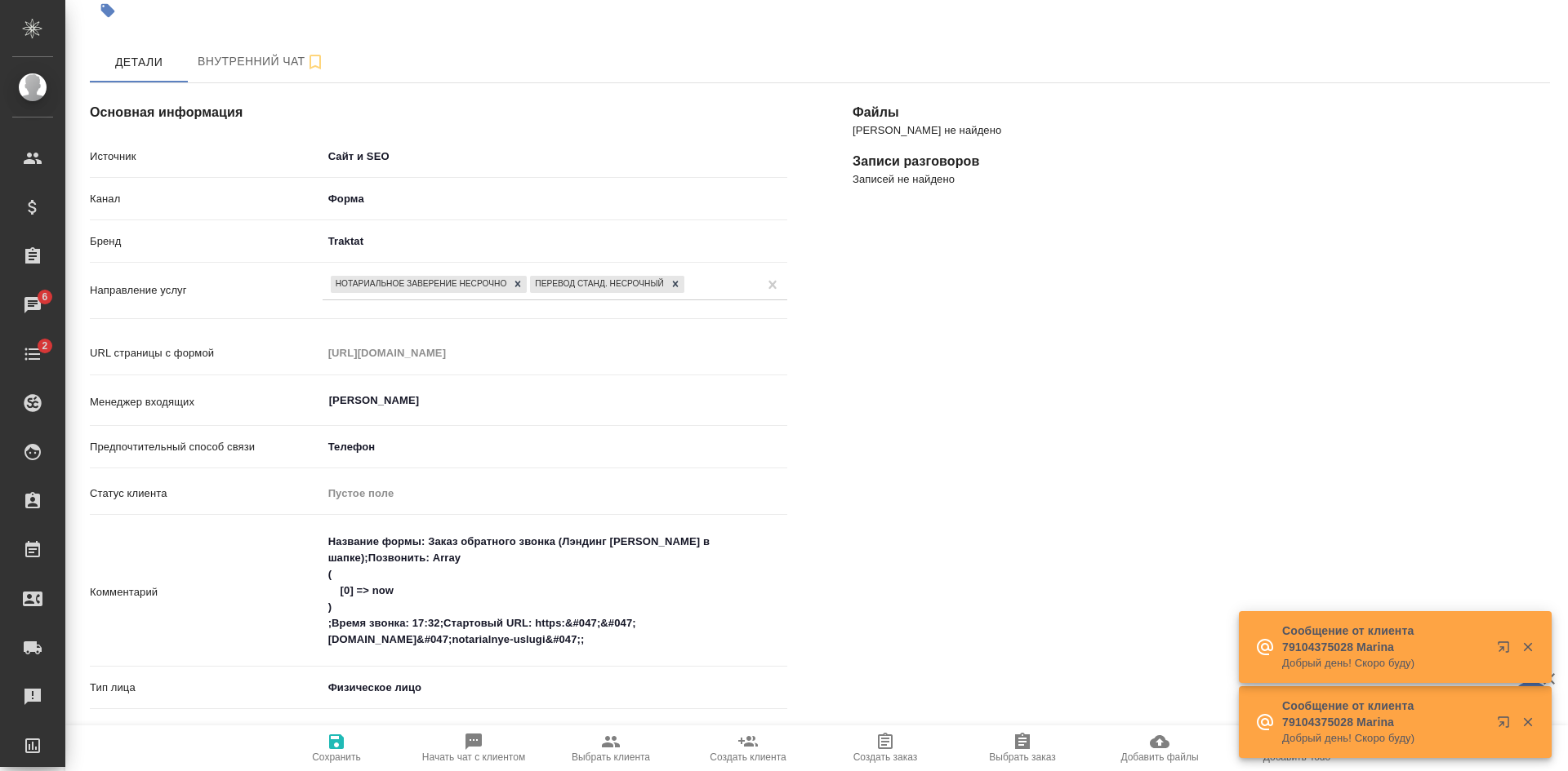
scroll to position [326, 0]
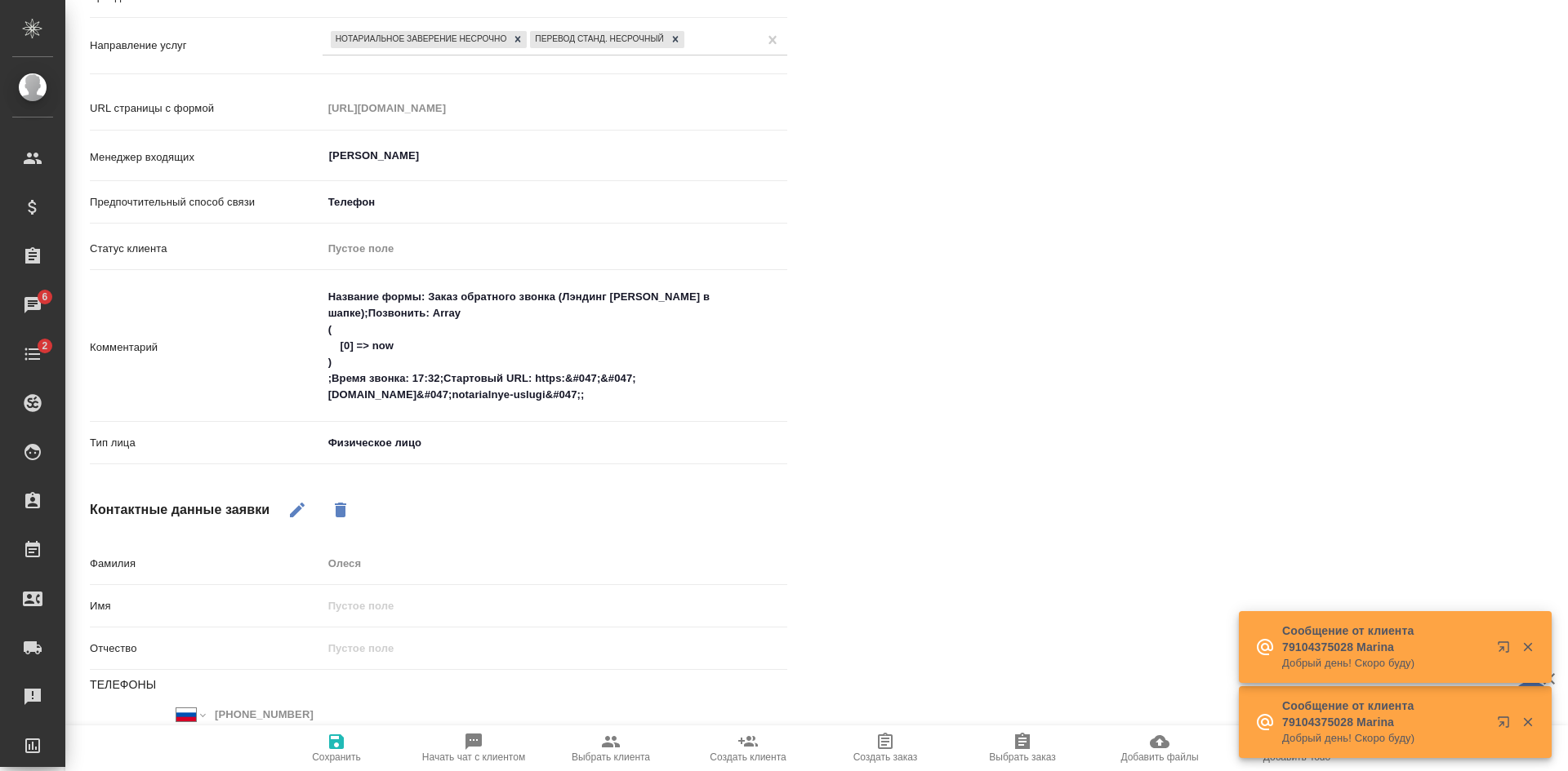
type textarea "x"
click at [734, 396] on textarea "Название формы: Заказ обратного звонка (Лэндинг Баннер в шапке);Позвонить: Arra…" at bounding box center [554, 346] width 465 height 125
type textarea "Название формы: Заказ обратного звонка (Лэндинг Баннер в шапке);Позвонить: Arra…"
type textarea "x"
type textarea "Название формы: Заказ обратного звонка (Лэндинг Баннер в шапке);Позвонить: Arra…"
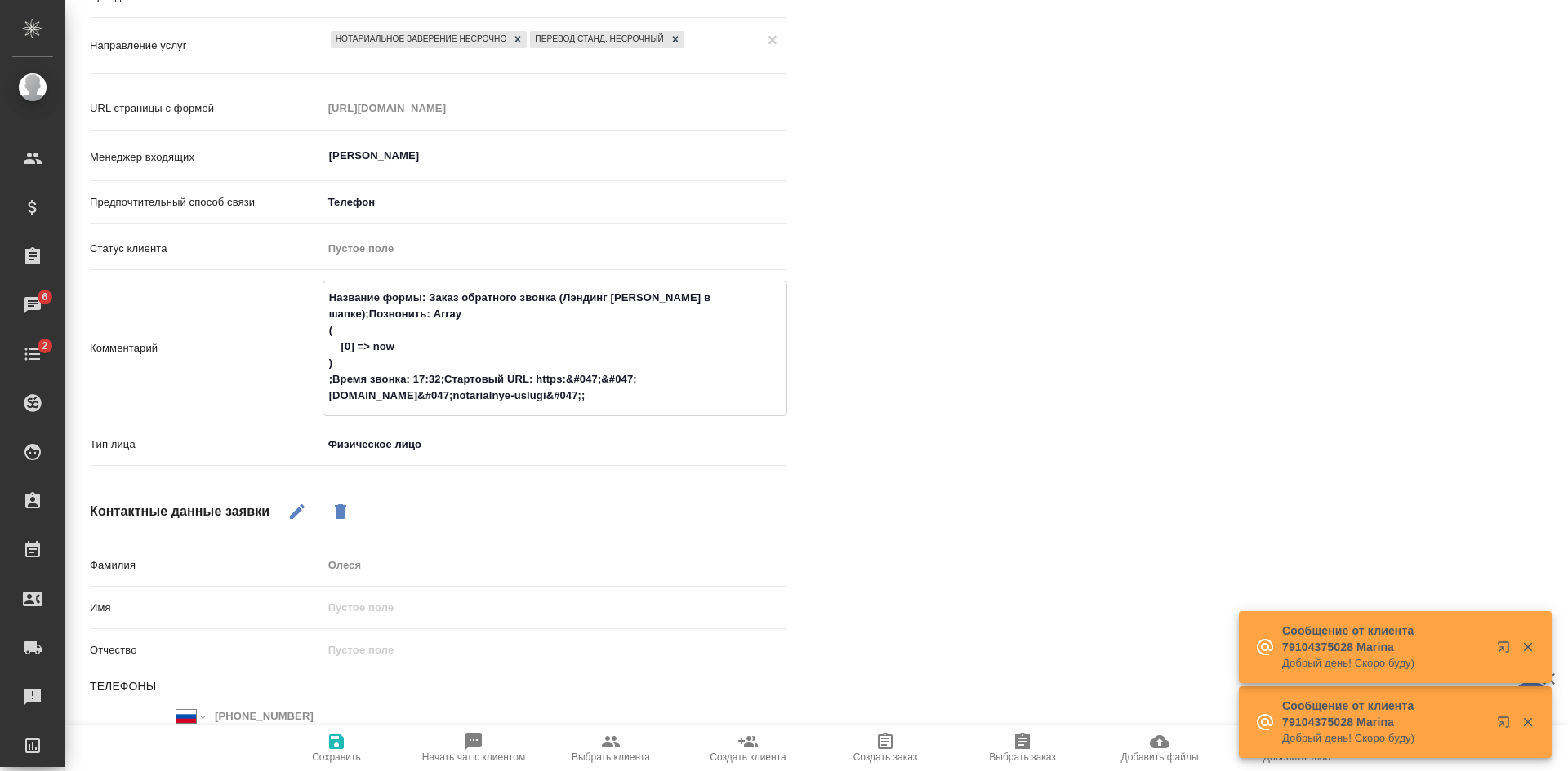
type textarea "x"
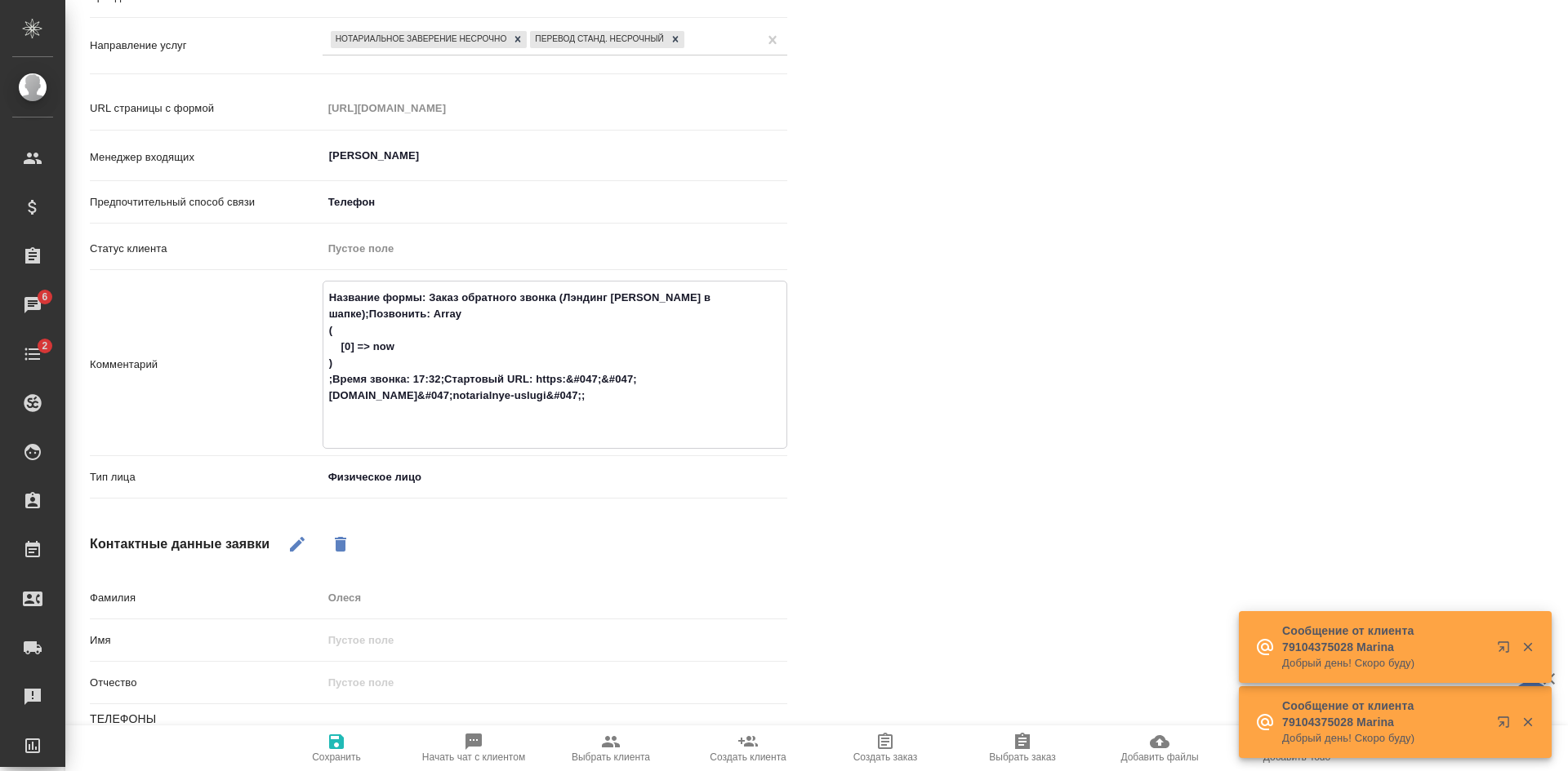
type textarea "Название формы: Заказ обратного звонка (Лэндинг Баннер в шапке);Позвонить: Arra…"
type textarea "x"
type textarea "Название формы: Заказ обратного звонка (Лэндинг Баннер в шапке);Позвонить: Arra…"
type textarea "x"
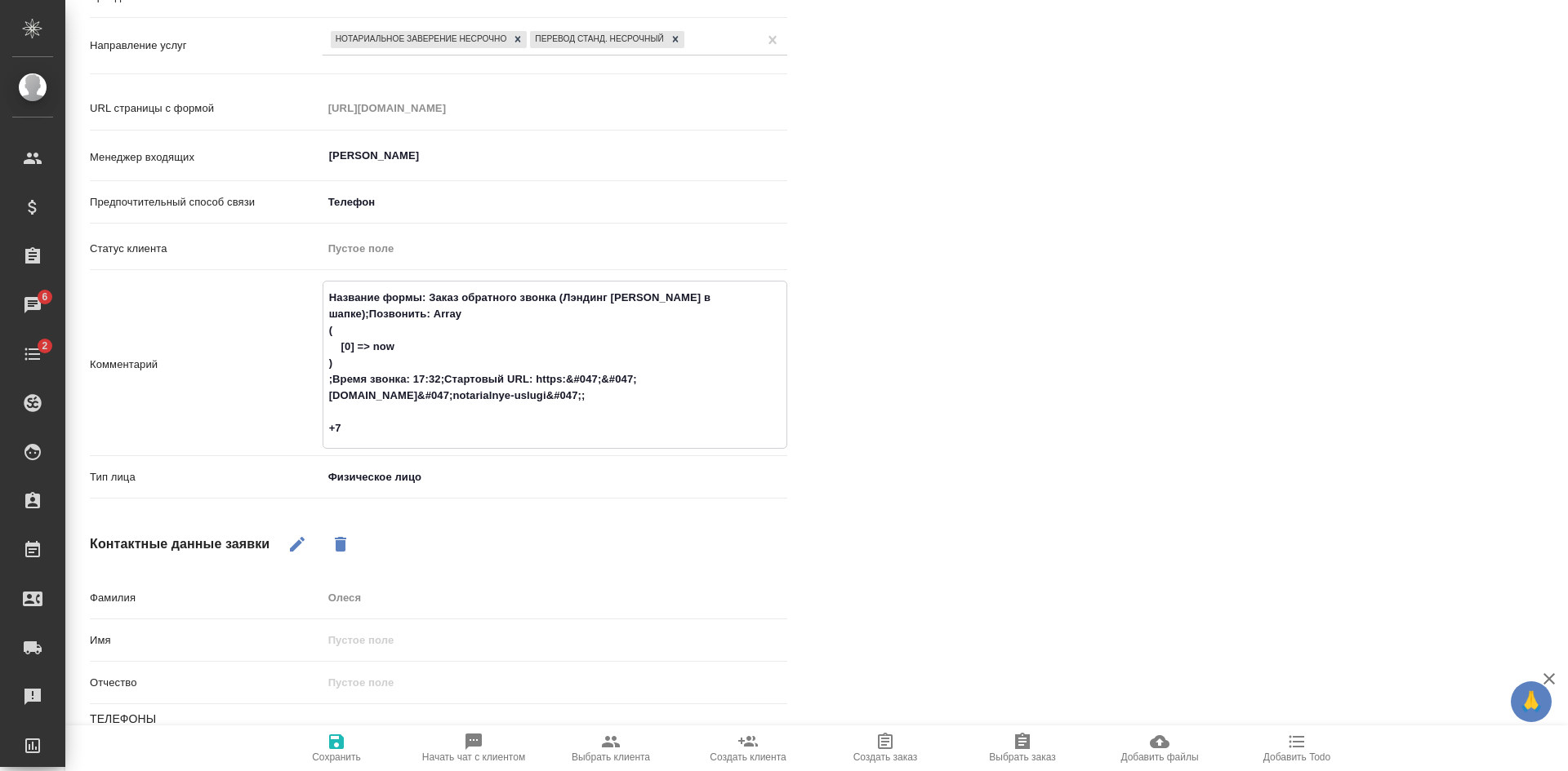
type textarea "Название формы: Заказ обратного звонка (Лэндинг Баннер в шапке);Позвонить: Arra…"
type textarea "x"
type textarea "Название формы: Заказ обратного звонка (Лэндинг Баннер в шапке);Позвонить: Arra…"
type textarea "x"
type textarea "Название формы: Заказ обратного звонка (Лэндинг Баннер в шапке);Позвонить: Arra…"
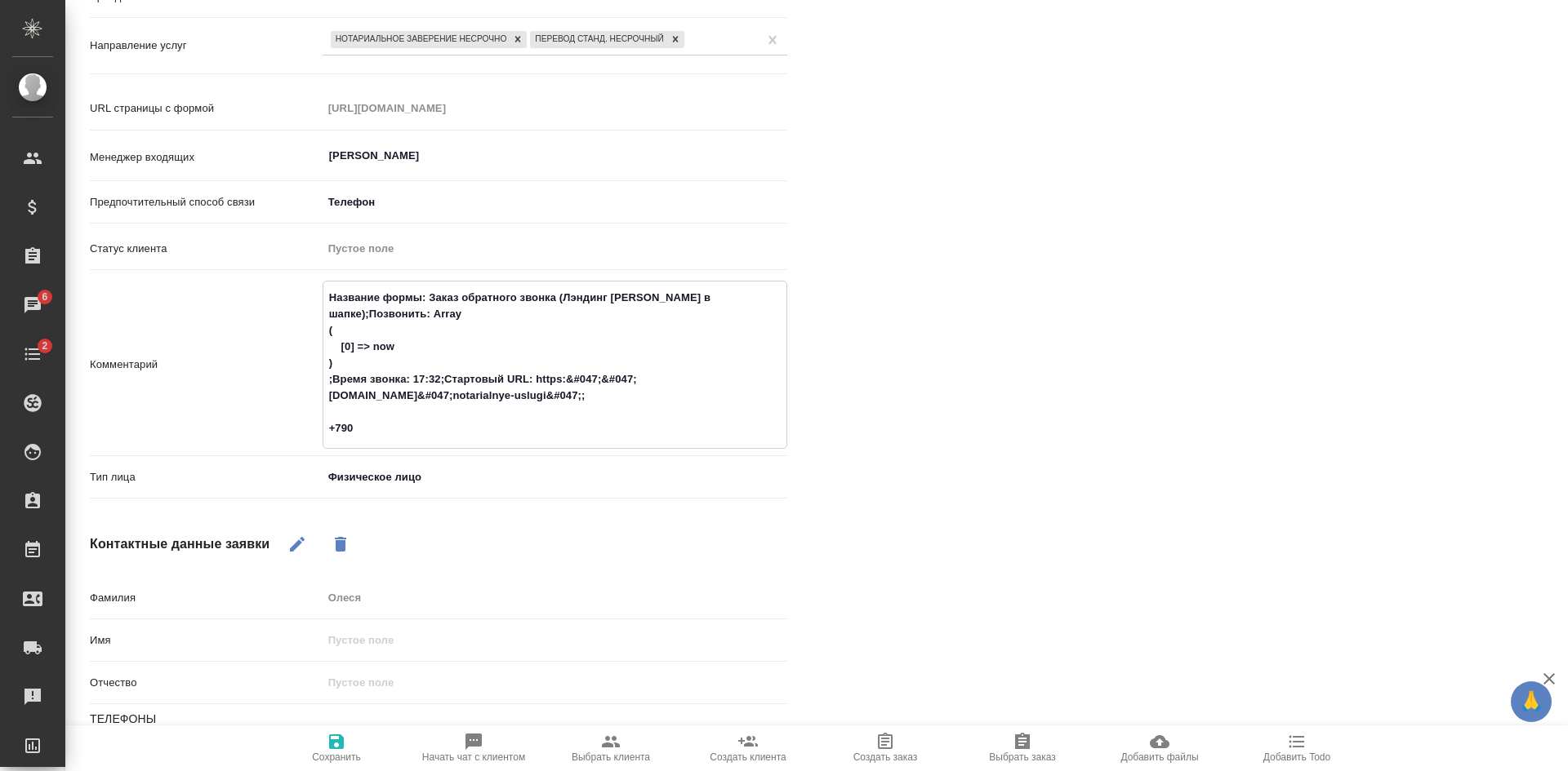
type textarea "x"
type textarea "Название формы: Заказ обратного звонка (Лэндинг Баннер в шапке);Позвонить: Arra…"
type textarea "x"
type textarea "Название формы: Заказ обратного звонка (Лэндинг Баннер в шапке);Позвонить: Arra…"
type textarea "x"
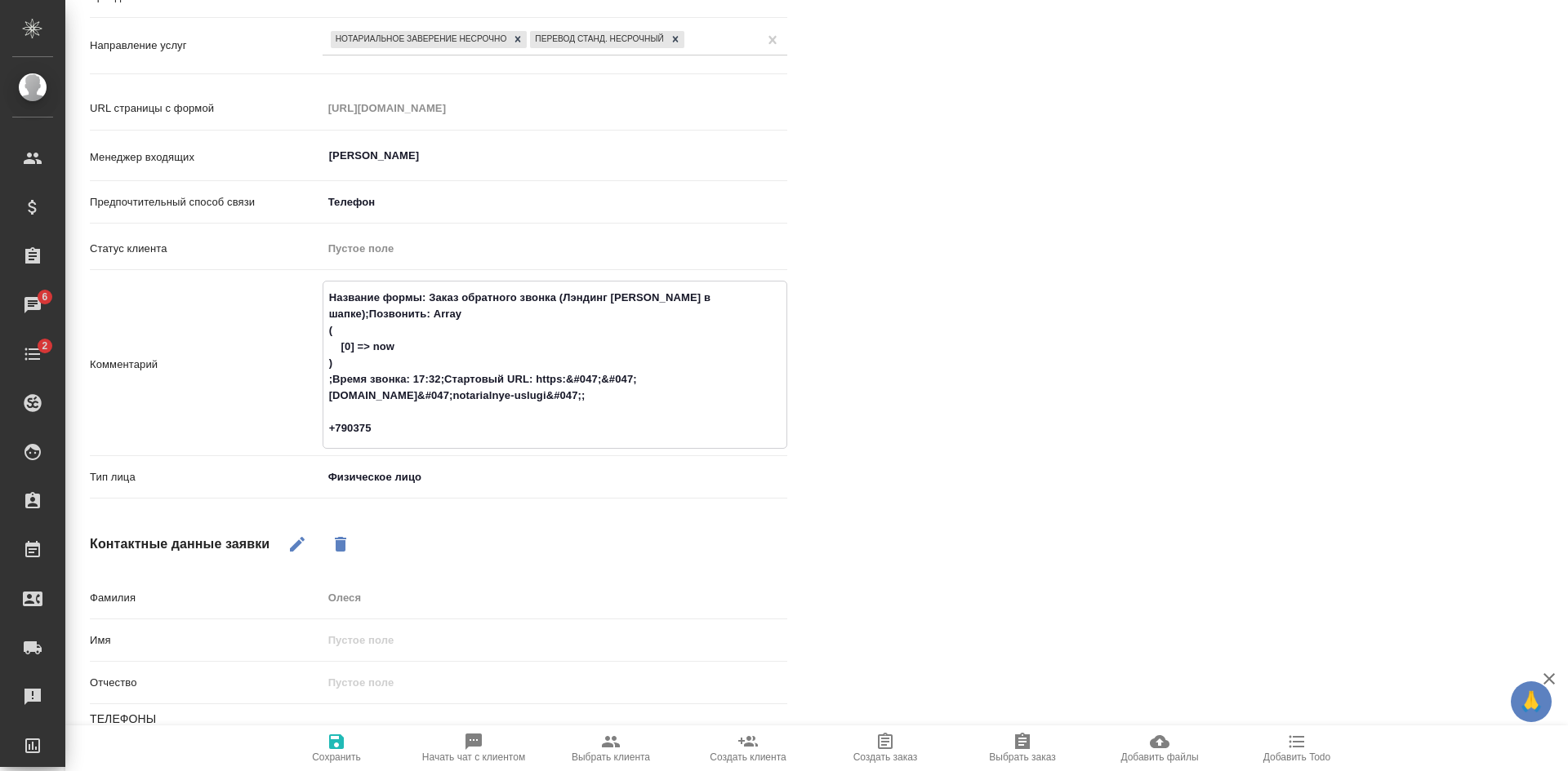
type textarea "Название формы: Заказ обратного звонка (Лэндинг Баннер в шапке);Позвонить: Arra…"
type textarea "x"
type textarea "Название формы: Заказ обратного звонка (Лэндинг Баннер в шапке);Позвонить: Arra…"
type textarea "x"
type textarea "Название формы: Заказ обратного звонка (Лэндинг Баннер в шапке);Позвонить: Arra…"
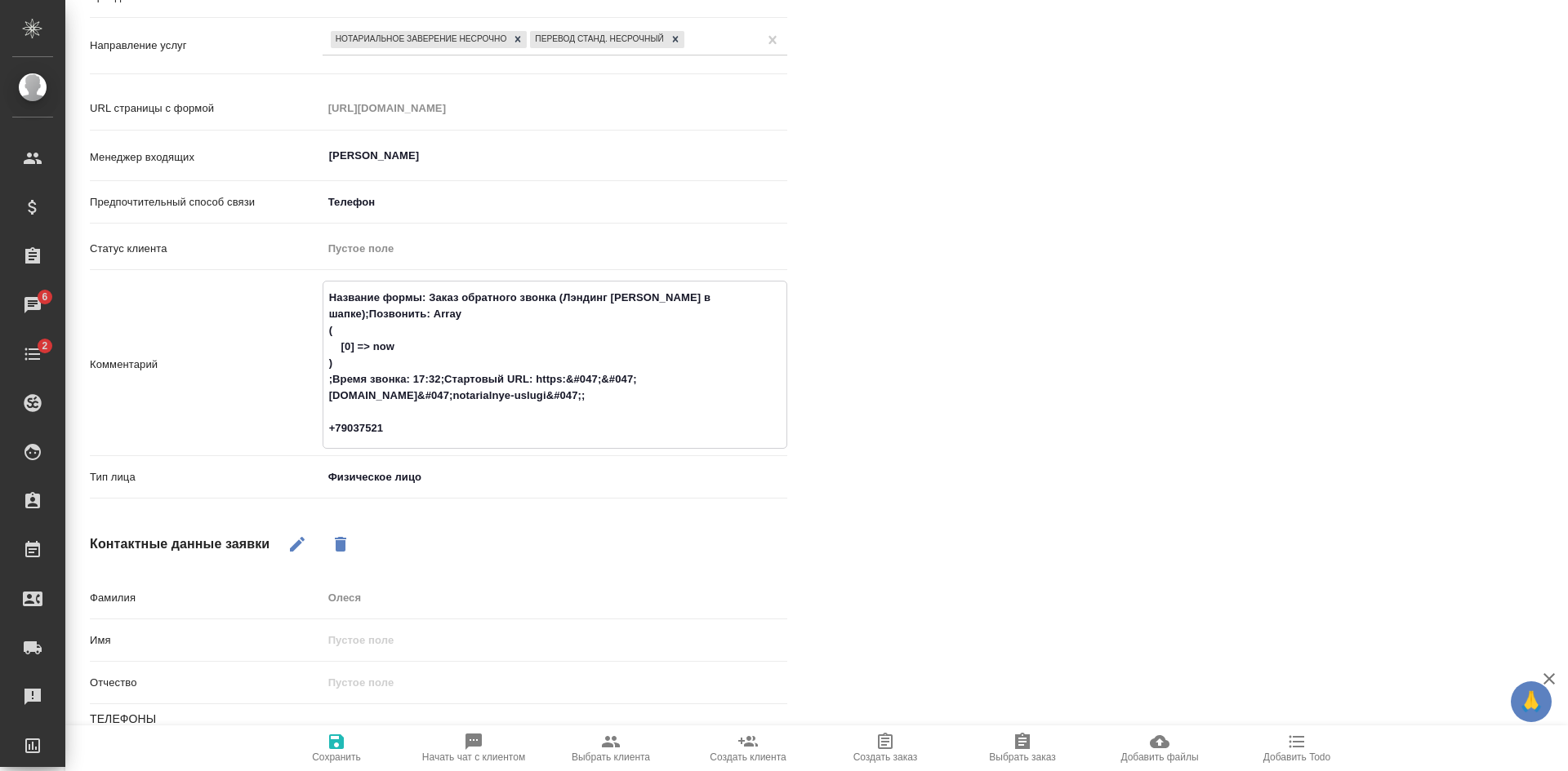
type textarea "x"
type textarea "Название формы: Заказ обратного звонка (Лэндинг Баннер в шапке);Позвонить: Arra…"
type textarea "x"
type textarea "Название формы: Заказ обратного звонка (Лэндинг Баннер в шапке);Позвонить: Arra…"
type textarea "x"
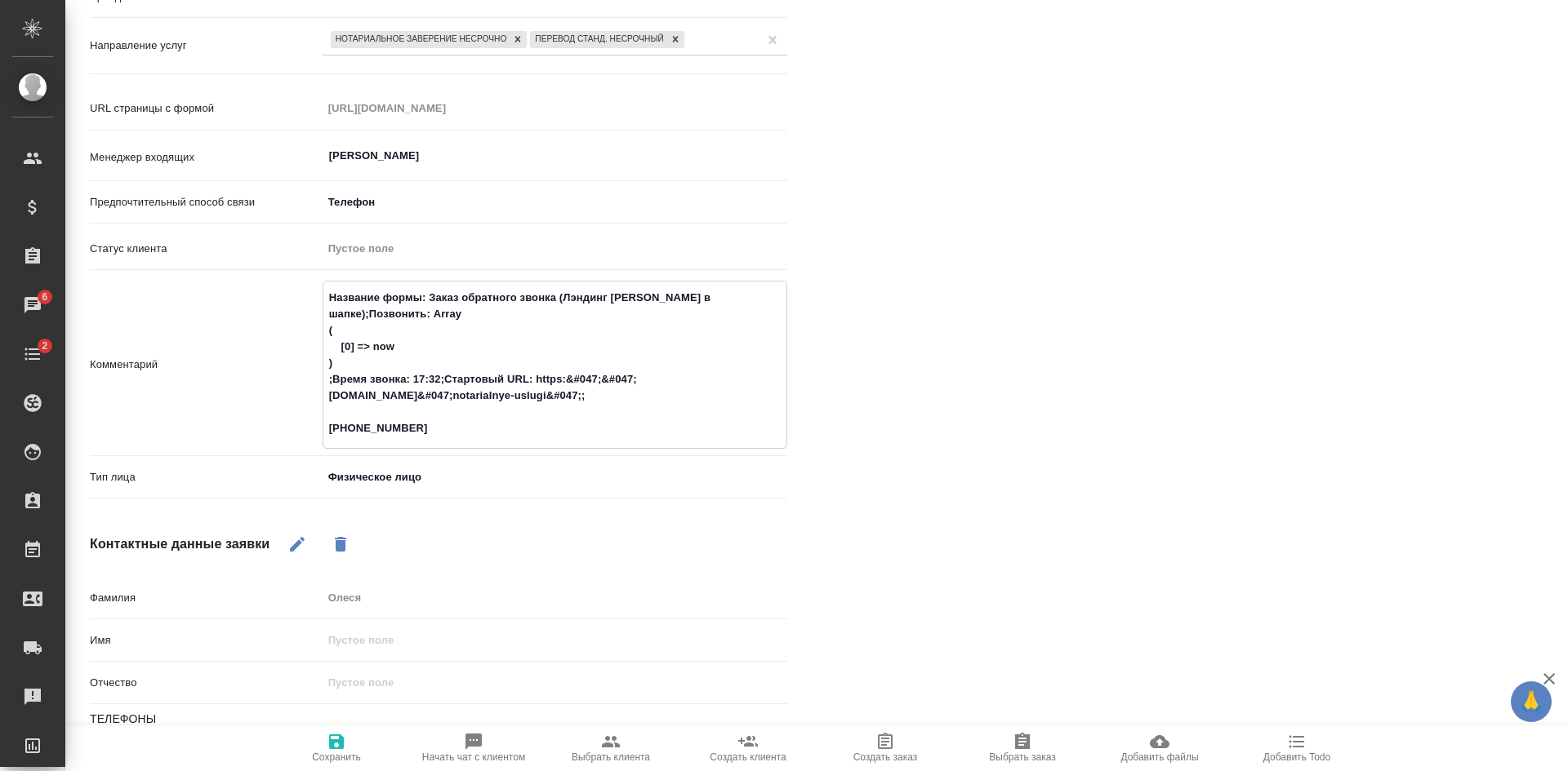
type textarea "Название формы: Заказ обратного звонка (Лэндинг Баннер в шапке);Позвонить: Arra…"
type textarea "x"
click at [346, 750] on span "Сохранить" at bounding box center [337, 747] width 118 height 31
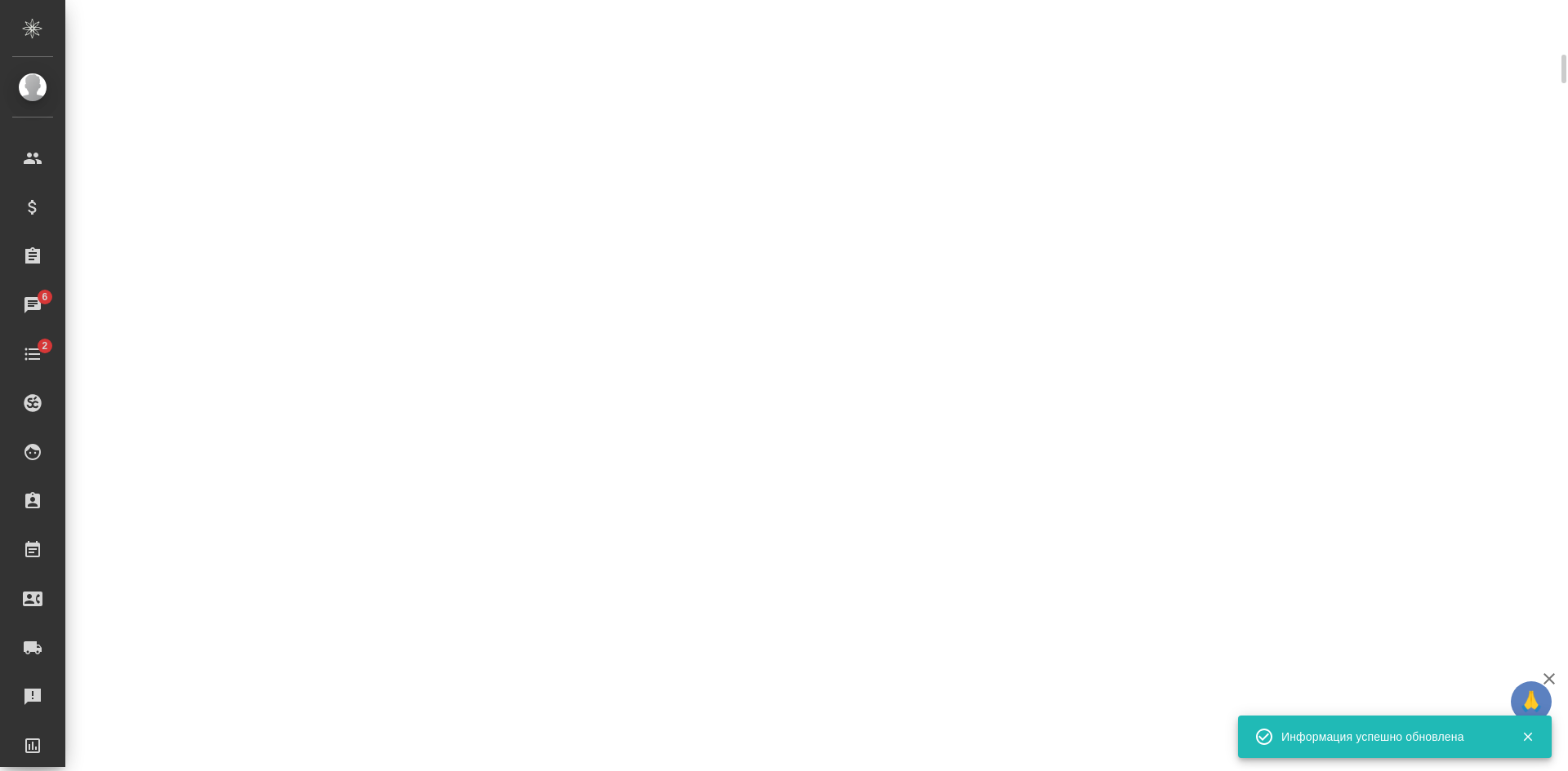
select select "RU"
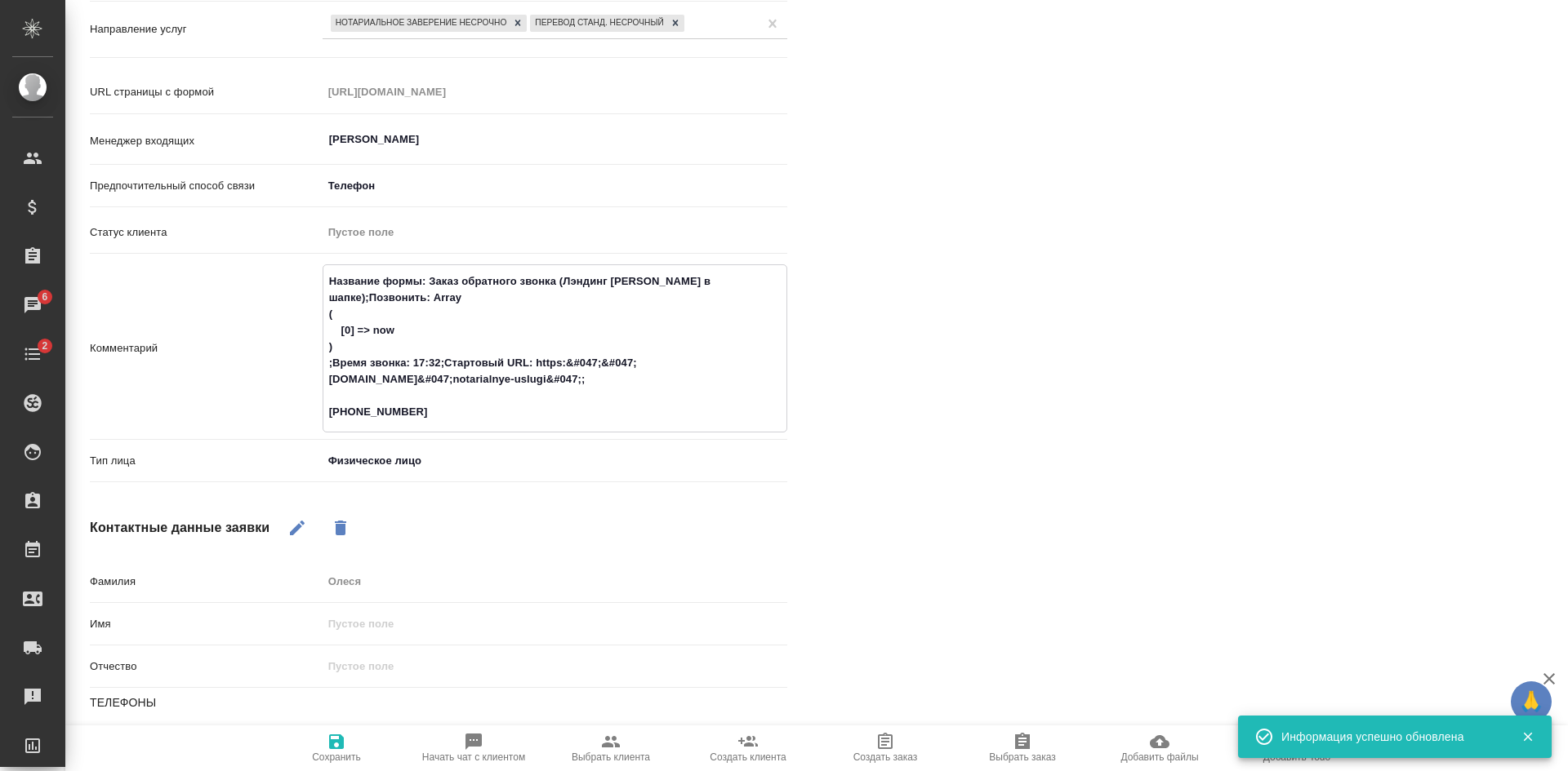
drag, startPoint x: 410, startPoint y: 407, endPoint x: 288, endPoint y: 420, distance: 122.7
click at [288, 420] on div "Комментарий Название формы: Заказ обратного звонка (Лэндинг Баннер в шапке);Поз…" at bounding box center [439, 349] width 698 height 168
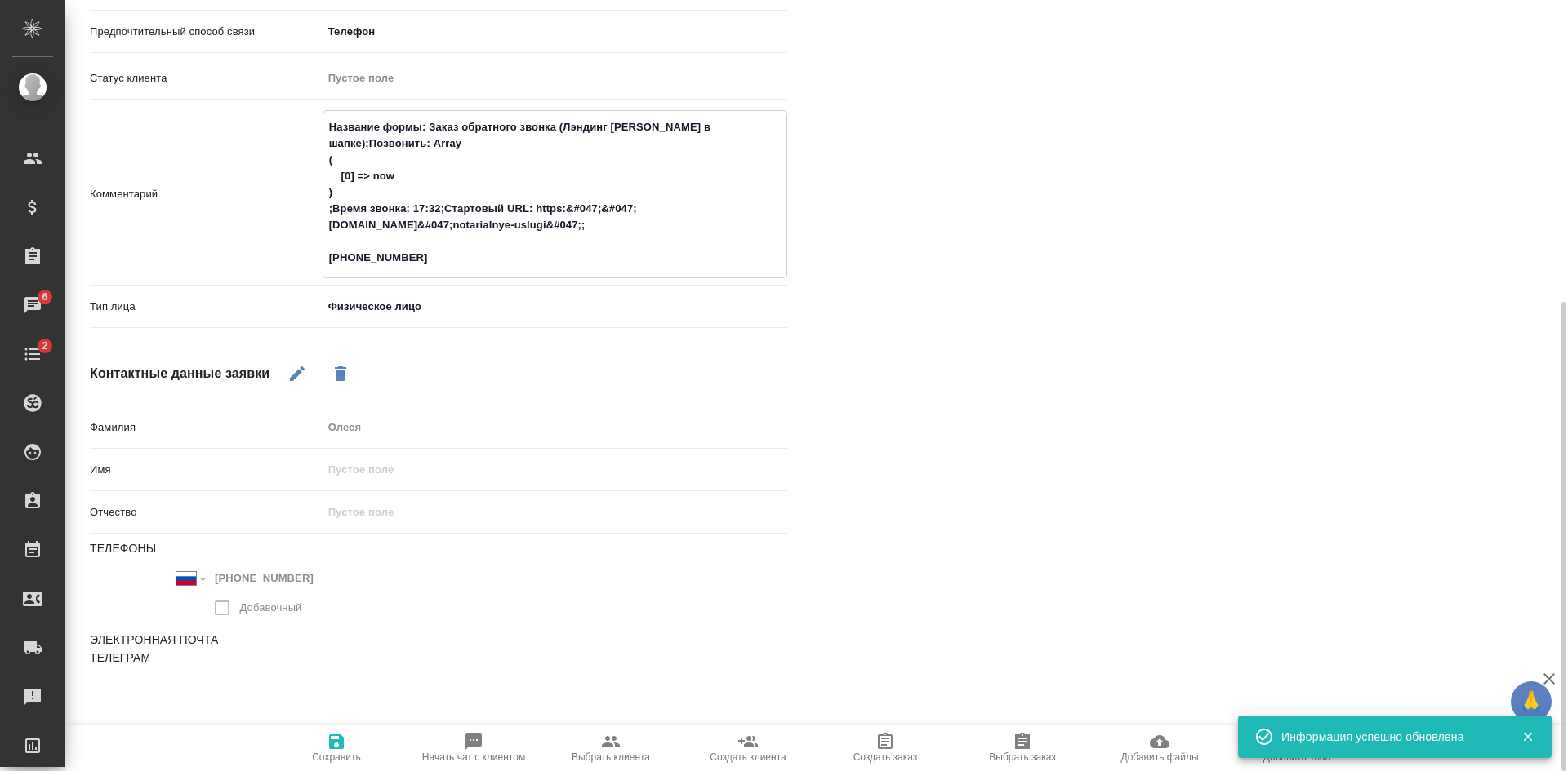
scroll to position [507, 0]
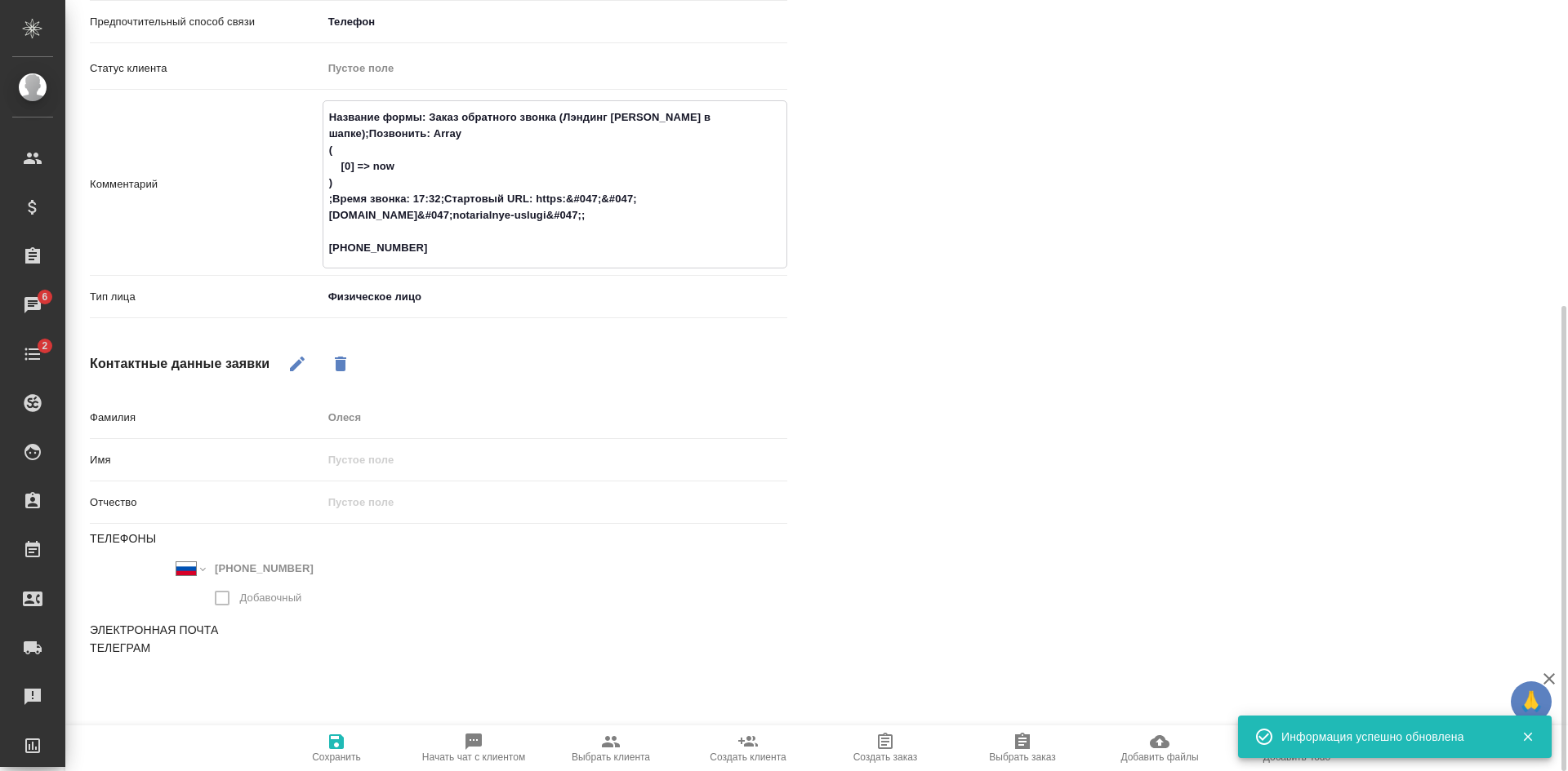
click at [293, 371] on icon "button" at bounding box center [296, 364] width 20 height 20
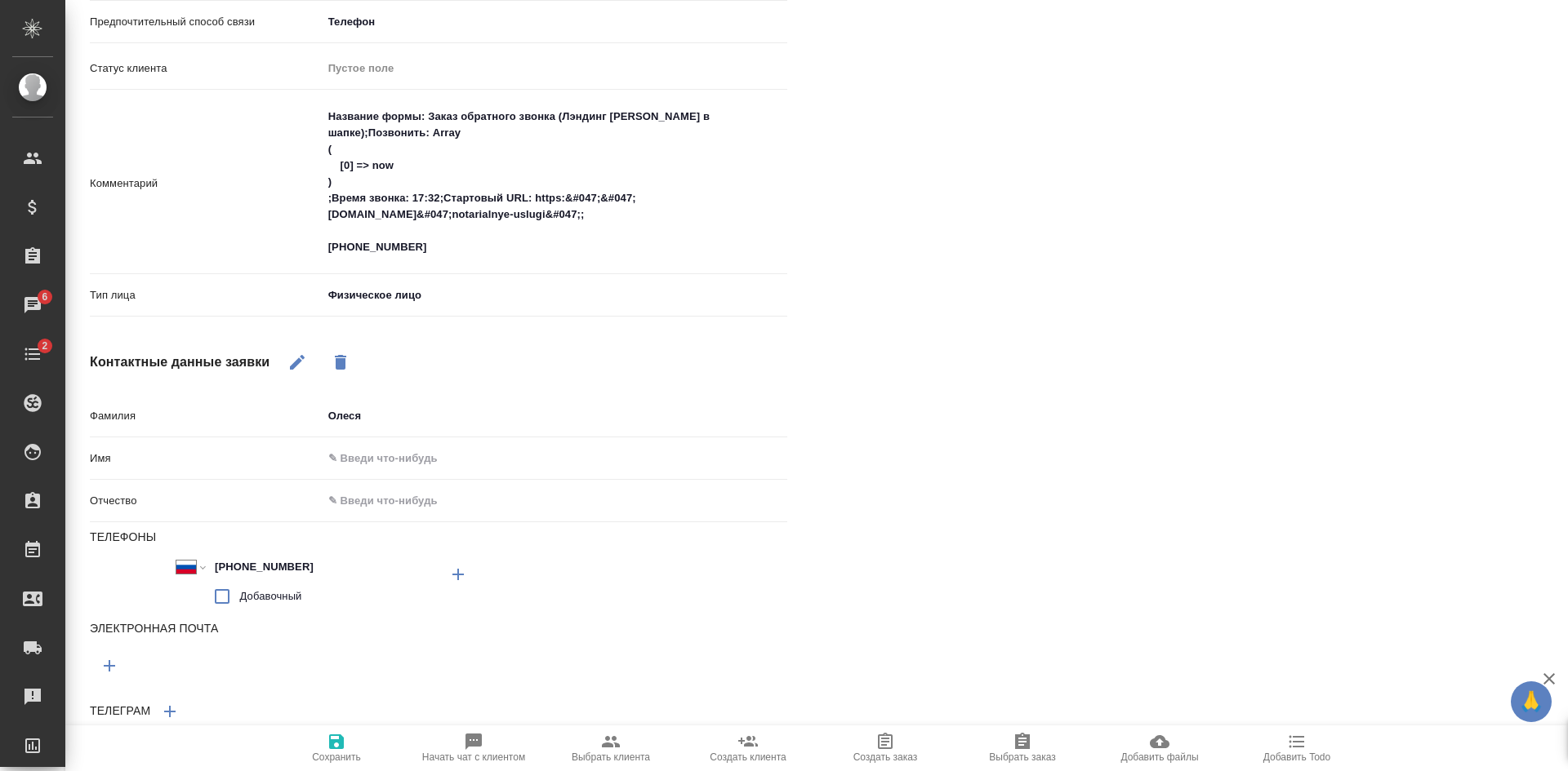
click at [453, 573] on icon "button" at bounding box center [457, 574] width 20 height 20
type textarea "x"
select select "RU"
click at [295, 629] on input "+7" at bounding box center [281, 633] width 143 height 23
type input "+"
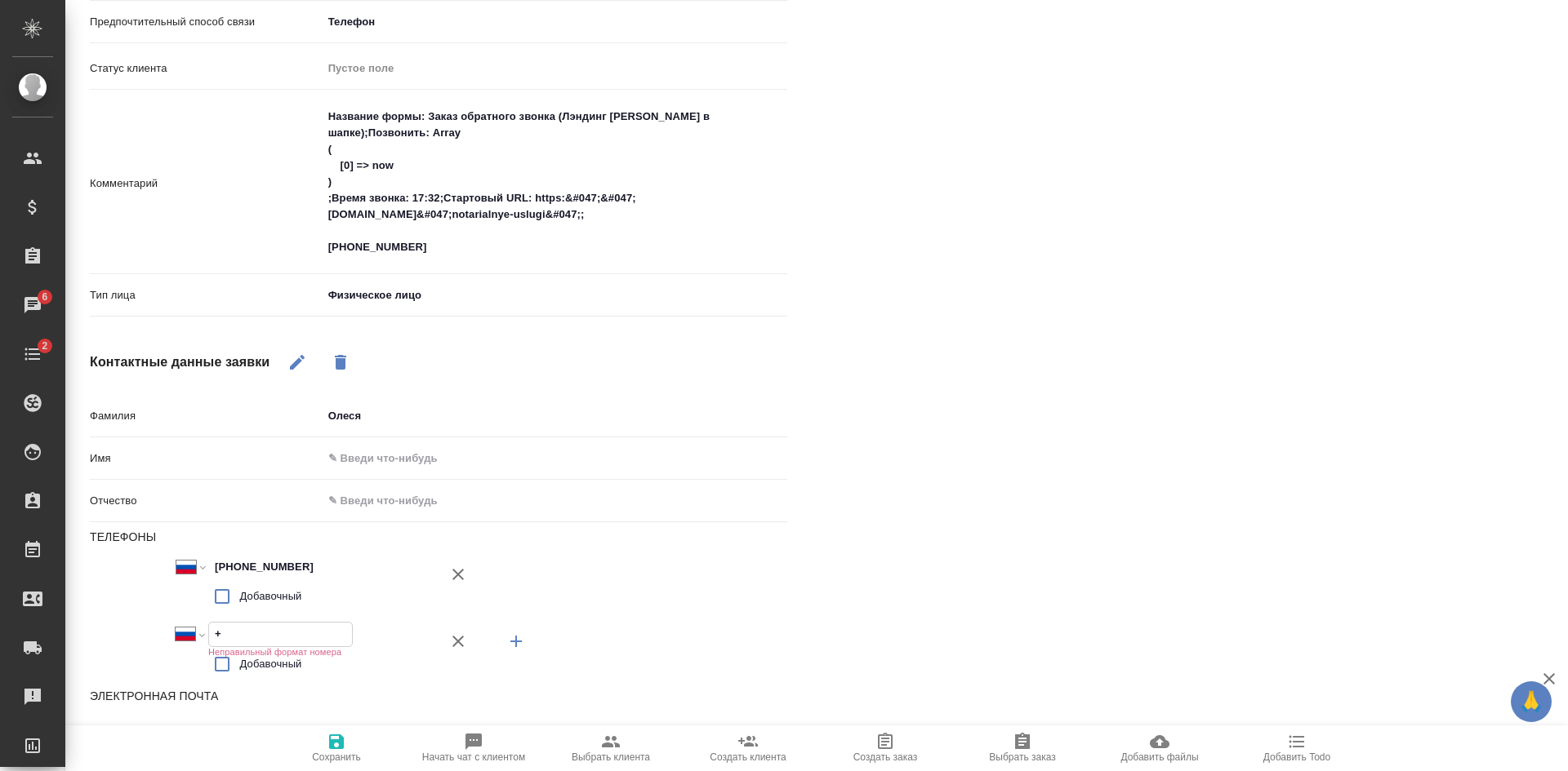
type textarea "x"
select select "ZZ"
type input "+"
type textarea "x"
paste input "+7 903 752 14 69"
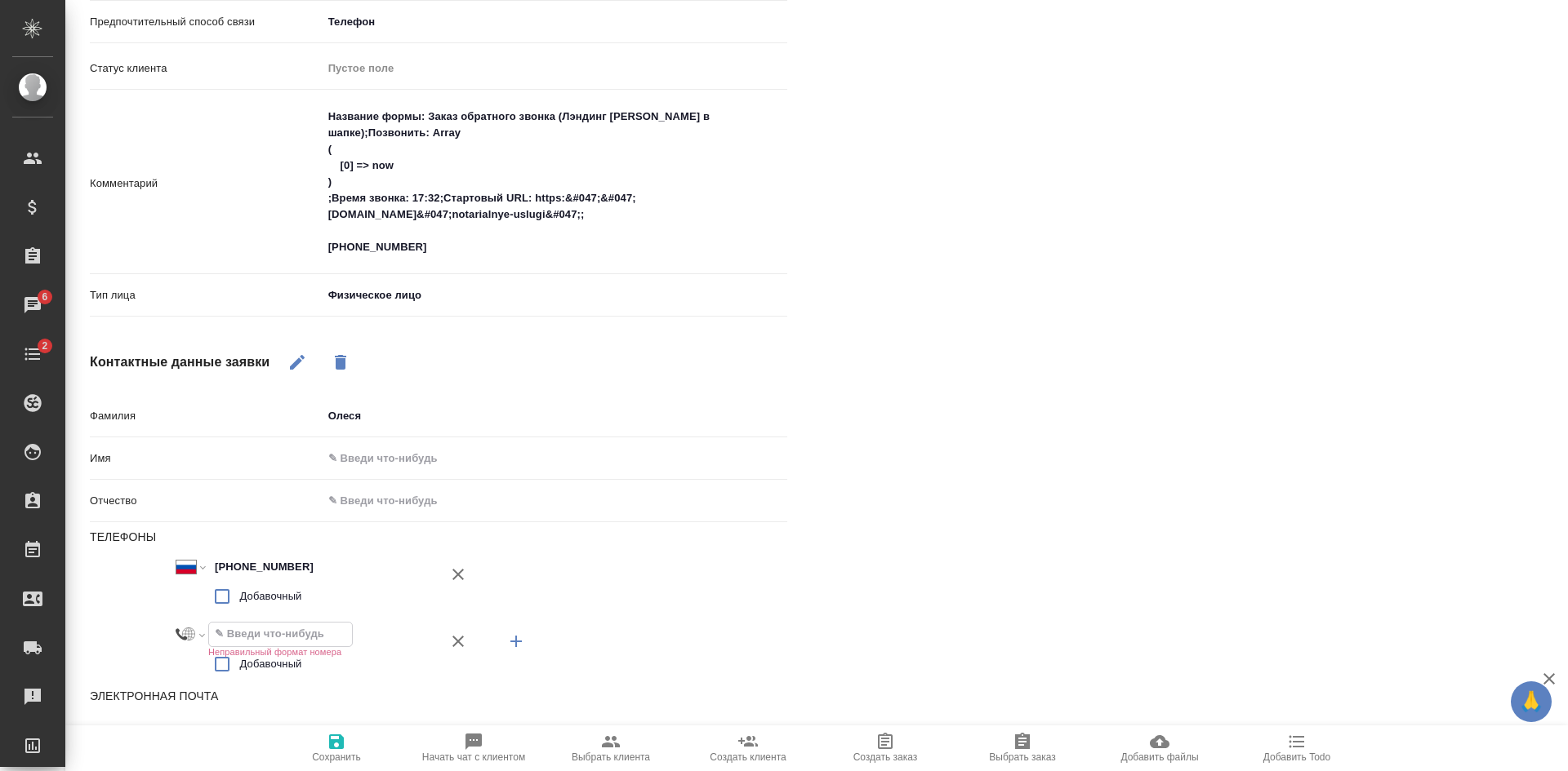
type textarea "x"
select select "RU"
type input "+7 903 752 14 69"
click at [338, 744] on icon "button" at bounding box center [336, 741] width 20 height 20
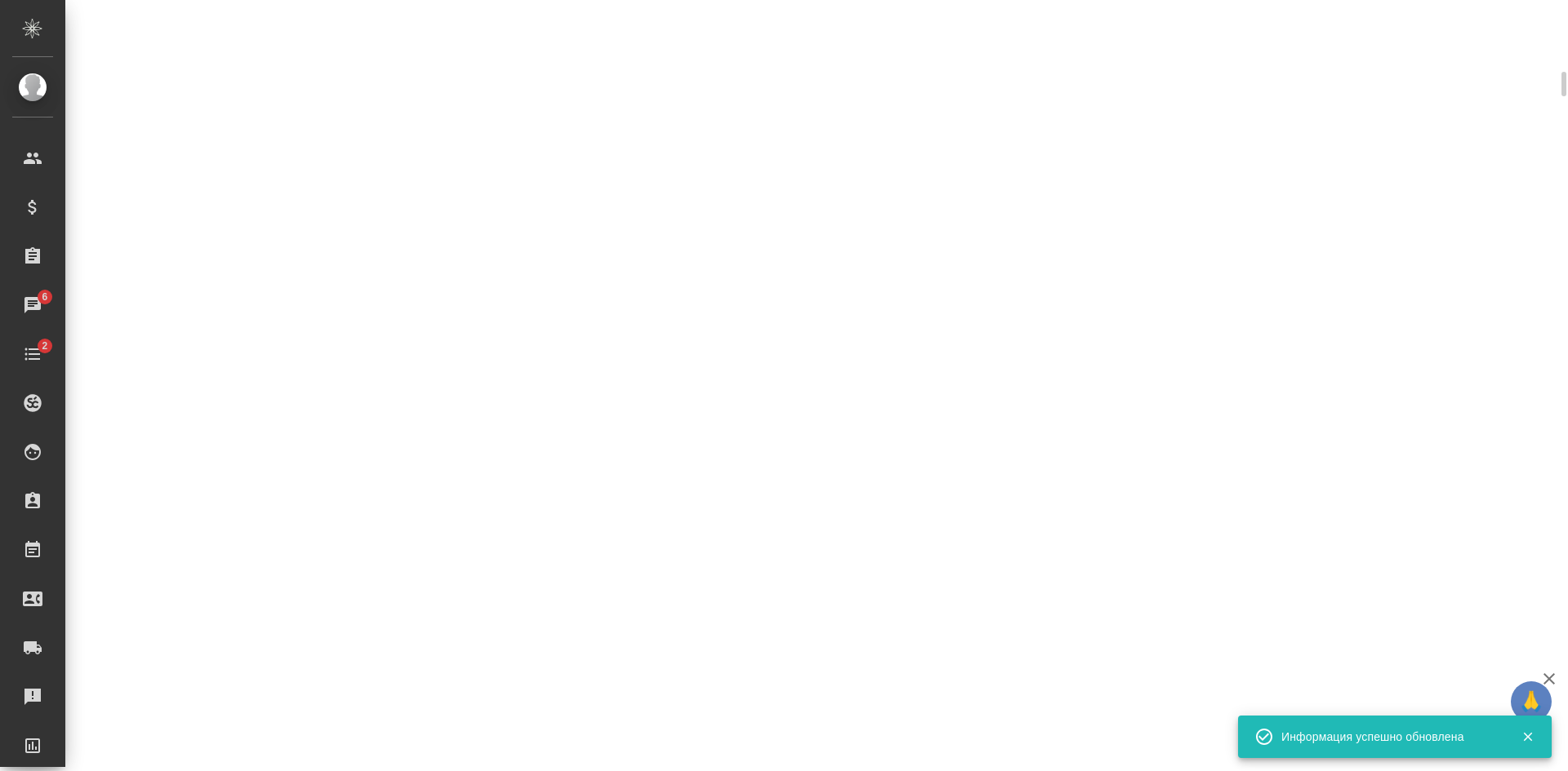
select select "RU"
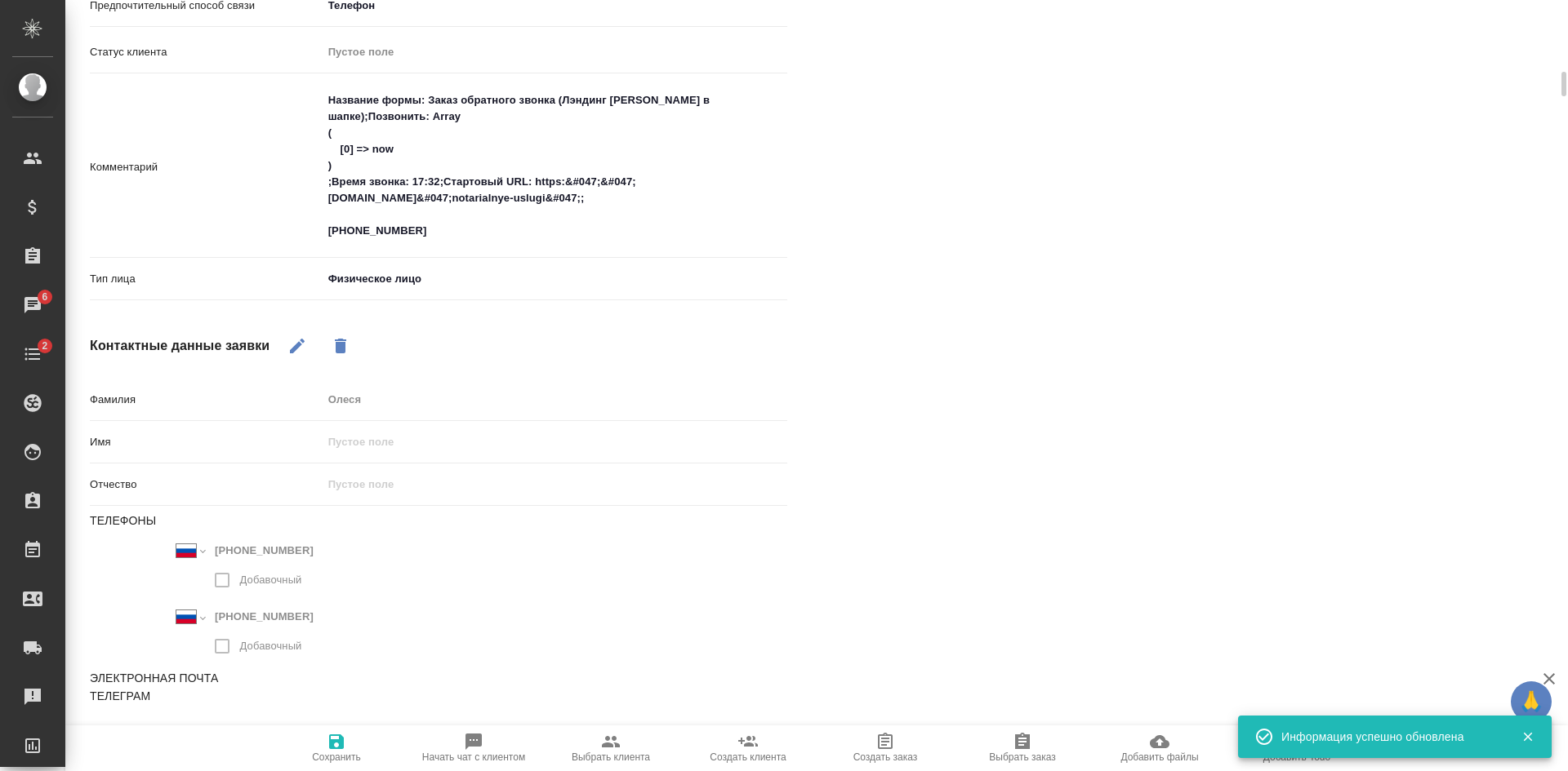
type textarea "x"
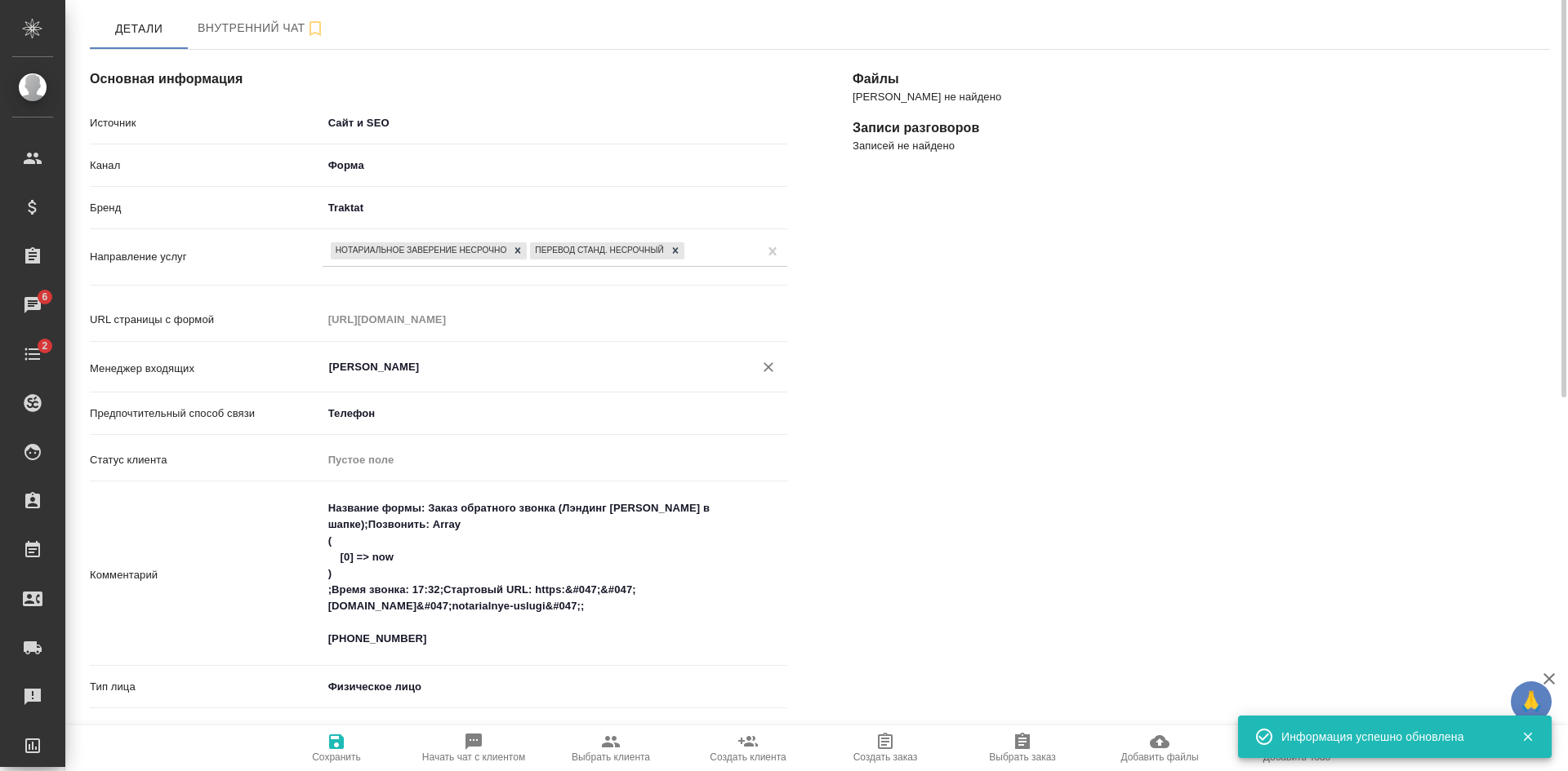
scroll to position [0, 0]
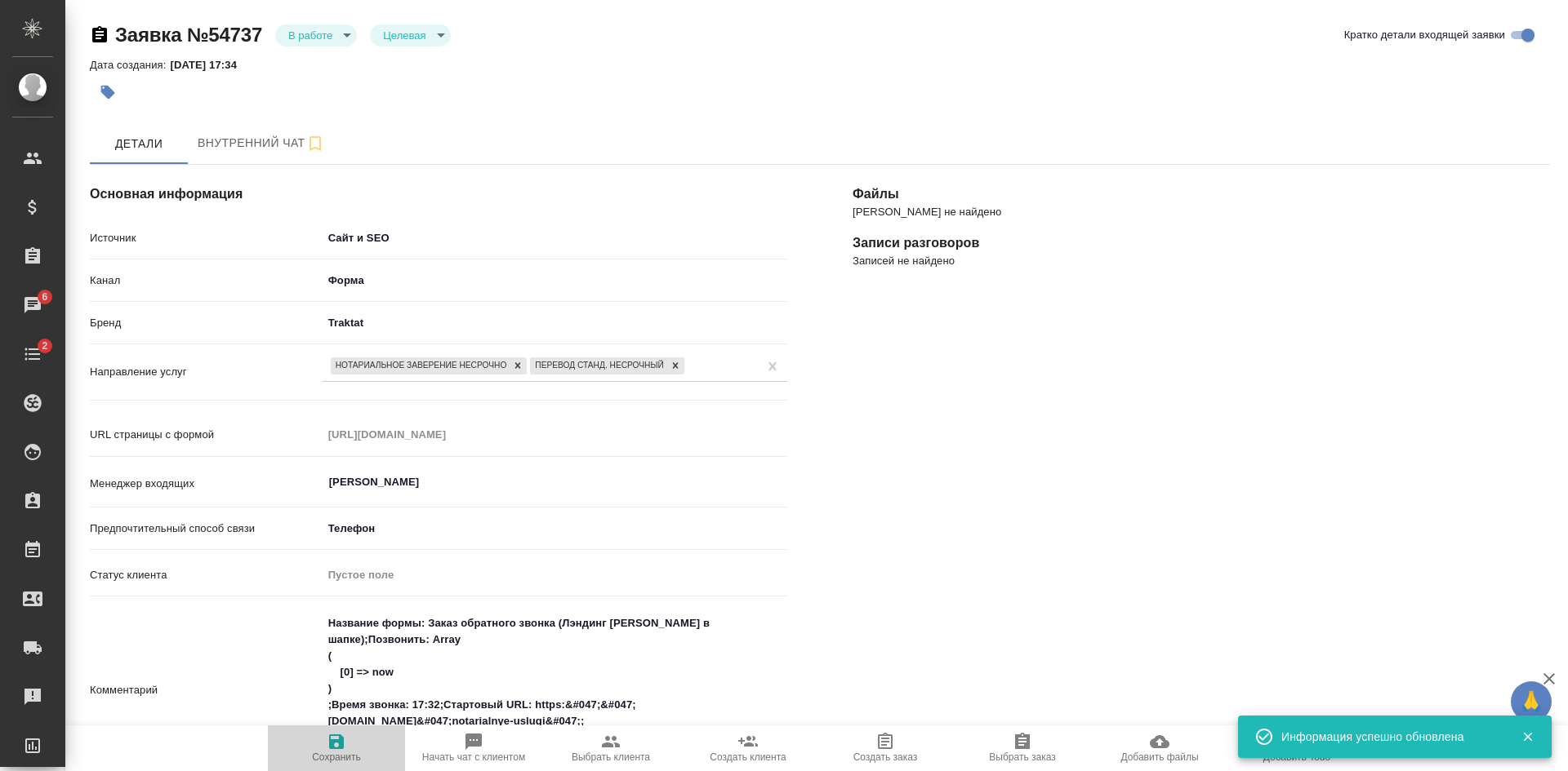
click at [327, 745] on icon "button" at bounding box center [336, 741] width 20 height 20
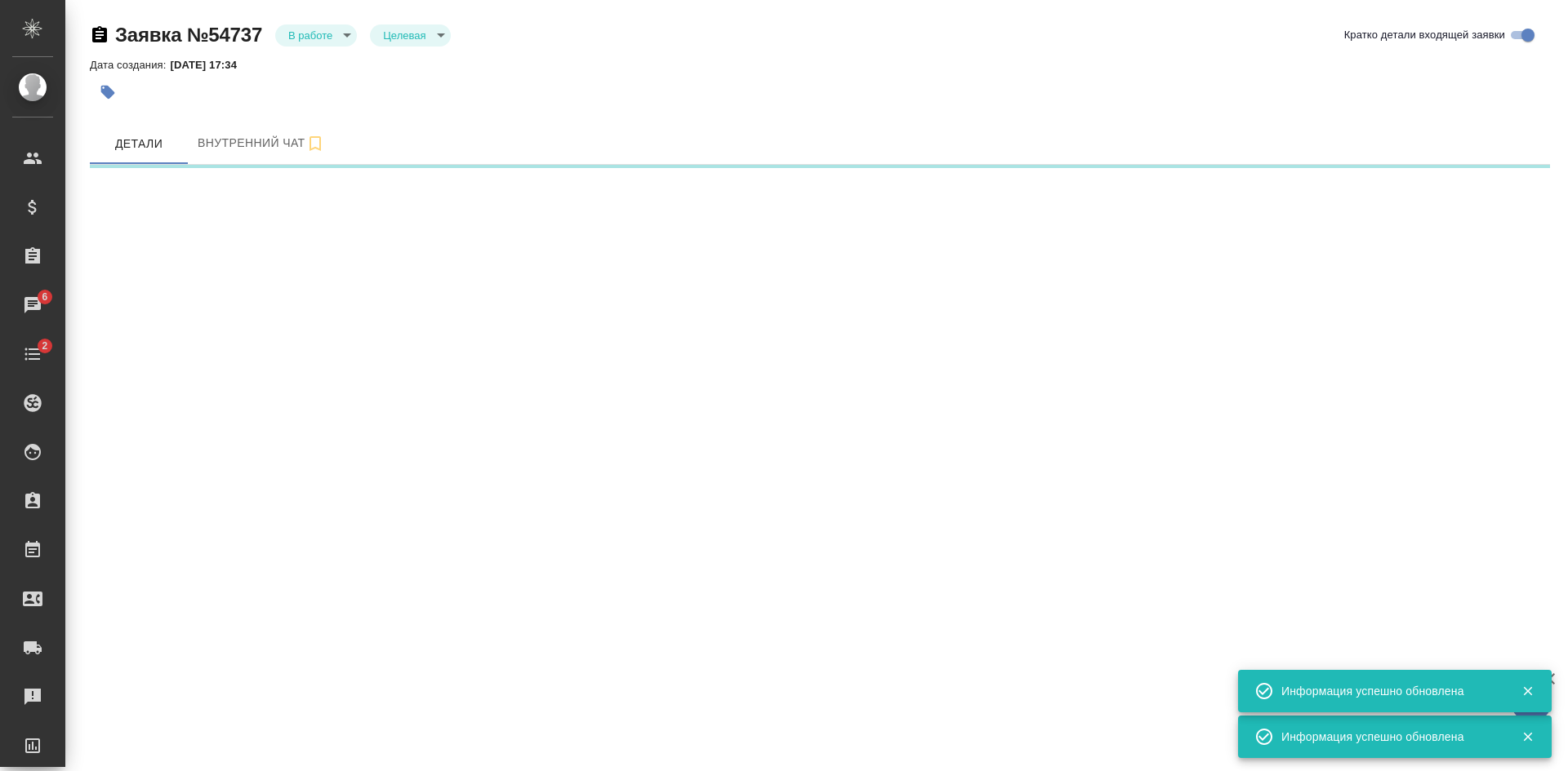
select select "RU"
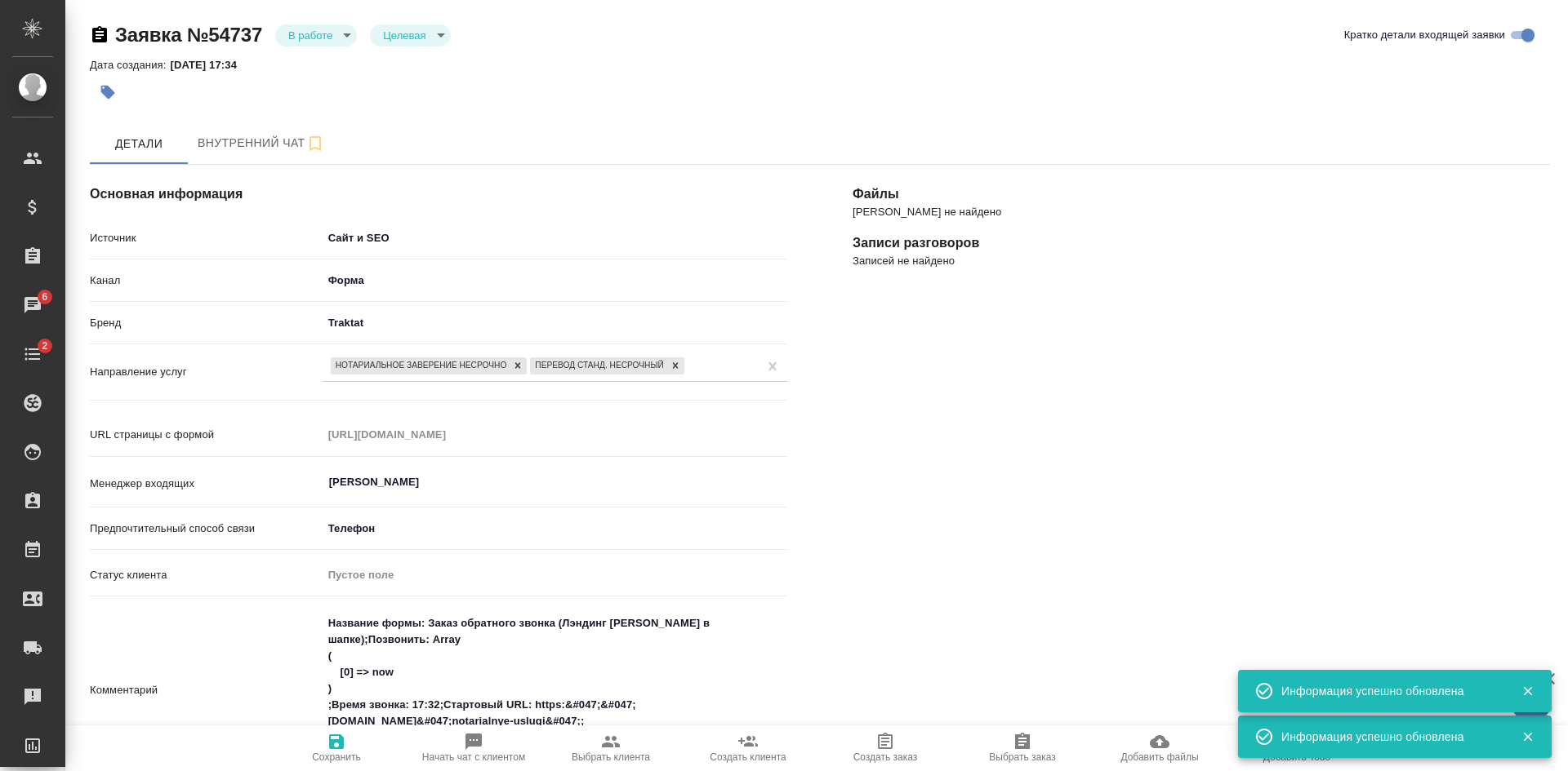
click at [482, 751] on span "Начать чат с клиентом" at bounding box center [474, 757] width 103 height 11
type textarea "x"
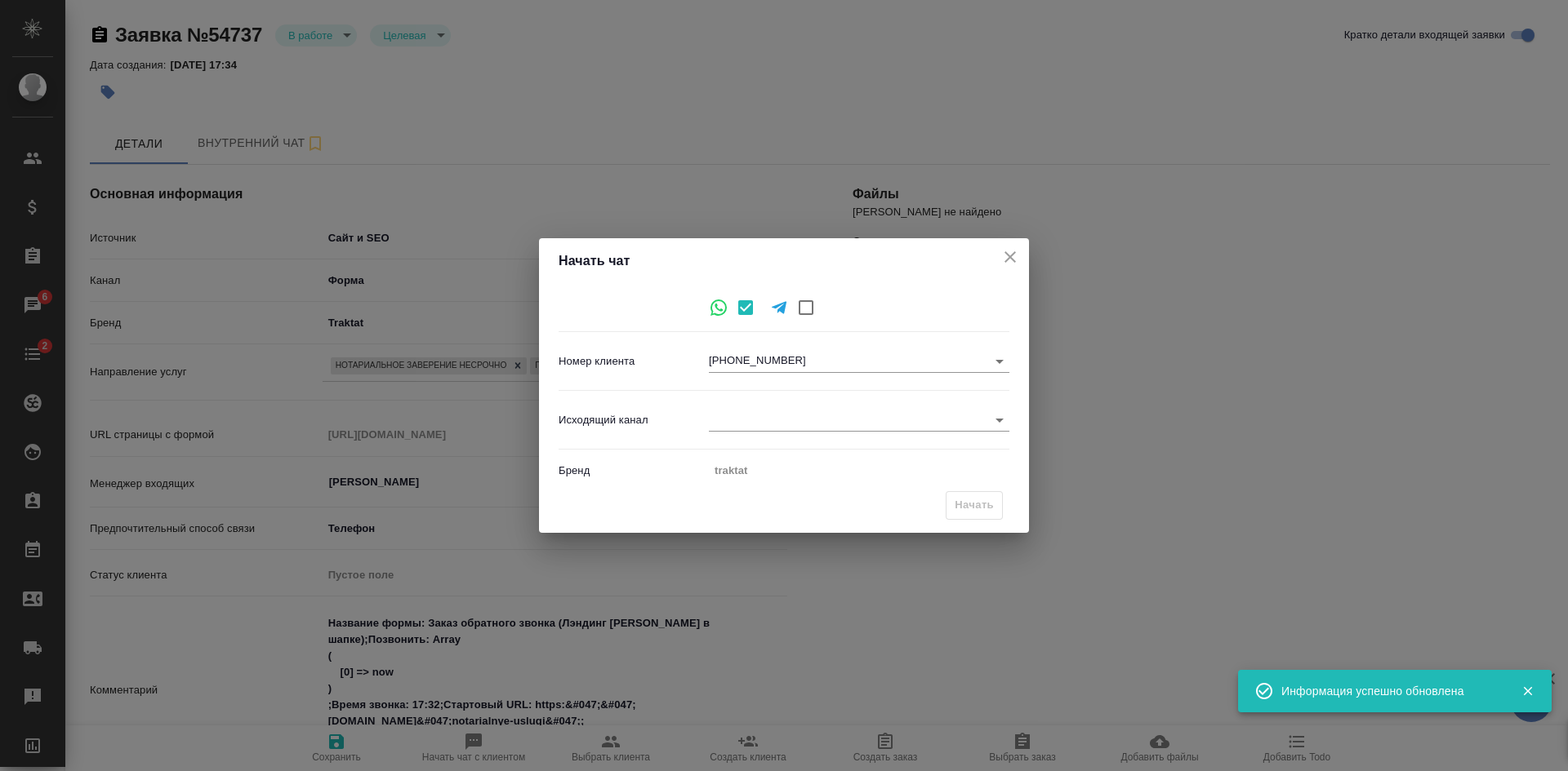
click at [780, 354] on body "🙏 .cls-1 fill:#fff; AWATERA Kasatkina Aleksandra Клиенты Спецификации Заказы 6 …" at bounding box center [784, 385] width 1568 height 771
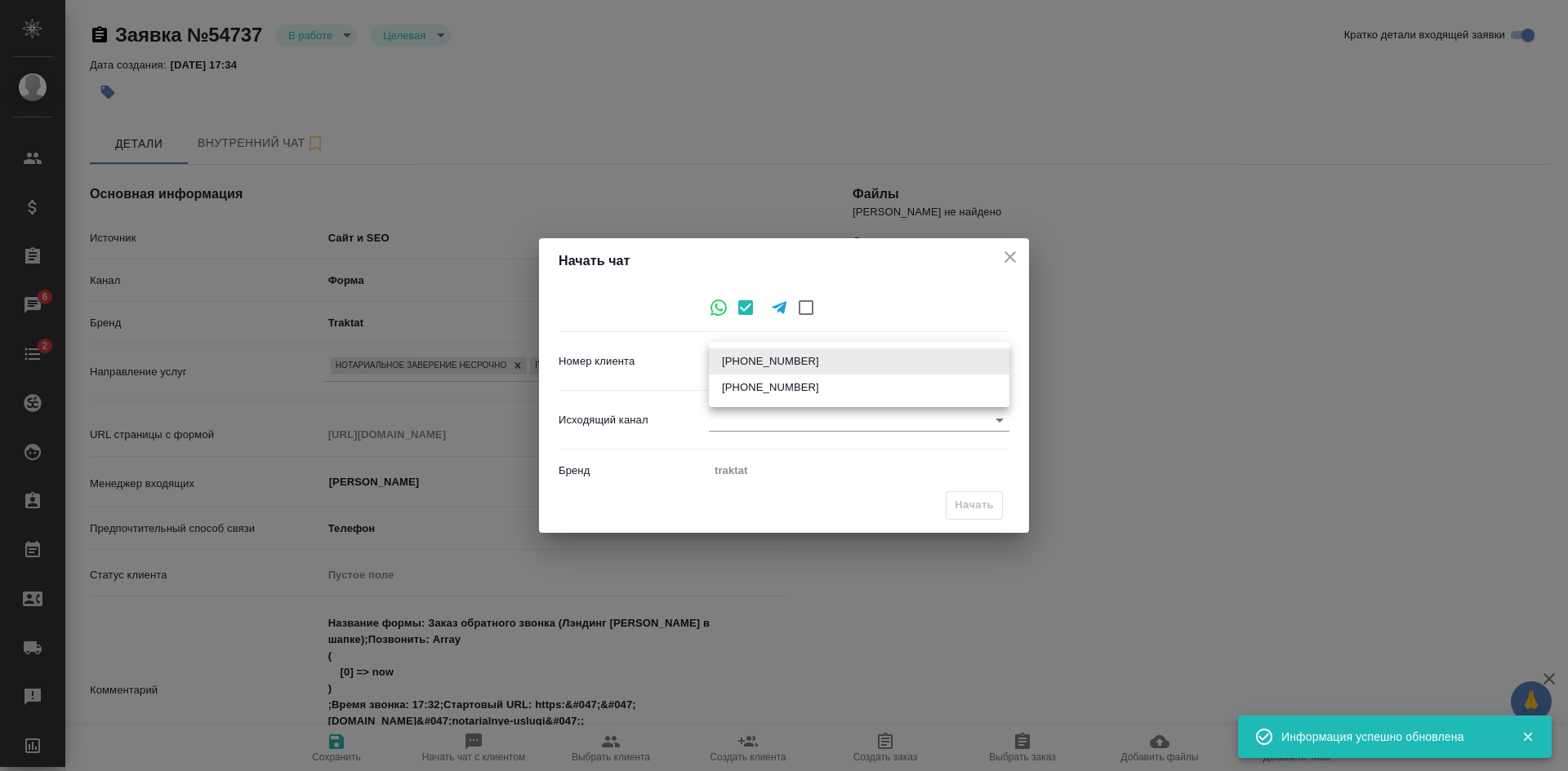
click at [801, 391] on li "+79037521469" at bounding box center [858, 388] width 300 height 26
type input "ee29c0f699172ced6c8ab6ce"
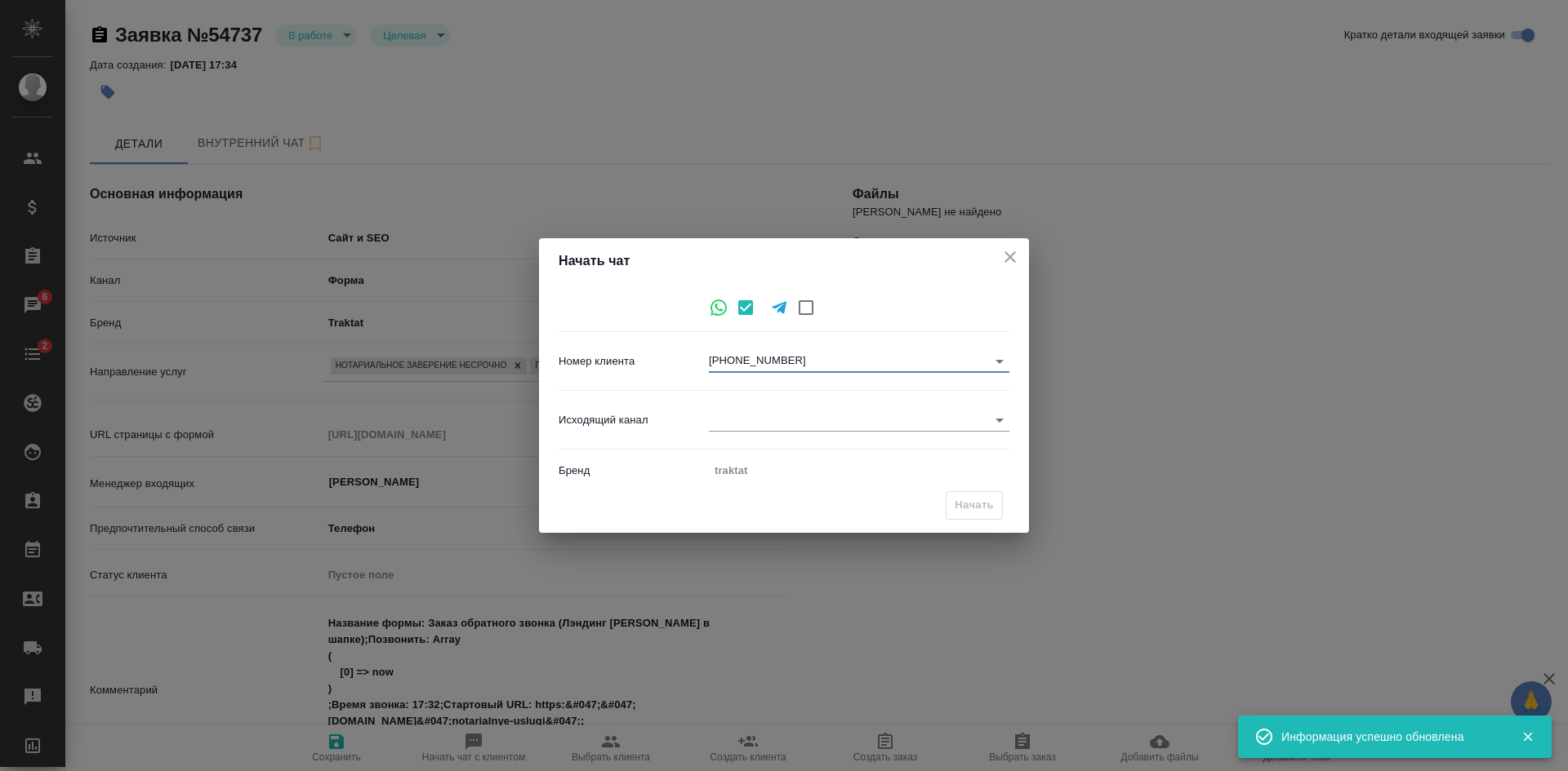
click at [870, 416] on body "🙏 .cls-1 fill:#fff; AWATERA Kasatkina Aleksandra Клиенты Спецификации Заказы 6 …" at bounding box center [784, 385] width 1568 height 771
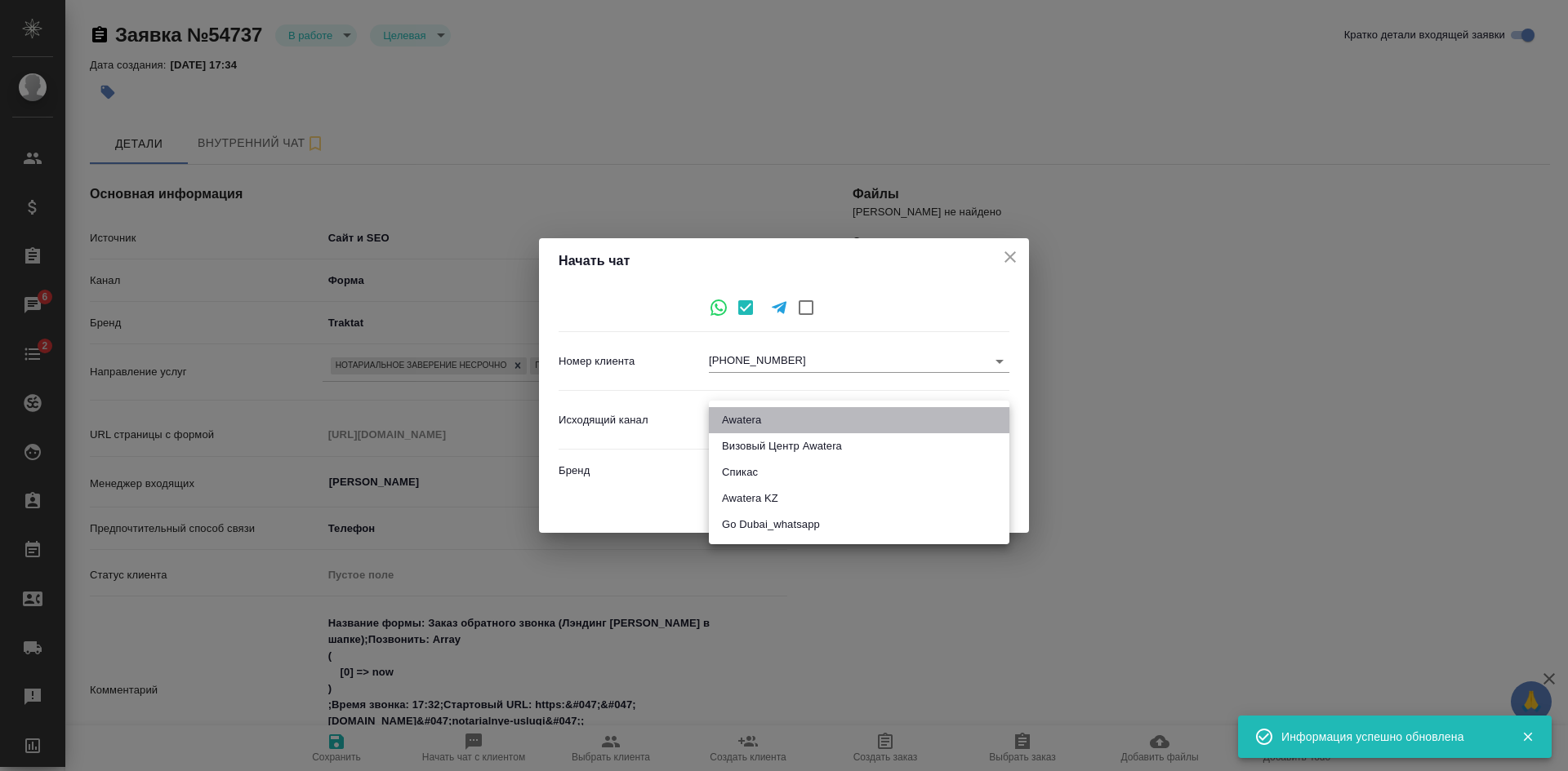
click at [845, 415] on li "Awatera" at bounding box center [858, 421] width 300 height 26
type input "2"
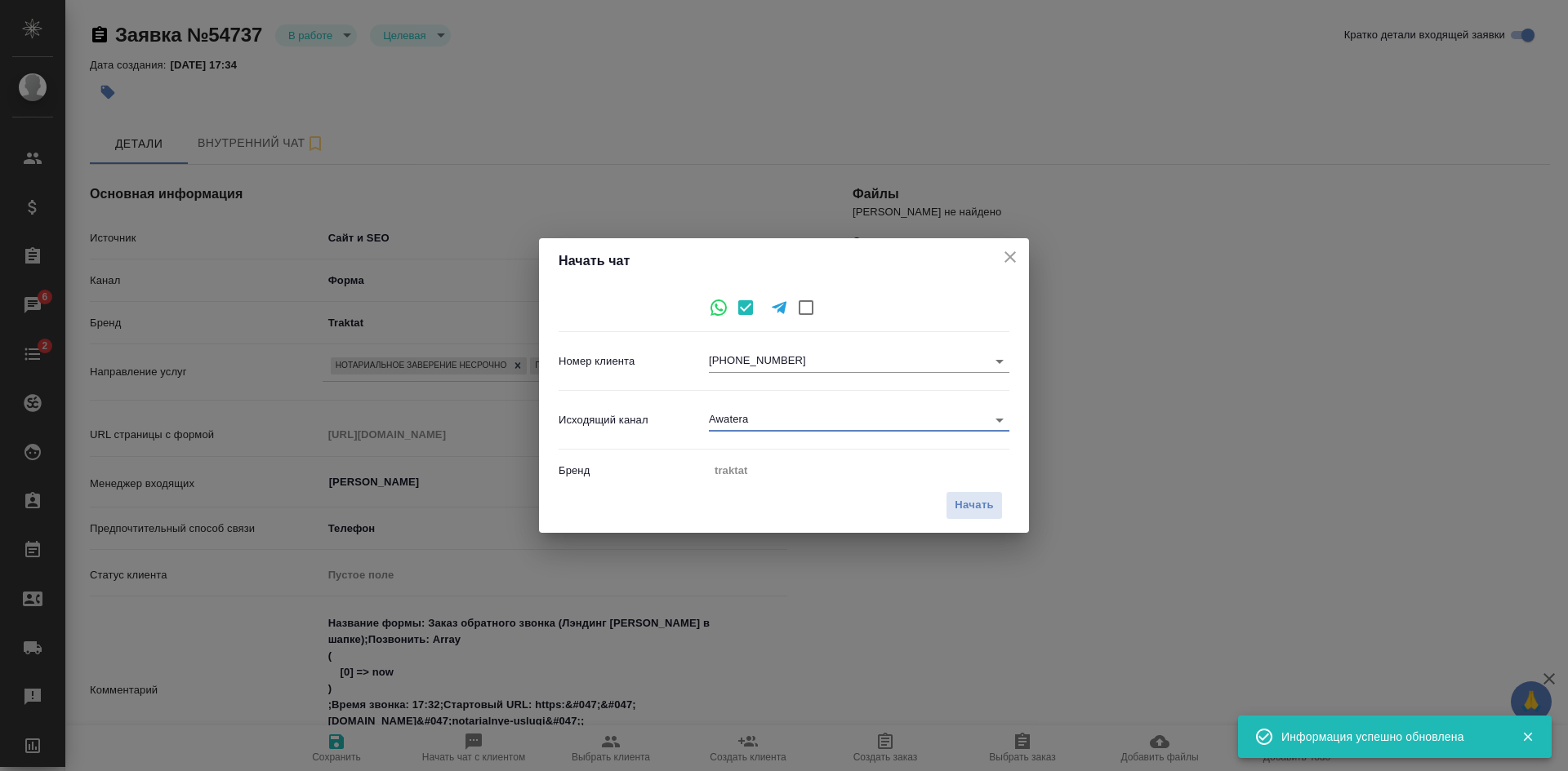
click at [979, 500] on span "Начать" at bounding box center [974, 506] width 39 height 19
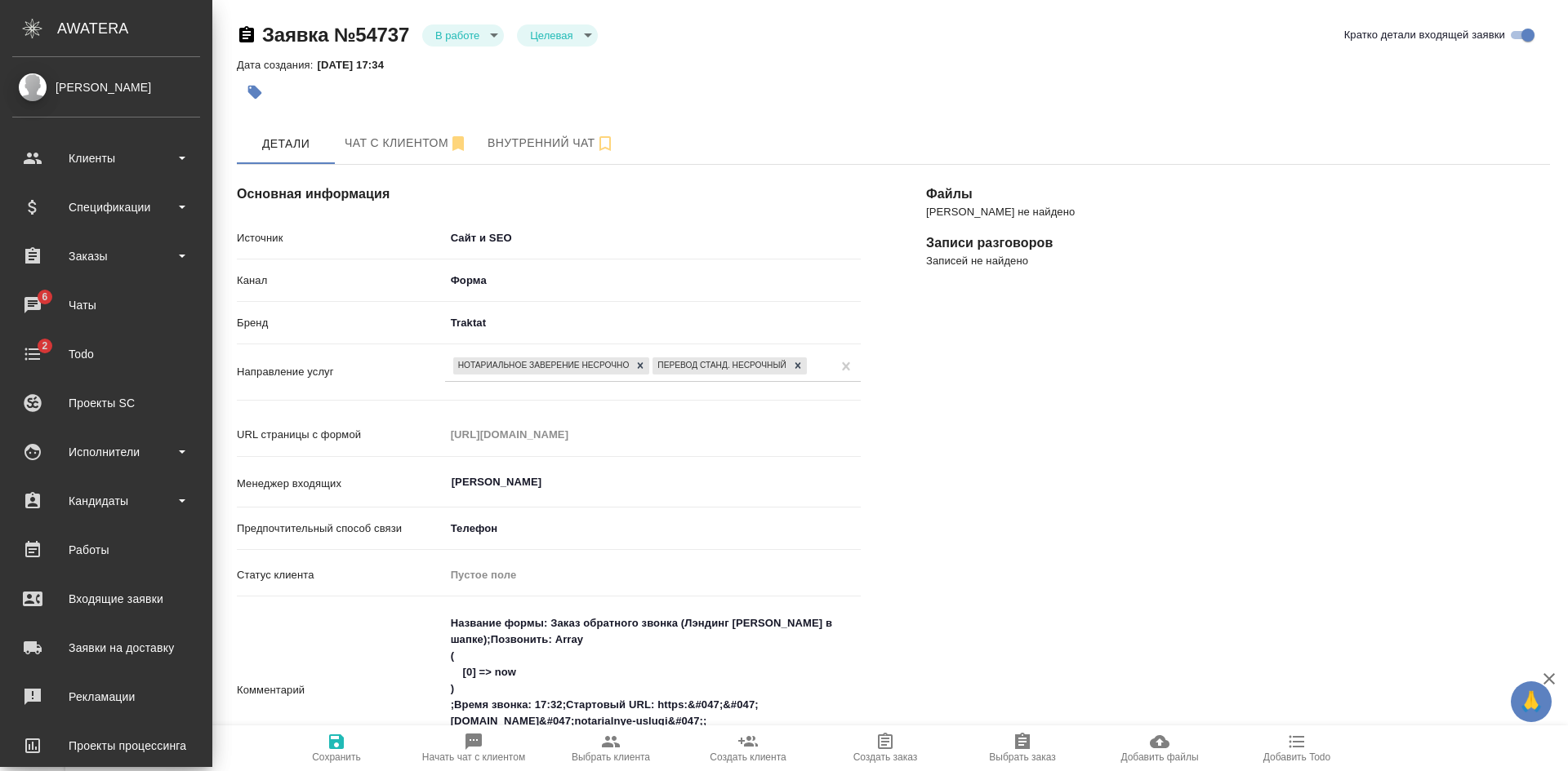
type textarea "x"
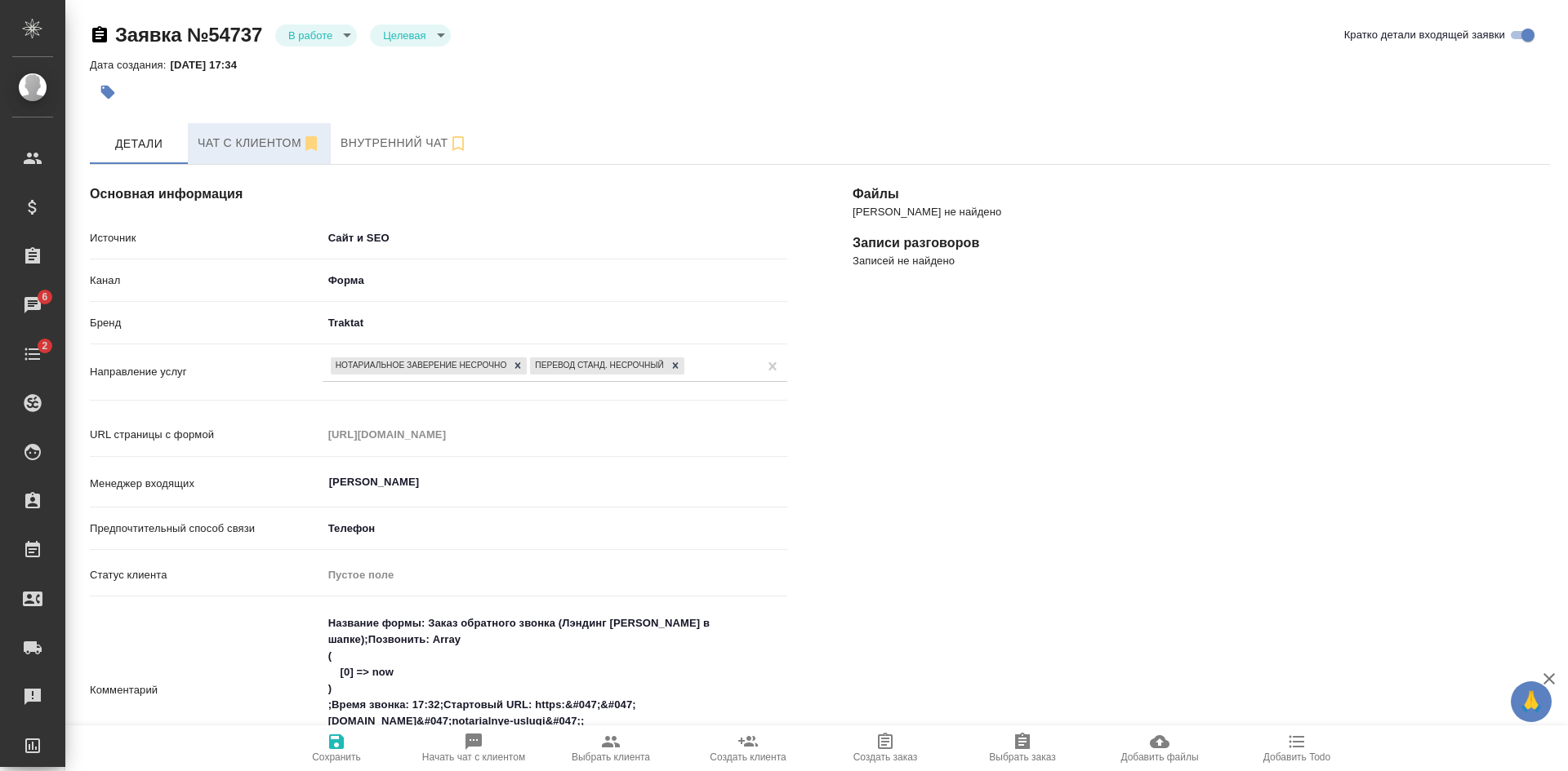
click at [273, 150] on span "Чат с клиентом" at bounding box center [259, 143] width 123 height 21
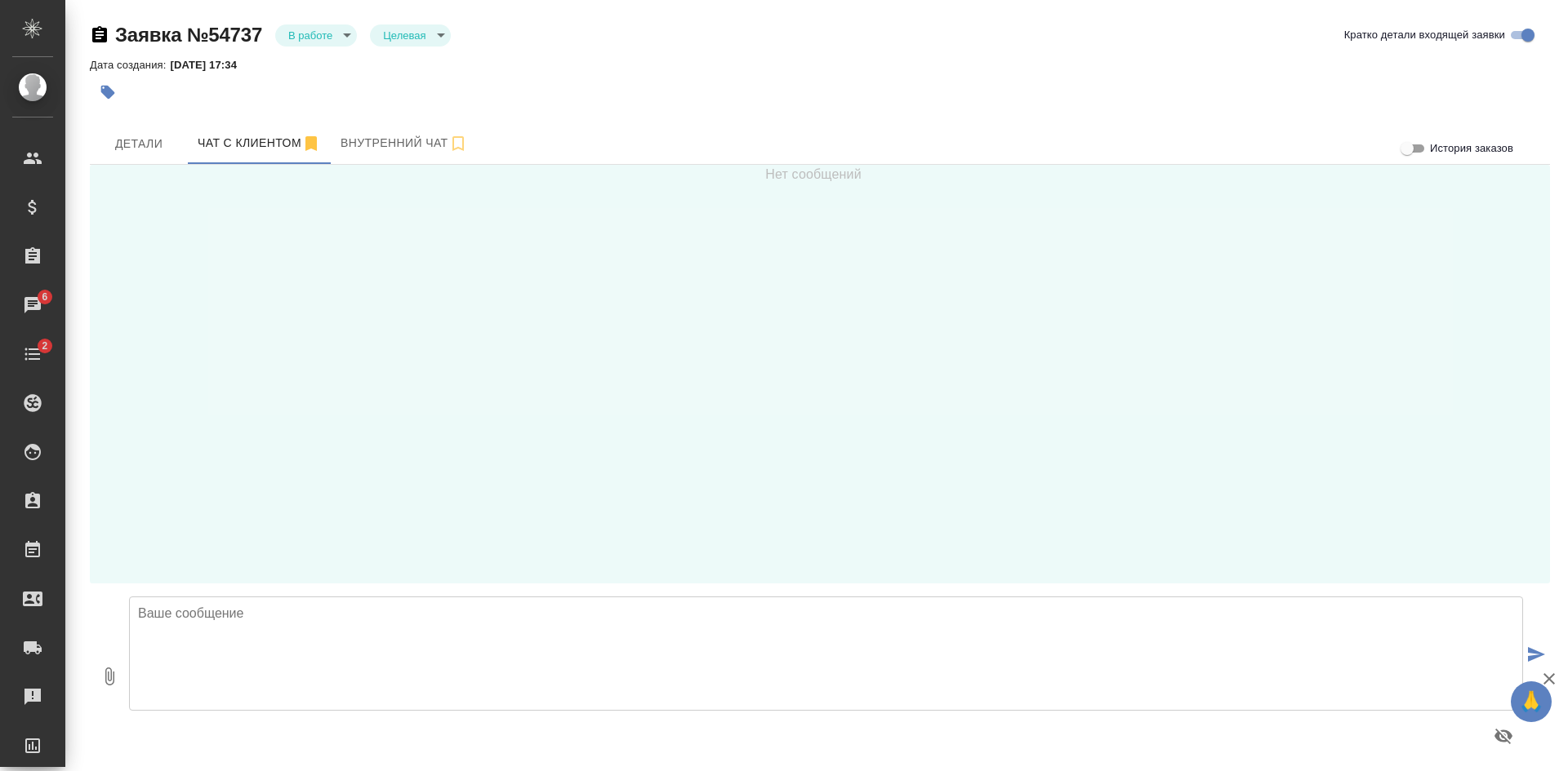
click at [278, 621] on textarea at bounding box center [826, 653] width 1394 height 114
click at [657, 645] on textarea "Олеся, добрый день! В этот чат можно направить документ для расчета стоимости и…" at bounding box center [826, 653] width 1394 height 114
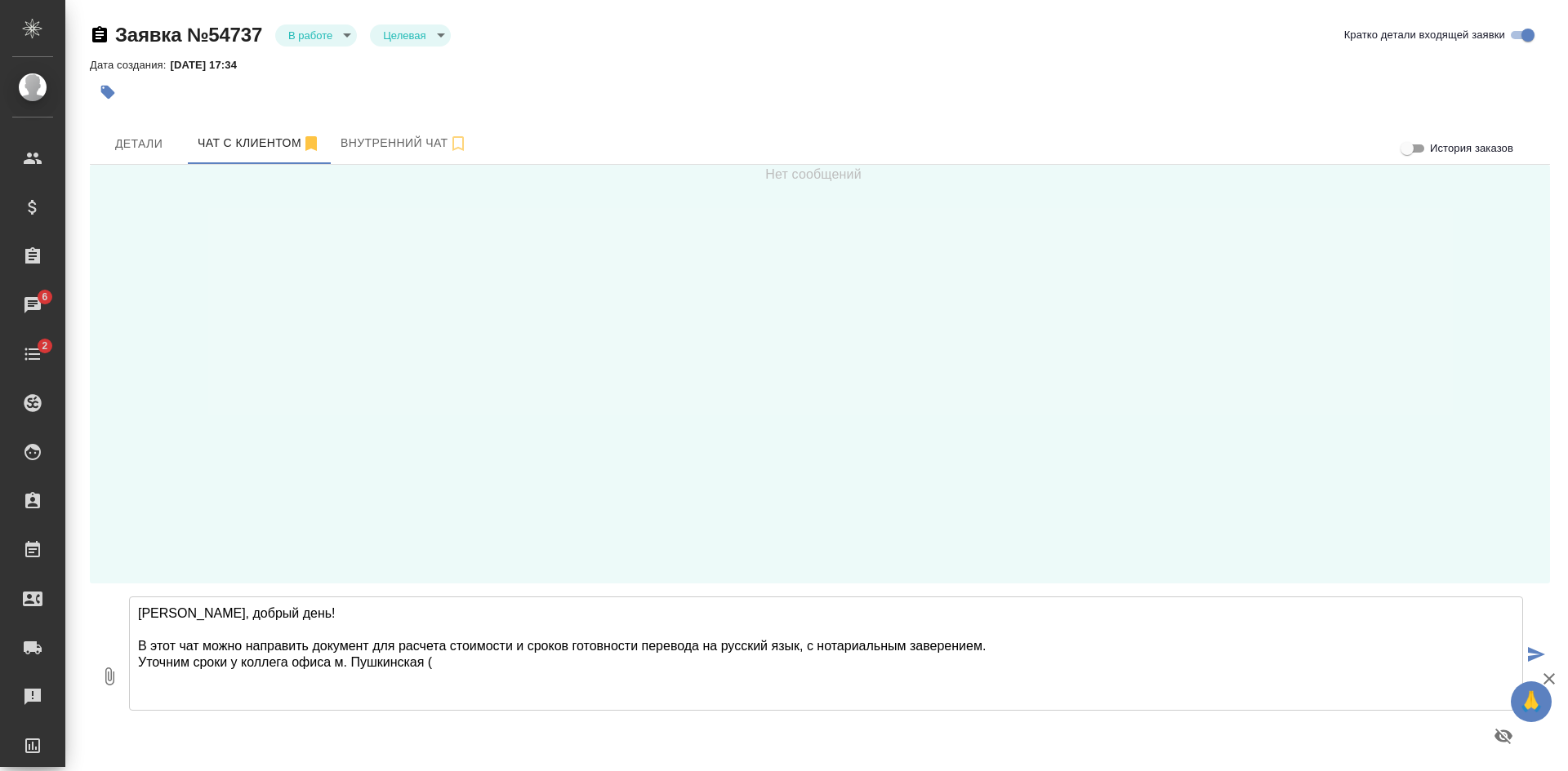
paste textarea "Большая Дмитровка, д.32, стр.4, оф.141"
type textarea "Олеся, добрый день! В этот чат можно направить документ для расчета стоимости и…"
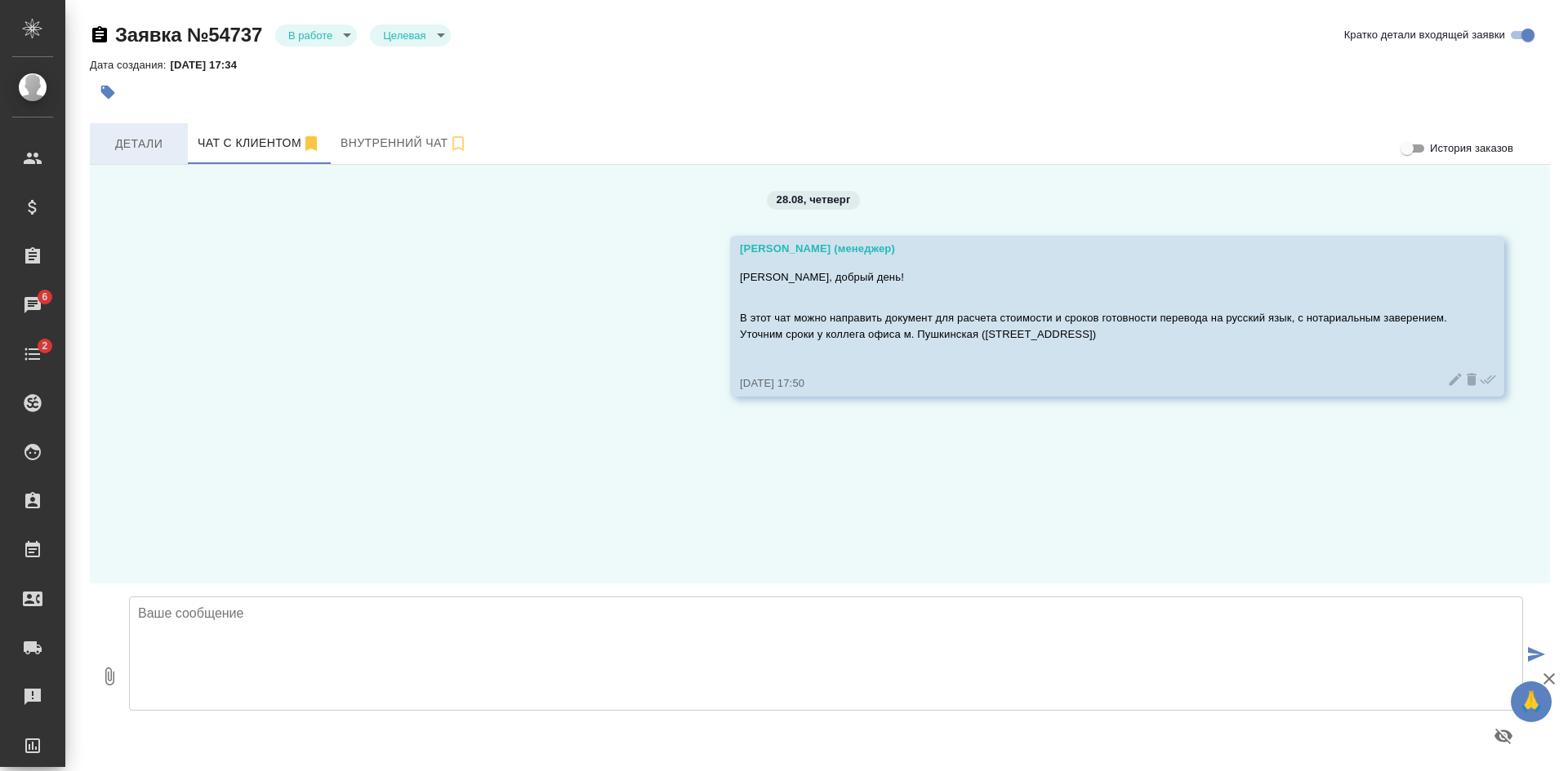
click at [135, 147] on span "Детали" at bounding box center [139, 144] width 79 height 21
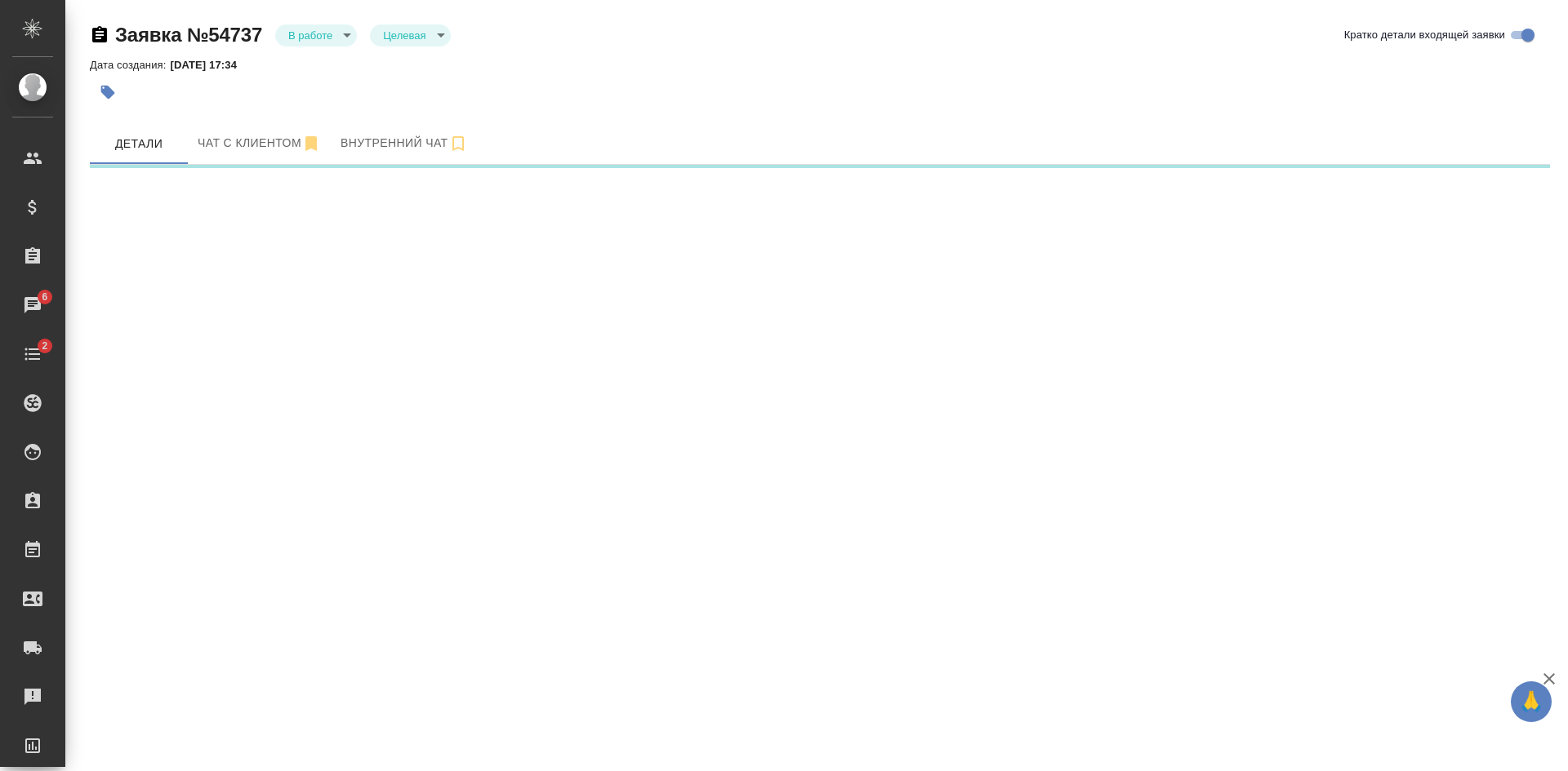
select select "RU"
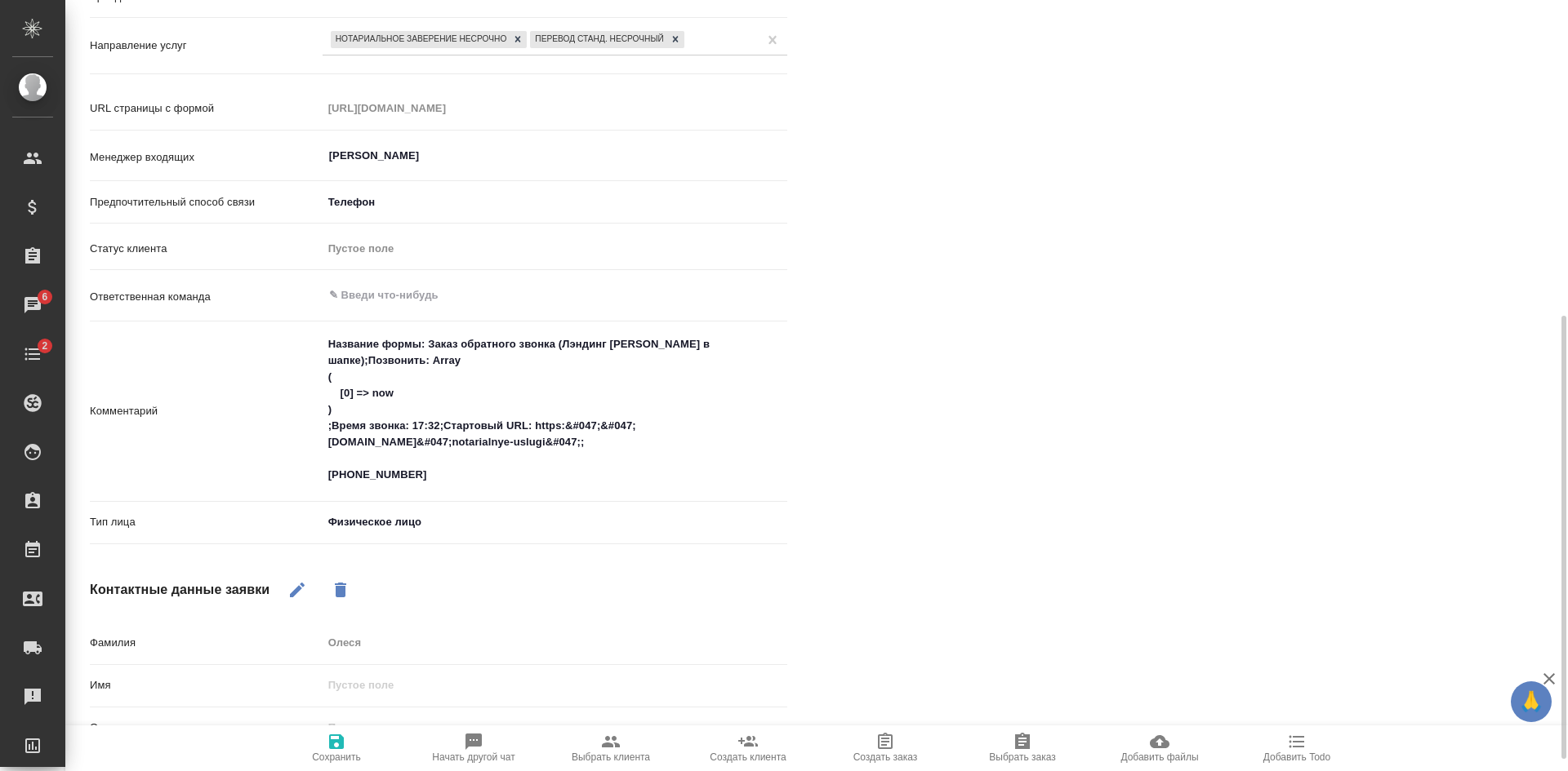
scroll to position [408, 0]
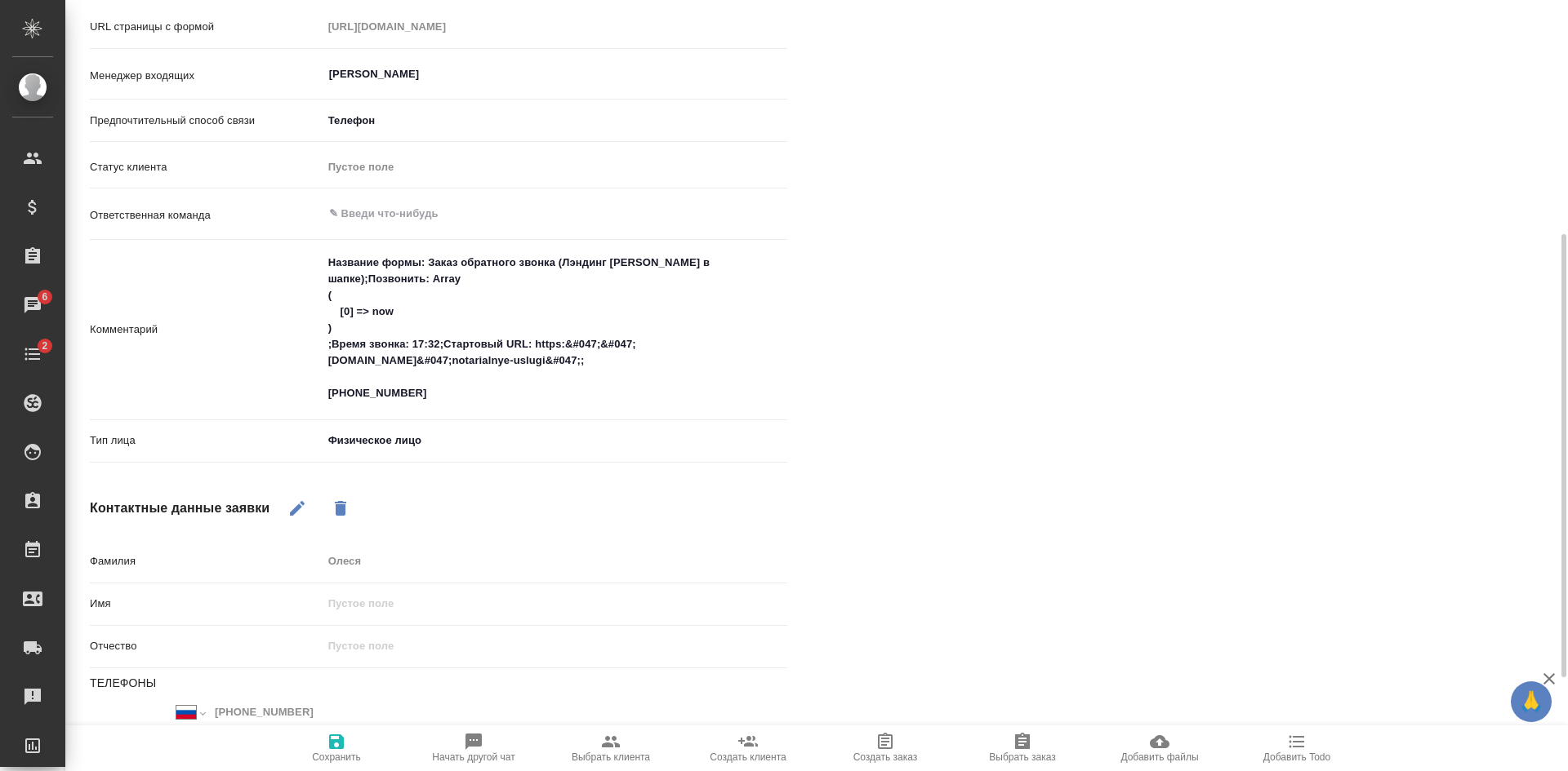
type textarea "x"
click at [416, 393] on textarea "Название формы: Заказ обратного звонка (Лэндинг Баннер в шапке);Позвонить: Arra…" at bounding box center [554, 328] width 463 height 158
type textarea "Название формы: Заказ обратного звонка (Лэндинг Баннер в шапке);Позвонить: Arra…"
type textarea "x"
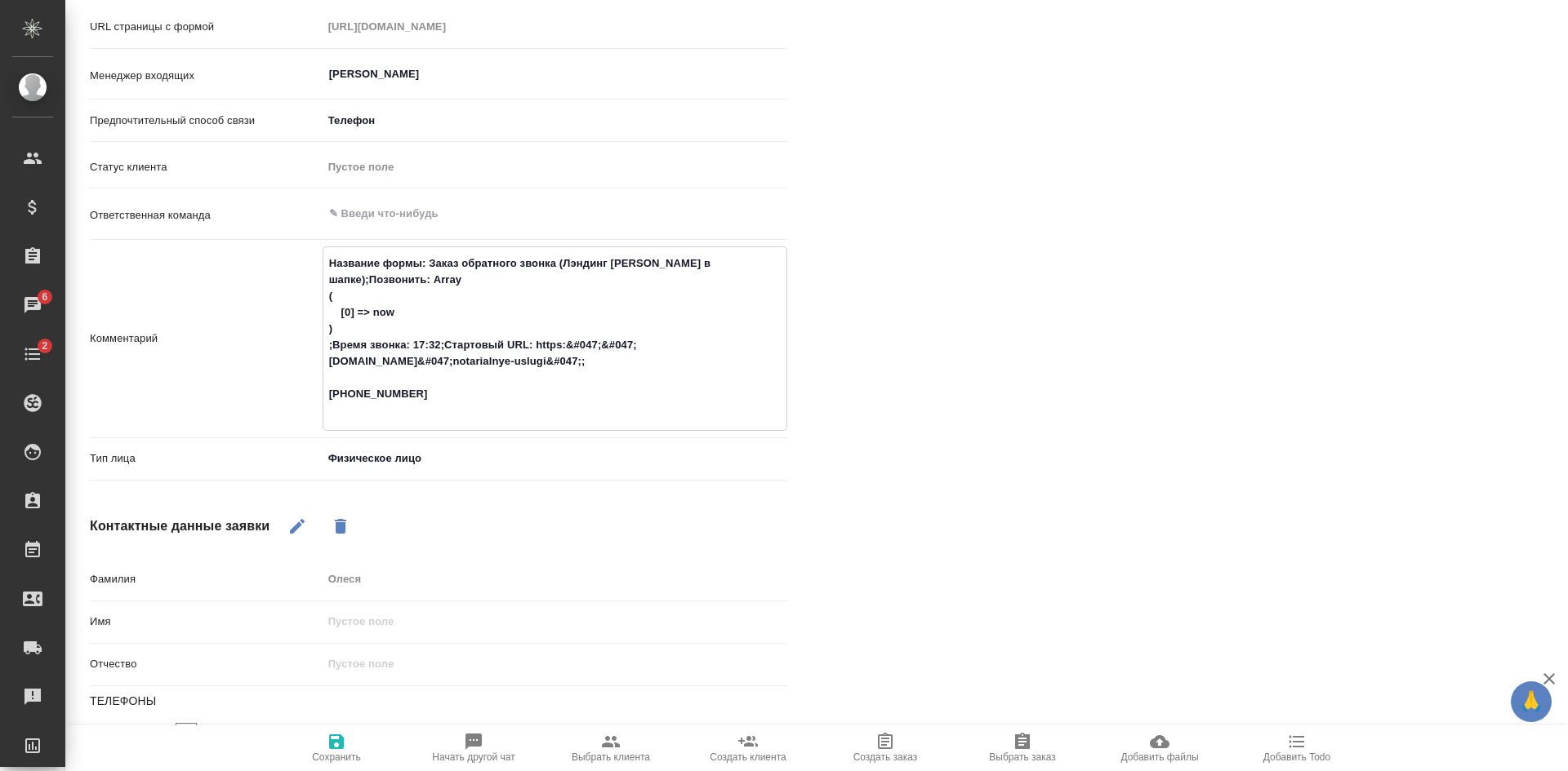
type textarea "Название формы: Заказ обратного звонка (Лэндинг Баннер в шапке);Позвонить: Arra…"
type textarea "x"
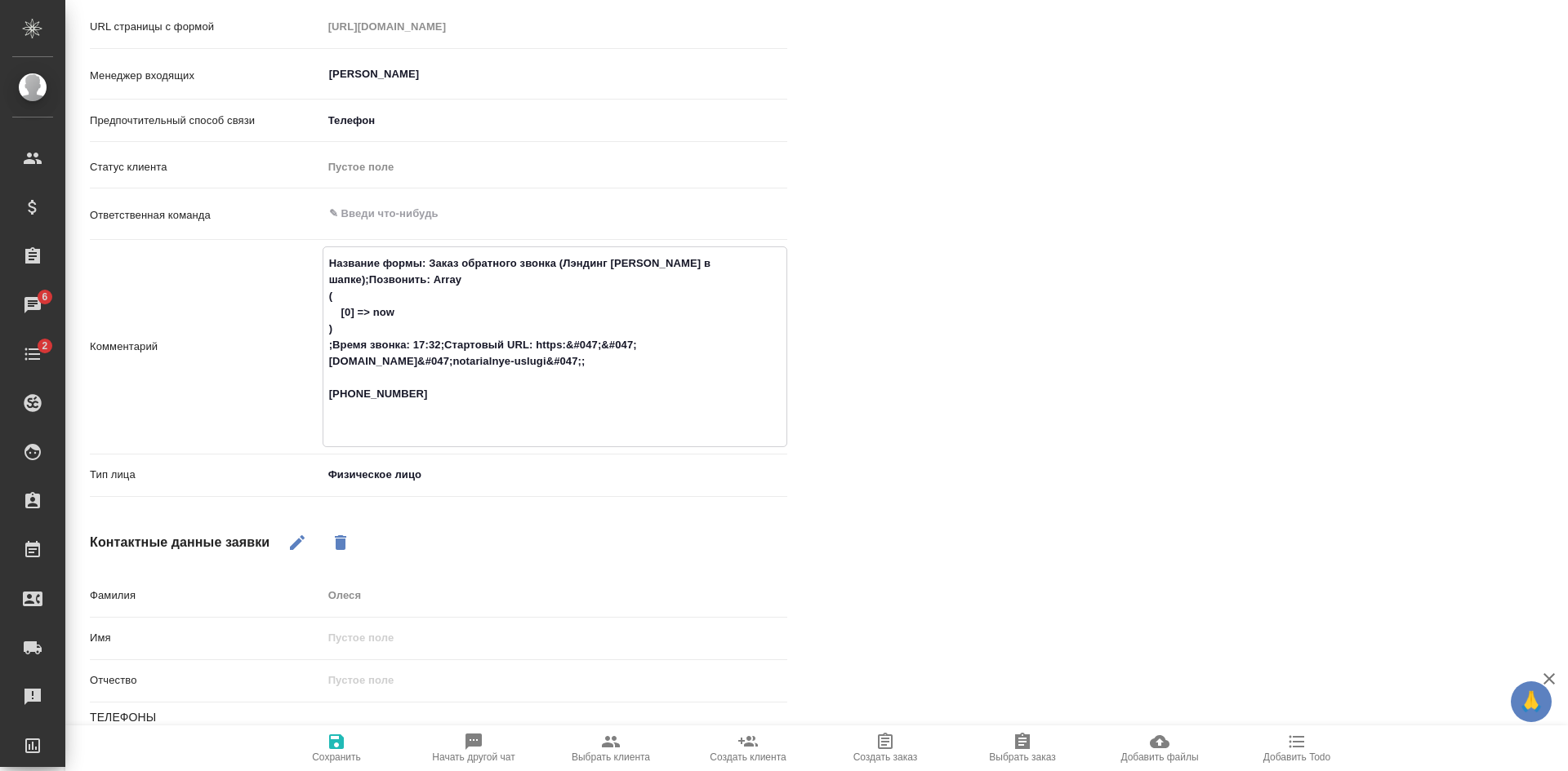
type textarea "Название формы: Заказ обратного звонка (Лэндинг Баннер в шапке);Позвонить: Arra…"
type textarea "x"
type textarea "Название формы: Заказ обратного звонка (Лэндинг Баннер в шапке);Позвонить: Arra…"
type textarea "x"
type textarea "Название формы: Заказ обратного звонка (Лэндинг Баннер в шапке);Позвонить: Arra…"
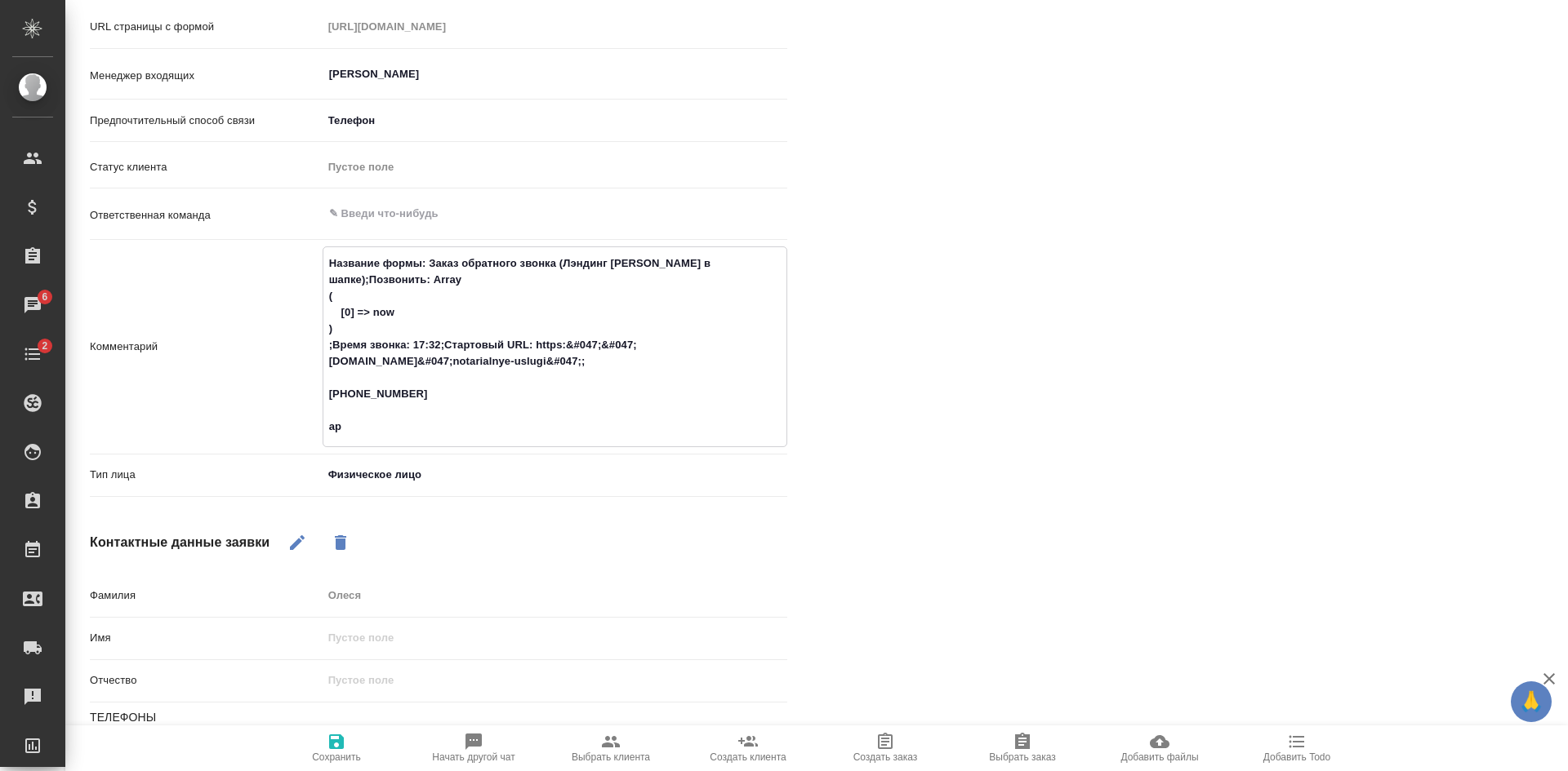
type textarea "x"
type textarea "Название формы: Заказ обратного звонка (Лэндинг Баннер в шапке);Позвонить: Arra…"
type textarea "x"
type textarea "Название формы: Заказ обратного звонка (Лэндинг Баннер в шапке);Позвонить: Arra…"
type textarea "x"
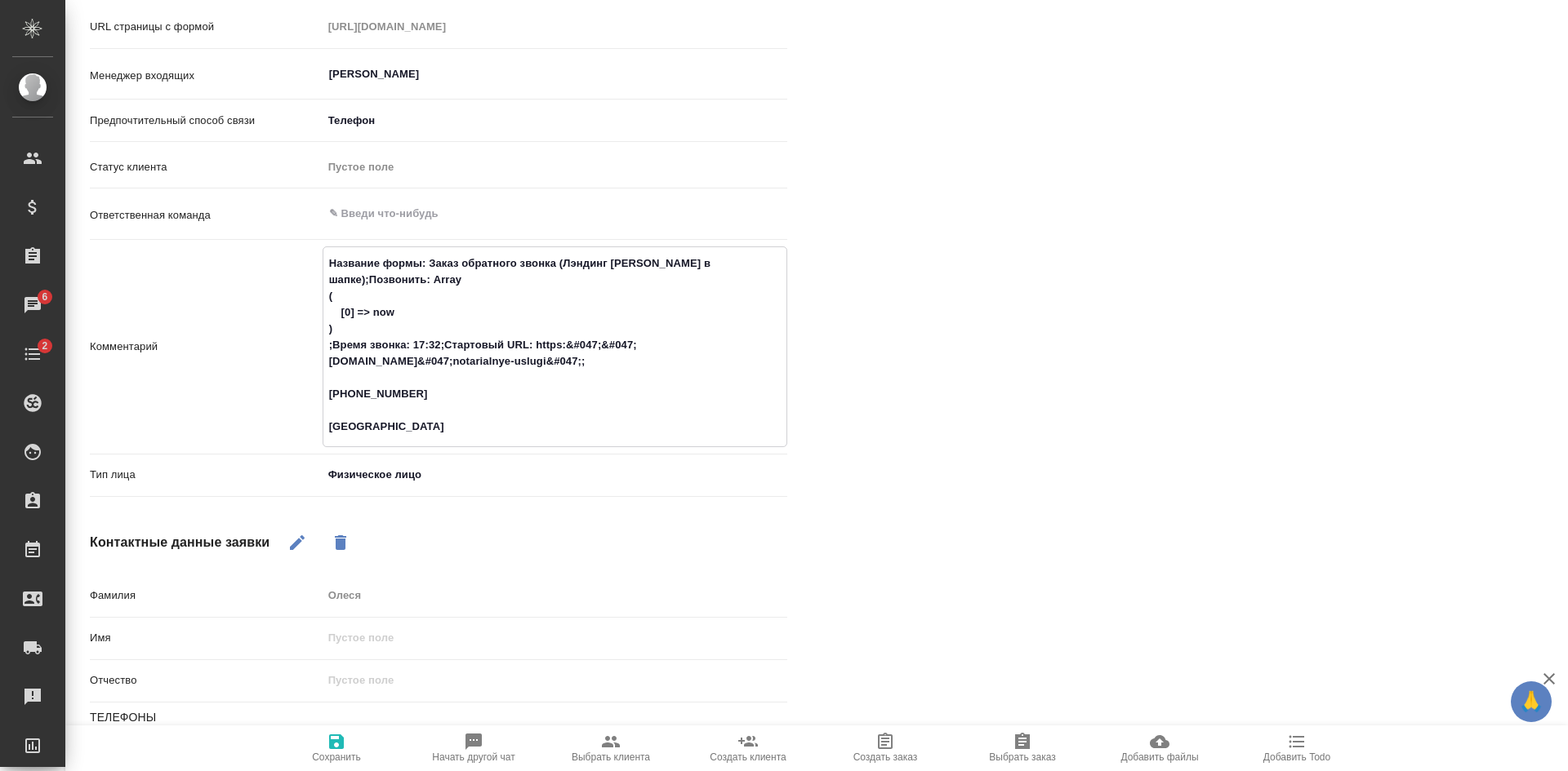
type textarea "Название формы: Заказ обратного звонка (Лэндинг Баннер в шапке);Позвонить: Arra…"
type textarea "x"
type textarea "Название формы: Заказ обратного звонка (Лэндинг Баннер в шапке);Позвонить: Arra…"
type textarea "x"
type textarea "Название формы: Заказ обратного звонка (Лэндинг Баннер в шапке);Позвонить: Arra…"
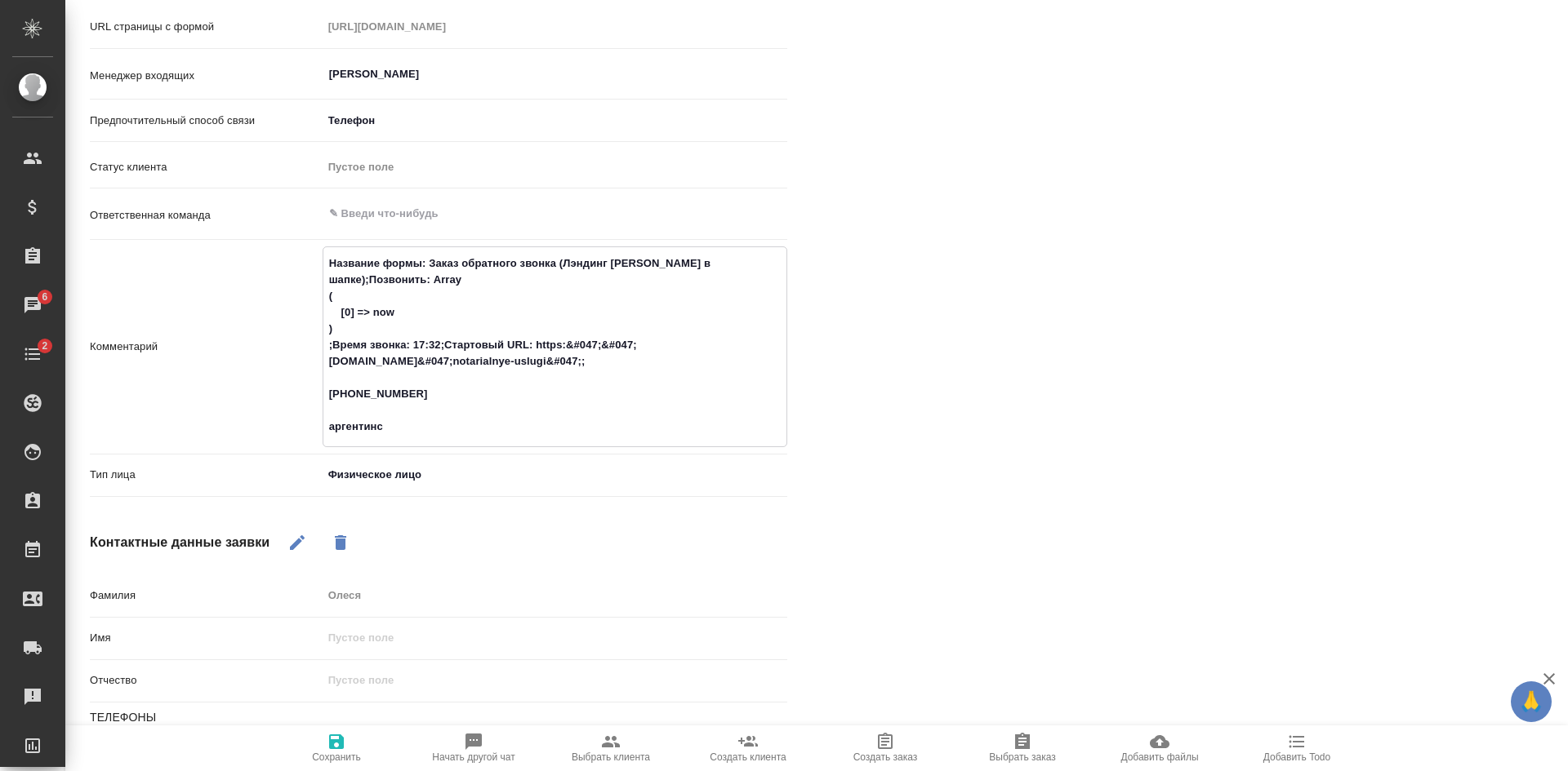
type textarea "x"
type textarea "Название формы: Заказ обратного звонка (Лэндинг Баннер в шапке);Позвонить: Arra…"
type textarea "x"
type textarea "Название формы: Заказ обратного звонка (Лэндинг Баннер в шапке);Позвонить: Arra…"
type textarea "x"
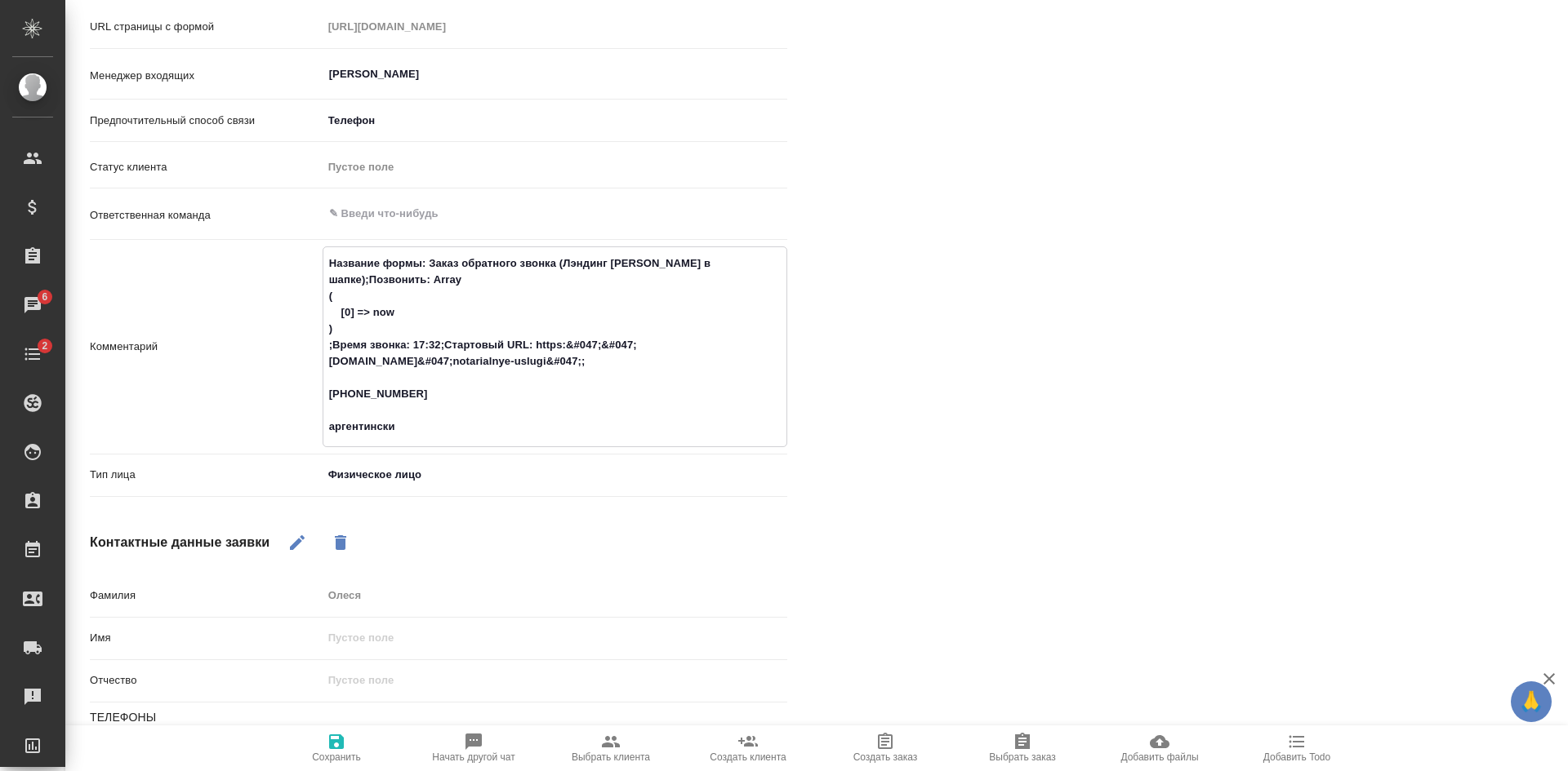
type textarea "Название формы: Заказ обратного звонка (Лэндинг Баннер в шапке);Позвонить: Arra…"
type textarea "x"
type textarea "Название формы: Заказ обратного звонка (Лэндинг Баннер в шапке);Позвонить: Arra…"
type textarea "x"
type textarea "Название формы: Заказ обратного звонка (Лэндинг Баннер в шапке);Позвонить: Arra…"
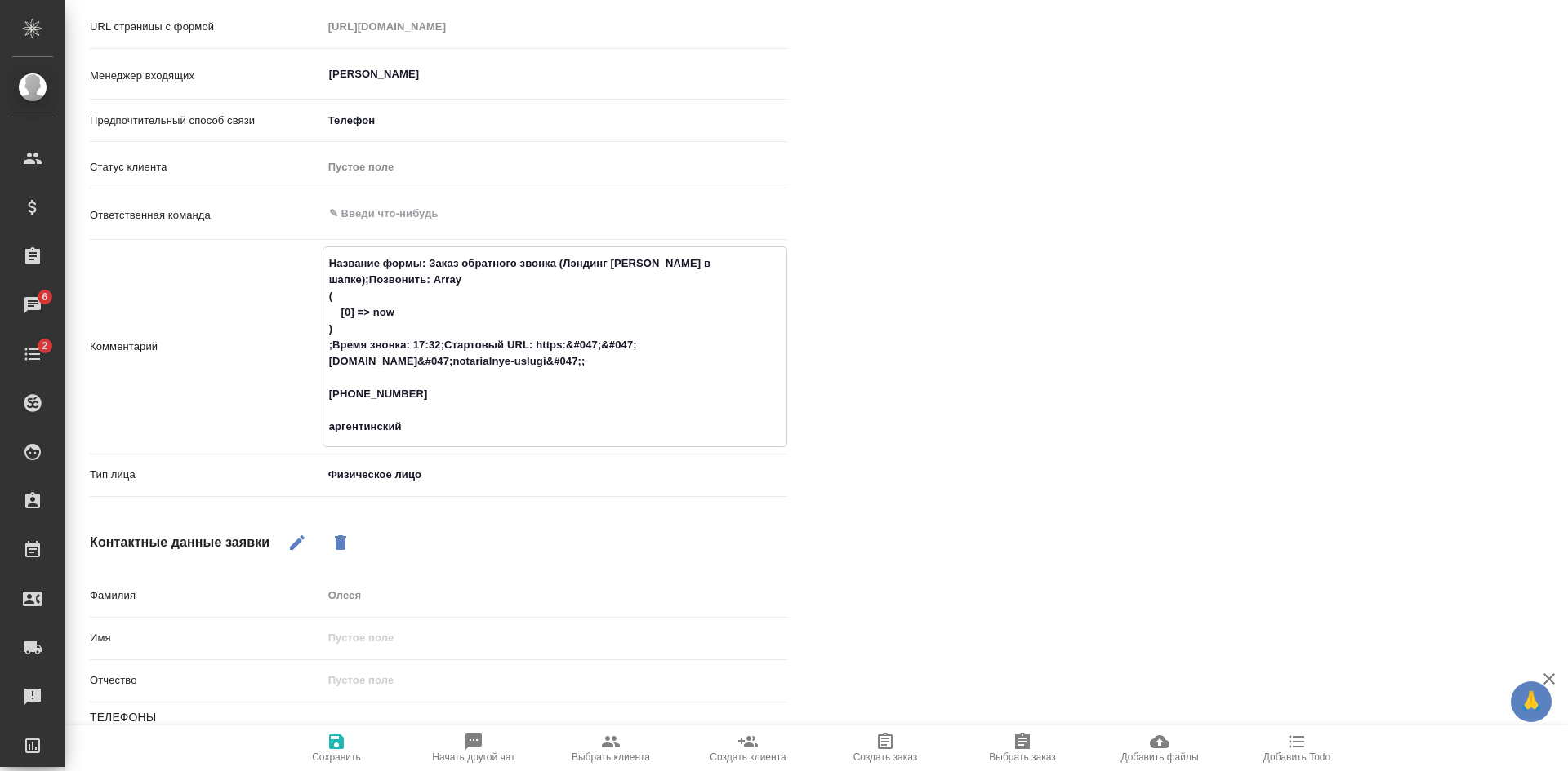
type textarea "x"
type textarea "Название формы: Заказ обратного звонка (Лэндинг Баннер в шапке);Позвонить: Arra…"
type textarea "x"
type textarea "Название формы: Заказ обратного звонка (Лэндинг Баннер в шапке);Позвонить: Arra…"
type textarea "x"
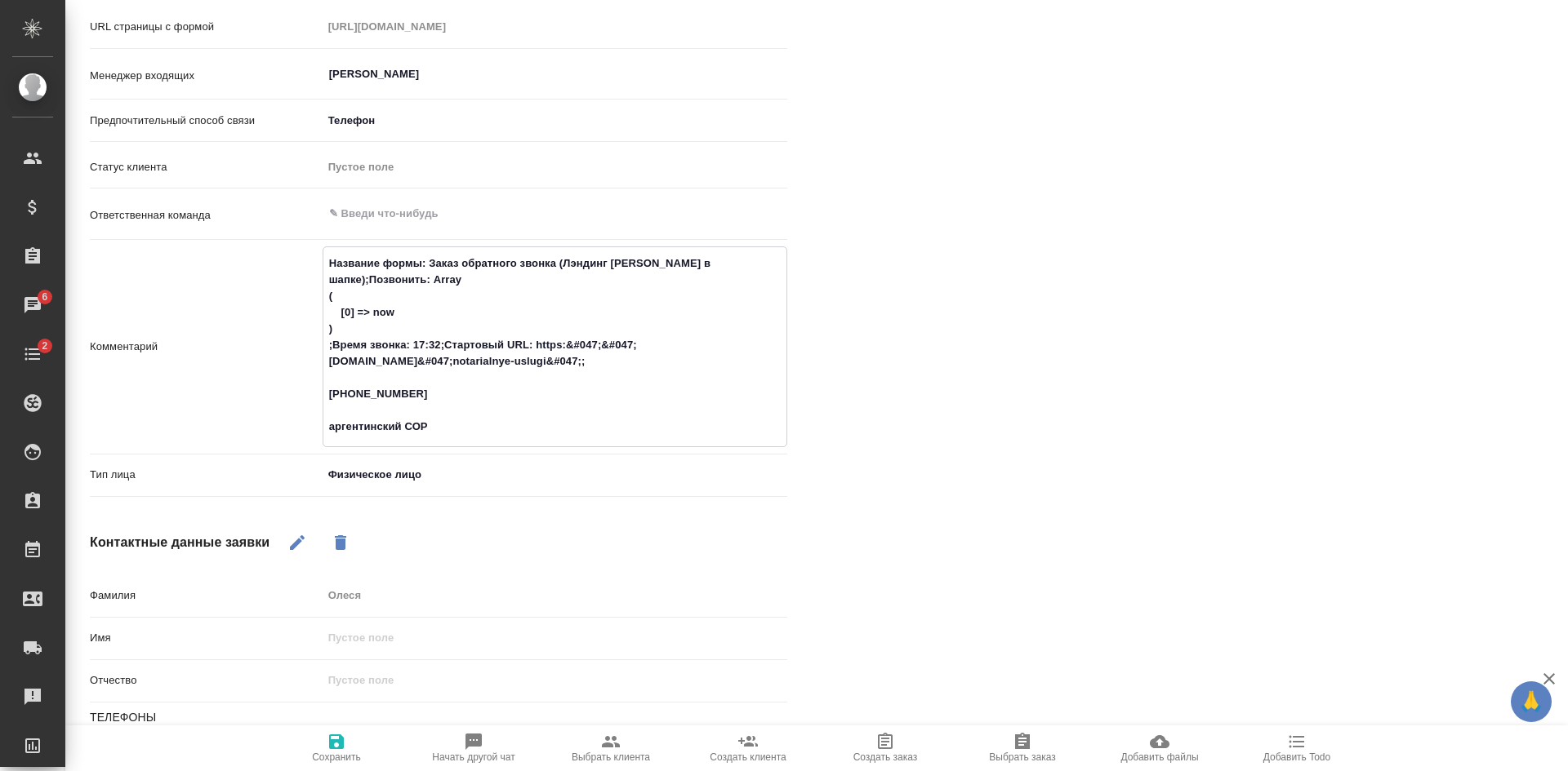
type textarea "Название формы: Заказ обратного звонка (Лэндинг Баннер в шапке);Позвонить: Arra…"
type textarea "x"
type textarea "Название формы: Заказ обратного звонка (Лэндинг Баннер в шапке);Позвонить: Arra…"
type textarea "x"
type textarea "Название формы: Заказ обратного звонка (Лэндинг Баннер в шапке);Позвонить: Arra…"
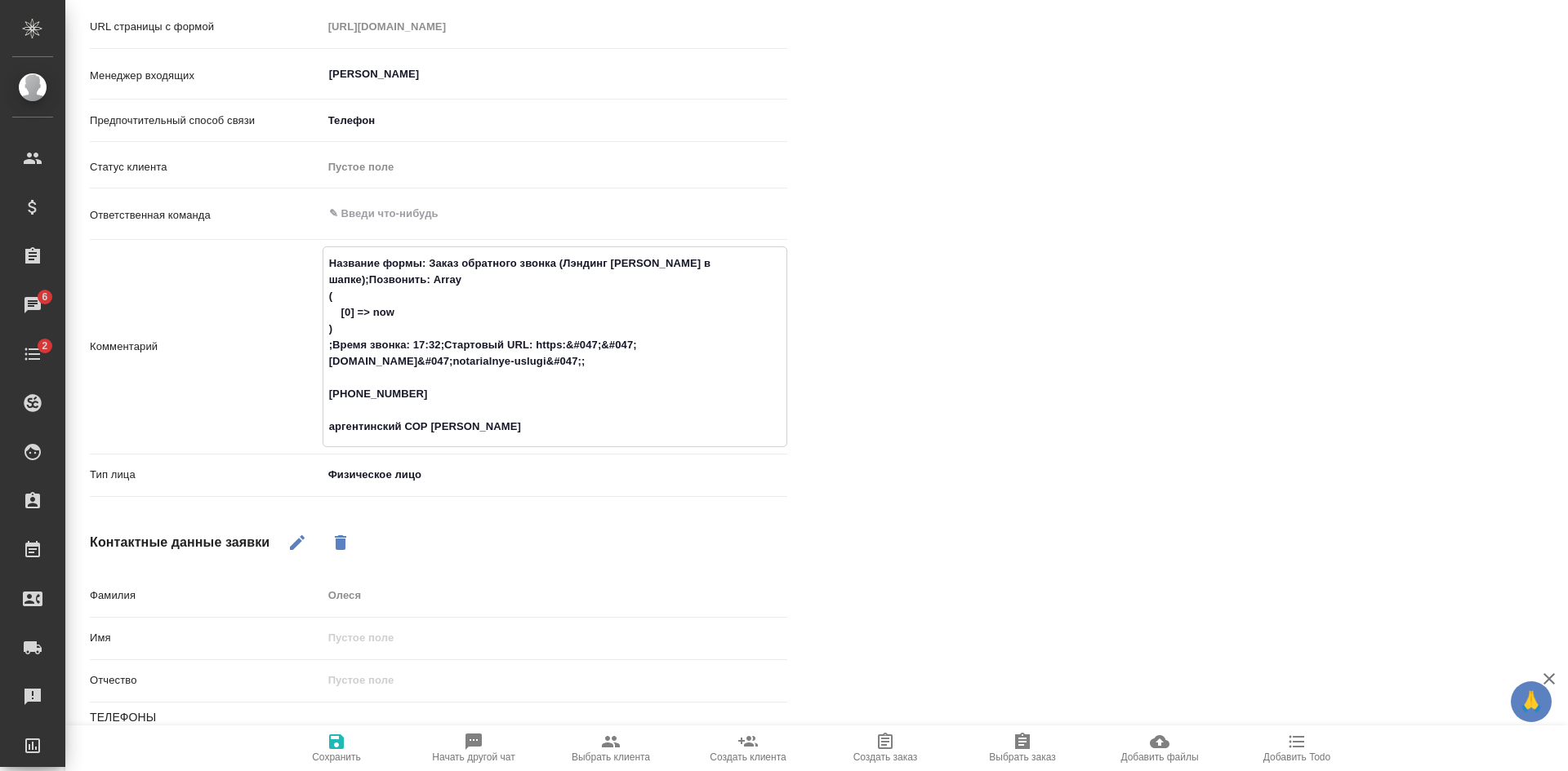
type textarea "x"
type textarea "Название формы: Заказ обратного звонка (Лэндинг Баннер в шапке);Позвонить: Arra…"
type textarea "x"
type textarea "Название формы: Заказ обратного звонка (Лэндинг Баннер в шапке);Позвонить: Arra…"
type textarea "x"
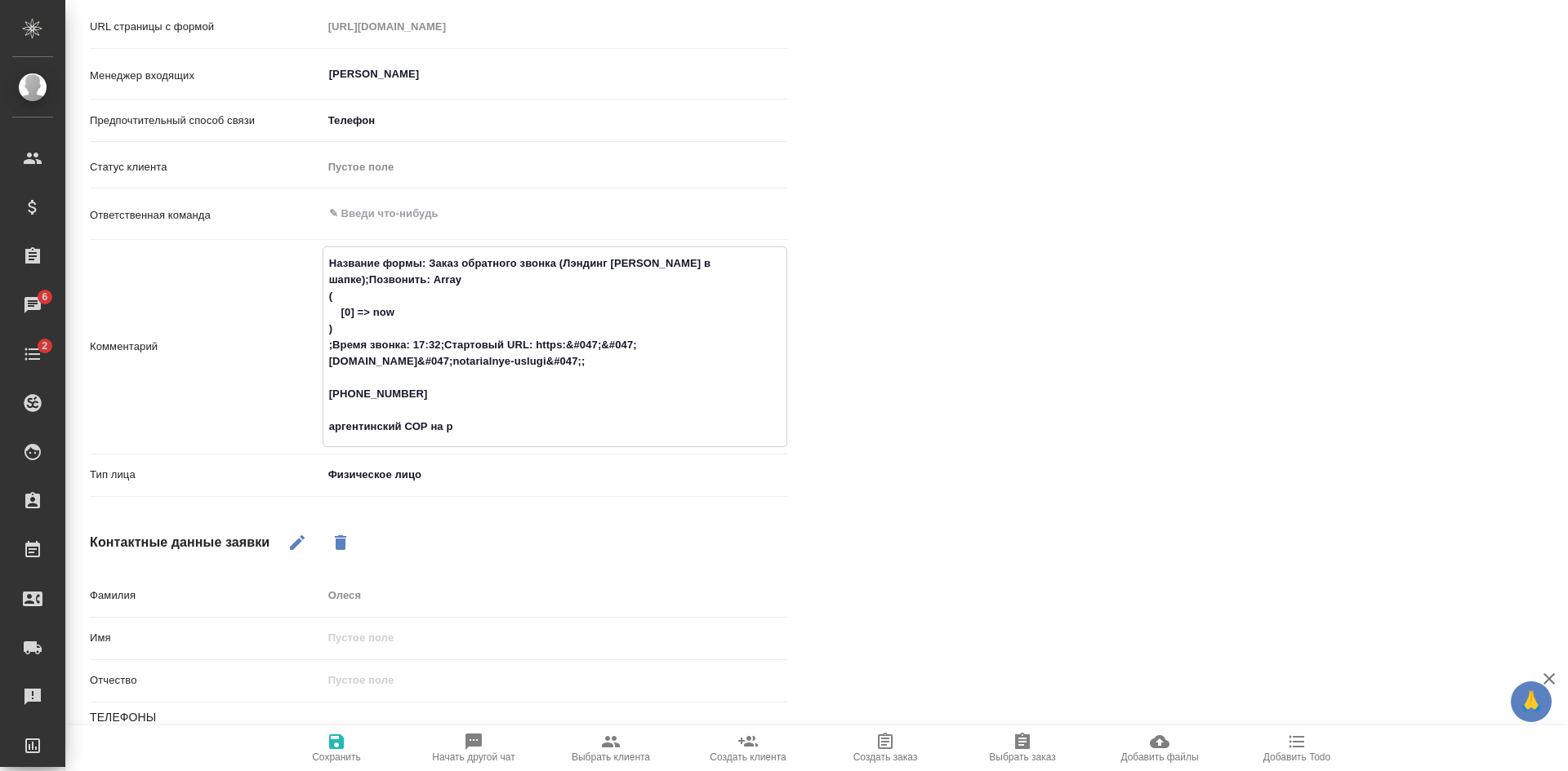
type textarea "Название формы: Заказ обратного звонка (Лэндинг Баннер в шапке);Позвонить: Arra…"
type textarea "x"
type textarea "Название формы: Заказ обратного звонка (Лэндинг Баннер в шапке);Позвонить: Arra…"
type textarea "x"
type textarea "Название формы: Заказ обратного звонка (Лэндинг Баннер в шапке);Позвонить: Arra…"
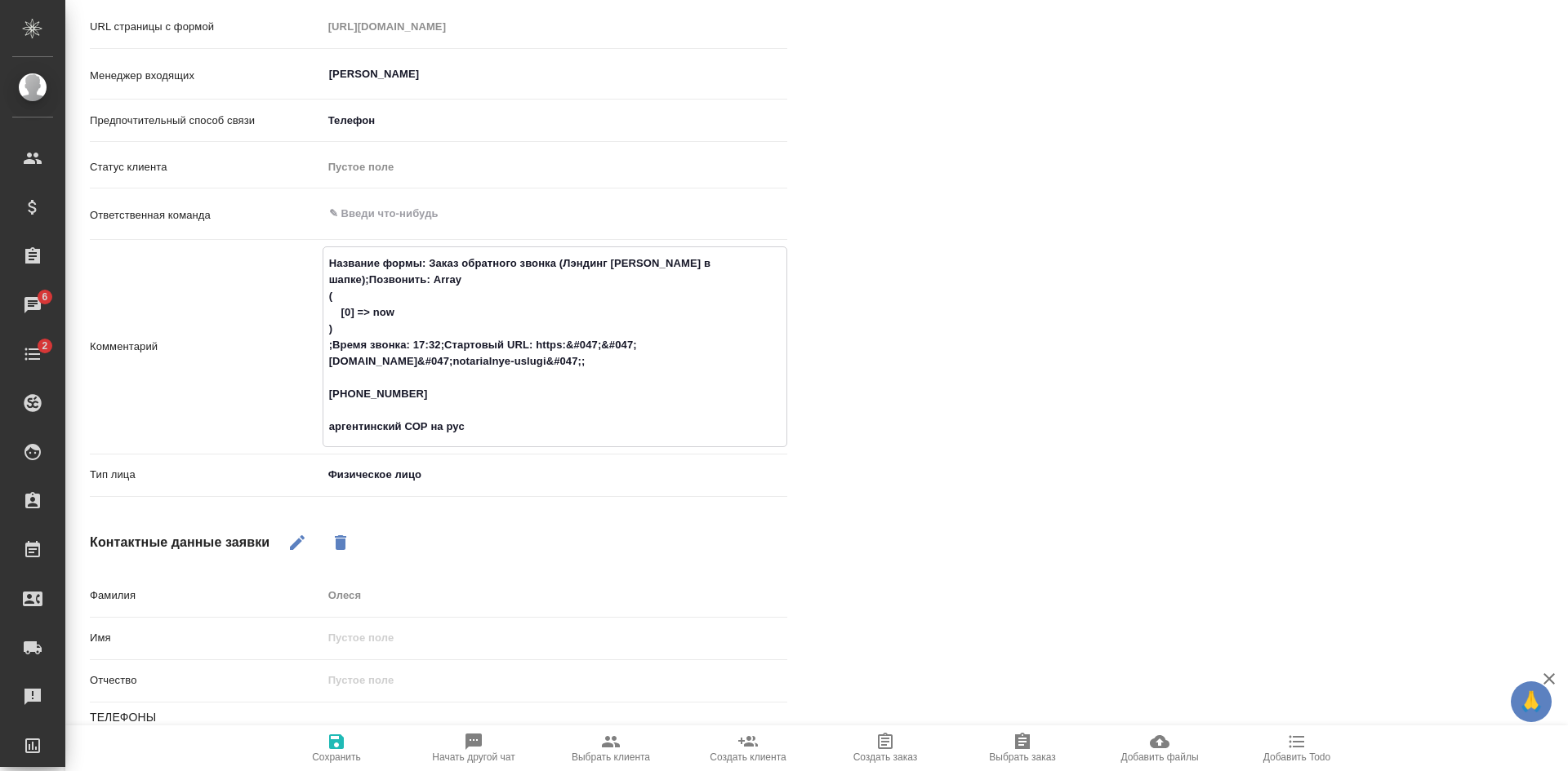
type textarea "x"
type textarea "Название формы: Заказ обратного звонка (Лэндинг Баннер в шапке);Позвонить: Arra…"
type textarea "x"
type textarea "Название формы: Заказ обратного звонка (Лэндинг Баннер в шапке);Позвонить: Arra…"
type textarea "x"
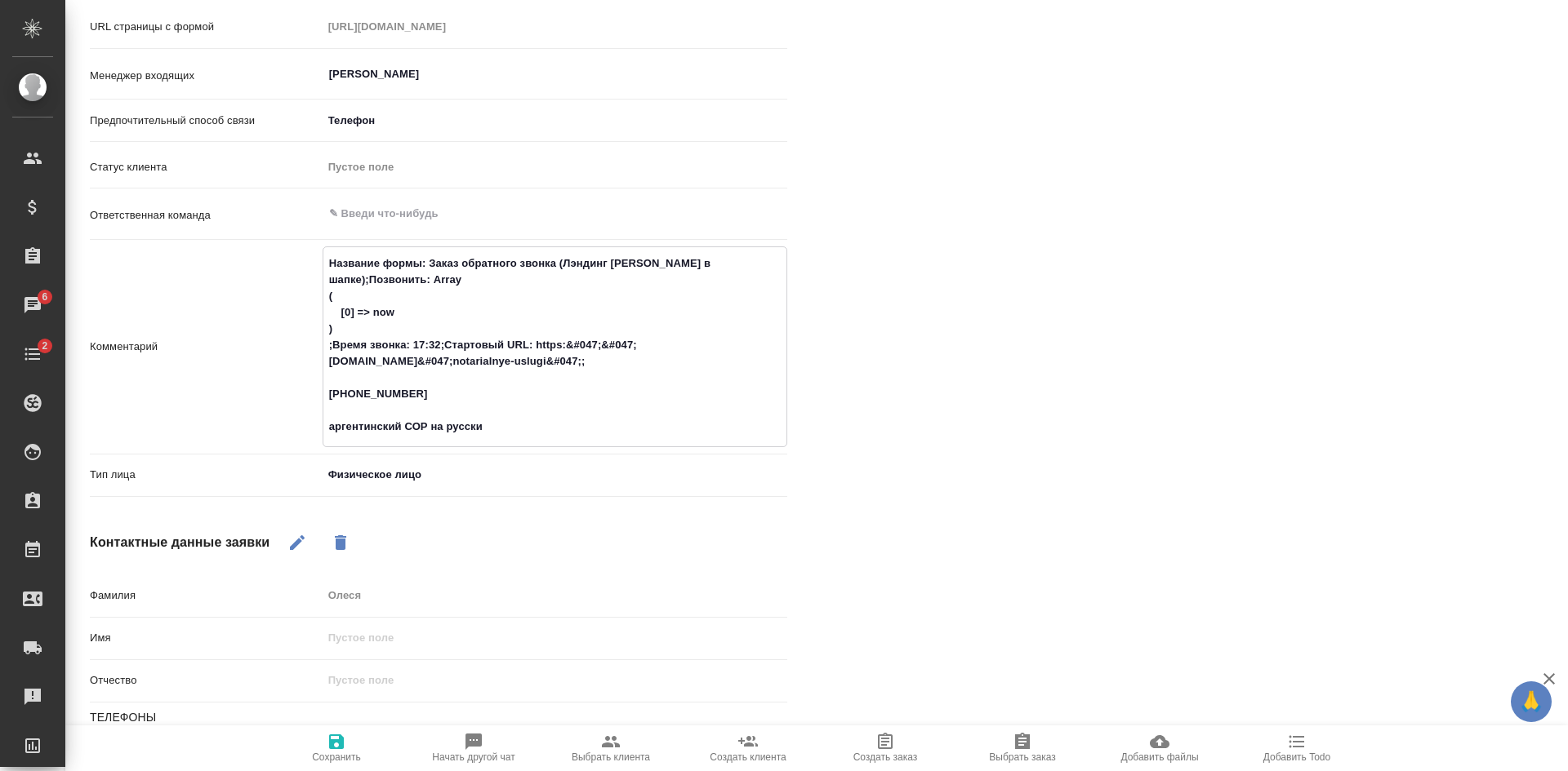
type textarea "Название формы: Заказ обратного звонка (Лэндинг Баннер в шапке);Позвонить: Arra…"
type textarea "x"
type textarea "Название формы: Заказ обратного звонка (Лэндинг Баннер в шапке);Позвонить: Arra…"
type textarea "x"
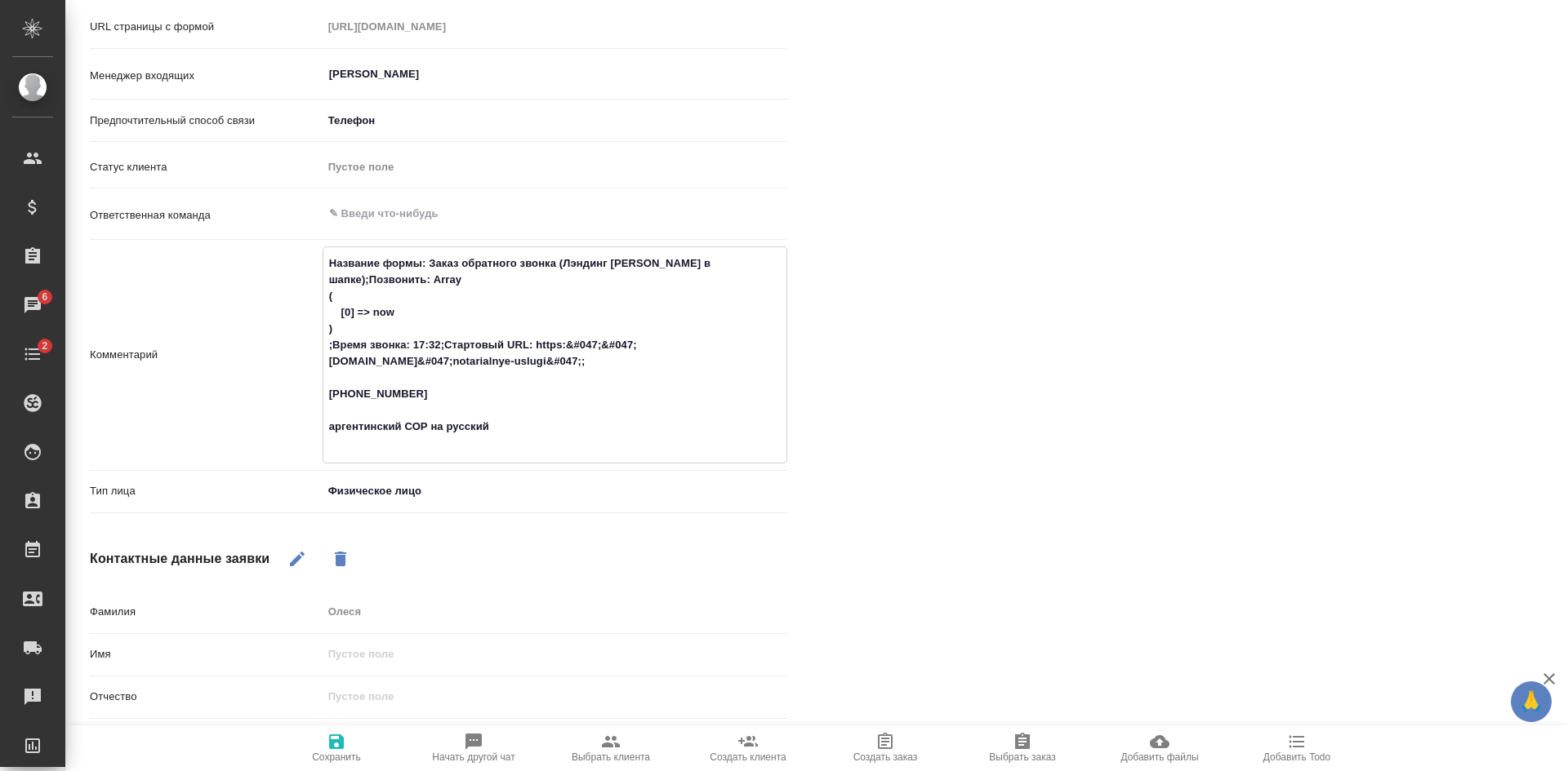
type textarea "Название формы: Заказ обратного звонка (Лэндинг Баннер в шапке);Позвонить: Arra…"
type textarea "x"
type textarea "Название формы: Заказ обратного звонка (Лэндинг Баннер в шапке);Позвонить: Arra…"
type textarea "x"
type textarea "Название формы: Заказ обратного звонка (Лэндинг Баннер в шапке);Позвонить: Arra…"
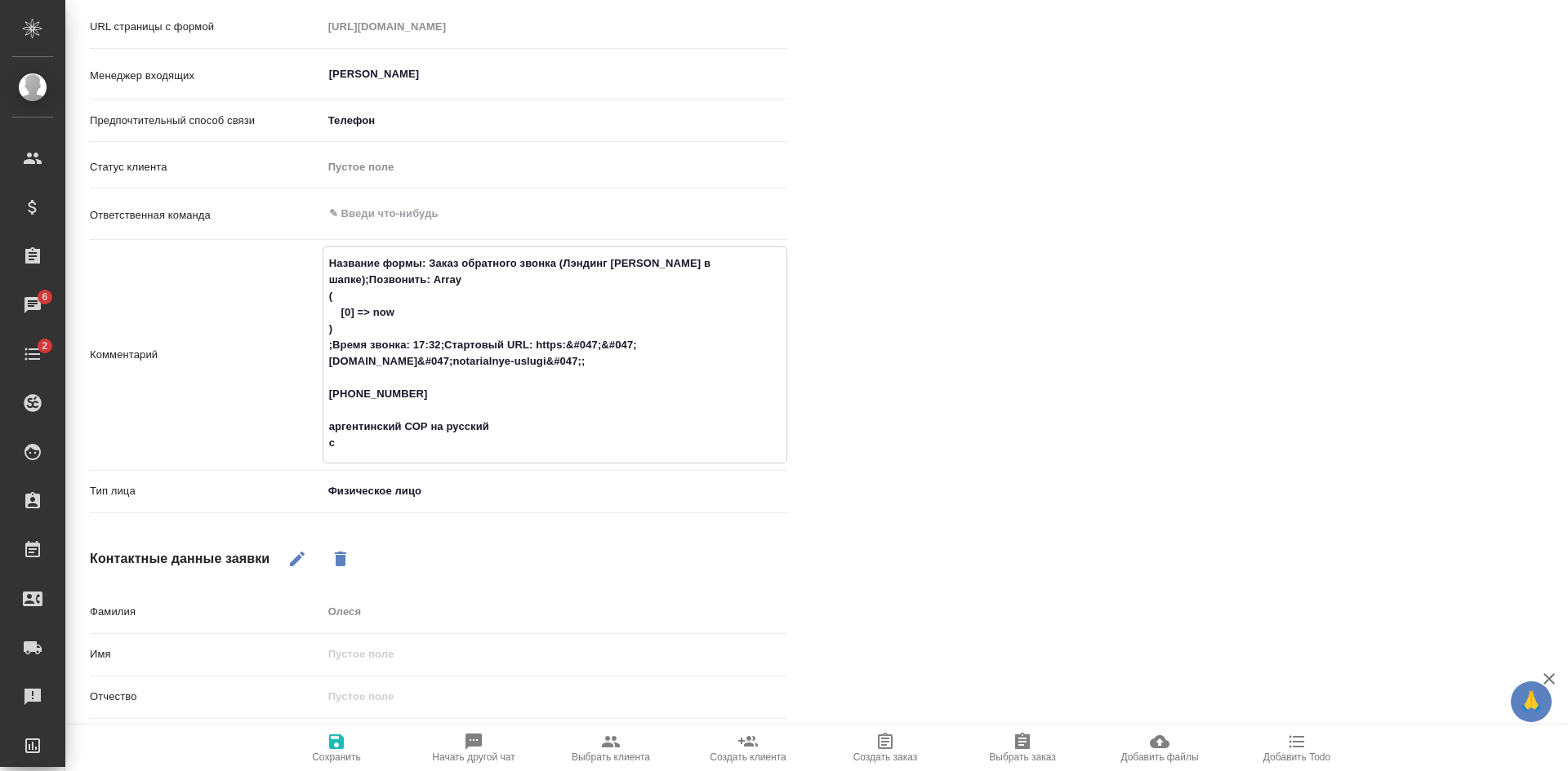
type textarea "x"
type textarea "Название формы: Заказ обратного звонка (Лэндинг Баннер в шапке);Позвонить: Arra…"
type textarea "x"
type textarea "Название формы: Заказ обратного звонка (Лэндинг Баннер в шапке);Позвонить: Arra…"
type textarea "x"
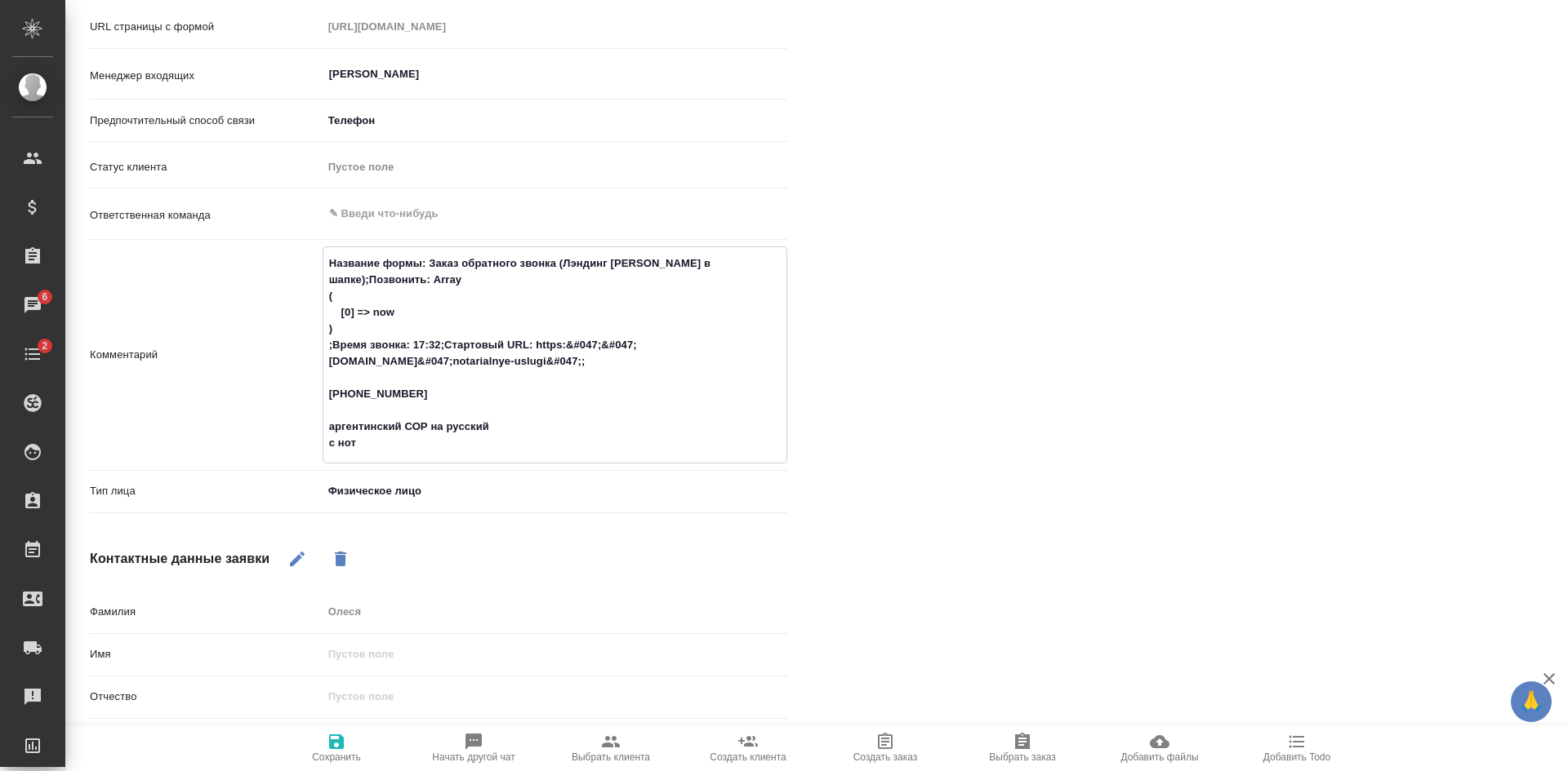
type textarea "Название формы: Заказ обратного звонка (Лэндинг Баннер в шапке);Позвонить: Arra…"
type textarea "x"
type textarea "Название формы: Заказ обратного звонка (Лэндинг Баннер в шапке);Позвонить: Arra…"
type textarea "x"
type textarea "Название формы: Заказ обратного звонка (Лэндинг Баннер в шапке);Позвонить: Arra…"
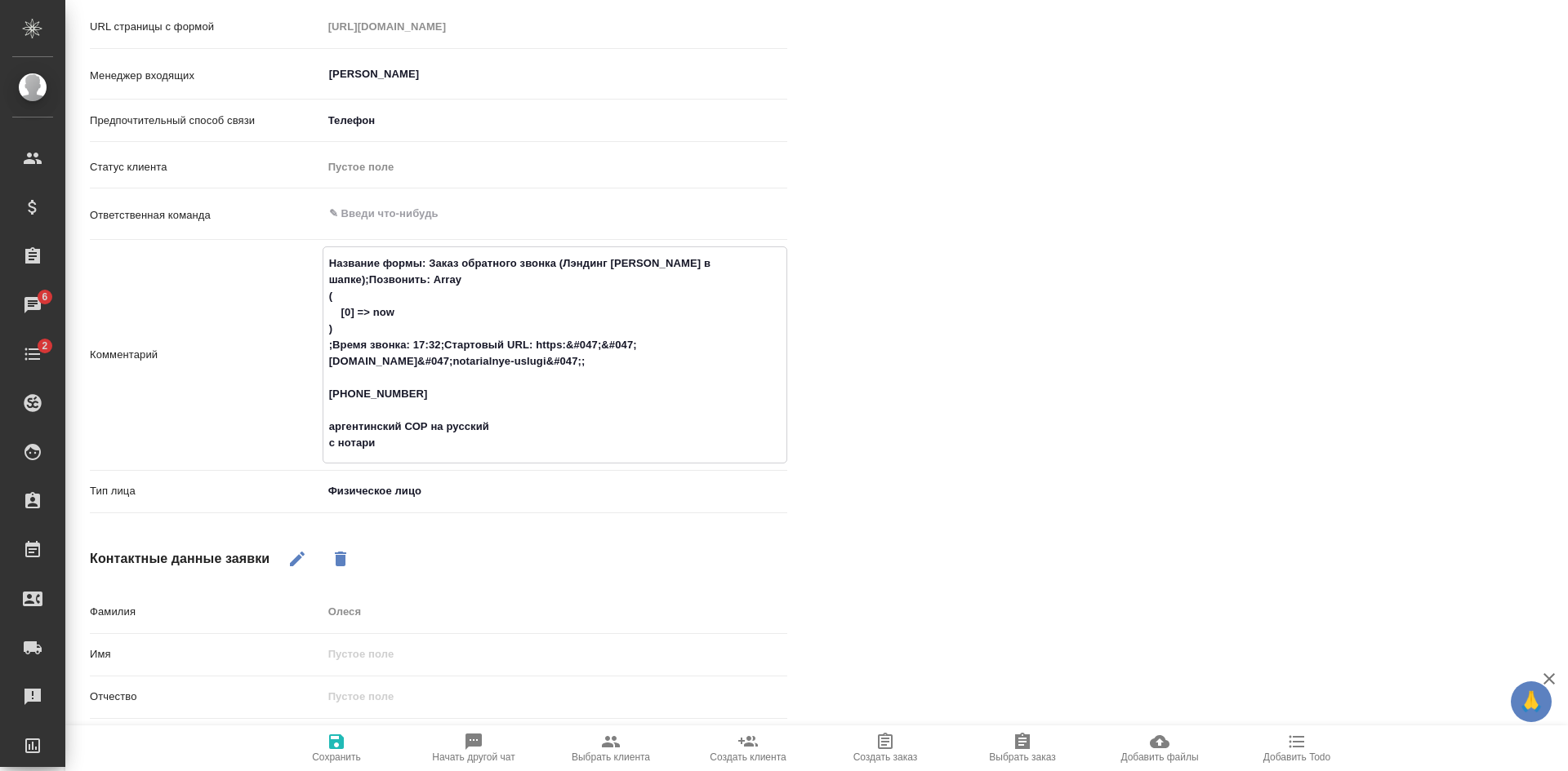
type textarea "x"
type textarea "Название формы: Заказ обратного звонка (Лэндинг Баннер в шапке);Позвонить: Arra…"
type textarea "x"
type textarea "Название формы: Заказ обратного звонка (Лэндинг Баннер в шапке);Позвонить: Arra…"
type textarea "x"
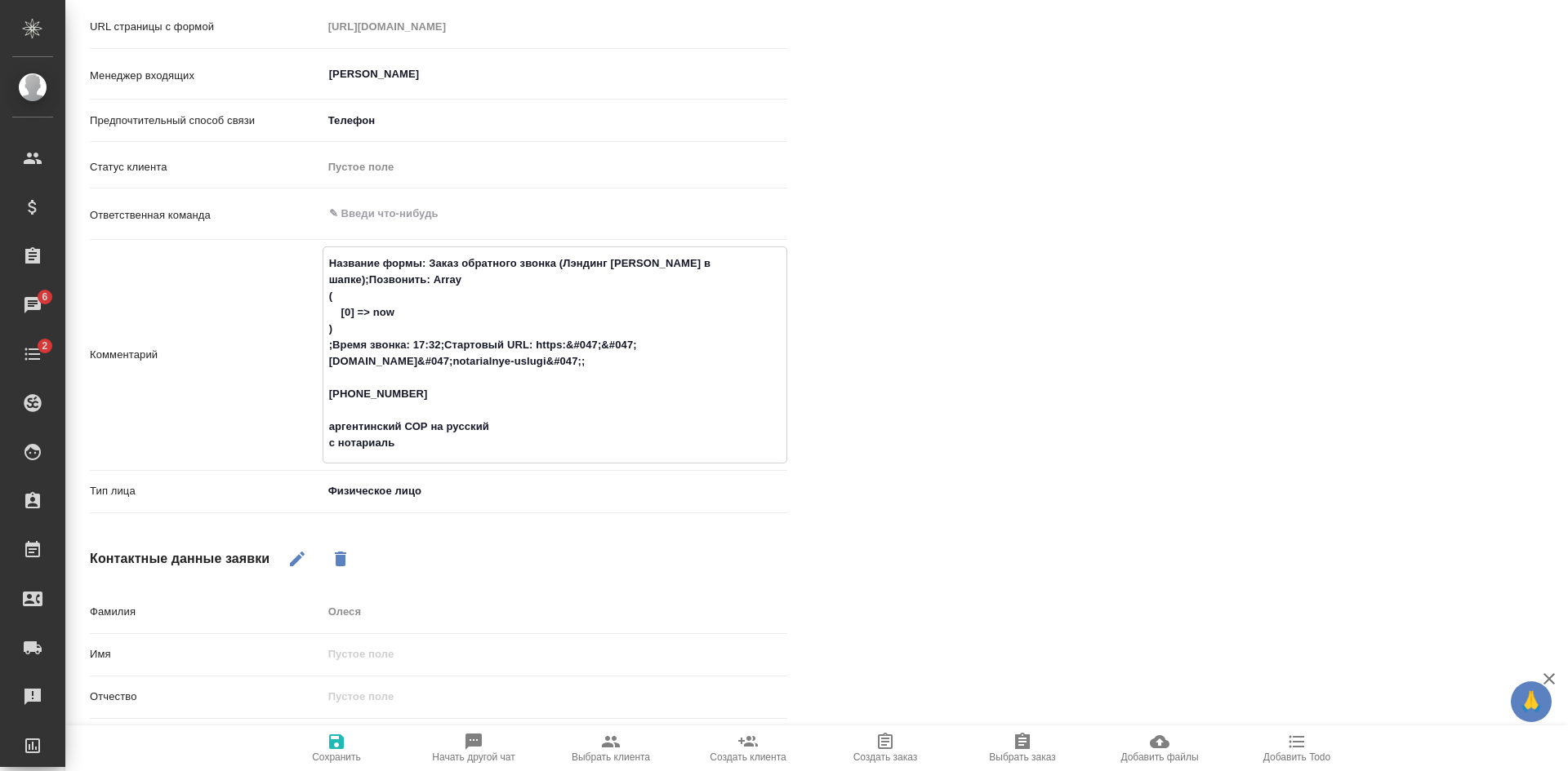
type textarea "Название формы: Заказ обратного звонка (Лэндинг Баннер в шапке);Позвонить: Arra…"
type textarea "x"
type textarea "Название формы: Заказ обратного звонка (Лэндинг Баннер в шапке);Позвонить: Arra…"
type textarea "x"
type textarea "Название формы: Заказ обратного звонка (Лэндинг Баннер в шапке);Позвонить: Arra…"
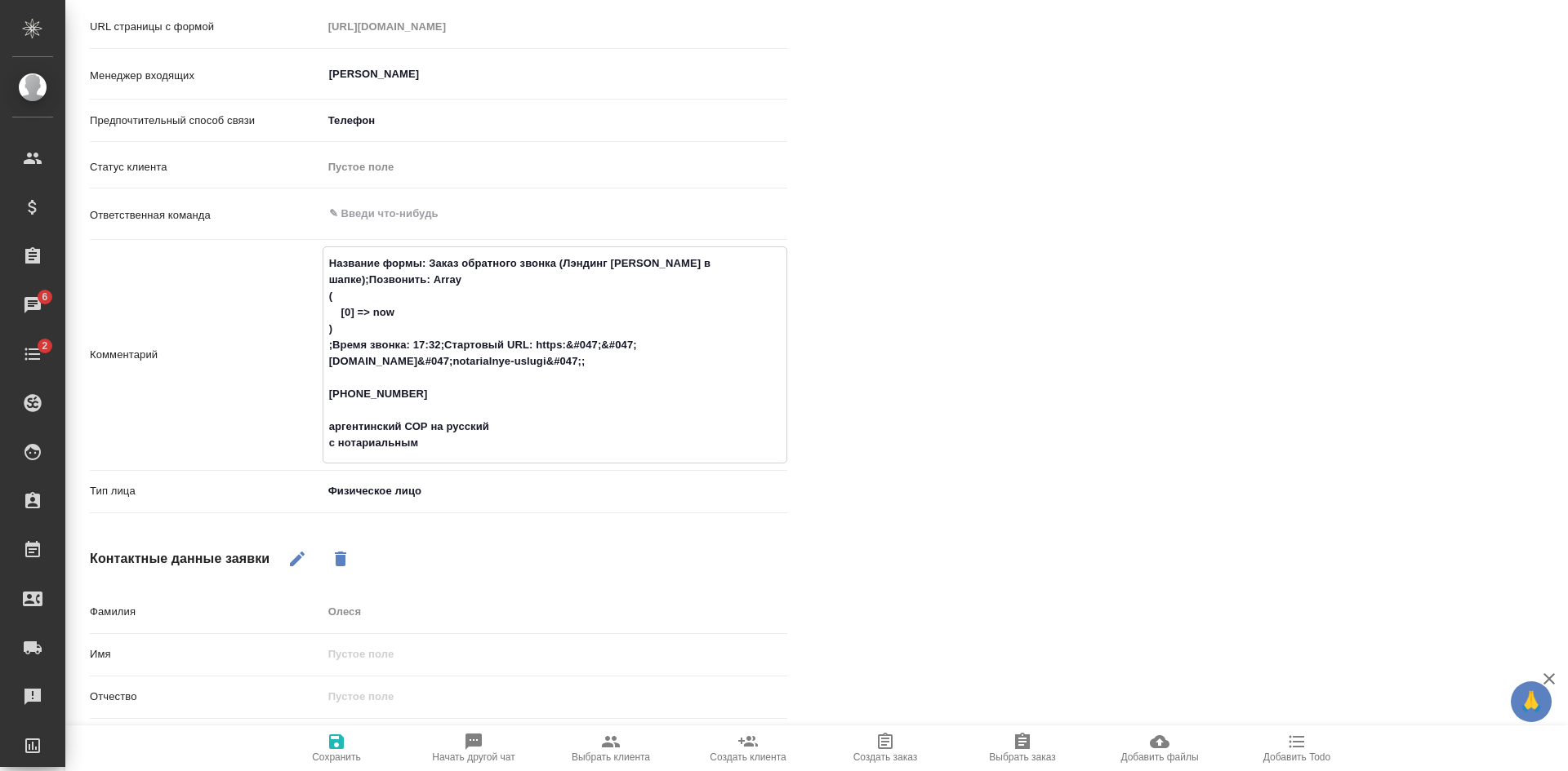
type textarea "x"
type textarea "Название формы: Заказ обратного звонка (Лэндинг Баннер в шапке);Позвонить: Arra…"
type textarea "x"
type textarea "Название формы: Заказ обратного звонка (Лэндинг Баннер в шапке);Позвонить: Arra…"
type textarea "x"
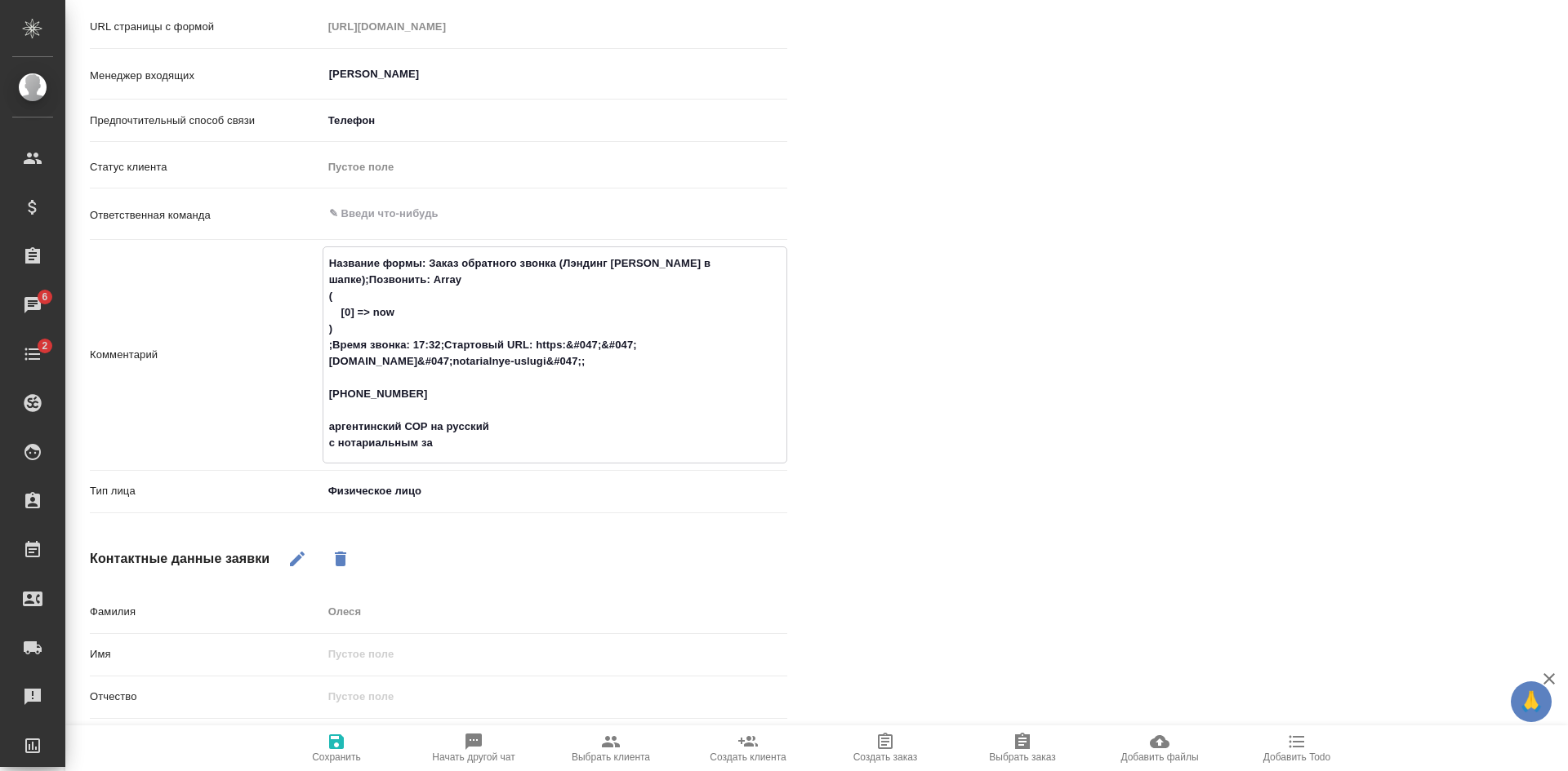
type textarea "Название формы: Заказ обратного звонка (Лэндинг Баннер в шапке);Позвонить: Arra…"
type textarea "x"
type textarea "Название формы: Заказ обратного звонка (Лэндинг Баннер в шапке);Позвонить: Arra…"
type textarea "x"
type textarea "Название формы: Заказ обратного звонка (Лэндинг Баннер в шапке);Позвонить: Arra…"
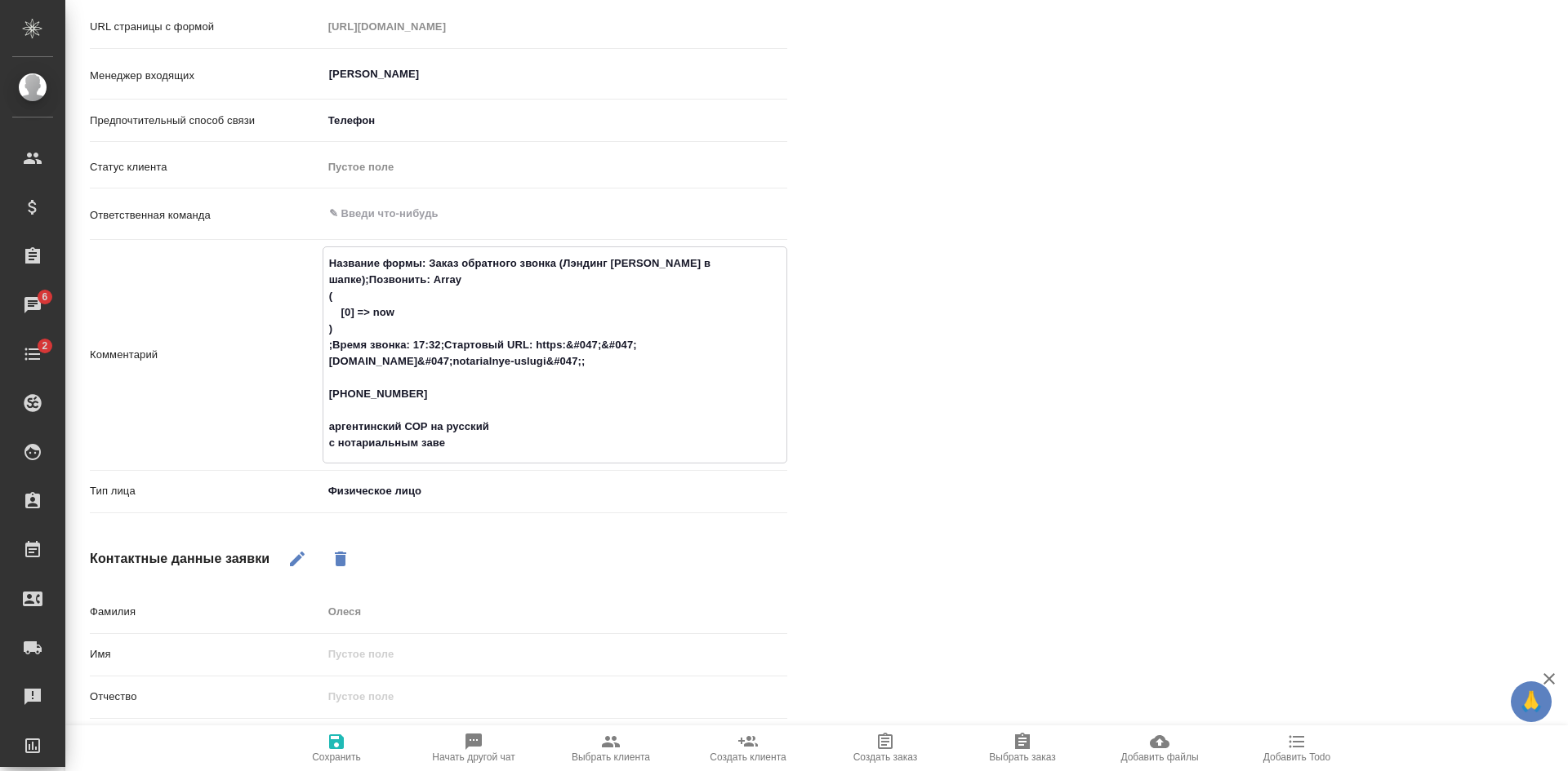
type textarea "x"
type textarea "Название формы: Заказ обратного звонка (Лэндинг Баннер в шапке);Позвонить: Arra…"
type textarea "x"
type textarea "Название формы: Заказ обратного звонка (Лэндинг Баннер в шапке);Позвонить: Arra…"
type textarea "x"
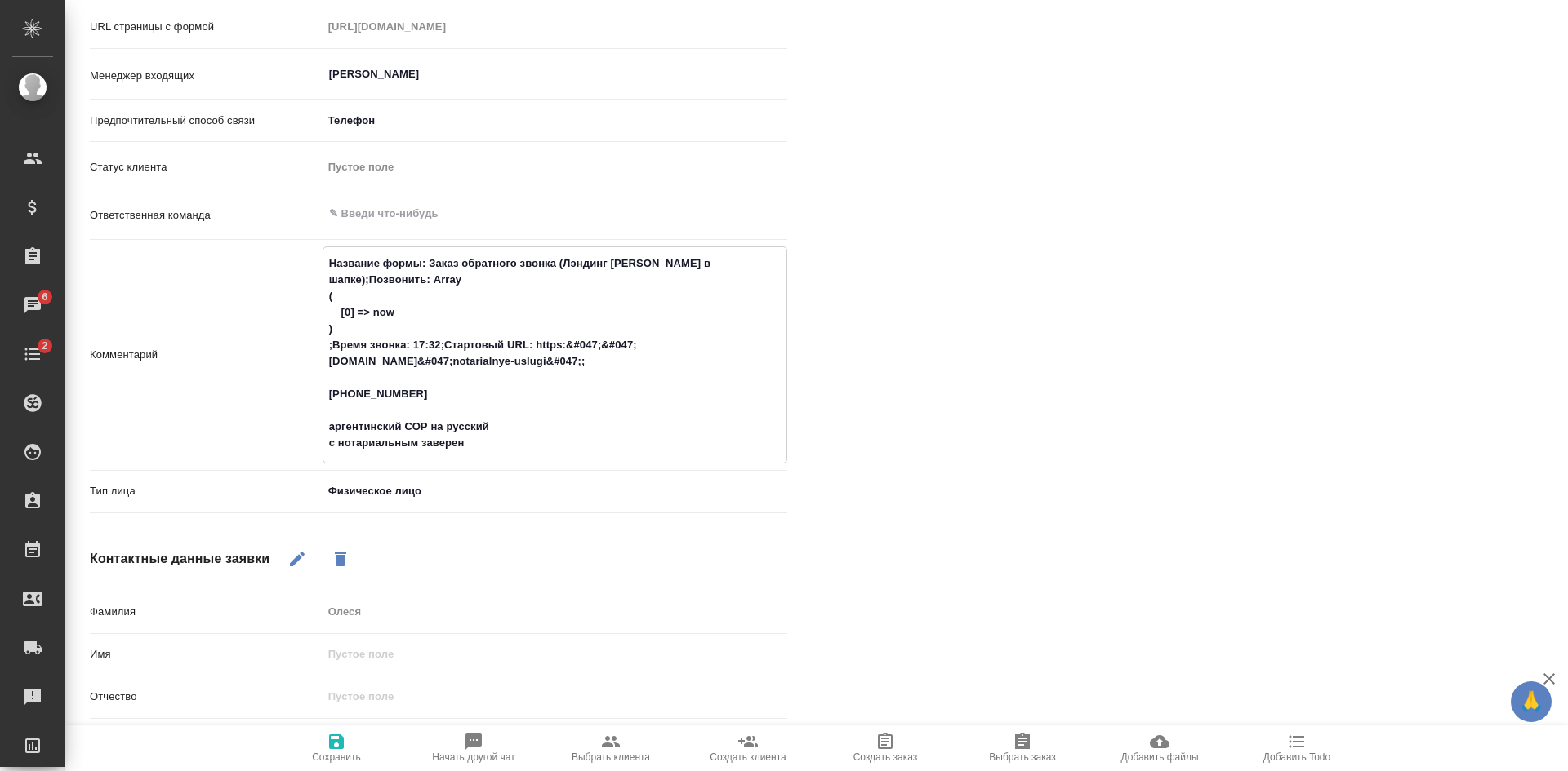
type textarea "Название формы: Заказ обратного звонка (Лэндинг Баннер в шапке);Позвонить: Arra…"
type textarea "x"
type textarea "Название формы: Заказ обратного звонка (Лэндинг Баннер в шапке);Позвонить: Arra…"
type textarea "x"
type textarea "Название формы: Заказ обратного звонка (Лэндинг Баннер в шапке);Позвонить: Arra…"
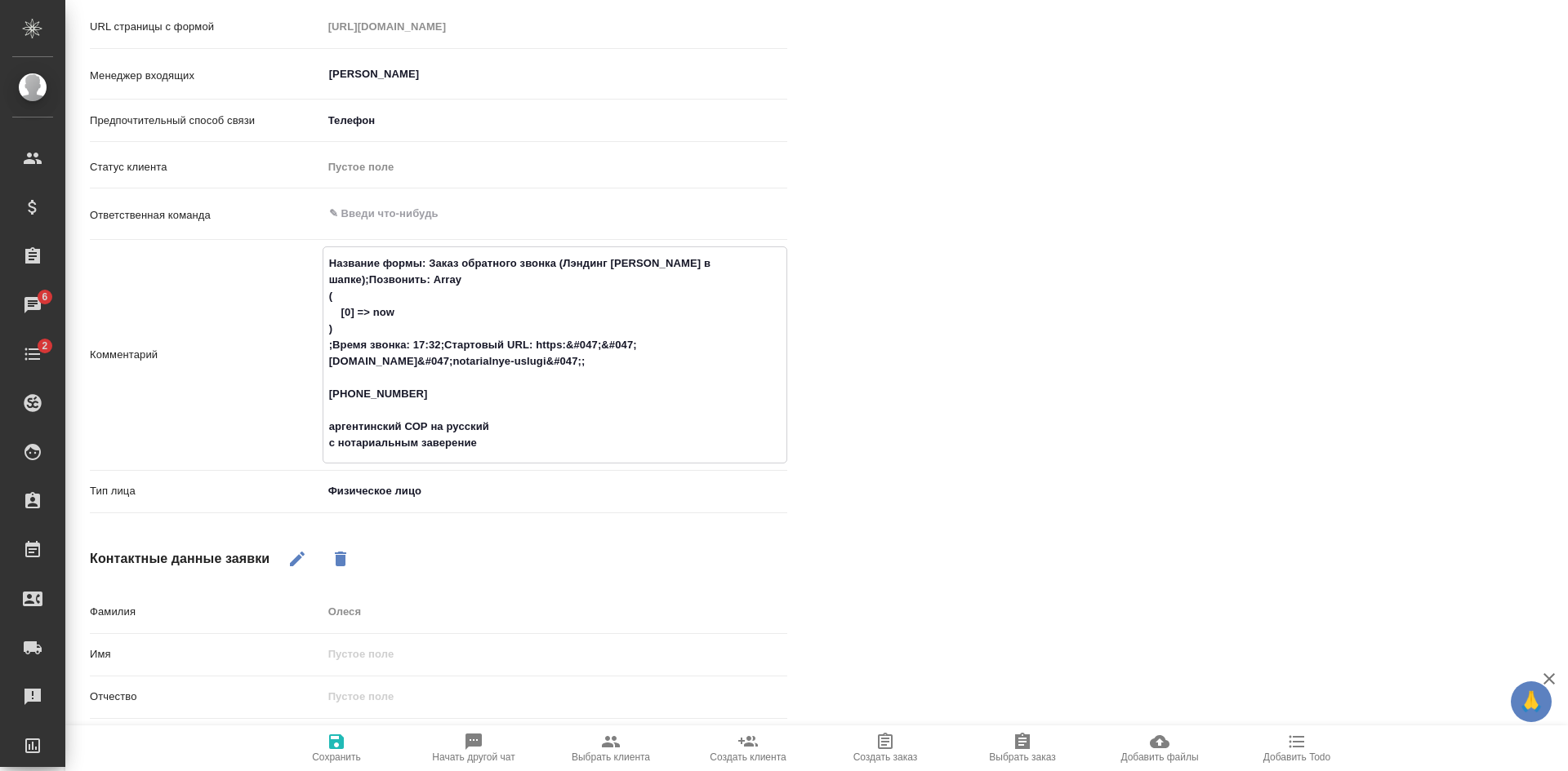
type textarea "x"
type textarea "Название формы: Заказ обратного звонка (Лэндинг Баннер в шапке);Позвонить: Arra…"
type textarea "x"
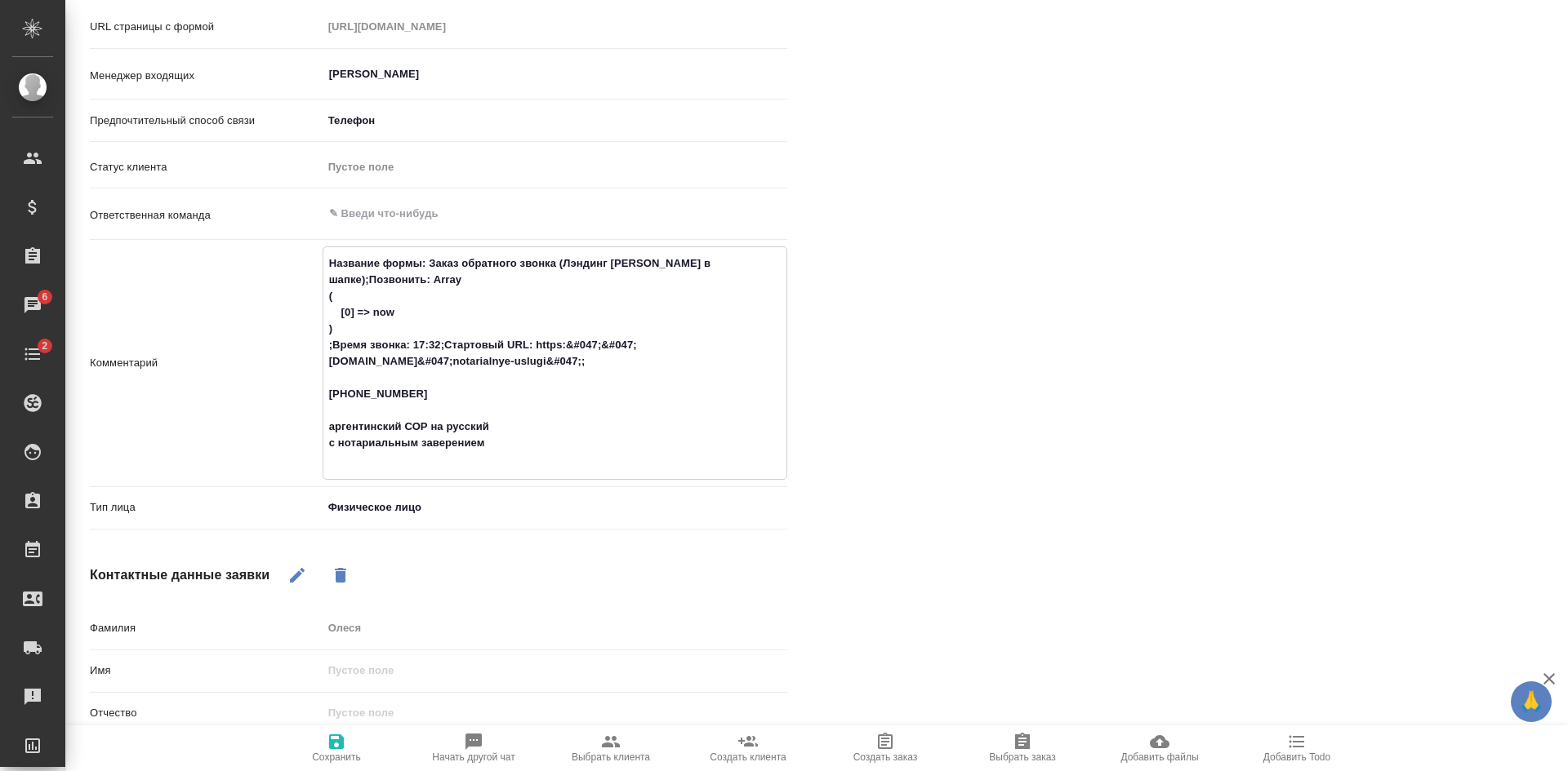
type textarea "Название формы: Заказ обратного звонка (Лэндинг Баннер в шапке);Позвонить: Arra…"
click at [352, 742] on span "Сохранить" at bounding box center [337, 747] width 118 height 31
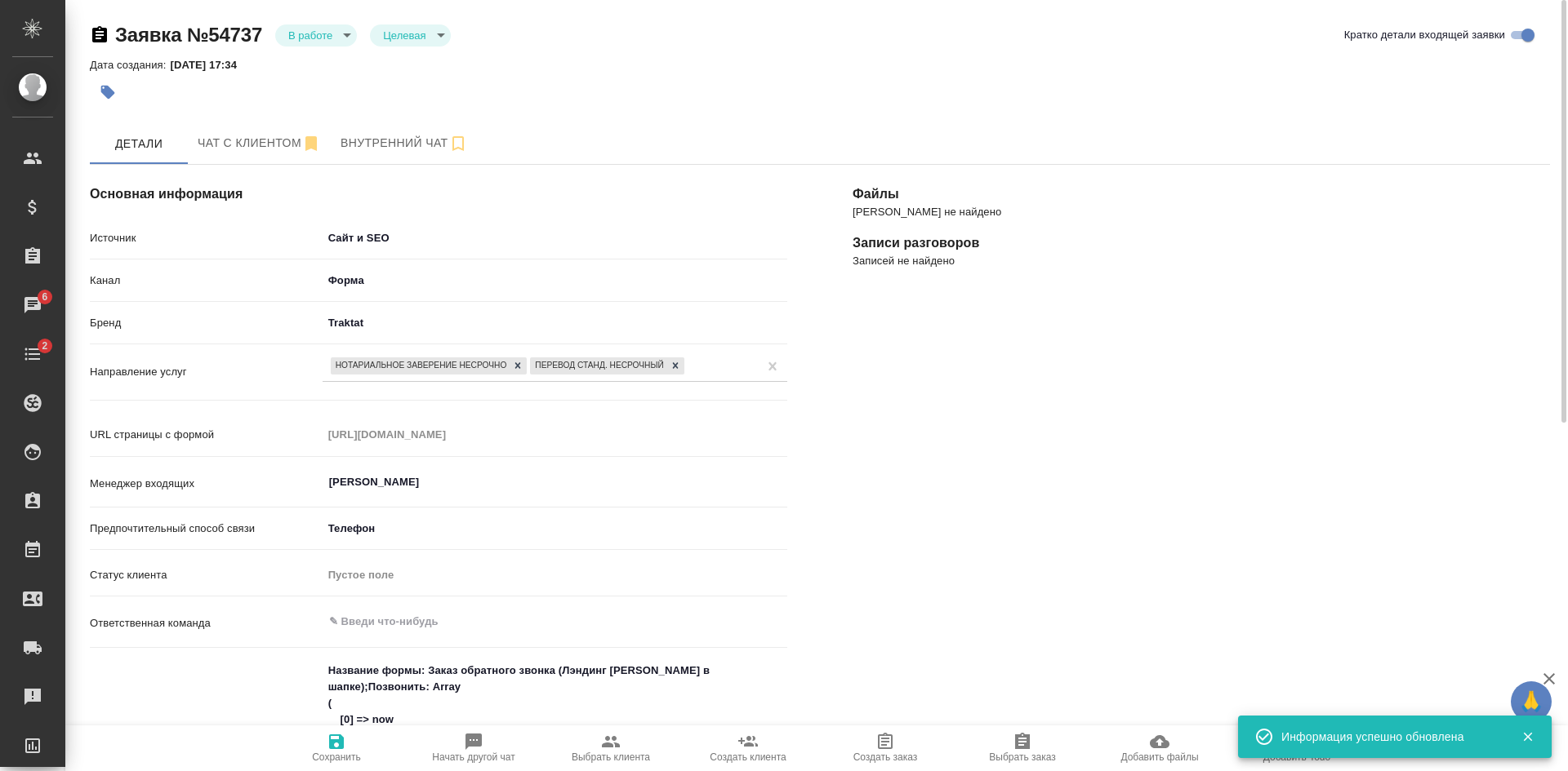
scroll to position [326, 0]
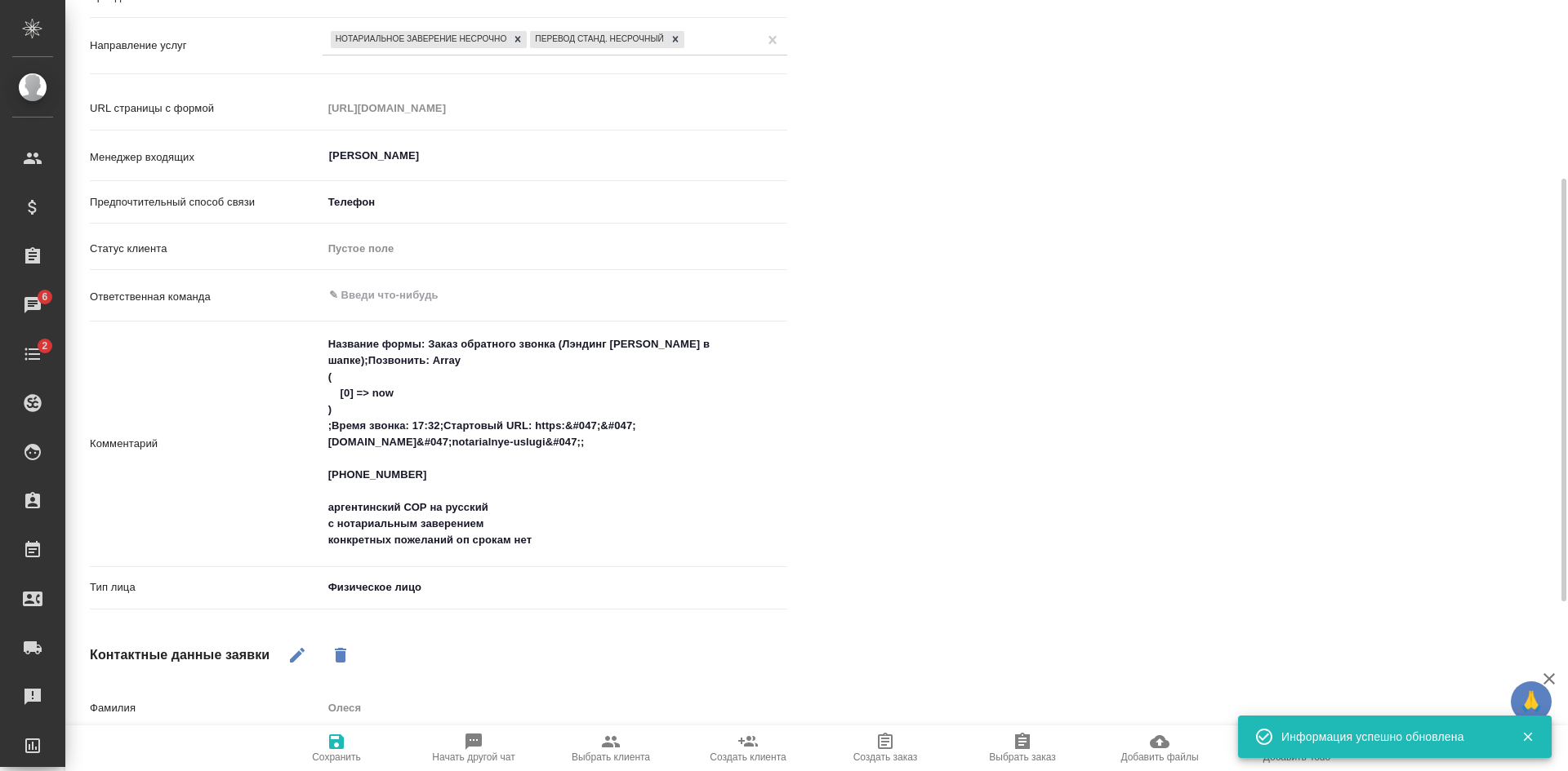
click at [553, 540] on textarea "Название формы: Заказ обратного звонка (Лэндинг Баннер в шапке);Позвонить: Arra…" at bounding box center [554, 442] width 465 height 223
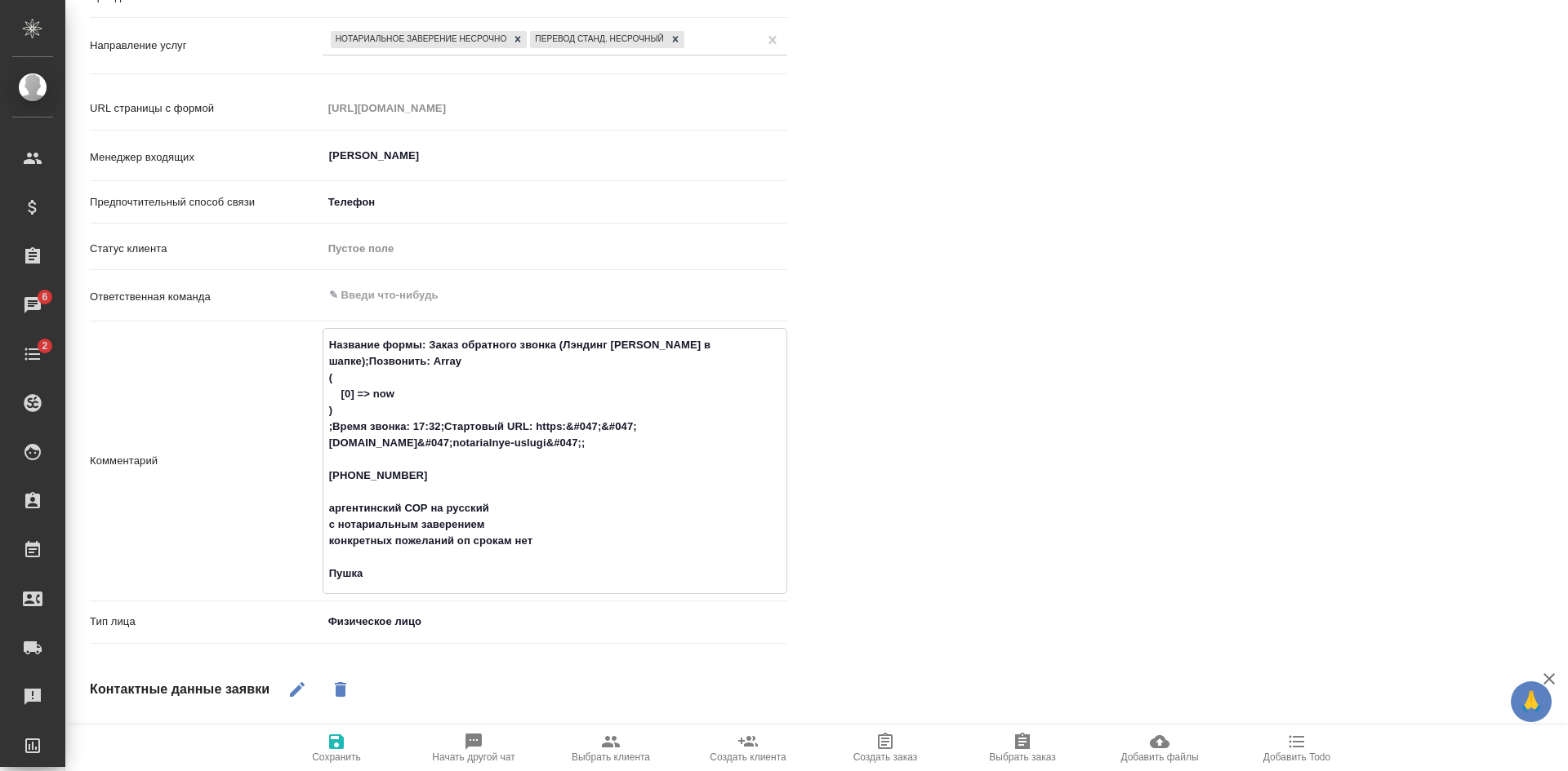
click at [341, 752] on span "Сохранить" at bounding box center [337, 757] width 49 height 11
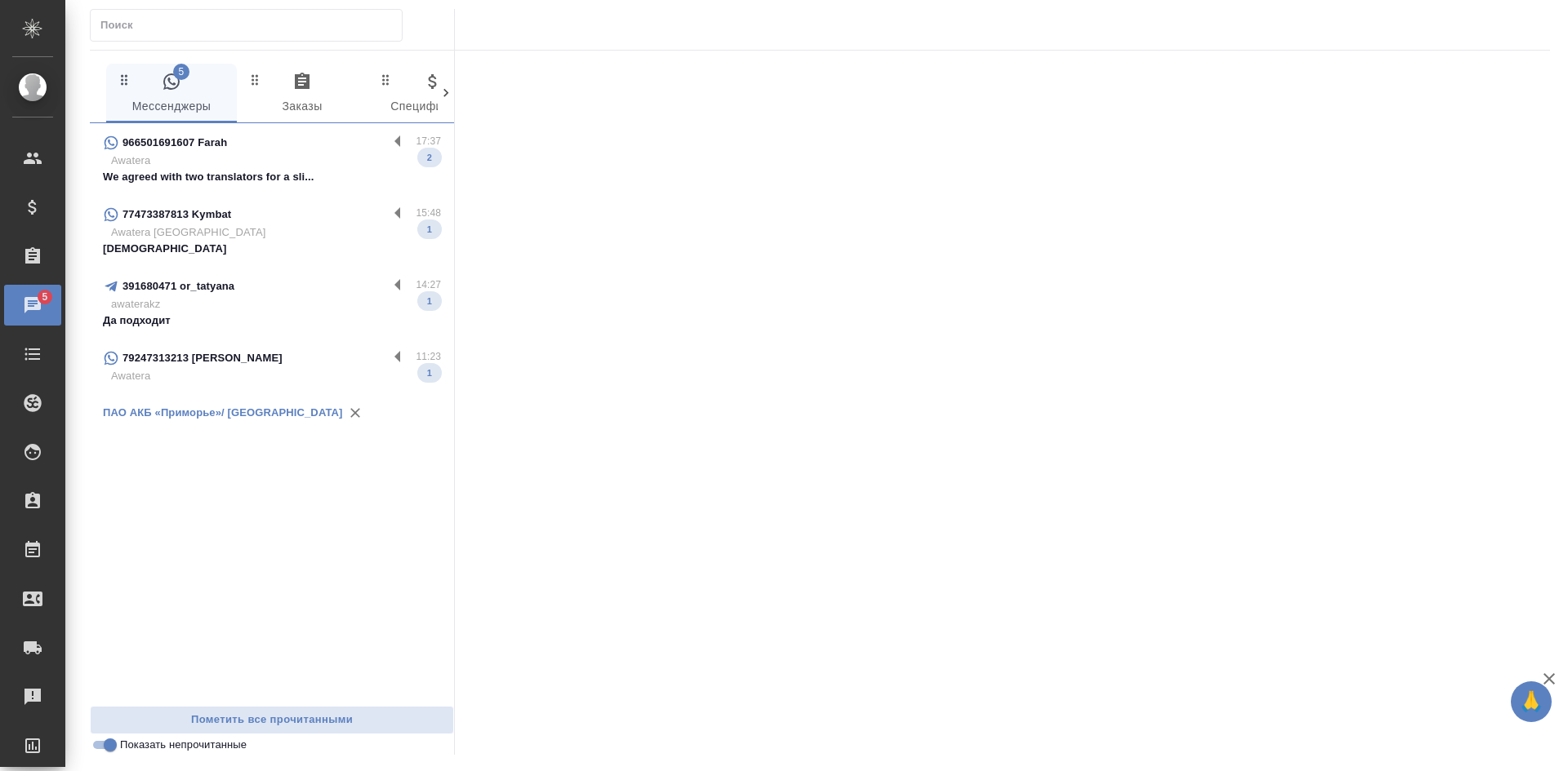
click at [100, 750] on input "Показать непрочитанные" at bounding box center [109, 745] width 59 height 20
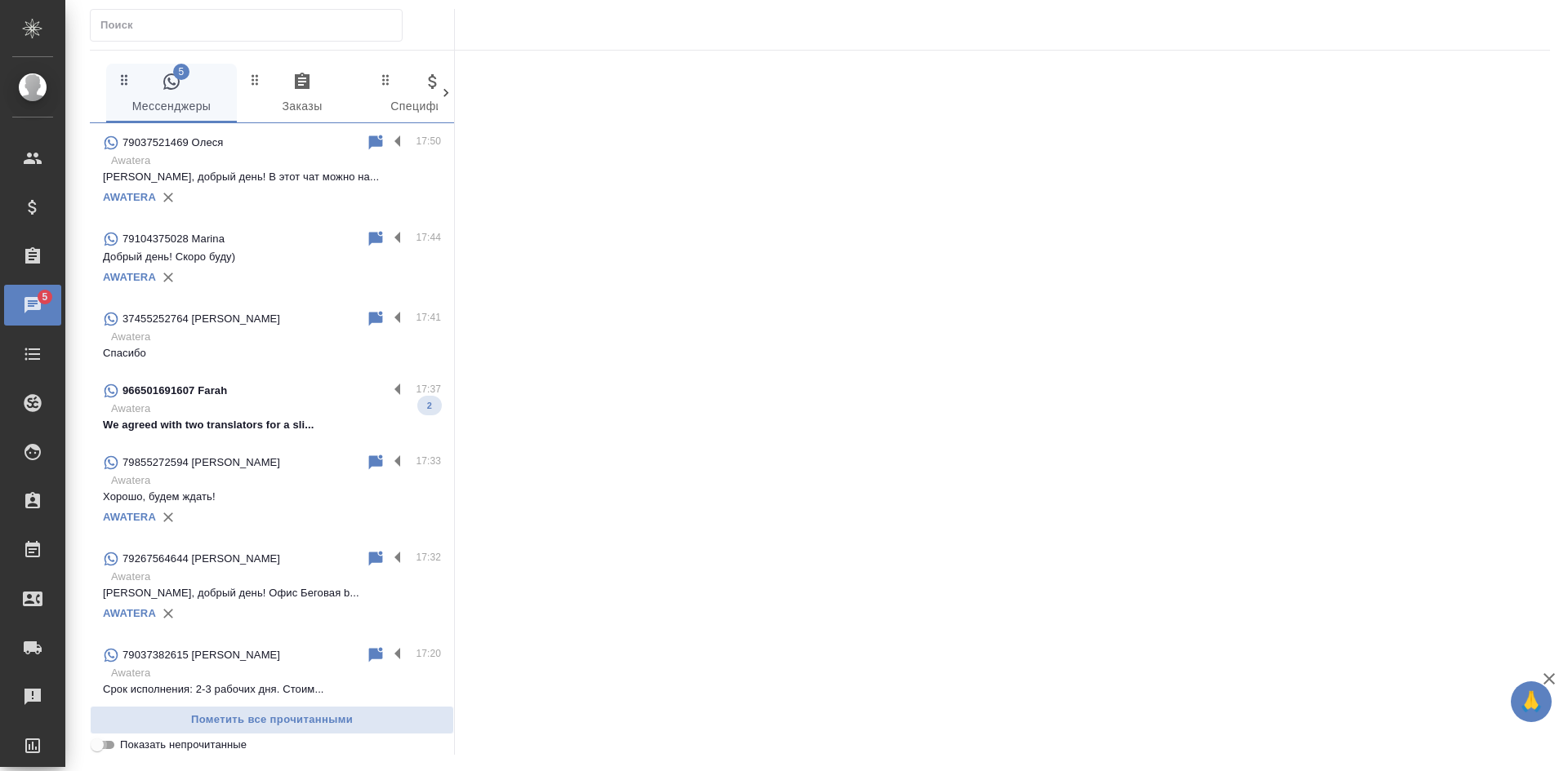
click at [100, 745] on input "Показать непрочитанные" at bounding box center [96, 745] width 59 height 20
checkbox input "true"
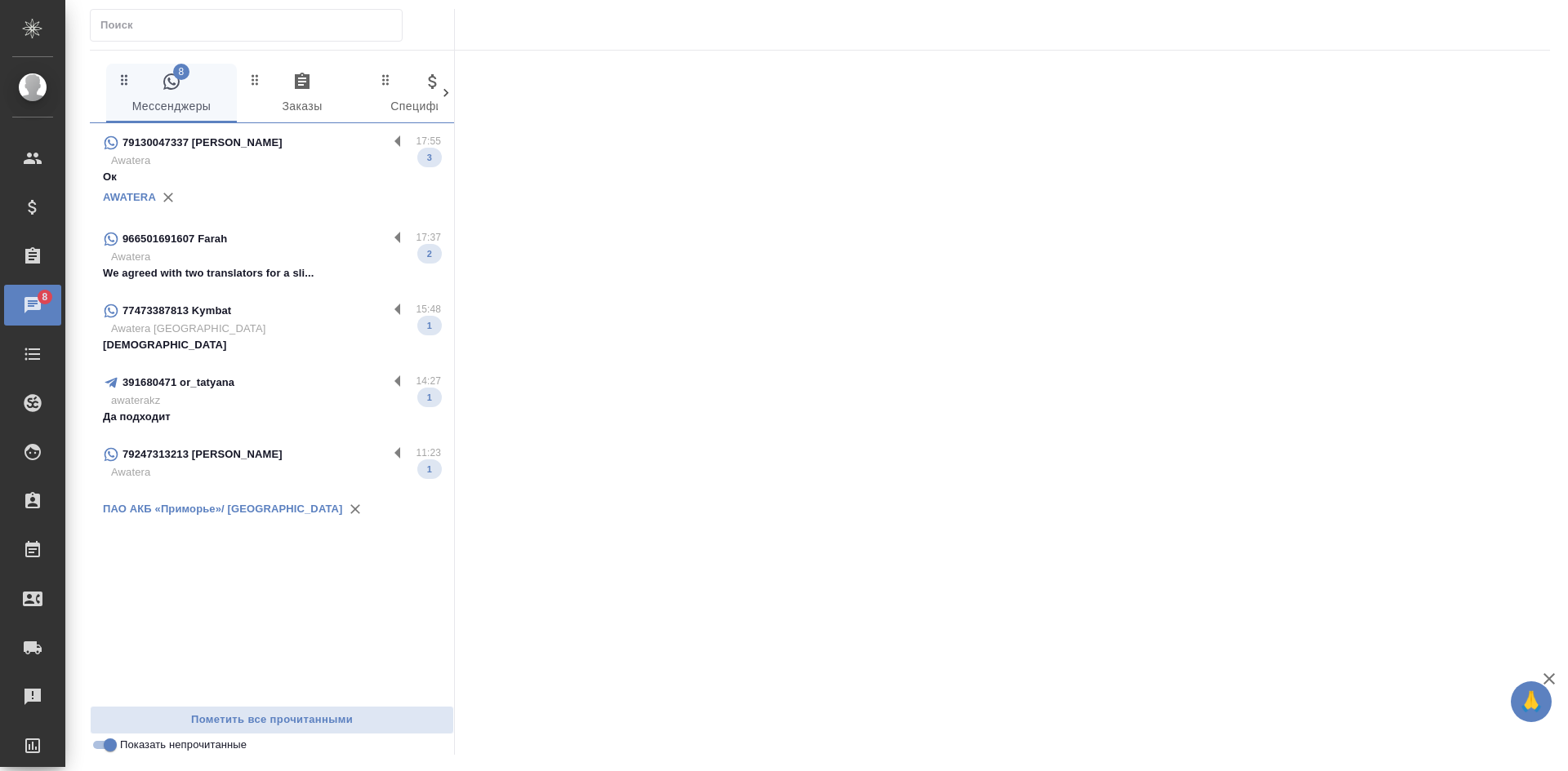
click at [186, 164] on p "Awatera" at bounding box center [276, 160] width 330 height 16
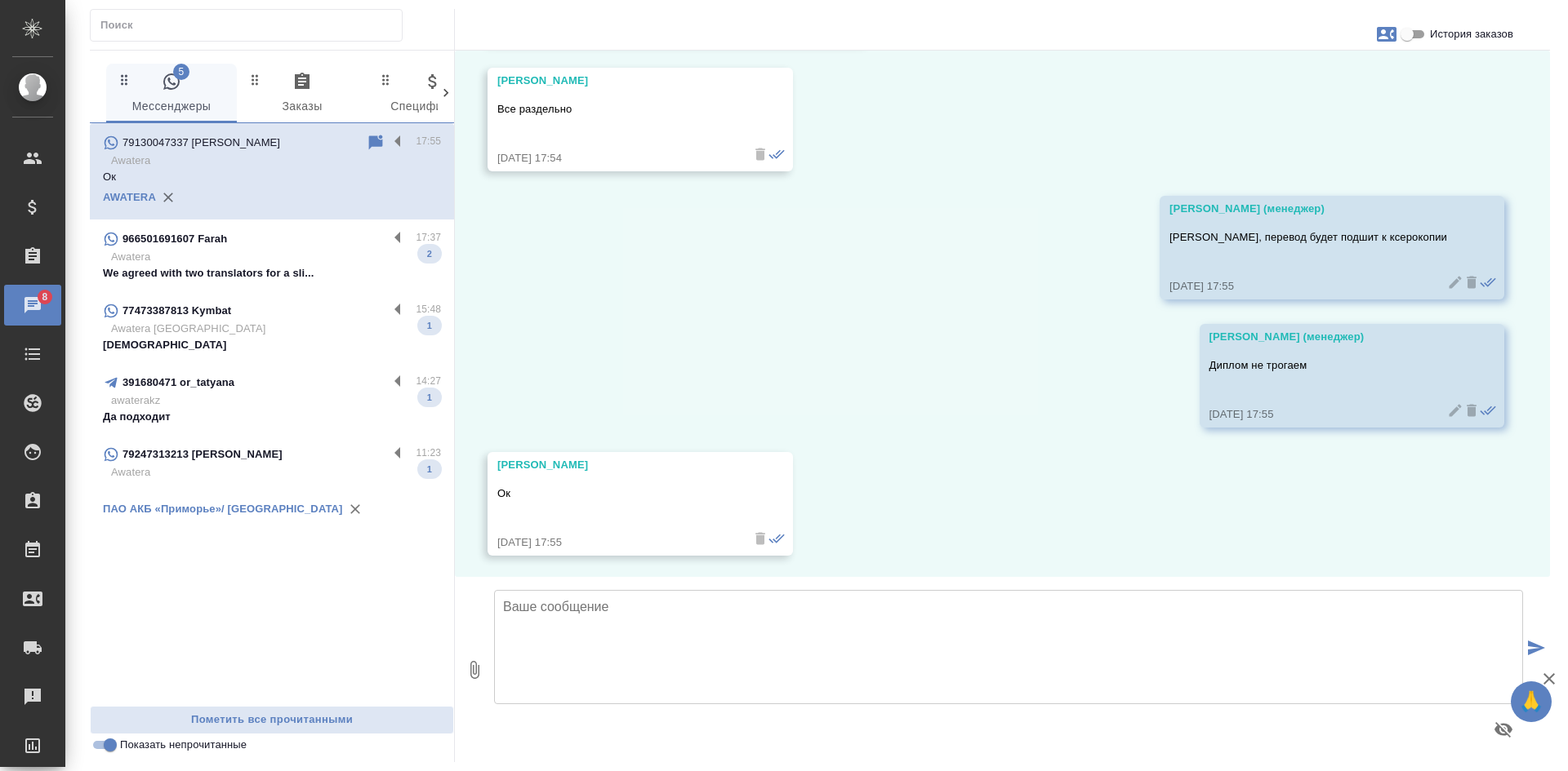
scroll to position [698, 0]
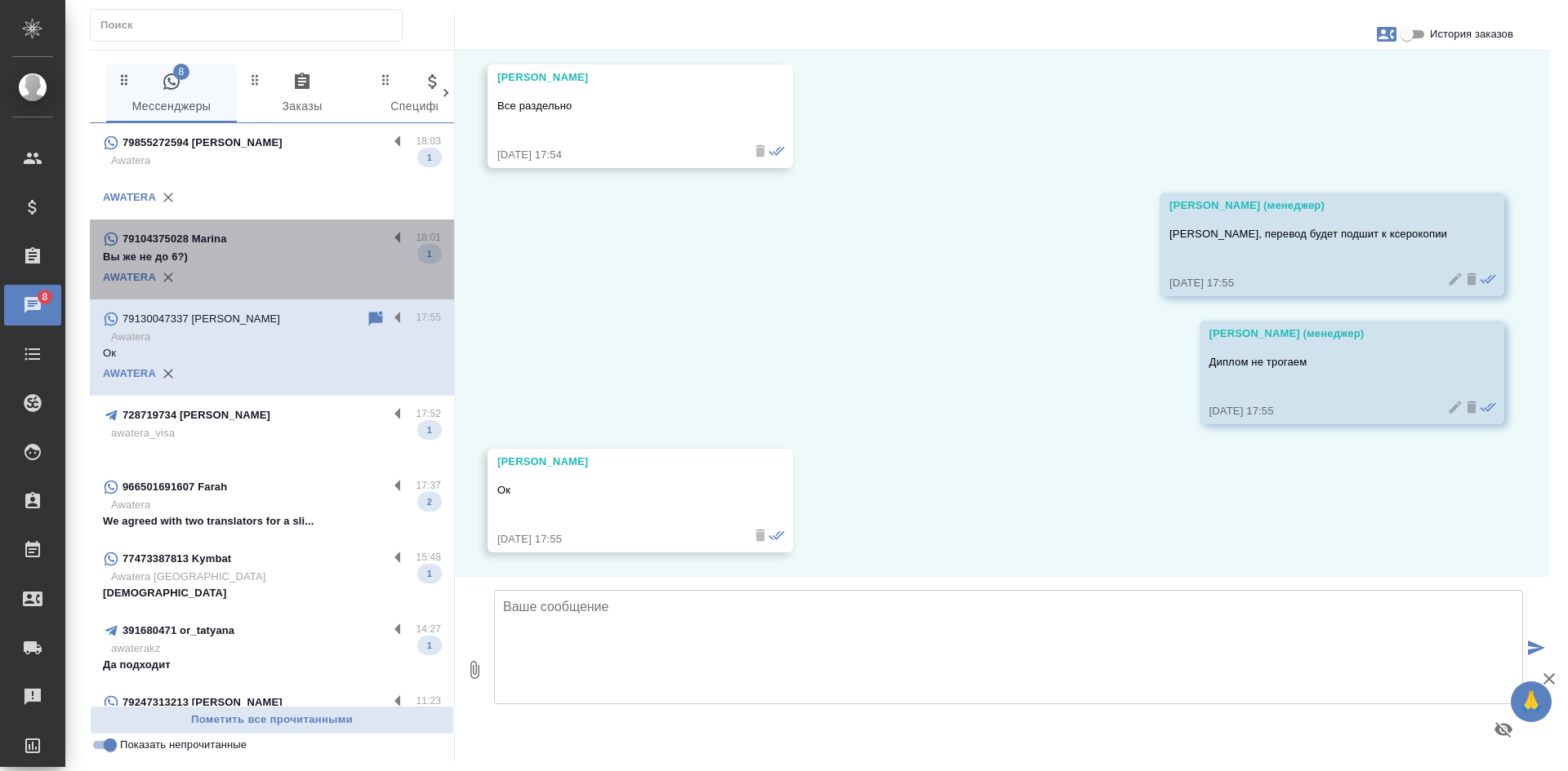
click at [282, 248] on div "79104375028 Marina" at bounding box center [245, 238] width 285 height 20
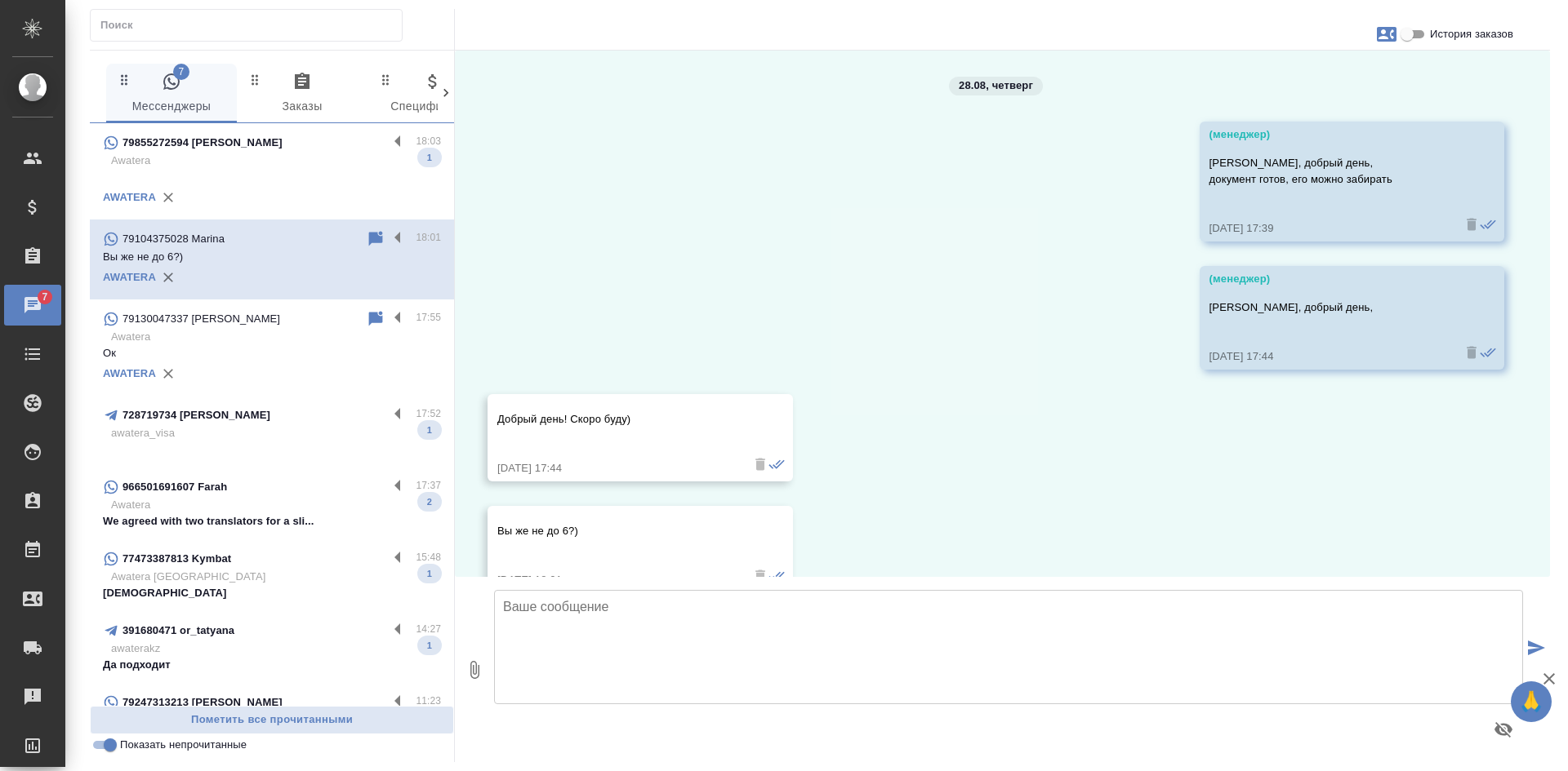
scroll to position [41, 0]
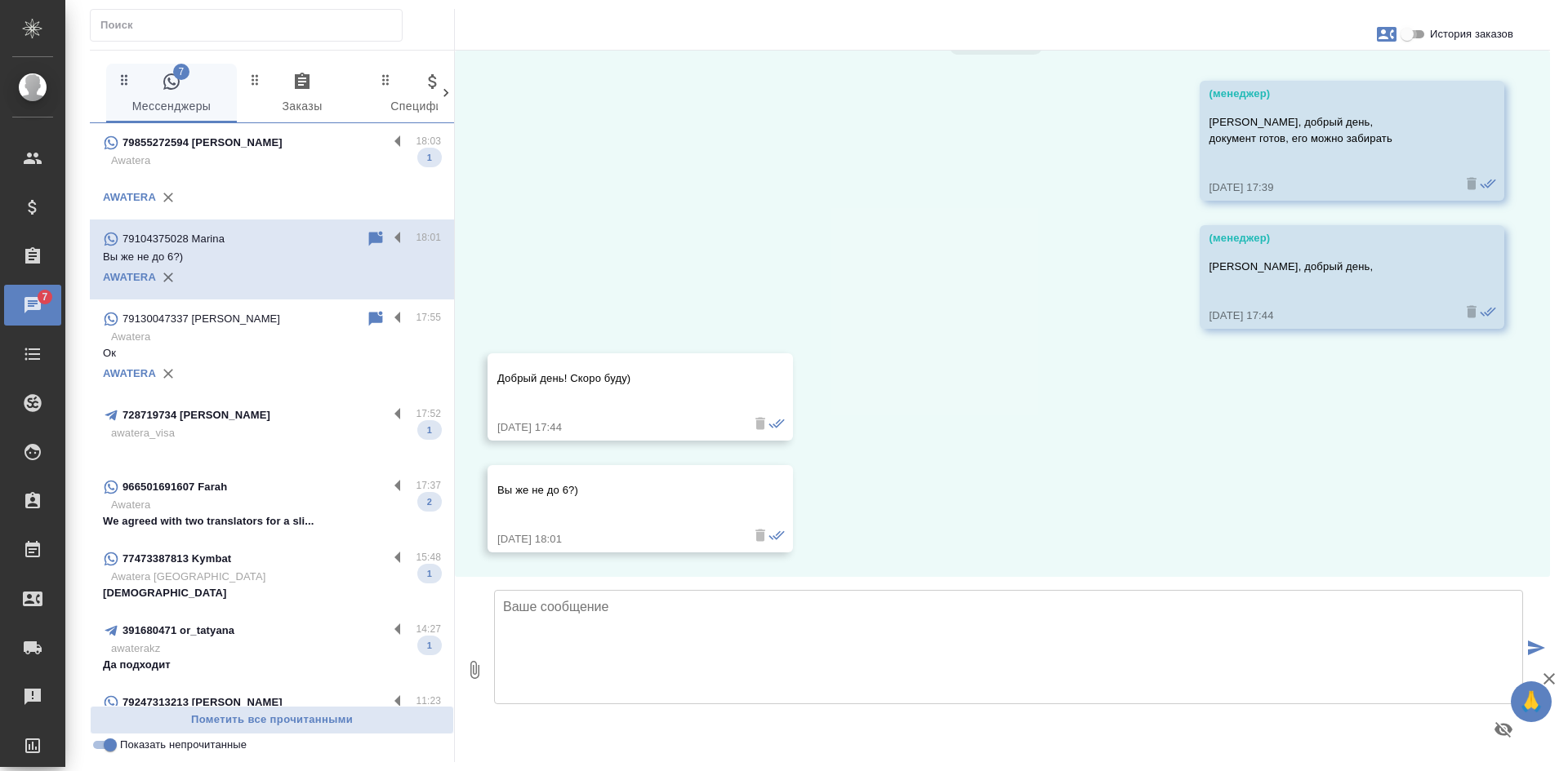
click at [1403, 31] on input "История заказов" at bounding box center [1406, 34] width 59 height 20
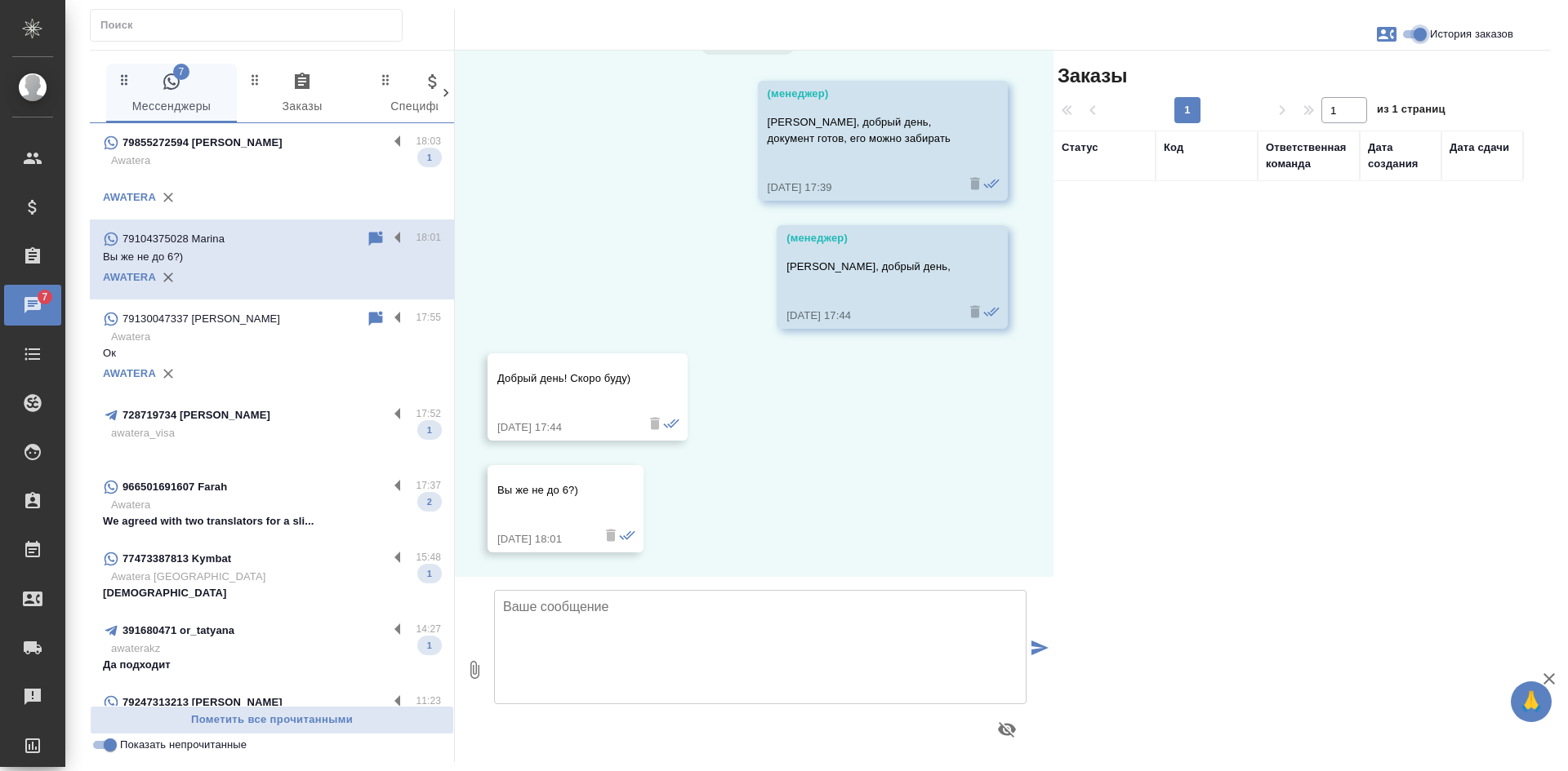
click at [1409, 33] on input "История заказов" at bounding box center [1419, 34] width 59 height 20
checkbox input "false"
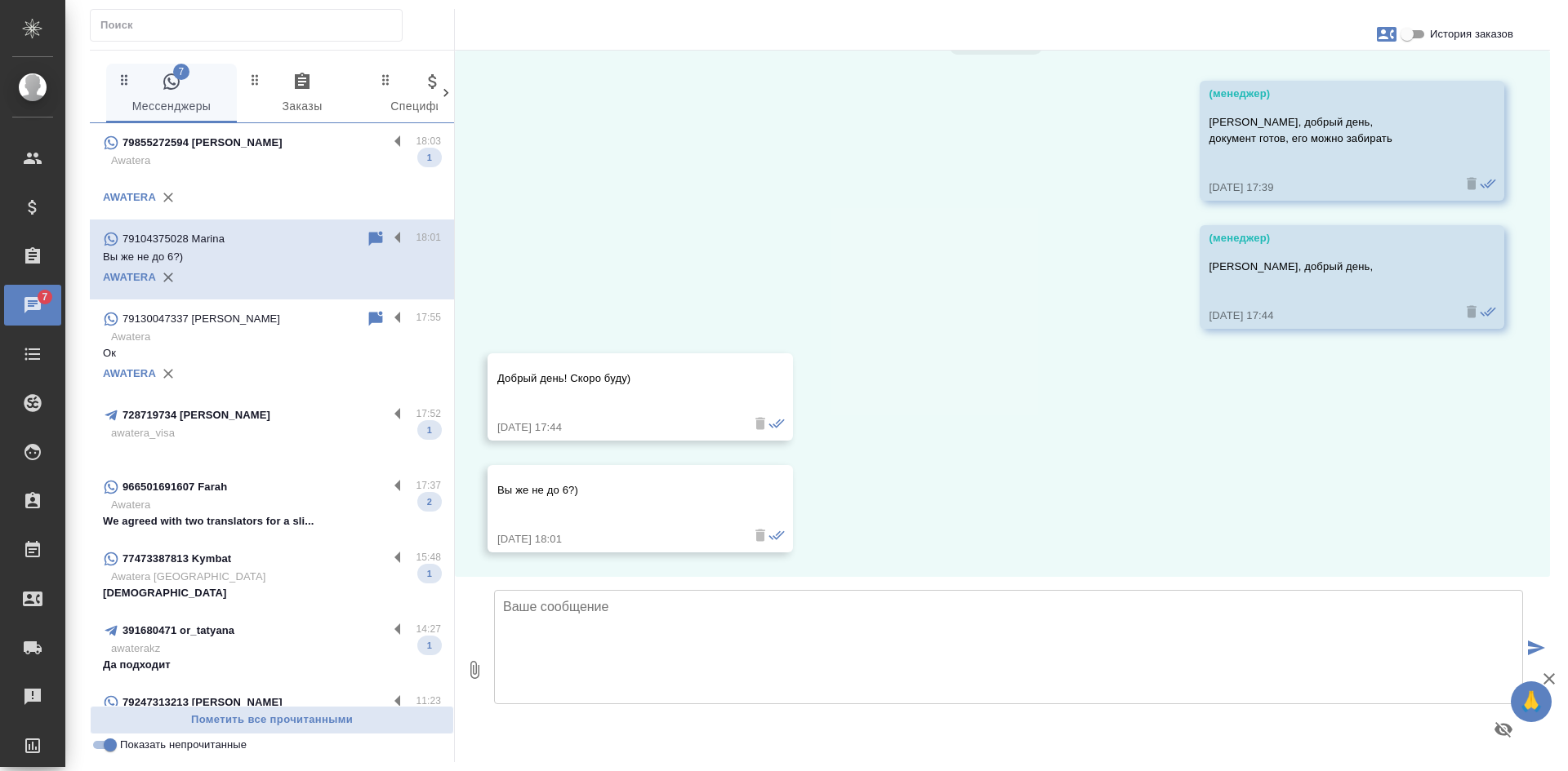
click at [231, 156] on p "Awatera" at bounding box center [276, 160] width 330 height 16
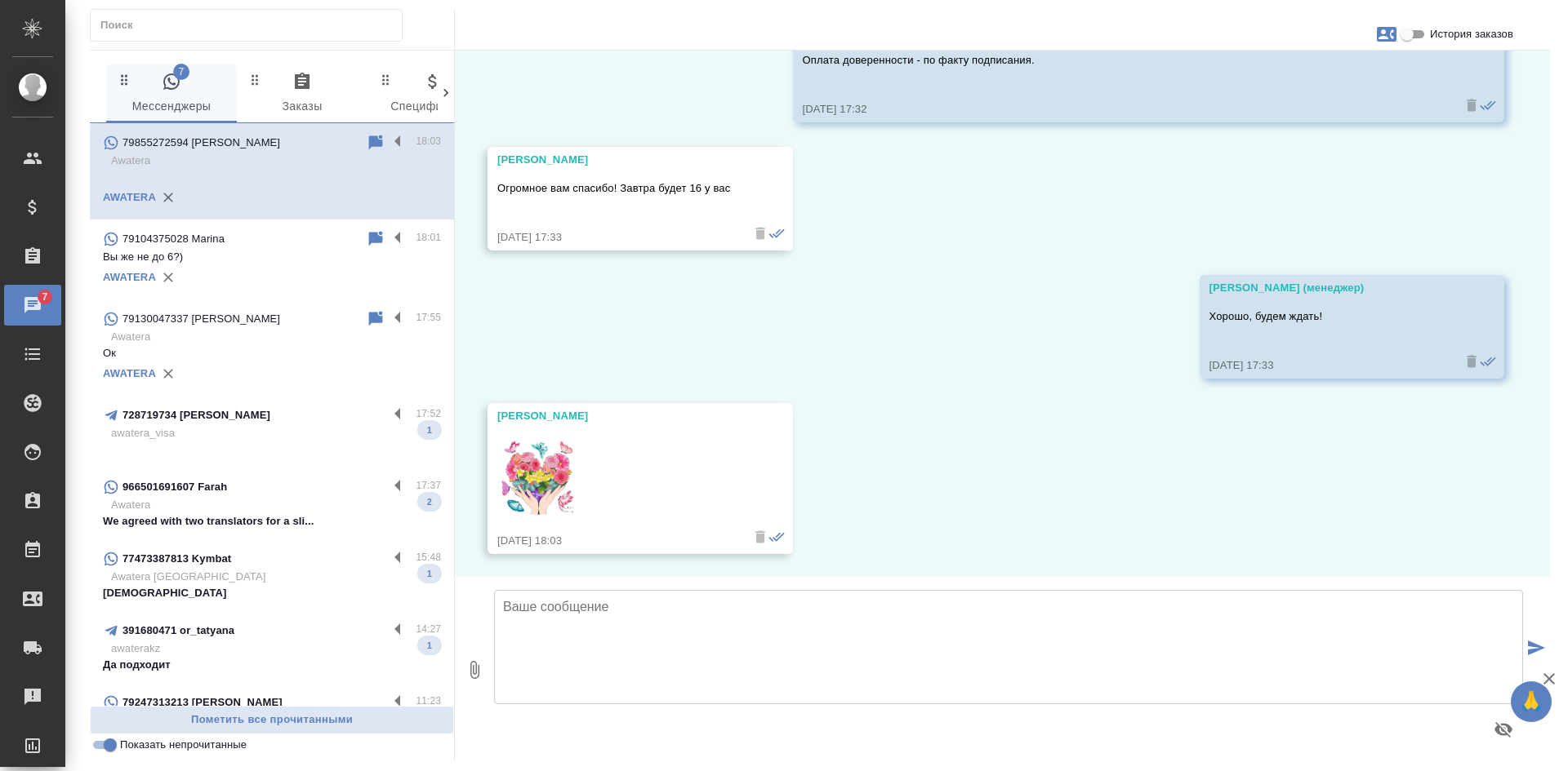
scroll to position [7472, 0]
click at [369, 236] on icon at bounding box center [376, 238] width 14 height 15
